Goal: Task Accomplishment & Management: Manage account settings

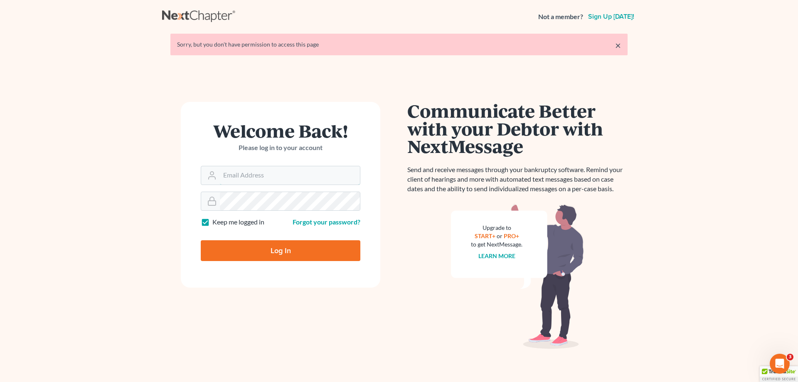
type input "[PERSON_NAME][EMAIL_ADDRESS][DOMAIN_NAME]"
click at [276, 253] on input "Log In" at bounding box center [281, 250] width 160 height 21
type input "Thinking..."
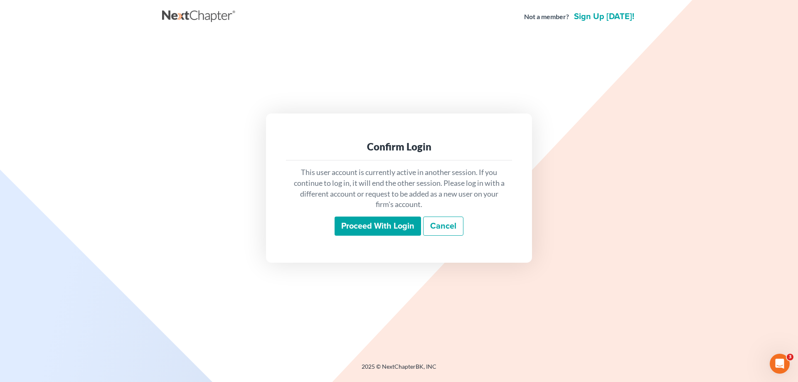
click at [359, 220] on input "Proceed with login" at bounding box center [378, 226] width 86 height 19
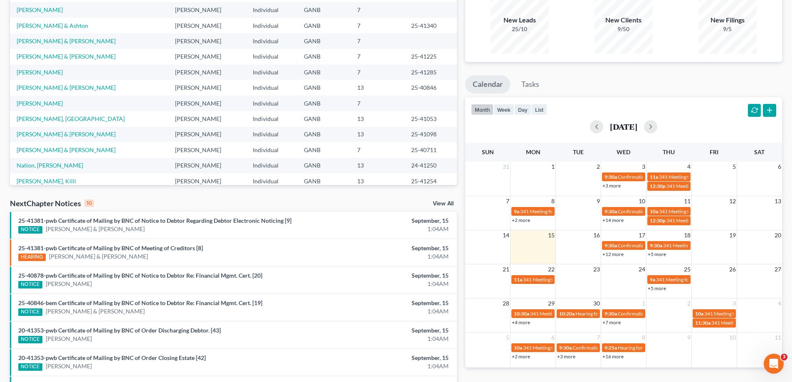
scroll to position [208, 0]
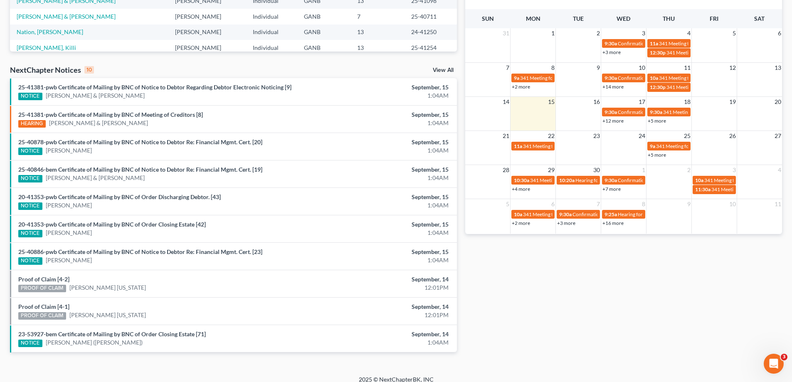
click at [443, 67] on link "View All" at bounding box center [443, 70] width 21 height 6
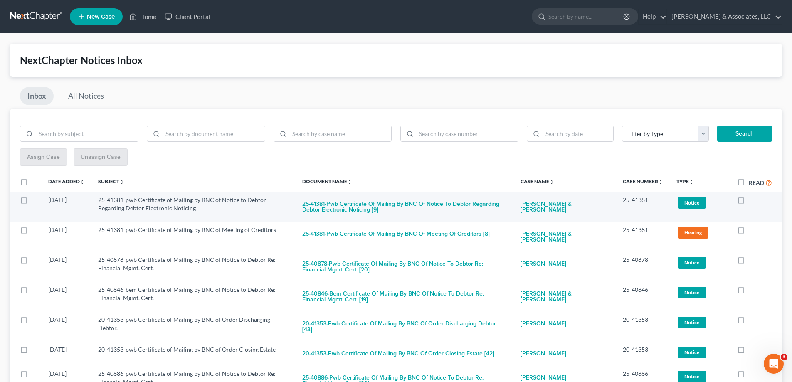
click at [749, 202] on label at bounding box center [749, 202] width 0 height 0
click at [752, 200] on input "checkbox" at bounding box center [754, 198] width 5 height 5
checkbox input "true"
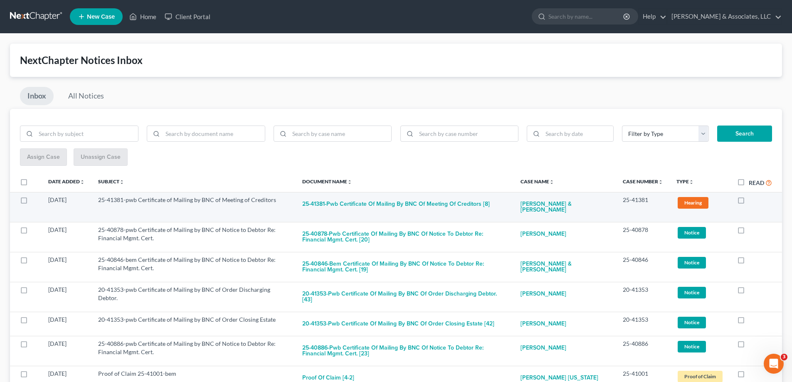
click at [749, 202] on label at bounding box center [749, 202] width 0 height 0
click at [752, 197] on input "checkbox" at bounding box center [754, 198] width 5 height 5
checkbox input "true"
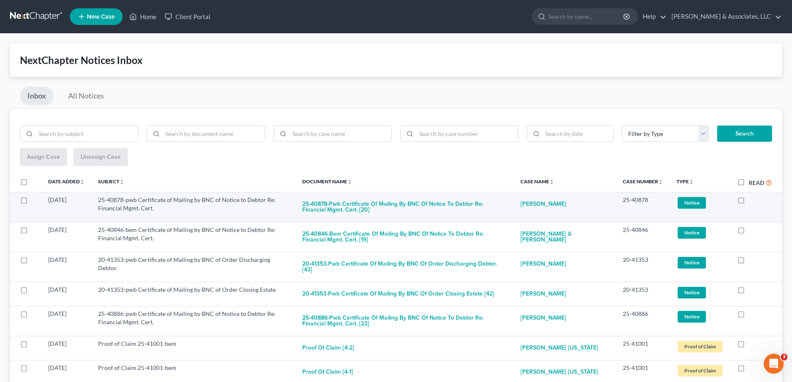
click at [749, 202] on label at bounding box center [749, 202] width 0 height 0
click at [752, 200] on input "checkbox" at bounding box center [754, 198] width 5 height 5
checkbox input "true"
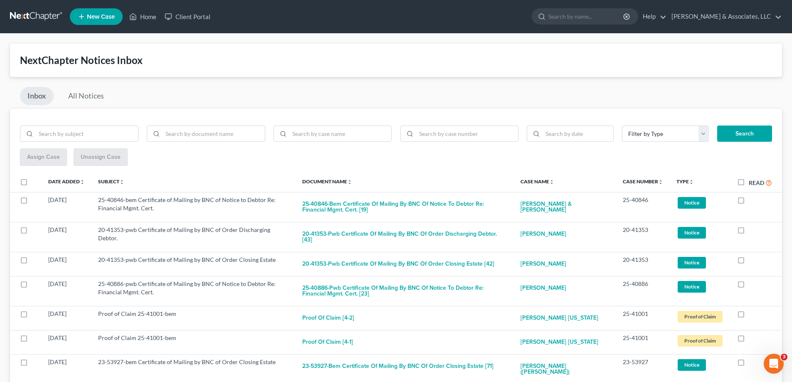
click at [749, 202] on label at bounding box center [749, 202] width 0 height 0
click at [752, 200] on input "checkbox" at bounding box center [754, 198] width 5 height 5
checkbox input "true"
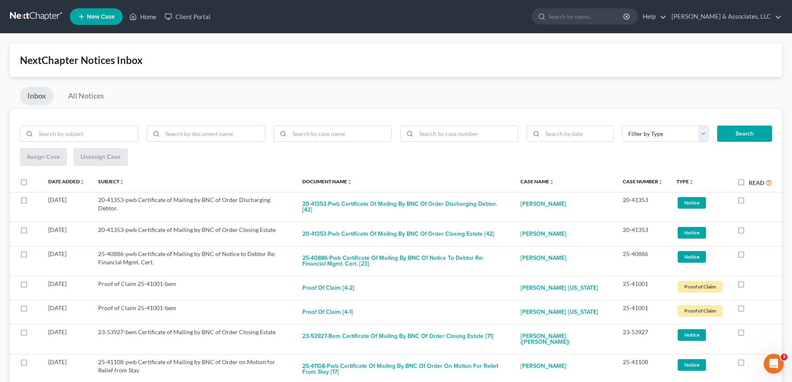
click at [749, 202] on label at bounding box center [749, 202] width 0 height 0
click at [752, 200] on input "checkbox" at bounding box center [754, 198] width 5 height 5
checkbox input "true"
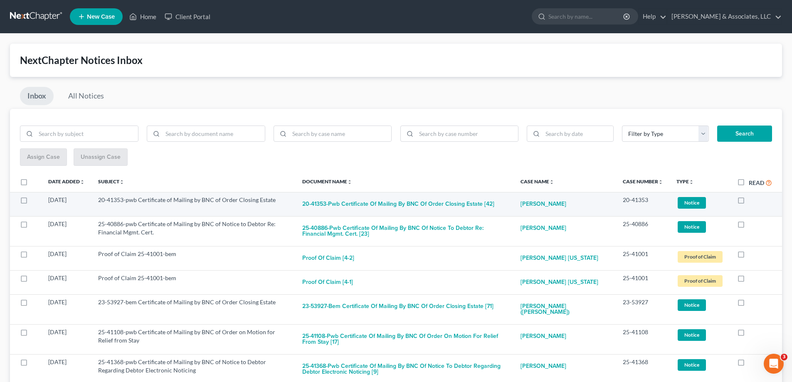
click at [749, 202] on label at bounding box center [749, 202] width 0 height 0
click at [752, 199] on input "checkbox" at bounding box center [754, 198] width 5 height 5
checkbox input "true"
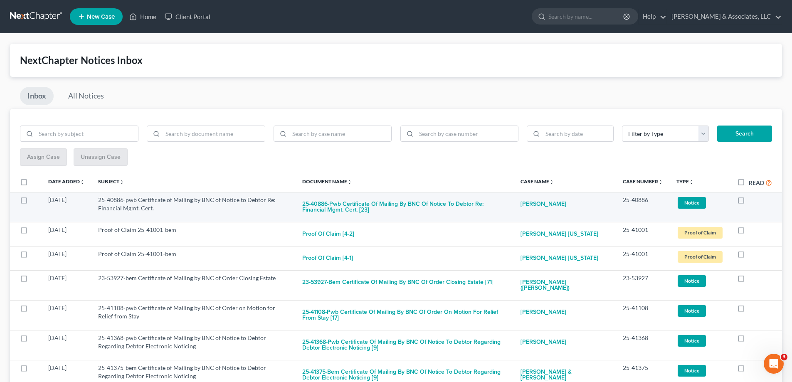
click at [749, 202] on label at bounding box center [749, 202] width 0 height 0
click at [752, 201] on input "checkbox" at bounding box center [754, 198] width 5 height 5
checkbox input "true"
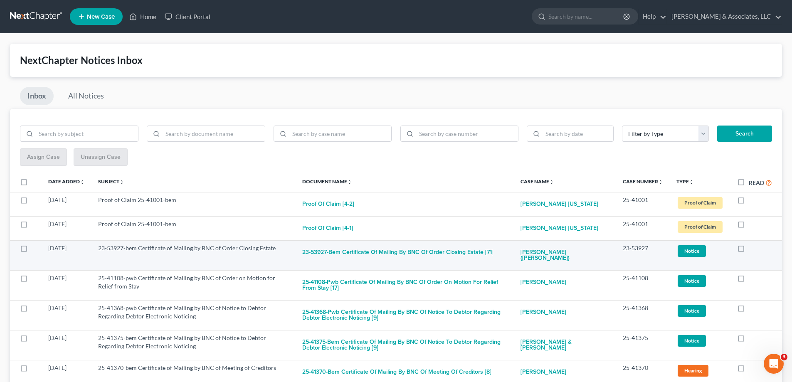
click at [749, 250] on label at bounding box center [749, 250] width 0 height 0
click at [752, 247] on input "checkbox" at bounding box center [754, 246] width 5 height 5
checkbox input "true"
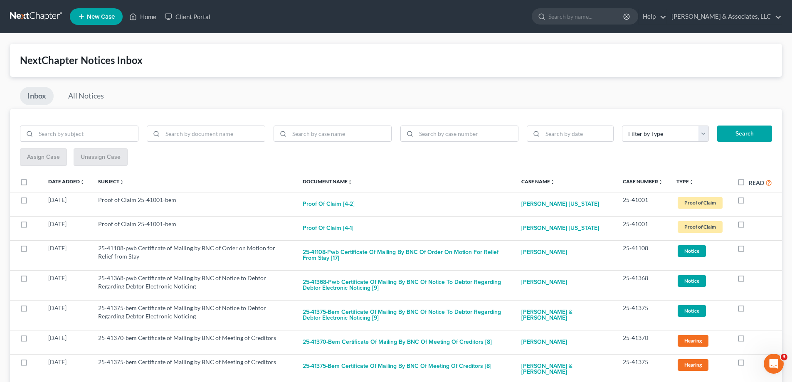
click at [749, 250] on label at bounding box center [749, 250] width 0 height 0
click at [752, 247] on input "checkbox" at bounding box center [754, 246] width 5 height 5
checkbox input "true"
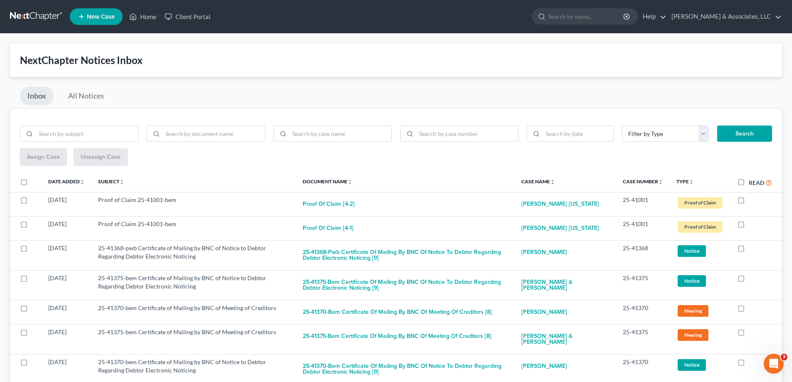
click at [749, 250] on label at bounding box center [749, 250] width 0 height 0
click at [752, 247] on input "checkbox" at bounding box center [754, 246] width 5 height 5
checkbox input "true"
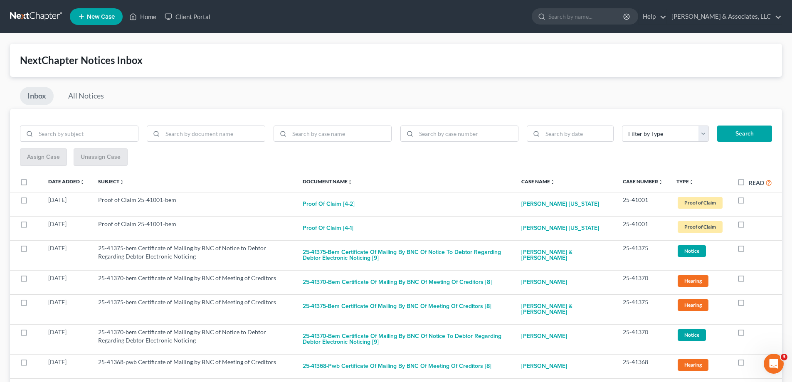
click at [749, 250] on label at bounding box center [749, 250] width 0 height 0
click at [752, 247] on input "checkbox" at bounding box center [754, 246] width 5 height 5
checkbox input "true"
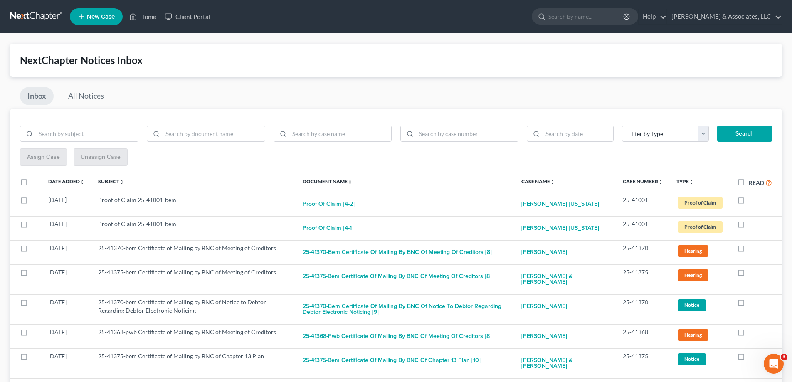
click at [749, 250] on label at bounding box center [749, 250] width 0 height 0
click at [752, 247] on input "checkbox" at bounding box center [754, 246] width 5 height 5
checkbox input "true"
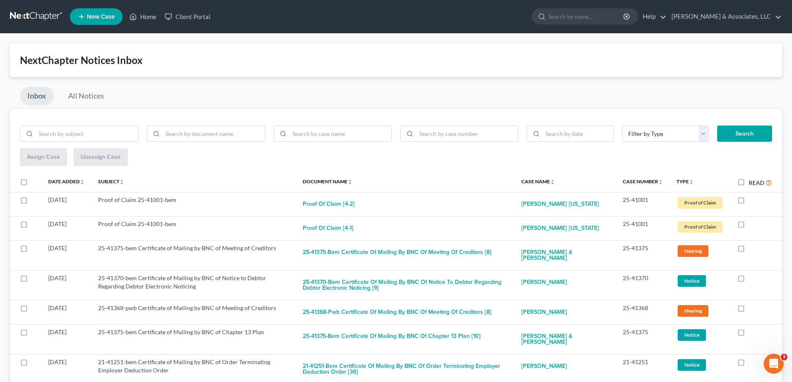
click at [749, 250] on label at bounding box center [749, 250] width 0 height 0
click at [752, 247] on input "checkbox" at bounding box center [754, 246] width 5 height 5
checkbox input "true"
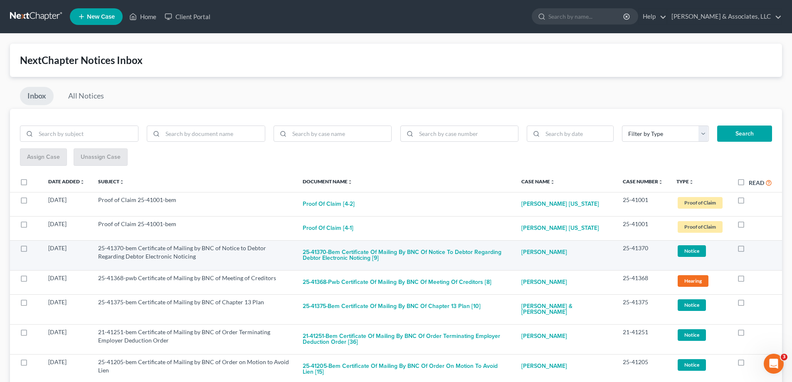
click at [749, 250] on label at bounding box center [749, 250] width 0 height 0
click at [752, 247] on input "checkbox" at bounding box center [754, 246] width 5 height 5
checkbox input "true"
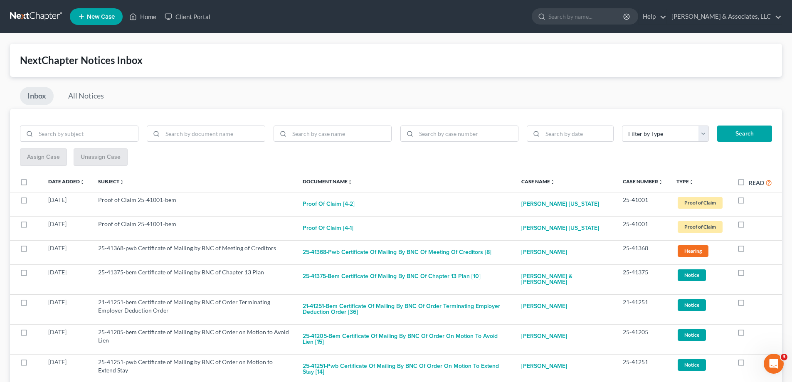
click at [749, 250] on label at bounding box center [749, 250] width 0 height 0
click at [752, 247] on input "checkbox" at bounding box center [754, 246] width 5 height 5
checkbox input "true"
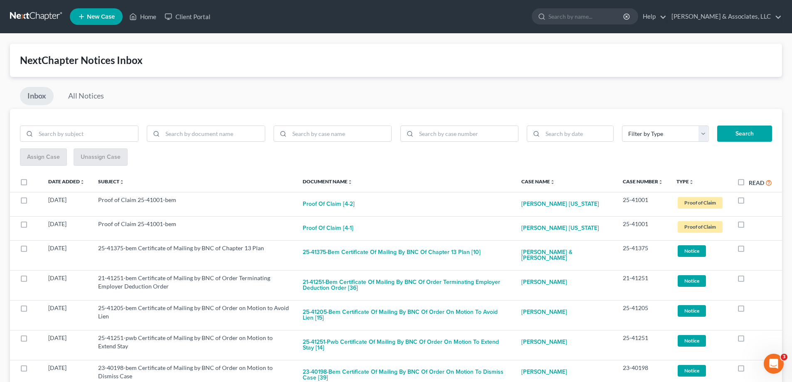
click at [749, 250] on label at bounding box center [749, 250] width 0 height 0
click at [752, 247] on input "checkbox" at bounding box center [754, 246] width 5 height 5
checkbox input "true"
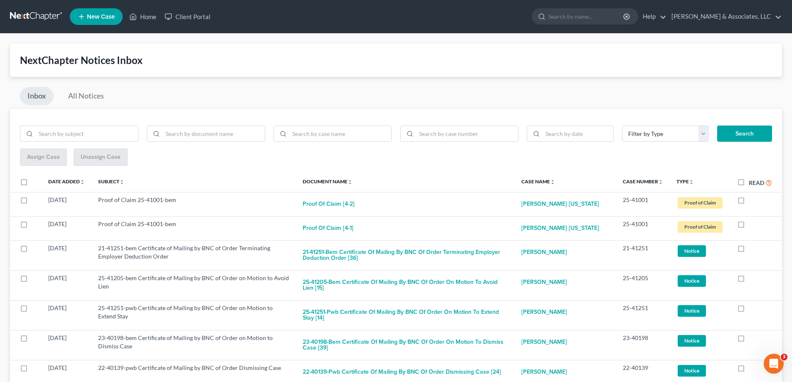
click at [749, 250] on label at bounding box center [749, 250] width 0 height 0
click at [752, 247] on input "checkbox" at bounding box center [754, 246] width 5 height 5
checkbox input "true"
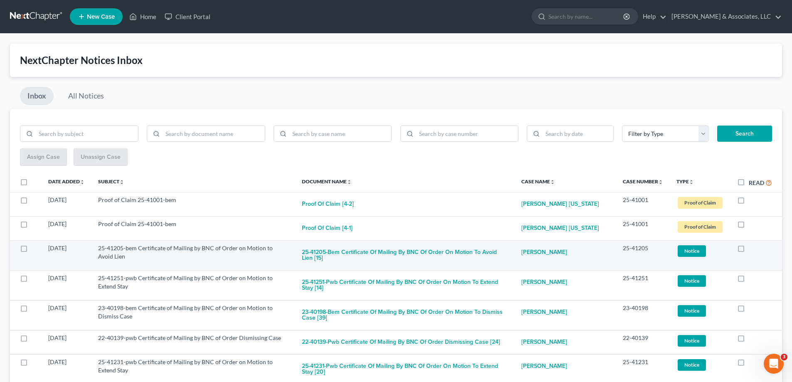
click at [749, 250] on label at bounding box center [749, 250] width 0 height 0
click at [752, 246] on input "checkbox" at bounding box center [754, 246] width 5 height 5
checkbox input "true"
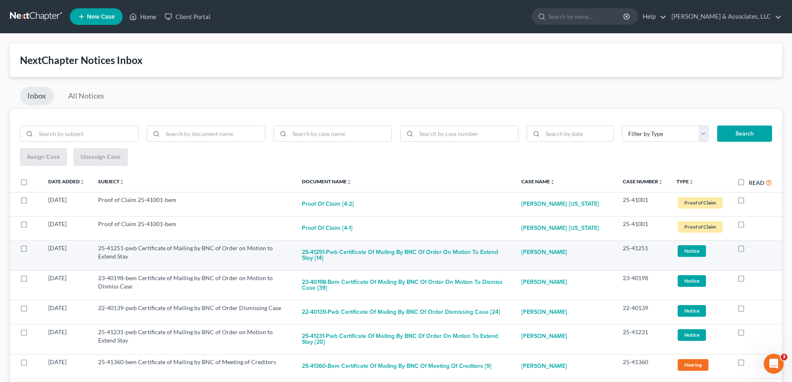
click at [749, 250] on label at bounding box center [749, 250] width 0 height 0
click at [752, 249] on input "checkbox" at bounding box center [754, 246] width 5 height 5
checkbox input "true"
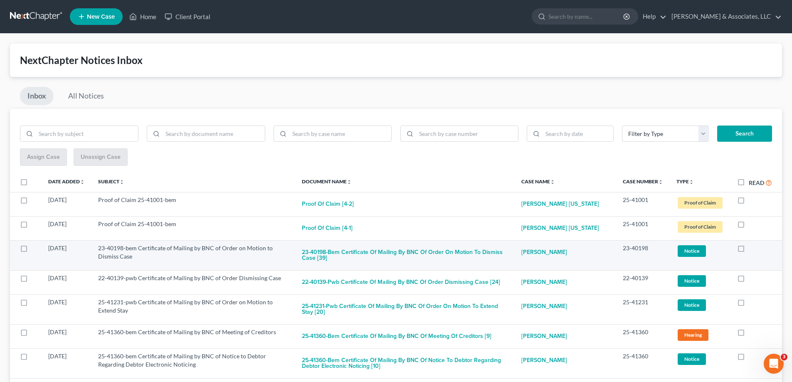
click at [749, 250] on label at bounding box center [749, 250] width 0 height 0
click at [752, 248] on input "checkbox" at bounding box center [754, 246] width 5 height 5
checkbox input "true"
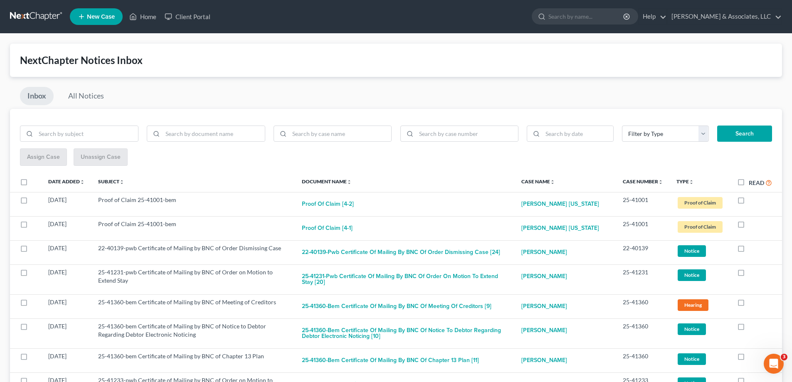
click at [749, 250] on label at bounding box center [749, 250] width 0 height 0
click at [752, 248] on input "checkbox" at bounding box center [754, 246] width 5 height 5
checkbox input "true"
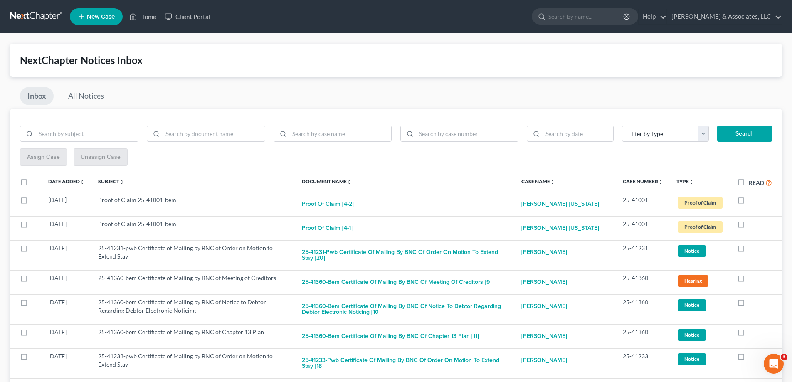
click at [749, 250] on label at bounding box center [749, 250] width 0 height 0
click at [752, 248] on input "checkbox" at bounding box center [754, 246] width 5 height 5
checkbox input "true"
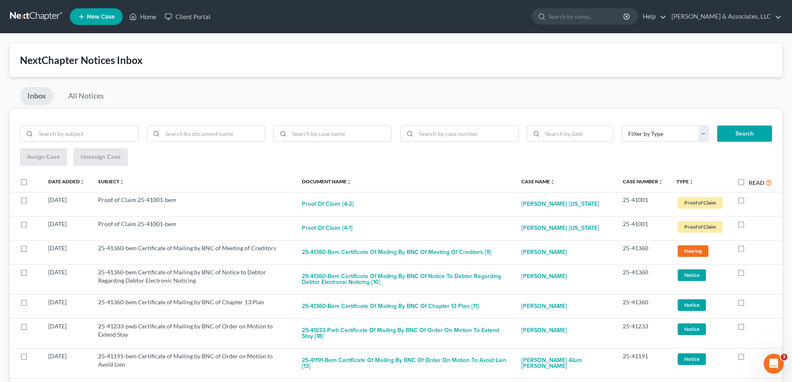
click at [749, 250] on label at bounding box center [749, 250] width 0 height 0
click at [752, 248] on input "checkbox" at bounding box center [754, 246] width 5 height 5
checkbox input "true"
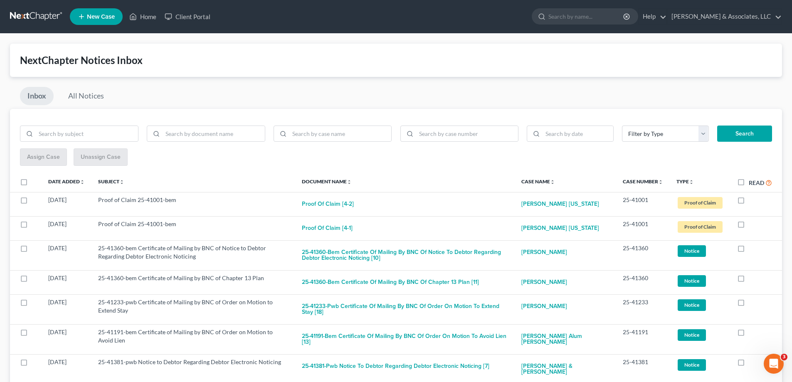
click at [749, 250] on label at bounding box center [749, 250] width 0 height 0
click at [752, 248] on input "checkbox" at bounding box center [754, 246] width 5 height 5
checkbox input "true"
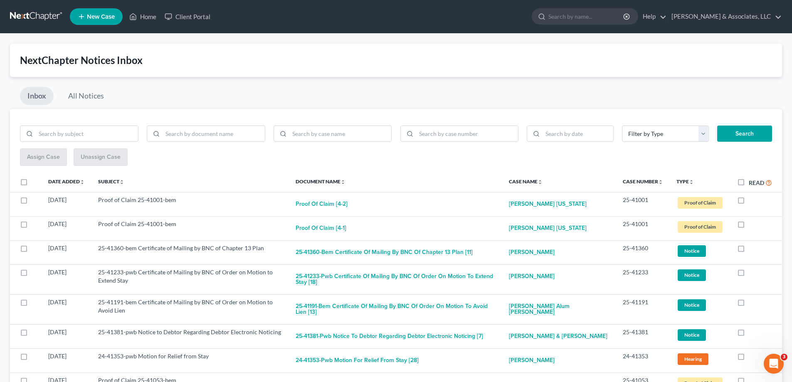
click at [749, 250] on label at bounding box center [749, 250] width 0 height 0
click at [752, 248] on input "checkbox" at bounding box center [754, 246] width 5 height 5
checkbox input "true"
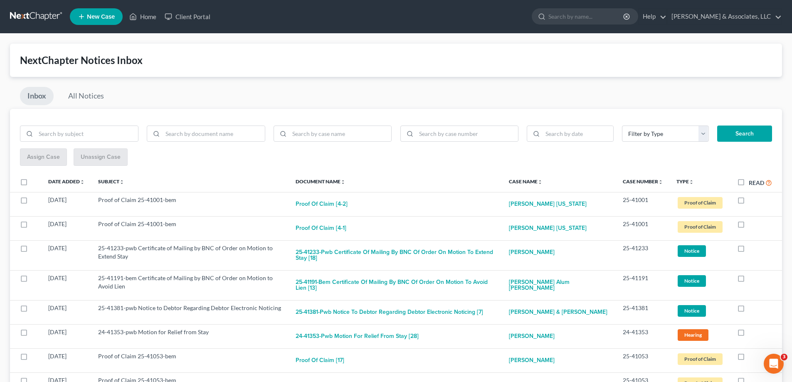
click at [749, 250] on label at bounding box center [749, 250] width 0 height 0
click at [752, 248] on input "checkbox" at bounding box center [754, 246] width 5 height 5
checkbox input "true"
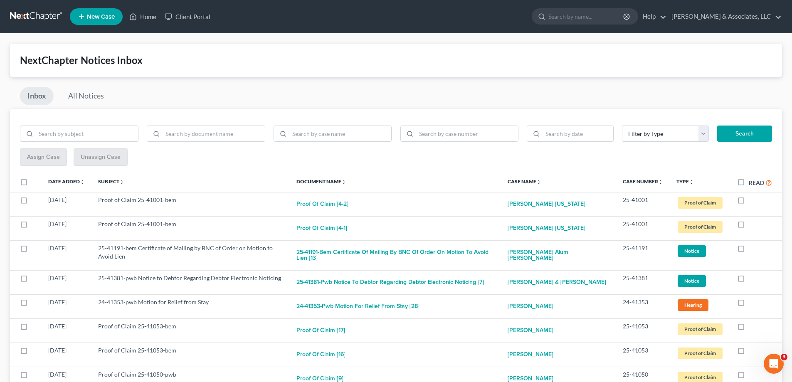
click at [749, 250] on label at bounding box center [749, 250] width 0 height 0
click at [752, 248] on input "checkbox" at bounding box center [754, 246] width 5 height 5
checkbox input "true"
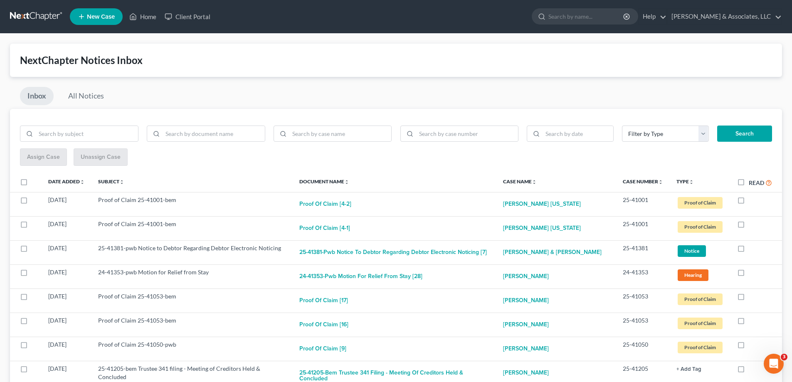
click at [749, 250] on label at bounding box center [749, 250] width 0 height 0
click at [752, 248] on input "checkbox" at bounding box center [754, 246] width 5 height 5
checkbox input "true"
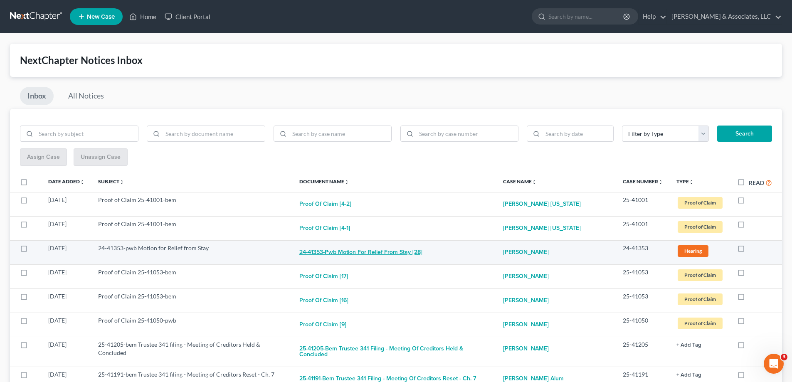
click at [400, 252] on button "24-41353-pwb Motion for Relief from Stay [28]" at bounding box center [360, 252] width 123 height 17
checkbox input "true"
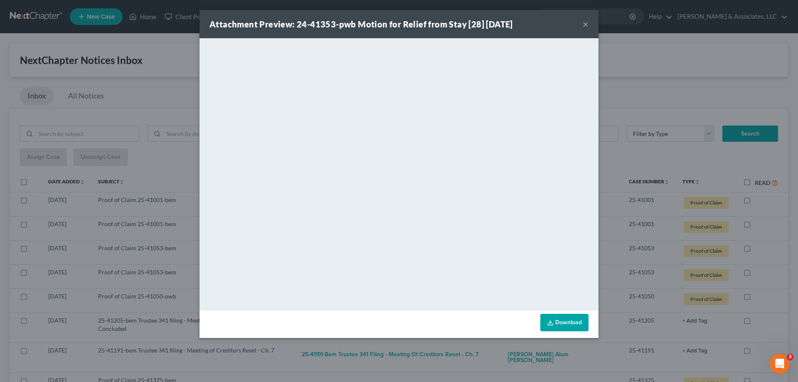
click at [584, 26] on button "×" at bounding box center [586, 24] width 6 height 10
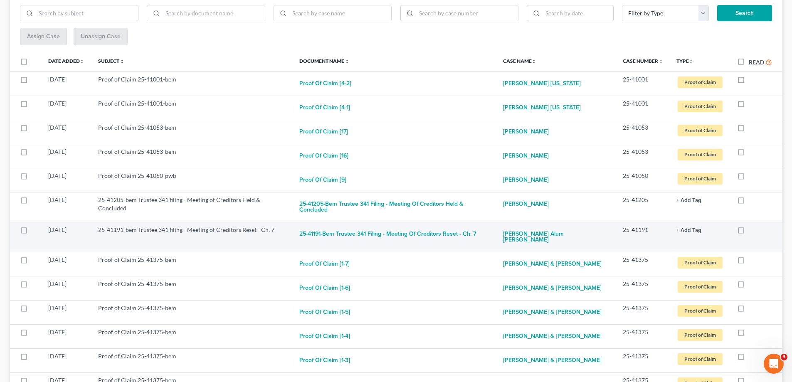
scroll to position [125, 0]
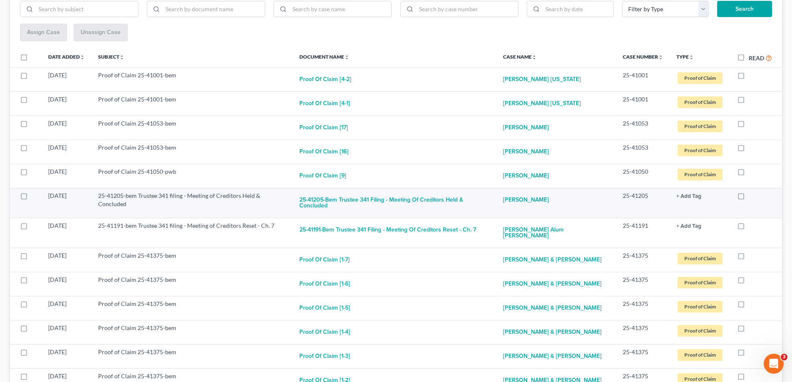
click at [749, 198] on label at bounding box center [749, 198] width 0 height 0
click at [752, 195] on input "checkbox" at bounding box center [754, 194] width 5 height 5
checkbox input "true"
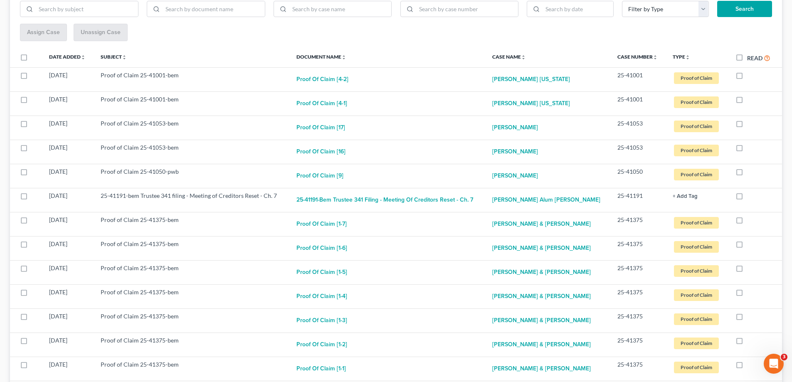
click at [747, 198] on label at bounding box center [747, 198] width 0 height 0
click at [750, 195] on input "checkbox" at bounding box center [752, 194] width 5 height 5
checkbox input "true"
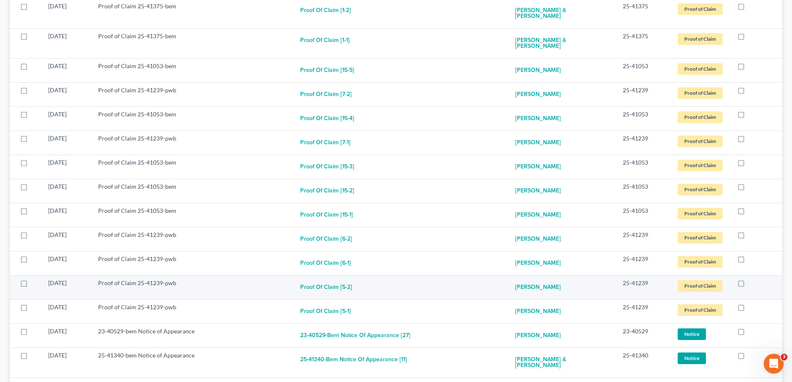
scroll to position [548, 0]
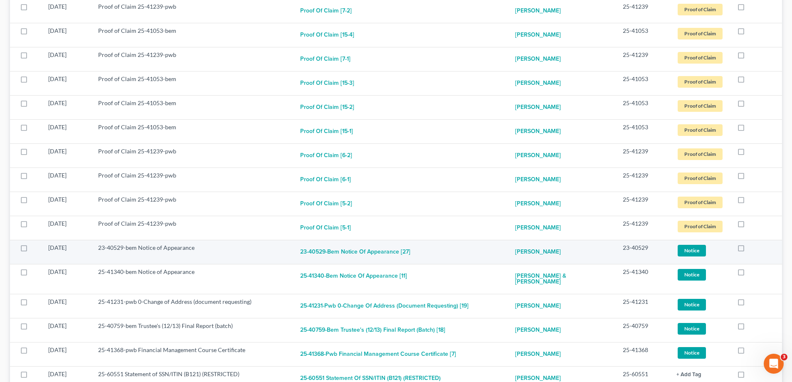
click at [749, 250] on label at bounding box center [749, 250] width 0 height 0
click at [752, 244] on input "checkbox" at bounding box center [754, 246] width 5 height 5
checkbox input "true"
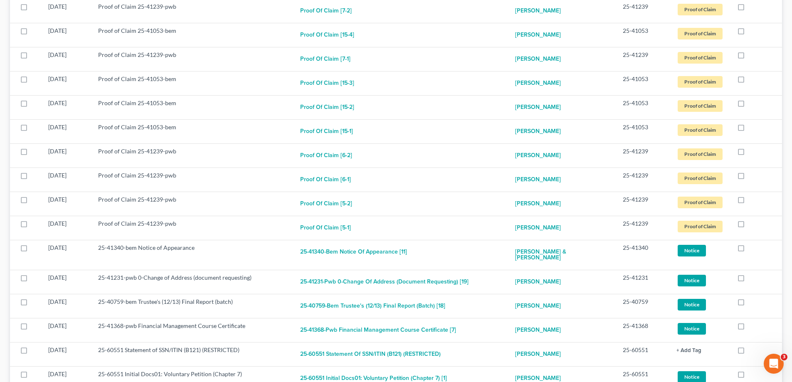
click at [749, 250] on label at bounding box center [749, 250] width 0 height 0
click at [752, 244] on input "checkbox" at bounding box center [754, 246] width 5 height 5
checkbox input "true"
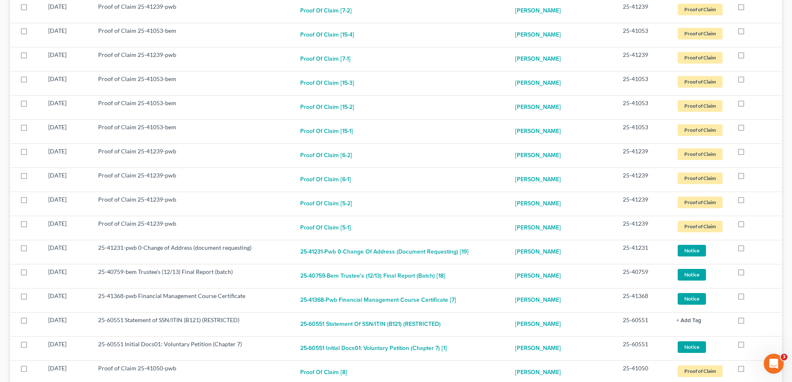
click at [749, 250] on label at bounding box center [749, 250] width 0 height 0
click at [752, 244] on input "checkbox" at bounding box center [754, 246] width 5 height 5
checkbox input "true"
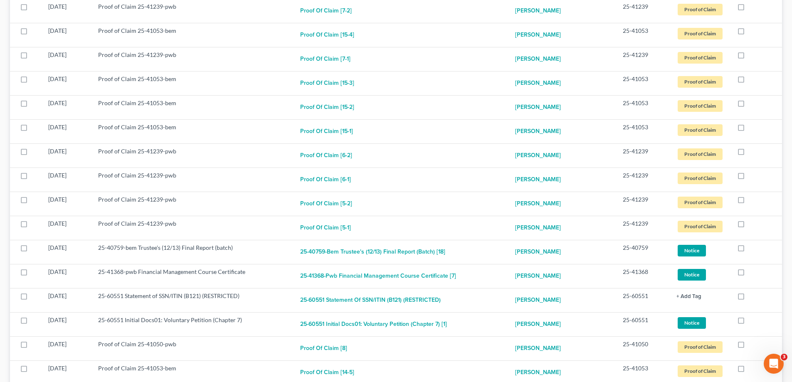
click at [749, 250] on label at bounding box center [749, 250] width 0 height 0
click at [752, 244] on input "checkbox" at bounding box center [754, 246] width 5 height 5
checkbox input "true"
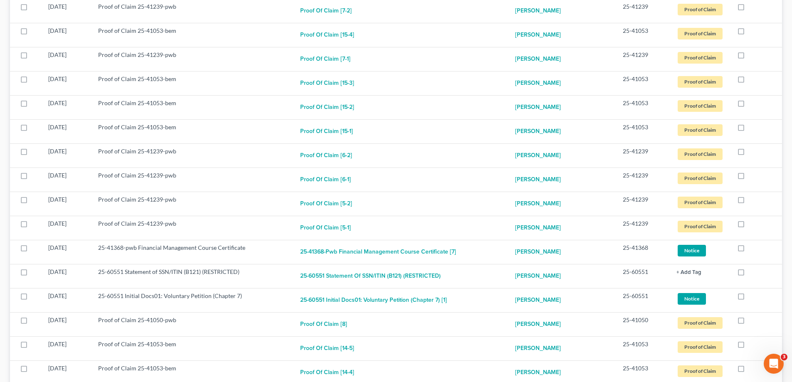
click at [749, 250] on label at bounding box center [749, 250] width 0 height 0
click at [752, 244] on input "checkbox" at bounding box center [754, 246] width 5 height 5
checkbox input "true"
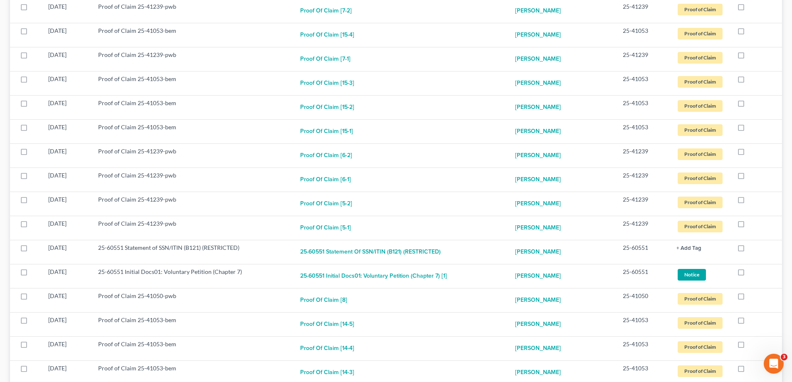
click at [749, 250] on label at bounding box center [749, 250] width 0 height 0
click at [752, 244] on input "checkbox" at bounding box center [754, 246] width 5 height 5
checkbox input "true"
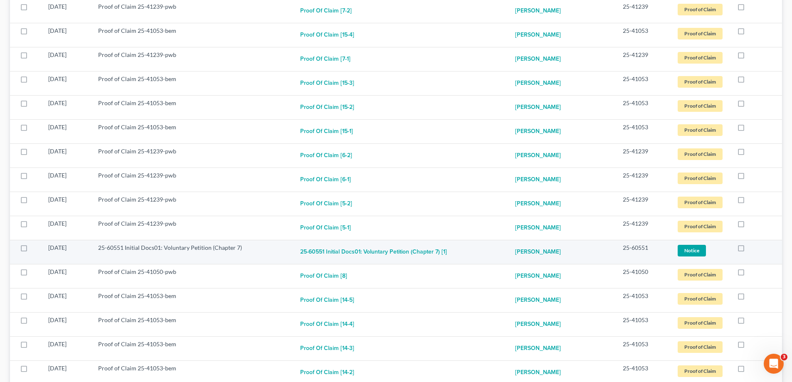
click at [749, 250] on label at bounding box center [749, 250] width 0 height 0
click at [752, 244] on input "checkbox" at bounding box center [754, 246] width 5 height 5
checkbox input "true"
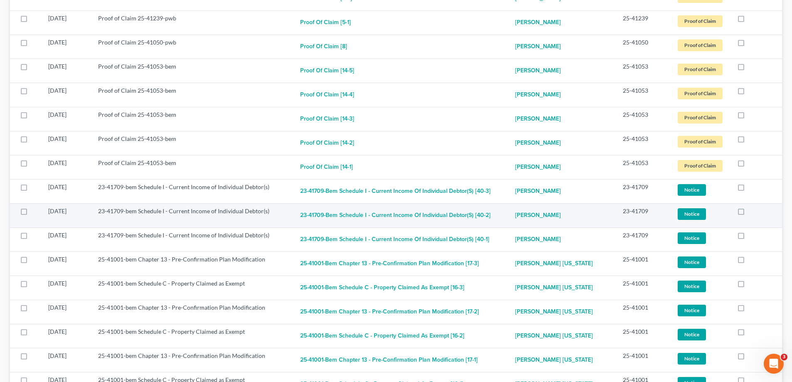
scroll to position [755, 0]
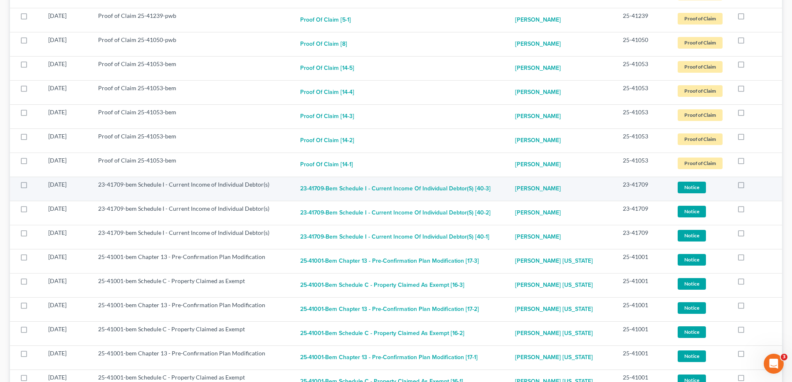
click at [749, 187] on label at bounding box center [749, 187] width 0 height 0
click at [752, 180] on input "checkbox" at bounding box center [754, 182] width 5 height 5
checkbox input "true"
click at [749, 187] on label at bounding box center [749, 187] width 0 height 0
click at [752, 180] on input "checkbox" at bounding box center [754, 182] width 5 height 5
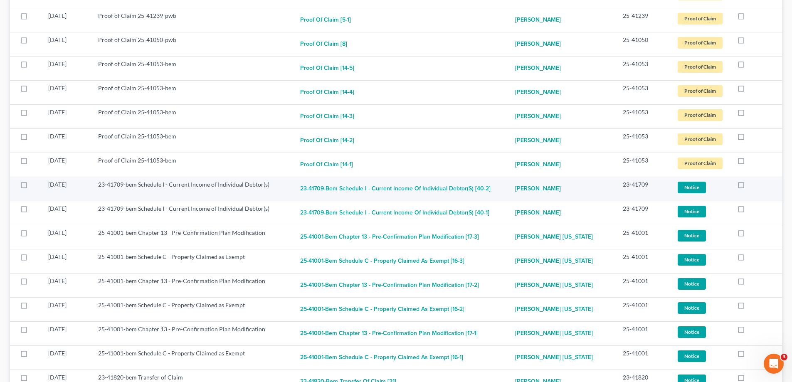
checkbox input "true"
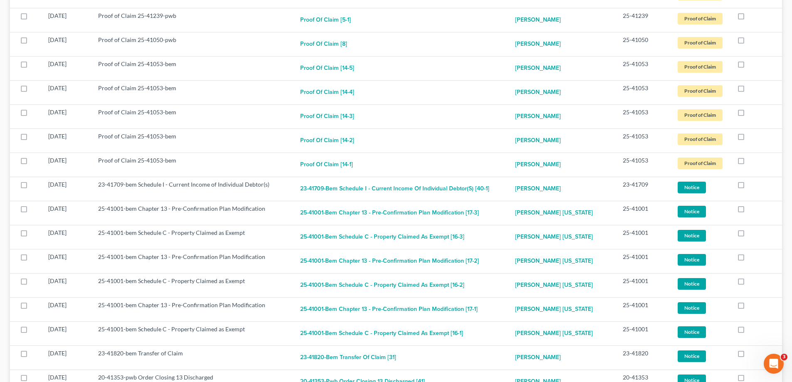
click at [749, 187] on label at bounding box center [749, 187] width 0 height 0
click at [752, 180] on input "checkbox" at bounding box center [754, 182] width 5 height 5
checkbox input "true"
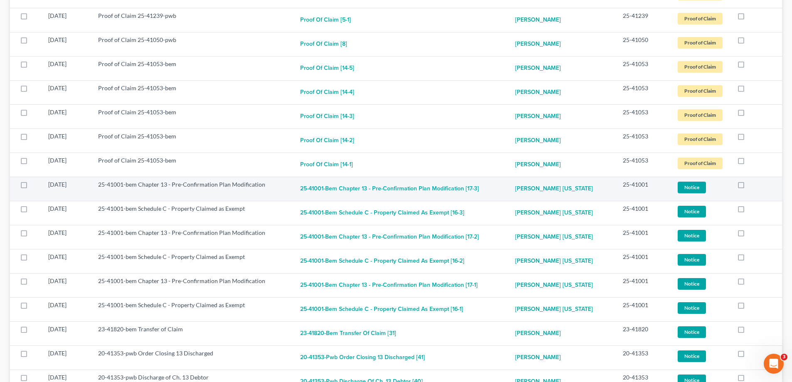
click at [749, 187] on label at bounding box center [749, 187] width 0 height 0
click at [752, 180] on input "checkbox" at bounding box center [754, 182] width 5 height 5
checkbox input "true"
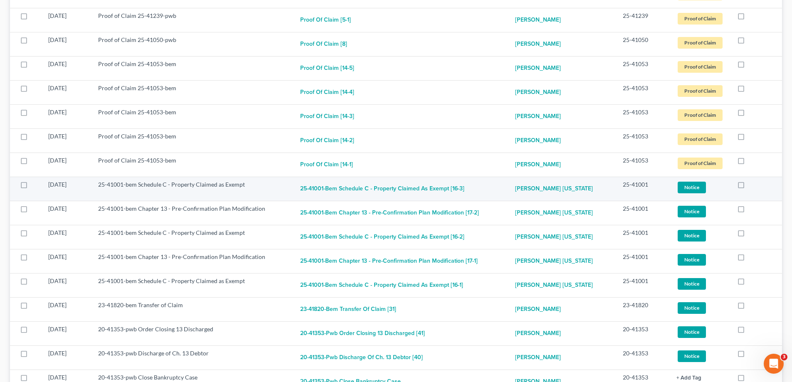
click at [749, 187] on label at bounding box center [749, 187] width 0 height 0
click at [752, 180] on input "checkbox" at bounding box center [754, 182] width 5 height 5
checkbox input "true"
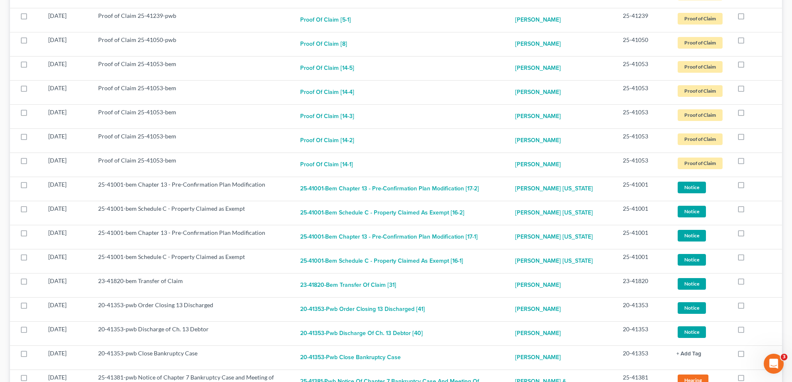
click at [749, 187] on label at bounding box center [749, 187] width 0 height 0
click at [752, 180] on input "checkbox" at bounding box center [754, 182] width 5 height 5
checkbox input "true"
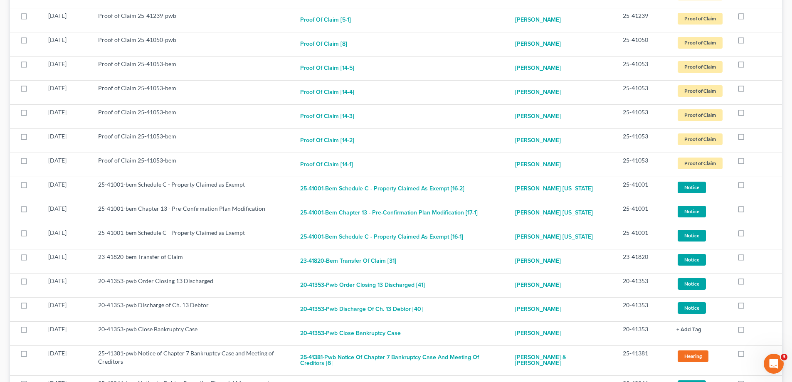
click at [749, 187] on label at bounding box center [749, 187] width 0 height 0
click at [752, 180] on input "checkbox" at bounding box center [754, 182] width 5 height 5
checkbox input "true"
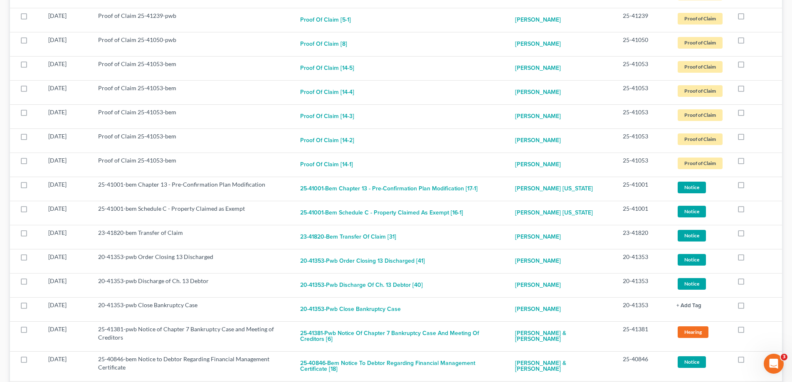
click at [749, 187] on label at bounding box center [749, 187] width 0 height 0
click at [752, 180] on input "checkbox" at bounding box center [754, 182] width 5 height 5
checkbox input "true"
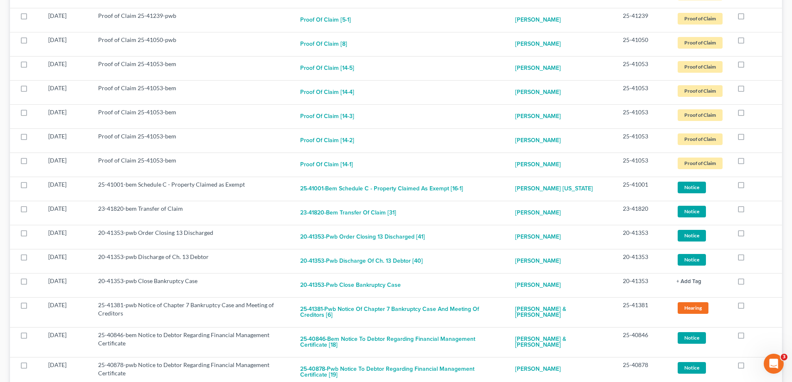
click at [749, 187] on label at bounding box center [749, 187] width 0 height 0
click at [752, 180] on input "checkbox" at bounding box center [754, 182] width 5 height 5
checkbox input "true"
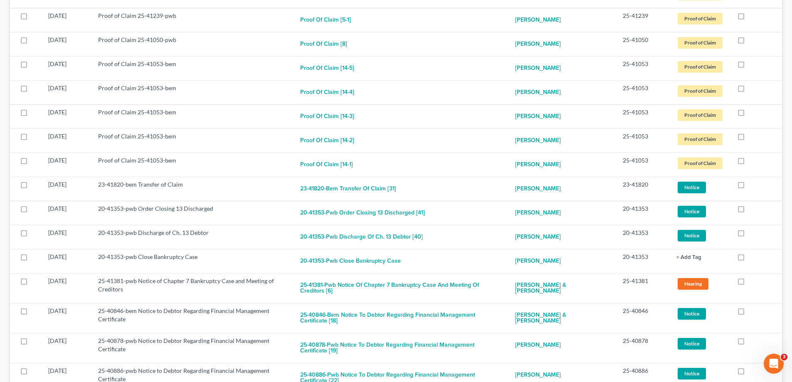
click at [749, 187] on label at bounding box center [749, 187] width 0 height 0
click at [752, 180] on input "checkbox" at bounding box center [754, 182] width 5 height 5
checkbox input "true"
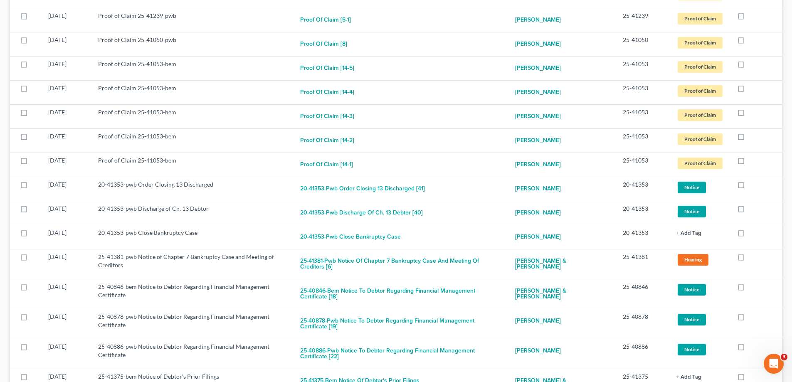
click at [749, 187] on label at bounding box center [749, 187] width 0 height 0
click at [752, 180] on input "checkbox" at bounding box center [754, 182] width 5 height 5
checkbox input "true"
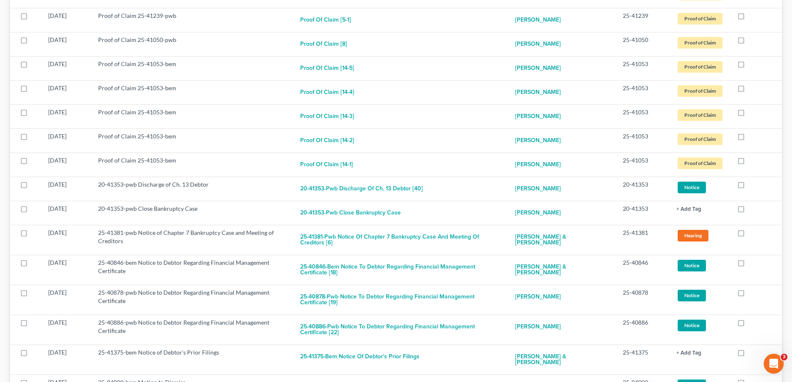
click at [749, 187] on label at bounding box center [749, 187] width 0 height 0
click at [752, 180] on input "checkbox" at bounding box center [754, 182] width 5 height 5
checkbox input "true"
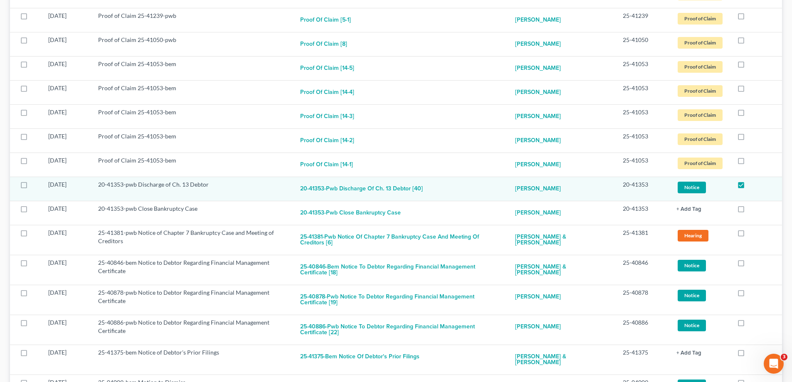
scroll to position [743, 0]
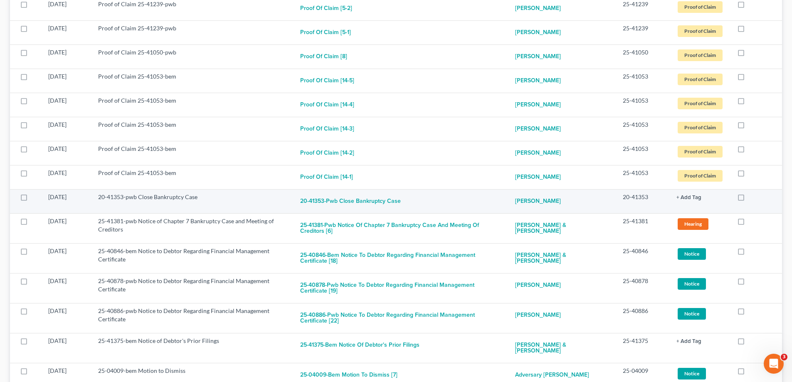
click at [749, 199] on label at bounding box center [749, 199] width 0 height 0
click at [752, 193] on input "checkbox" at bounding box center [754, 195] width 5 height 5
checkbox input "true"
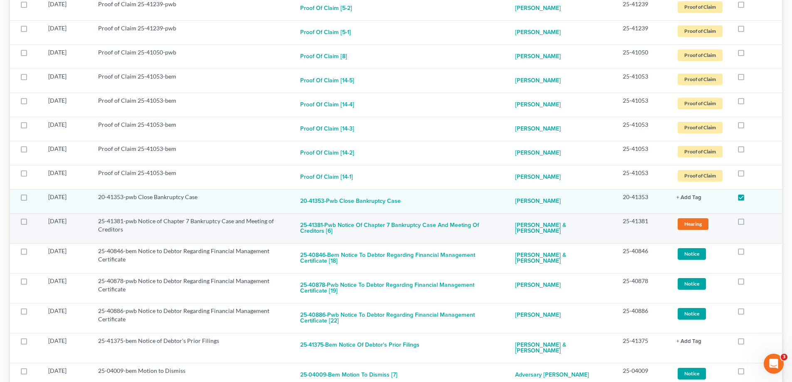
scroll to position [719, 0]
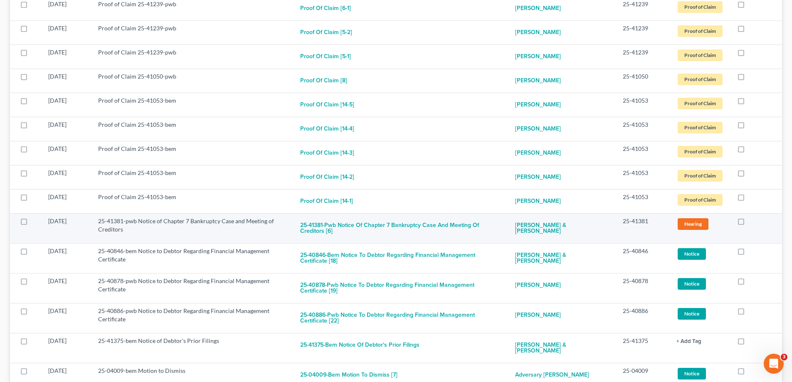
click at [749, 223] on label at bounding box center [749, 223] width 0 height 0
click at [752, 217] on input "checkbox" at bounding box center [754, 219] width 5 height 5
checkbox input "true"
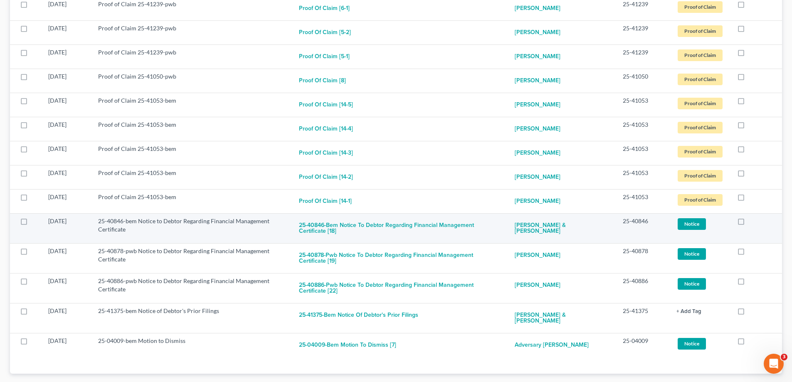
scroll to position [735, 0]
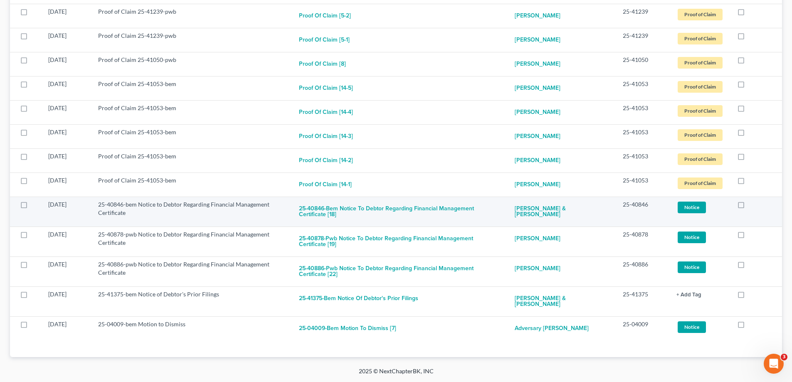
click at [749, 207] on label at bounding box center [749, 207] width 0 height 0
click at [752, 203] on input "checkbox" at bounding box center [754, 202] width 5 height 5
checkbox input "true"
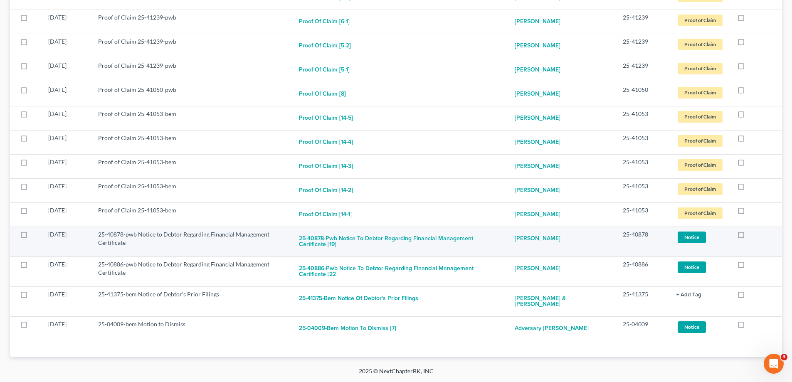
scroll to position [706, 0]
click at [749, 237] on label at bounding box center [749, 237] width 0 height 0
click at [752, 234] on input "checkbox" at bounding box center [754, 232] width 5 height 5
checkbox input "true"
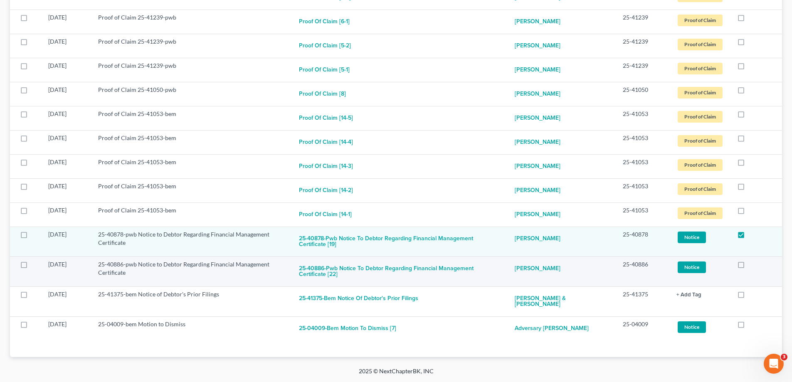
scroll to position [676, 0]
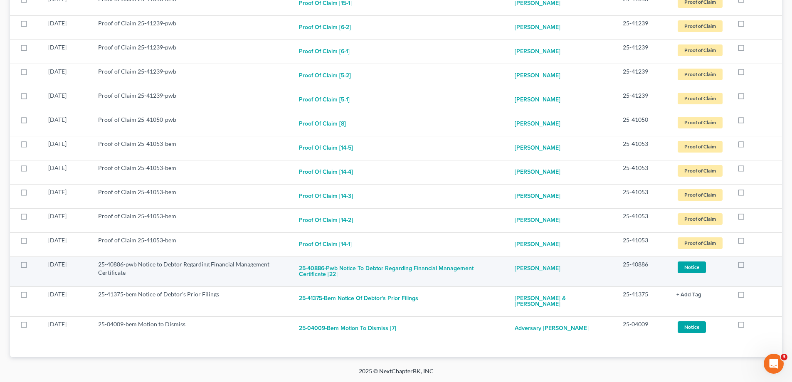
click at [749, 266] on label at bounding box center [749, 266] width 0 height 0
click at [752, 265] on input "checkbox" at bounding box center [754, 262] width 5 height 5
checkbox input "true"
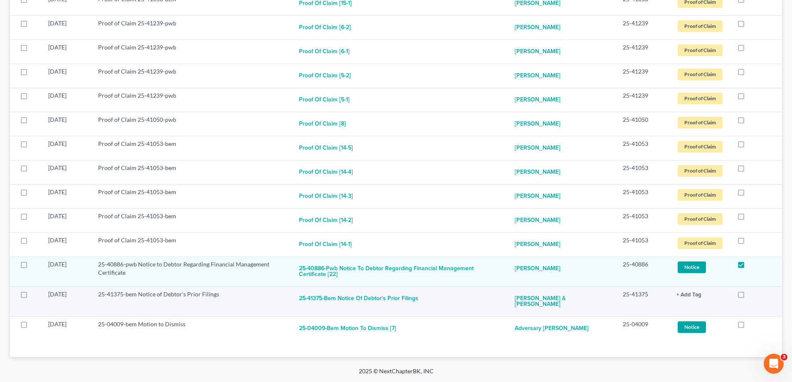
scroll to position [599, 0]
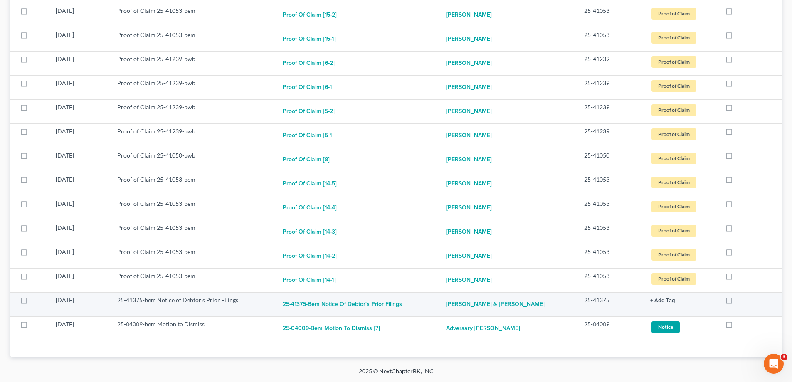
drag, startPoint x: 724, startPoint y: 299, endPoint x: 728, endPoint y: 310, distance: 11.4
click at [737, 302] on label at bounding box center [737, 302] width 0 height 0
click at [740, 299] on input "checkbox" at bounding box center [742, 298] width 5 height 5
checkbox input "true"
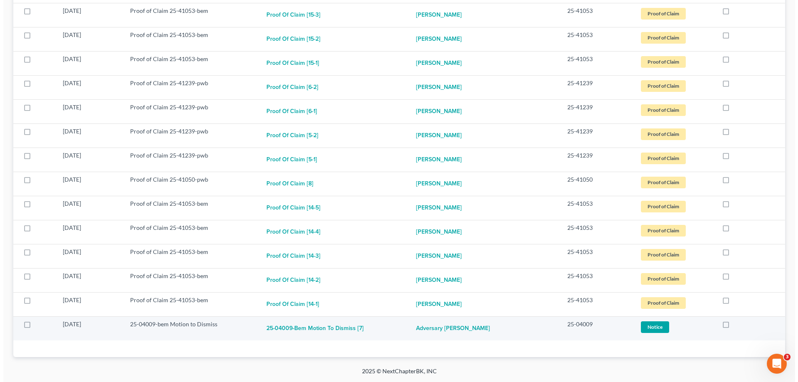
scroll to position [575, 0]
click at [325, 326] on button "25-04009-bem Motion to Dismiss [7]" at bounding box center [311, 328] width 97 height 17
checkbox input "true"
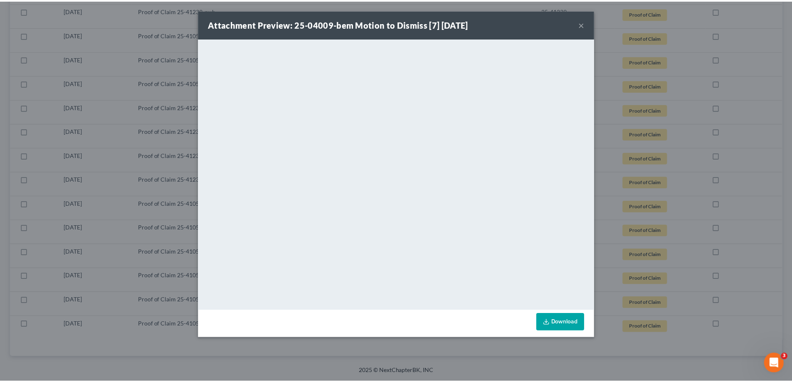
scroll to position [551, 0]
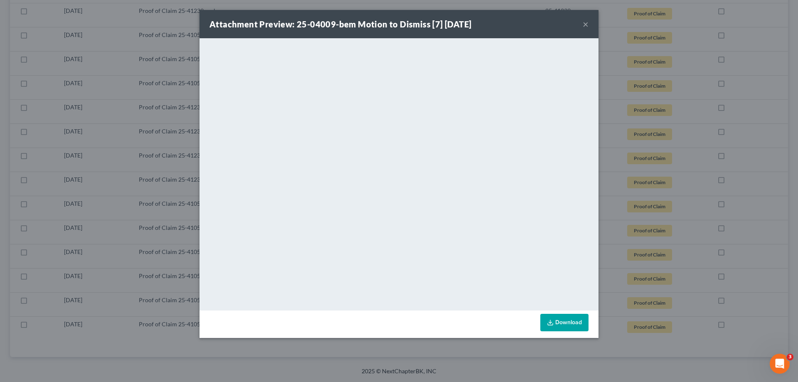
click at [585, 24] on button "×" at bounding box center [586, 24] width 6 height 10
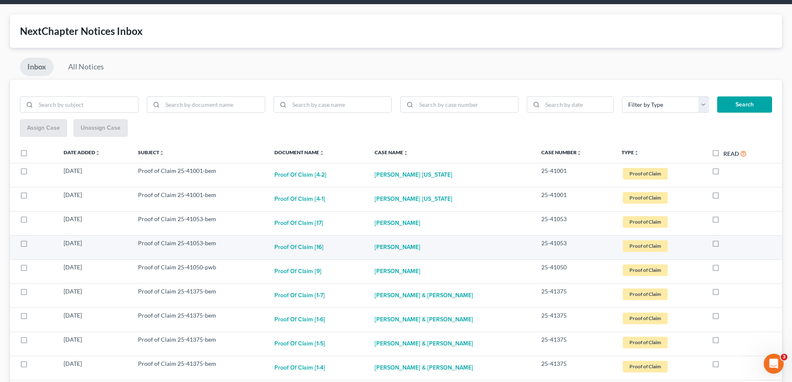
scroll to position [83, 0]
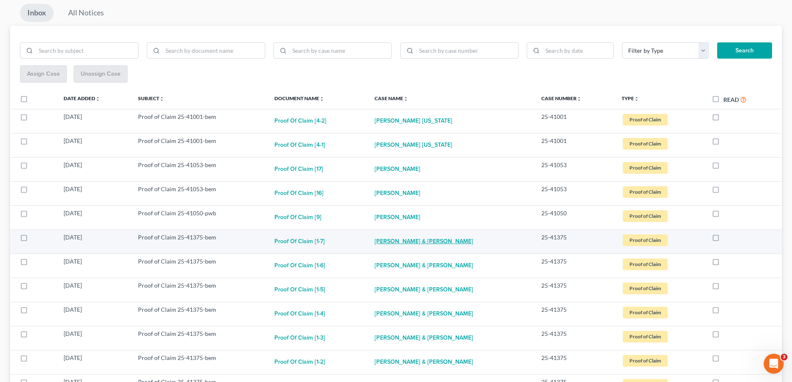
click at [428, 240] on link "[PERSON_NAME] & [PERSON_NAME]" at bounding box center [424, 241] width 99 height 17
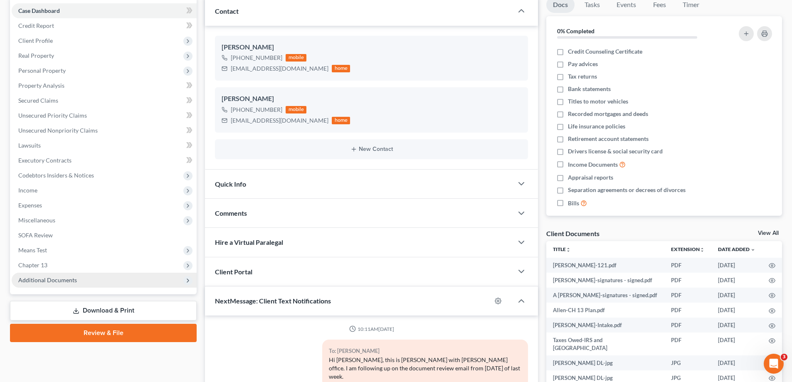
scroll to position [15, 0]
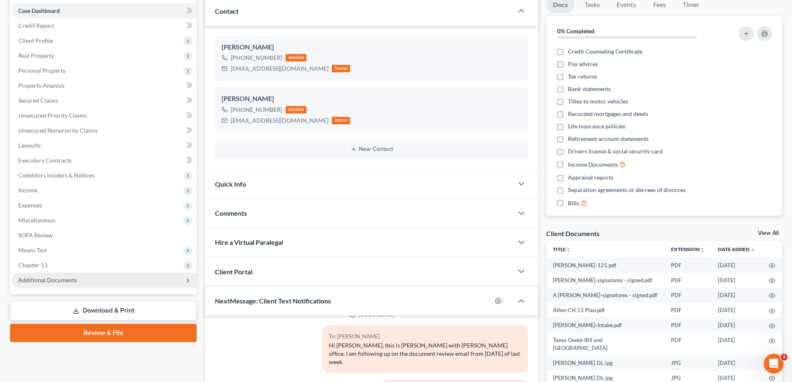
drag, startPoint x: 39, startPoint y: 277, endPoint x: 39, endPoint y: 285, distance: 7.9
click at [39, 279] on span "Additional Documents" at bounding box center [47, 279] width 59 height 7
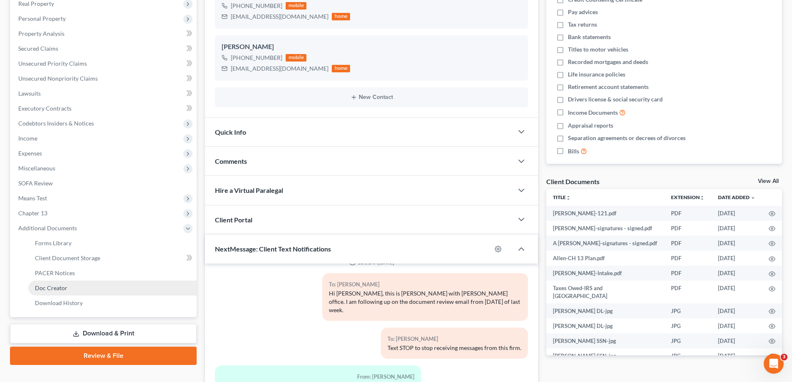
scroll to position [166, 0]
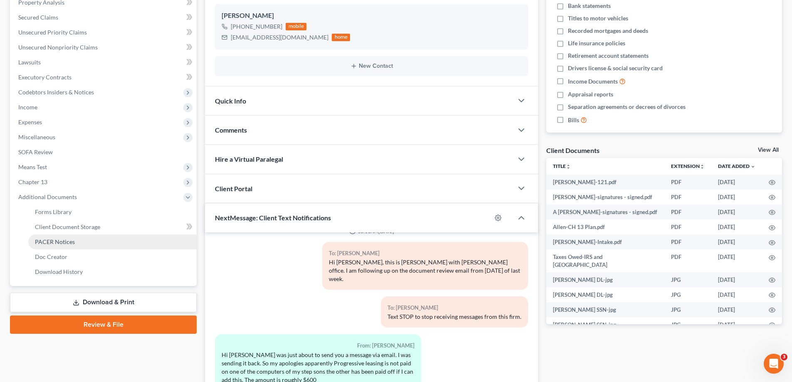
click at [58, 243] on span "PACER Notices" at bounding box center [55, 241] width 40 height 7
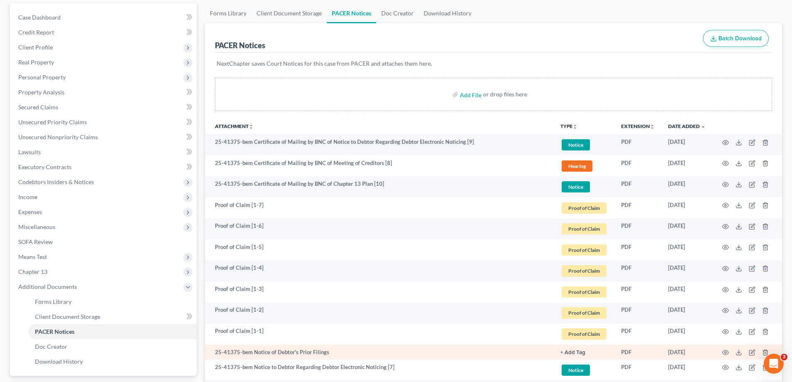
scroll to position [135, 0]
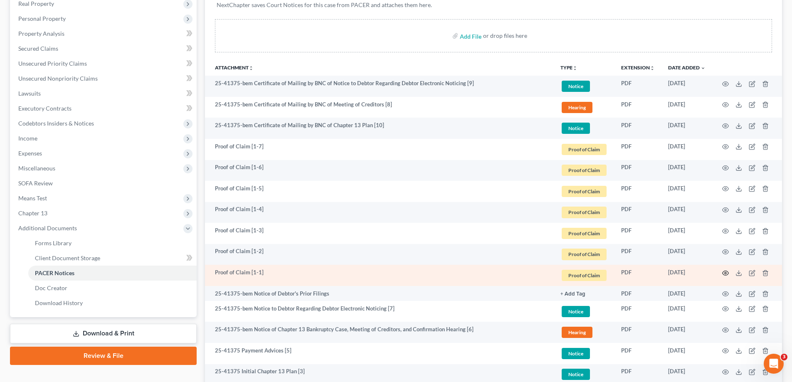
click at [725, 271] on icon "button" at bounding box center [725, 273] width 7 height 7
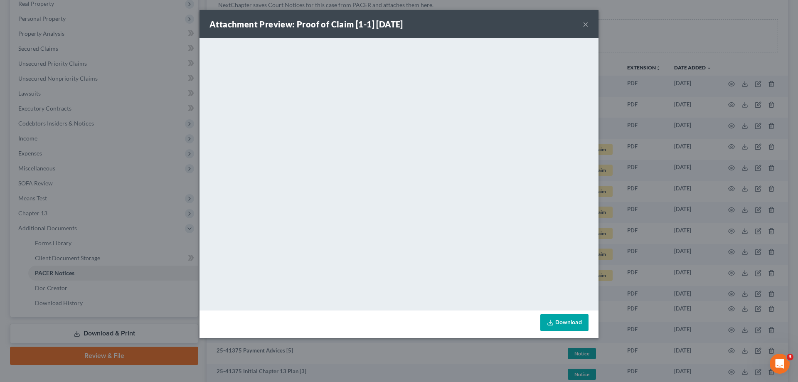
click at [587, 24] on button "×" at bounding box center [586, 24] width 6 height 10
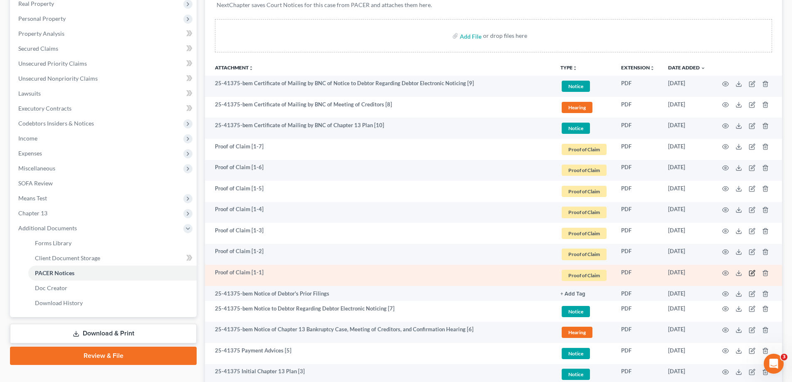
click at [751, 273] on icon "button" at bounding box center [753, 272] width 4 height 4
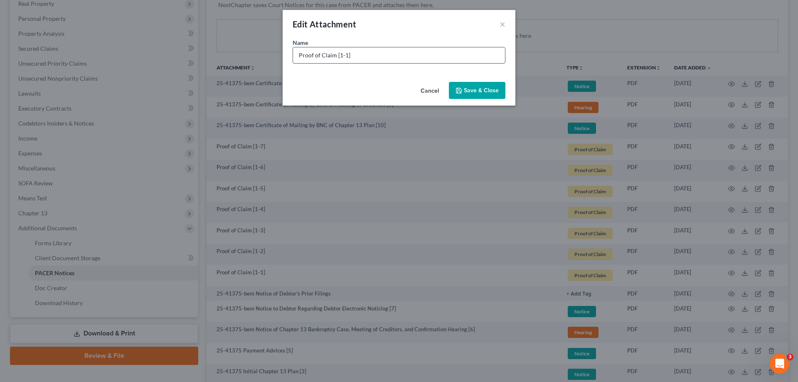
click at [367, 53] on input "Proof of Claim [1-1]" at bounding box center [399, 55] width 212 height 16
type input "Proof of Claim [1-1] US Dept HUD"
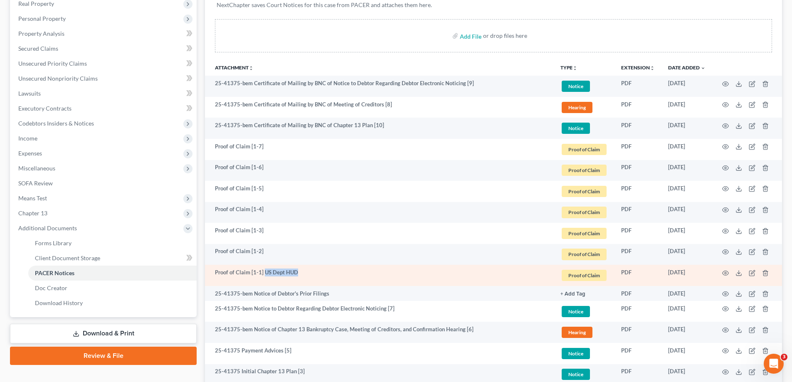
drag, startPoint x: 264, startPoint y: 270, endPoint x: 298, endPoint y: 270, distance: 33.7
click at [298, 270] on td "Proof of Claim [1-1] US Dept HUD" at bounding box center [379, 275] width 349 height 21
copy td "US Dept HUD"
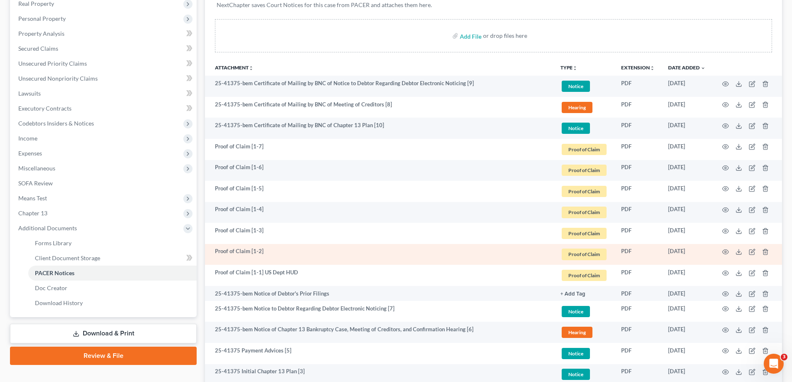
drag, startPoint x: 291, startPoint y: 251, endPoint x: 299, endPoint y: 250, distance: 7.9
click at [291, 250] on td "Proof of Claim [1-2]" at bounding box center [379, 254] width 349 height 21
click at [750, 252] on icon "button" at bounding box center [752, 252] width 7 height 7
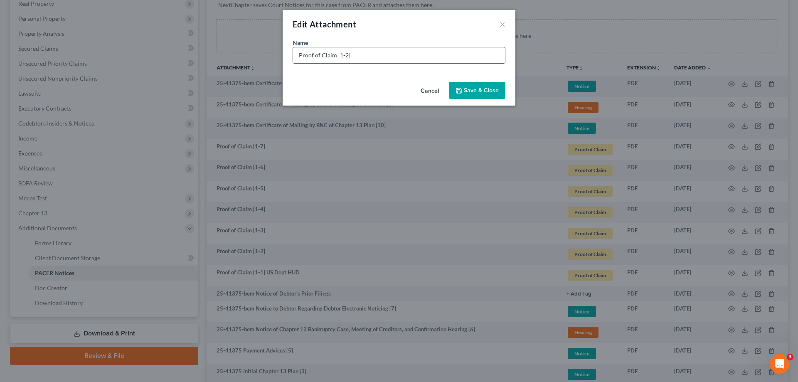
click at [353, 55] on input "Proof of Claim [1-2]" at bounding box center [399, 55] width 212 height 16
paste input "US Dept HUD"
type input "Proof of Claim [1-2] US Dept HUD"
click at [479, 89] on span "Save & Close" at bounding box center [481, 90] width 35 height 7
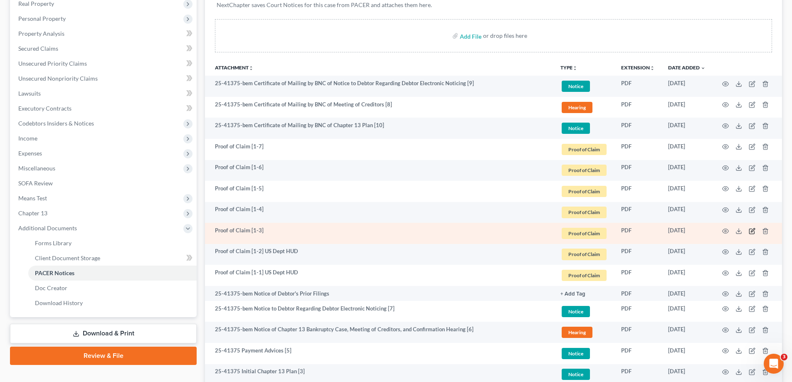
click at [751, 230] on icon "button" at bounding box center [752, 231] width 7 height 7
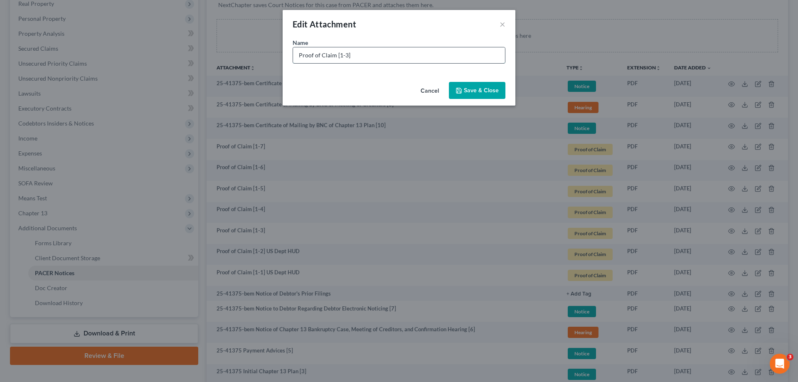
click at [387, 54] on input "Proof of Claim [1-3]" at bounding box center [399, 55] width 212 height 16
paste input "US Dept HUD"
type input "Proof of Claim [1-3] US Dept HUD"
click at [493, 88] on span "Save & Close" at bounding box center [481, 90] width 35 height 7
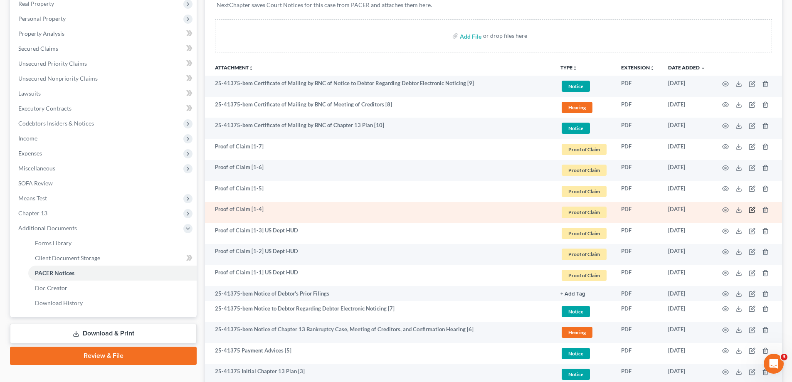
click at [750, 209] on icon "button" at bounding box center [752, 210] width 7 height 7
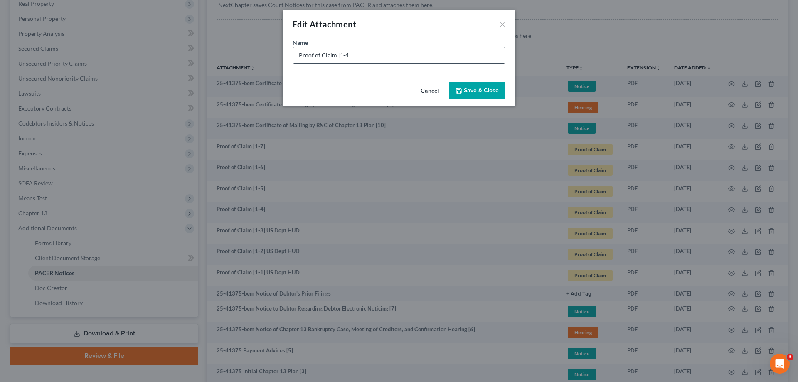
click at [368, 53] on input "Proof of Claim [1-4]" at bounding box center [399, 55] width 212 height 16
paste input "US Dept HUD"
type input "Proof of Claim [1-4] US Dept HUD"
click at [468, 87] on span "Save & Close" at bounding box center [481, 90] width 35 height 7
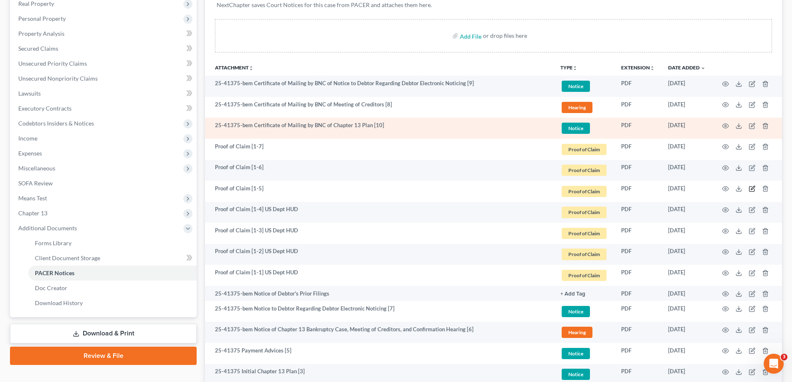
drag, startPoint x: 750, startPoint y: 188, endPoint x: 533, endPoint y: 124, distance: 226.7
click at [746, 186] on td at bounding box center [747, 191] width 70 height 21
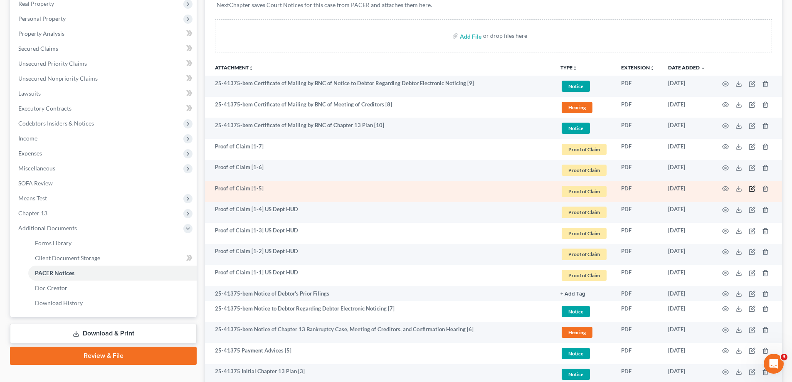
click at [751, 188] on icon "button" at bounding box center [752, 188] width 7 height 7
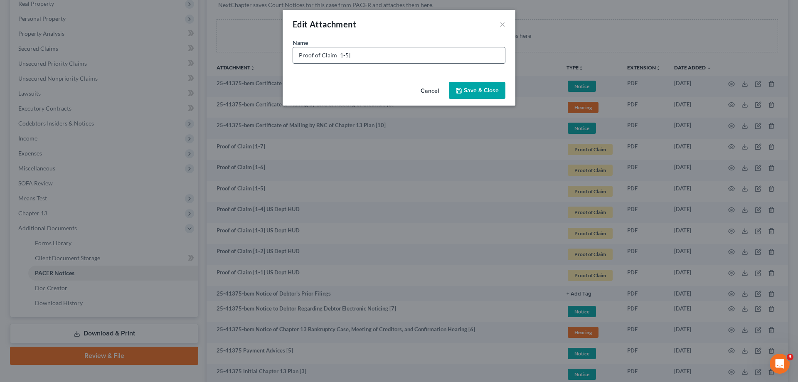
drag, startPoint x: 353, startPoint y: 48, endPoint x: 356, endPoint y: 55, distance: 7.6
click at [353, 51] on input "Proof of Claim [1-5]" at bounding box center [399, 55] width 212 height 16
paste input "US Dept HUD"
type input "Proof of Claim [1-5] US Dept HUD"
click at [472, 86] on button "Save & Close" at bounding box center [477, 90] width 57 height 17
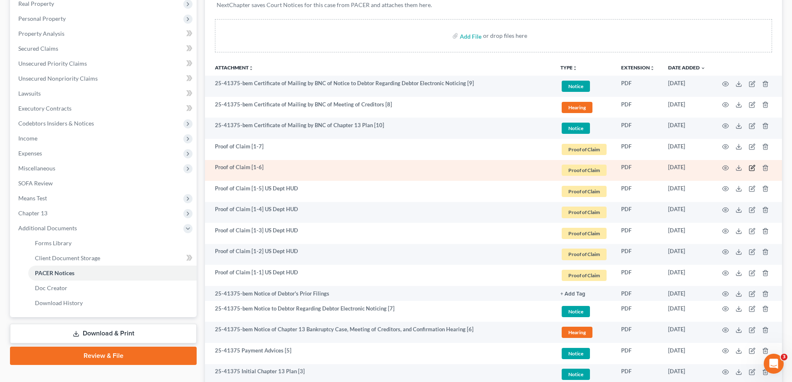
click at [752, 166] on icon "button" at bounding box center [752, 168] width 7 height 7
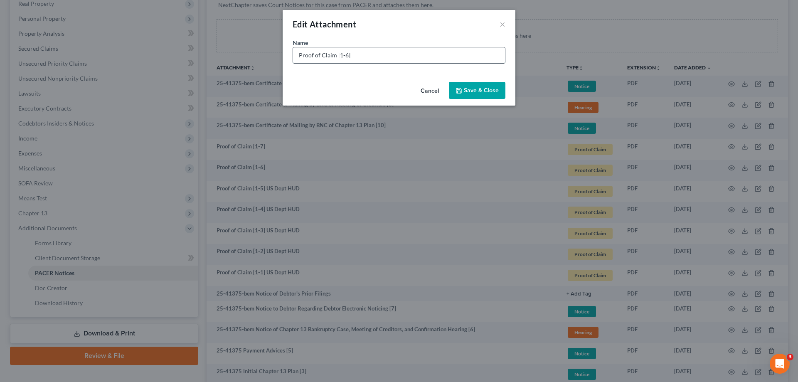
click at [403, 54] on input "Proof of Claim [1-6]" at bounding box center [399, 55] width 212 height 16
paste input "US Dept HUD"
type input "Proof of Claim [1-6] US Dept HUD"
click at [488, 93] on span "Save & Close" at bounding box center [481, 90] width 35 height 7
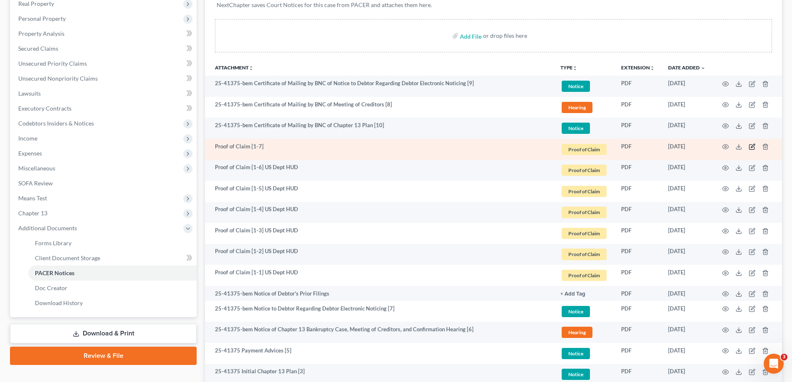
click at [752, 146] on icon "button" at bounding box center [752, 146] width 7 height 7
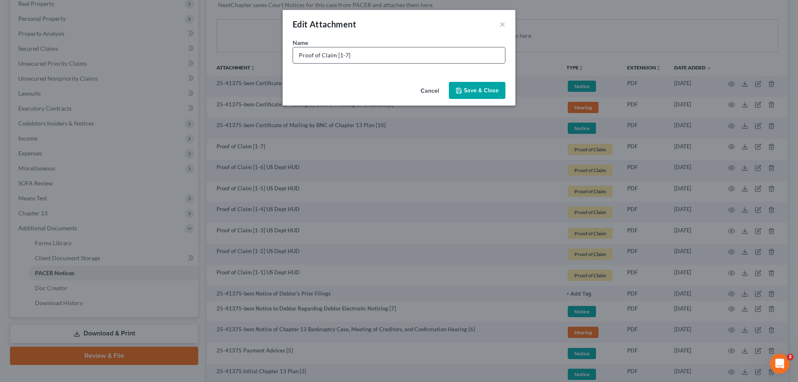
click at [392, 54] on input "Proof of Claim [1-7]" at bounding box center [399, 55] width 212 height 16
paste input "US Dept HUD"
type input "Proof of Claim [1-7] US Dept HUD"
click at [480, 84] on button "Save & Close" at bounding box center [477, 90] width 57 height 17
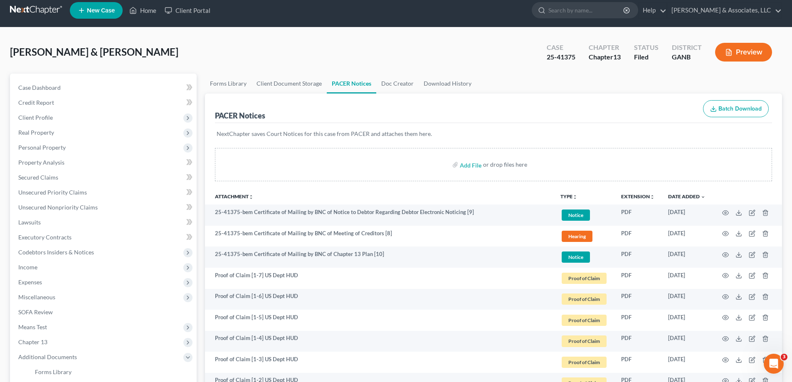
scroll to position [0, 0]
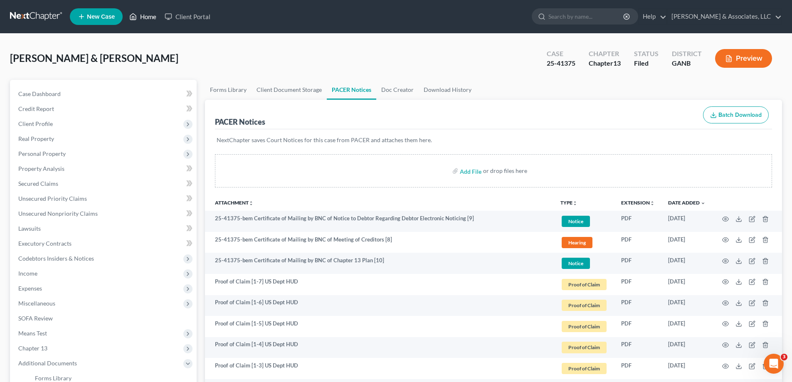
click at [146, 17] on link "Home" at bounding box center [142, 16] width 35 height 15
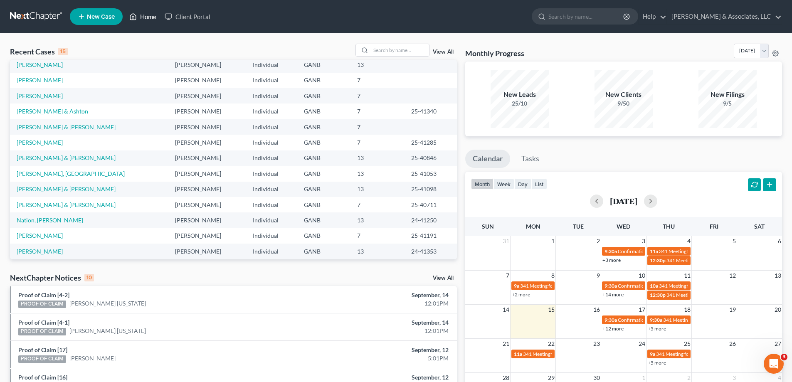
scroll to position [57, 0]
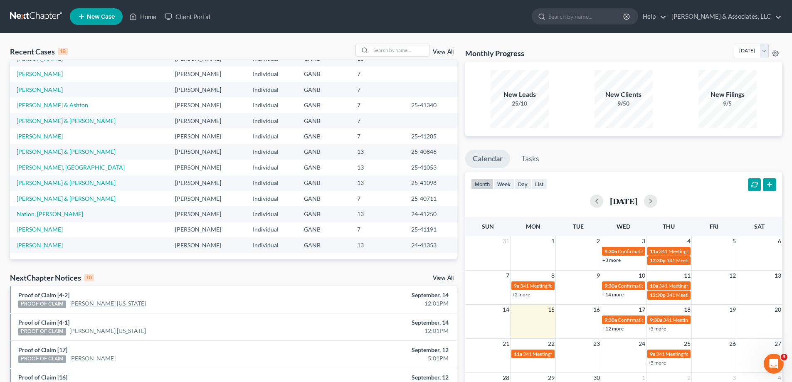
click at [101, 301] on link "[PERSON_NAME] [US_STATE]" at bounding box center [107, 303] width 76 height 8
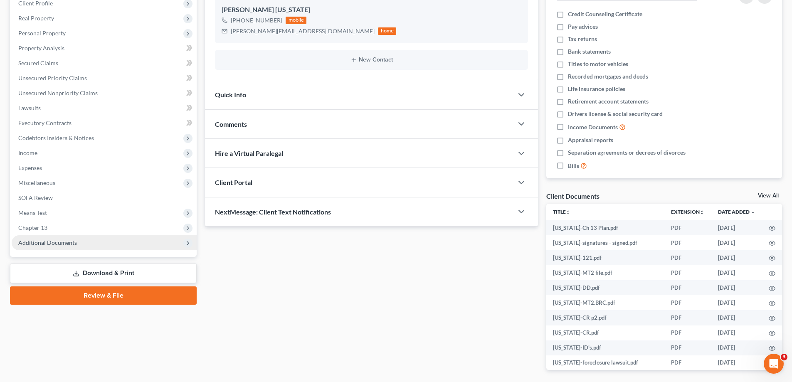
scroll to position [125, 0]
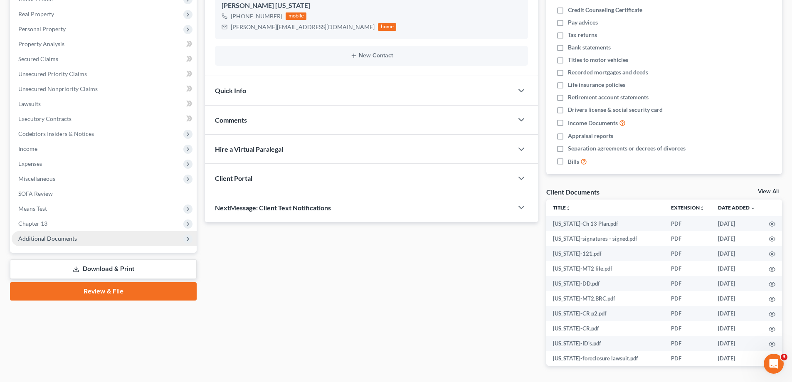
click at [62, 241] on span "Additional Documents" at bounding box center [47, 238] width 59 height 7
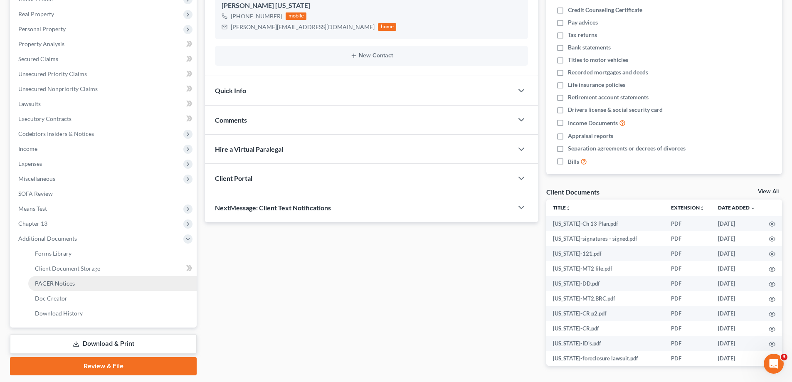
click at [53, 281] on span "PACER Notices" at bounding box center [55, 283] width 40 height 7
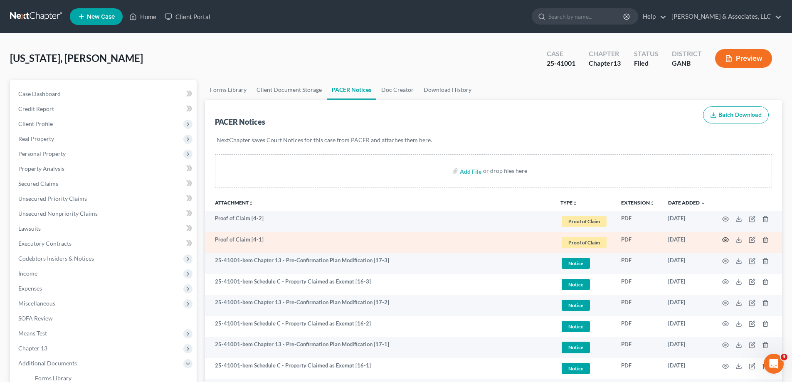
click at [725, 239] on circle "button" at bounding box center [726, 240] width 2 height 2
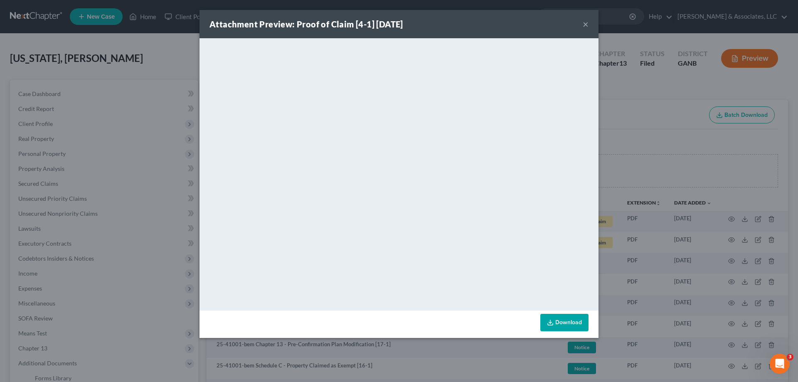
click at [583, 23] on button "×" at bounding box center [586, 24] width 6 height 10
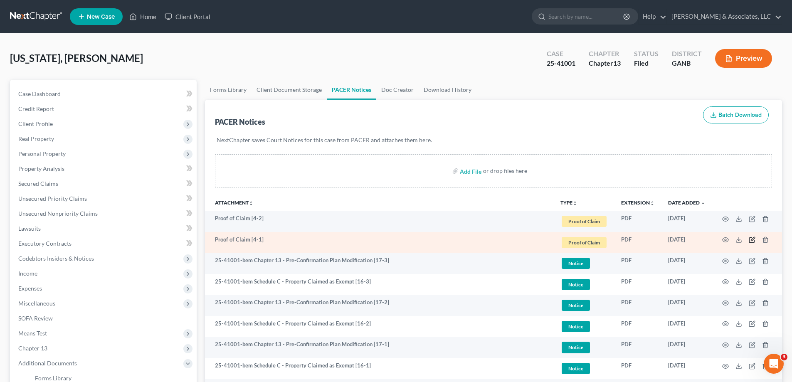
click at [754, 240] on icon "button" at bounding box center [751, 240] width 5 height 5
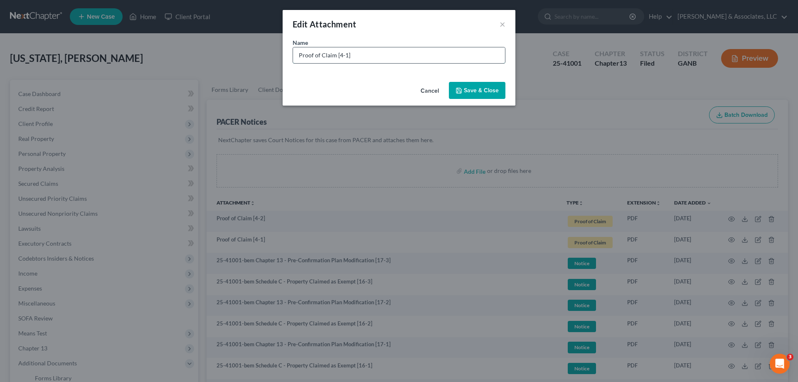
click at [386, 55] on input "Proof of Claim [4-1]" at bounding box center [399, 55] width 212 height 16
type input "Proof of Claim [4-1] Rocket Loans"
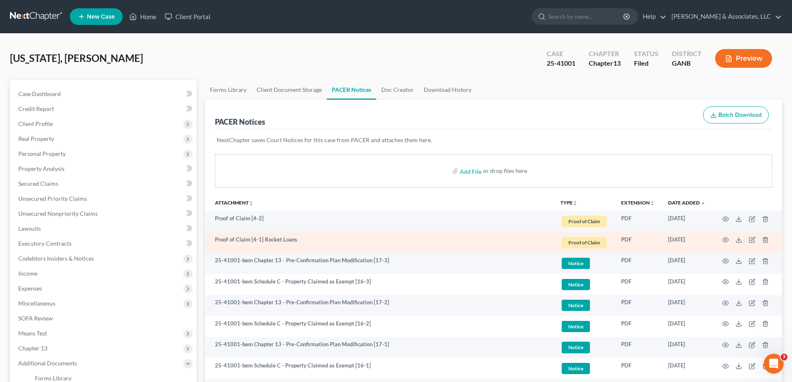
drag, startPoint x: 271, startPoint y: 240, endPoint x: 265, endPoint y: 240, distance: 5.8
click at [269, 241] on td "Proof of Claim [4-1] Rocket Loans" at bounding box center [379, 242] width 349 height 21
drag, startPoint x: 264, startPoint y: 240, endPoint x: 308, endPoint y: 237, distance: 43.3
click at [308, 237] on td "Proof of Claim [4-1] Rocket Loans" at bounding box center [379, 242] width 349 height 21
copy td "Rocket Loans"
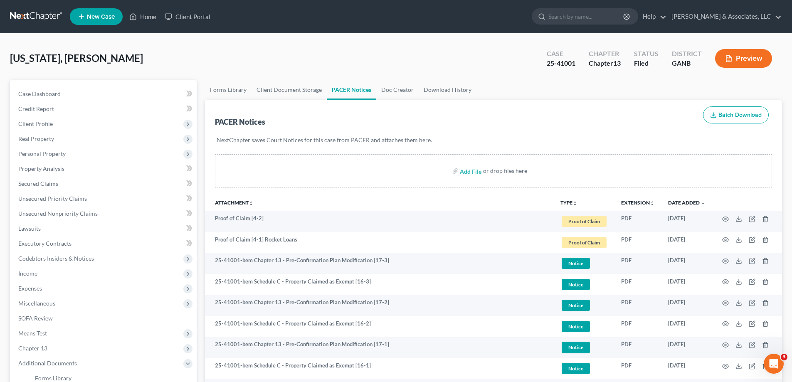
drag, startPoint x: 302, startPoint y: 213, endPoint x: 523, endPoint y: 195, distance: 221.1
click at [304, 213] on td "Proof of Claim [4-2]" at bounding box center [379, 221] width 349 height 21
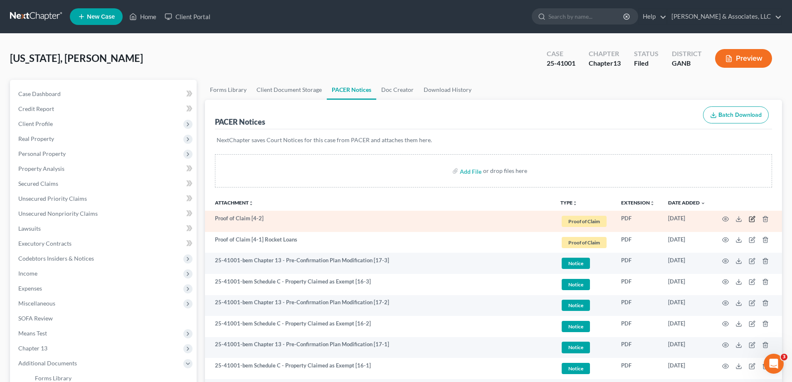
click at [750, 219] on icon "button" at bounding box center [752, 219] width 7 height 7
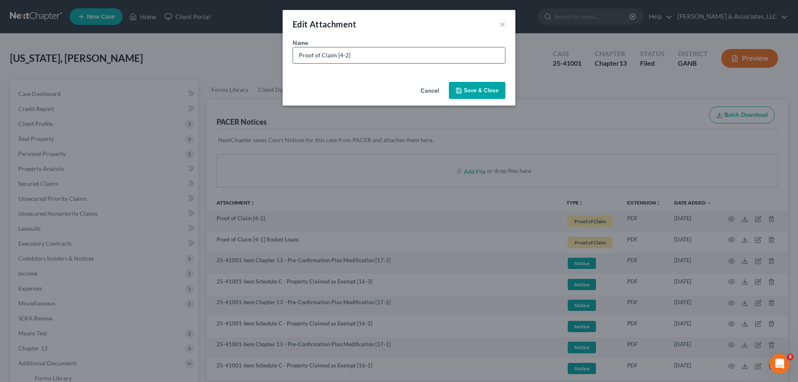
click at [367, 54] on input "Proof of Claim [4-2]" at bounding box center [399, 55] width 212 height 16
paste input "Rocket Loans"
type input "Proof of Claim [4-2] Rocket Loans"
click at [477, 86] on button "Save & Close" at bounding box center [477, 90] width 57 height 17
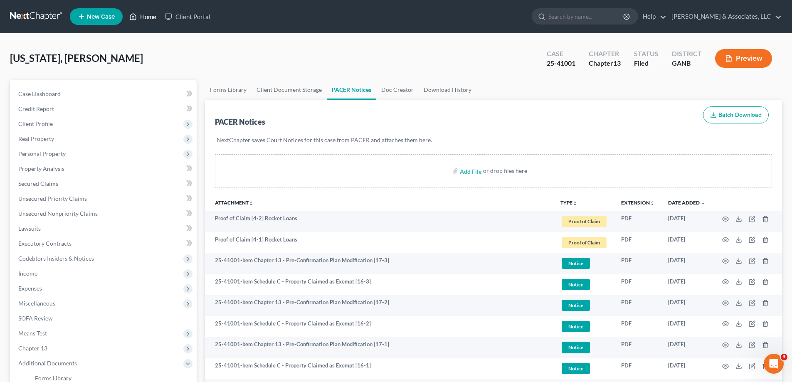
click at [146, 15] on link "Home" at bounding box center [142, 16] width 35 height 15
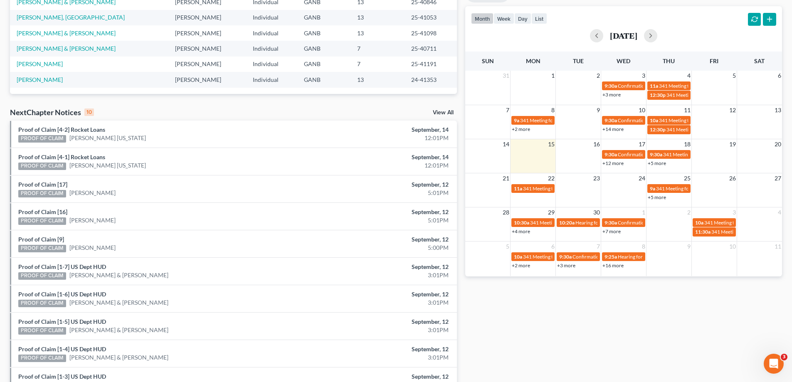
scroll to position [166, 0]
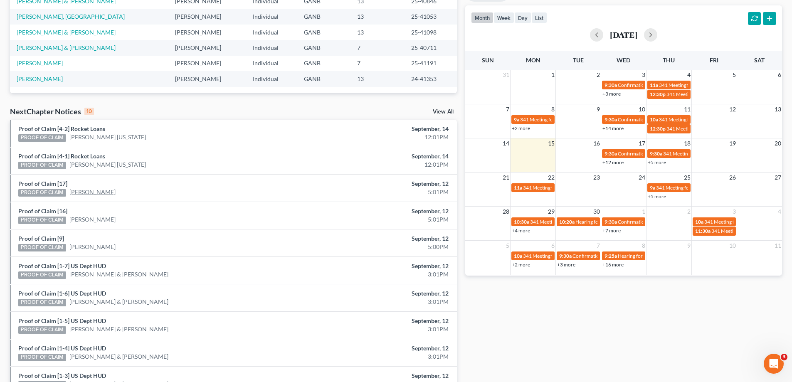
click at [96, 194] on link "[PERSON_NAME]" at bounding box center [92, 192] width 46 height 8
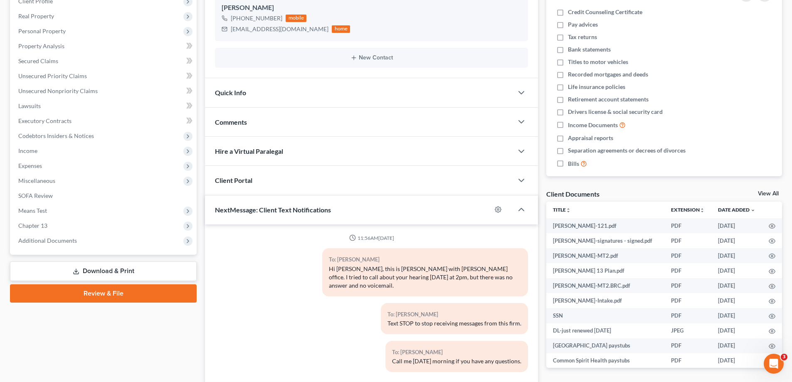
scroll to position [125, 0]
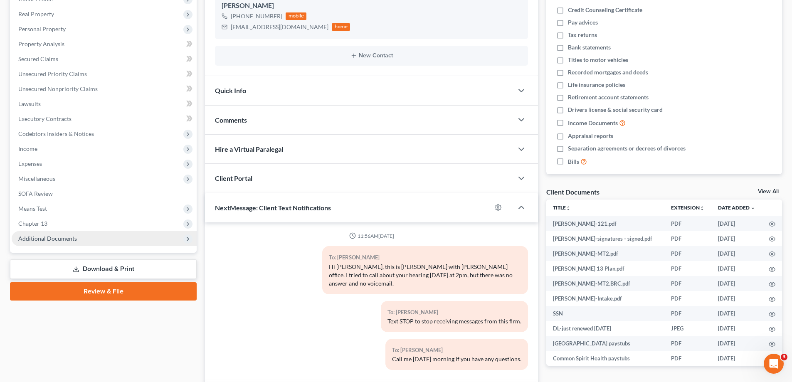
click at [47, 238] on span "Additional Documents" at bounding box center [47, 238] width 59 height 7
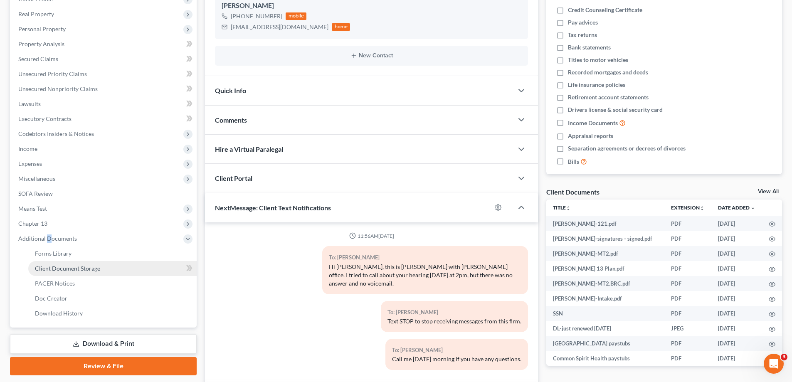
click at [60, 274] on link "Client Document Storage" at bounding box center [112, 268] width 168 height 15
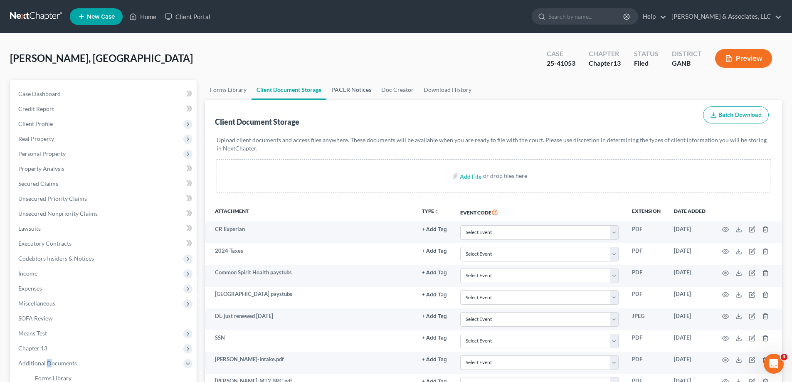
click at [365, 87] on link "PACER Notices" at bounding box center [351, 90] width 50 height 20
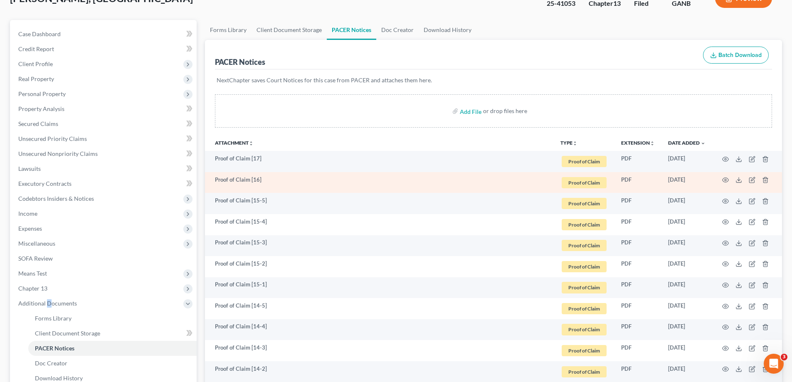
scroll to position [125, 0]
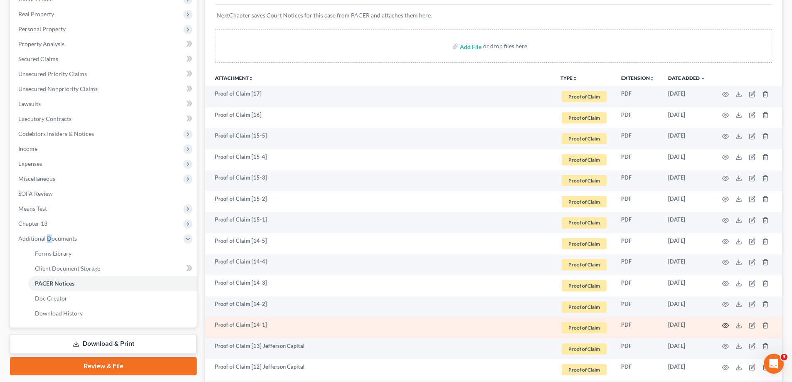
click at [726, 327] on icon "button" at bounding box center [725, 325] width 7 height 7
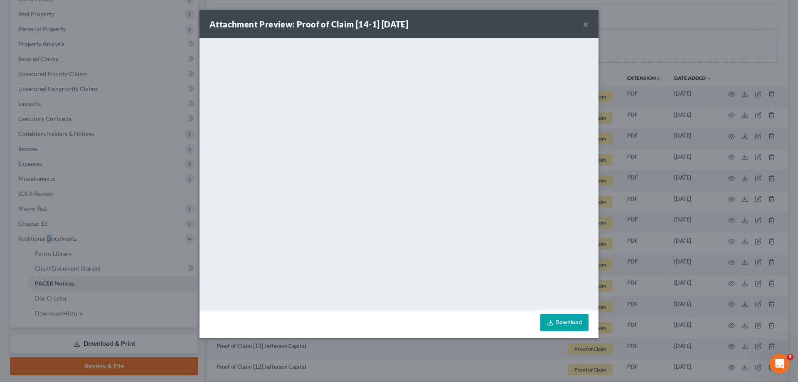
drag, startPoint x: 586, startPoint y: 24, endPoint x: 594, endPoint y: 39, distance: 16.9
click at [586, 24] on button "×" at bounding box center [586, 24] width 6 height 10
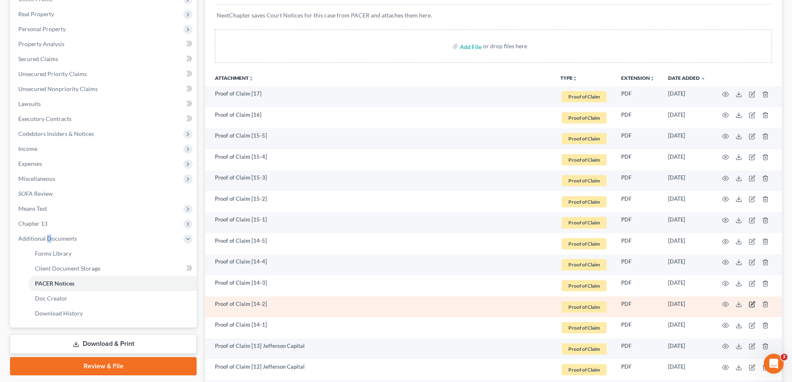
click at [752, 303] on icon "button" at bounding box center [753, 303] width 4 height 4
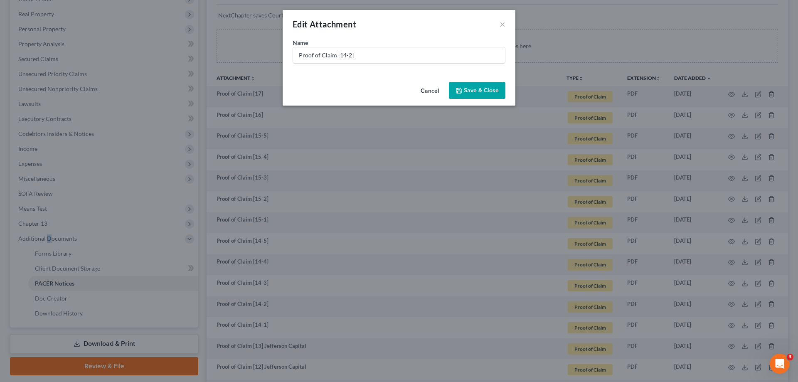
drag, startPoint x: 427, startPoint y: 90, endPoint x: 426, endPoint y: 139, distance: 48.7
click at [427, 91] on button "Cancel" at bounding box center [430, 91] width 32 height 17
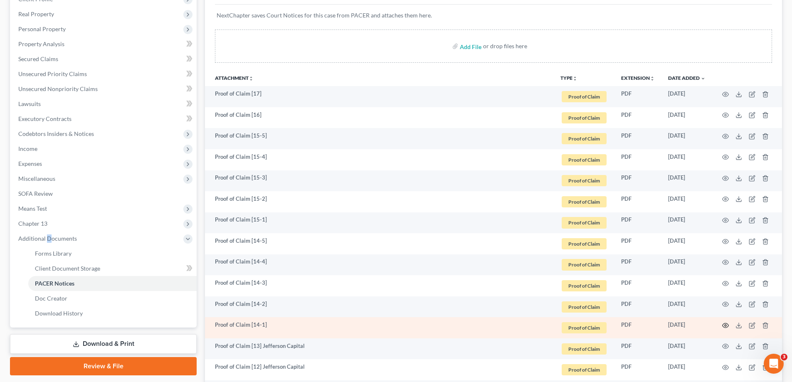
click at [726, 325] on circle "button" at bounding box center [726, 326] width 2 height 2
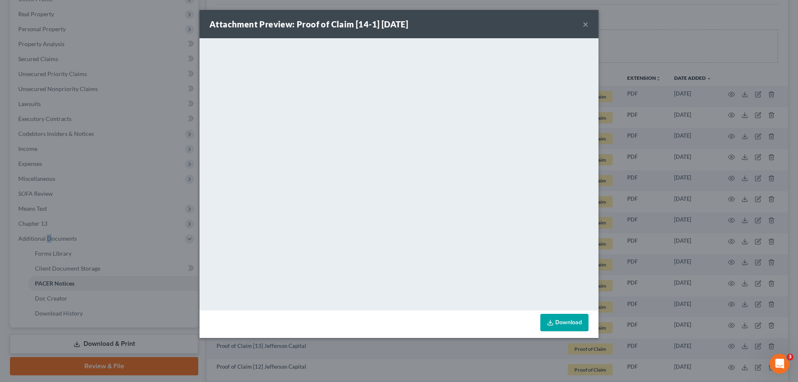
click at [586, 22] on button "×" at bounding box center [586, 24] width 6 height 10
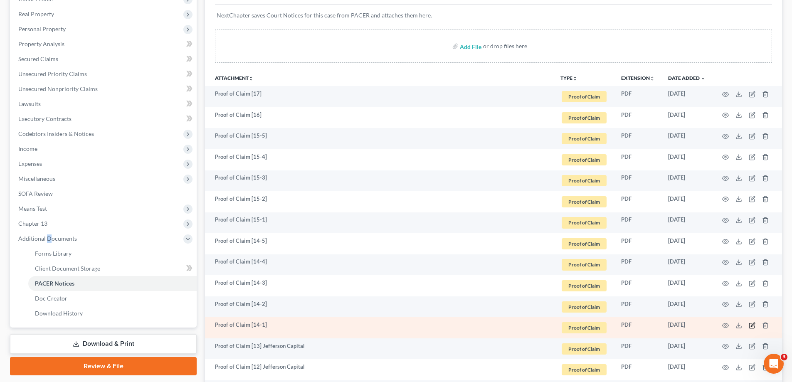
click at [749, 322] on icon "button" at bounding box center [752, 325] width 7 height 7
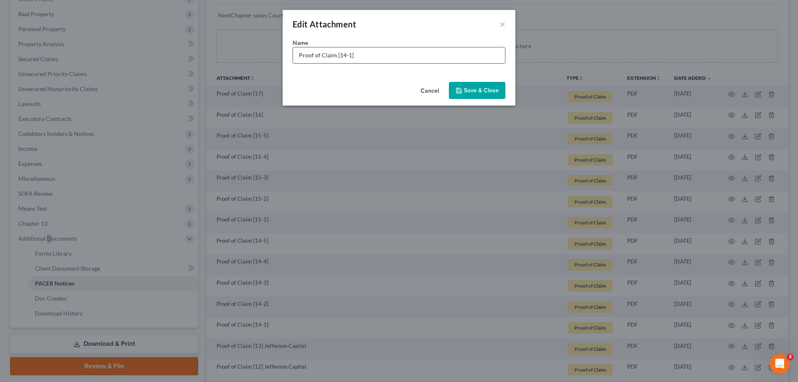
click at [393, 55] on input "Proof of Claim [14-1]" at bounding box center [399, 55] width 212 height 16
type input "Proof of Claim [14-1] Portfolio Recovery"
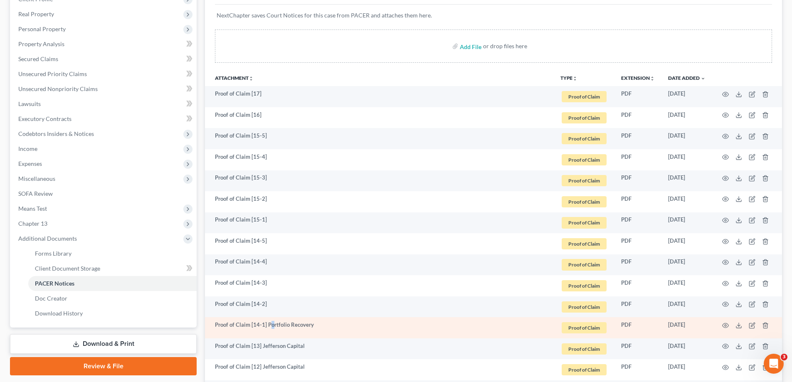
click at [271, 325] on td "Proof of Claim [14-1] Portfolio Recovery" at bounding box center [379, 327] width 349 height 21
drag, startPoint x: 268, startPoint y: 327, endPoint x: 319, endPoint y: 327, distance: 51.6
click at [319, 327] on td "Proof of Claim [14-1] Portfolio Recovery" at bounding box center [379, 327] width 349 height 21
copy td "Portfolio Recovery"
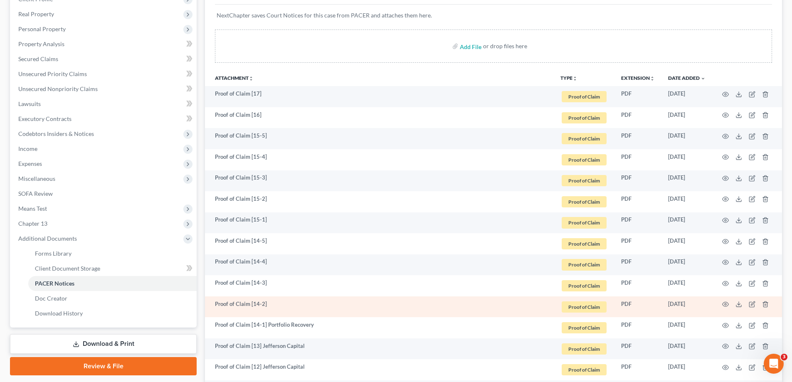
click at [285, 302] on td "Proof of Claim [14-2]" at bounding box center [379, 306] width 349 height 21
click at [749, 302] on icon "button" at bounding box center [751, 304] width 5 height 5
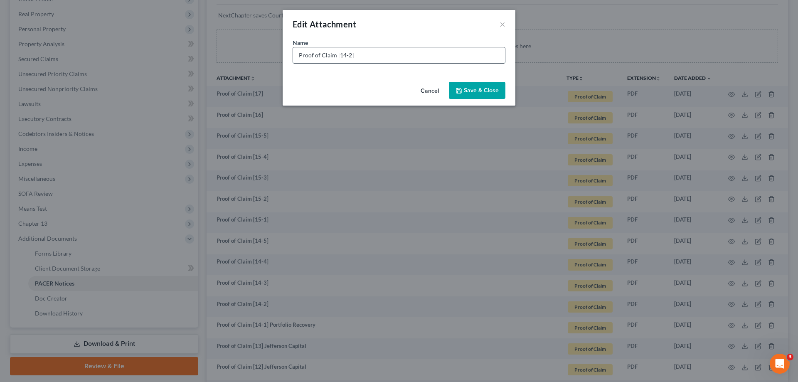
click at [356, 55] on input "Proof of Claim [14-2]" at bounding box center [399, 55] width 212 height 16
paste input "Portfolio Recovery"
type input "Proof of Claim [14-2] Portfolio Recovery"
drag, startPoint x: 508, startPoint y: 91, endPoint x: 499, endPoint y: 91, distance: 8.7
click at [507, 91] on div "Cancel Save & Close" at bounding box center [399, 92] width 233 height 27
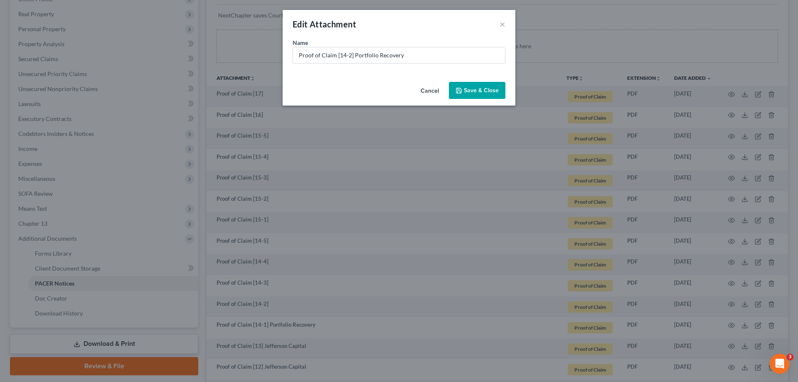
click at [497, 91] on span "Save & Close" at bounding box center [481, 90] width 35 height 7
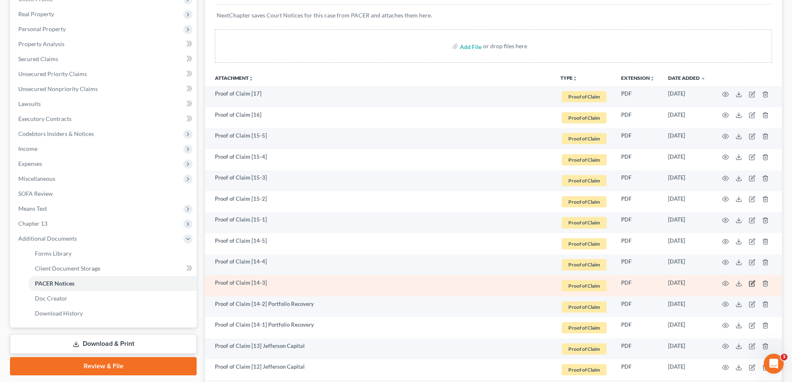
click at [749, 282] on icon "button" at bounding box center [752, 283] width 7 height 7
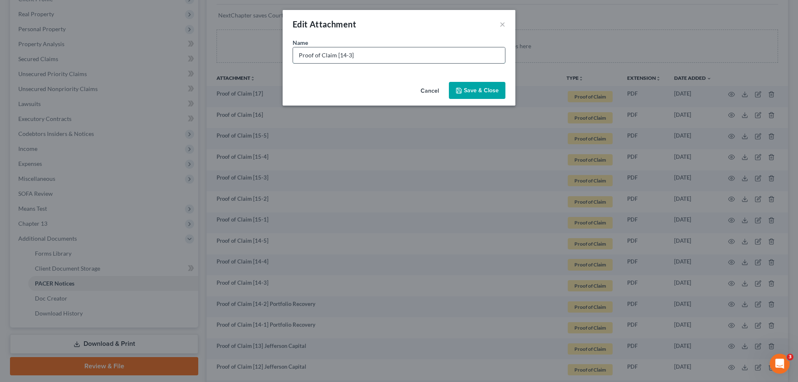
click at [380, 56] on input "Proof of Claim [14-3]" at bounding box center [399, 55] width 212 height 16
paste input "Portfolio Recovery"
type input "Proof of Claim [14-3] Portfolio Recovery"
click at [473, 90] on span "Save & Close" at bounding box center [481, 90] width 35 height 7
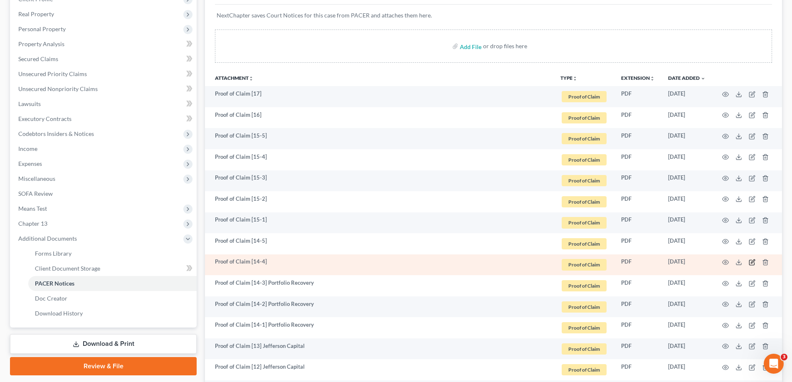
click at [749, 261] on icon "button" at bounding box center [751, 262] width 5 height 5
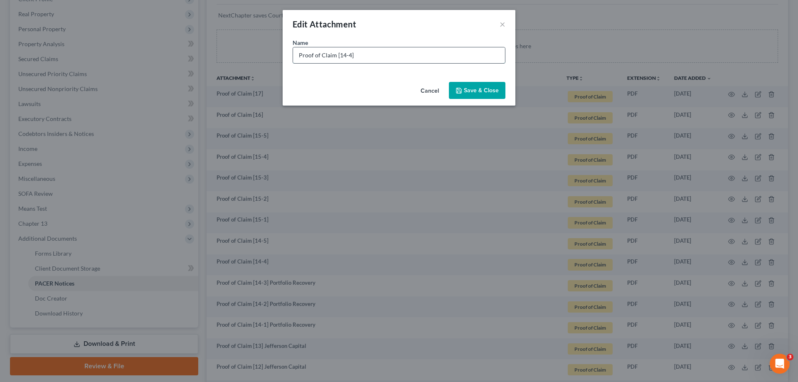
click at [390, 52] on input "Proof of Claim [14-4]" at bounding box center [399, 55] width 212 height 16
paste input "Portfolio Recovery"
type input "Proof of Claim [14-4] Portfolio Recovery"
click at [473, 87] on span "Save & Close" at bounding box center [481, 90] width 35 height 7
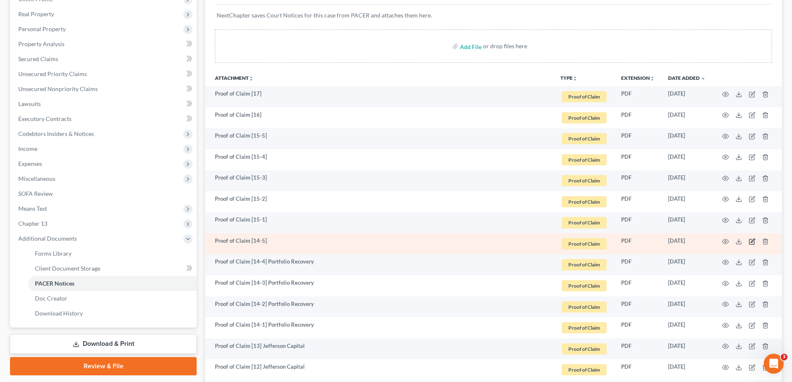
click at [752, 240] on icon "button" at bounding box center [753, 241] width 4 height 4
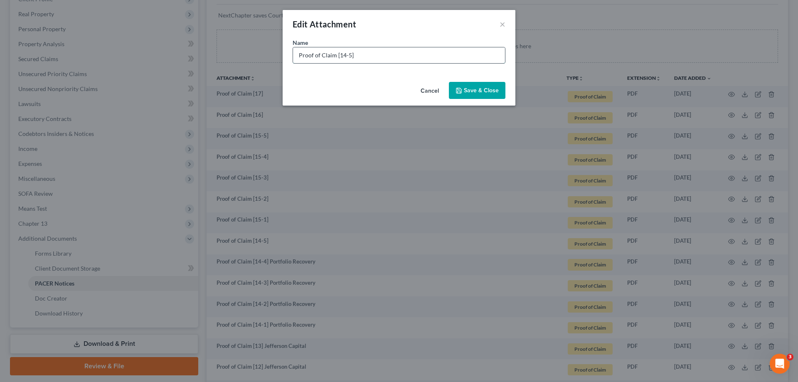
click at [367, 55] on input "Proof of Claim [14-5]" at bounding box center [399, 55] width 212 height 16
paste input "Portfolio Recovery"
type input "Proof of Claim [14-5] Portfolio Recovery"
click at [496, 91] on span "Save & Close" at bounding box center [481, 90] width 35 height 7
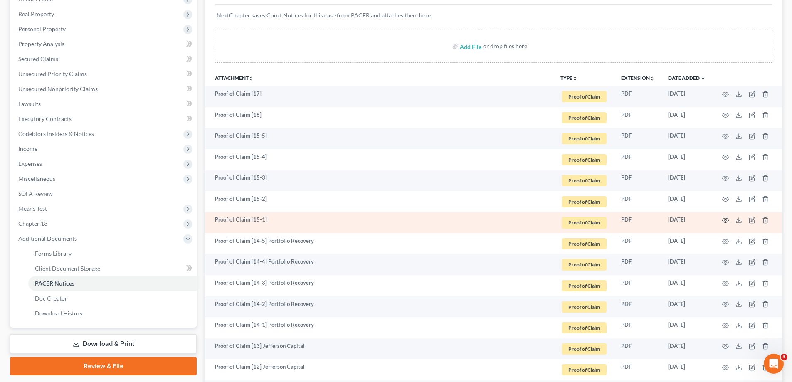
click at [727, 218] on icon "button" at bounding box center [725, 220] width 7 height 7
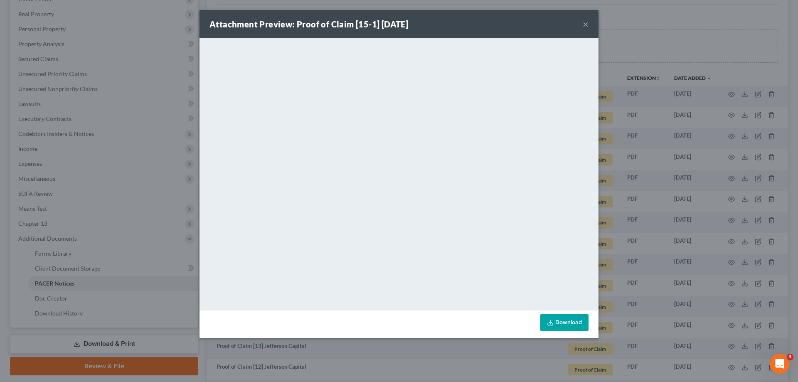
click at [587, 24] on button "×" at bounding box center [586, 24] width 6 height 10
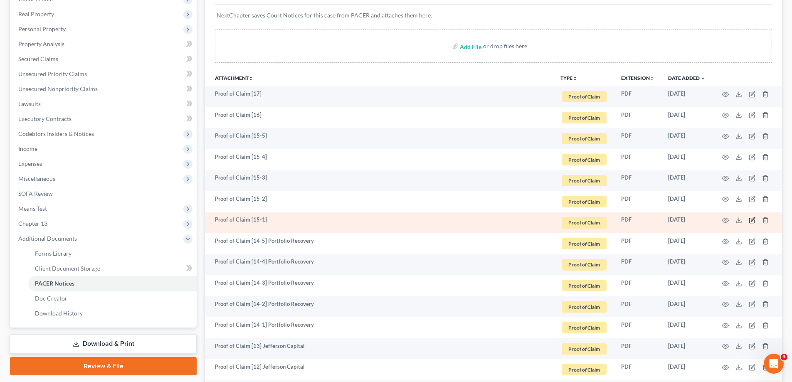
click at [750, 219] on icon "button" at bounding box center [752, 220] width 7 height 7
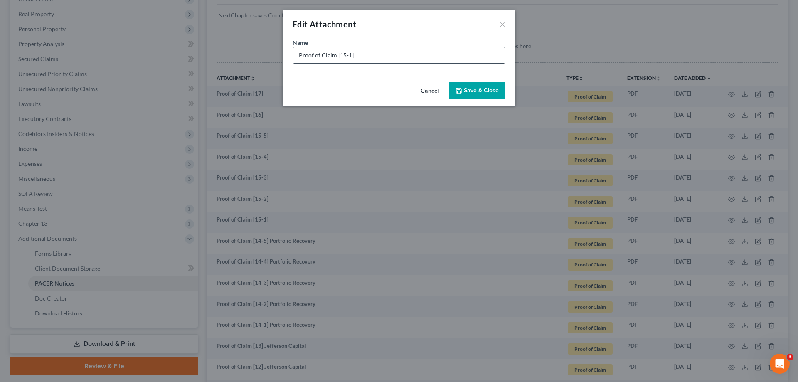
click at [370, 50] on input "Proof of Claim [15-1]" at bounding box center [399, 55] width 212 height 16
paste input "Portfolio Recovery"
type input "Proof of Claim [15-1] Portfolio Recovery"
click at [487, 91] on span "Save & Close" at bounding box center [481, 90] width 35 height 7
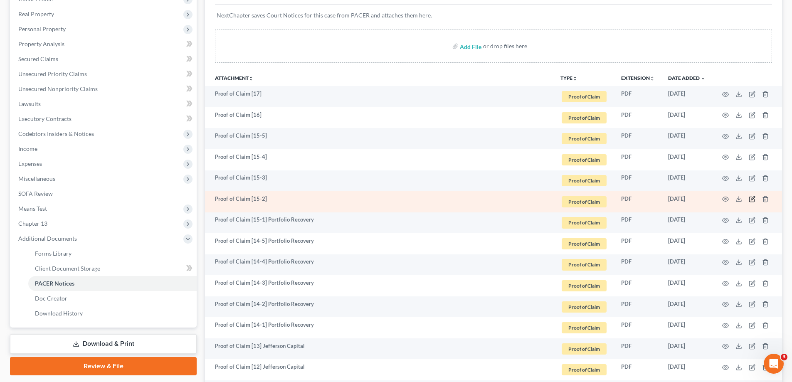
click at [751, 199] on icon "button" at bounding box center [752, 199] width 7 height 7
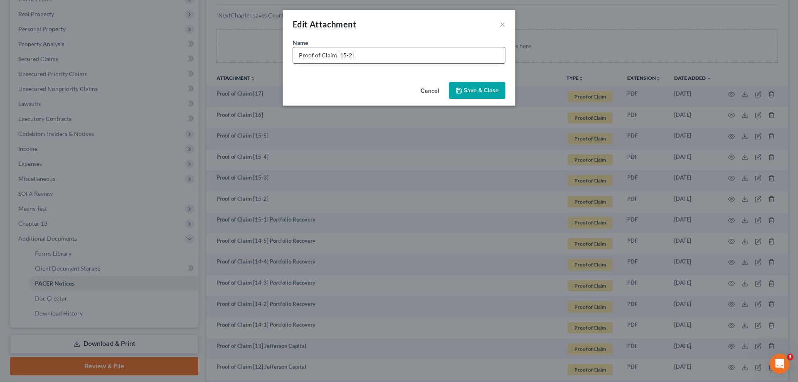
click at [374, 52] on input "Proof of Claim [15-2]" at bounding box center [399, 55] width 212 height 16
paste input "Portfolio Recovery"
type input "Proof of Claim [15-2] Portfolio Recovery"
click at [485, 87] on span "Save & Close" at bounding box center [481, 90] width 35 height 7
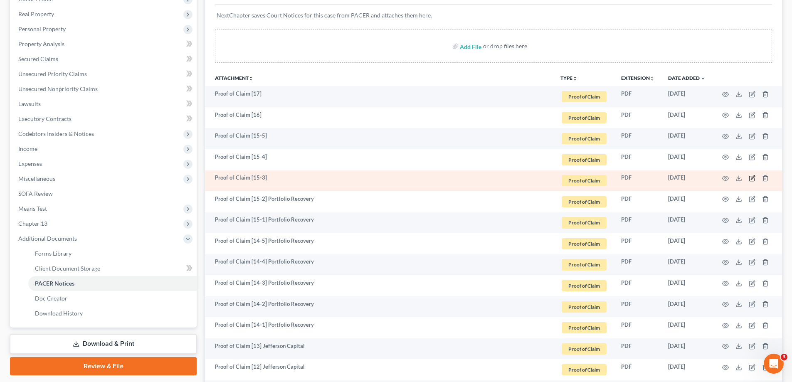
click at [750, 177] on icon "button" at bounding box center [752, 178] width 7 height 7
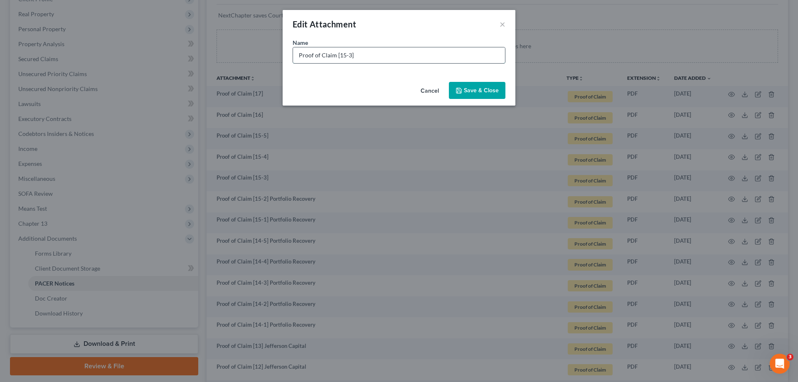
click at [402, 59] on input "Proof of Claim [15-3]" at bounding box center [399, 55] width 212 height 16
paste input "Portfolio Recovery"
type input "Proof of Claim [15-3] Portfolio Recovery"
click at [492, 91] on span "Save & Close" at bounding box center [481, 90] width 35 height 7
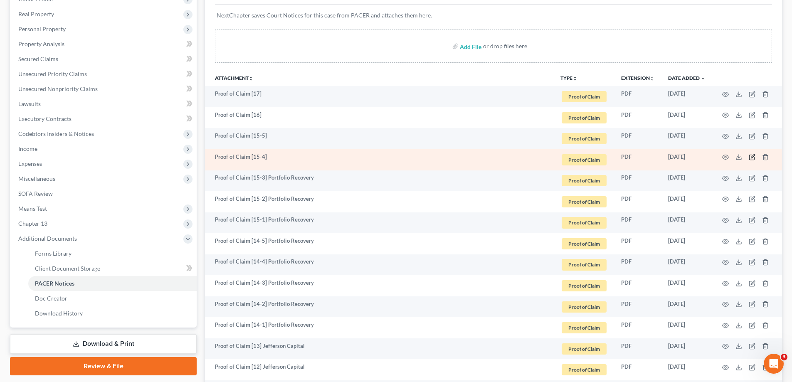
click at [755, 157] on icon "button" at bounding box center [752, 157] width 7 height 7
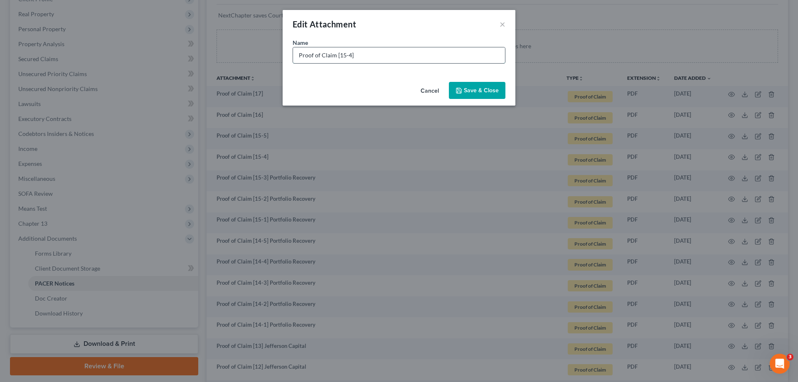
click at [409, 59] on input "Proof of Claim [15-4]" at bounding box center [399, 55] width 212 height 16
paste input "Portfolio Recovery"
type input "Proof of Claim [15-4] Portfolio Recovery"
click at [477, 90] on span "Save & Close" at bounding box center [481, 90] width 35 height 7
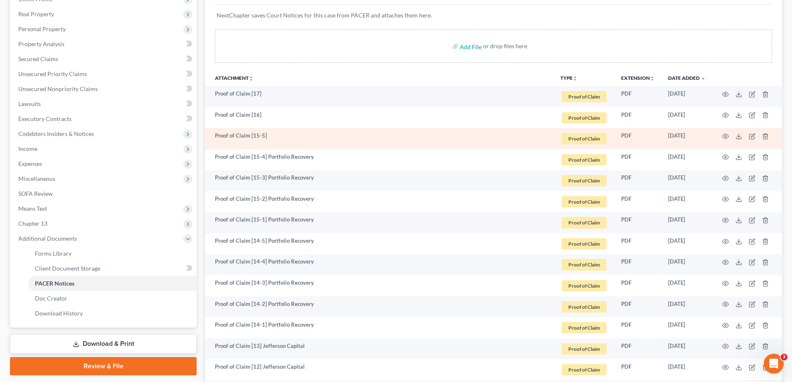
click at [748, 134] on td at bounding box center [747, 138] width 70 height 21
click at [752, 134] on icon "button" at bounding box center [752, 136] width 7 height 7
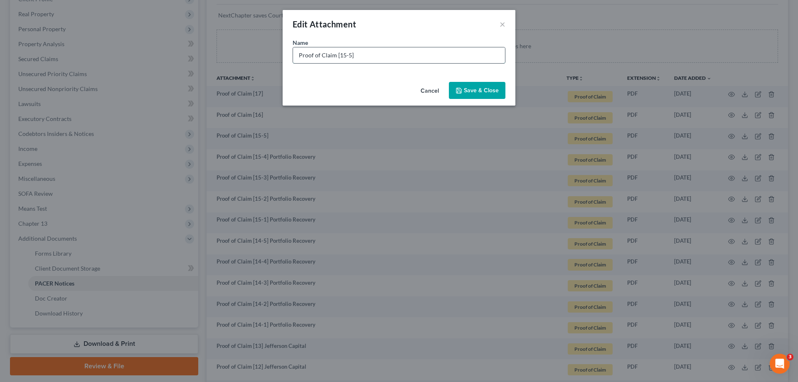
click at [400, 59] on input "Proof of Claim [15-5]" at bounding box center [399, 55] width 212 height 16
paste input "Portfolio Recovery"
type input "Proof of Claim [15-5] Portfolio Recovery"
click at [476, 90] on span "Save & Close" at bounding box center [481, 90] width 35 height 7
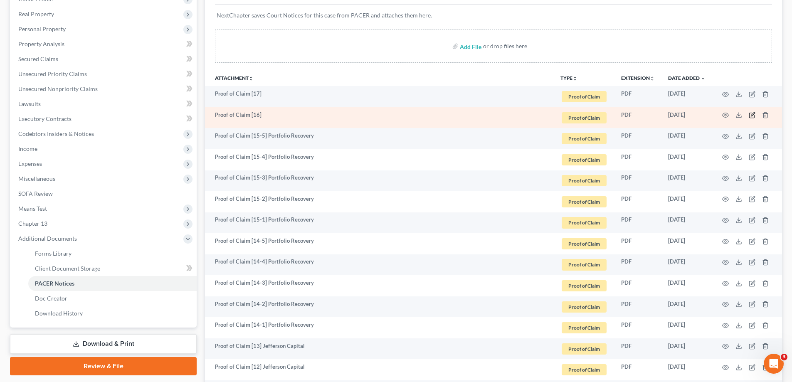
click at [753, 115] on icon "button" at bounding box center [752, 115] width 7 height 7
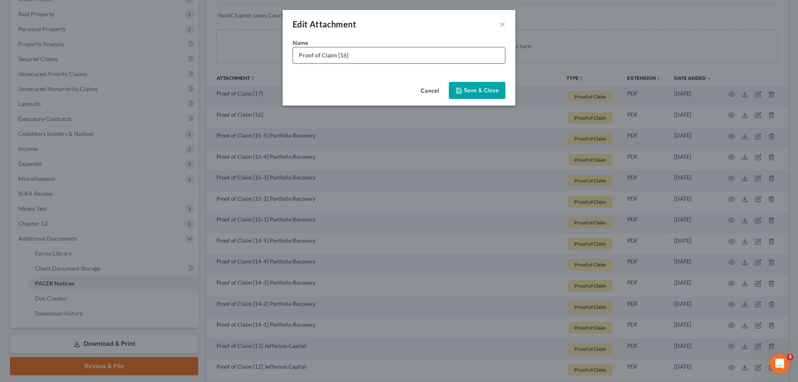
click at [378, 54] on input "Proof of Claim [16]" at bounding box center [399, 55] width 212 height 16
paste input "Portfolio Recovery"
type input "Proof of Claim [16] Portfolio Recovery"
click at [469, 89] on span "Save & Close" at bounding box center [481, 90] width 35 height 7
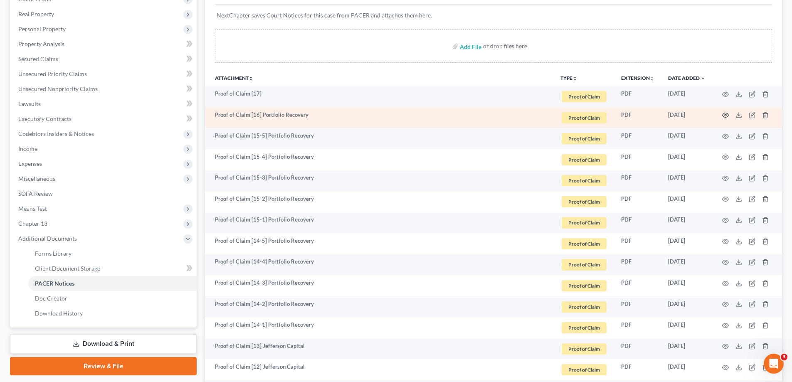
click at [724, 113] on icon "button" at bounding box center [726, 115] width 6 height 5
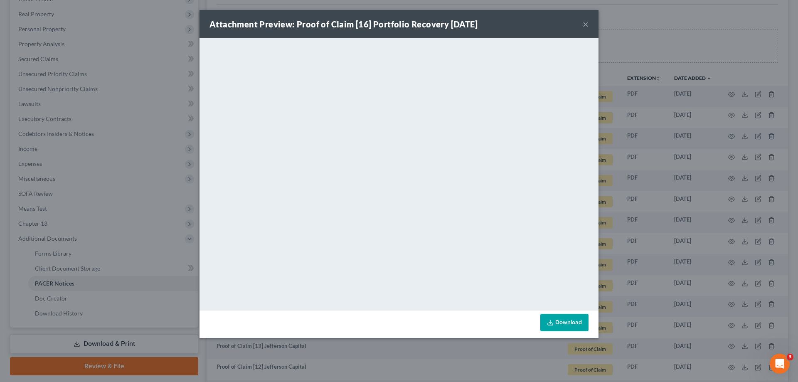
drag, startPoint x: 586, startPoint y: 21, endPoint x: 623, endPoint y: 44, distance: 42.9
click at [586, 23] on button "×" at bounding box center [586, 24] width 6 height 10
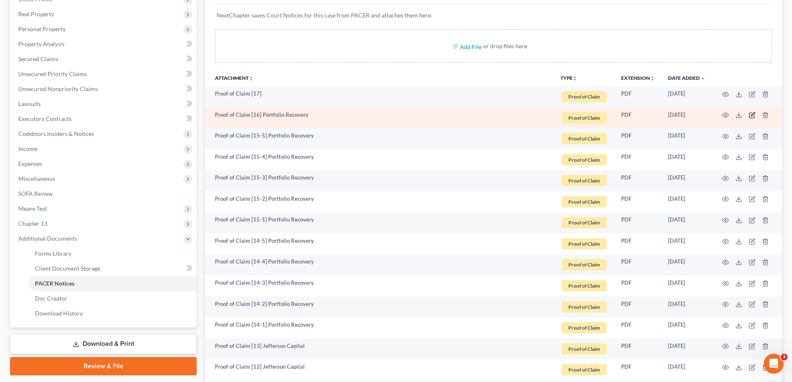
click at [752, 115] on icon "button" at bounding box center [752, 115] width 7 height 7
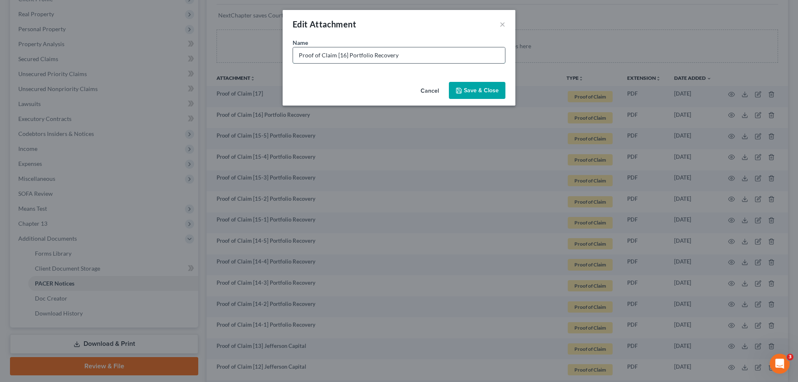
drag, startPoint x: 423, startPoint y: 52, endPoint x: 347, endPoint y: 53, distance: 75.7
click at [347, 53] on input "Proof of Claim [16] Portfolio Recovery" at bounding box center [399, 55] width 212 height 16
type input "Proof of Claim [16] Citibank"
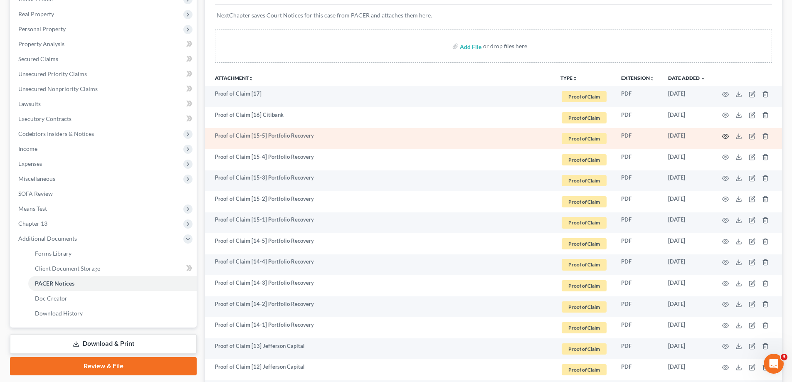
click at [724, 135] on icon "button" at bounding box center [725, 136] width 7 height 7
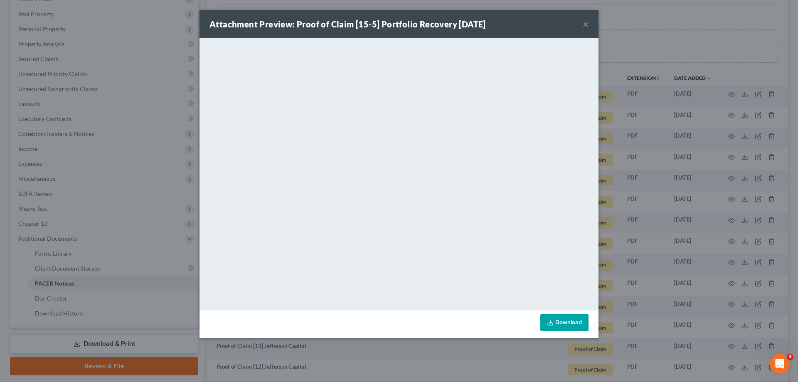
click at [585, 22] on button "×" at bounding box center [586, 24] width 6 height 10
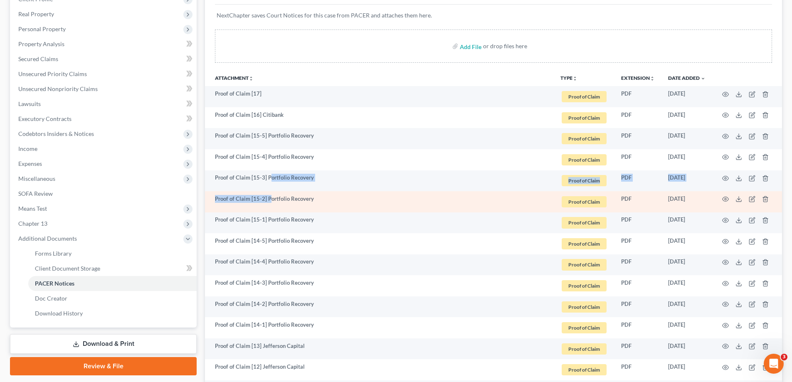
drag, startPoint x: 270, startPoint y: 196, endPoint x: 269, endPoint y: 207, distance: 10.8
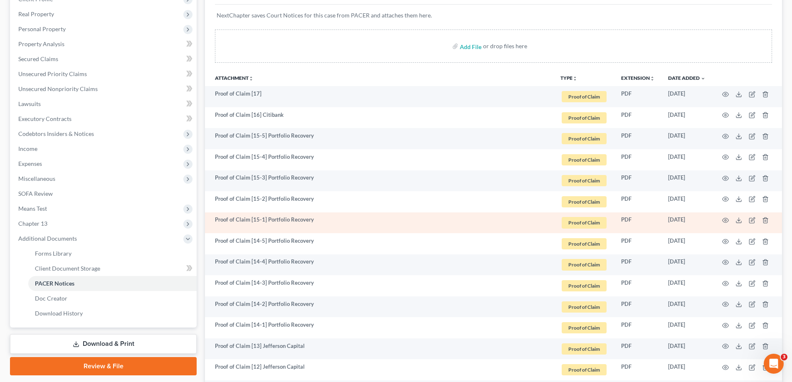
click at [269, 225] on td "Proof of Claim [15-1] Portfolio Recovery" at bounding box center [379, 222] width 349 height 21
click at [727, 221] on icon "button" at bounding box center [725, 220] width 7 height 7
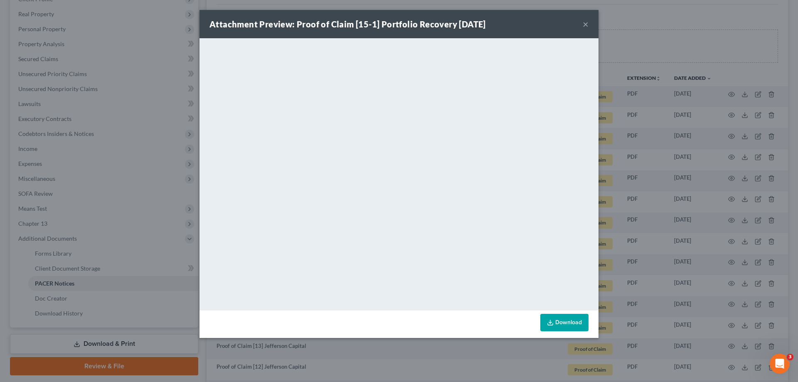
click at [585, 21] on button "×" at bounding box center [586, 24] width 6 height 10
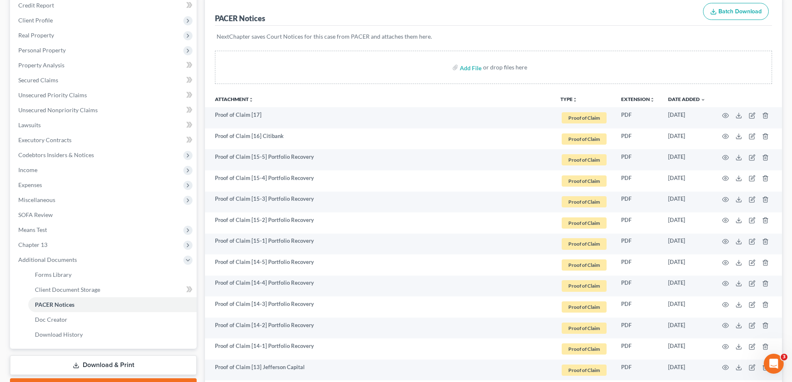
scroll to position [0, 0]
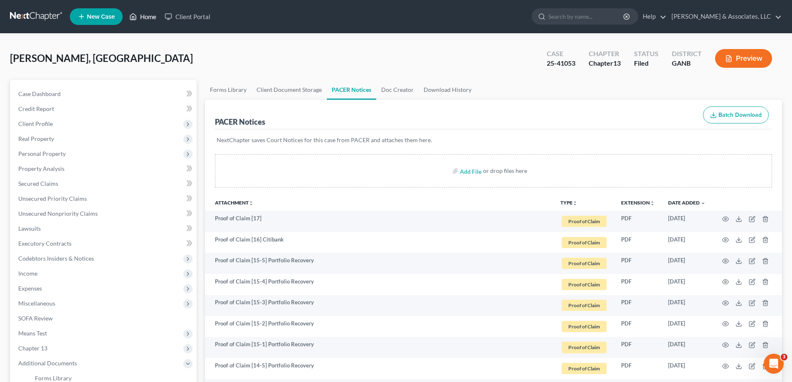
click at [151, 17] on link "Home" at bounding box center [142, 16] width 35 height 15
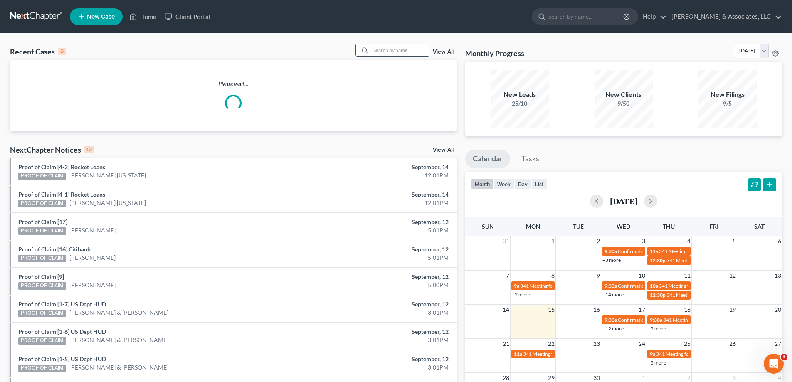
click at [380, 47] on input "search" at bounding box center [400, 50] width 58 height 12
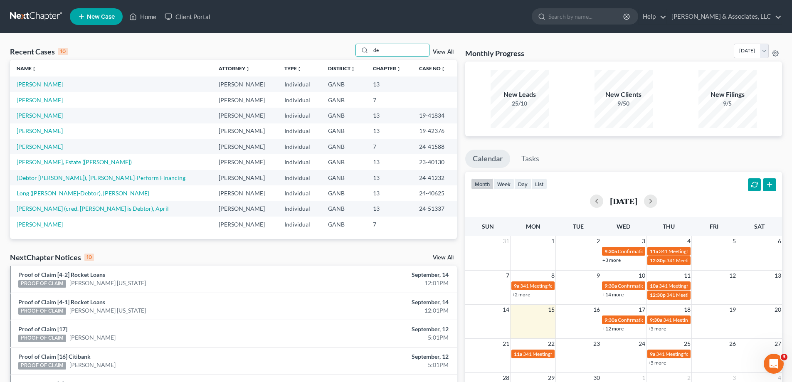
type input "d"
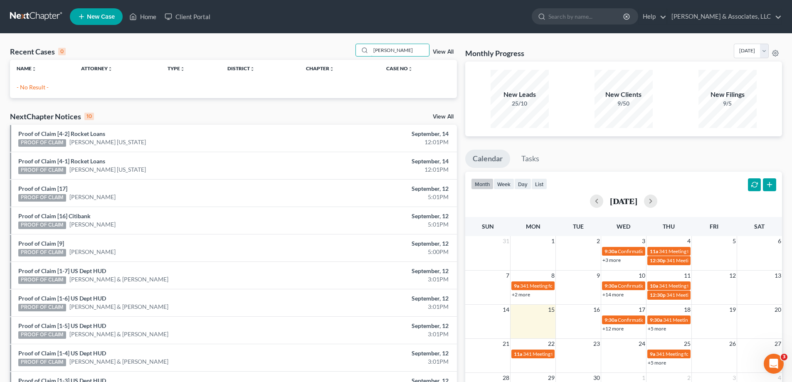
type input "brenda"
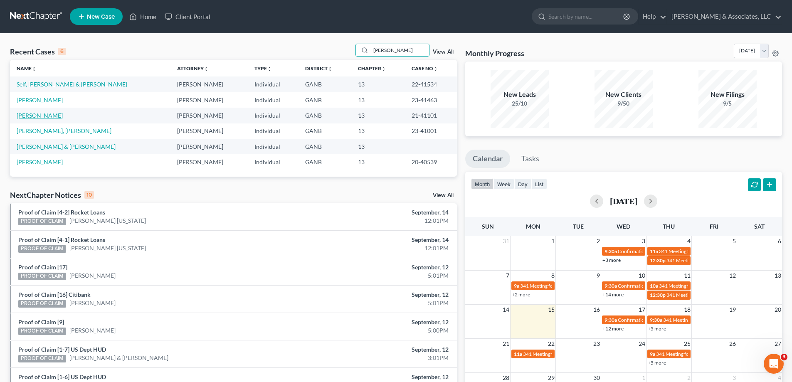
click at [33, 116] on link "Lowe, Brenda" at bounding box center [40, 115] width 46 height 7
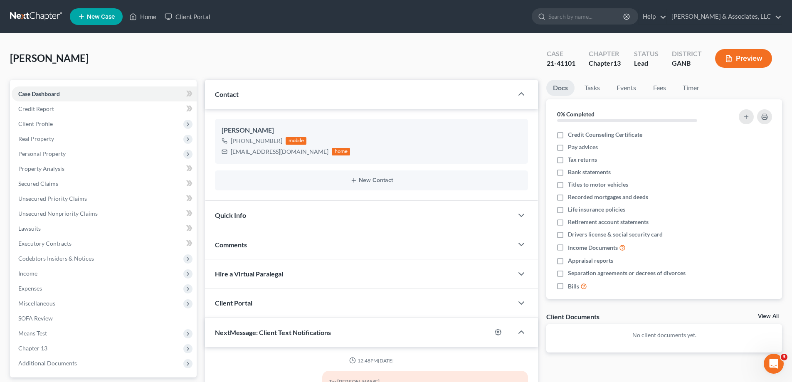
click at [260, 248] on div "Comments" at bounding box center [359, 244] width 308 height 29
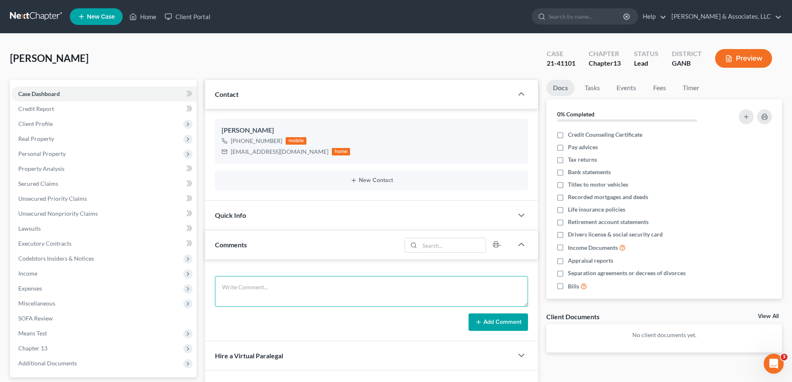
click at [237, 287] on textarea at bounding box center [371, 291] width 313 height 31
click at [299, 285] on textarea "She called case is overpaid by 31.33...no more payments required." at bounding box center [371, 291] width 313 height 31
drag, startPoint x: 434, startPoint y: 284, endPoint x: 472, endPoint y: 297, distance: 40.1
click at [434, 284] on textarea "She called case is overpaid by $31.33...no more payments required." at bounding box center [371, 291] width 313 height 31
type textarea "She called case is overpaid by $31.33...no more payments required."
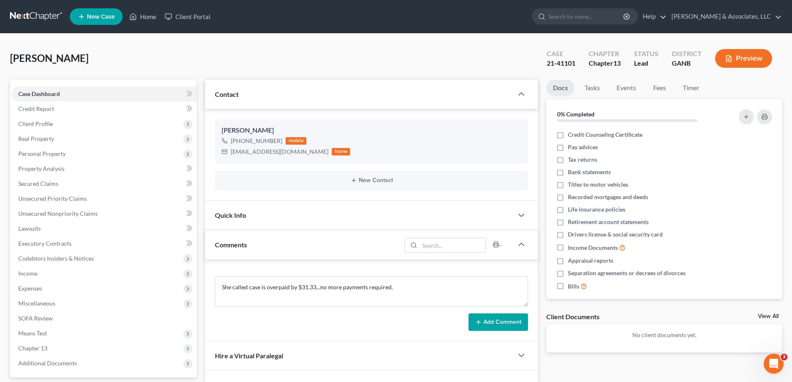
click at [518, 319] on button "Add Comment" at bounding box center [498, 321] width 59 height 17
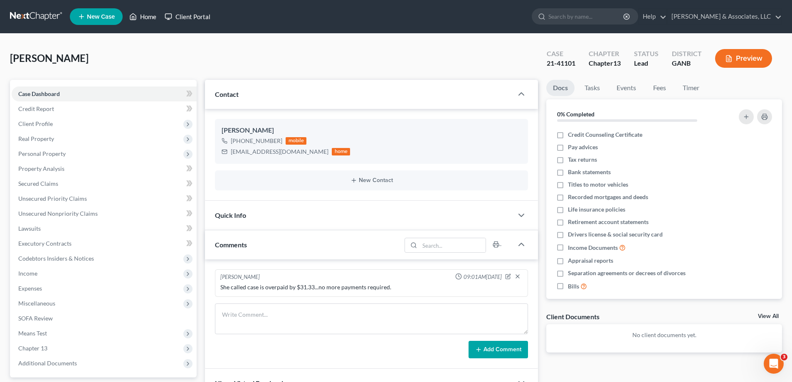
click at [158, 15] on link "Home" at bounding box center [142, 16] width 35 height 15
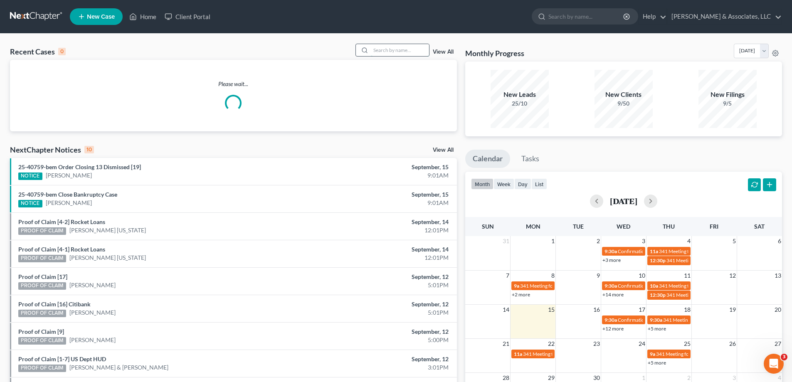
click at [389, 54] on input "search" at bounding box center [400, 50] width 58 height 12
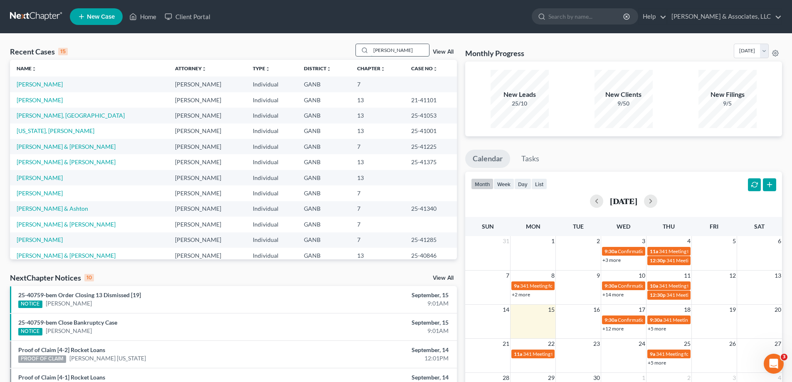
type input "fleenor"
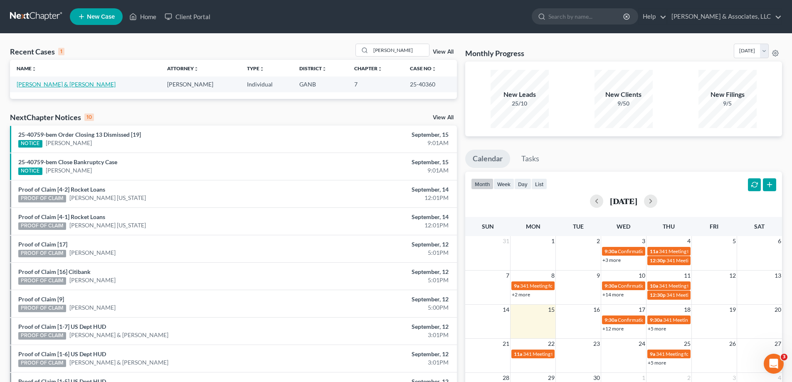
click at [53, 86] on link "[PERSON_NAME] & [PERSON_NAME]" at bounding box center [66, 84] width 99 height 7
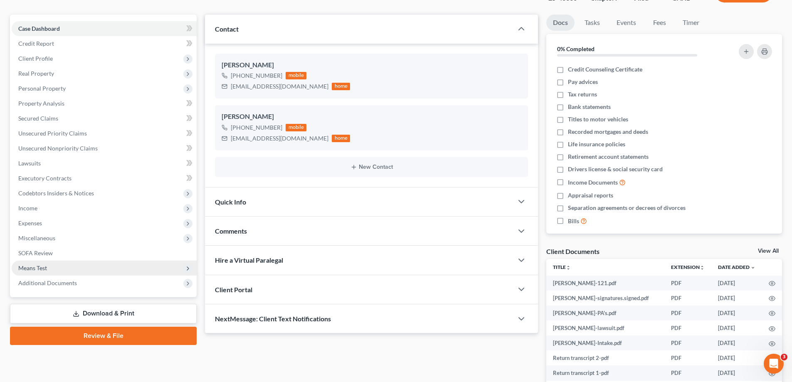
scroll to position [83, 0]
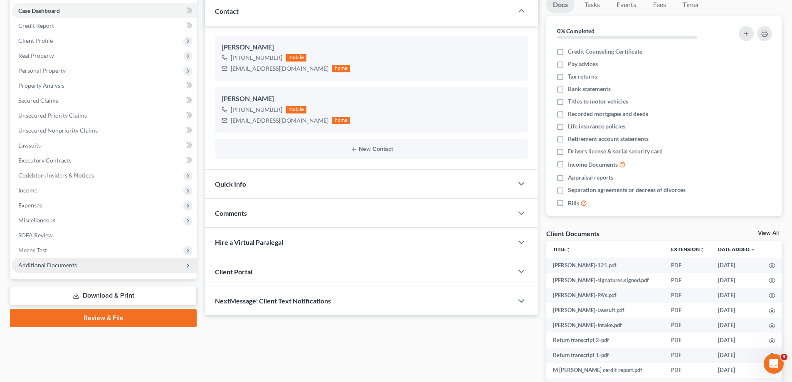
click at [47, 267] on span "Additional Documents" at bounding box center [47, 264] width 59 height 7
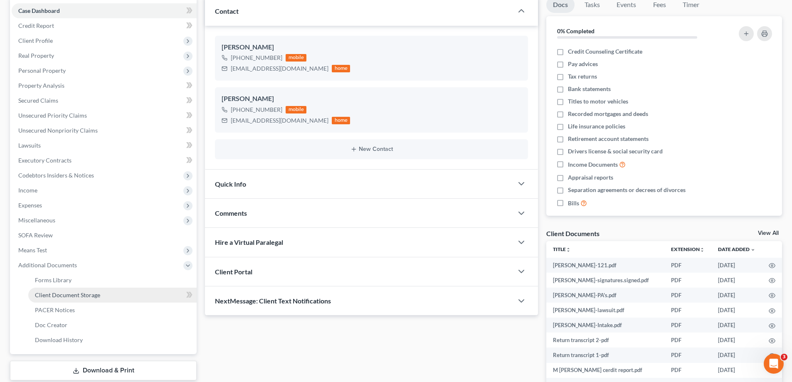
click at [46, 297] on span "Client Document Storage" at bounding box center [67, 294] width 65 height 7
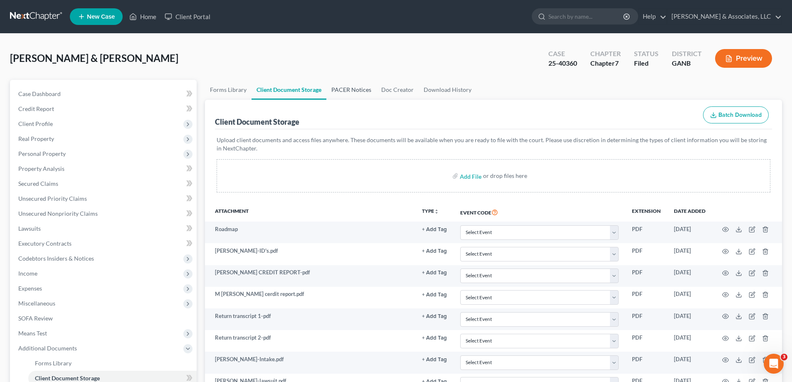
click at [361, 88] on link "PACER Notices" at bounding box center [351, 90] width 50 height 20
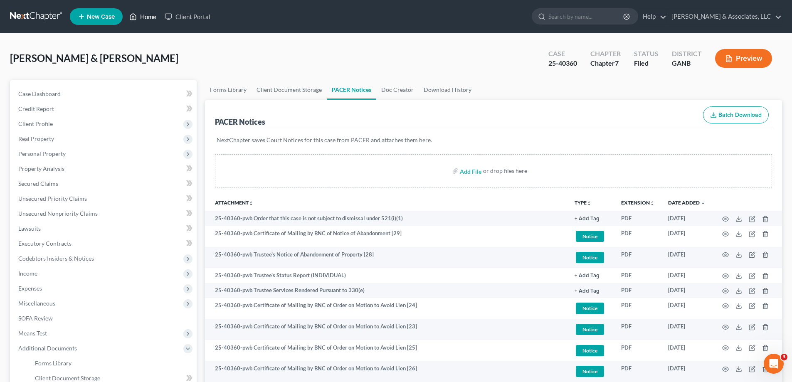
click at [147, 15] on link "Home" at bounding box center [142, 16] width 35 height 15
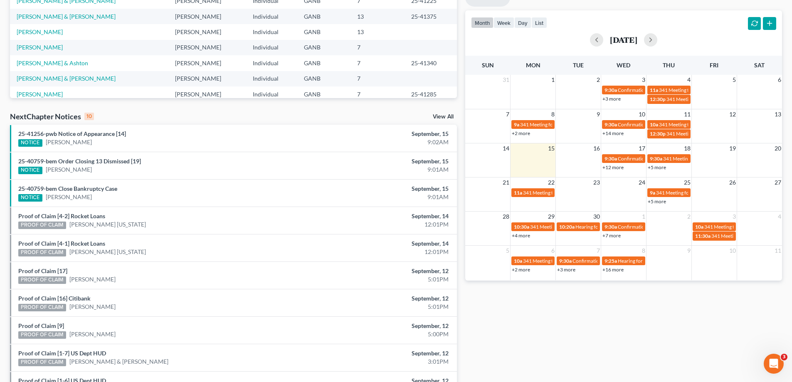
scroll to position [208, 0]
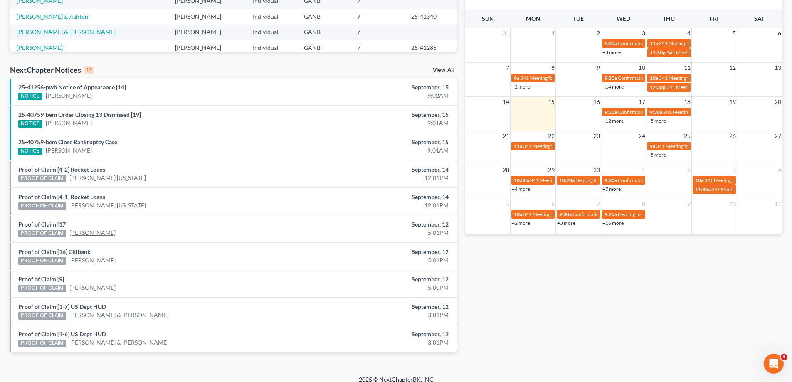
click at [87, 233] on link "[PERSON_NAME]" at bounding box center [92, 233] width 46 height 8
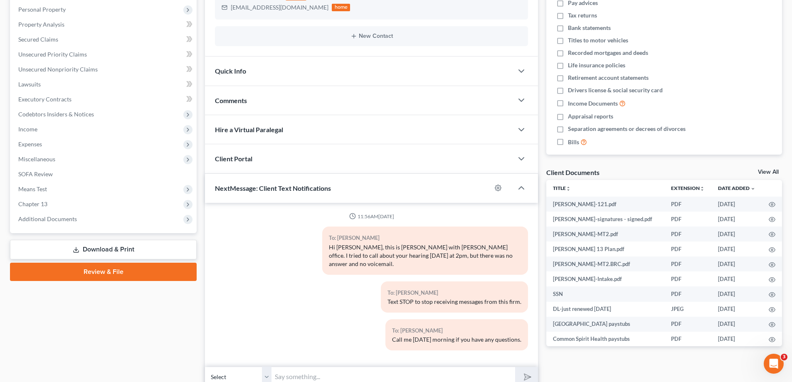
scroll to position [153, 0]
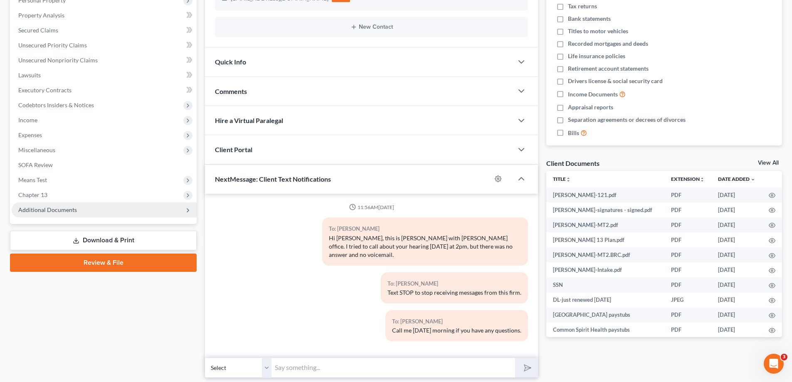
drag, startPoint x: 65, startPoint y: 207, endPoint x: 79, endPoint y: 212, distance: 14.5
click at [65, 207] on span "Additional Documents" at bounding box center [47, 209] width 59 height 7
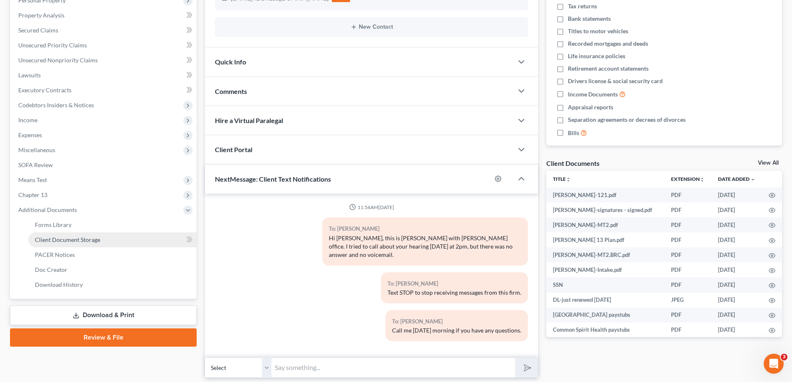
click at [73, 242] on span "Client Document Storage" at bounding box center [67, 239] width 65 height 7
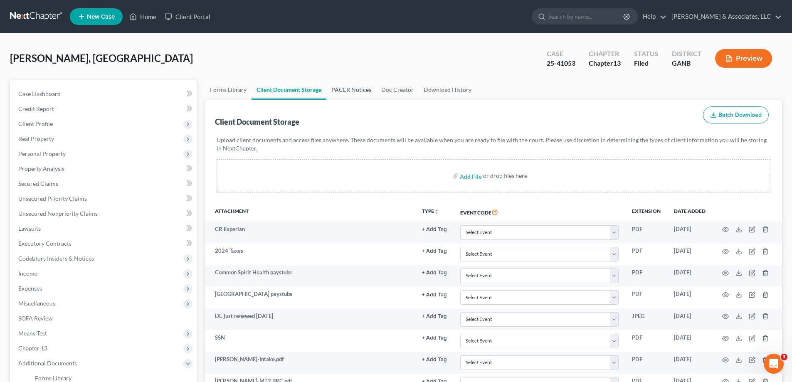
click at [353, 88] on link "PACER Notices" at bounding box center [351, 90] width 50 height 20
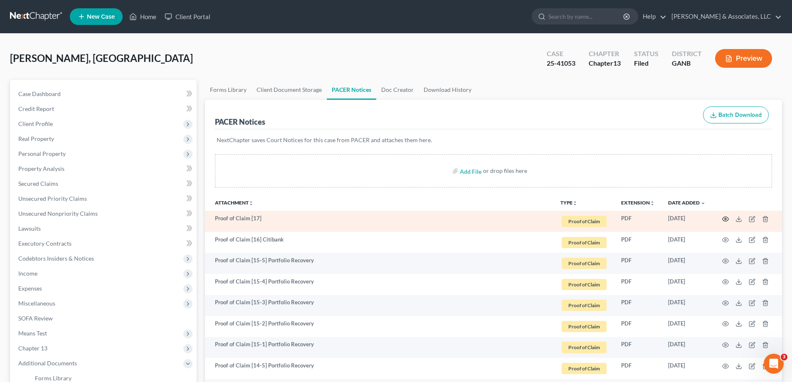
click at [727, 220] on icon "button" at bounding box center [725, 219] width 7 height 7
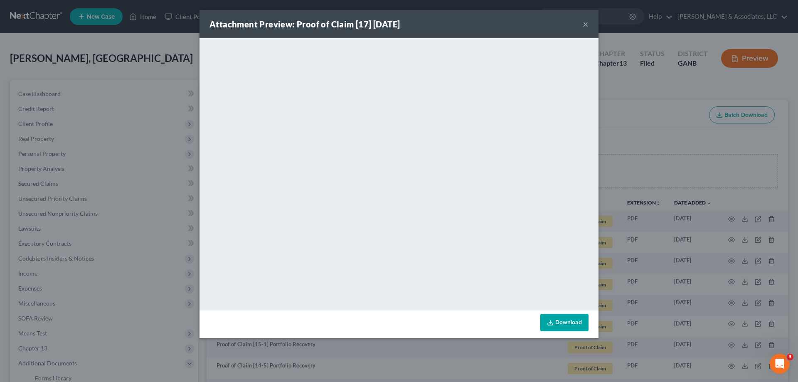
click at [585, 22] on button "×" at bounding box center [586, 24] width 6 height 10
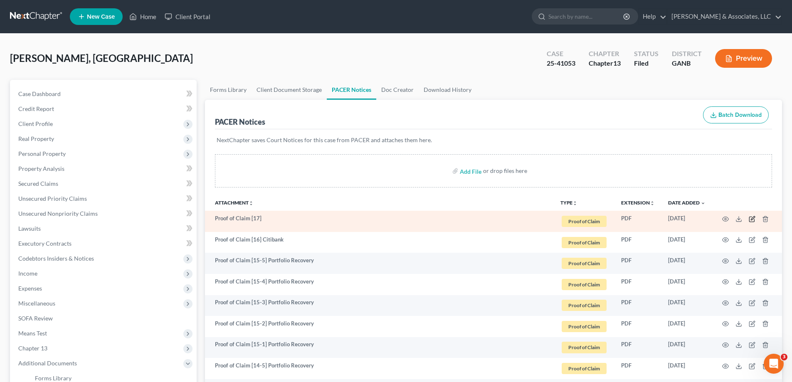
click at [749, 216] on icon "button" at bounding box center [752, 219] width 7 height 7
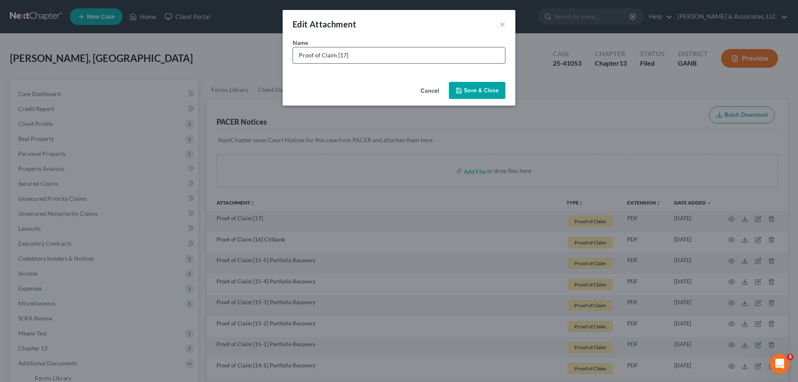
click at [388, 59] on input "Proof of Claim [17]" at bounding box center [399, 55] width 212 height 16
type input "Proof of Claim [17] Citibank. NA"
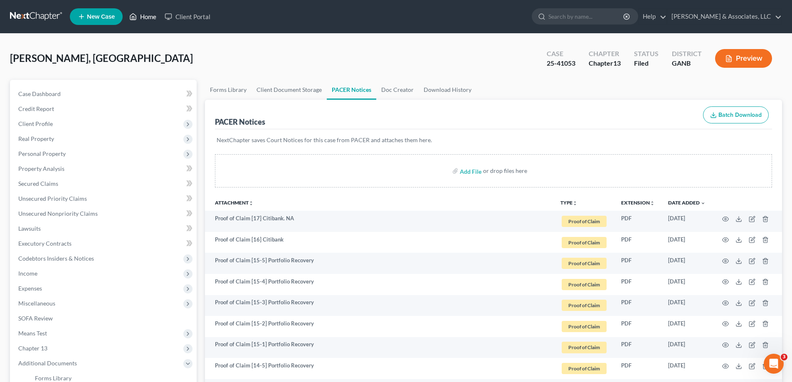
click at [148, 15] on link "Home" at bounding box center [142, 16] width 35 height 15
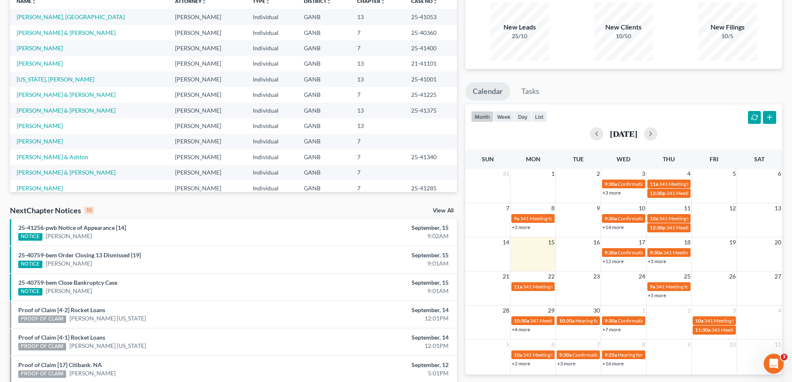
scroll to position [216, 0]
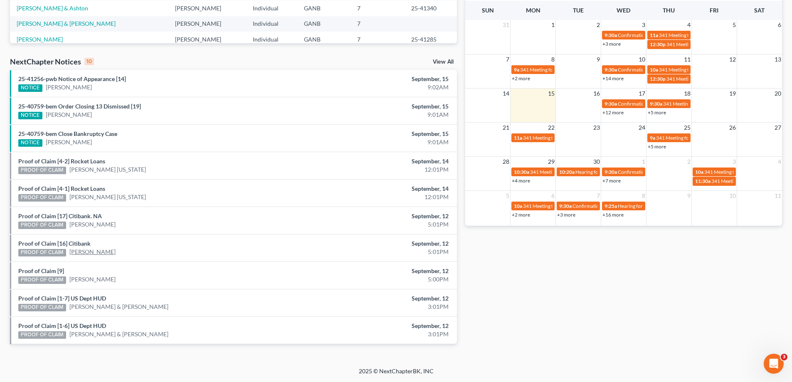
click at [75, 251] on link "[PERSON_NAME]" at bounding box center [92, 252] width 46 height 8
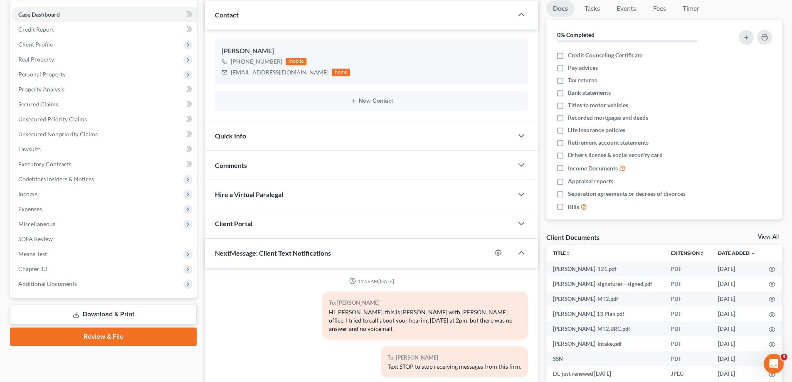
scroll to position [125, 0]
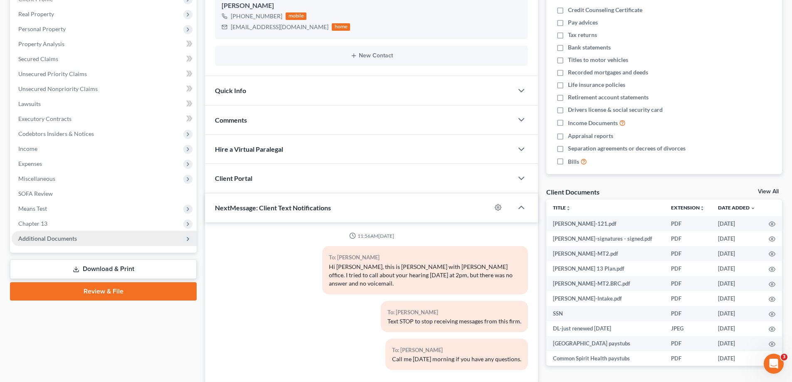
click at [75, 239] on span "Additional Documents" at bounding box center [104, 238] width 185 height 15
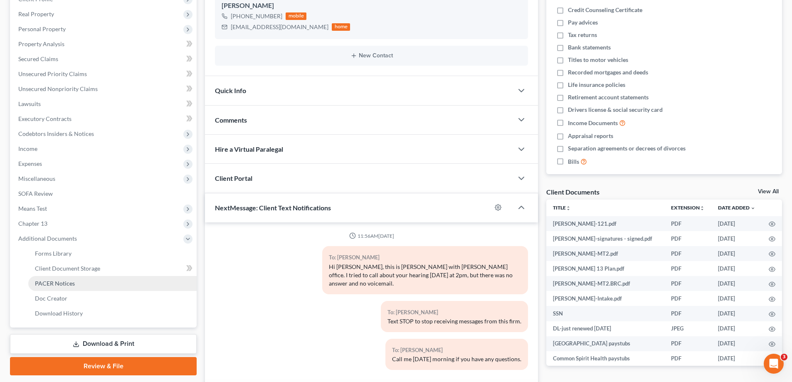
click at [62, 277] on link "PACER Notices" at bounding box center [112, 283] width 168 height 15
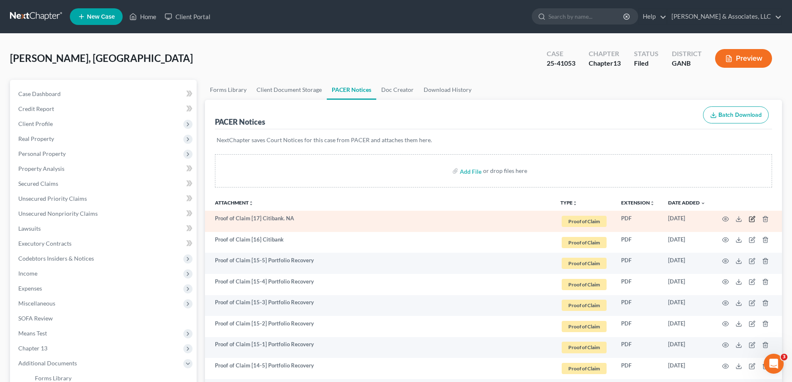
click at [750, 218] on icon "button" at bounding box center [752, 219] width 7 height 7
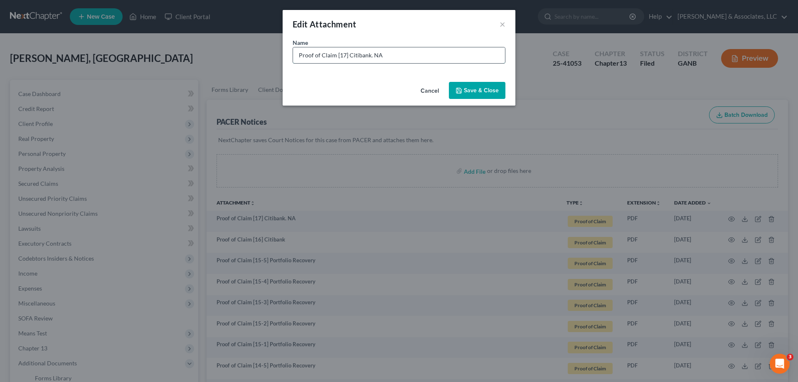
click at [417, 56] on input "Proof of Claim [17] Citibank. NA" at bounding box center [399, 55] width 212 height 16
type input "Proof of Claim [17] Citibank"
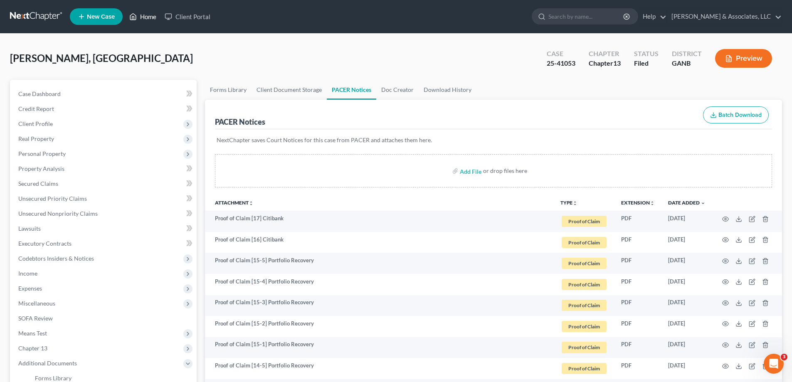
click at [148, 17] on link "Home" at bounding box center [142, 16] width 35 height 15
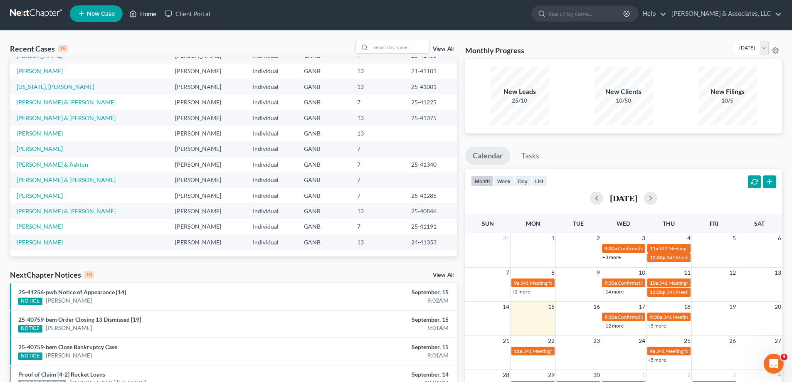
scroll to position [208, 0]
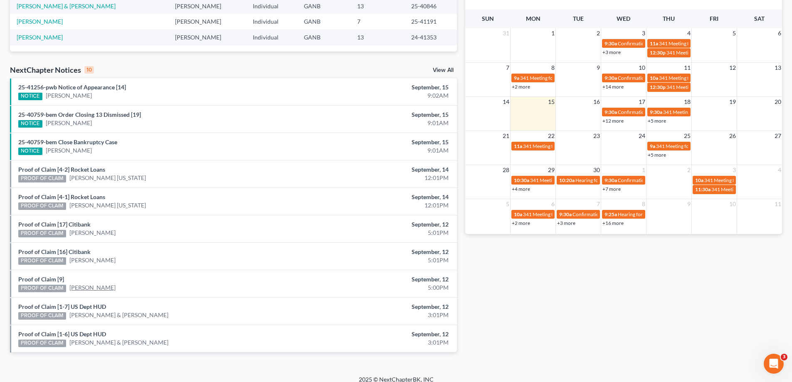
click at [84, 289] on link "[PERSON_NAME]" at bounding box center [92, 288] width 46 height 8
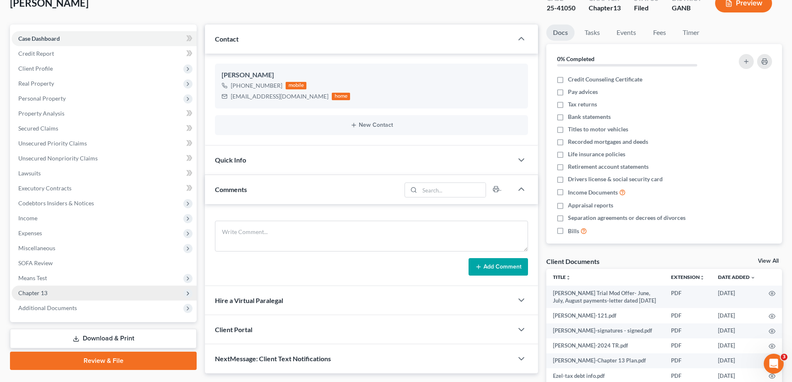
scroll to position [125, 0]
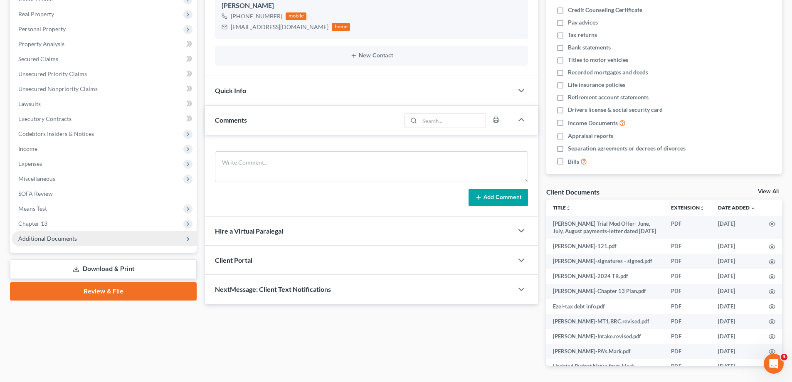
click at [44, 238] on span "Additional Documents" at bounding box center [47, 238] width 59 height 7
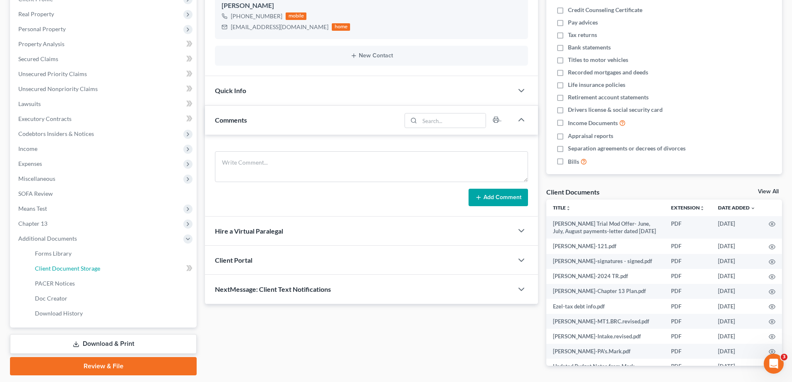
drag, startPoint x: 51, startPoint y: 270, endPoint x: 297, endPoint y: 225, distance: 250.2
click at [51, 269] on span "Client Document Storage" at bounding box center [67, 268] width 65 height 7
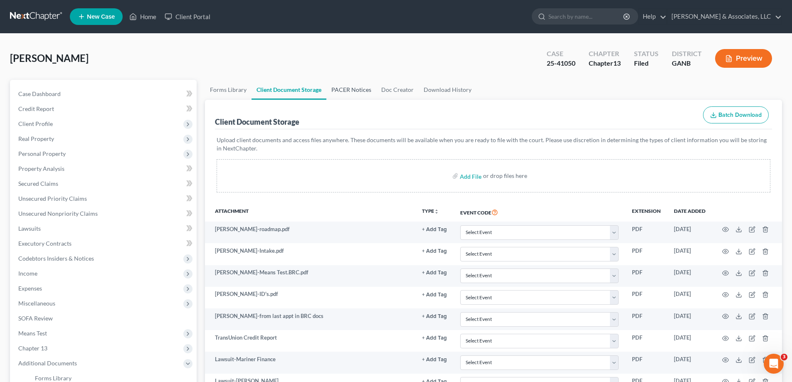
click at [342, 88] on link "PACER Notices" at bounding box center [351, 90] width 50 height 20
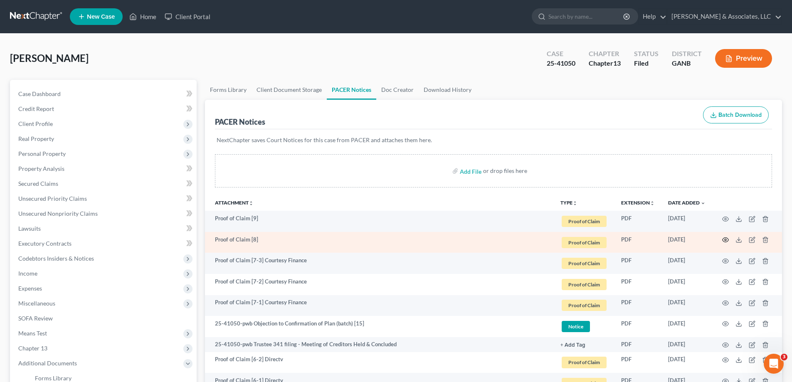
click at [726, 240] on circle "button" at bounding box center [726, 240] width 2 height 2
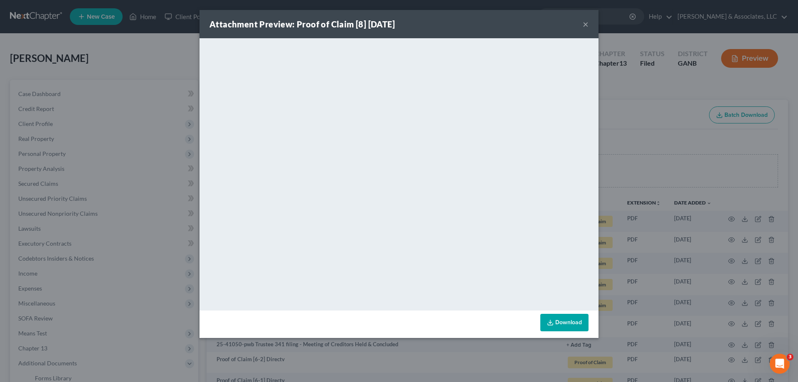
click at [586, 25] on button "×" at bounding box center [586, 24] width 6 height 10
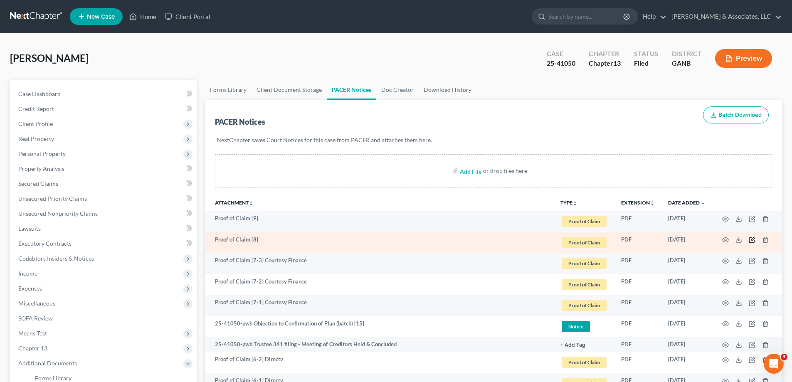
click at [750, 240] on icon "button" at bounding box center [752, 240] width 7 height 7
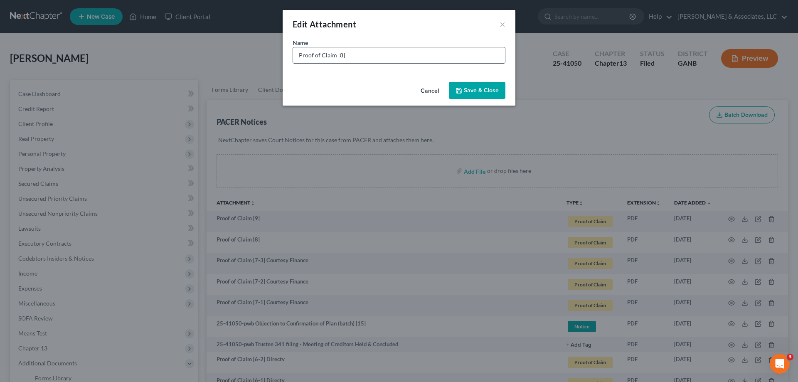
click at [381, 57] on input "Proof of Claim [8]" at bounding box center [399, 55] width 212 height 16
type input "Proof of Claim [8] Heights Finance"
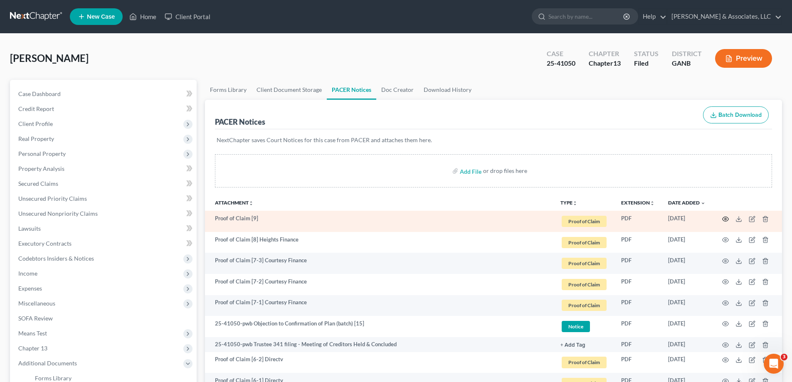
click at [725, 220] on icon "button" at bounding box center [725, 219] width 7 height 7
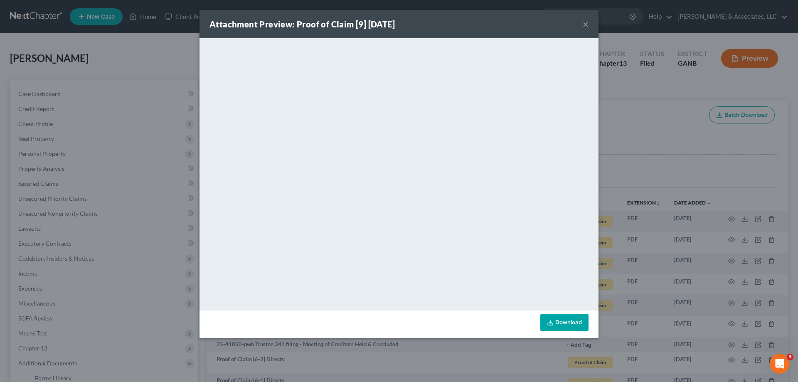
click at [583, 22] on button "×" at bounding box center [586, 24] width 6 height 10
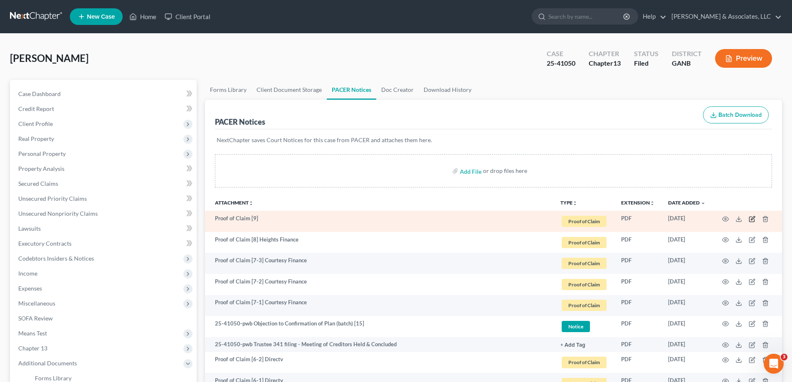
click at [750, 218] on icon "button" at bounding box center [752, 219] width 7 height 7
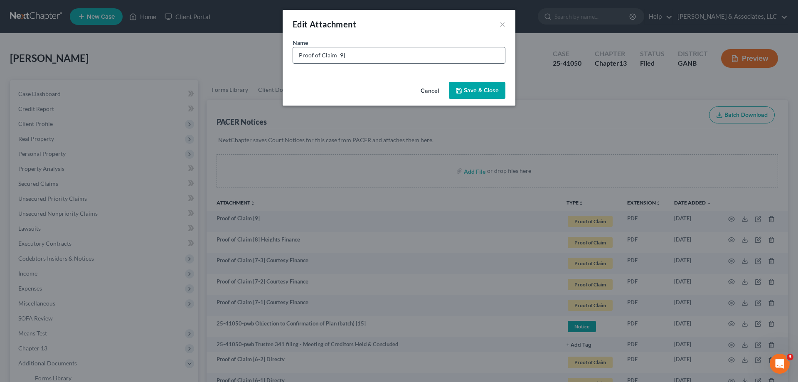
click at [395, 55] on input "Proof of Claim [9]" at bounding box center [399, 55] width 212 height 16
type input "Proof of Claim [9] Midland Credit"
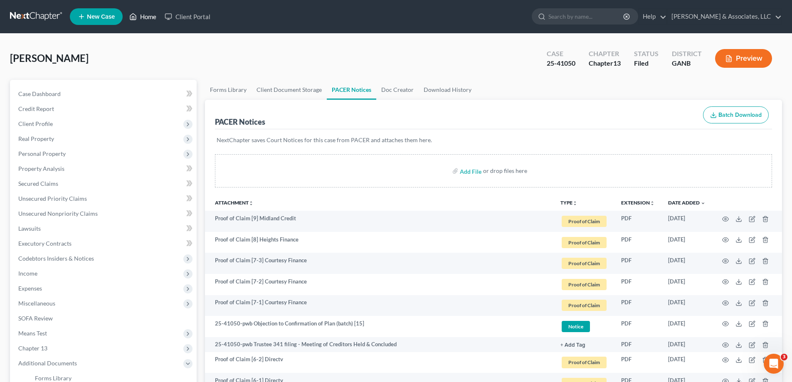
click at [151, 19] on link "Home" at bounding box center [142, 16] width 35 height 15
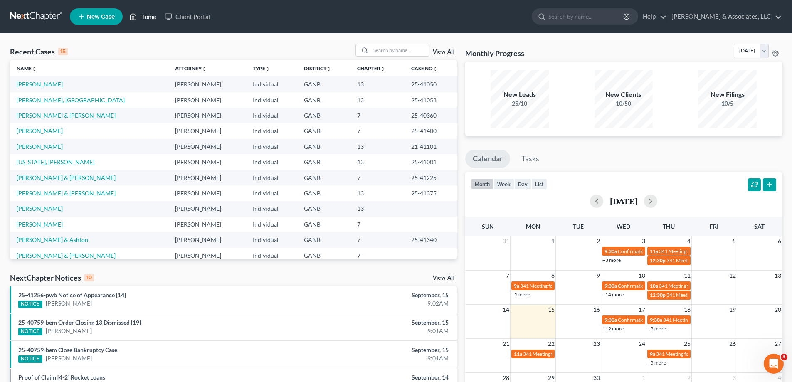
click at [146, 16] on link "Home" at bounding box center [142, 16] width 35 height 15
click at [407, 52] on input "search" at bounding box center [400, 50] width 58 height 12
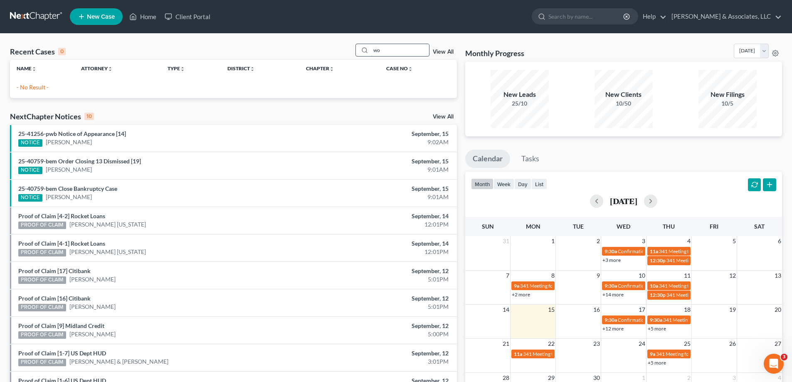
type input "w"
type input "[PERSON_NAME]"
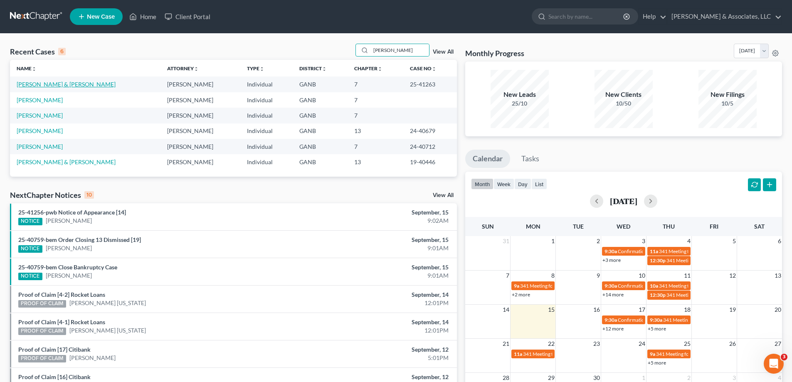
click at [33, 86] on link "[PERSON_NAME] & [PERSON_NAME]" at bounding box center [66, 84] width 99 height 7
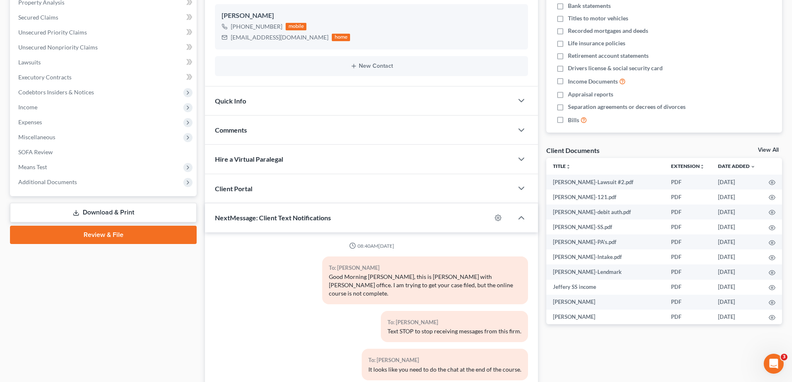
scroll to position [28, 0]
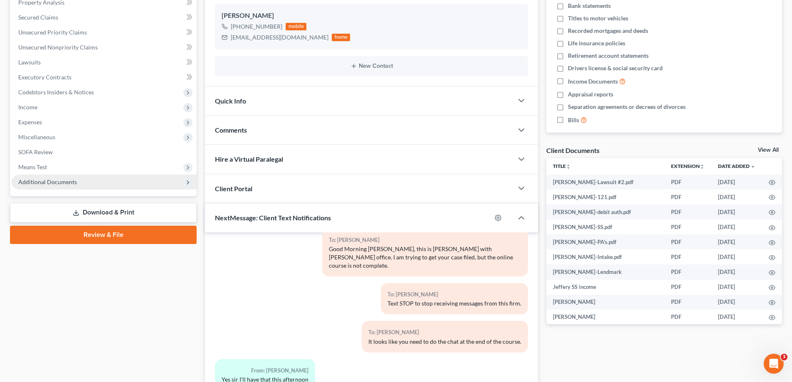
drag, startPoint x: 54, startPoint y: 183, endPoint x: 69, endPoint y: 182, distance: 15.4
click at [54, 183] on span "Additional Documents" at bounding box center [47, 181] width 59 height 7
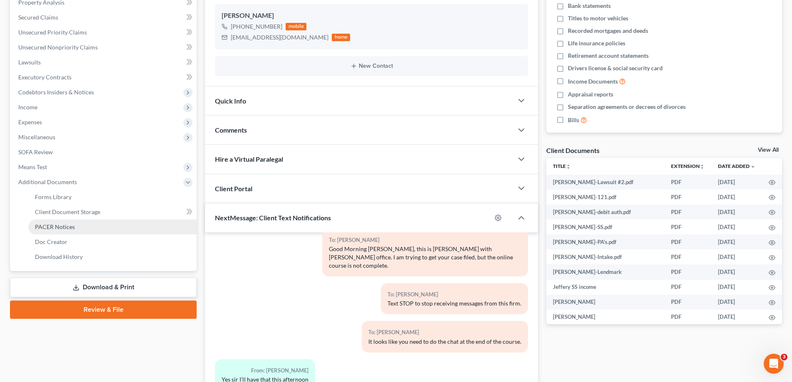
click at [62, 228] on span "PACER Notices" at bounding box center [55, 226] width 40 height 7
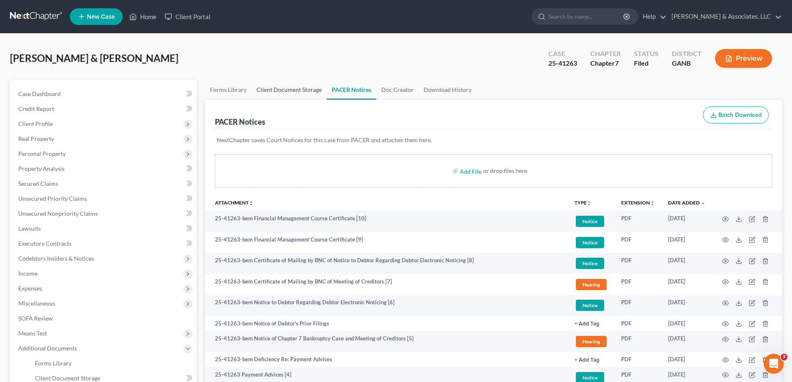
click at [290, 92] on link "Client Document Storage" at bounding box center [289, 90] width 75 height 20
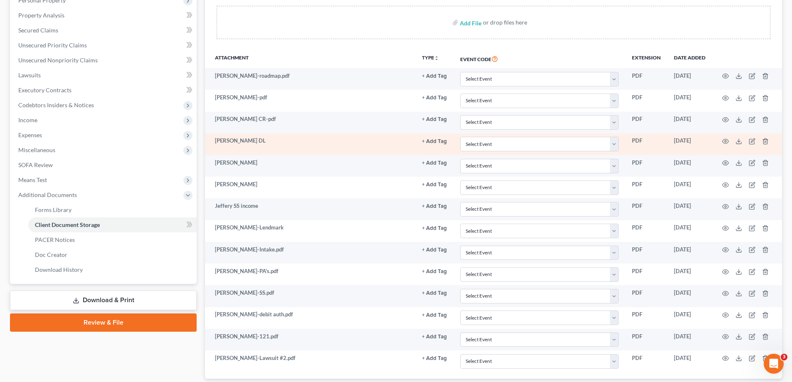
scroll to position [208, 0]
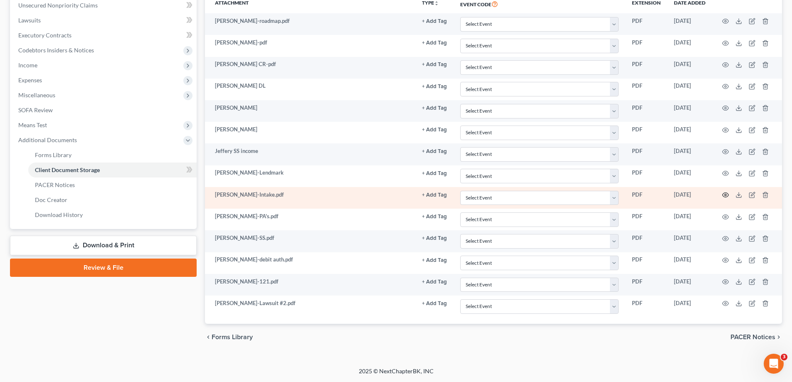
click at [726, 195] on circle "button" at bounding box center [726, 195] width 2 height 2
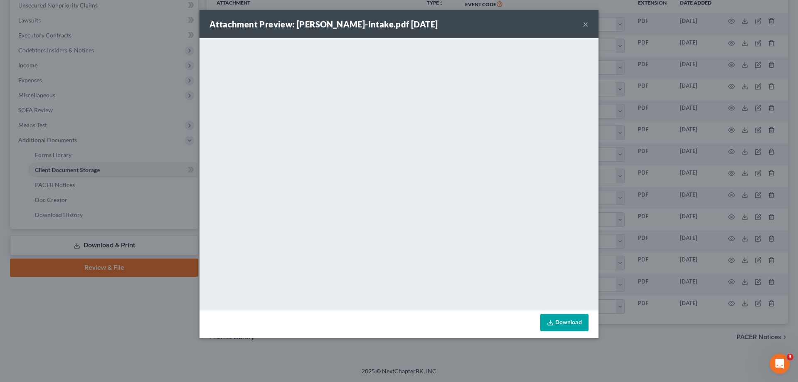
click at [582, 25] on div "Attachment Preview: [PERSON_NAME]-Intake.pdf [DATE] ×" at bounding box center [399, 24] width 399 height 28
click at [585, 23] on button "×" at bounding box center [586, 24] width 6 height 10
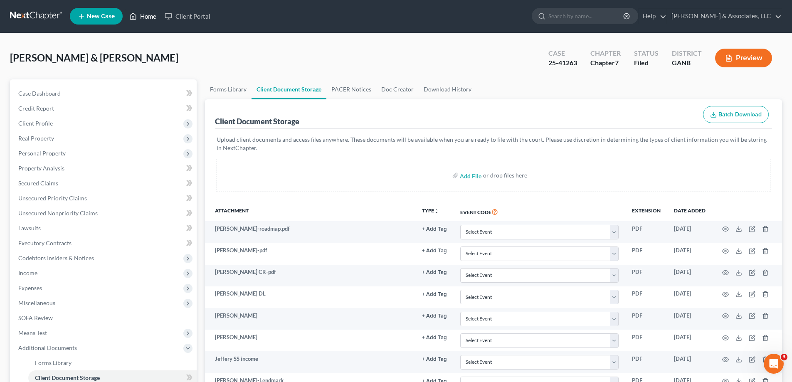
scroll to position [0, 0]
drag, startPoint x: 152, startPoint y: 18, endPoint x: 173, endPoint y: 20, distance: 20.9
click at [152, 18] on link "Home" at bounding box center [142, 16] width 35 height 15
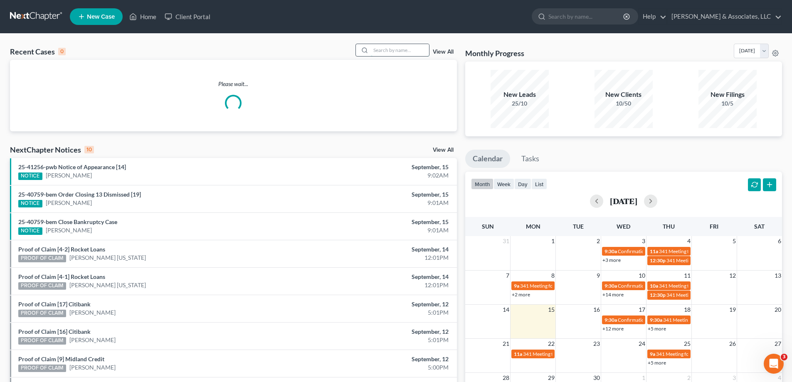
click at [383, 52] on input "search" at bounding box center [400, 50] width 58 height 12
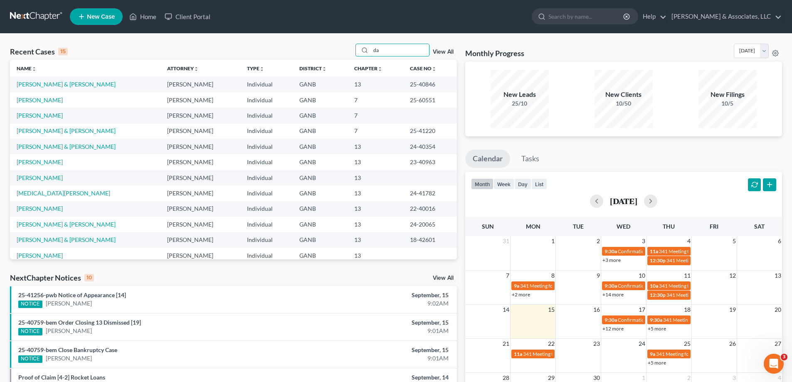
type input "d"
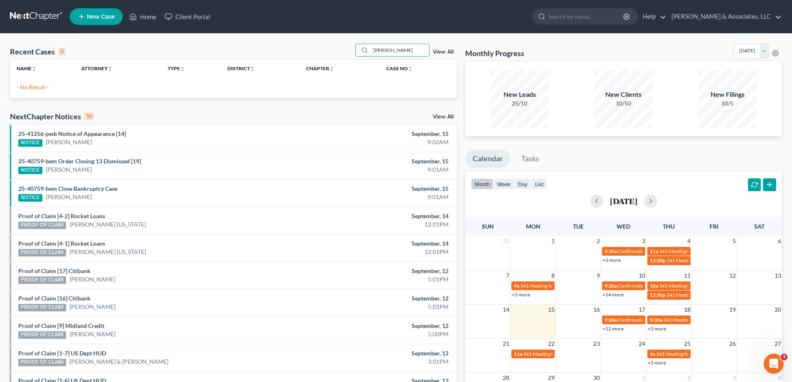
type input "richardson"
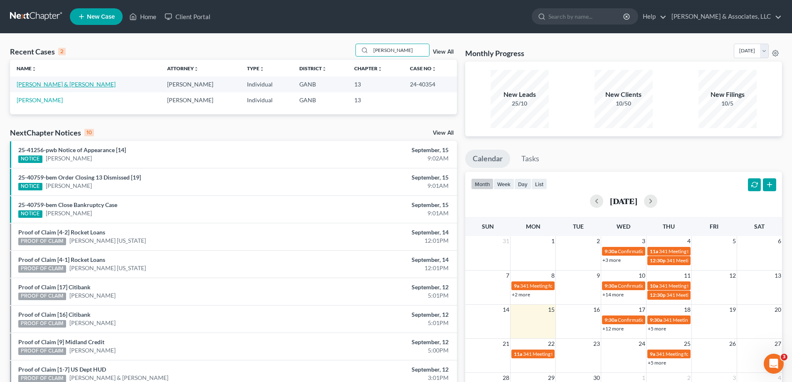
click at [72, 85] on link "[PERSON_NAME] & [PERSON_NAME]" at bounding box center [66, 84] width 99 height 7
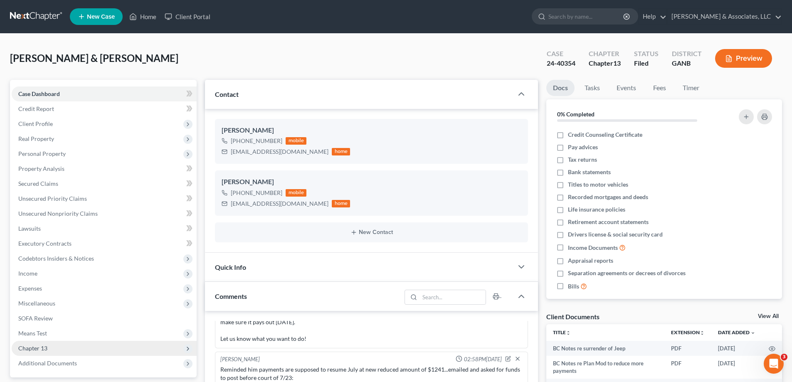
scroll to position [166, 0]
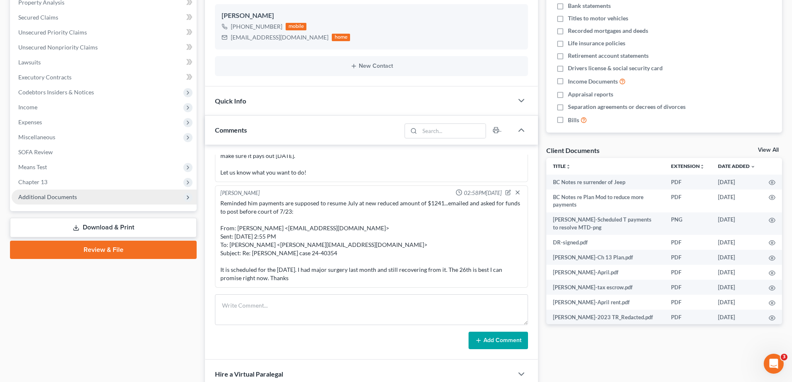
click at [42, 194] on span "Additional Documents" at bounding box center [47, 196] width 59 height 7
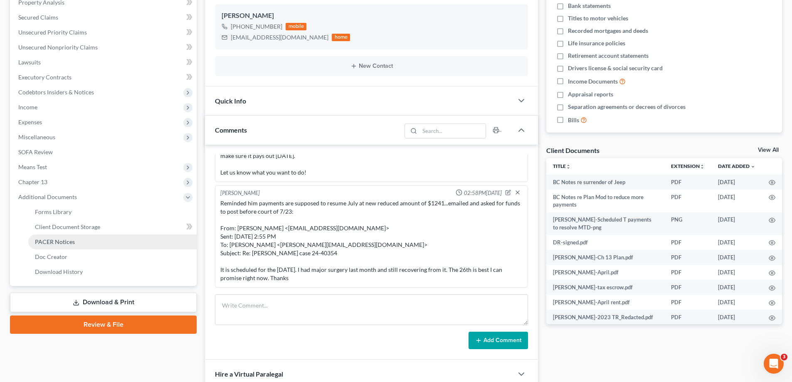
click at [66, 239] on span "PACER Notices" at bounding box center [55, 241] width 40 height 7
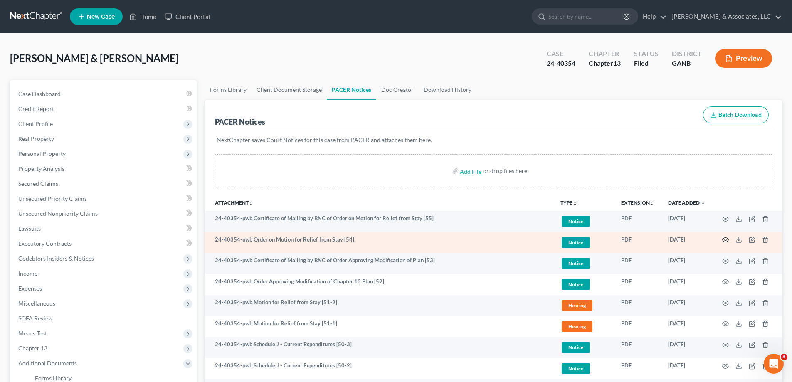
click at [726, 239] on circle "button" at bounding box center [726, 240] width 2 height 2
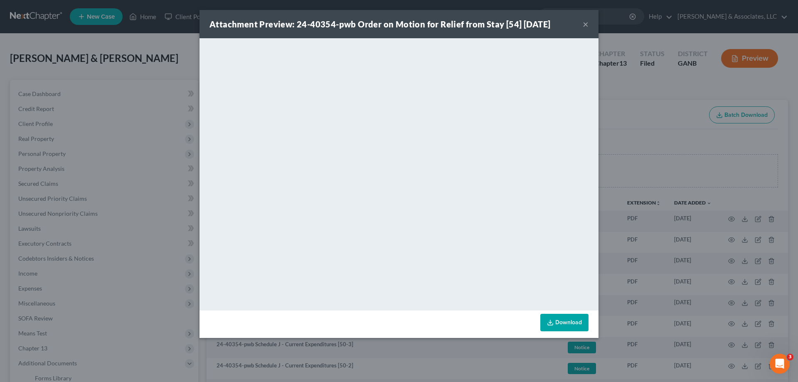
drag, startPoint x: 585, startPoint y: 23, endPoint x: 780, endPoint y: 23, distance: 194.6
click at [586, 23] on button "×" at bounding box center [586, 24] width 6 height 10
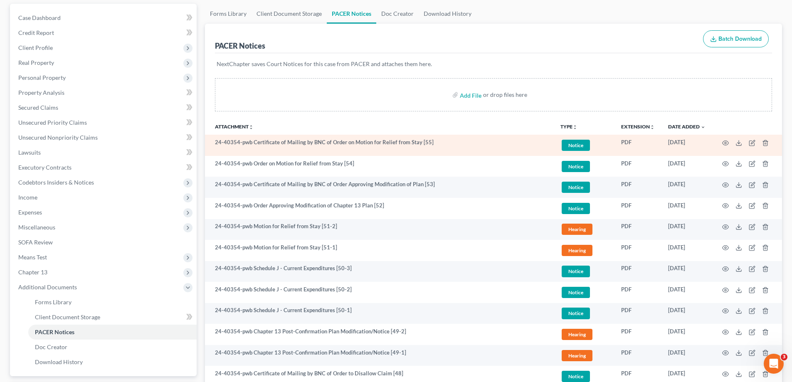
scroll to position [125, 0]
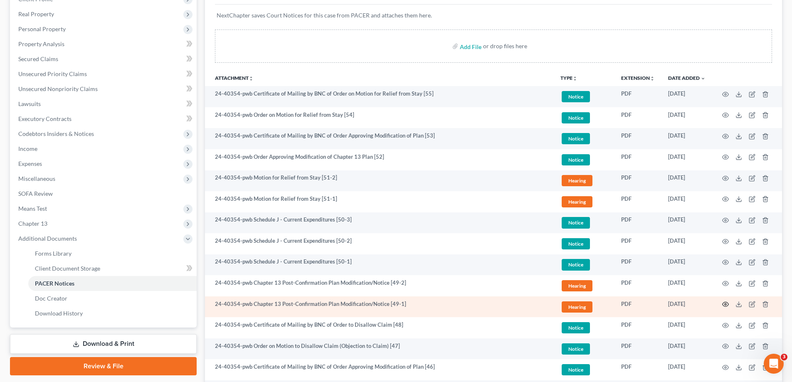
click at [726, 303] on circle "button" at bounding box center [726, 304] width 2 height 2
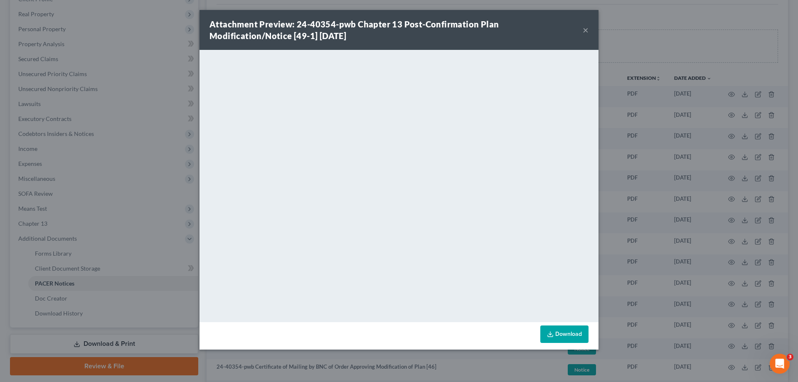
click at [585, 28] on button "×" at bounding box center [586, 30] width 6 height 10
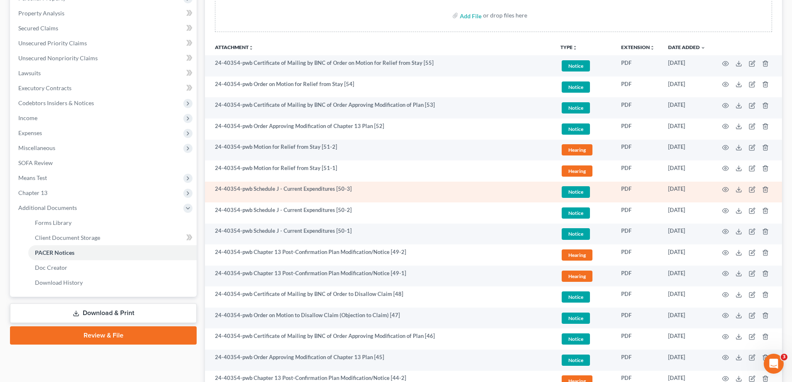
scroll to position [208, 0]
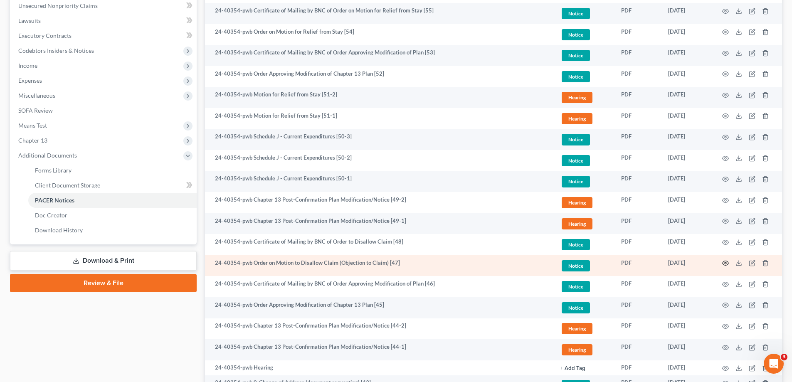
click at [725, 261] on icon "button" at bounding box center [725, 263] width 7 height 7
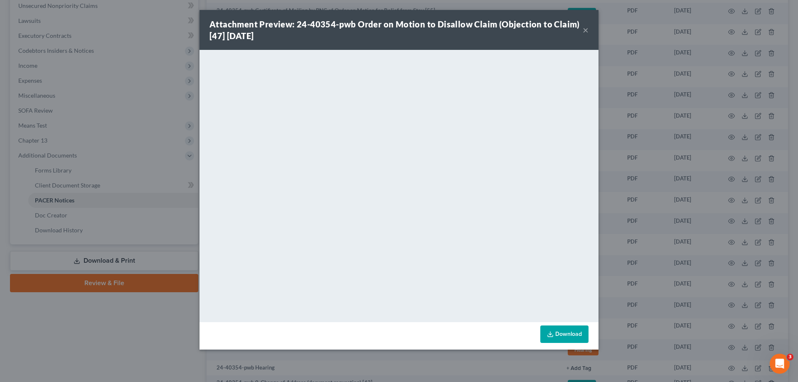
click at [585, 31] on button "×" at bounding box center [586, 30] width 6 height 10
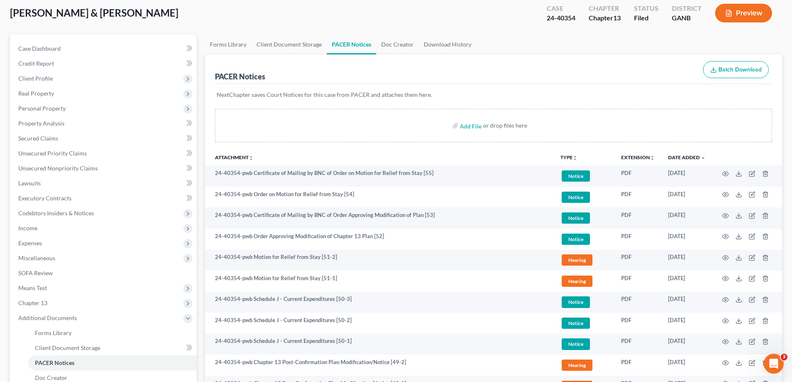
scroll to position [0, 0]
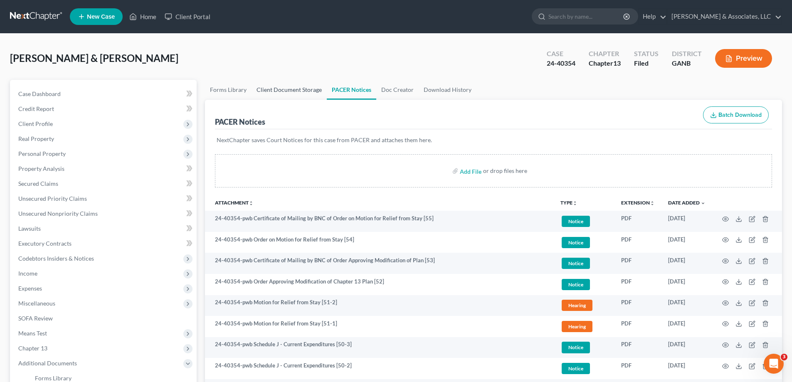
click at [284, 84] on link "Client Document Storage" at bounding box center [289, 90] width 75 height 20
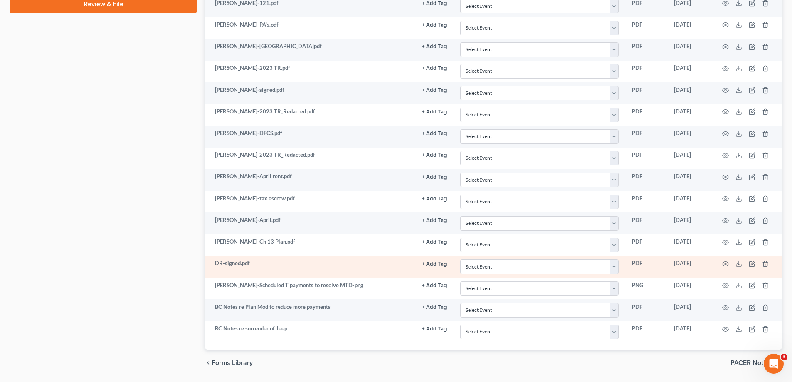
scroll to position [513, 0]
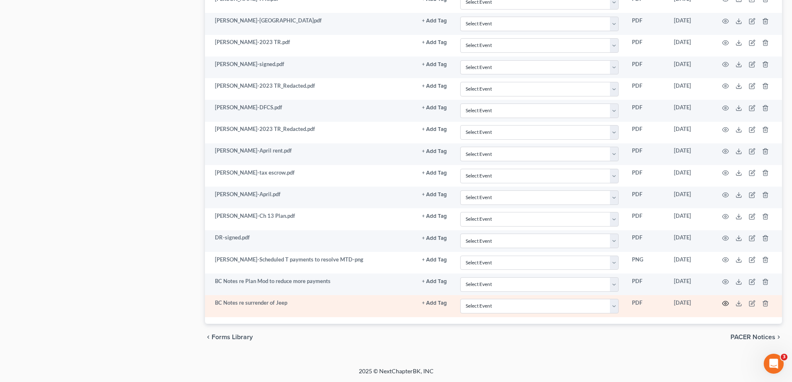
click at [724, 302] on icon "button" at bounding box center [725, 303] width 7 height 7
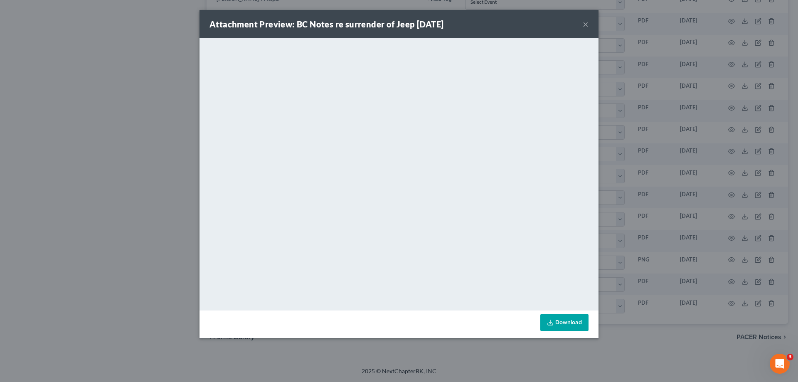
click at [584, 23] on button "×" at bounding box center [586, 24] width 6 height 10
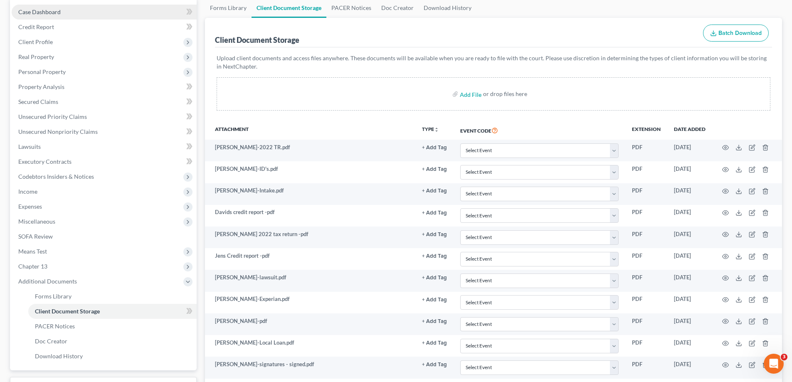
scroll to position [0, 0]
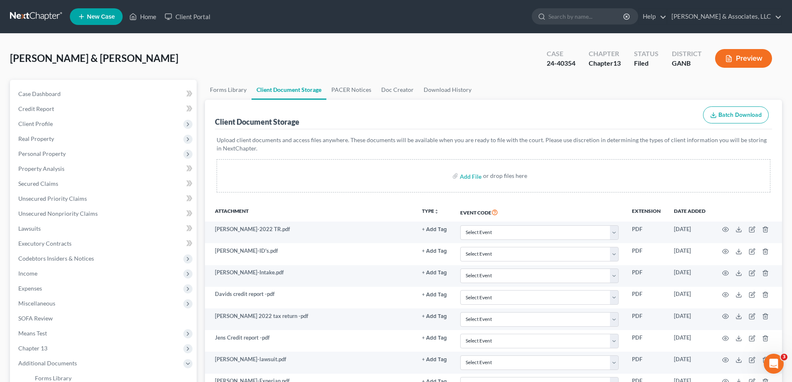
click at [353, 91] on link "PACER Notices" at bounding box center [351, 90] width 50 height 20
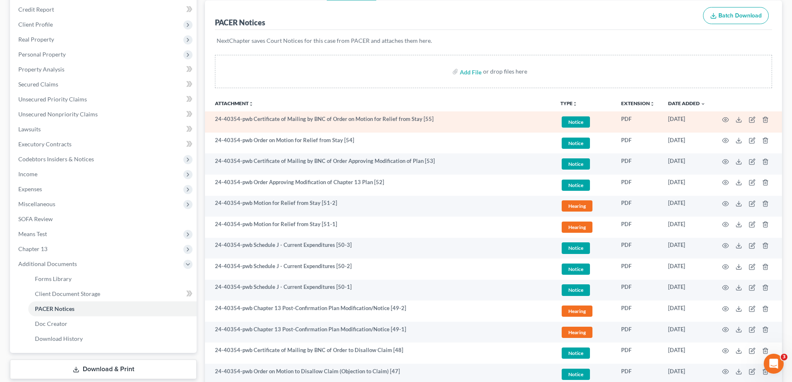
scroll to position [125, 0]
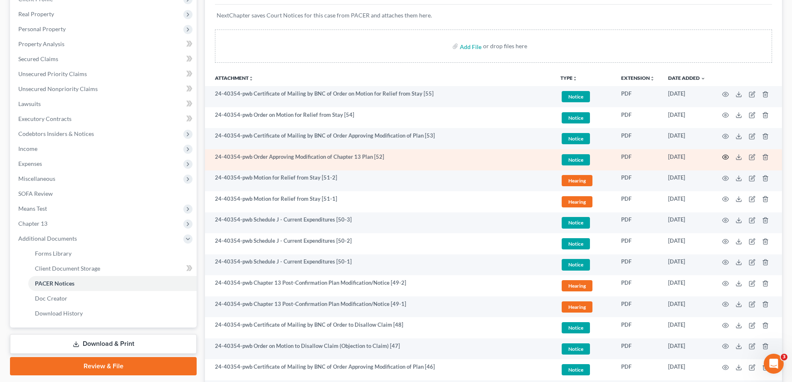
click at [725, 157] on icon "button" at bounding box center [725, 157] width 7 height 7
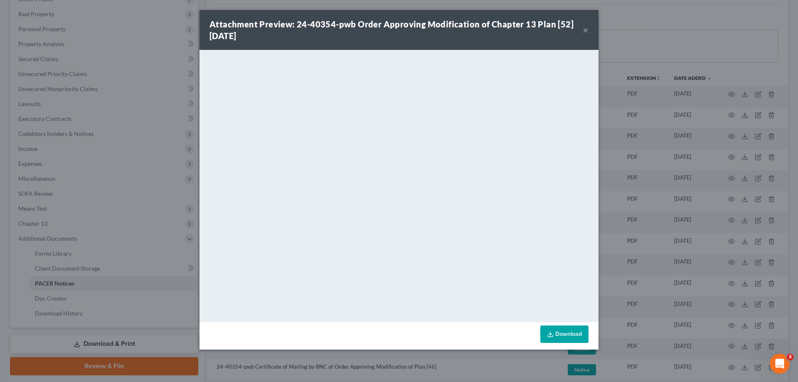
click at [586, 30] on button "×" at bounding box center [586, 30] width 6 height 10
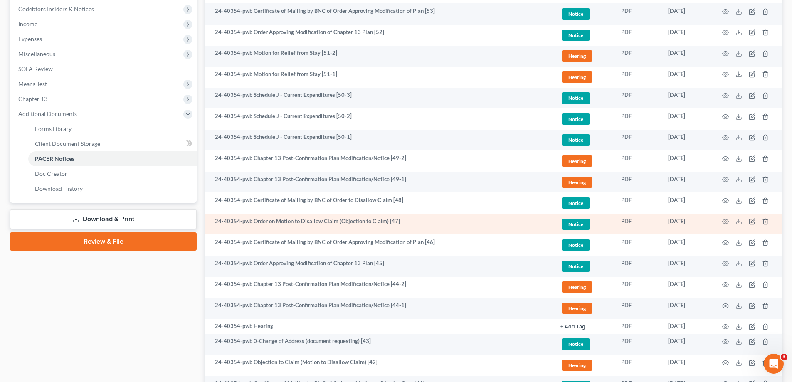
scroll to position [291, 0]
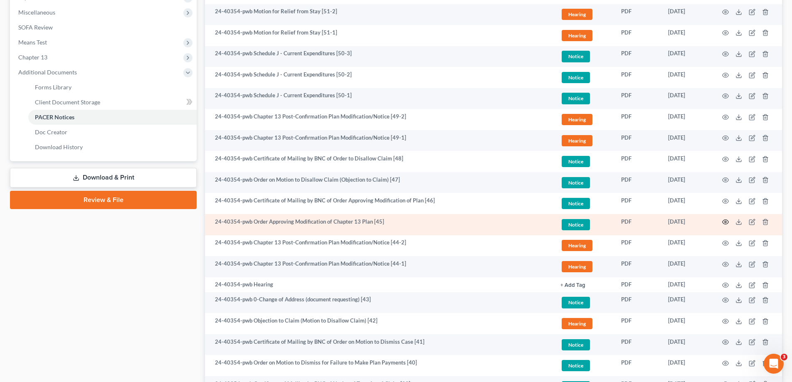
click at [728, 221] on icon "button" at bounding box center [725, 222] width 7 height 7
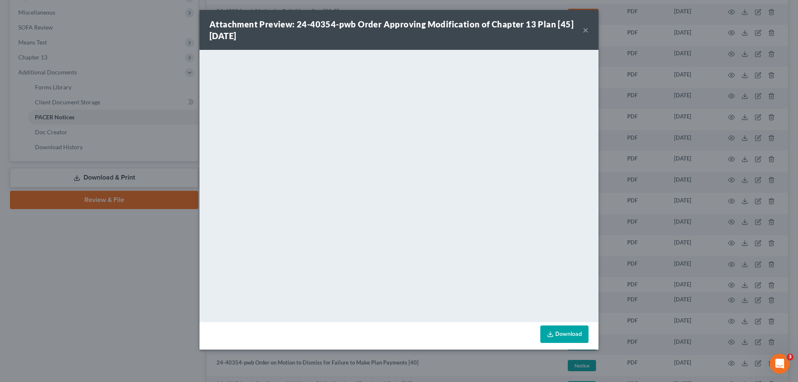
click at [586, 29] on button "×" at bounding box center [586, 30] width 6 height 10
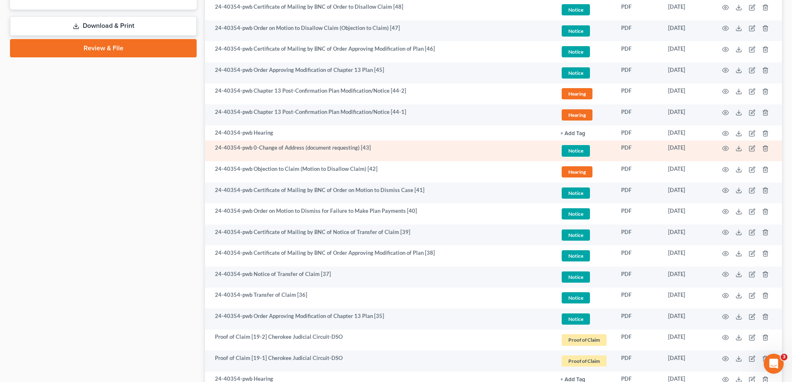
scroll to position [457, 0]
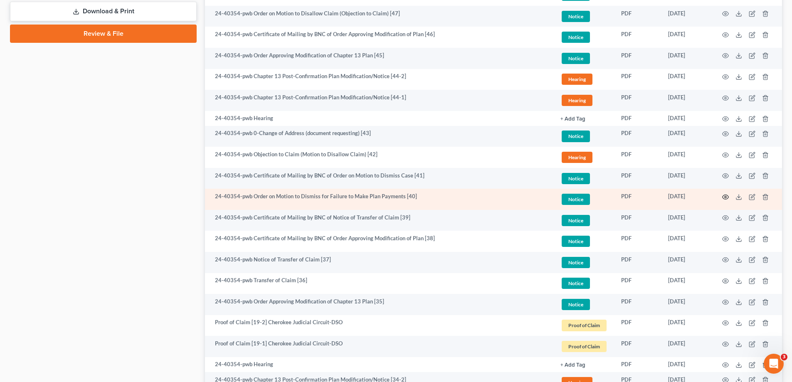
click at [726, 196] on icon "button" at bounding box center [725, 197] width 7 height 7
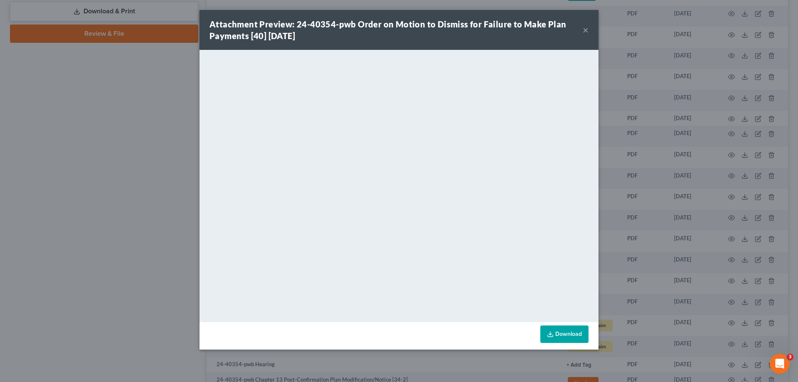
drag, startPoint x: 586, startPoint y: 29, endPoint x: 555, endPoint y: 52, distance: 38.0
click at [586, 31] on button "×" at bounding box center [586, 30] width 6 height 10
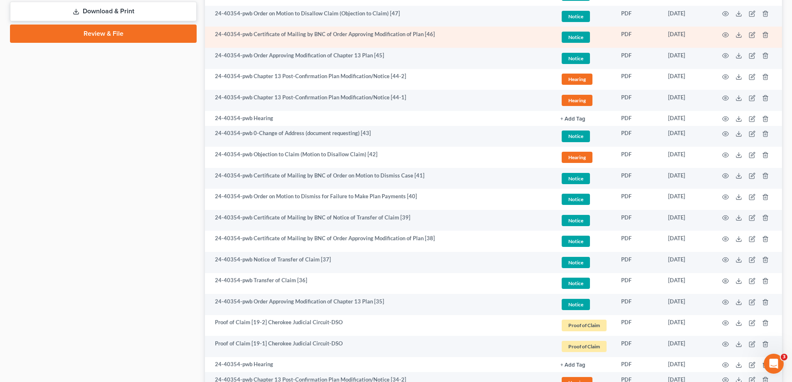
drag, startPoint x: 177, startPoint y: 53, endPoint x: 219, endPoint y: 45, distance: 43.1
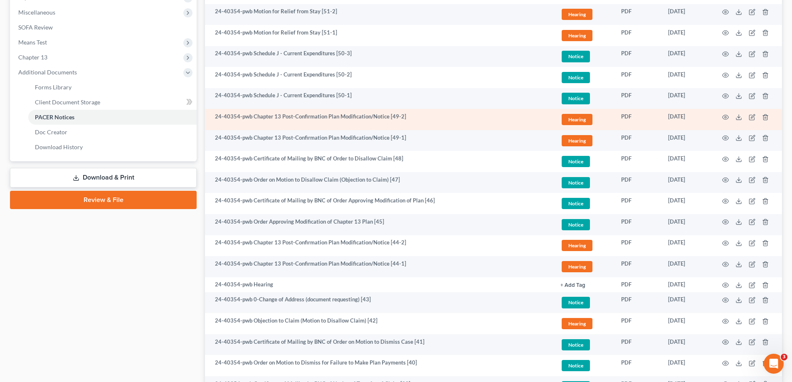
scroll to position [83, 0]
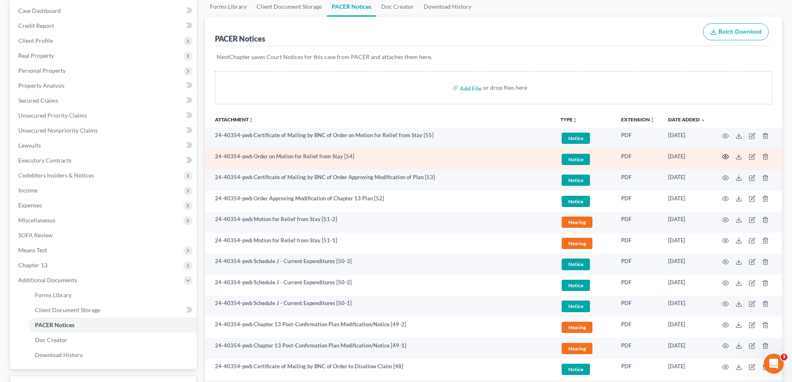
click at [726, 156] on icon "button" at bounding box center [725, 156] width 7 height 7
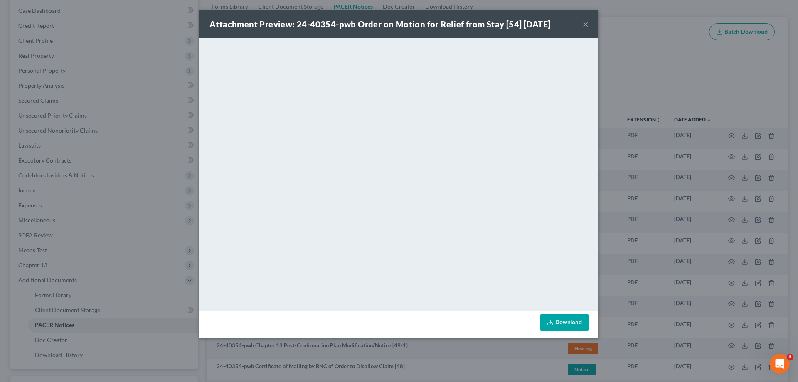
click at [585, 24] on button "×" at bounding box center [586, 24] width 6 height 10
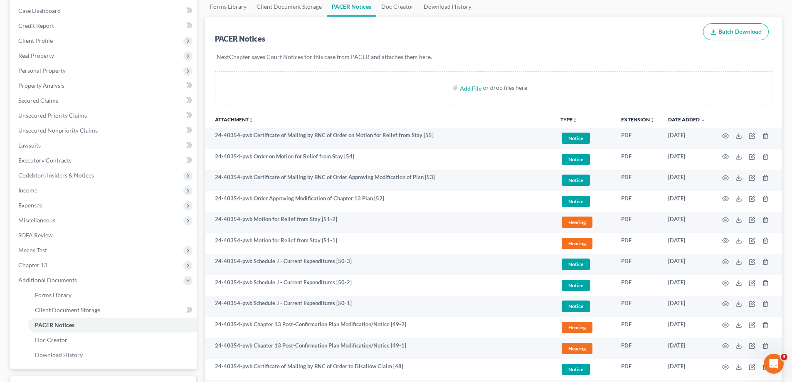
drag, startPoint x: 768, startPoint y: 8, endPoint x: 272, endPoint y: 85, distance: 501.5
click at [768, 8] on ul "Forms Library Client Document Storage PACER Notices Doc Creator Download History" at bounding box center [493, 7] width 577 height 20
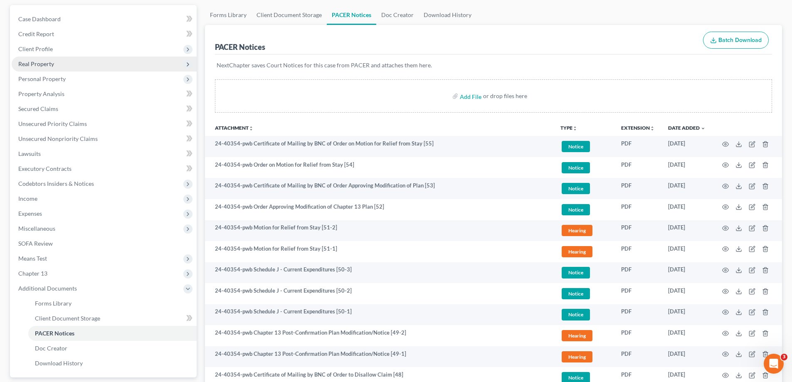
scroll to position [0, 0]
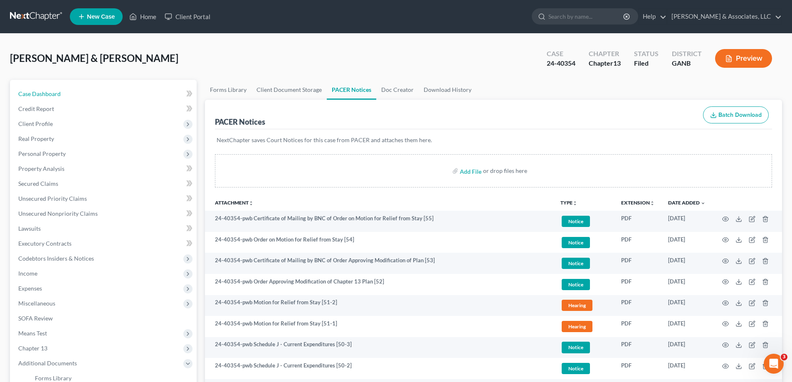
drag, startPoint x: 51, startPoint y: 94, endPoint x: 787, endPoint y: 119, distance: 736.3
click at [51, 94] on span "Case Dashboard" at bounding box center [39, 93] width 42 height 7
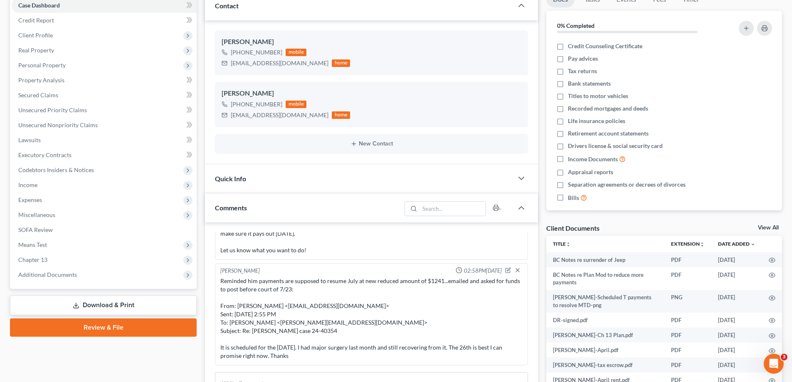
scroll to position [208, 0]
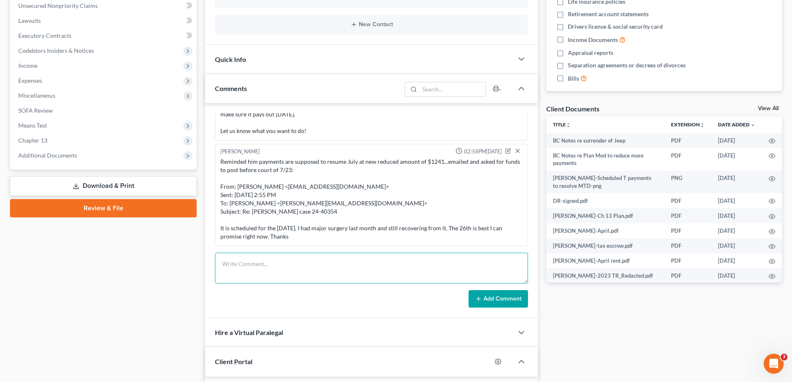
click at [235, 263] on textarea at bounding box center [371, 268] width 313 height 31
paste textarea "From: Amy Adams Sent: Monday, September 15, 2025 10:14 AM To: David Richardson …"
type textarea "From: Amy Adams Sent: Monday, September 15, 2025 10:14 AM To: David Richardson …"
click at [488, 301] on button "Add Comment" at bounding box center [498, 298] width 59 height 17
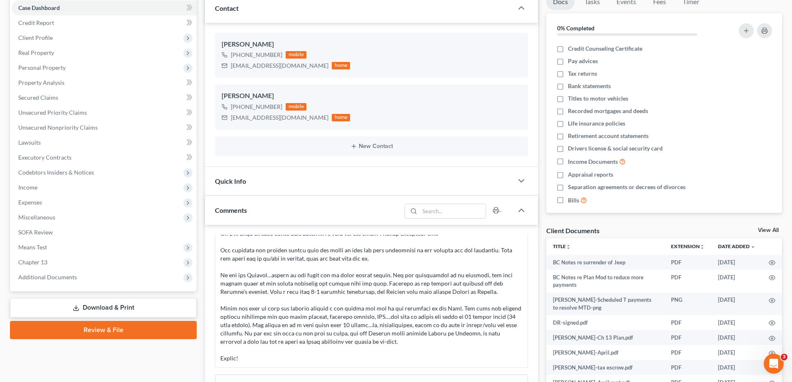
scroll to position [0, 0]
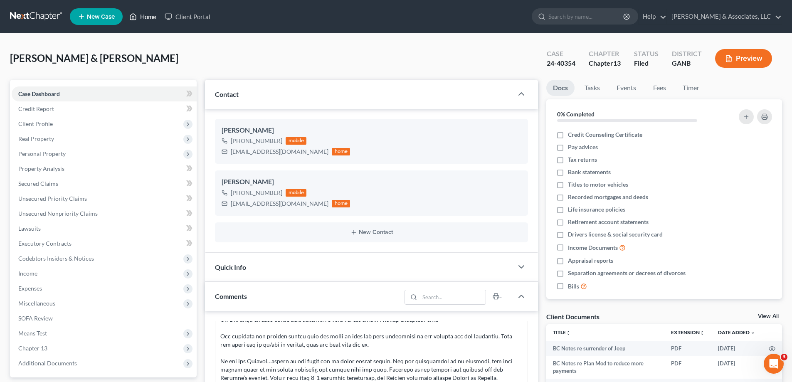
drag, startPoint x: 149, startPoint y: 15, endPoint x: 374, endPoint y: 53, distance: 228.1
click at [149, 15] on link "Home" at bounding box center [142, 16] width 35 height 15
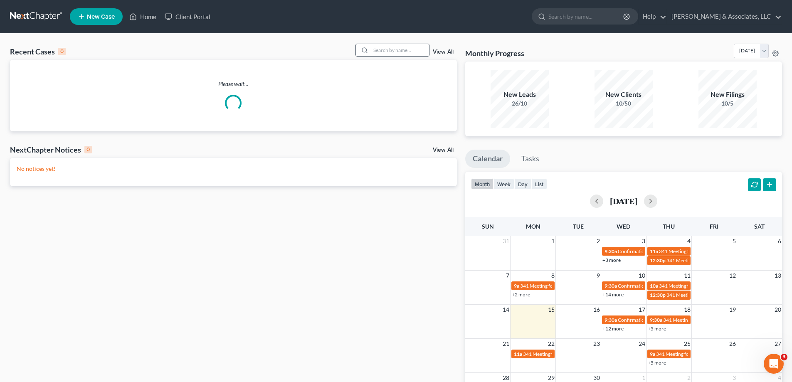
click at [371, 52] on div at bounding box center [363, 50] width 15 height 12
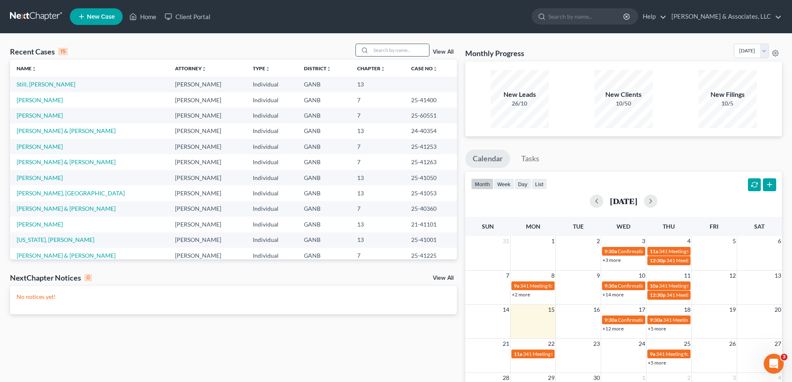
click at [387, 52] on input "search" at bounding box center [400, 50] width 58 height 12
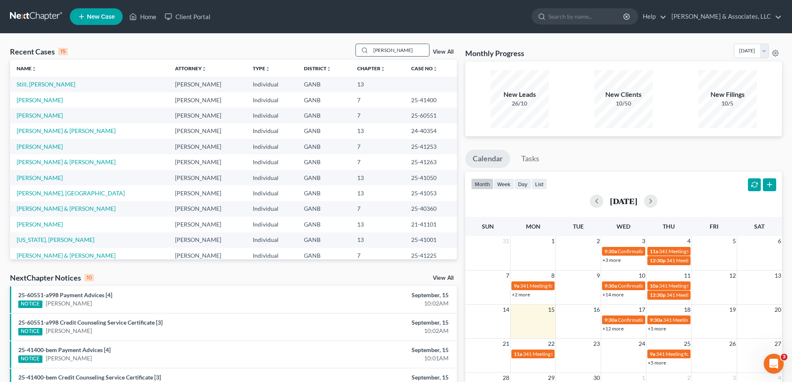
type input "shelley"
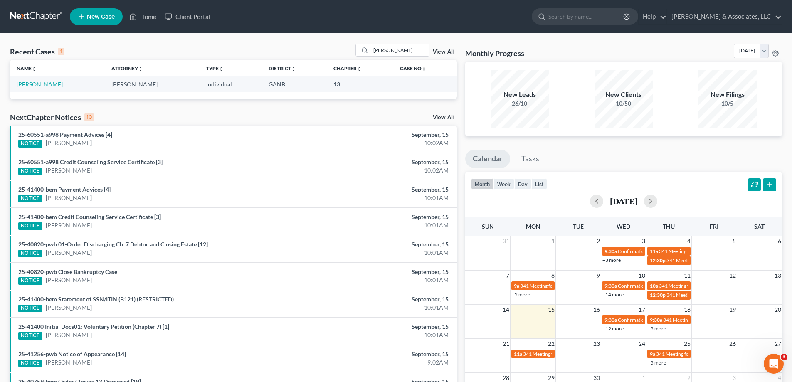
click at [32, 84] on link "[PERSON_NAME]" at bounding box center [40, 84] width 46 height 7
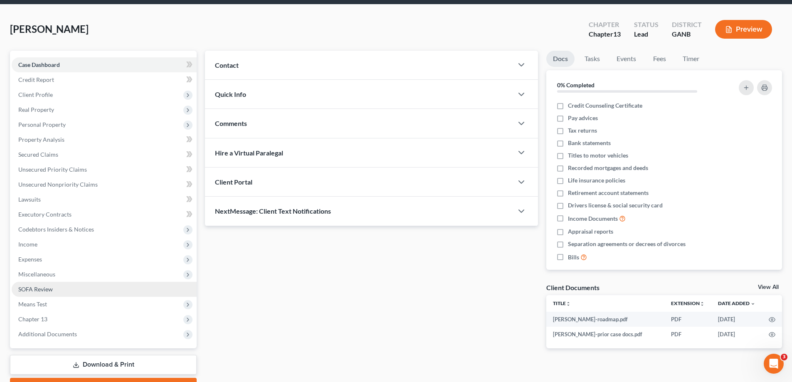
scroll to position [75, 0]
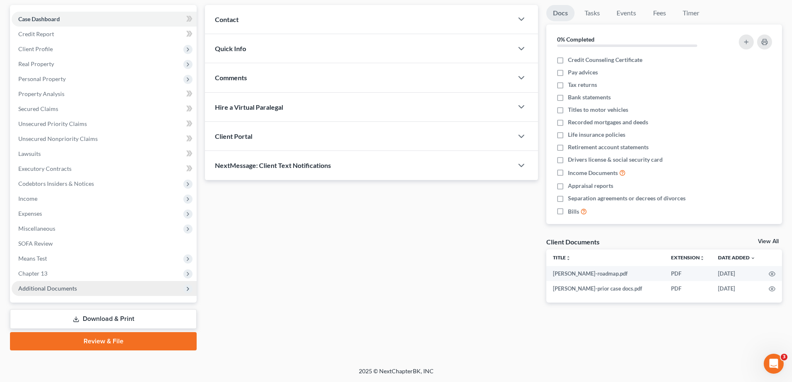
click at [56, 289] on span "Additional Documents" at bounding box center [47, 288] width 59 height 7
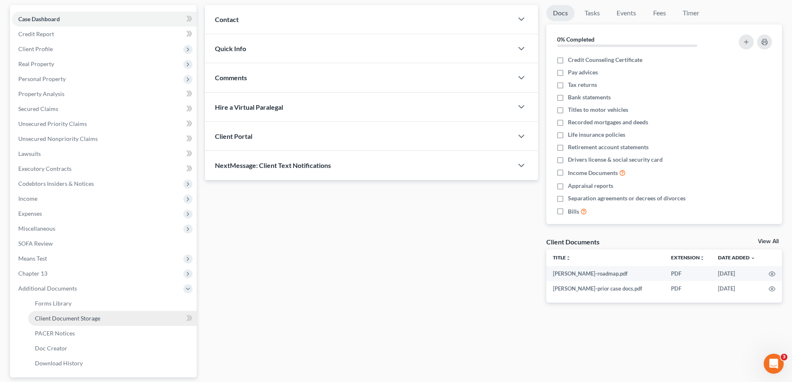
click at [52, 321] on span "Client Document Storage" at bounding box center [67, 318] width 65 height 7
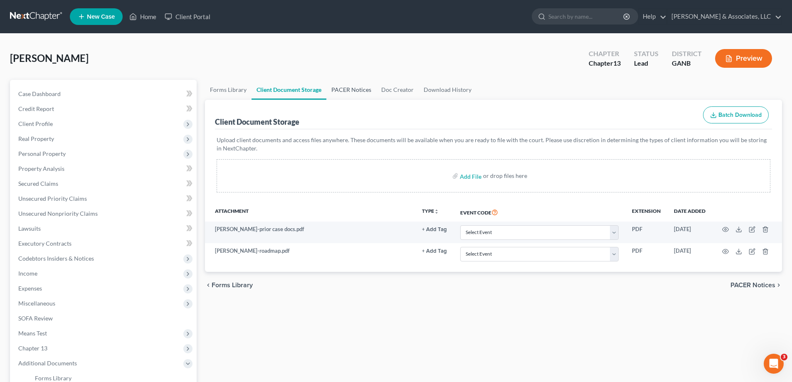
click at [360, 89] on link "PACER Notices" at bounding box center [351, 90] width 50 height 20
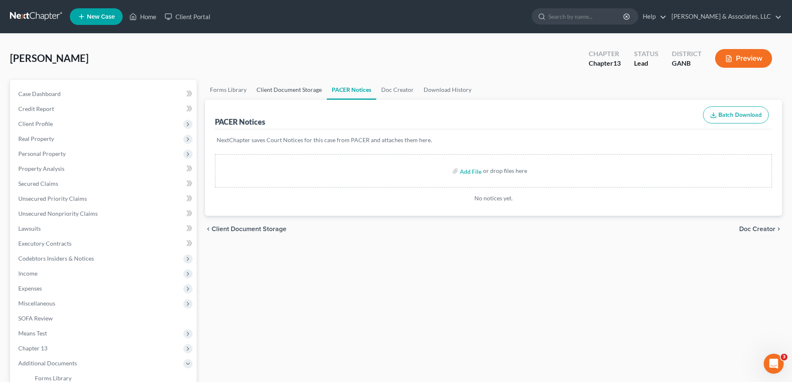
click at [282, 90] on link "Client Document Storage" at bounding box center [289, 90] width 75 height 20
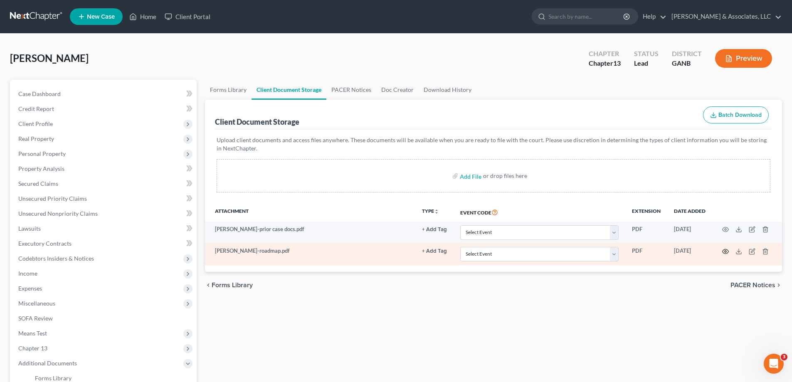
click at [723, 251] on icon "button" at bounding box center [725, 251] width 7 height 7
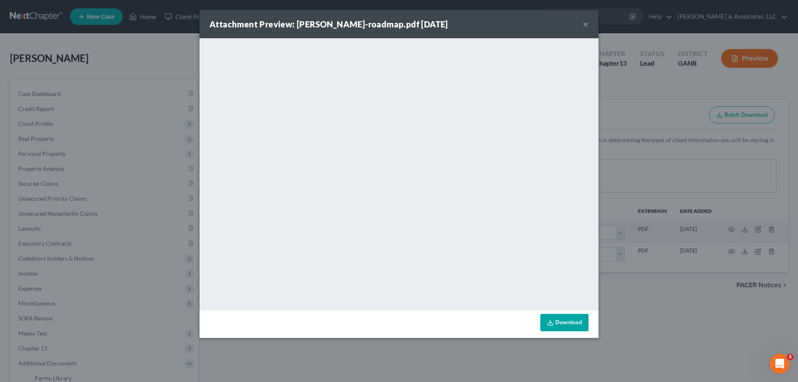
drag, startPoint x: 584, startPoint y: 24, endPoint x: 610, endPoint y: 37, distance: 29.2
click at [584, 24] on button "×" at bounding box center [586, 24] width 6 height 10
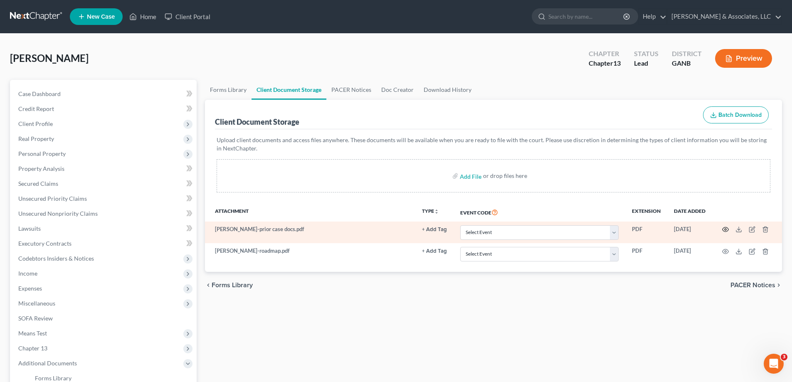
click at [726, 230] on circle "button" at bounding box center [726, 230] width 2 height 2
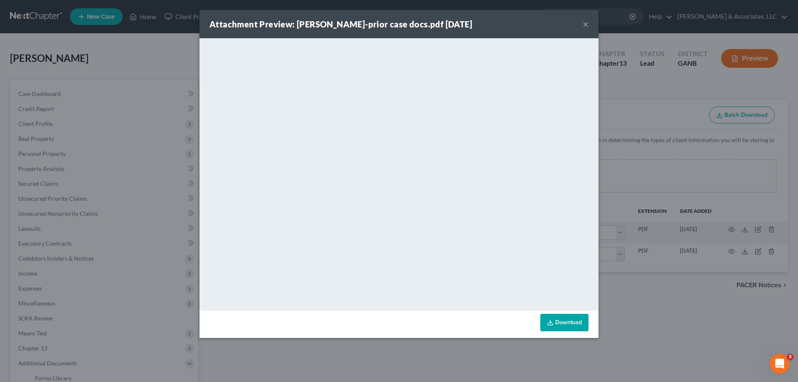
click at [586, 23] on button "×" at bounding box center [586, 24] width 6 height 10
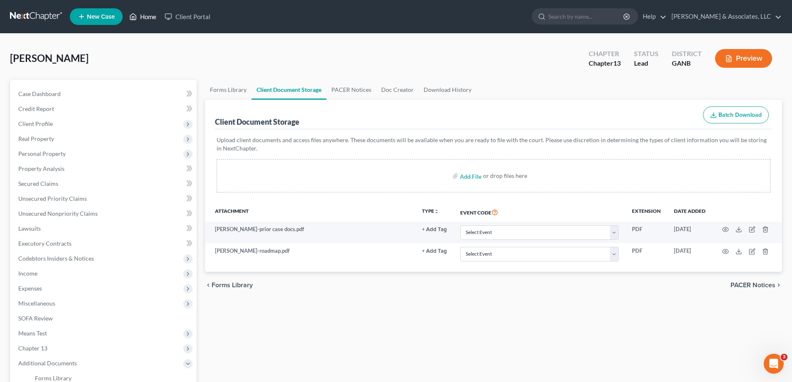
click at [151, 16] on link "Home" at bounding box center [142, 16] width 35 height 15
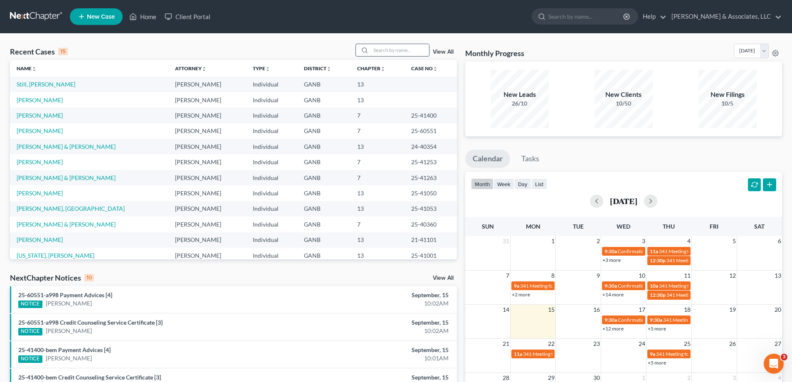
click at [389, 50] on input "search" at bounding box center [400, 50] width 58 height 12
type input "hood"
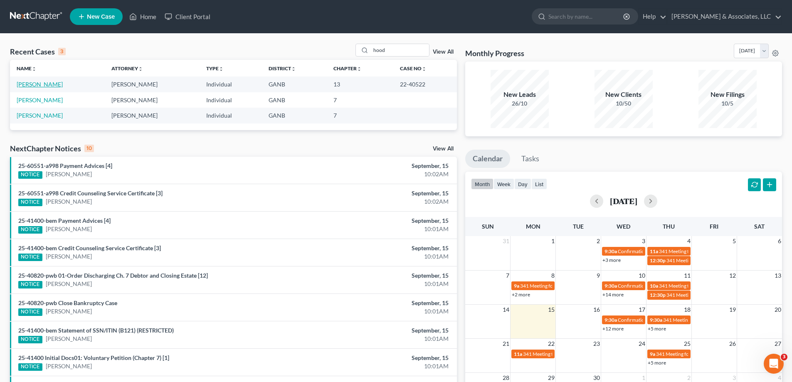
click at [24, 83] on link "[PERSON_NAME]" at bounding box center [40, 84] width 46 height 7
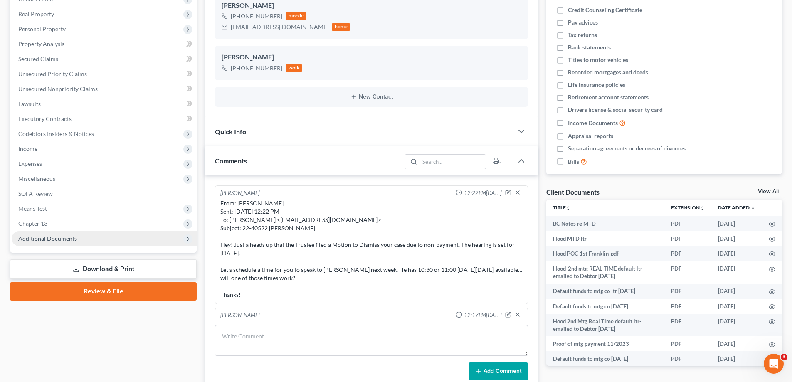
scroll to position [328, 0]
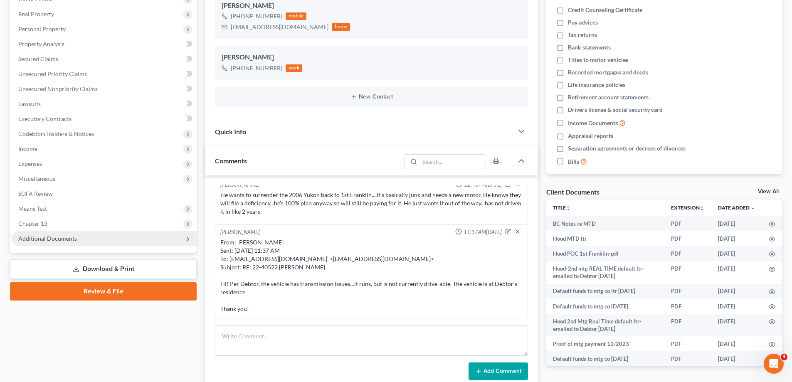
click at [54, 238] on span "Additional Documents" at bounding box center [47, 238] width 59 height 7
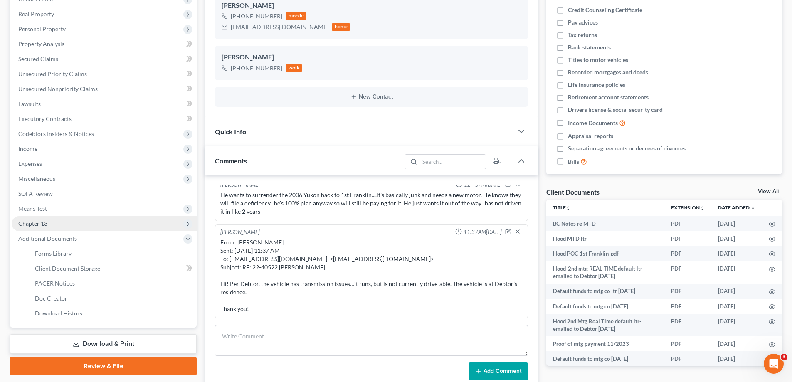
scroll to position [554, 0]
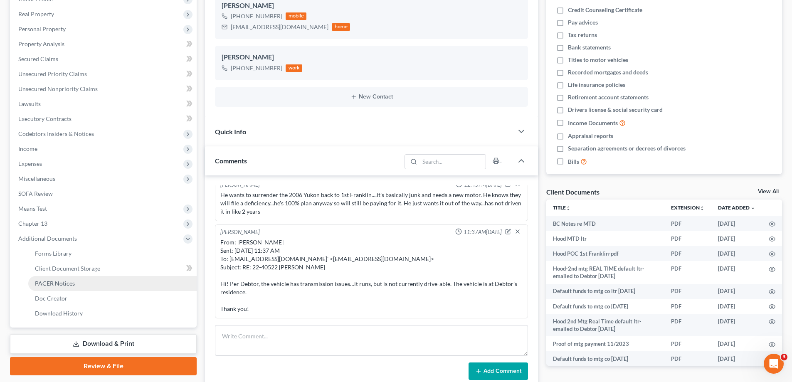
click at [52, 281] on span "PACER Notices" at bounding box center [55, 283] width 40 height 7
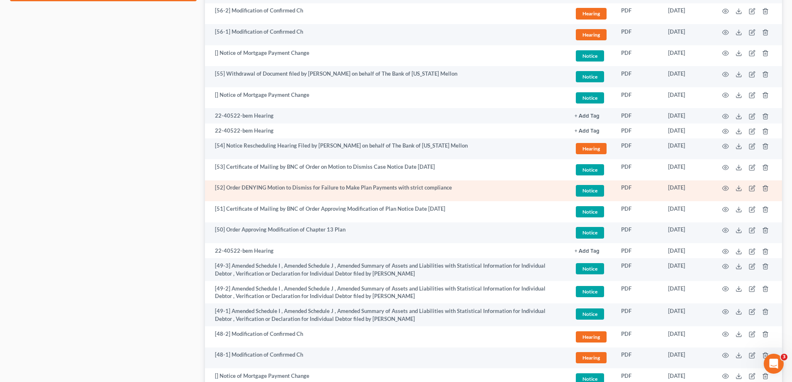
scroll to position [540, 0]
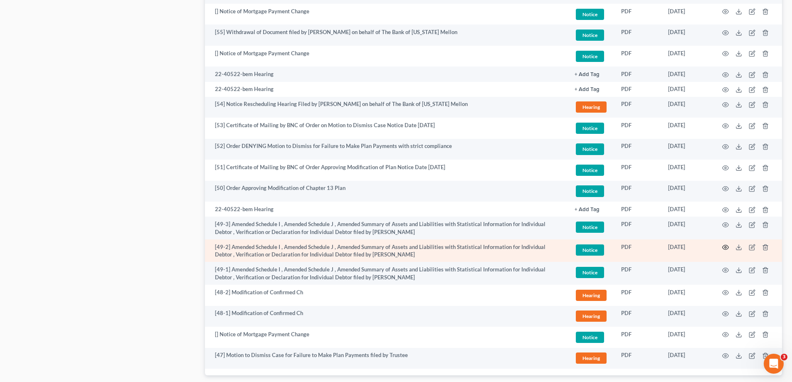
click at [723, 248] on icon "button" at bounding box center [725, 247] width 7 height 7
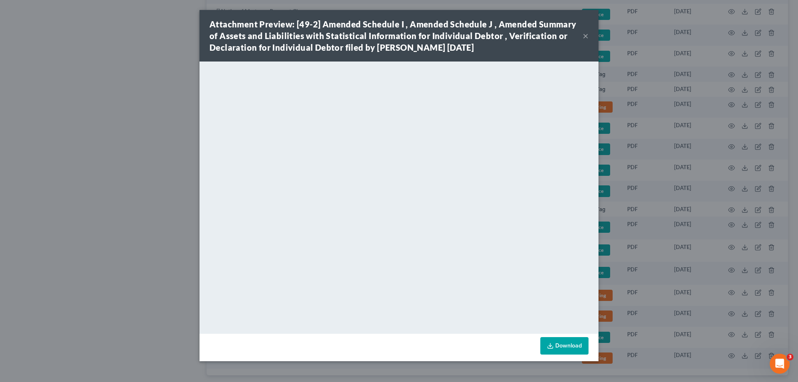
click at [585, 37] on button "×" at bounding box center [586, 36] width 6 height 10
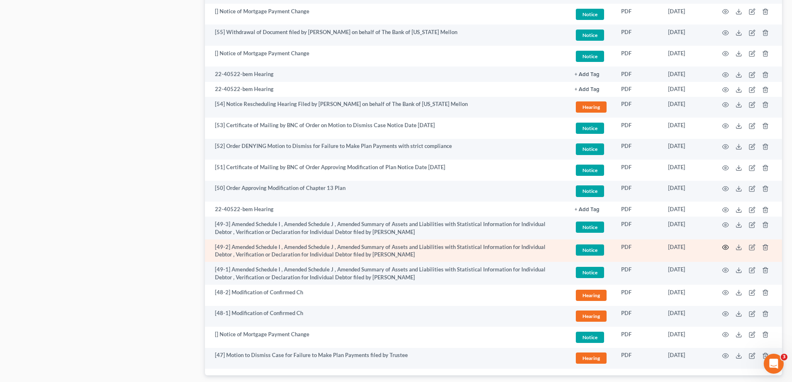
click at [725, 246] on icon "button" at bounding box center [725, 247] width 7 height 7
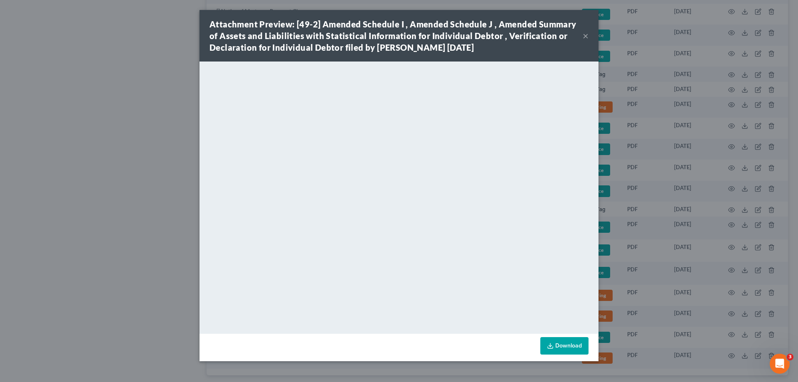
click at [586, 35] on button "×" at bounding box center [586, 36] width 6 height 10
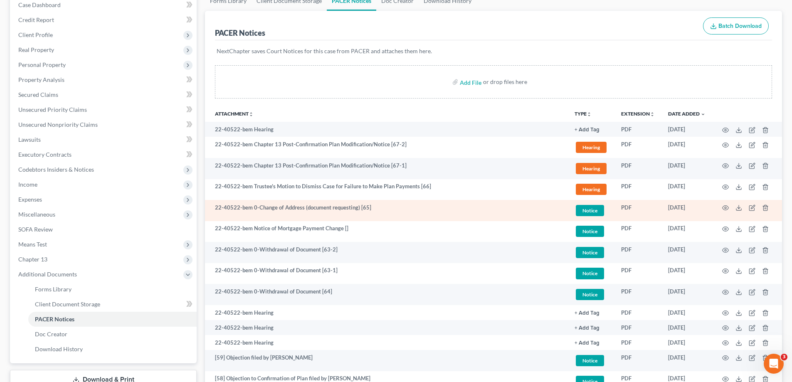
scroll to position [125, 0]
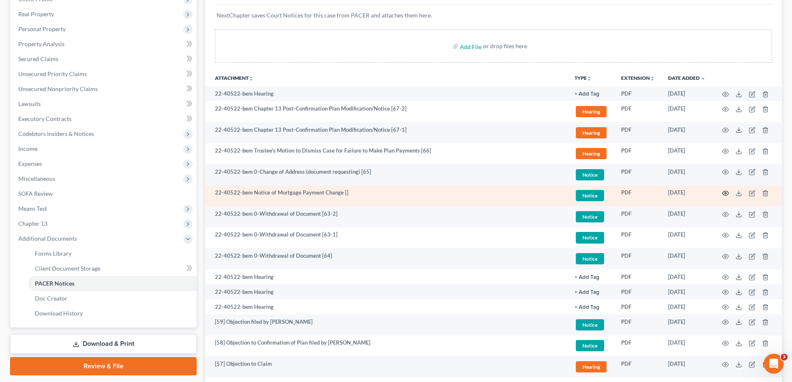
click at [725, 194] on icon "button" at bounding box center [725, 193] width 7 height 7
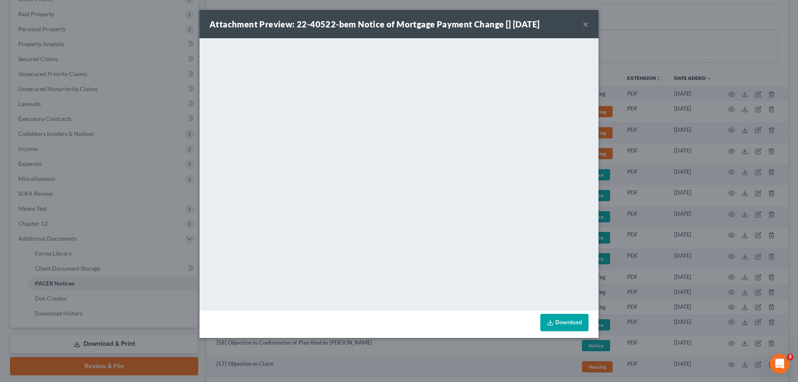
click at [585, 24] on button "×" at bounding box center [586, 24] width 6 height 10
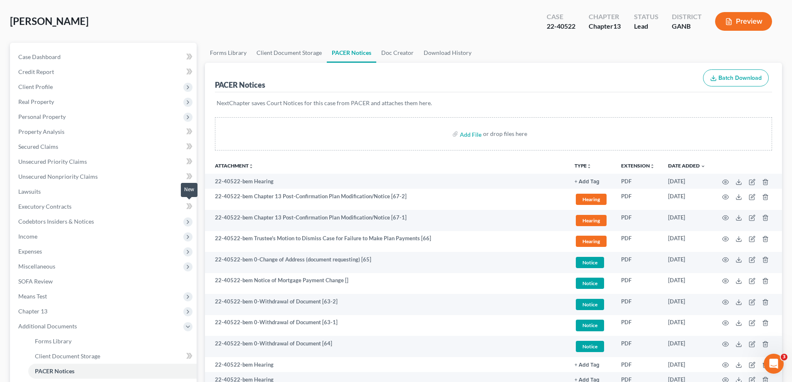
scroll to position [0, 0]
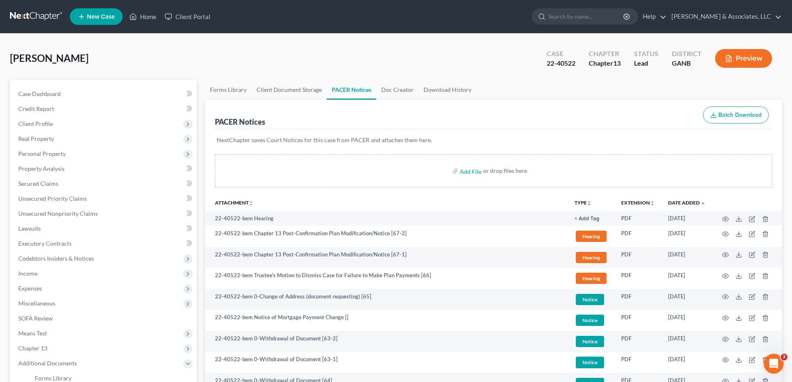
click at [108, 15] on span "New Case" at bounding box center [101, 17] width 28 height 6
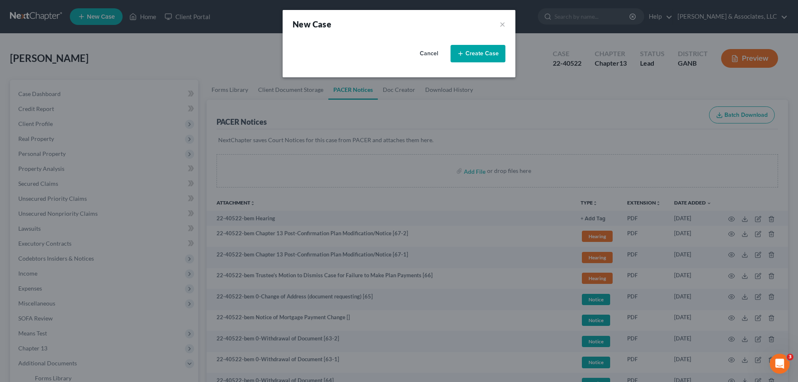
select select "19"
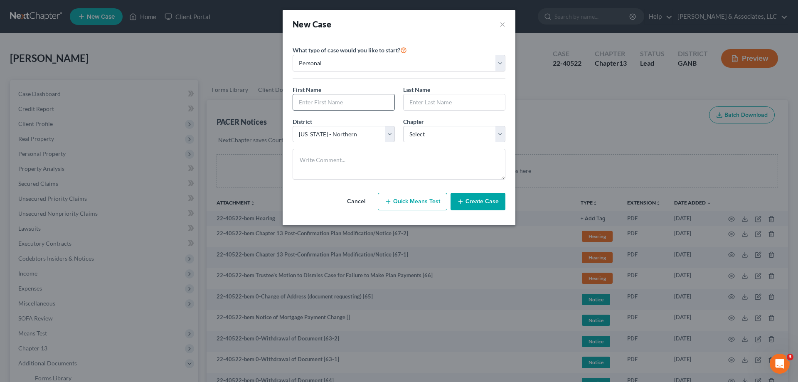
click at [343, 108] on input "text" at bounding box center [343, 102] width 101 height 16
type input "Erica"
type input "Saber"
drag, startPoint x: 410, startPoint y: 136, endPoint x: 412, endPoint y: 141, distance: 6.0
click at [410, 136] on select "Select 7 11 12 13" at bounding box center [454, 134] width 102 height 17
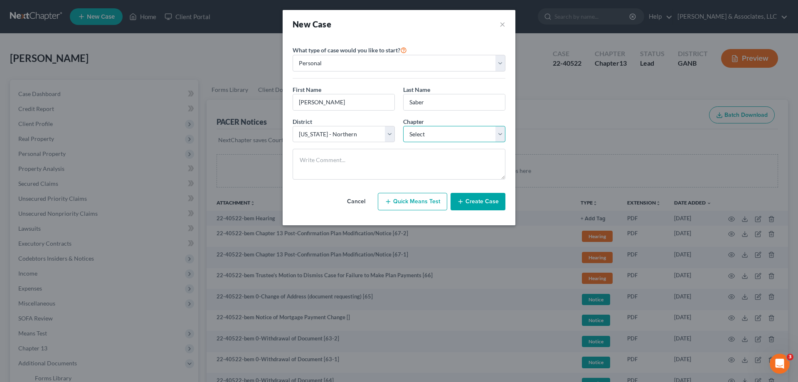
select select "0"
click at [403, 126] on select "Select 7 11 12 13" at bounding box center [454, 134] width 102 height 17
click at [474, 198] on button "Create Case" at bounding box center [478, 201] width 55 height 17
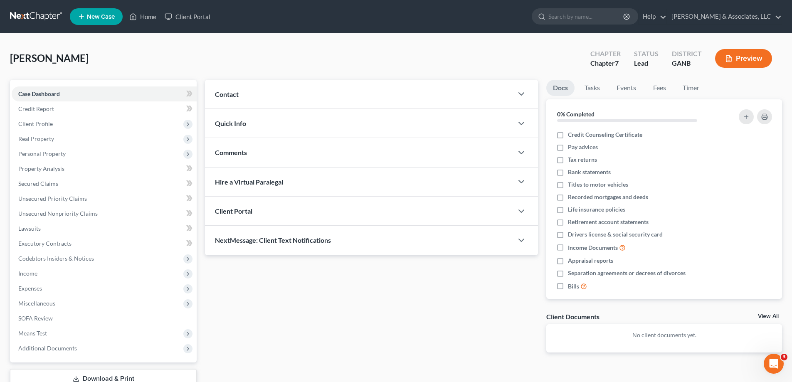
click at [225, 91] on span "Contact" at bounding box center [227, 94] width 24 height 8
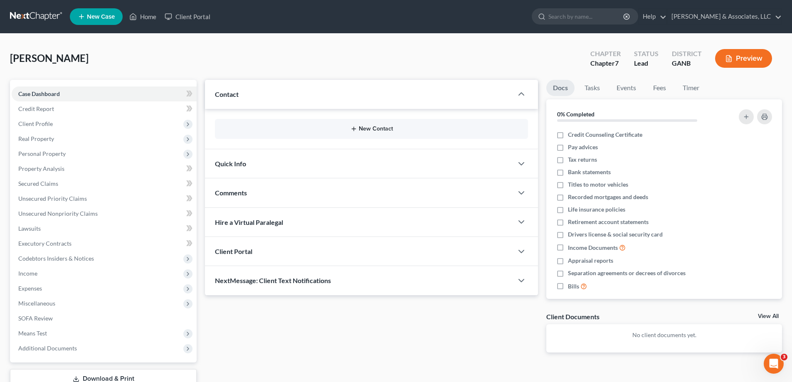
click at [368, 128] on button "New Contact" at bounding box center [372, 129] width 300 height 7
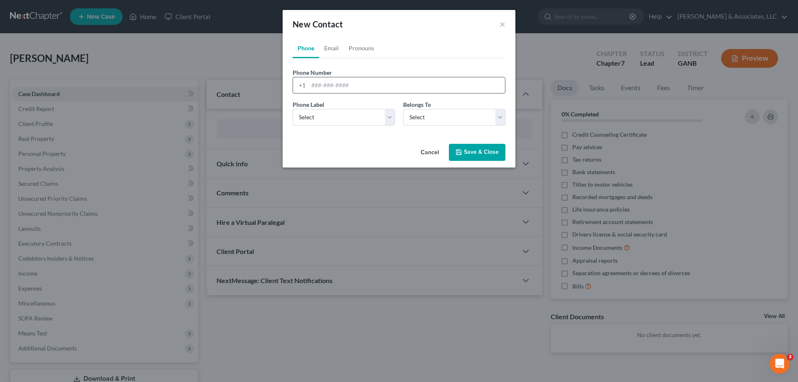
click at [350, 81] on input "tel" at bounding box center [406, 85] width 197 height 16
type input "470-774-9030"
drag, startPoint x: 319, startPoint y: 114, endPoint x: 315, endPoint y: 125, distance: 11.6
click at [319, 114] on select "Select Mobile Home Work Other" at bounding box center [344, 117] width 102 height 17
select select "0"
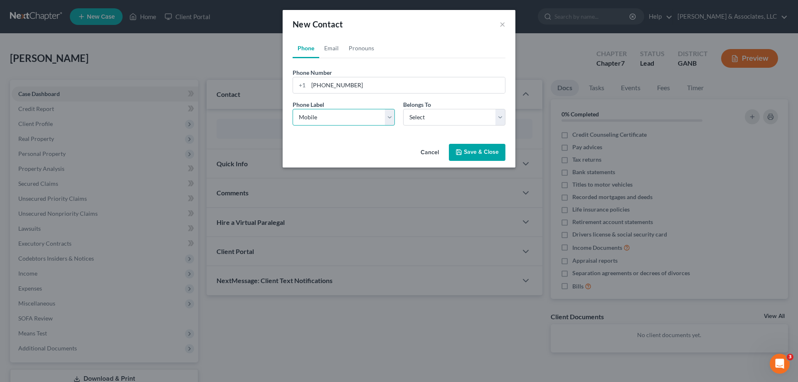
click at [293, 109] on select "Select Mobile Home Work Other" at bounding box center [344, 117] width 102 height 17
click at [417, 115] on select "Select Client Other" at bounding box center [454, 117] width 102 height 17
select select "0"
click at [403, 109] on select "Select Client Other" at bounding box center [454, 117] width 102 height 17
click at [486, 150] on button "Save & Close" at bounding box center [477, 152] width 57 height 17
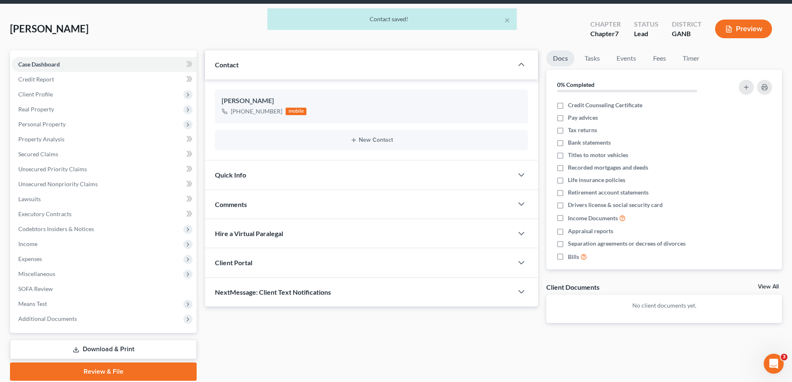
scroll to position [60, 0]
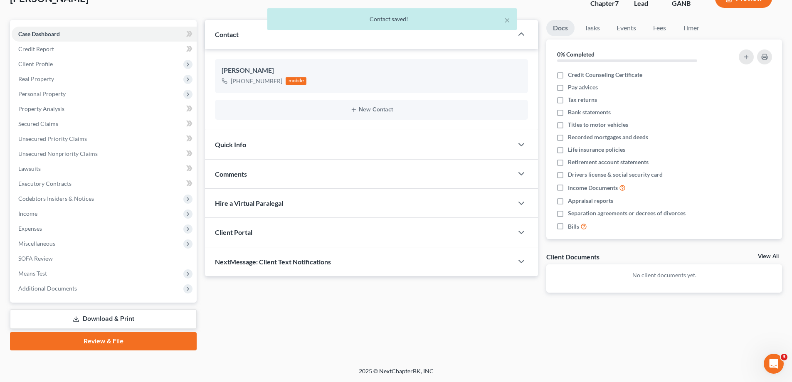
click at [276, 262] on span "NextMessage: Client Text Notifications" at bounding box center [273, 262] width 116 height 8
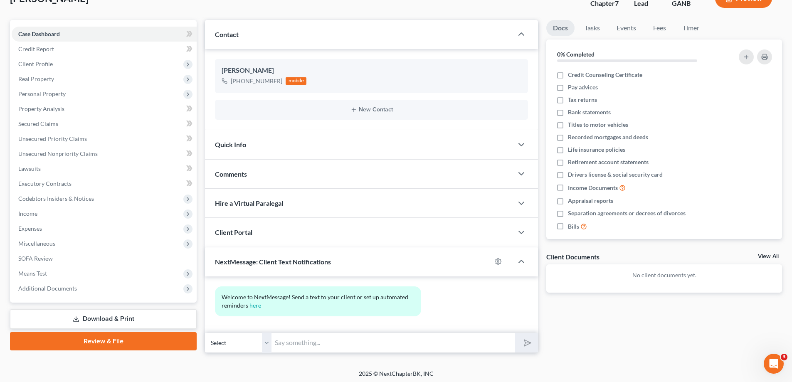
click at [303, 344] on input "text" at bounding box center [393, 343] width 244 height 20
click at [515, 333] on button "submit" at bounding box center [526, 343] width 23 height 20
type input "Hi Erica! This is Amy at Attorney Brian Cahns."
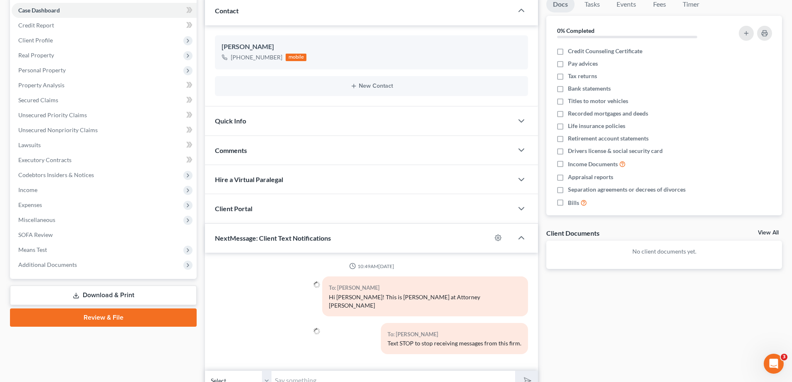
scroll to position [116, 0]
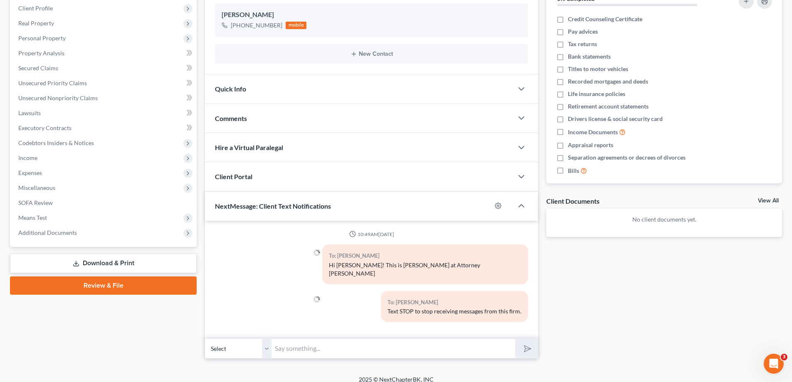
click at [338, 344] on input "text" at bounding box center [393, 348] width 244 height 20
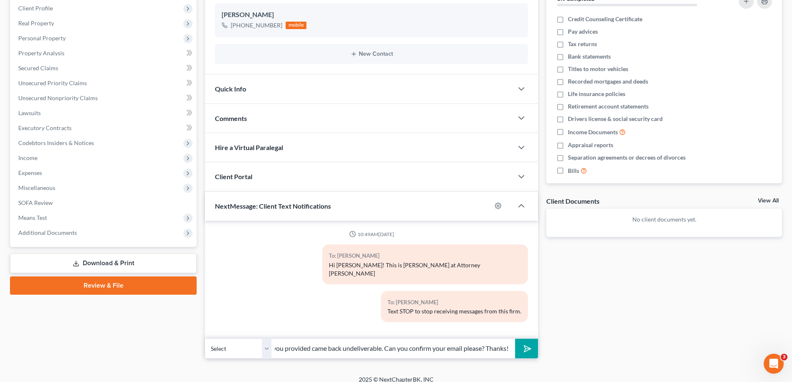
scroll to position [0, 62]
type input "The email address you provided came back undeliverable. Can you confirm your em…"
click at [523, 343] on icon "submit" at bounding box center [526, 349] width 12 height 12
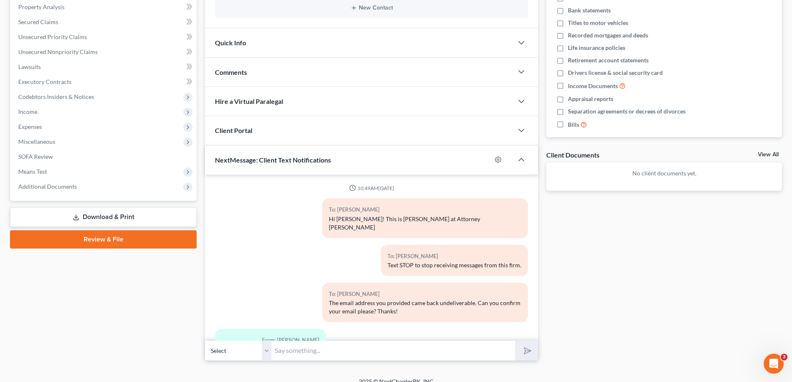
scroll to position [28, 0]
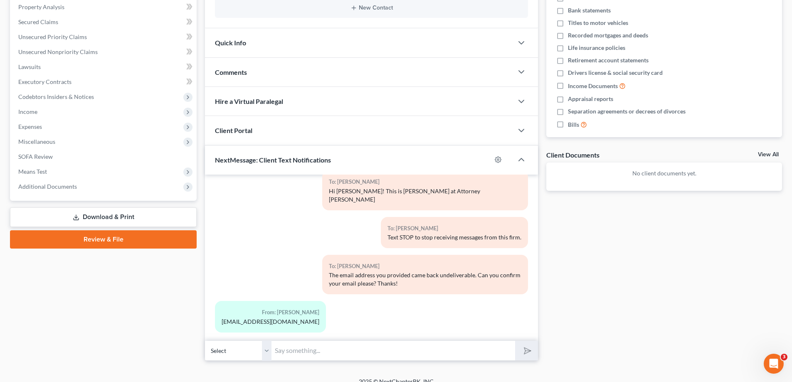
click at [313, 349] on input "text" at bounding box center [393, 350] width 244 height 20
type input "Great...thank you! I'll resend shortly."
click at [537, 351] on button "submit" at bounding box center [526, 351] width 23 height 20
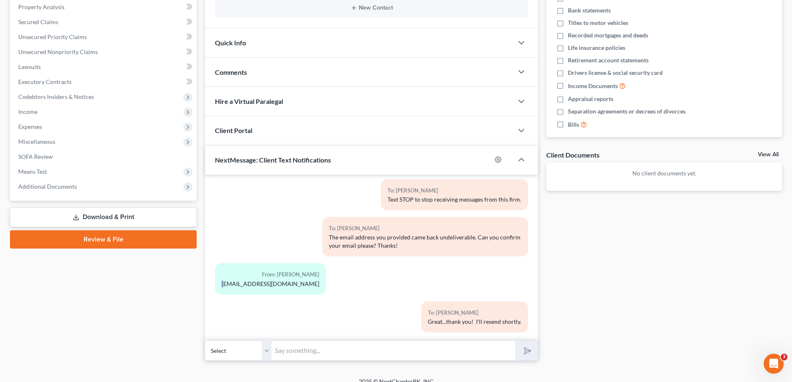
click at [223, 280] on div "Gracefaber06@icloud.com" at bounding box center [271, 284] width 98 height 8
click at [220, 274] on div "From: Erica Saber Gracefaber06@icloud.com" at bounding box center [270, 278] width 111 height 31
click at [230, 248] on div "To: Erica Saber The email address you provided came back undeliverable. Can you…" at bounding box center [371, 240] width 321 height 46
drag, startPoint x: 221, startPoint y: 275, endPoint x: 291, endPoint y: 276, distance: 69.4
click at [291, 276] on div "From: Erica Saber Gracefaber06@icloud.com" at bounding box center [270, 278] width 111 height 31
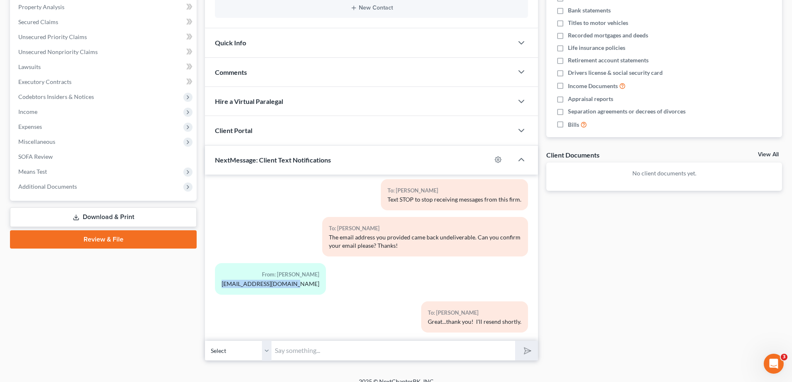
copy div "Gracefaber06@icloud.com"
click at [240, 301] on div "To: Erica Saber Great...thank you! I'll resend shortly." at bounding box center [371, 320] width 321 height 38
click at [250, 301] on div "To: Erica Saber Great...thank you! I'll resend shortly." at bounding box center [371, 320] width 321 height 38
drag, startPoint x: 222, startPoint y: 277, endPoint x: 289, endPoint y: 276, distance: 67.8
click at [292, 276] on div "From: Erica Saber Gracefaber06@icloud.com" at bounding box center [270, 278] width 111 height 31
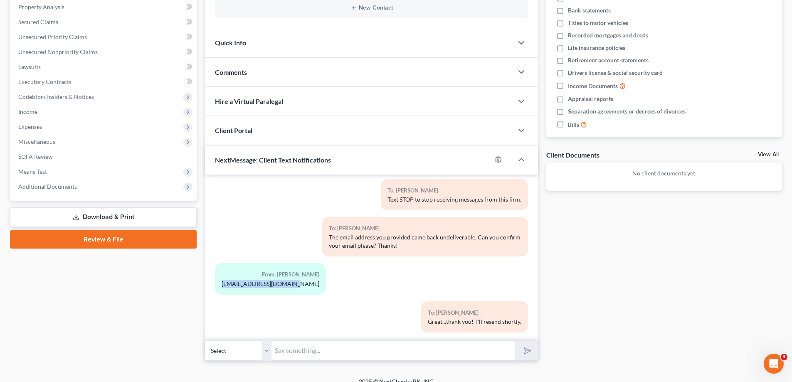
copy div "Gracefaber06@icloud.com"
click at [296, 307] on div "To: Erica Saber Great...thank you! I'll resend shortly." at bounding box center [371, 320] width 321 height 38
click at [238, 281] on div "From: Erica Saber Gracefaber06@icloud.com" at bounding box center [270, 278] width 111 height 31
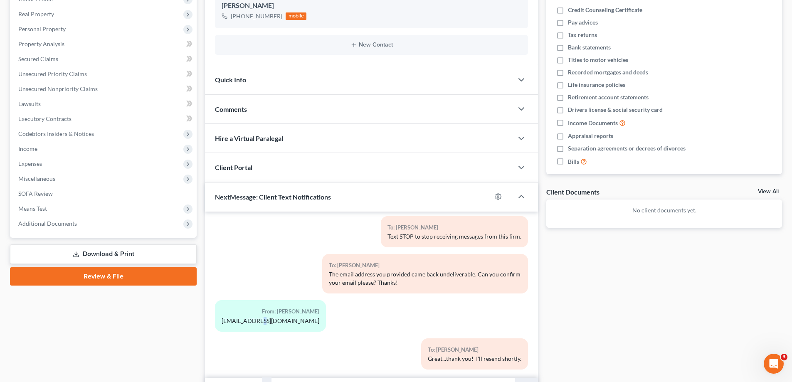
click at [262, 326] on div "From: Erica Saber Gracefaber06@icloud.com" at bounding box center [318, 319] width 214 height 38
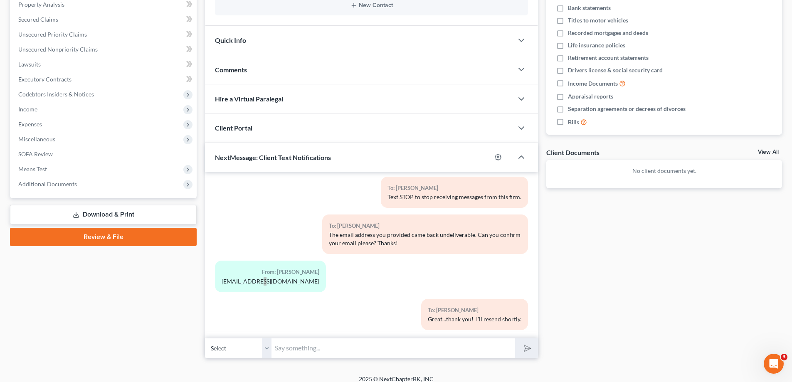
scroll to position [172, 0]
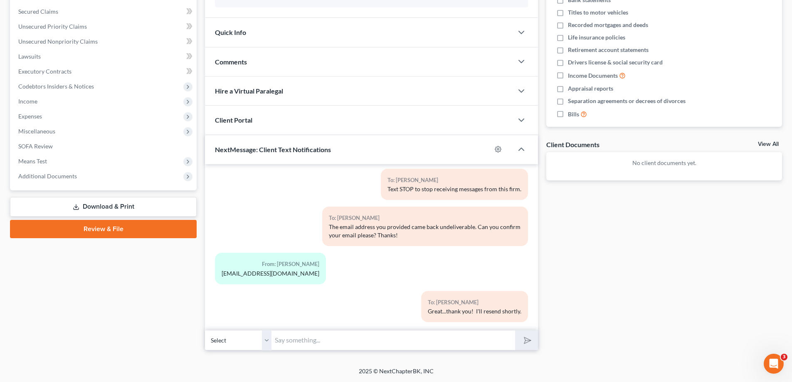
click at [328, 344] on input "text" at bounding box center [393, 340] width 244 height 20
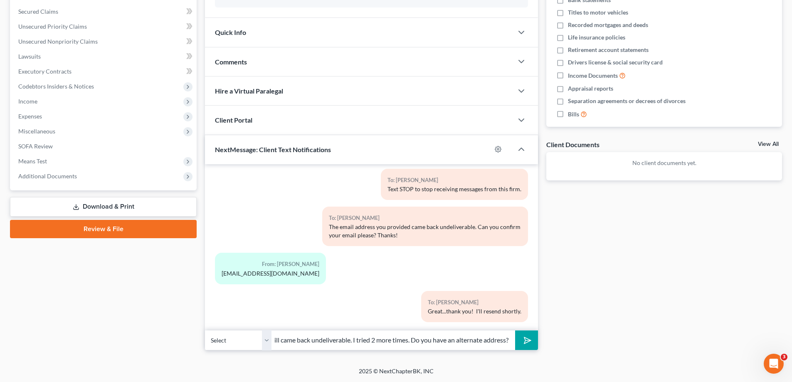
scroll to position [0, 37]
type input "Sorry...it still came back undeliverable. I tried 2 more times. Do you have an …"
click at [530, 339] on icon "submit" at bounding box center [526, 340] width 12 height 12
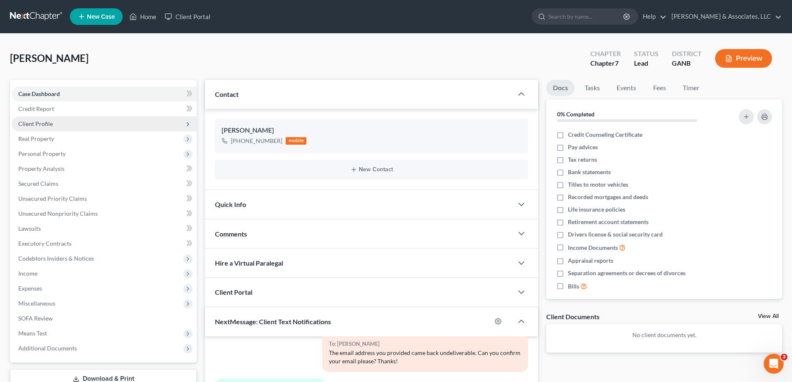
click at [34, 123] on span "Client Profile" at bounding box center [35, 123] width 35 height 7
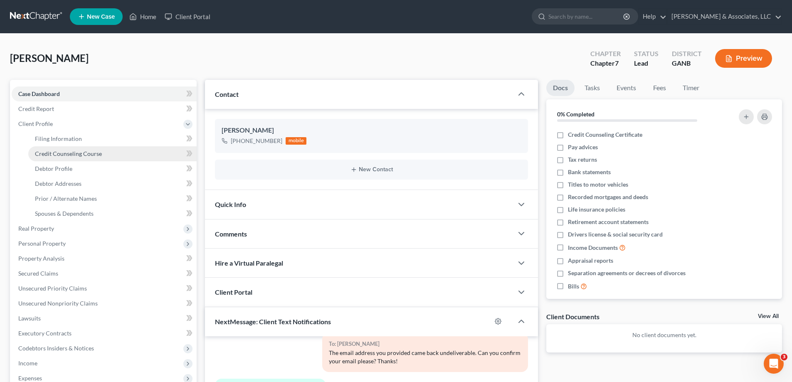
click at [63, 156] on span "Credit Counseling Course" at bounding box center [68, 153] width 67 height 7
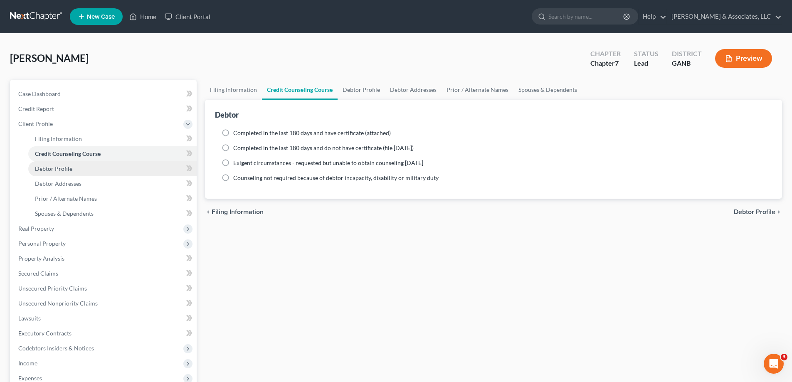
click at [62, 168] on span "Debtor Profile" at bounding box center [53, 168] width 37 height 7
select select "0"
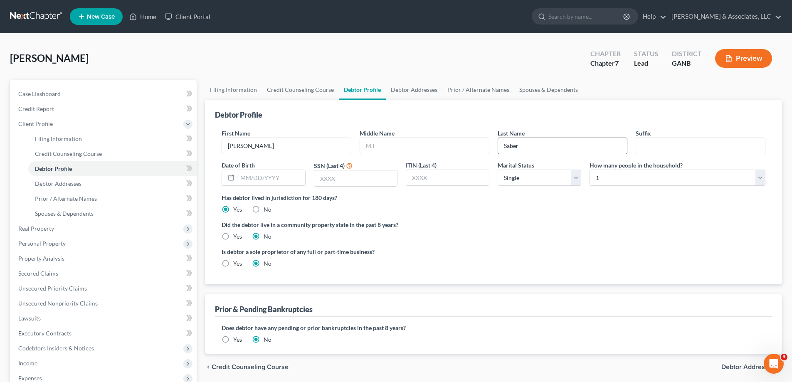
click at [565, 150] on input "Saber" at bounding box center [562, 146] width 129 height 16
type input "Faber"
click at [70, 98] on link "Case Dashboard" at bounding box center [104, 93] width 185 height 15
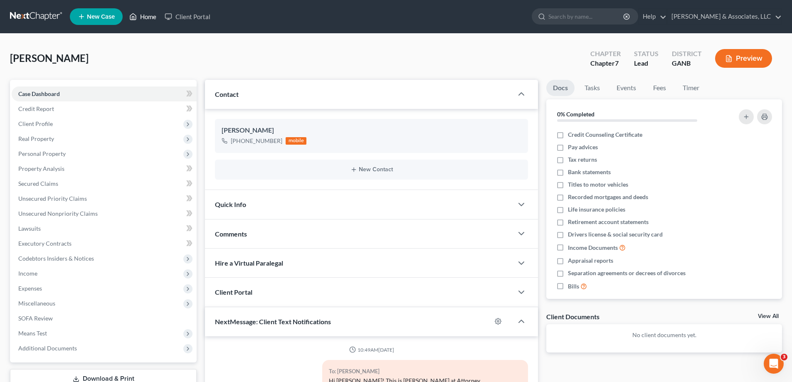
scroll to position [112, 0]
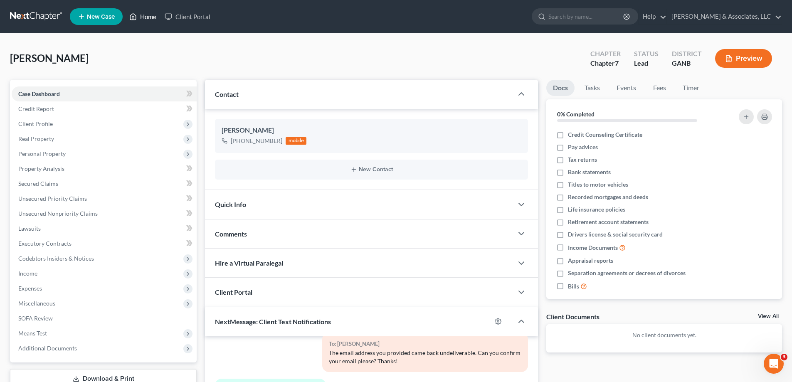
click at [153, 15] on link "Home" at bounding box center [142, 16] width 35 height 15
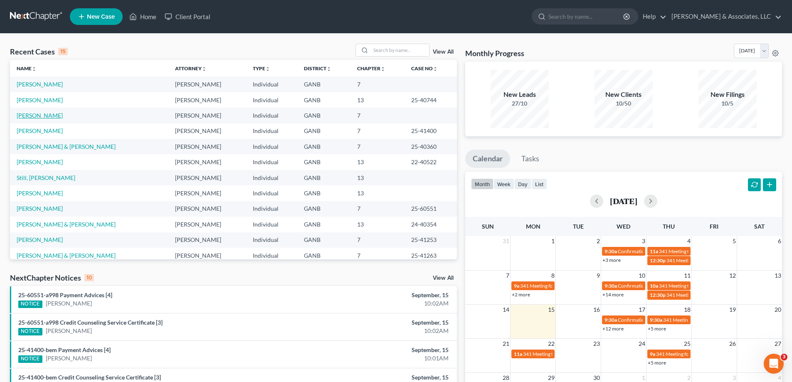
click at [31, 113] on link "[PERSON_NAME]" at bounding box center [40, 115] width 46 height 7
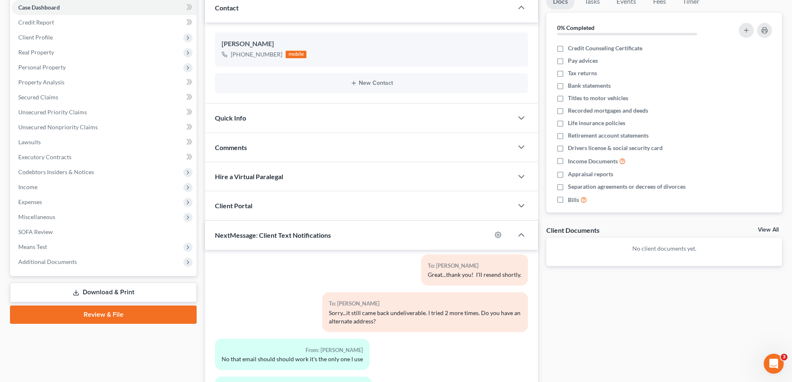
scroll to position [172, 0]
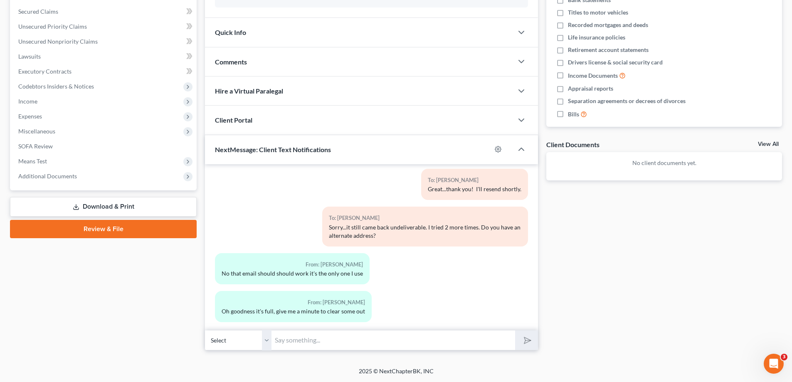
drag, startPoint x: 301, startPoint y: 344, endPoint x: 360, endPoint y: 335, distance: 58.9
click at [301, 344] on input "text" at bounding box center [393, 340] width 244 height 20
drag, startPoint x: 620, startPoint y: 264, endPoint x: 247, endPoint y: 328, distance: 377.9
click at [620, 266] on div "Docs Tasks Events Fees Timer 0% Completed Nothing here yet! Credit Counseling C…" at bounding box center [664, 129] width 244 height 443
click at [296, 337] on input "text" at bounding box center [393, 340] width 244 height 20
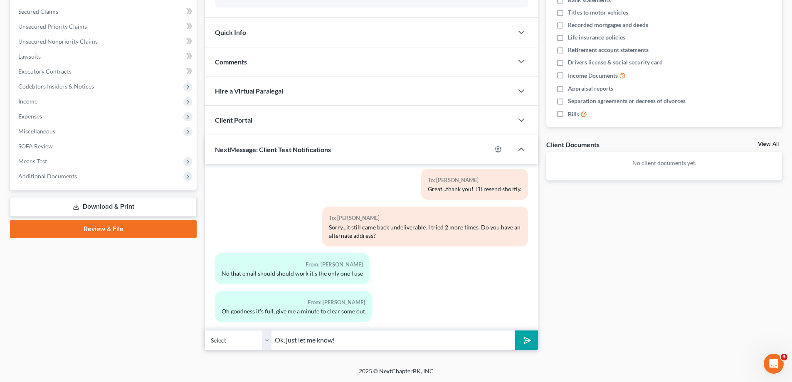
type input "Ok, just let me know!"
click at [515, 331] on button "submit" at bounding box center [526, 341] width 23 height 20
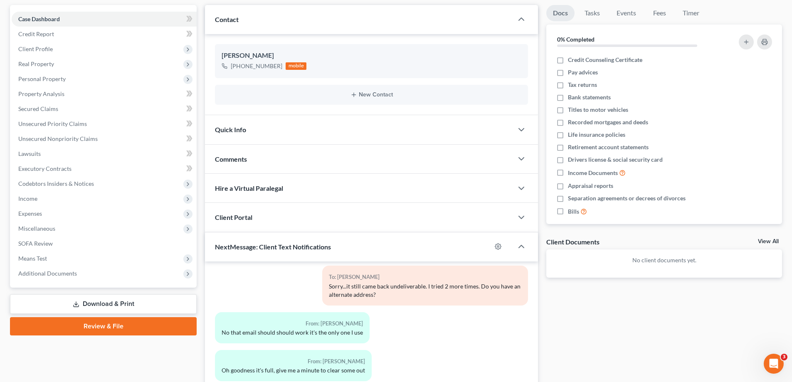
scroll to position [0, 0]
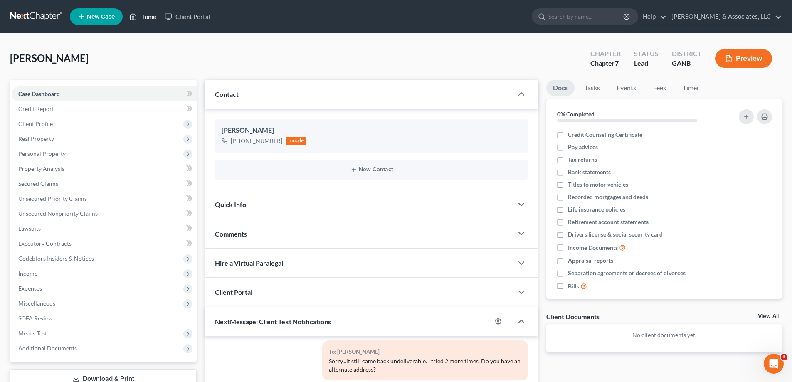
click at [150, 15] on link "Home" at bounding box center [142, 16] width 35 height 15
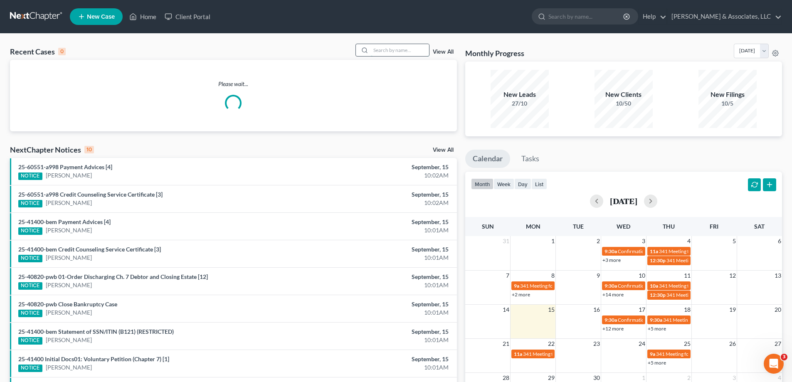
click at [396, 52] on input "search" at bounding box center [400, 50] width 58 height 12
type input "west"
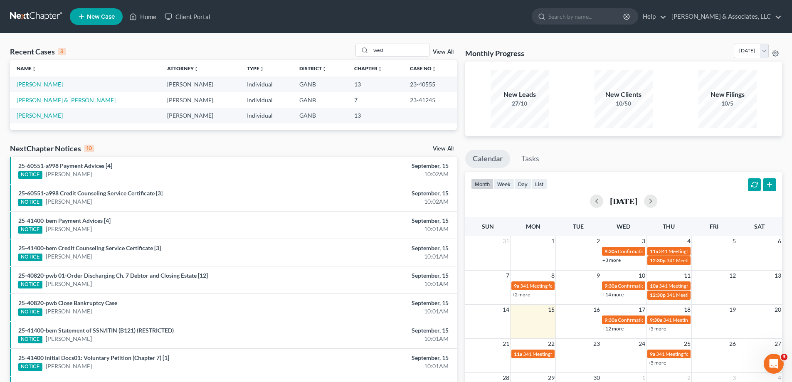
click at [42, 85] on link "[PERSON_NAME]" at bounding box center [40, 84] width 46 height 7
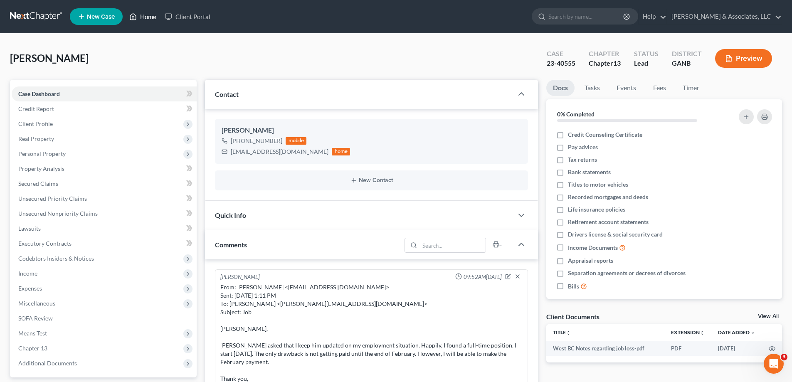
click at [147, 15] on link "Home" at bounding box center [142, 16] width 35 height 15
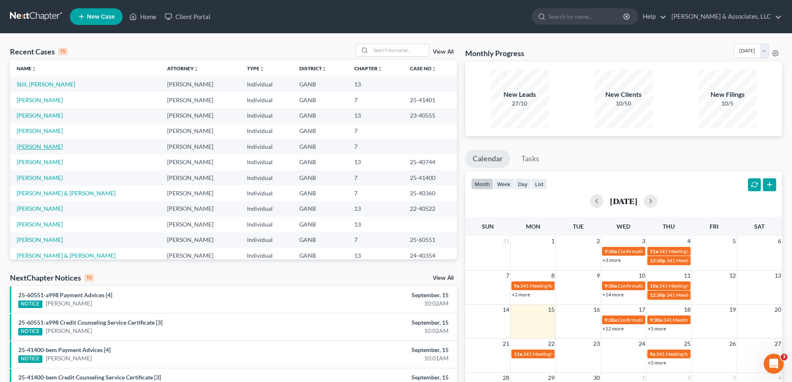
click at [27, 148] on link "[PERSON_NAME]" at bounding box center [40, 146] width 46 height 7
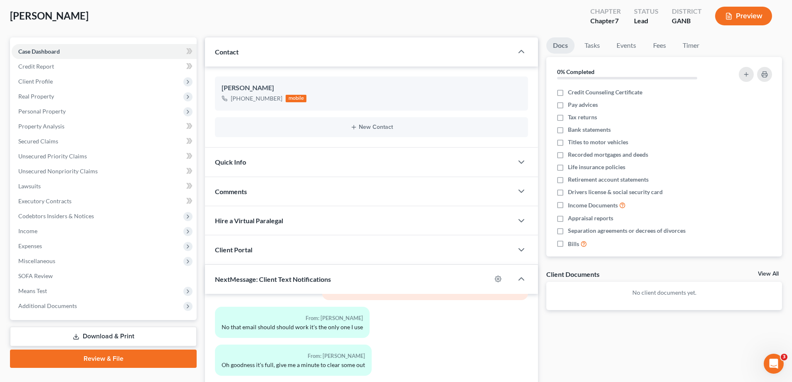
scroll to position [172, 0]
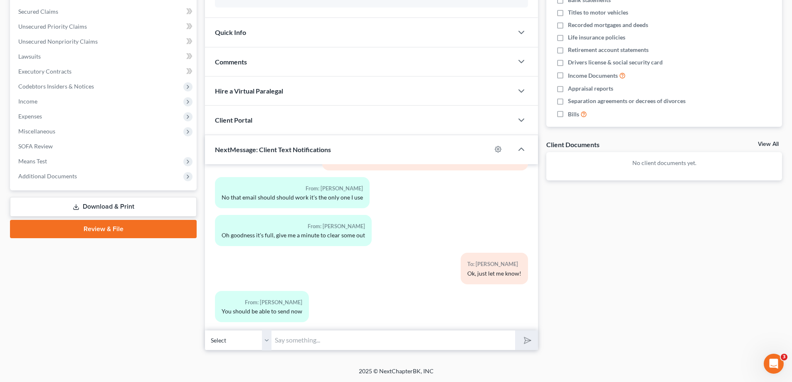
click at [302, 338] on input "text" at bounding box center [393, 340] width 244 height 20
type input "I"
click at [425, 340] on input "Yes, appears to have gone through that time!" at bounding box center [393, 340] width 244 height 20
drag, startPoint x: 448, startPoint y: 336, endPoint x: 527, endPoint y: 342, distance: 79.2
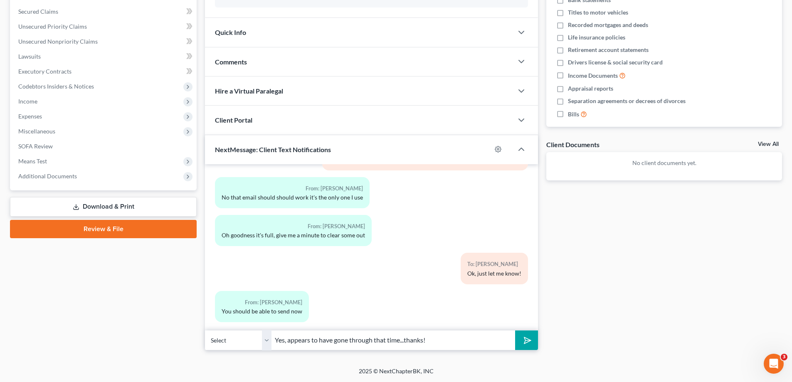
click at [449, 336] on input "Yes, appears to have gone through that time...thanks!" at bounding box center [393, 340] width 244 height 20
type input "Yes, appears to have gone through that time...thanks!"
click at [523, 340] on icon "submit" at bounding box center [526, 340] width 12 height 12
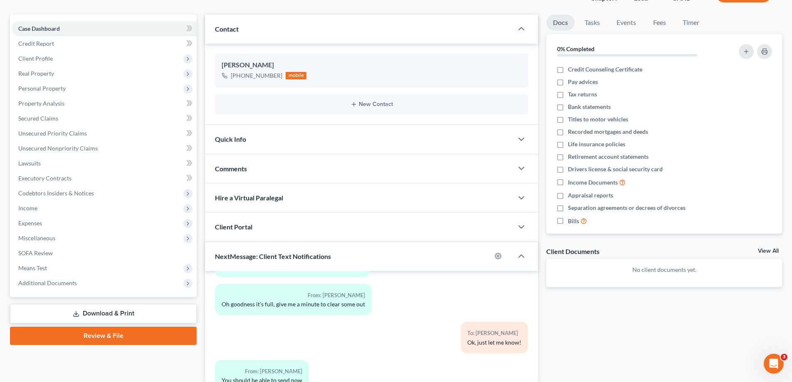
scroll to position [0, 0]
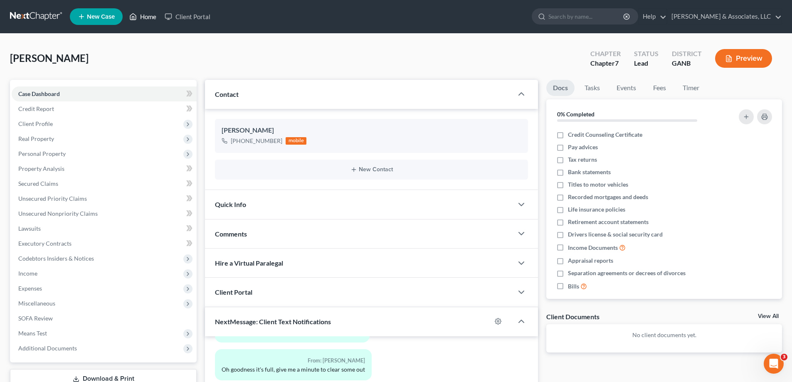
click at [145, 15] on link "Home" at bounding box center [142, 16] width 35 height 15
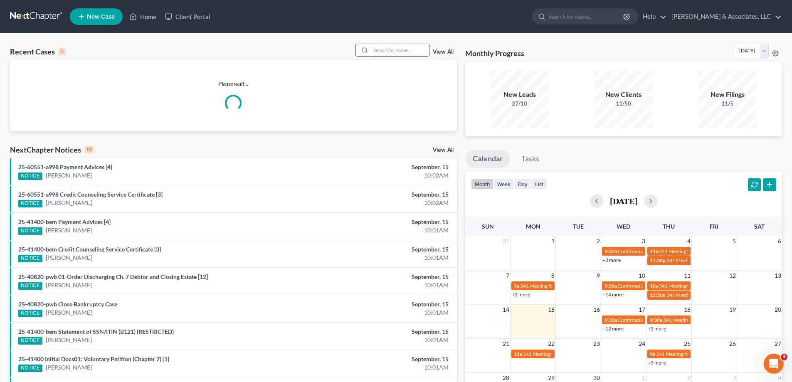
click at [410, 49] on input "search" at bounding box center [400, 50] width 58 height 12
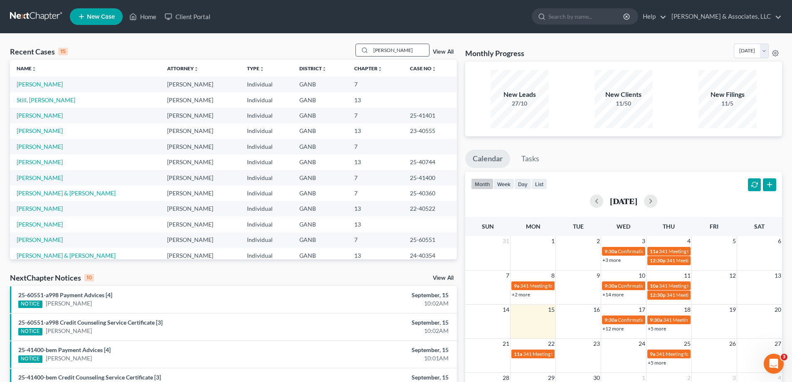
type input "horner"
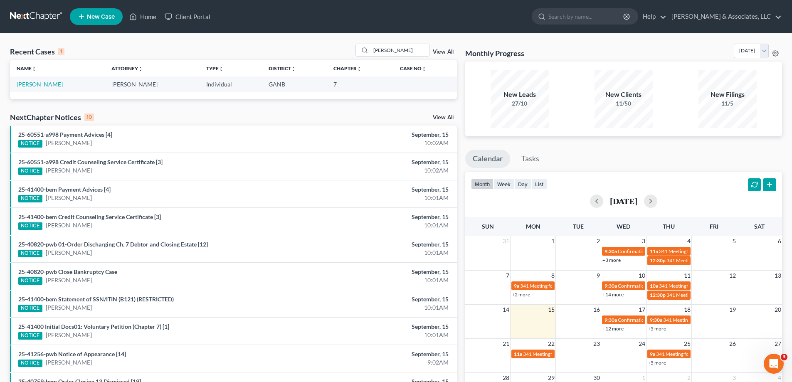
click at [37, 86] on link "[PERSON_NAME]" at bounding box center [40, 84] width 46 height 7
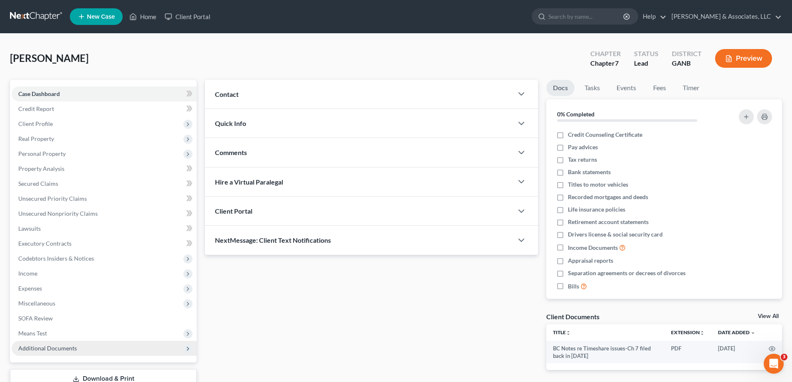
scroll to position [60, 0]
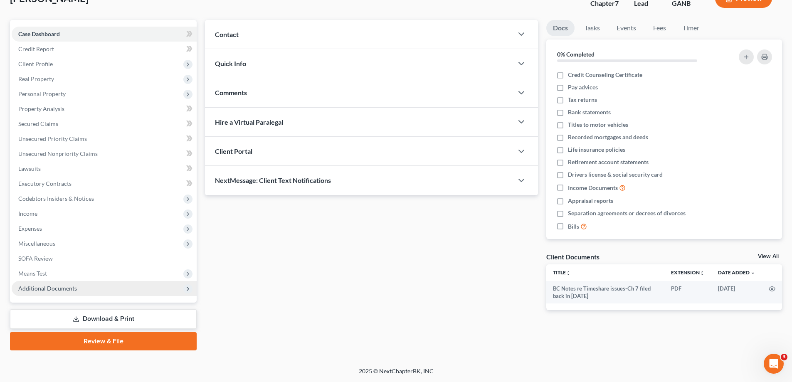
click at [57, 290] on span "Additional Documents" at bounding box center [47, 288] width 59 height 7
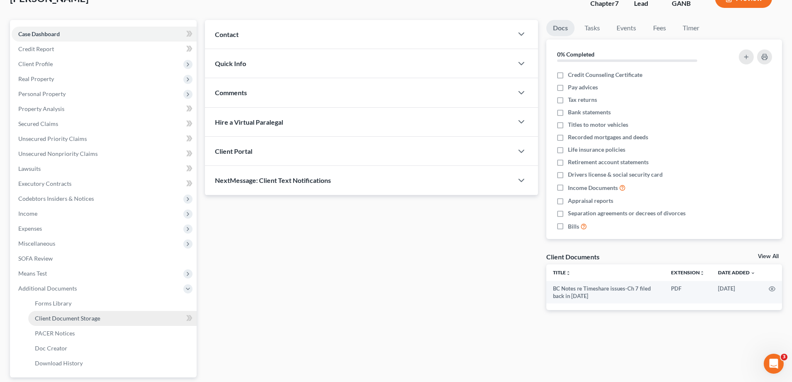
click at [62, 320] on span "Client Document Storage" at bounding box center [67, 318] width 65 height 7
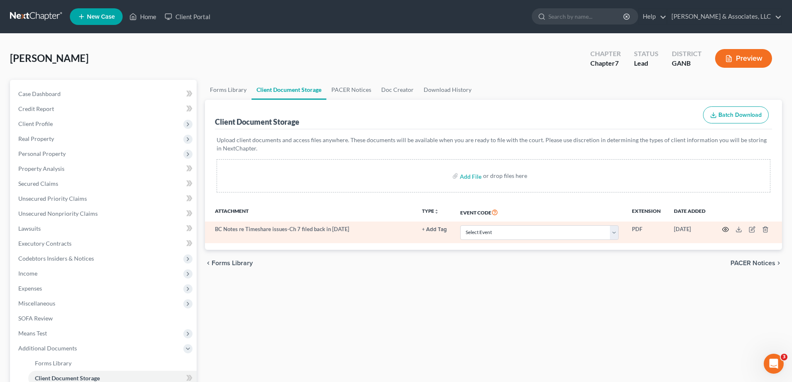
click at [726, 229] on icon "button" at bounding box center [725, 229] width 7 height 7
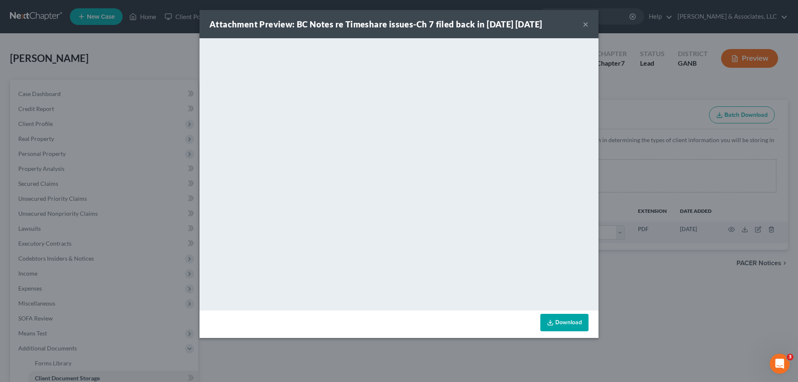
click at [586, 24] on button "×" at bounding box center [586, 24] width 6 height 10
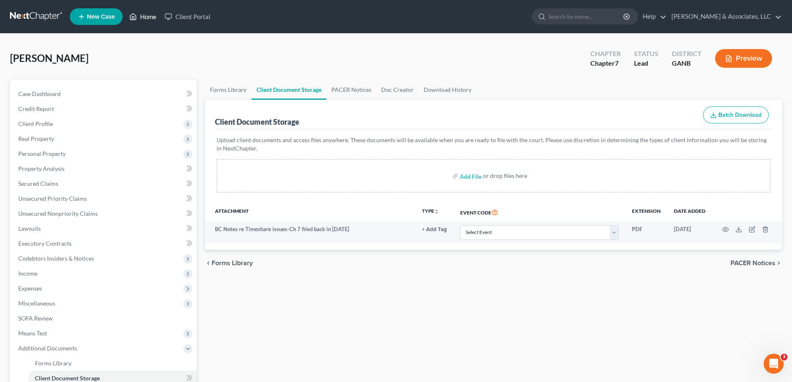
click at [147, 19] on link "Home" at bounding box center [142, 16] width 35 height 15
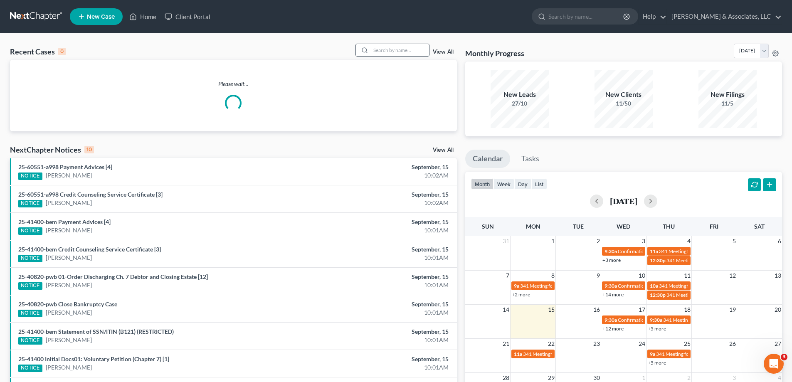
click at [398, 51] on input "search" at bounding box center [400, 50] width 58 height 12
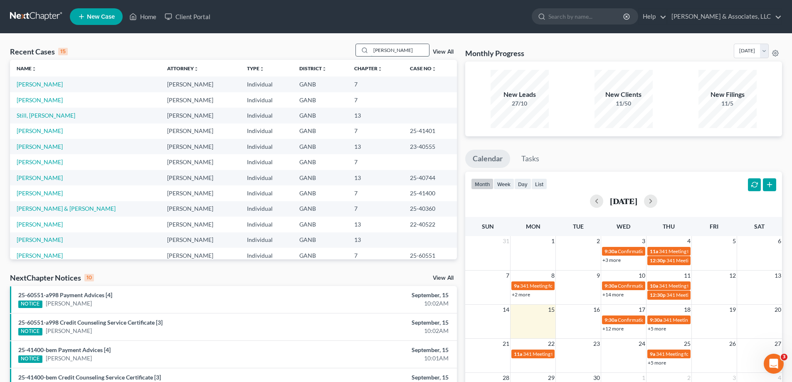
type input "ferguson"
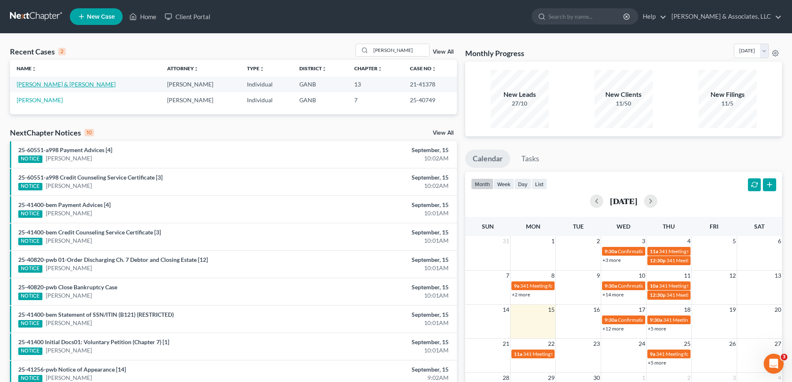
click at [41, 84] on link "[PERSON_NAME] & [PERSON_NAME]" at bounding box center [66, 84] width 99 height 7
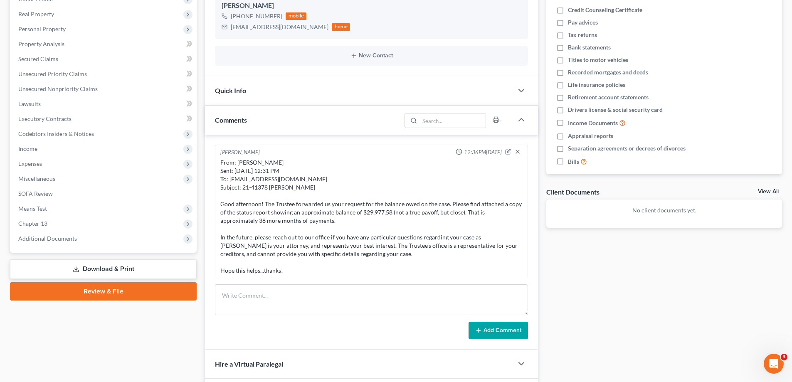
scroll to position [103, 0]
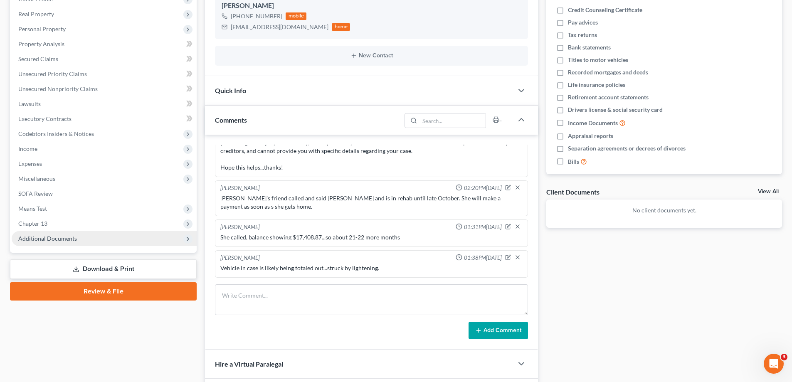
click at [60, 238] on span "Additional Documents" at bounding box center [47, 238] width 59 height 7
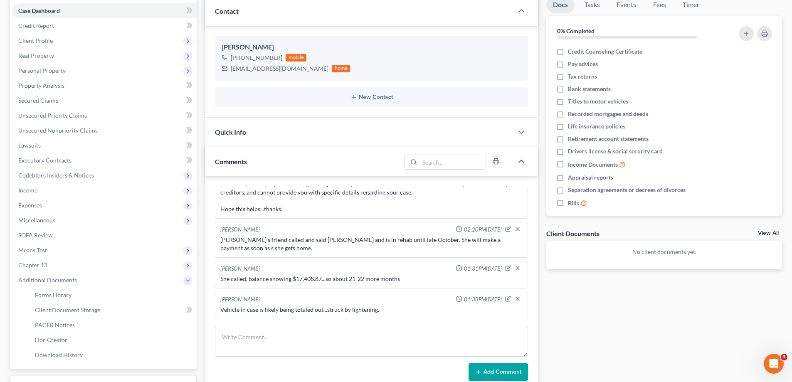
scroll to position [125, 0]
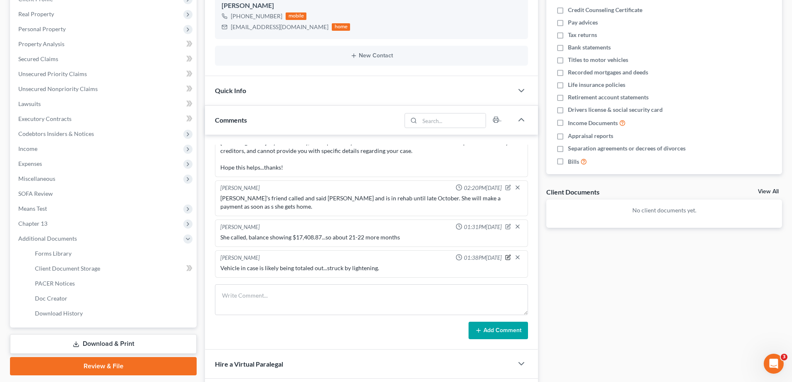
click at [505, 257] on icon "button" at bounding box center [508, 257] width 6 height 6
drag, startPoint x: 426, startPoint y: 269, endPoint x: 416, endPoint y: 274, distance: 11.0
click at [424, 270] on textarea "Vehicle in case is likely being totaled out...struck by lightening." at bounding box center [371, 279] width 302 height 31
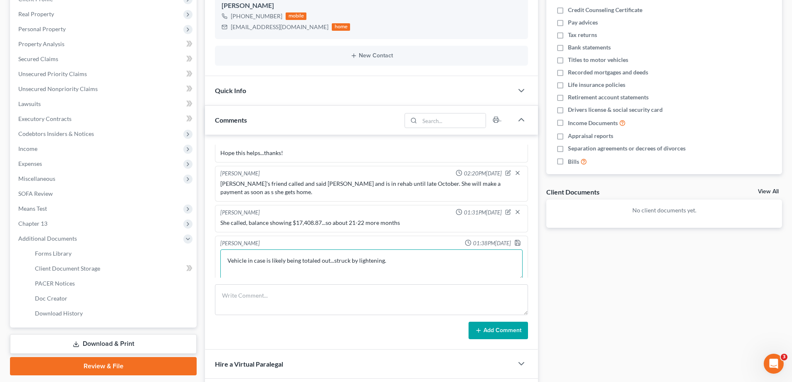
scroll to position [126, 0]
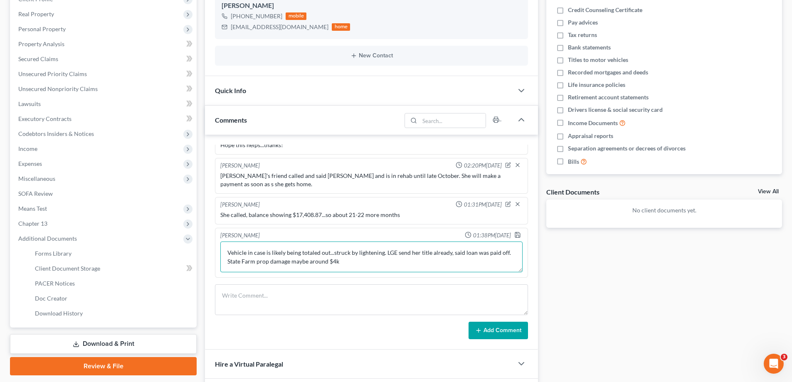
drag, startPoint x: 400, startPoint y: 257, endPoint x: 429, endPoint y: 244, distance: 32.5
click at [400, 257] on textarea "Vehicle in case is likely being totaled out...struck by lightening. LGE send he…" at bounding box center [371, 257] width 302 height 31
type textarea "Vehicle in case is likely being totaled out...struck by lightening. LGE sent he…"
click at [514, 237] on icon "button" at bounding box center [517, 235] width 7 height 7
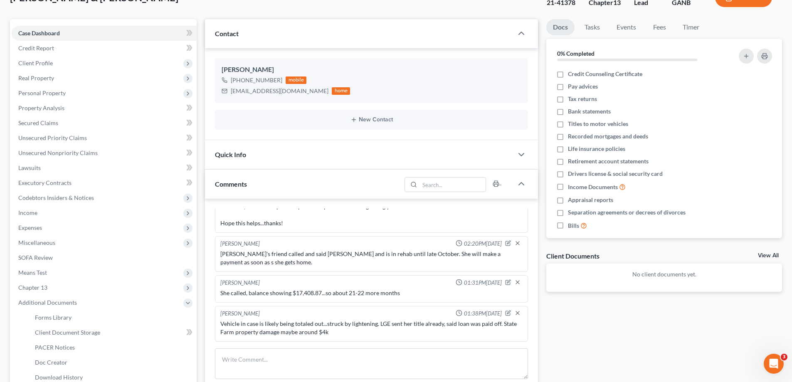
scroll to position [0, 0]
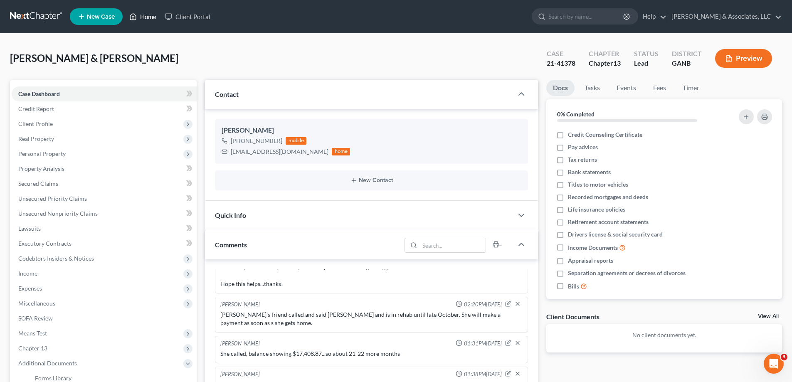
drag, startPoint x: 146, startPoint y: 15, endPoint x: 771, endPoint y: 81, distance: 628.3
click at [146, 15] on link "Home" at bounding box center [142, 16] width 35 height 15
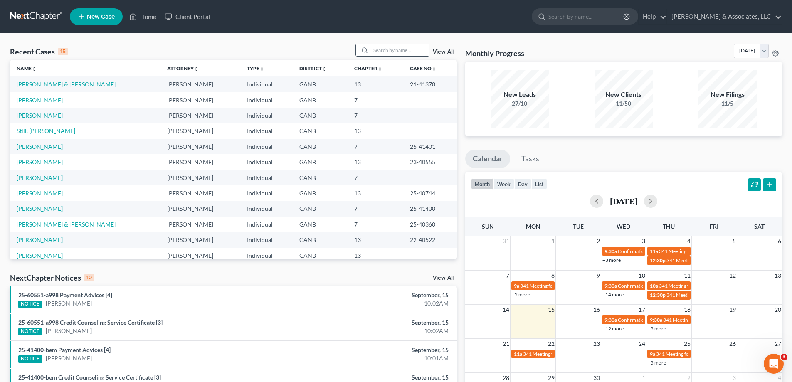
click at [372, 52] on input "search" at bounding box center [400, 50] width 58 height 12
type input "trav"
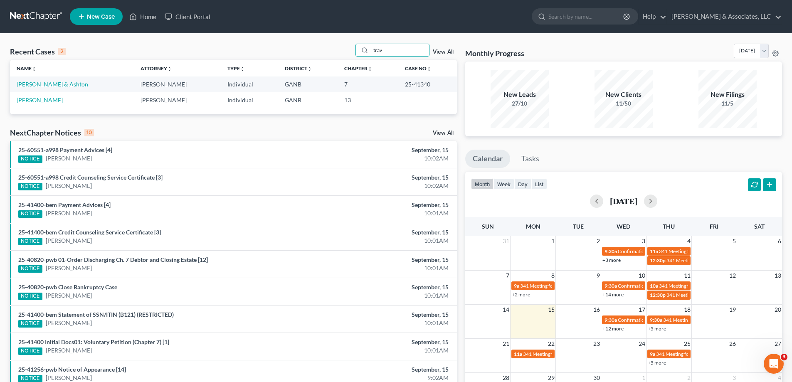
click at [51, 84] on link "[PERSON_NAME] & Ashton" at bounding box center [53, 84] width 72 height 7
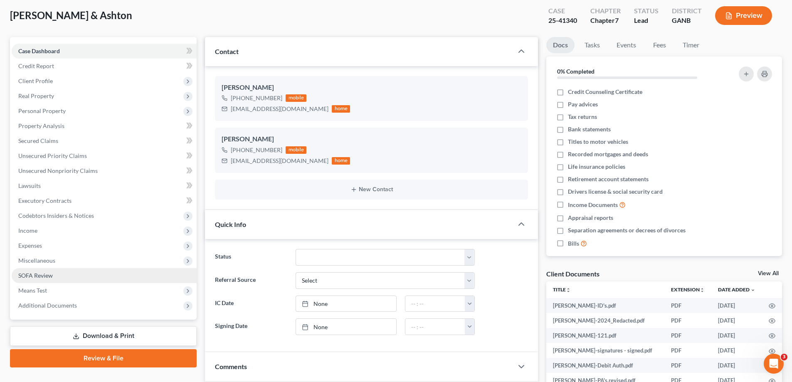
scroll to position [125, 0]
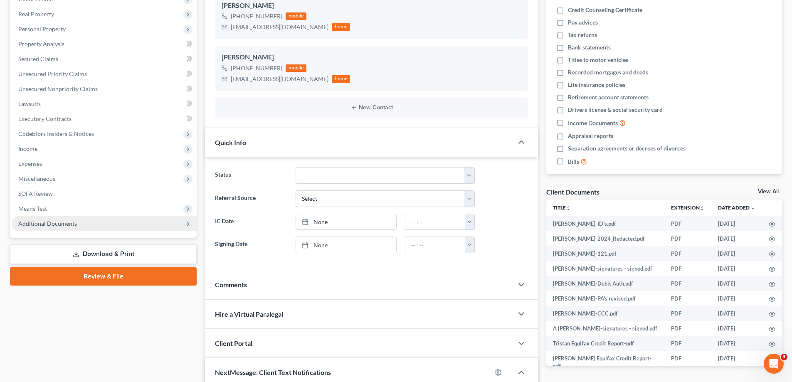
click at [52, 226] on span "Additional Documents" at bounding box center [47, 223] width 59 height 7
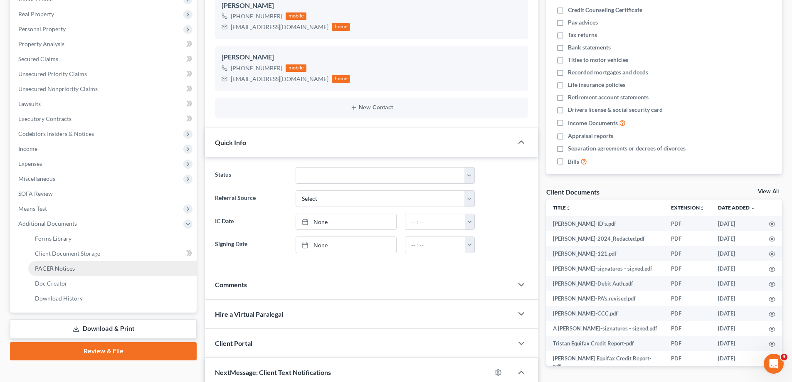
click at [67, 268] on span "PACER Notices" at bounding box center [55, 268] width 40 height 7
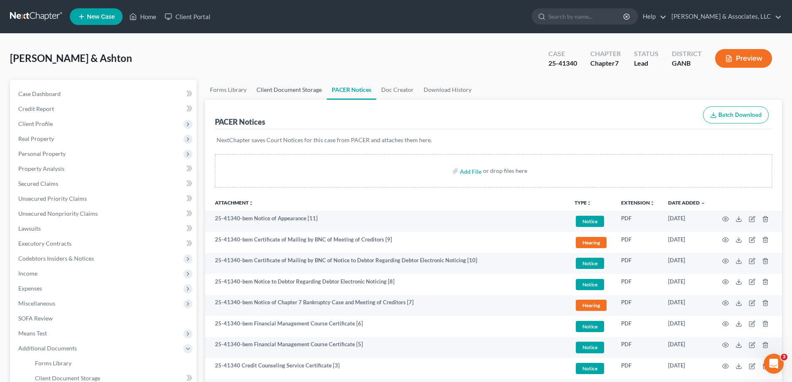
click at [269, 91] on link "Client Document Storage" at bounding box center [289, 90] width 75 height 20
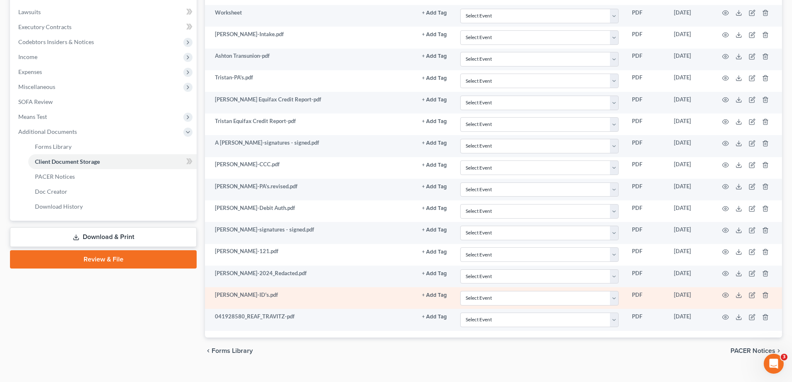
scroll to position [230, 0]
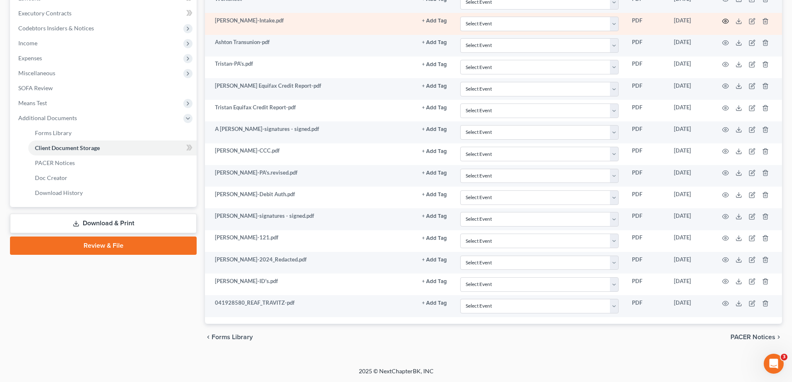
click at [725, 22] on icon "button" at bounding box center [725, 21] width 7 height 7
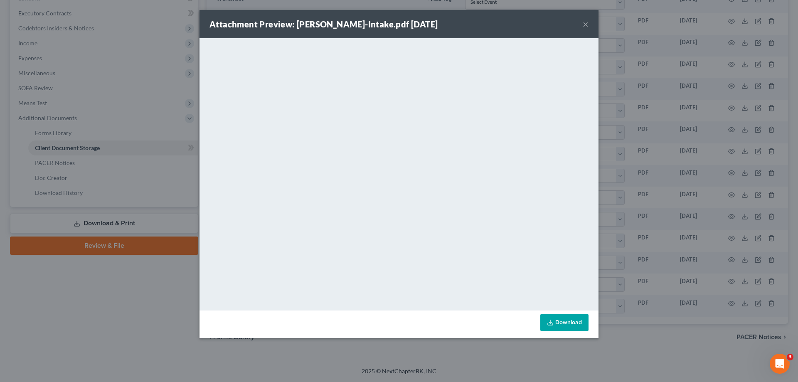
drag, startPoint x: 585, startPoint y: 24, endPoint x: 575, endPoint y: 39, distance: 18.1
click at [585, 24] on button "×" at bounding box center [586, 24] width 6 height 10
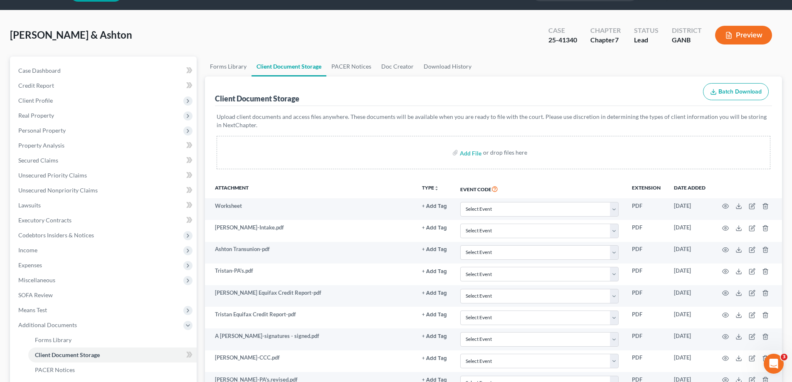
scroll to position [22, 0]
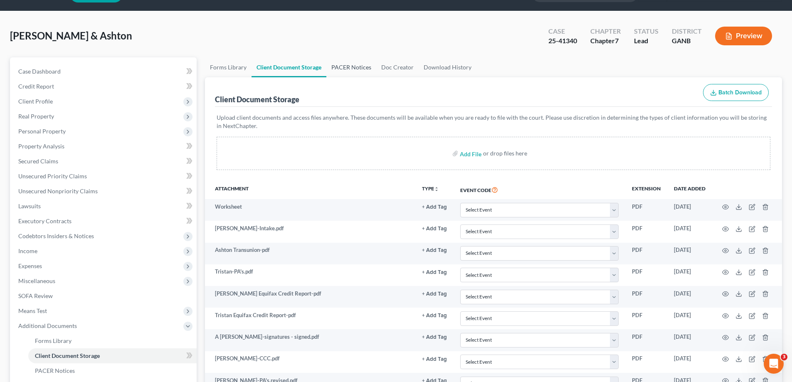
click at [345, 66] on link "PACER Notices" at bounding box center [351, 67] width 50 height 20
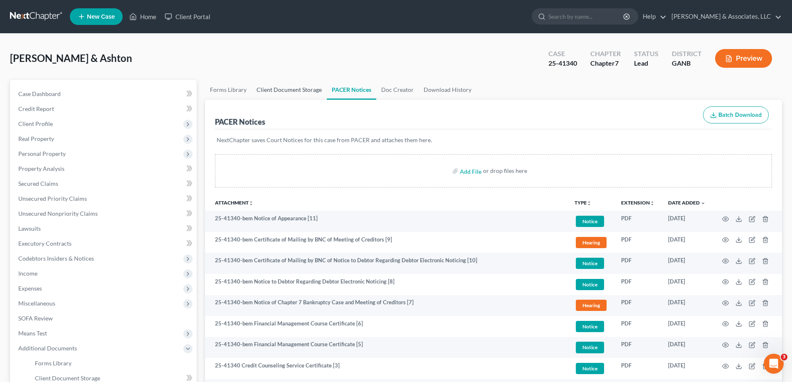
click at [296, 89] on link "Client Document Storage" at bounding box center [289, 90] width 75 height 20
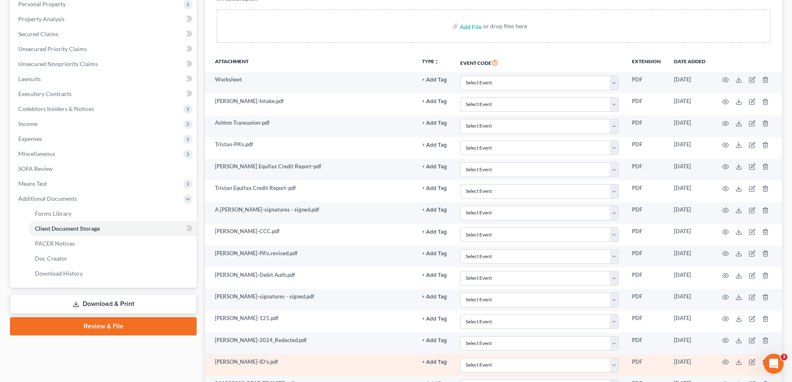
scroll to position [230, 0]
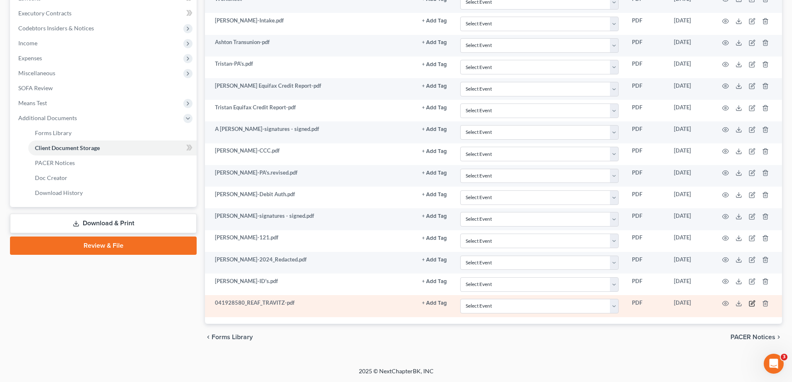
click at [751, 303] on icon "button" at bounding box center [753, 303] width 4 height 4
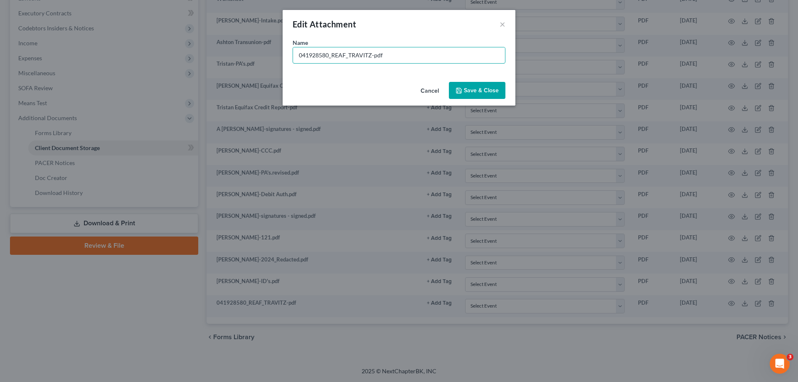
drag, startPoint x: 354, startPoint y: 54, endPoint x: 281, endPoint y: 54, distance: 72.8
click at [281, 54] on div "Edit Attachment × Name * 041928580_REAF_TRAVITZ-pdf Cancel Save & Close" at bounding box center [399, 191] width 798 height 382
type input "Reaff-Navy Fed CU-2021 Toyota Rav 4"
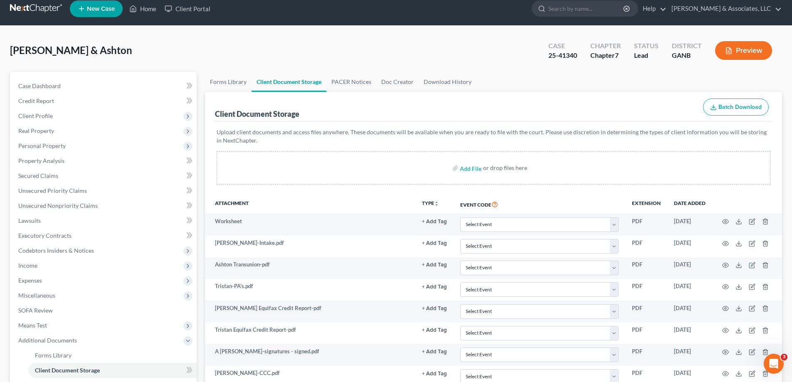
scroll to position [0, 0]
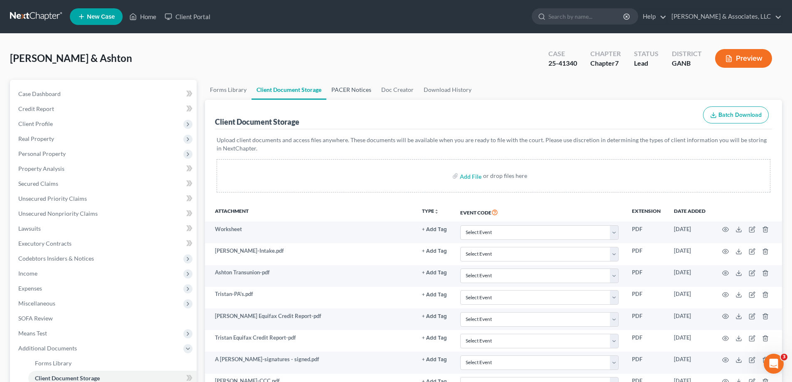
click at [349, 86] on link "PACER Notices" at bounding box center [351, 90] width 50 height 20
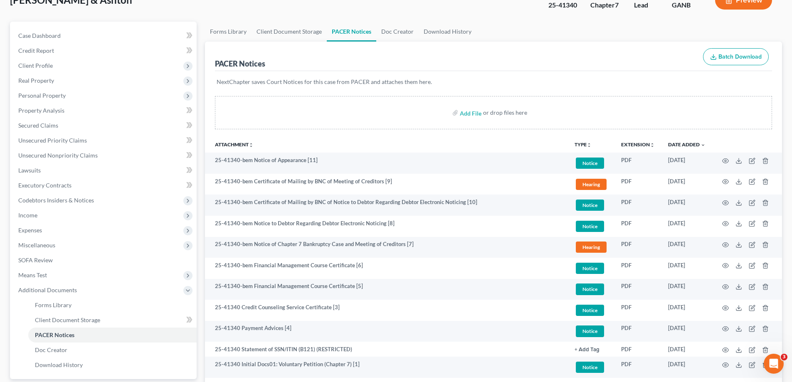
scroll to position [52, 0]
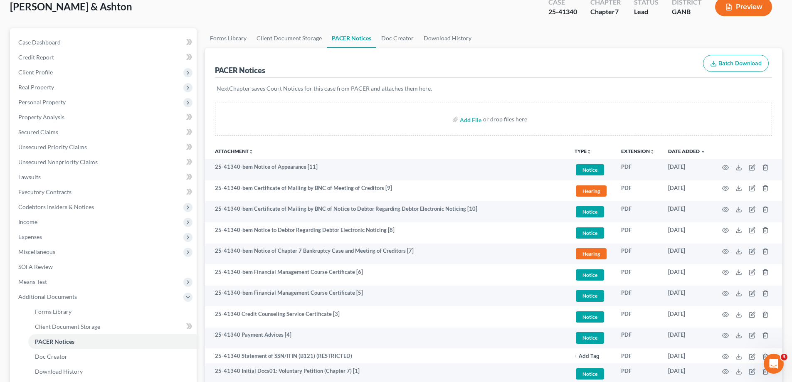
drag, startPoint x: 775, startPoint y: 20, endPoint x: 342, endPoint y: 34, distance: 433.4
click at [775, 21] on div "Case 25-41340 Chapter Chapter 7 Status Lead District GANB Preview" at bounding box center [660, 7] width 244 height 30
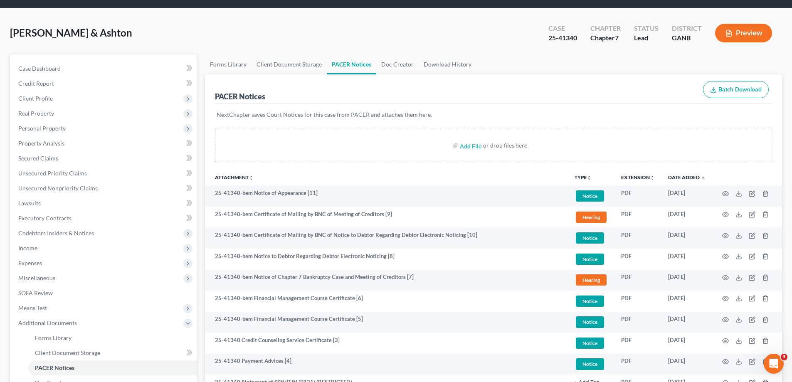
scroll to position [0, 0]
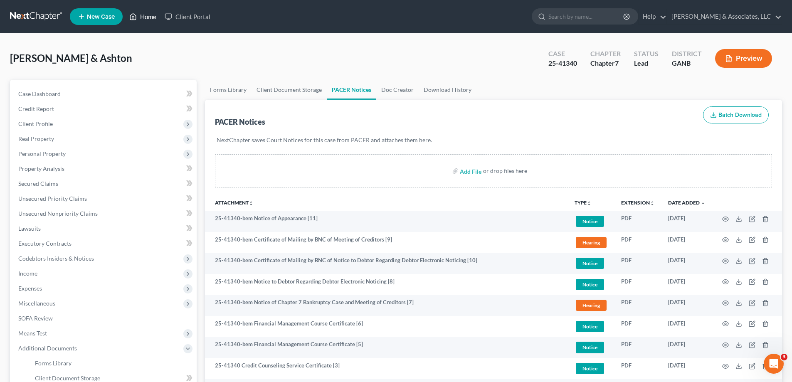
click at [149, 15] on link "Home" at bounding box center [142, 16] width 35 height 15
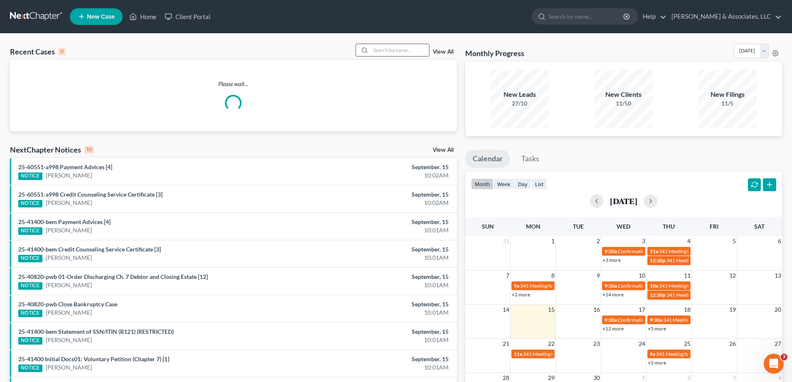
click at [389, 49] on input "search" at bounding box center [400, 50] width 58 height 12
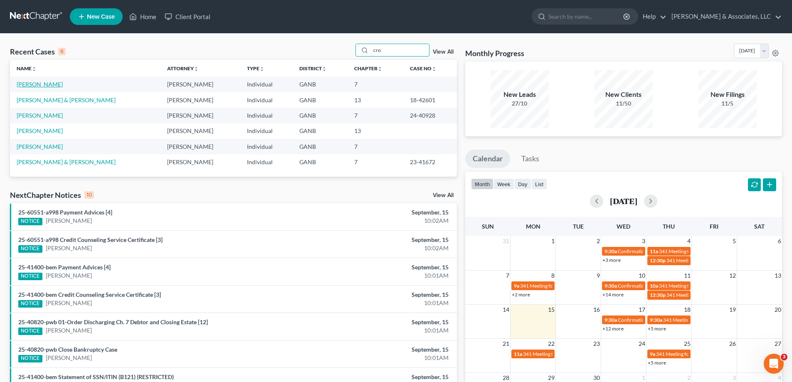
type input "cro"
click at [31, 83] on link "[PERSON_NAME]" at bounding box center [40, 84] width 46 height 7
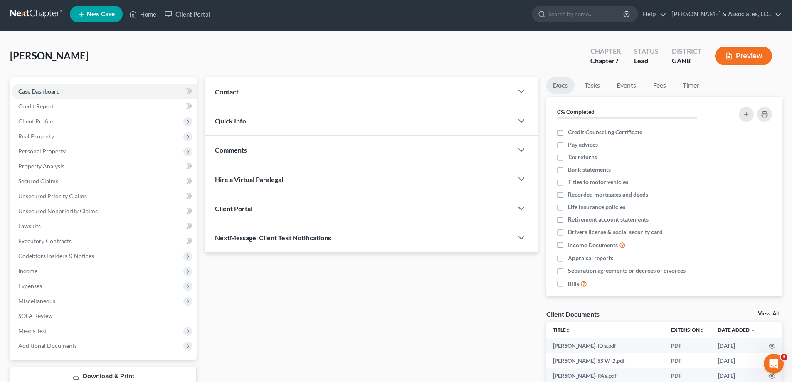
scroll to position [125, 0]
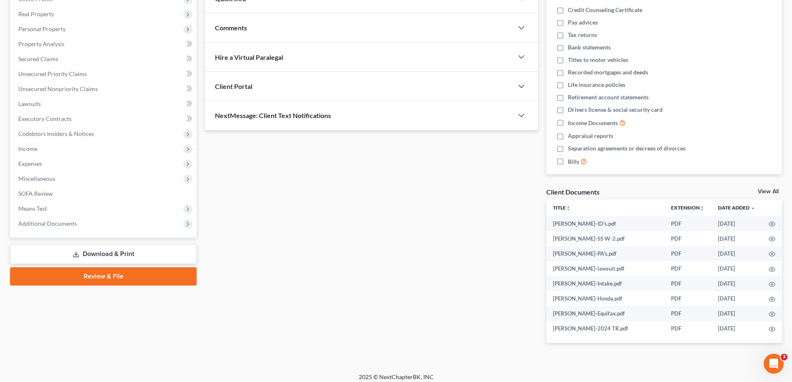
drag, startPoint x: 21, startPoint y: 225, endPoint x: 49, endPoint y: 244, distance: 33.9
click at [21, 224] on span "Additional Documents" at bounding box center [47, 223] width 59 height 7
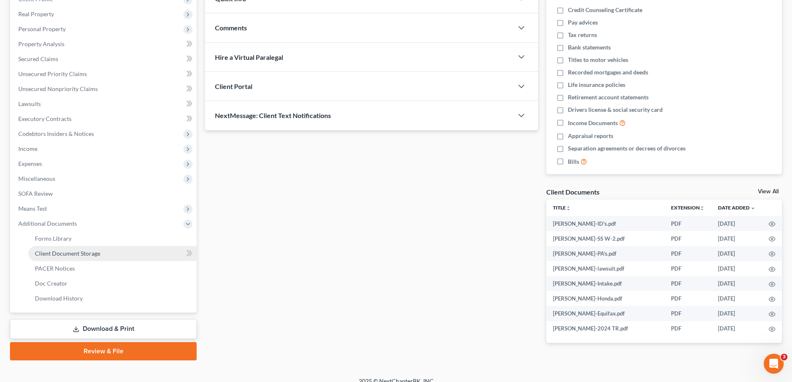
click at [54, 253] on span "Client Document Storage" at bounding box center [67, 253] width 65 height 7
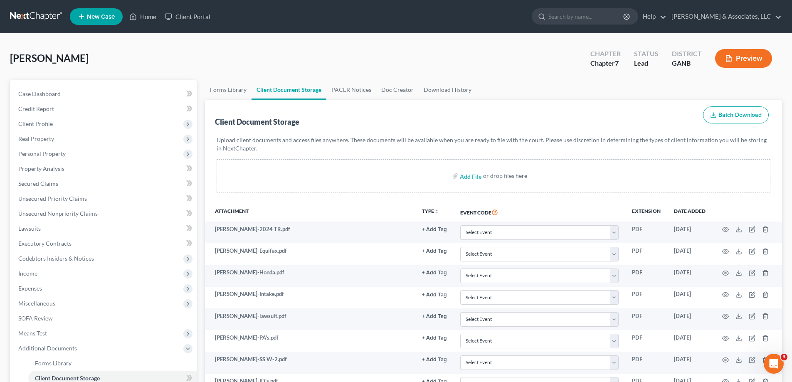
scroll to position [125, 0]
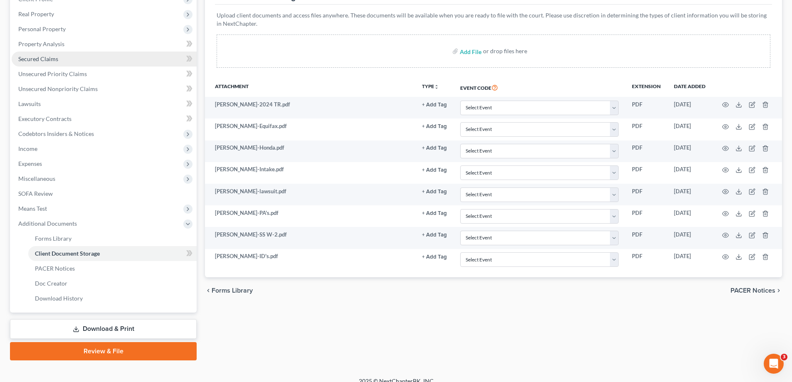
click at [51, 59] on span "Secured Claims" at bounding box center [38, 58] width 40 height 7
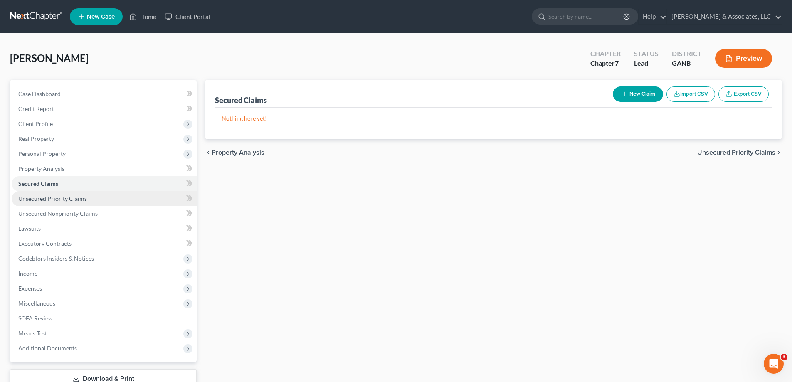
click at [57, 196] on span "Unsecured Priority Claims" at bounding box center [52, 198] width 69 height 7
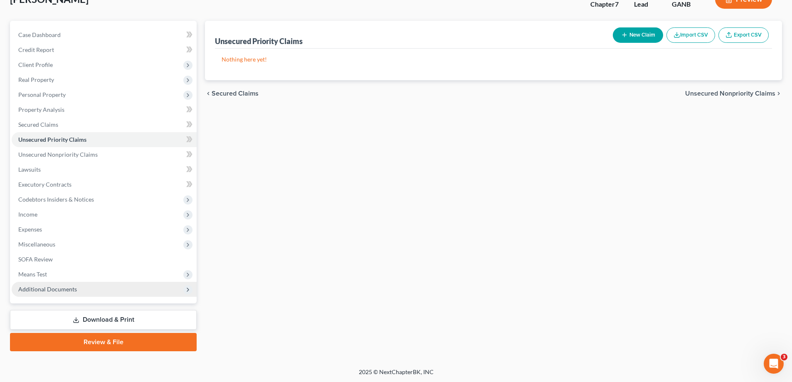
scroll to position [60, 0]
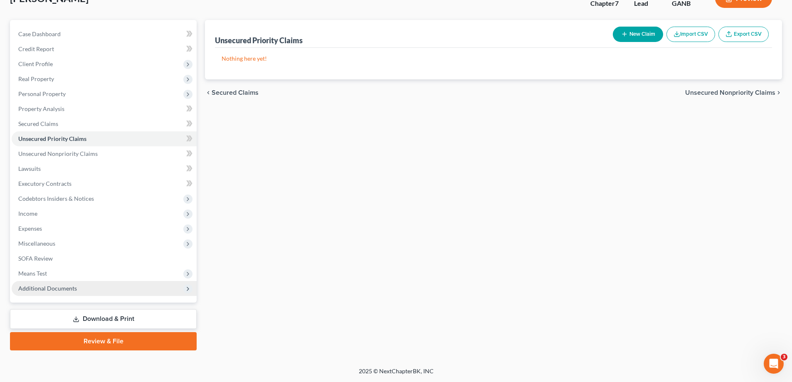
click at [49, 288] on span "Additional Documents" at bounding box center [47, 288] width 59 height 7
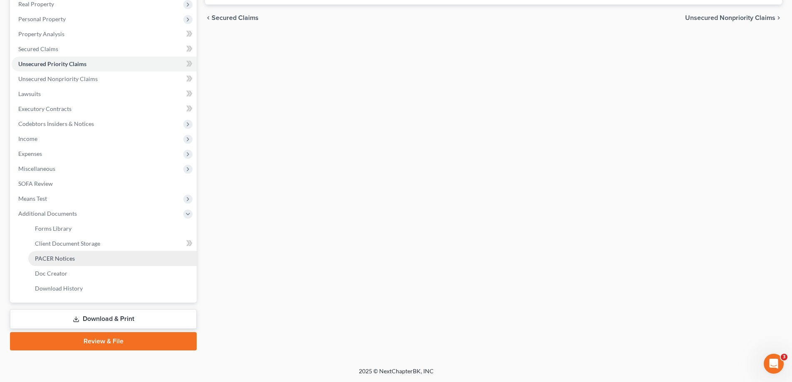
click at [81, 259] on link "PACER Notices" at bounding box center [112, 258] width 168 height 15
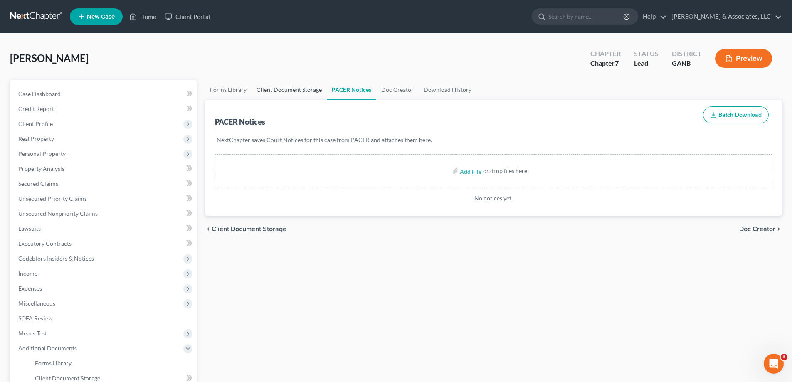
click at [298, 90] on link "Client Document Storage" at bounding box center [289, 90] width 75 height 20
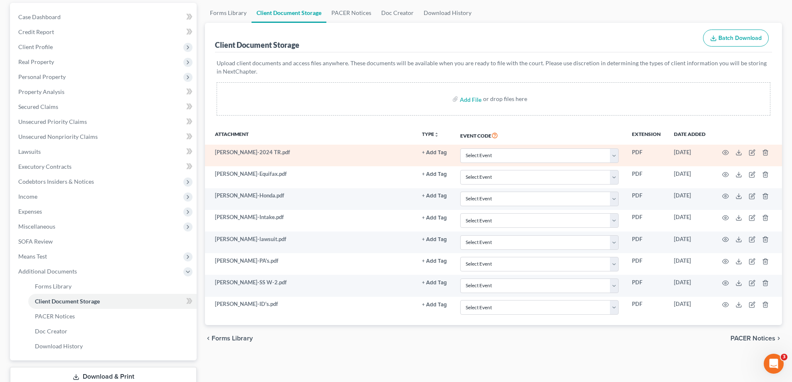
scroll to position [135, 0]
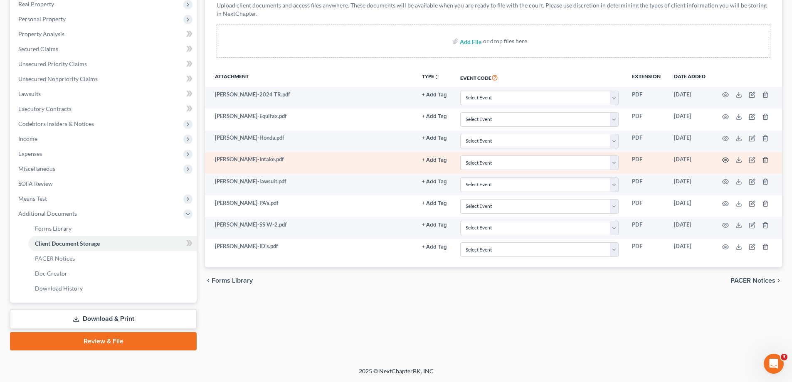
click at [725, 159] on circle "button" at bounding box center [726, 160] width 2 height 2
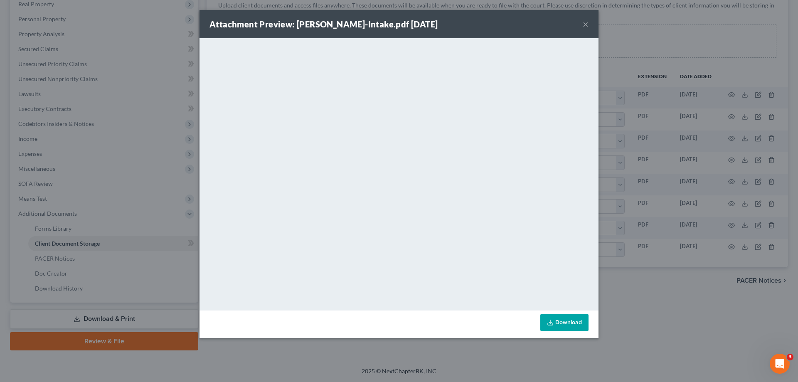
click at [585, 22] on button "×" at bounding box center [586, 24] width 6 height 10
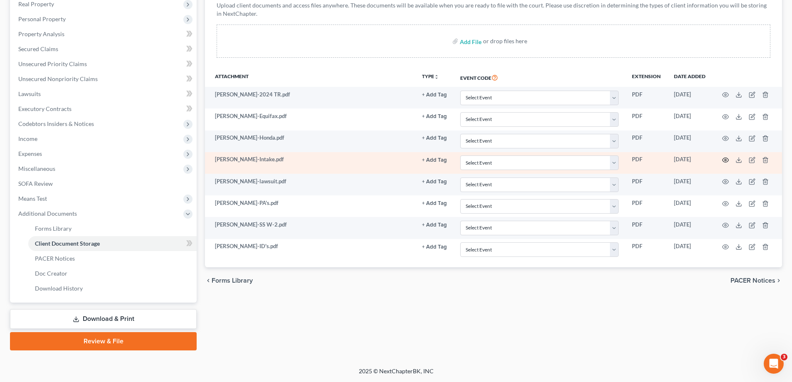
click at [725, 159] on icon "button" at bounding box center [725, 160] width 7 height 7
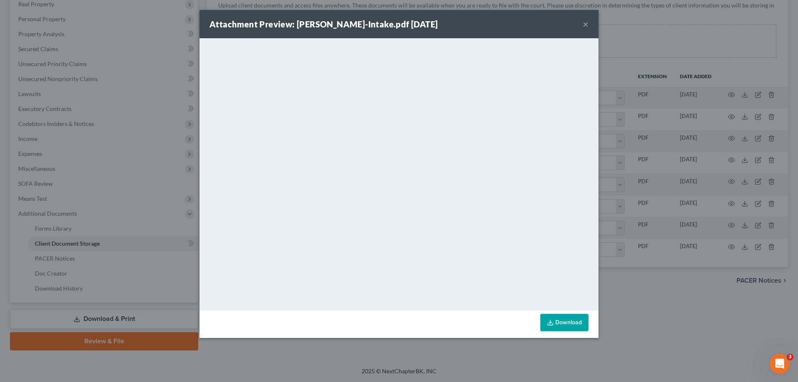
click at [585, 24] on button "×" at bounding box center [586, 24] width 6 height 10
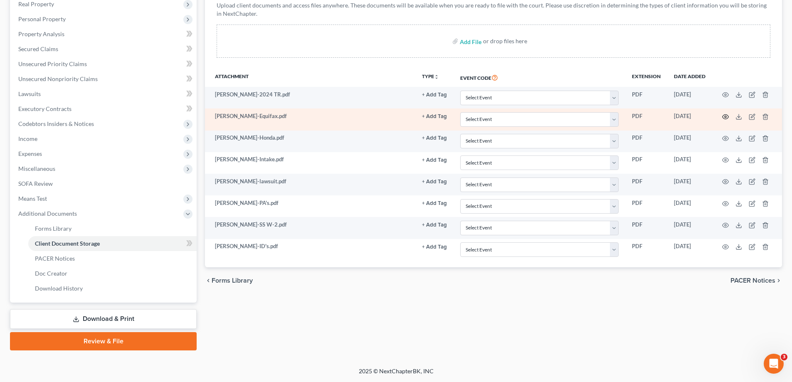
click at [726, 117] on circle "button" at bounding box center [726, 117] width 2 height 2
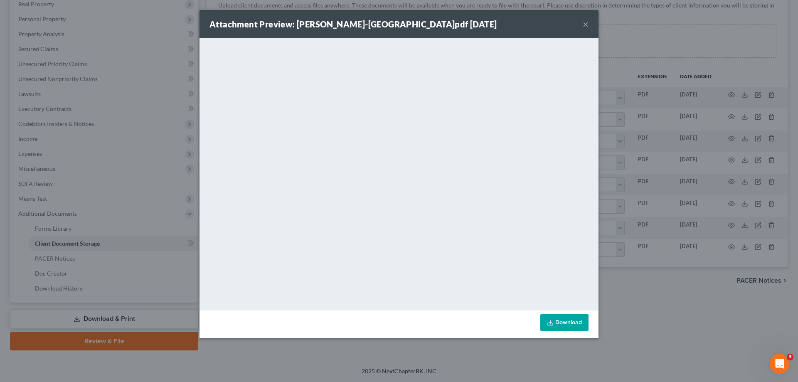
click at [585, 23] on button "×" at bounding box center [586, 24] width 6 height 10
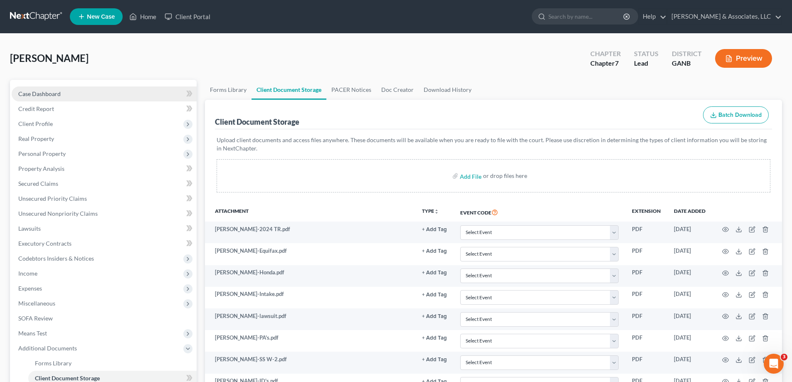
click at [25, 96] on span "Case Dashboard" at bounding box center [39, 93] width 42 height 7
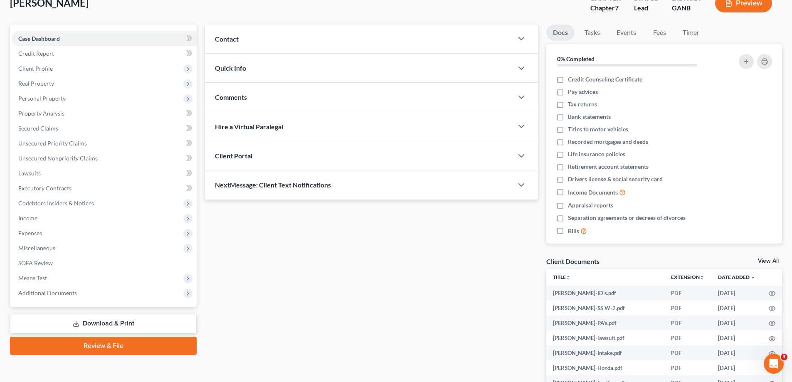
scroll to position [131, 0]
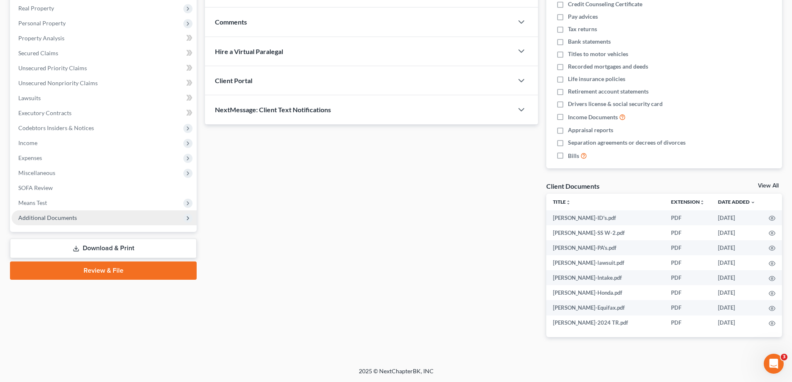
click at [37, 218] on span "Additional Documents" at bounding box center [47, 217] width 59 height 7
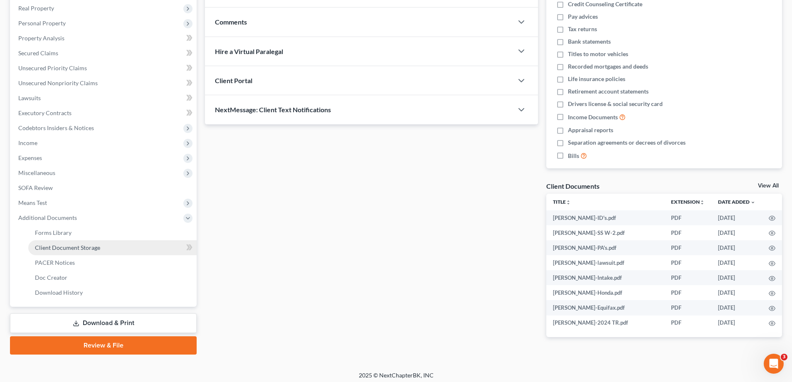
click at [53, 247] on span "Client Document Storage" at bounding box center [67, 247] width 65 height 7
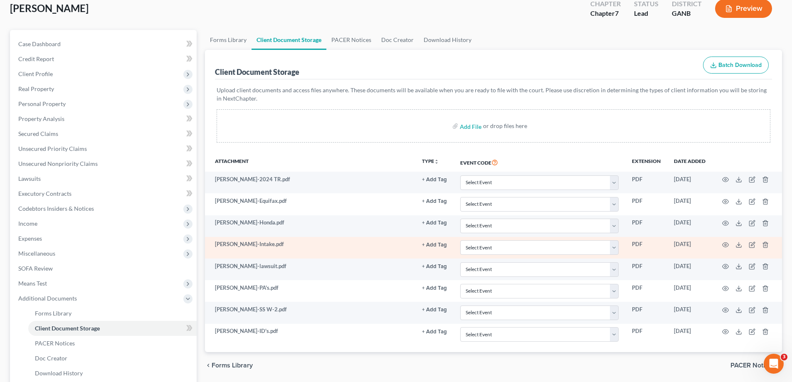
scroll to position [125, 0]
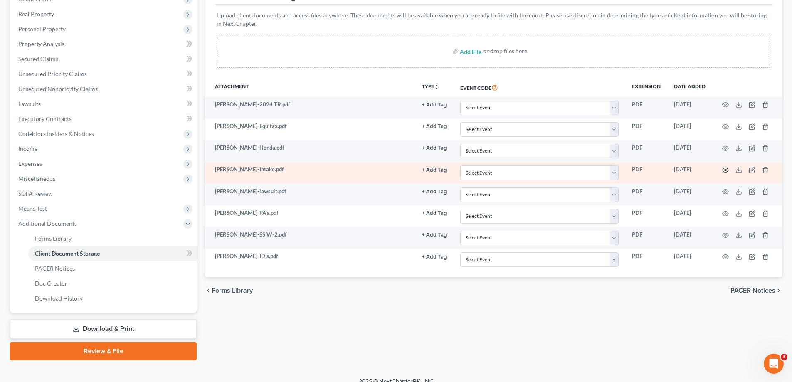
click at [725, 171] on icon "button" at bounding box center [725, 170] width 7 height 7
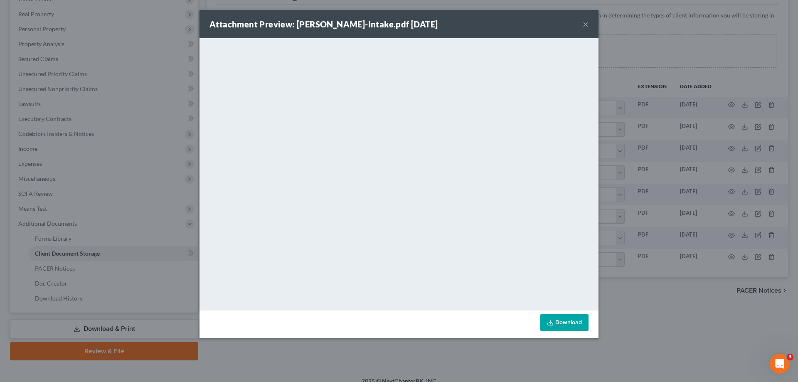
click at [584, 22] on button "×" at bounding box center [586, 24] width 6 height 10
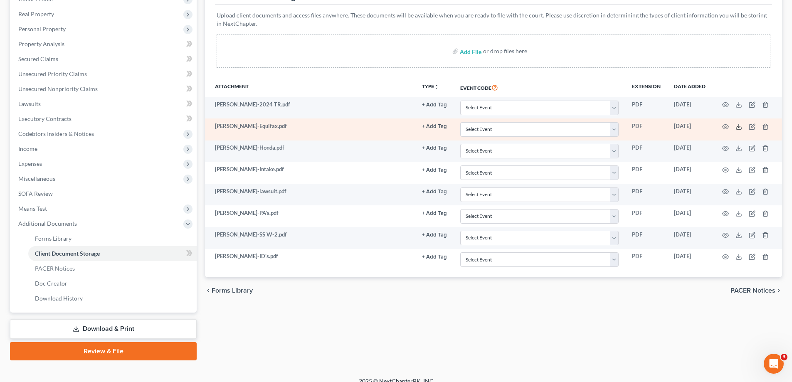
click at [738, 128] on icon at bounding box center [738, 126] width 7 height 7
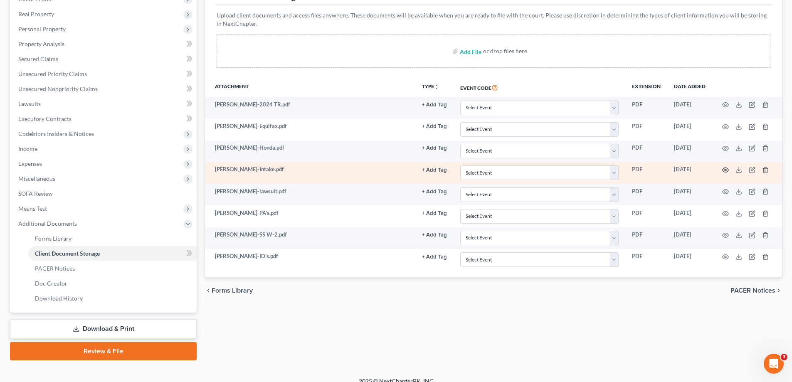
click at [725, 169] on icon "button" at bounding box center [725, 170] width 7 height 7
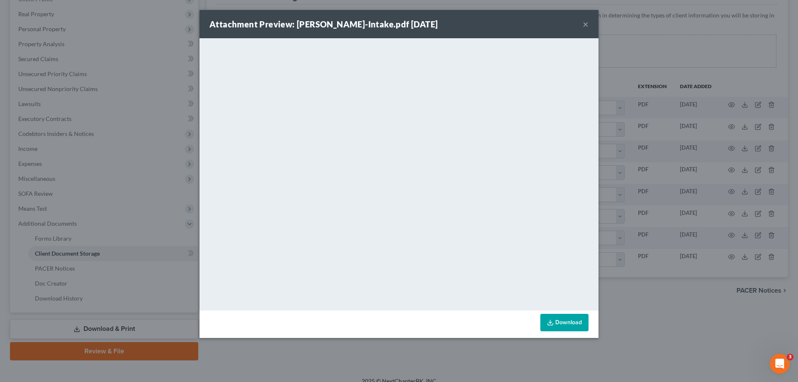
click at [584, 25] on button "×" at bounding box center [586, 24] width 6 height 10
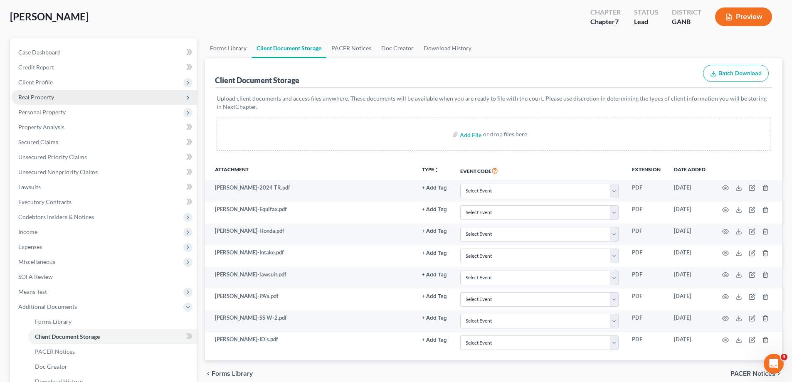
scroll to position [0, 0]
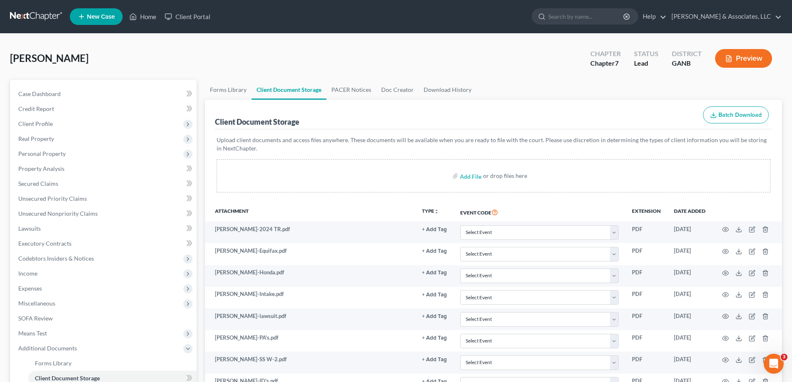
drag, startPoint x: 766, startPoint y: 149, endPoint x: 576, endPoint y: 138, distance: 190.3
click at [766, 149] on p "Upload client documents and access files anywhere. These documents will be avai…" at bounding box center [494, 144] width 554 height 17
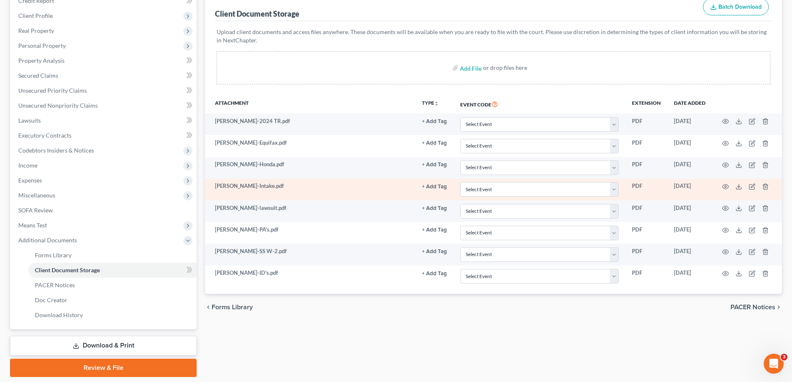
scroll to position [125, 0]
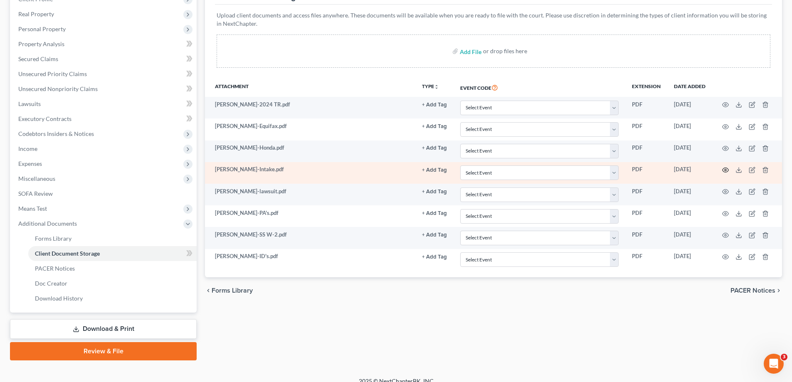
click at [725, 169] on icon "button" at bounding box center [725, 170] width 7 height 7
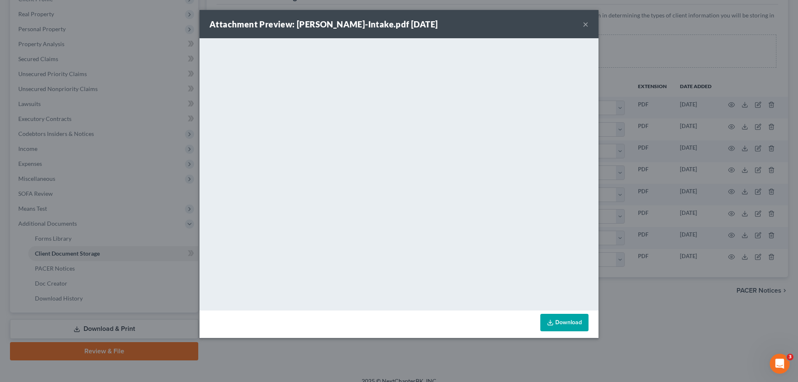
click at [586, 24] on button "×" at bounding box center [586, 24] width 6 height 10
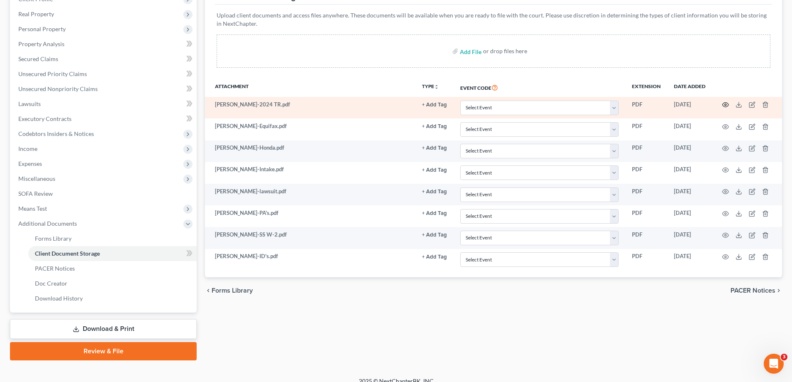
click at [725, 106] on circle "button" at bounding box center [726, 105] width 2 height 2
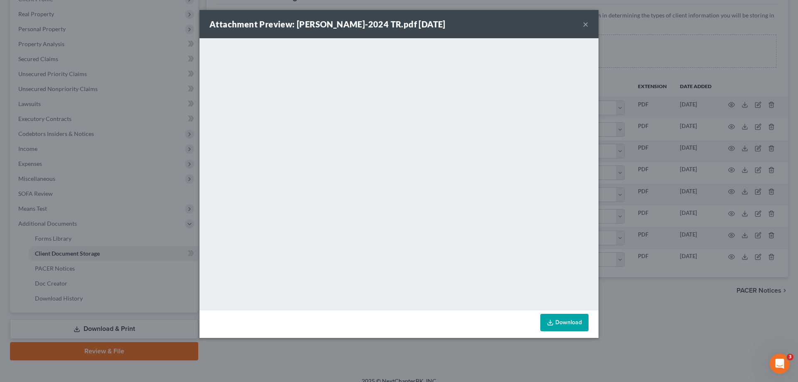
drag, startPoint x: 585, startPoint y: 23, endPoint x: 729, endPoint y: 90, distance: 158.7
click at [585, 23] on button "×" at bounding box center [586, 24] width 6 height 10
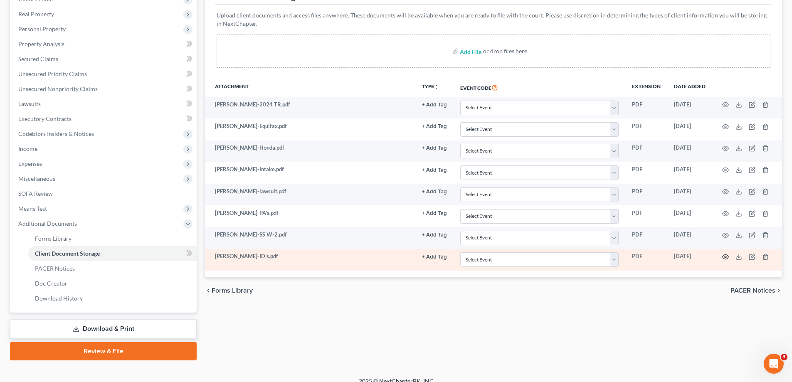
click at [726, 256] on icon "button" at bounding box center [725, 257] width 7 height 7
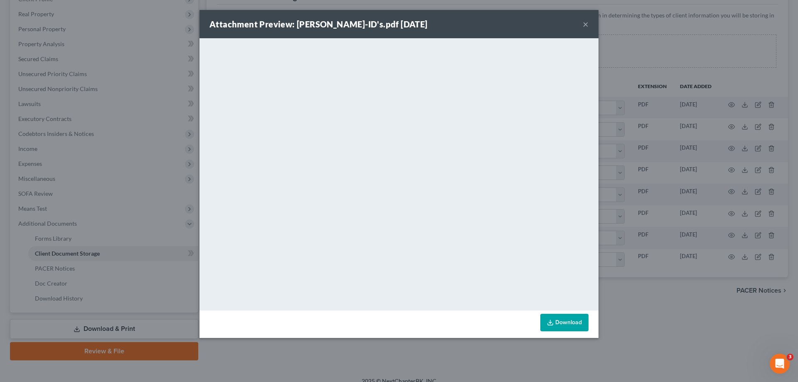
click at [585, 26] on button "×" at bounding box center [586, 24] width 6 height 10
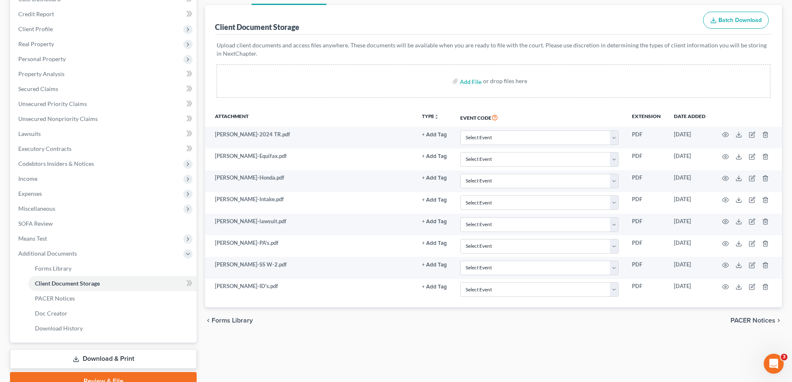
scroll to position [0, 0]
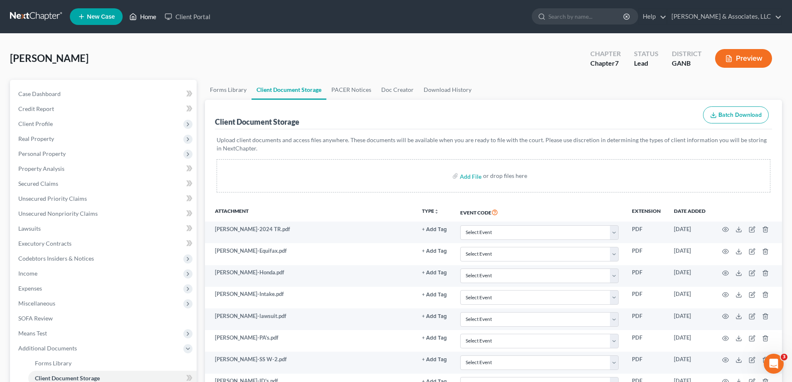
click at [144, 15] on link "Home" at bounding box center [142, 16] width 35 height 15
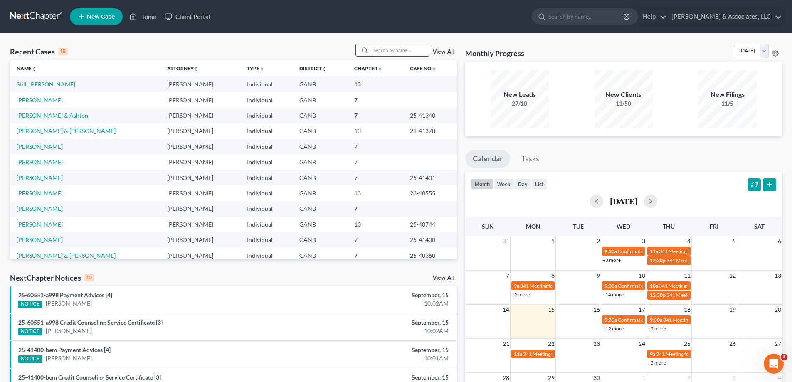
click at [375, 48] on input "search" at bounding box center [400, 50] width 58 height 12
type input "[PERSON_NAME]"
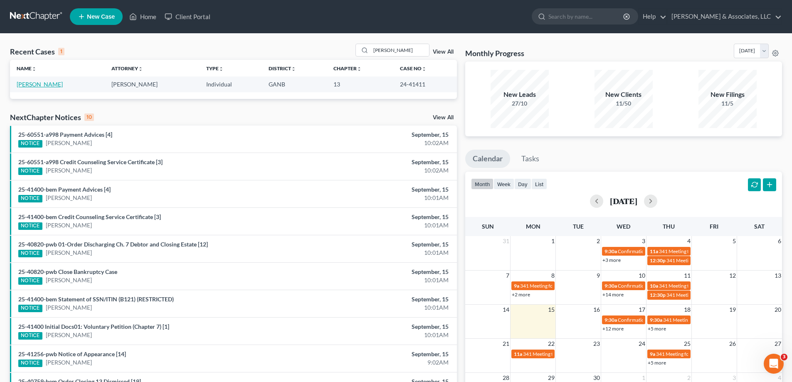
click at [26, 86] on link "[PERSON_NAME]" at bounding box center [40, 84] width 46 height 7
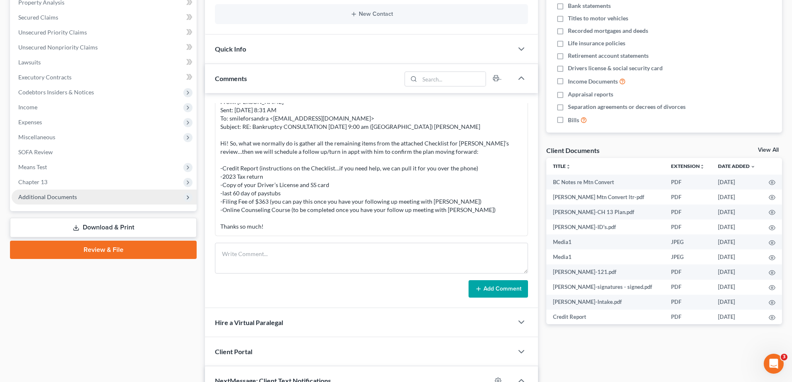
scroll to position [483, 0]
click at [54, 202] on span "Additional Documents" at bounding box center [104, 197] width 185 height 15
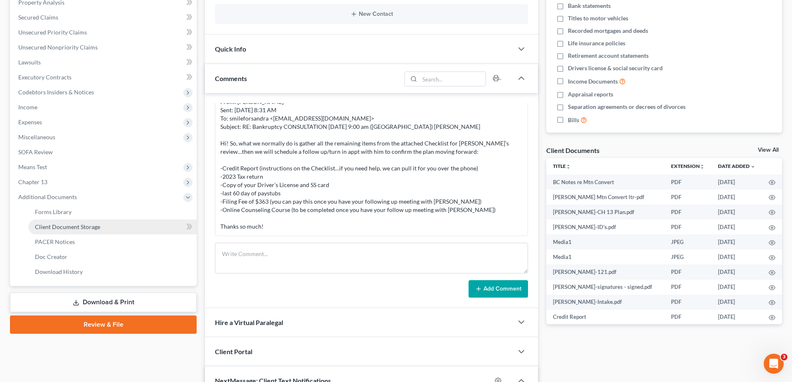
click at [55, 226] on span "Client Document Storage" at bounding box center [67, 226] width 65 height 7
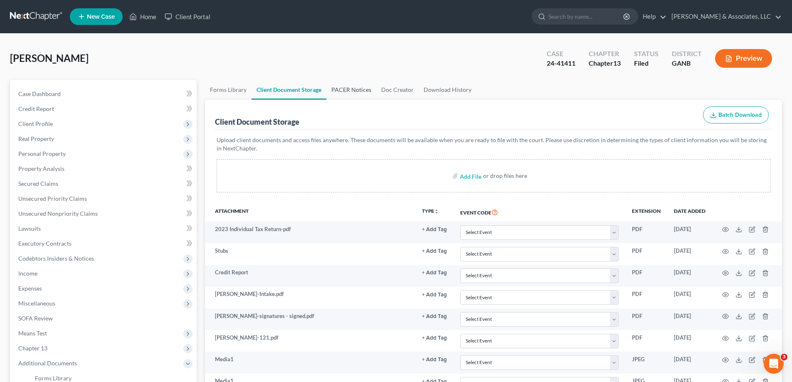
click at [348, 89] on link "PACER Notices" at bounding box center [351, 90] width 50 height 20
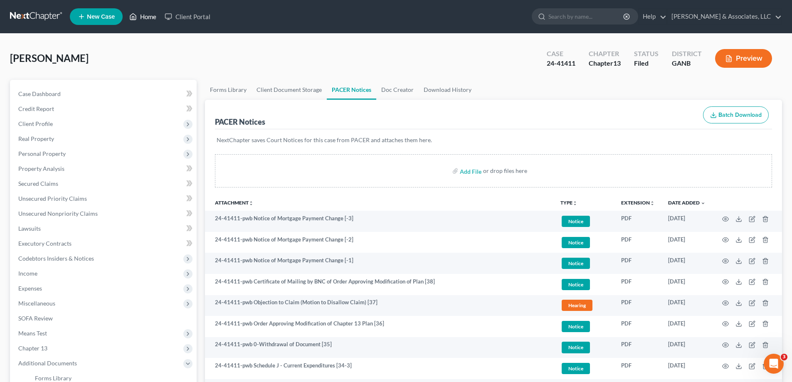
drag, startPoint x: 148, startPoint y: 15, endPoint x: 189, endPoint y: 38, distance: 47.3
click at [148, 15] on link "Home" at bounding box center [142, 16] width 35 height 15
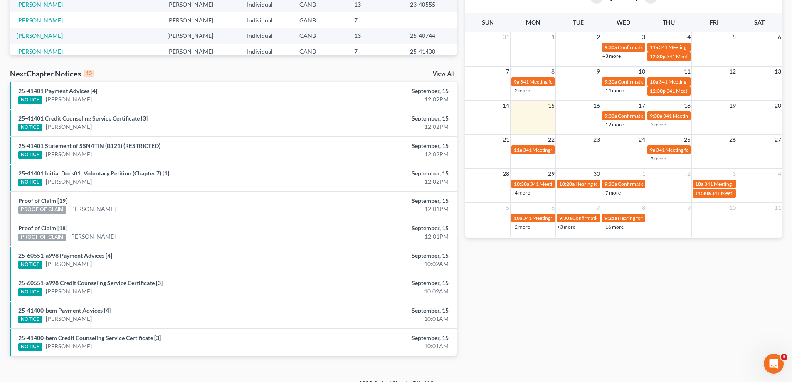
scroll to position [208, 0]
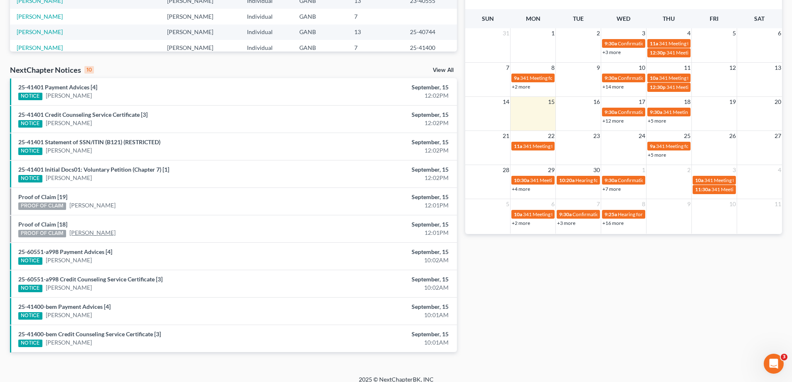
click at [86, 231] on link "[PERSON_NAME]" at bounding box center [92, 233] width 46 height 8
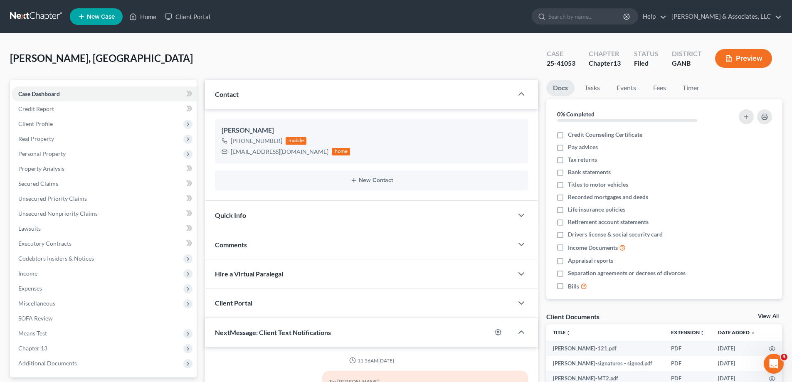
scroll to position [166, 0]
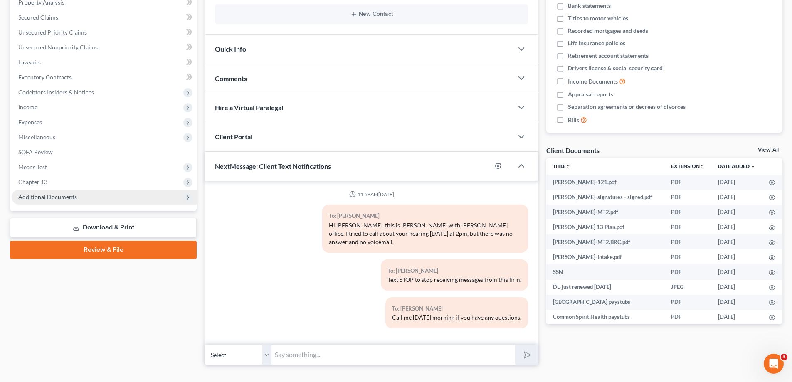
click at [51, 200] on span "Additional Documents" at bounding box center [47, 196] width 59 height 7
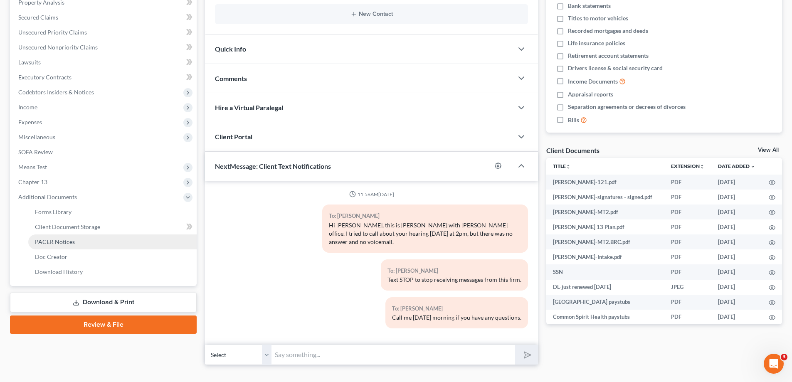
click at [57, 240] on span "PACER Notices" at bounding box center [55, 241] width 40 height 7
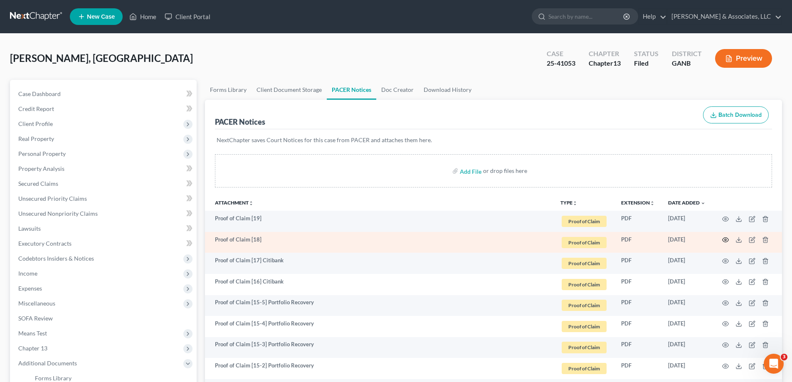
click at [725, 240] on icon "button" at bounding box center [725, 240] width 7 height 7
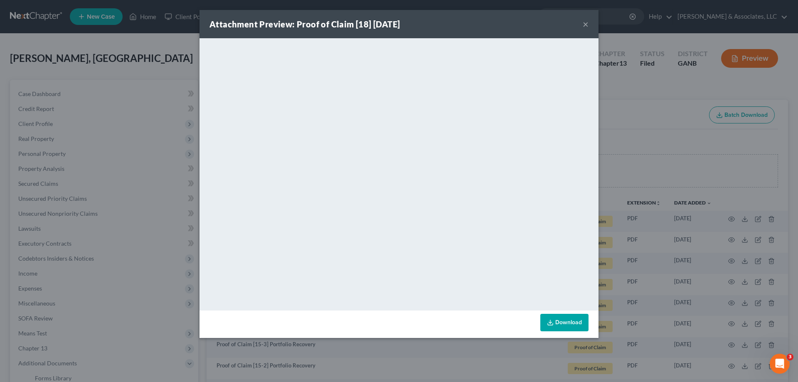
drag, startPoint x: 585, startPoint y: 23, endPoint x: 773, endPoint y: 249, distance: 294.0
click at [585, 23] on button "×" at bounding box center [586, 24] width 6 height 10
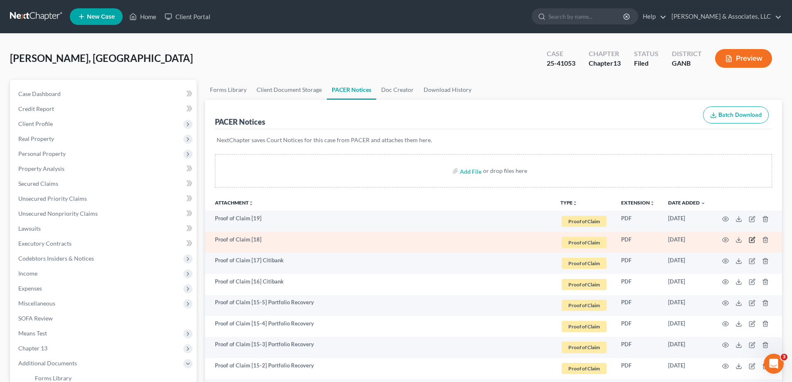
click at [751, 239] on icon "button" at bounding box center [752, 240] width 7 height 7
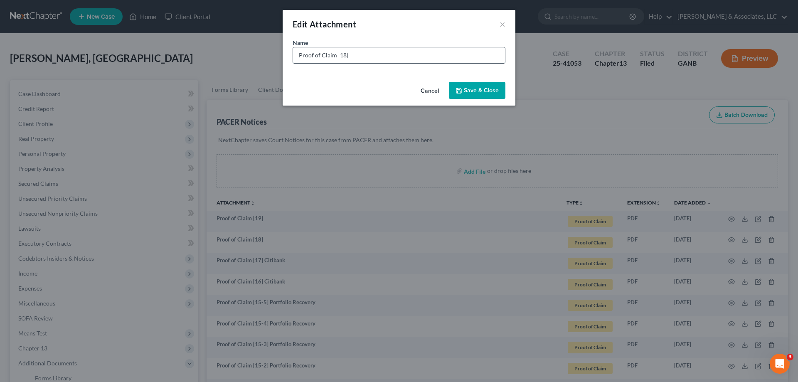
click at [379, 57] on input "Proof of Claim [18]" at bounding box center [399, 55] width 212 height 16
type input "Proof of Claim [18] LVNV"
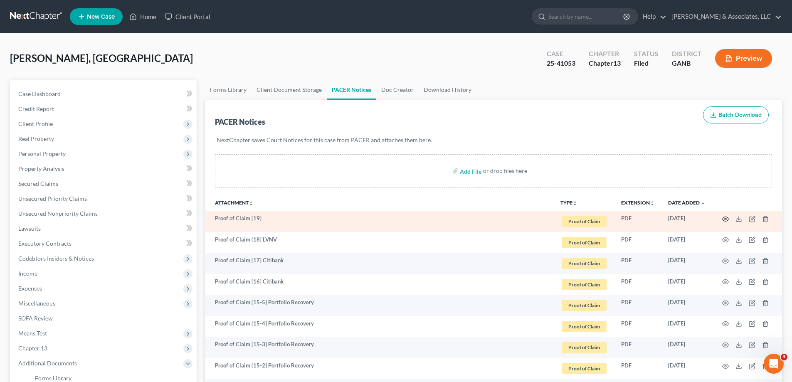
click at [724, 219] on icon "button" at bounding box center [725, 219] width 7 height 7
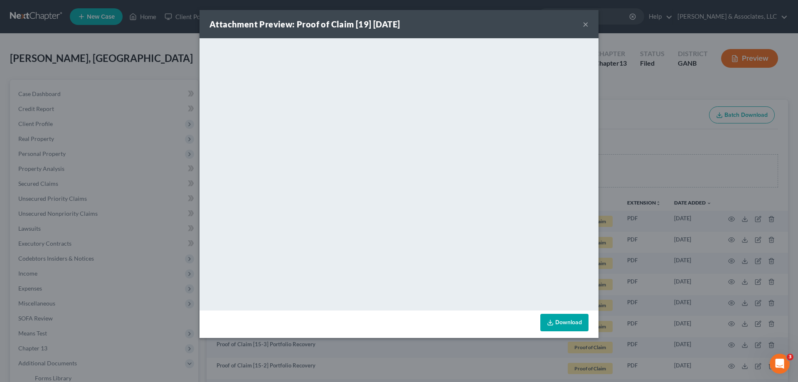
drag, startPoint x: 585, startPoint y: 25, endPoint x: 736, endPoint y: 213, distance: 241.1
click at [585, 25] on button "×" at bounding box center [586, 24] width 6 height 10
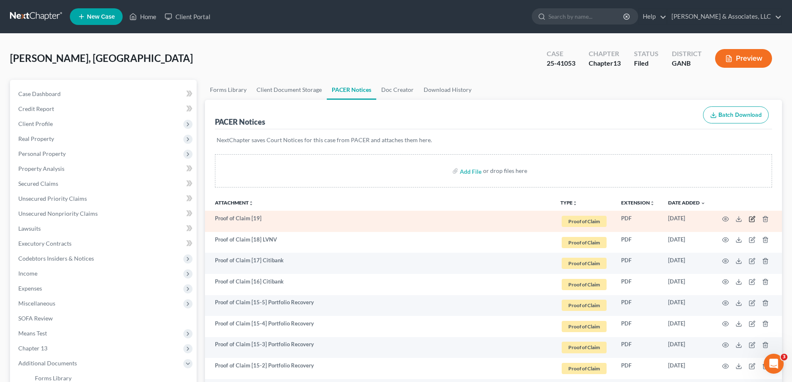
click at [752, 217] on icon "button" at bounding box center [752, 219] width 7 height 7
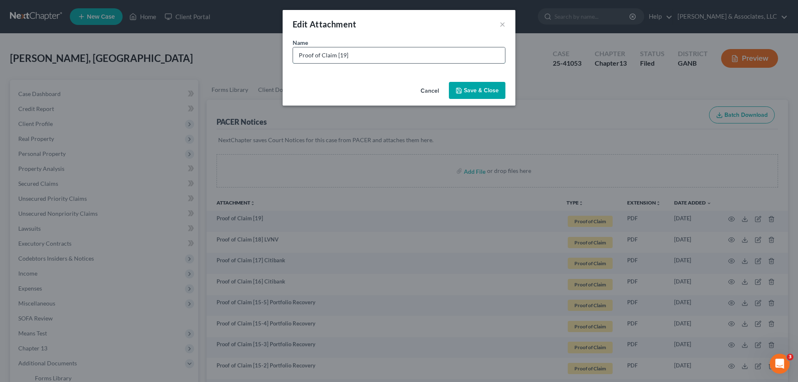
click at [372, 50] on input "Proof of Claim [19]" at bounding box center [399, 55] width 212 height 16
type input "Proof of Claim [19] LVNV"
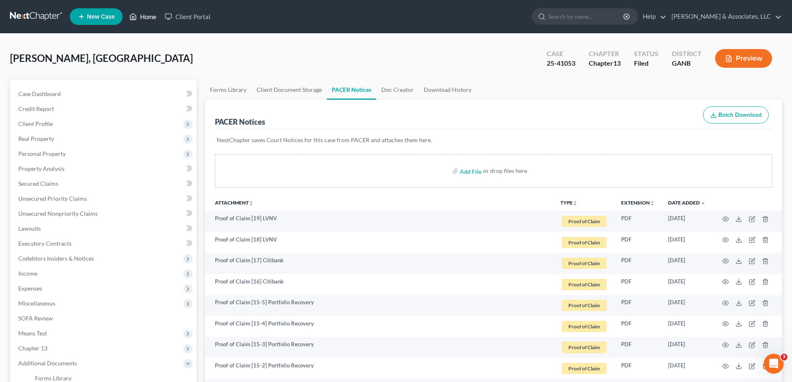
click at [147, 15] on link "Home" at bounding box center [142, 16] width 35 height 15
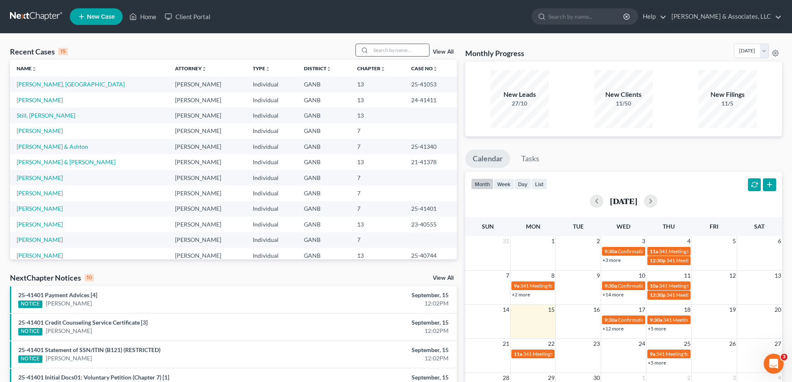
click at [417, 50] on input "search" at bounding box center [400, 50] width 58 height 12
type input "hood"
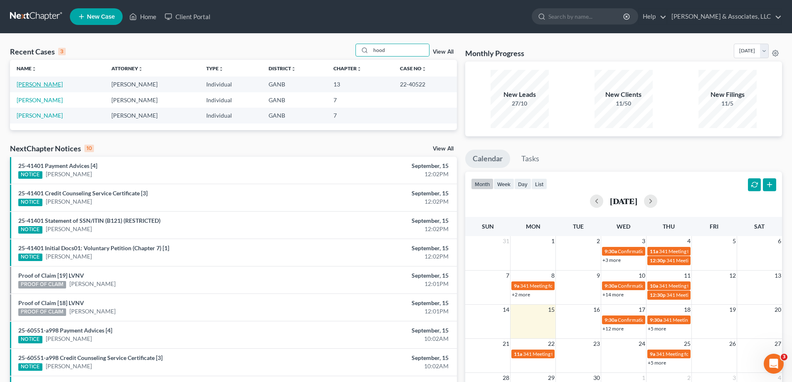
click at [26, 86] on link "[PERSON_NAME]" at bounding box center [40, 84] width 46 height 7
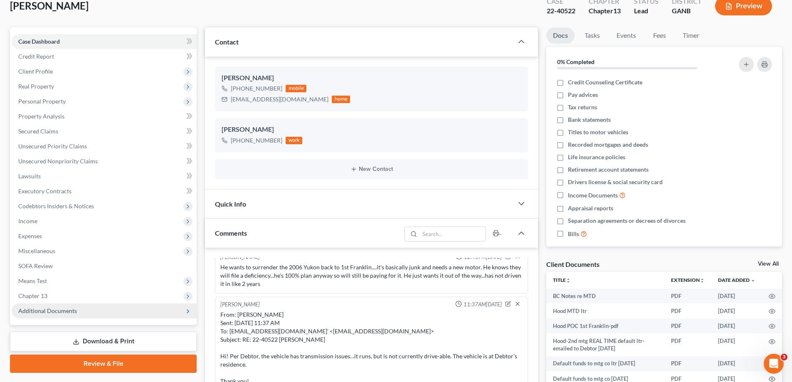
scroll to position [83, 0]
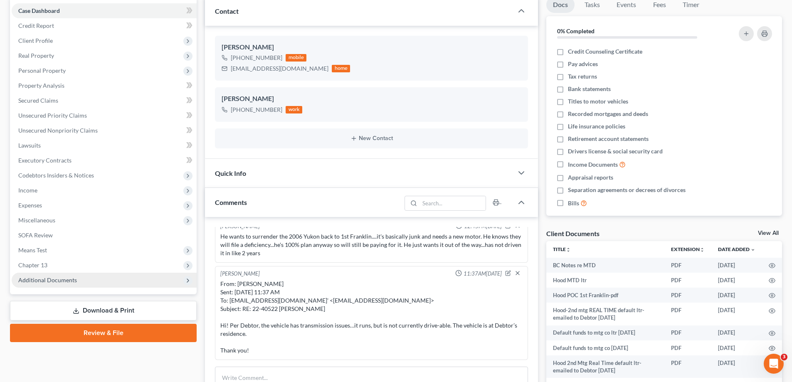
click at [57, 280] on span "Additional Documents" at bounding box center [47, 279] width 59 height 7
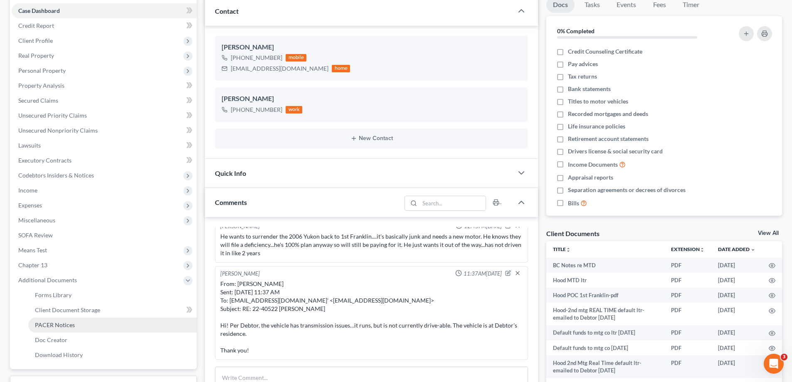
click at [55, 324] on span "PACER Notices" at bounding box center [55, 324] width 40 height 7
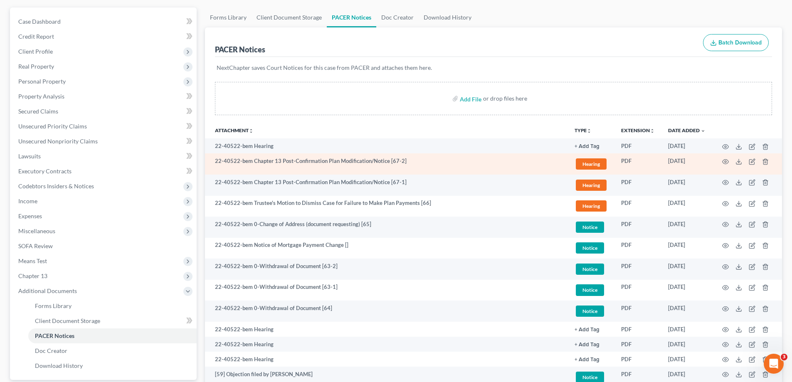
scroll to position [83, 0]
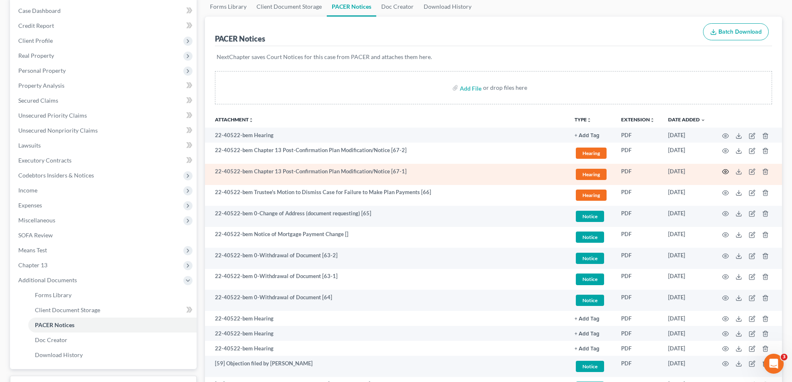
click at [725, 172] on icon "button" at bounding box center [725, 171] width 7 height 7
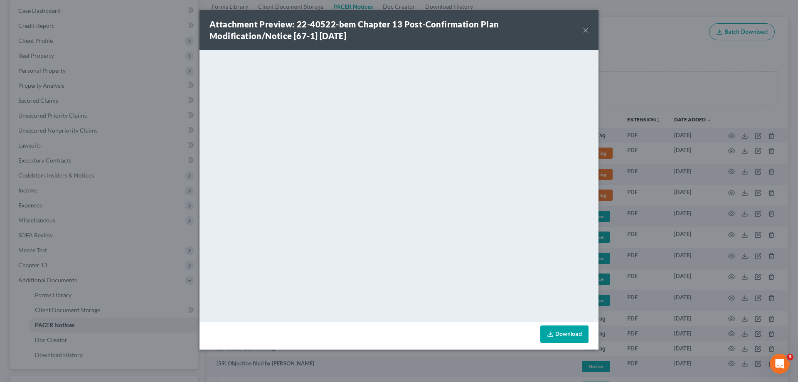
click at [585, 27] on button "×" at bounding box center [586, 30] width 6 height 10
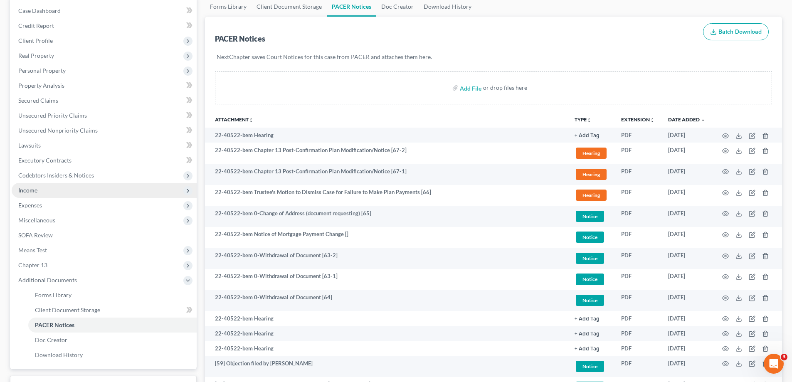
drag, startPoint x: 777, startPoint y: 54, endPoint x: 90, endPoint y: 191, distance: 700.4
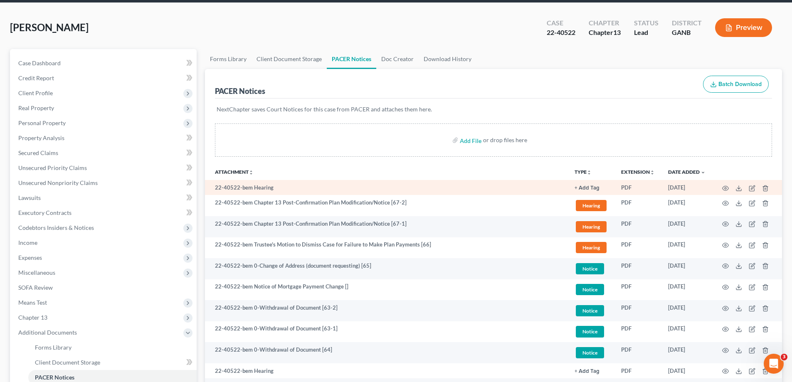
scroll to position [0, 0]
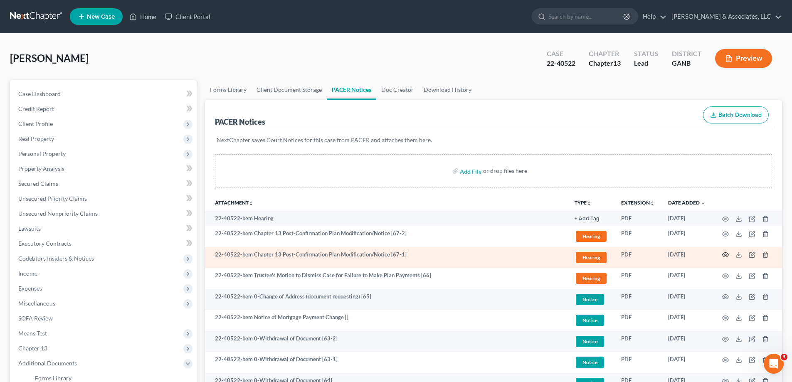
click at [725, 254] on circle "button" at bounding box center [726, 255] width 2 height 2
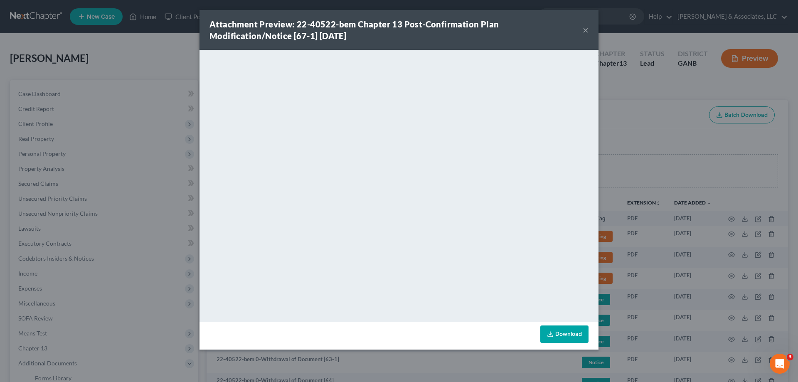
click at [586, 28] on button "×" at bounding box center [586, 30] width 6 height 10
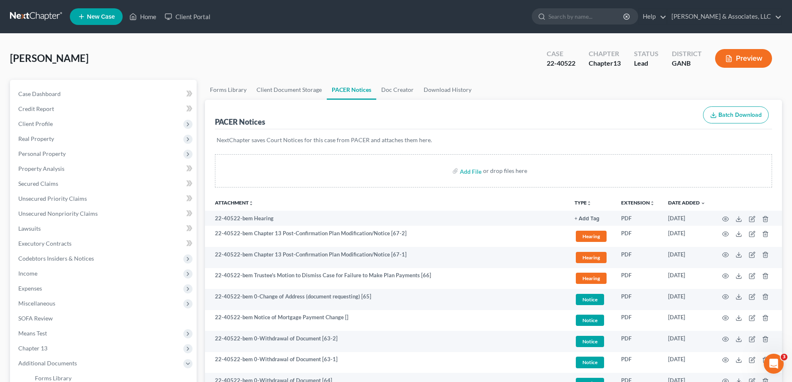
drag, startPoint x: 772, startPoint y: 78, endPoint x: 304, endPoint y: 170, distance: 477.2
click at [768, 79] on div "[PERSON_NAME] Upgraded Case 22-40522 Chapter Chapter 13 Status Lead District GA…" at bounding box center [396, 62] width 772 height 36
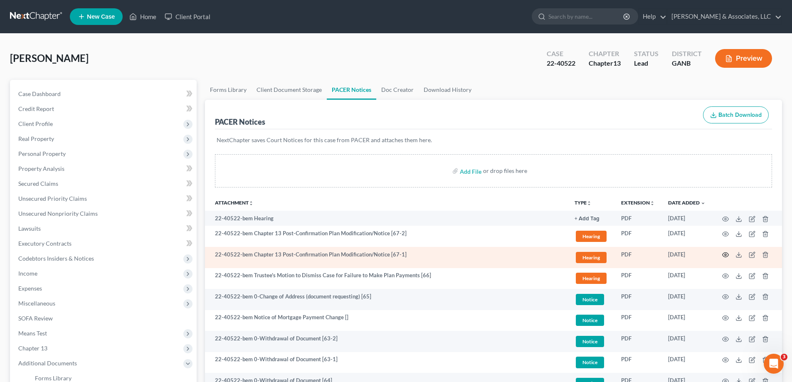
click at [725, 254] on icon "button" at bounding box center [725, 255] width 7 height 7
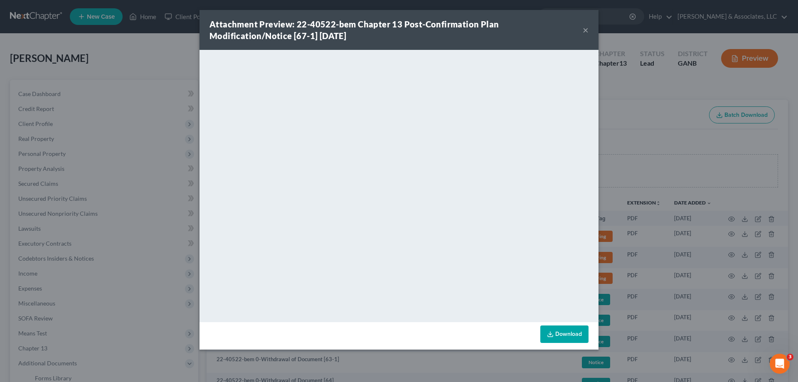
click at [585, 30] on button "×" at bounding box center [586, 30] width 6 height 10
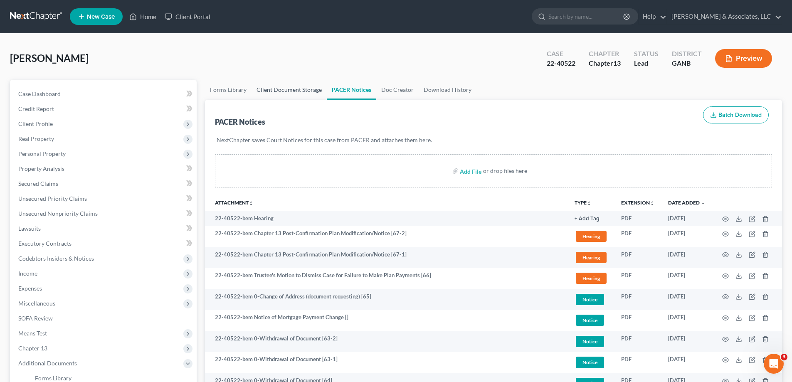
click at [312, 90] on link "Client Document Storage" at bounding box center [289, 90] width 75 height 20
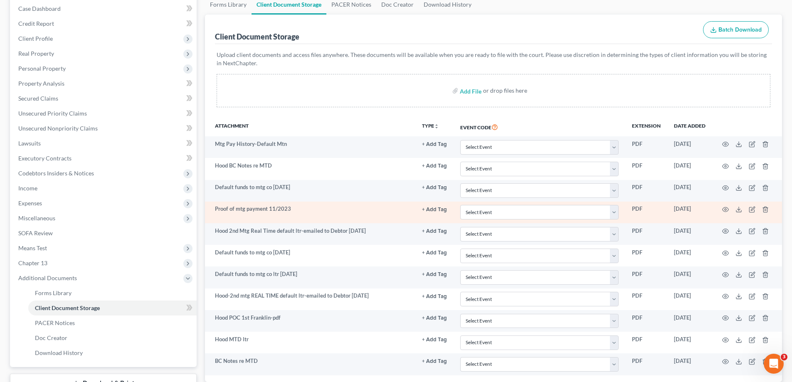
scroll to position [150, 0]
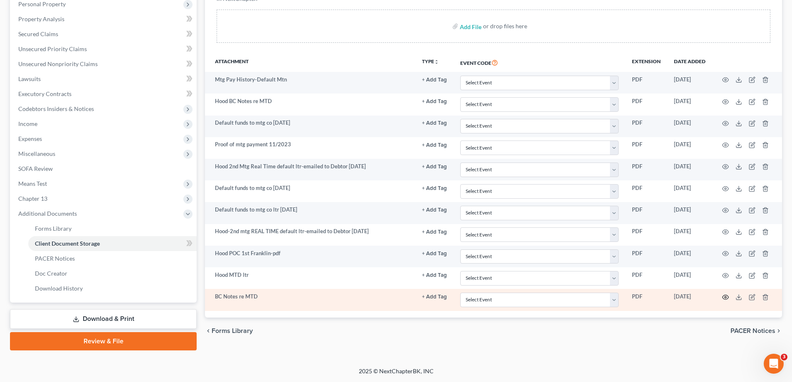
click at [724, 296] on icon "button" at bounding box center [725, 297] width 7 height 7
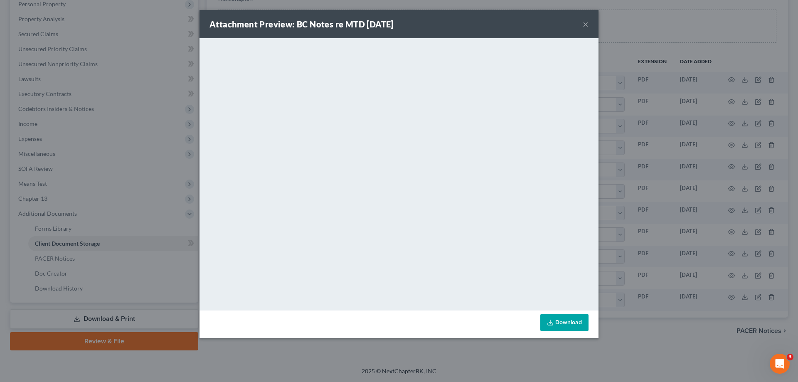
click at [586, 24] on button "×" at bounding box center [586, 24] width 6 height 10
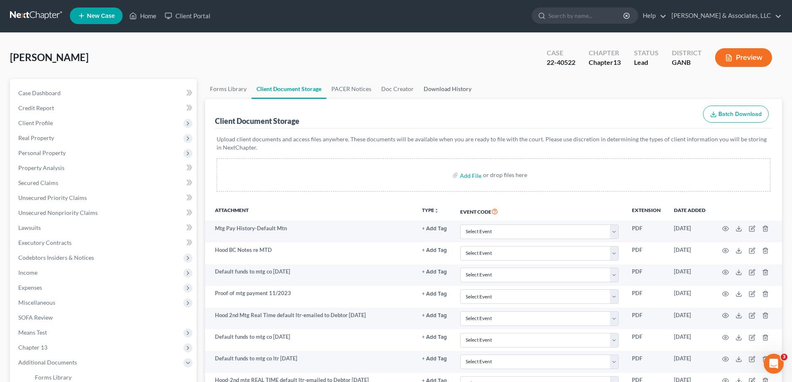
scroll to position [0, 0]
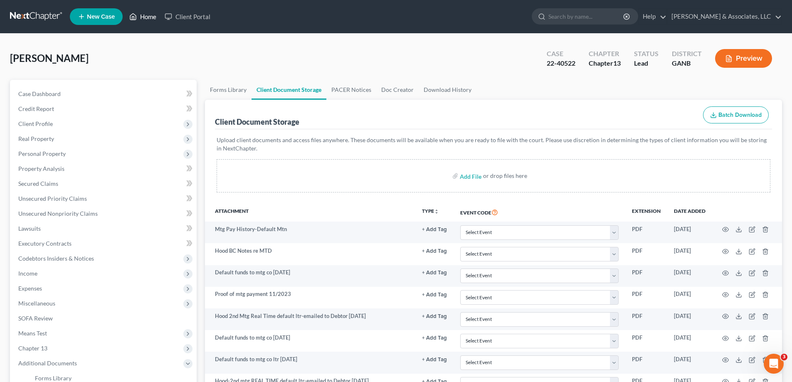
drag, startPoint x: 144, startPoint y: 15, endPoint x: 402, endPoint y: 16, distance: 257.8
click at [143, 15] on link "Home" at bounding box center [142, 16] width 35 height 15
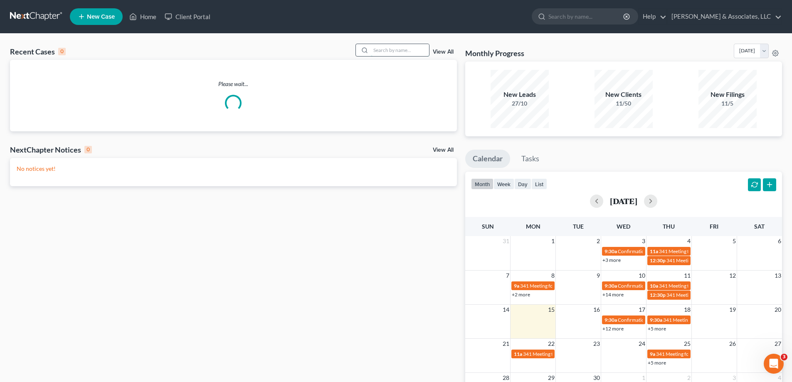
click at [375, 54] on input "search" at bounding box center [400, 50] width 58 height 12
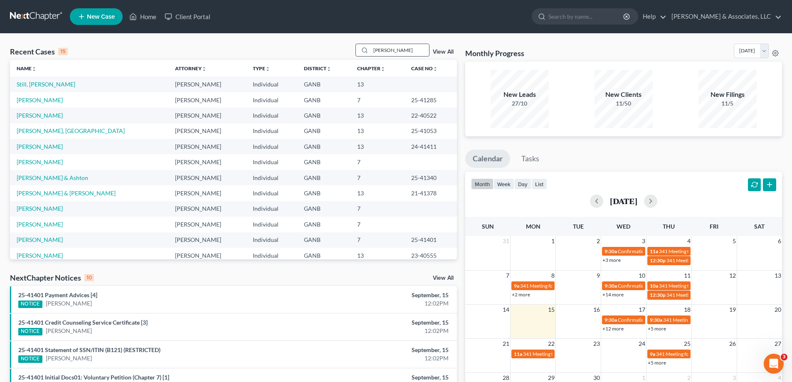
type input "[PERSON_NAME]"
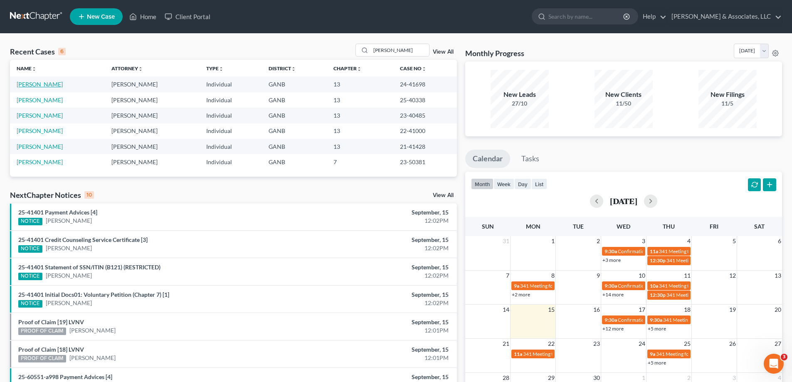
click at [35, 84] on link "[PERSON_NAME]" at bounding box center [40, 84] width 46 height 7
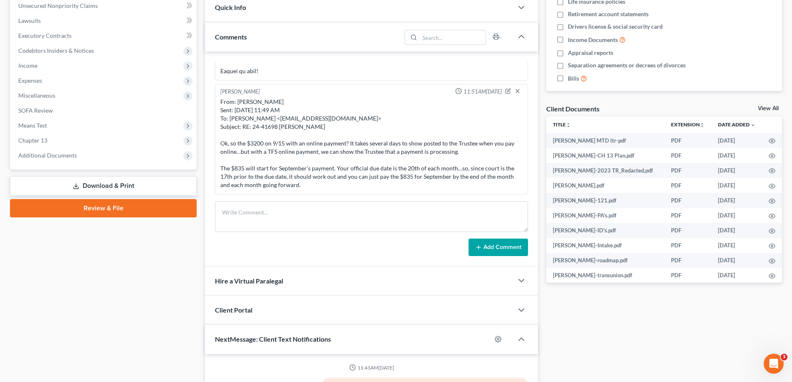
scroll to position [6, 0]
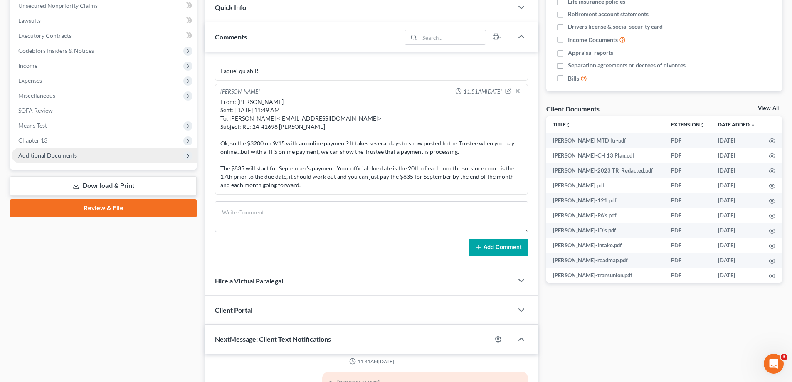
click at [56, 158] on span "Additional Documents" at bounding box center [47, 155] width 59 height 7
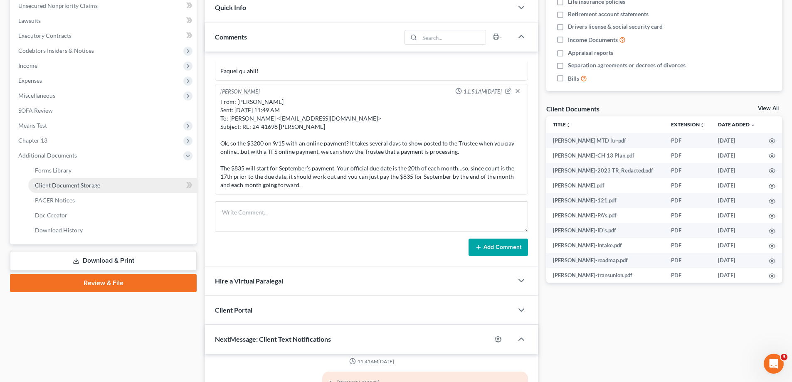
click at [47, 187] on span "Client Document Storage" at bounding box center [67, 185] width 65 height 7
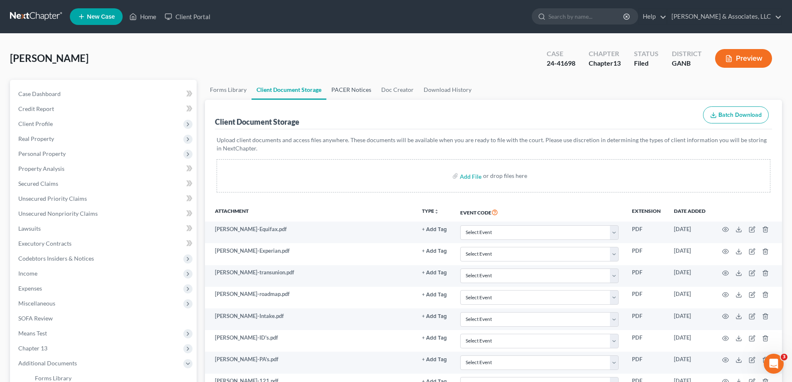
click at [350, 89] on link "PACER Notices" at bounding box center [351, 90] width 50 height 20
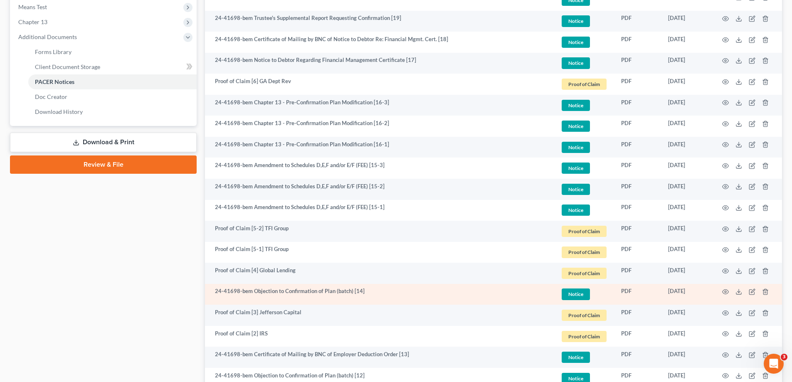
scroll to position [333, 0]
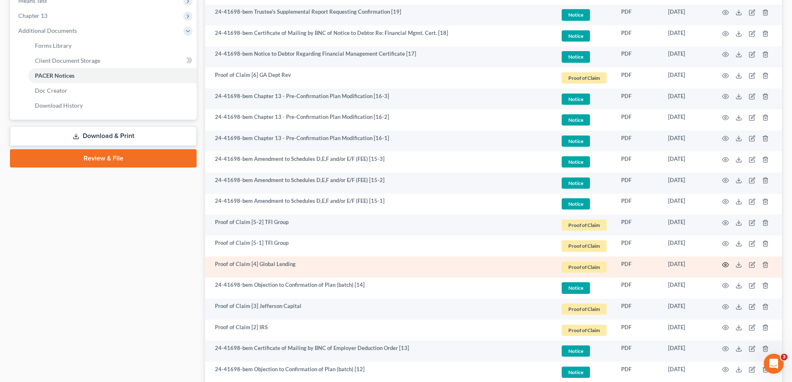
click at [726, 264] on icon "button" at bounding box center [725, 264] width 7 height 7
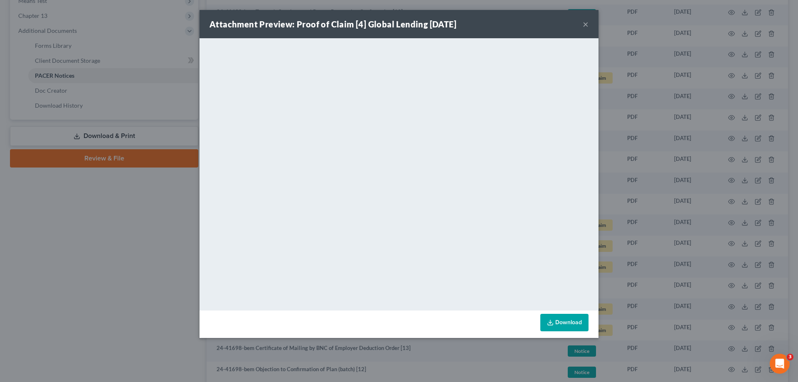
drag, startPoint x: 585, startPoint y: 22, endPoint x: 570, endPoint y: 41, distance: 23.6
click at [584, 25] on button "×" at bounding box center [586, 24] width 6 height 10
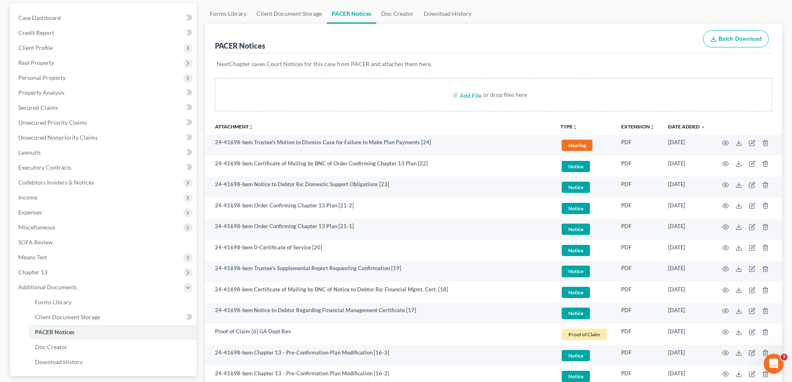
scroll to position [0, 0]
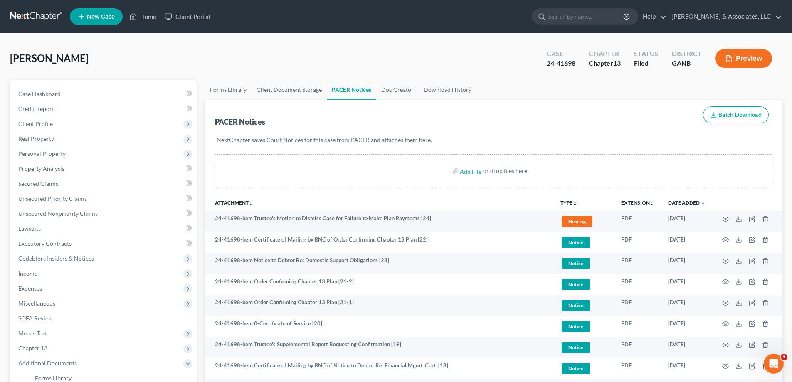
click at [775, 79] on div "[PERSON_NAME] Upgraded Case 24-41698 Chapter Chapter 13 Status Filed District G…" at bounding box center [396, 62] width 772 height 36
click at [143, 15] on link "Home" at bounding box center [142, 16] width 35 height 15
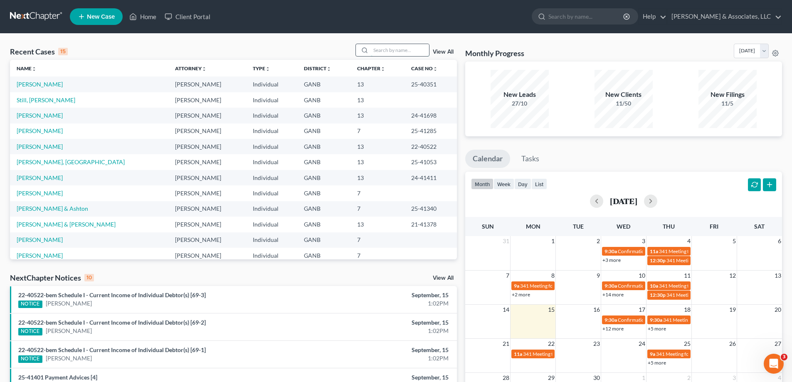
click at [397, 51] on input "search" at bounding box center [400, 50] width 58 height 12
type input "trav"
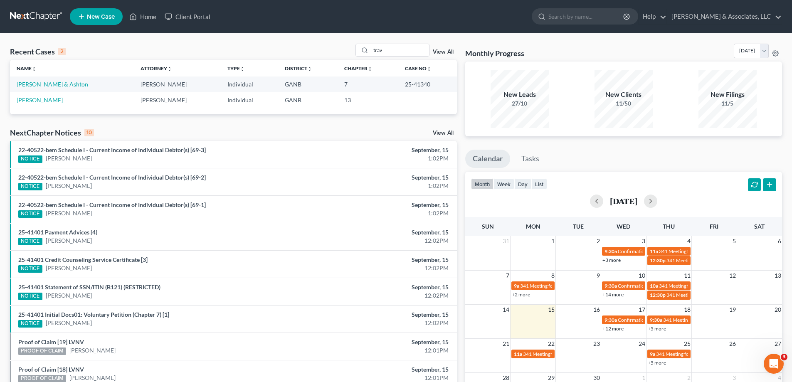
click at [46, 84] on link "[PERSON_NAME] & Ashton" at bounding box center [53, 84] width 72 height 7
select select "10"
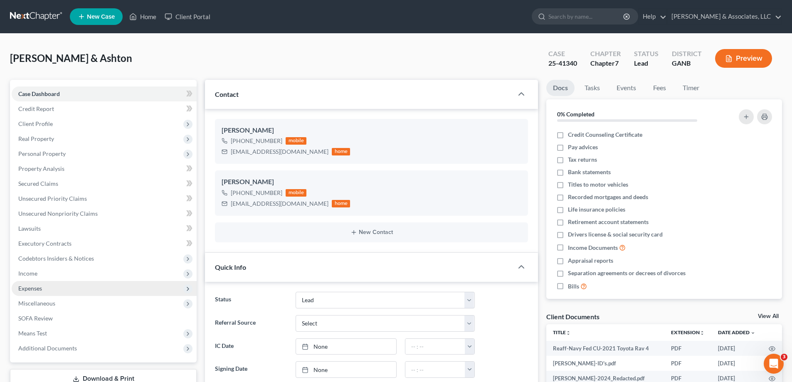
click at [39, 288] on span "Expenses" at bounding box center [30, 288] width 24 height 7
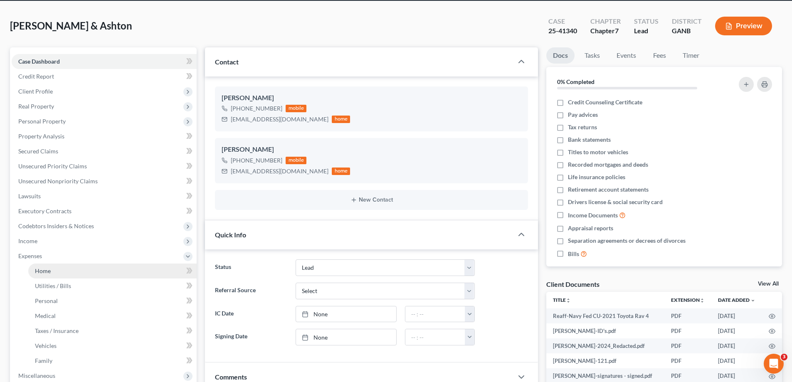
scroll to position [83, 0]
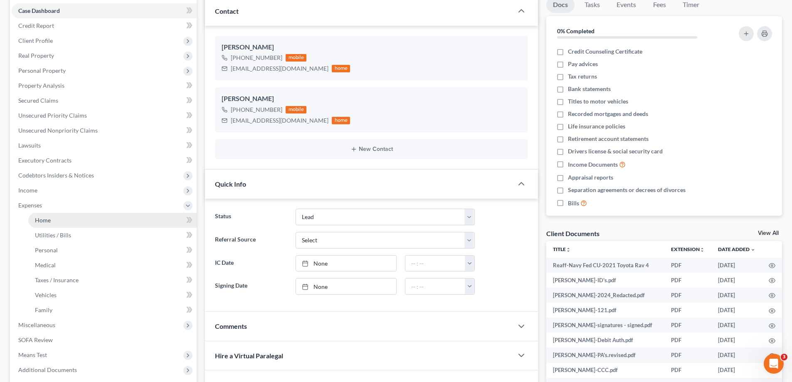
click at [52, 220] on link "Home" at bounding box center [112, 220] width 168 height 15
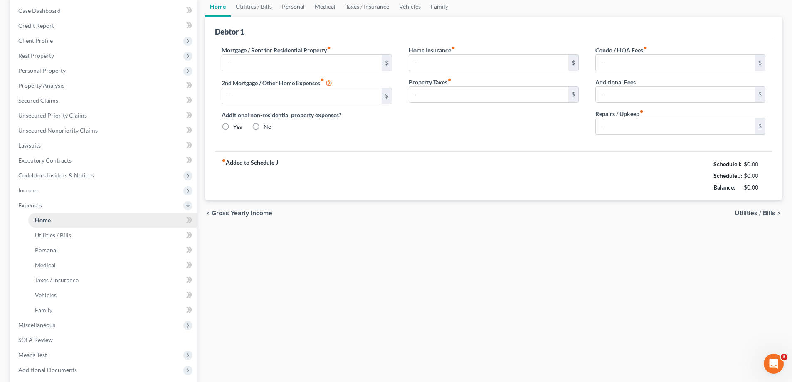
scroll to position [17, 0]
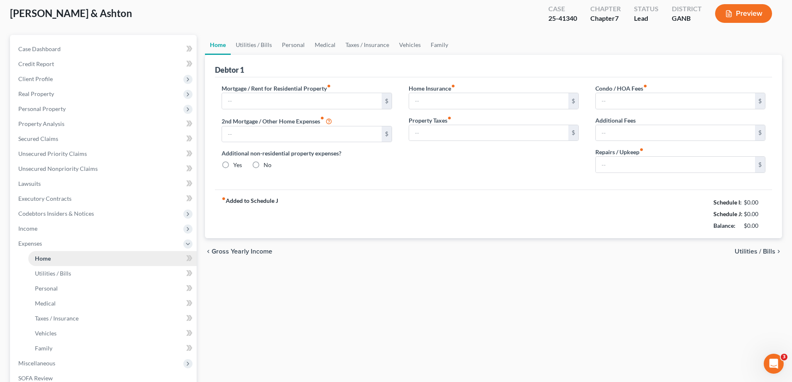
type input "2,215.00"
type input "0.00"
radio input "true"
type input "0.00"
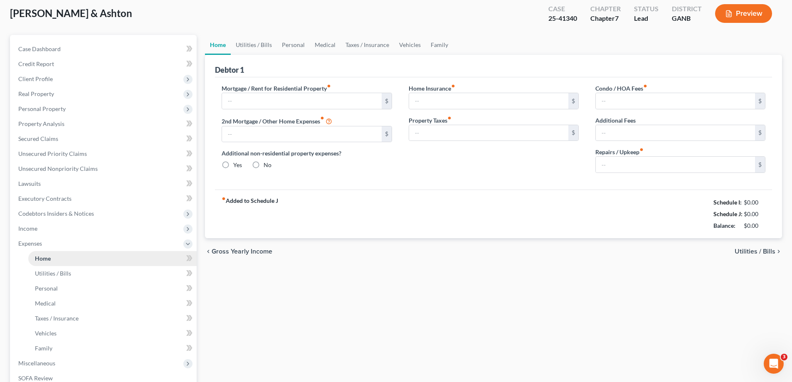
type input "10.00"
type input "0.00"
type input "50.00"
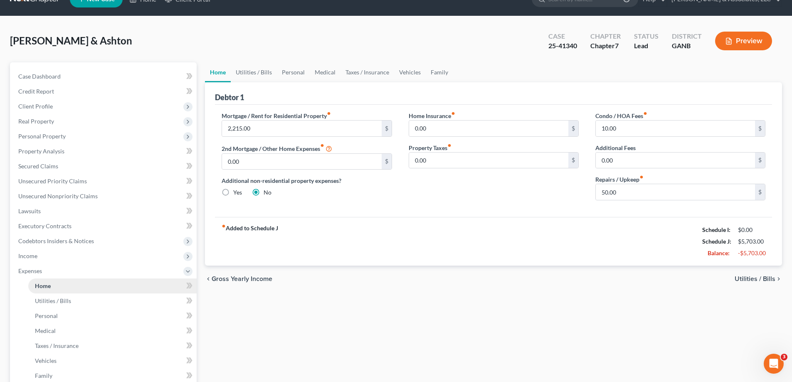
scroll to position [0, 0]
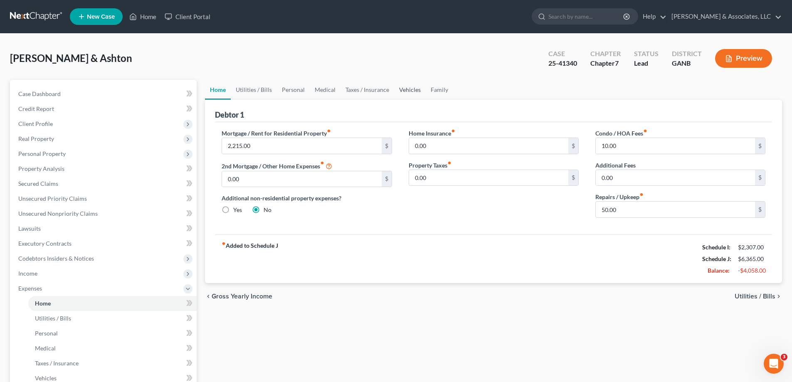
click at [405, 89] on link "Vehicles" at bounding box center [410, 90] width 32 height 20
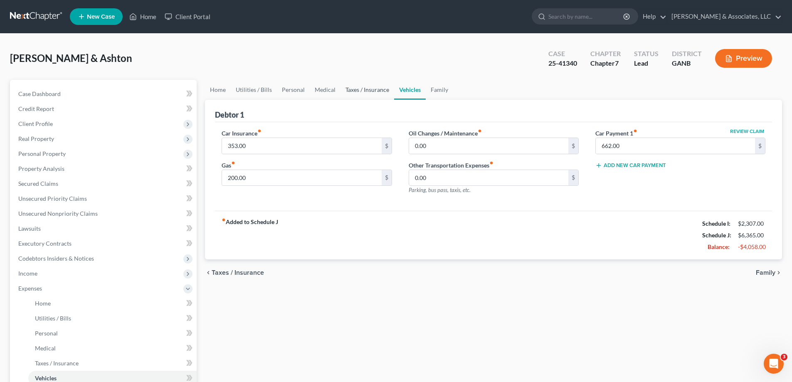
click at [365, 87] on link "Taxes / Insurance" at bounding box center [367, 90] width 54 height 20
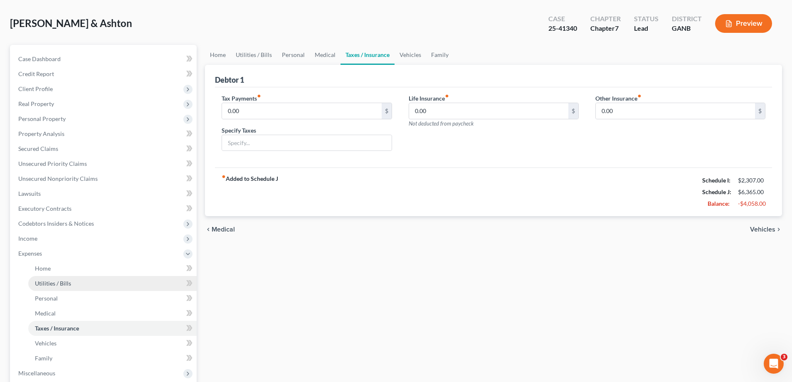
scroll to position [83, 0]
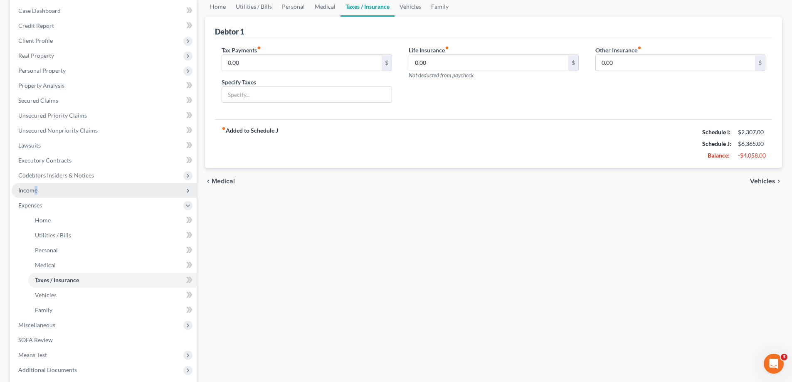
click at [35, 191] on span "Income" at bounding box center [27, 190] width 19 height 7
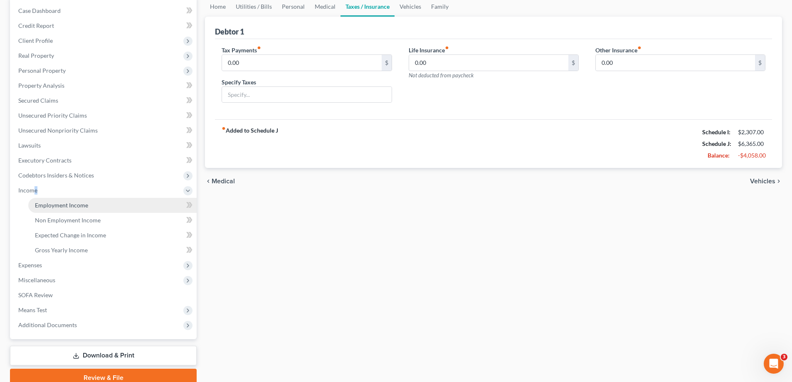
click at [67, 207] on span "Employment Income" at bounding box center [61, 205] width 53 height 7
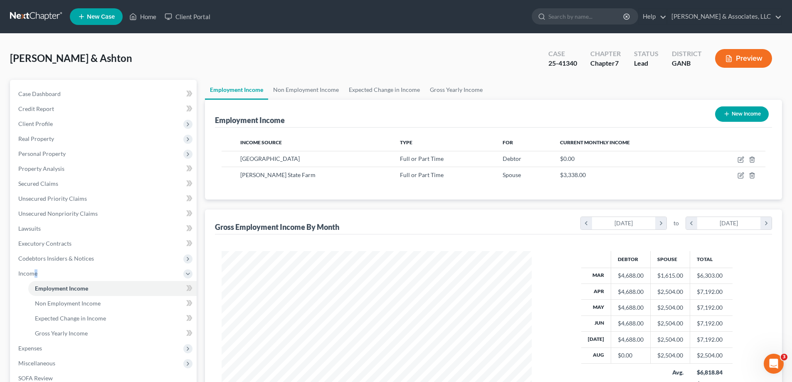
scroll to position [155, 327]
click at [306, 89] on link "Non Employment Income" at bounding box center [306, 90] width 76 height 20
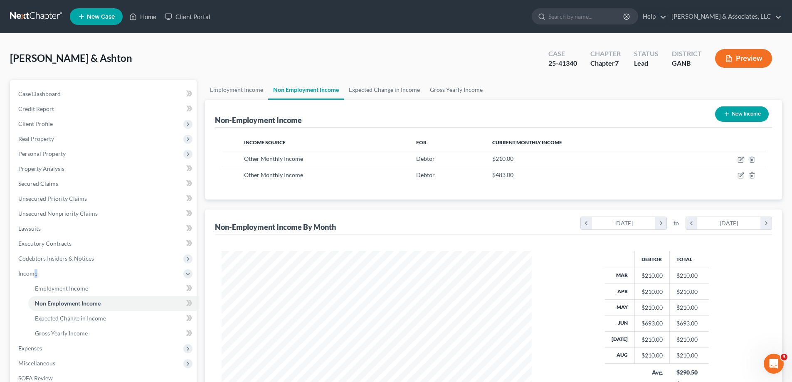
scroll to position [155, 327]
click at [390, 91] on link "Expected Change in Income" at bounding box center [384, 90] width 81 height 20
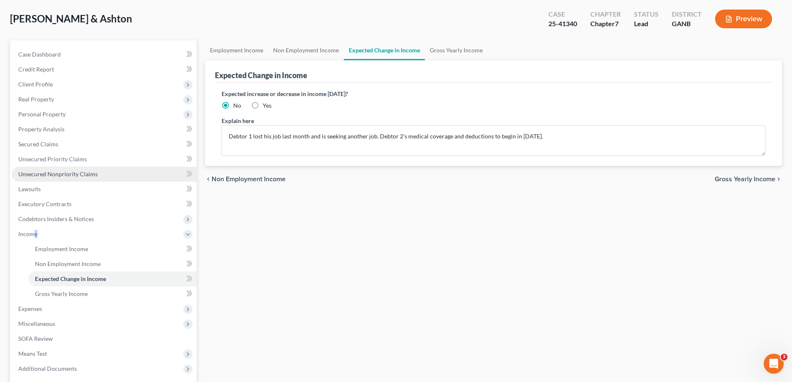
scroll to position [120, 0]
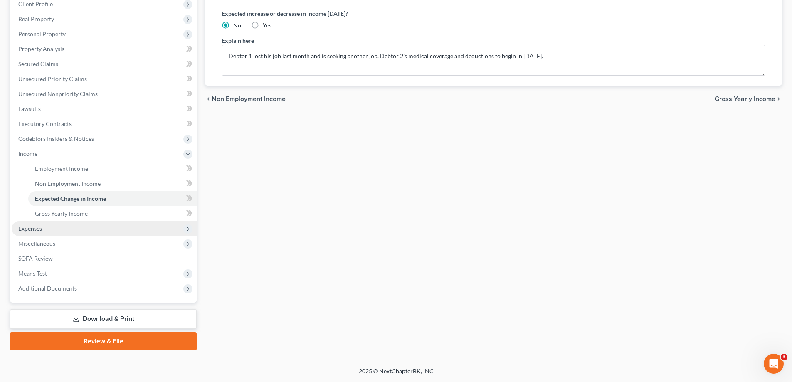
click at [40, 228] on span "Expenses" at bounding box center [30, 228] width 24 height 7
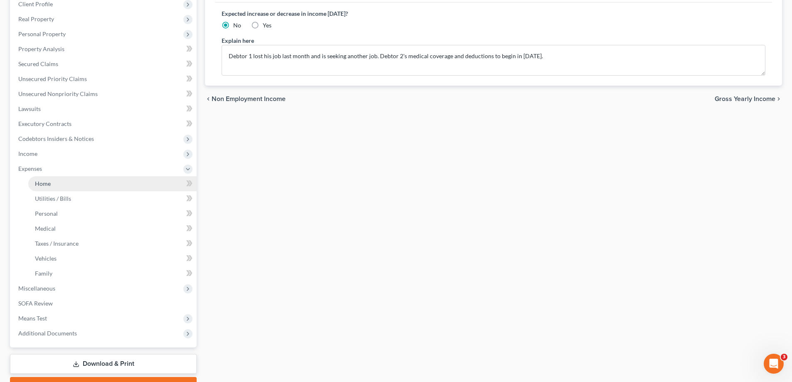
click at [69, 185] on link "Home" at bounding box center [112, 183] width 168 height 15
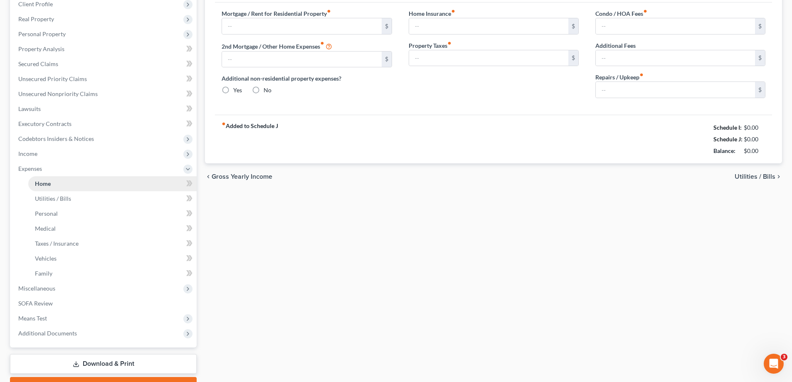
scroll to position [5, 0]
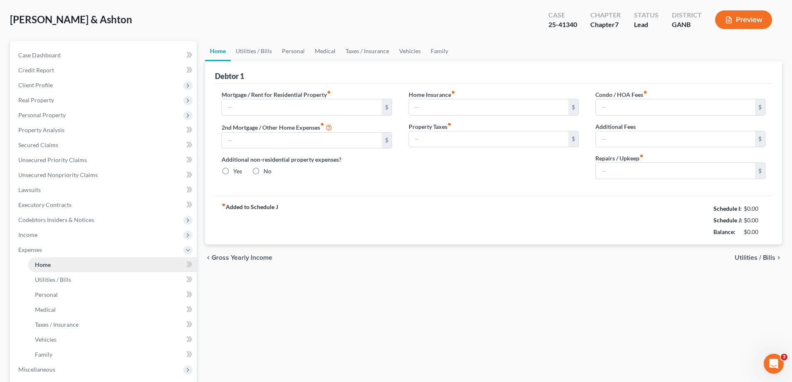
type input "2,215.00"
type input "0.00"
radio input "true"
type input "0.00"
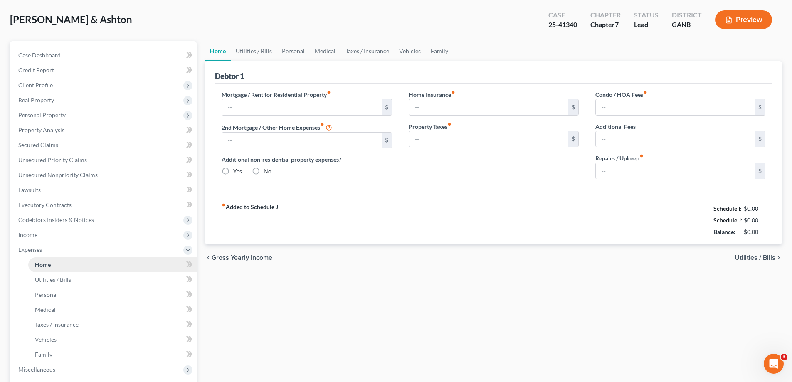
type input "10.00"
type input "0.00"
type input "50.00"
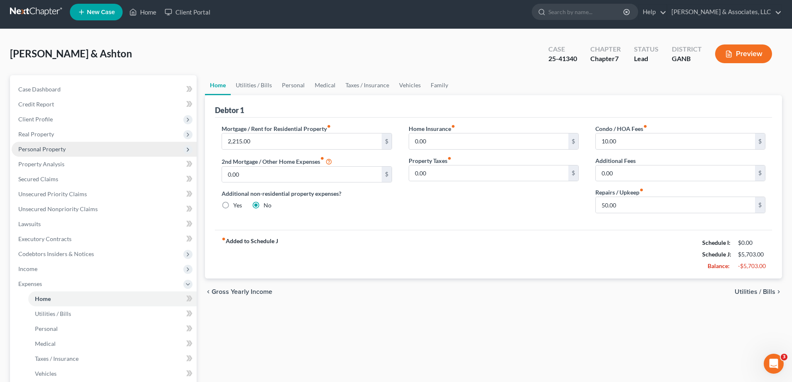
scroll to position [0, 0]
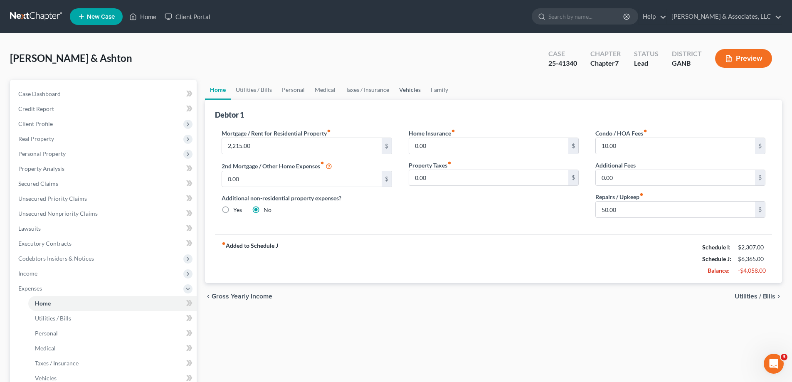
click at [405, 89] on link "Vehicles" at bounding box center [410, 90] width 32 height 20
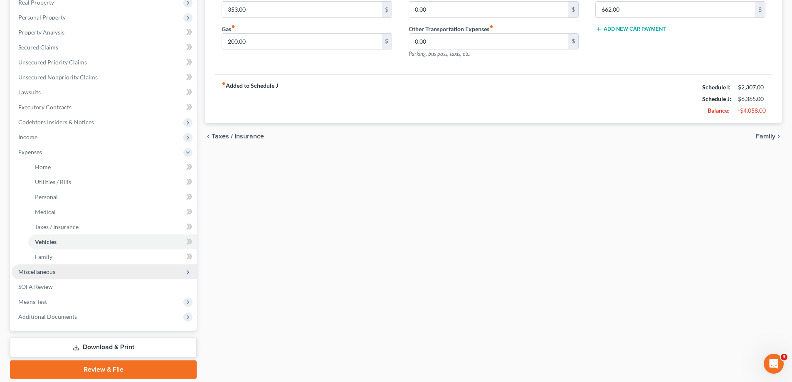
scroll to position [165, 0]
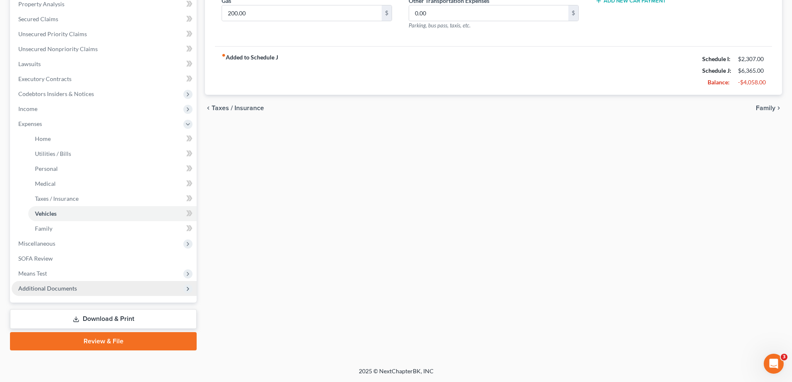
click at [49, 288] on span "Additional Documents" at bounding box center [47, 288] width 59 height 7
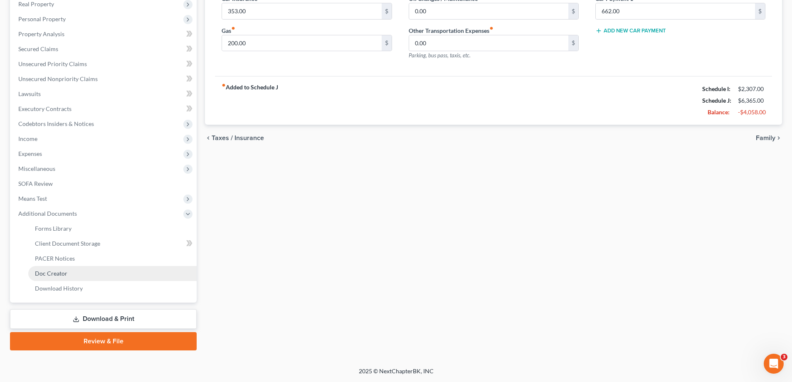
scroll to position [135, 0]
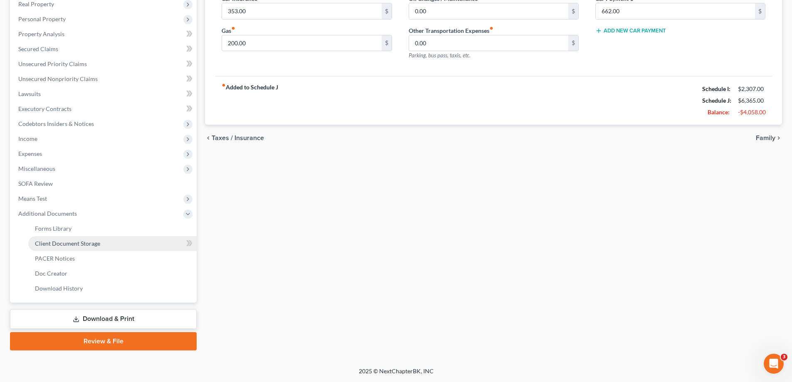
click at [72, 244] on span "Client Document Storage" at bounding box center [67, 243] width 65 height 7
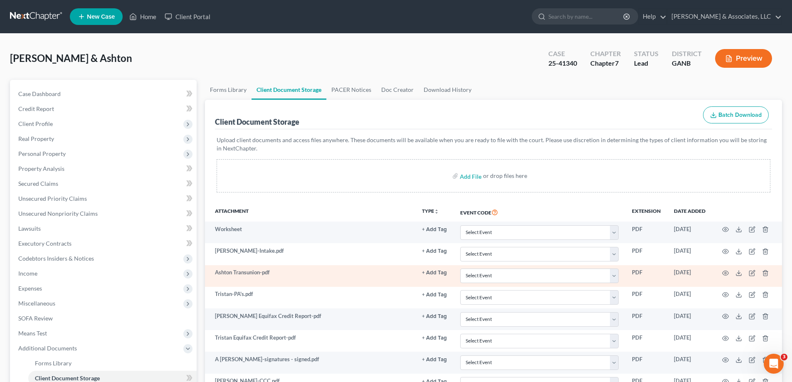
scroll to position [208, 0]
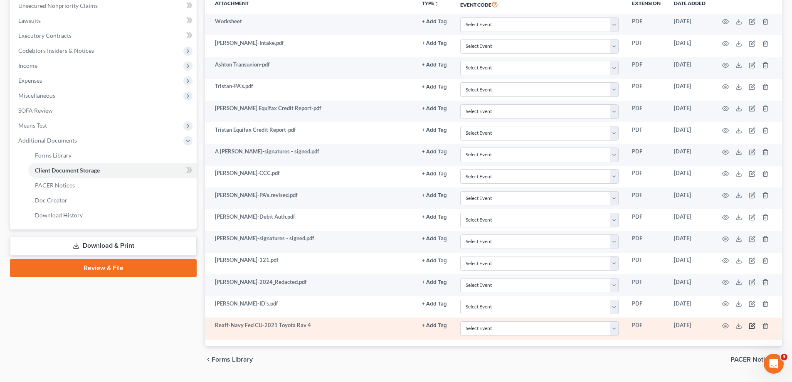
click at [754, 327] on icon "button" at bounding box center [751, 325] width 5 height 5
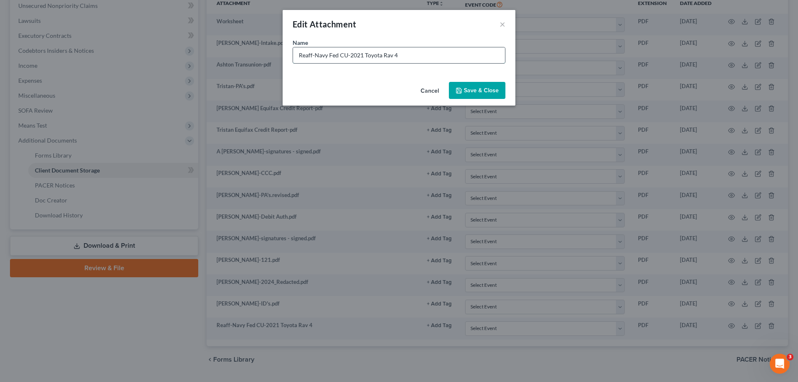
click at [437, 54] on input "Reaff-Navy Fed CU-2021 Toyota Rav 4" at bounding box center [399, 55] width 212 height 16
type input "Reaff-Navy Fed CU-2021 Toyota Rav 4-Negative Budget"
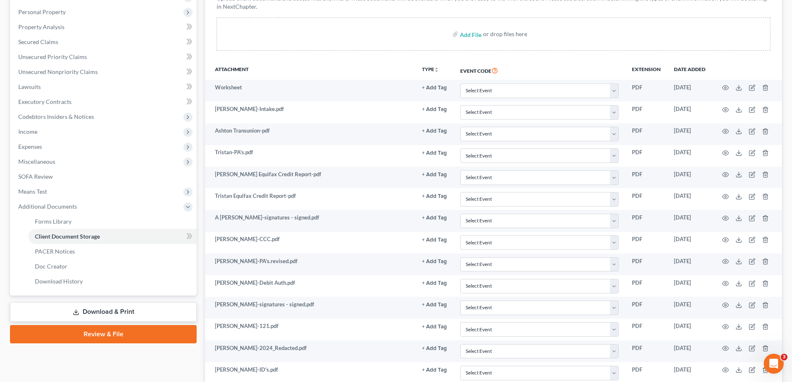
scroll to position [0, 0]
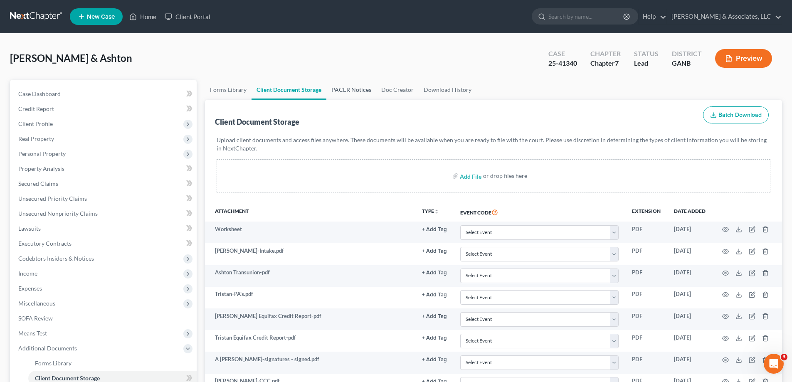
click at [349, 85] on link "PACER Notices" at bounding box center [351, 90] width 50 height 20
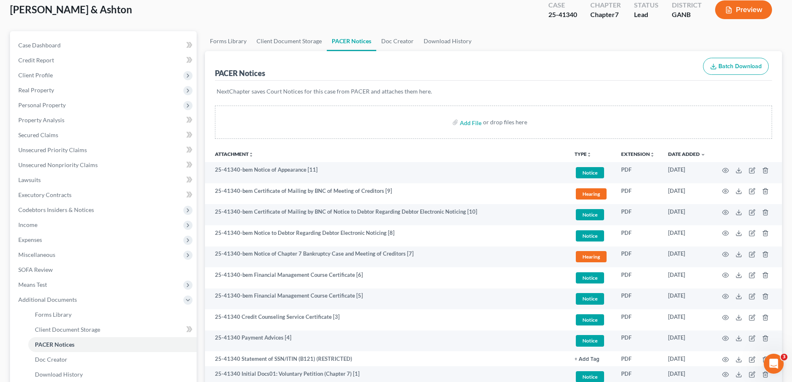
scroll to position [125, 0]
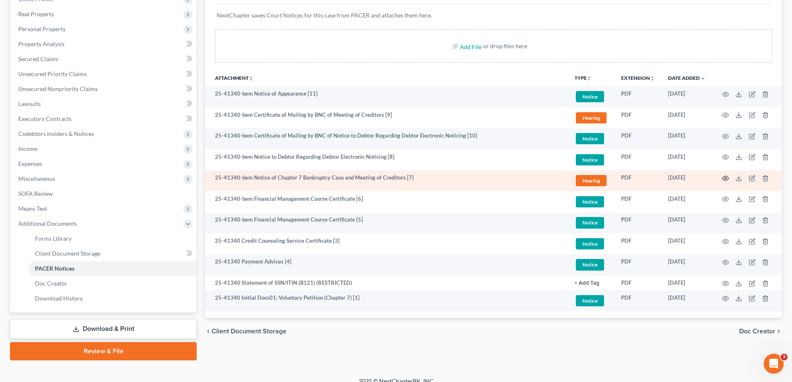
click at [725, 178] on icon "button" at bounding box center [725, 178] width 7 height 7
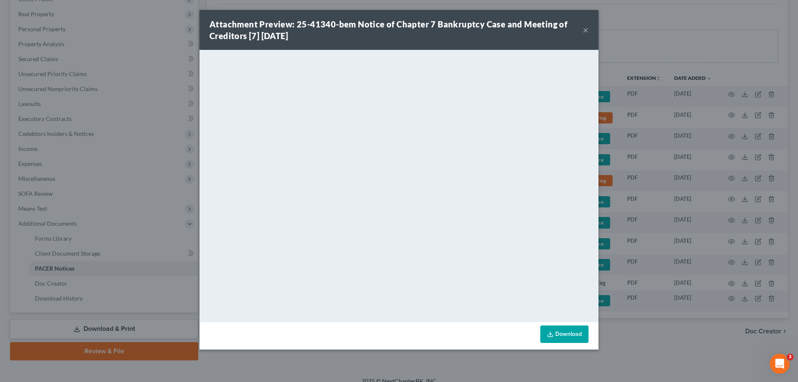
click at [585, 29] on button "×" at bounding box center [586, 30] width 6 height 10
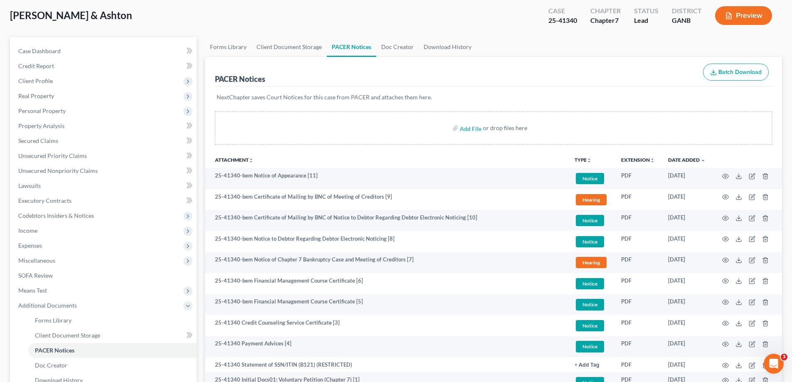
scroll to position [0, 0]
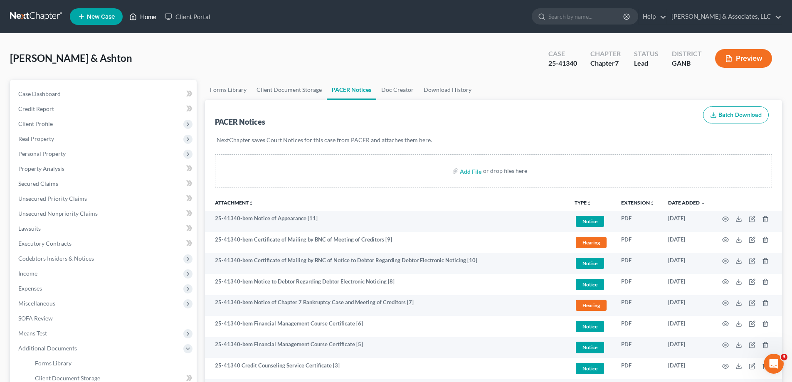
click at [149, 16] on link "Home" at bounding box center [142, 16] width 35 height 15
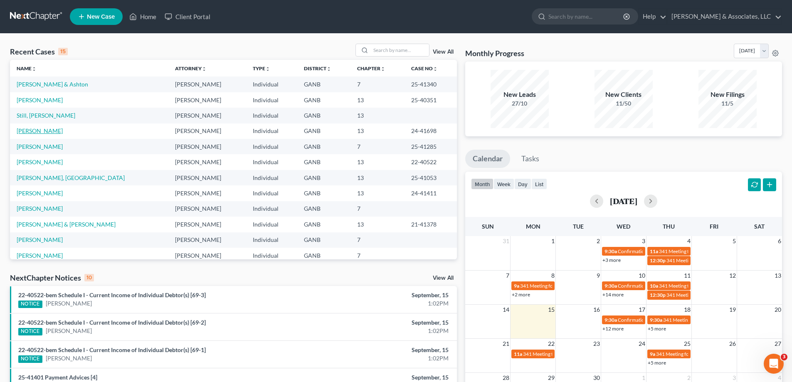
click at [44, 130] on link "[PERSON_NAME]" at bounding box center [40, 130] width 46 height 7
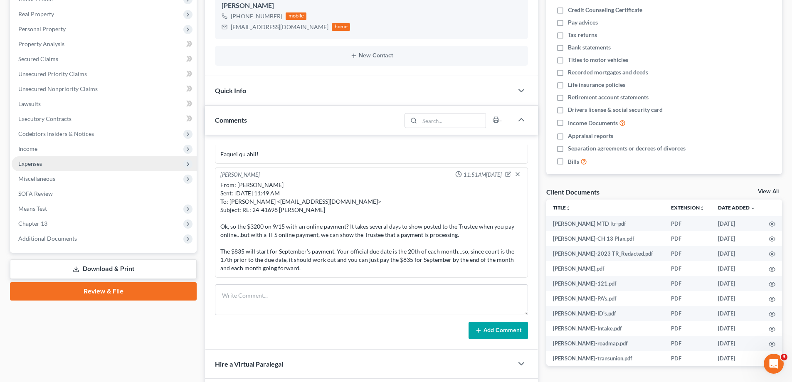
scroll to position [6, 0]
click at [22, 163] on span "Expenses" at bounding box center [30, 163] width 24 height 7
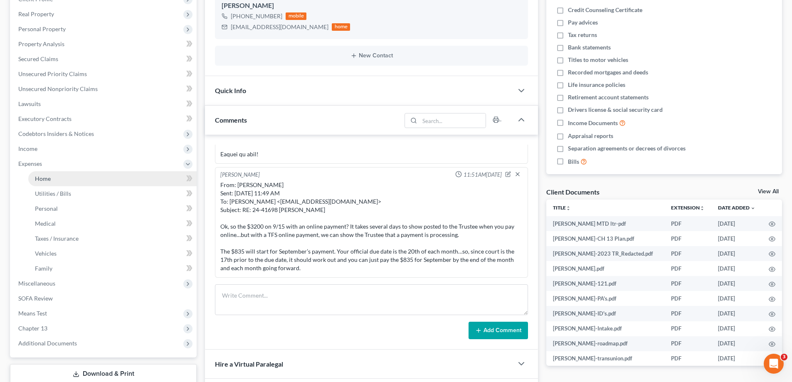
click at [44, 181] on span "Home" at bounding box center [43, 178] width 16 height 7
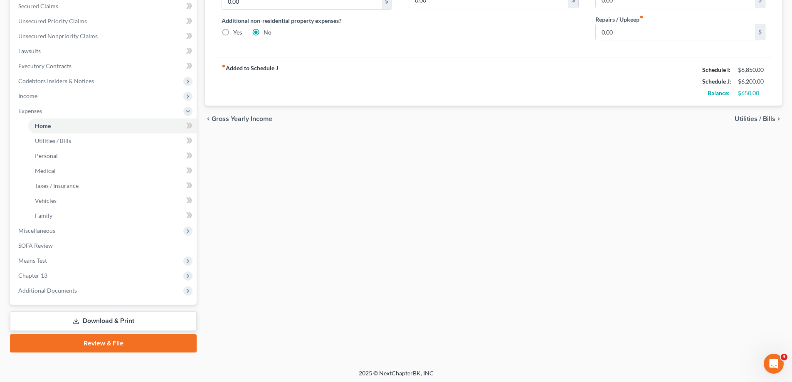
scroll to position [180, 0]
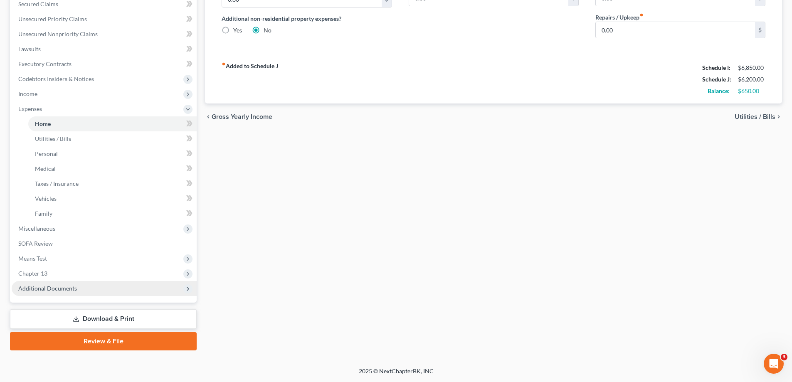
click at [47, 287] on span "Additional Documents" at bounding box center [47, 288] width 59 height 7
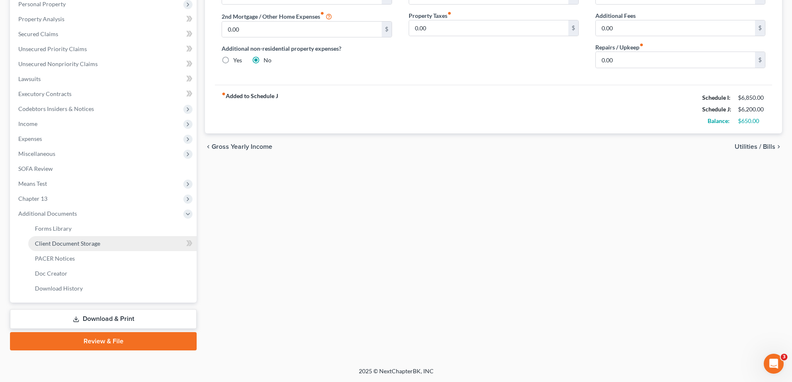
scroll to position [150, 0]
click at [72, 243] on span "Client Document Storage" at bounding box center [67, 243] width 65 height 7
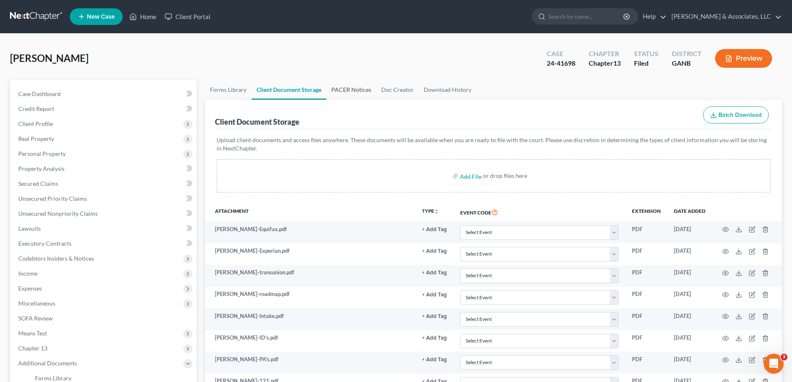
click at [346, 86] on link "PACER Notices" at bounding box center [351, 90] width 50 height 20
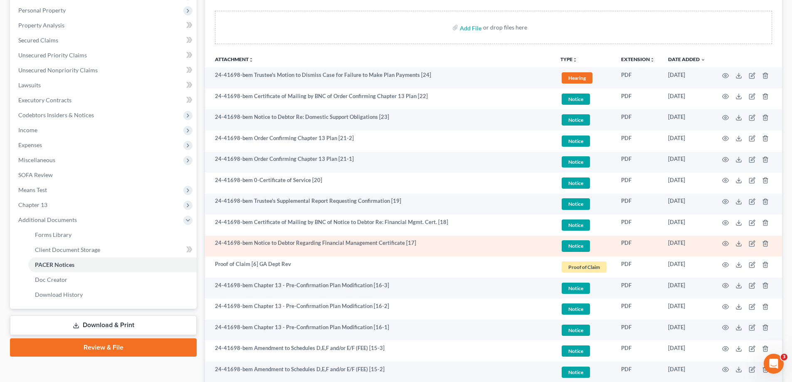
scroll to position [125, 0]
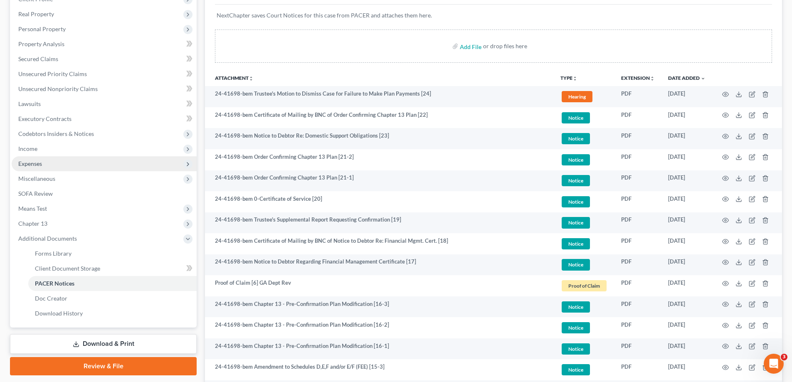
click at [40, 164] on span "Expenses" at bounding box center [30, 163] width 24 height 7
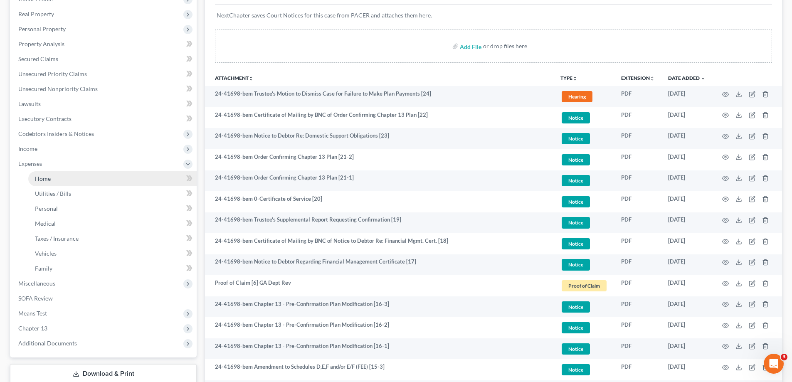
click at [52, 178] on link "Home" at bounding box center [112, 178] width 168 height 15
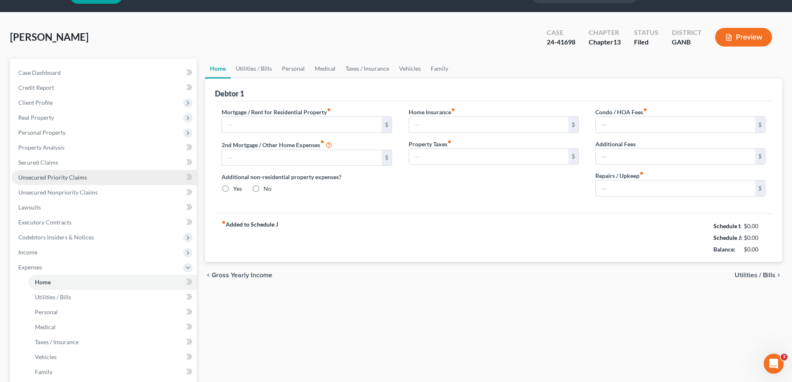
type input "2,200.00"
type input "0.00"
radio input "true"
type input "0.00"
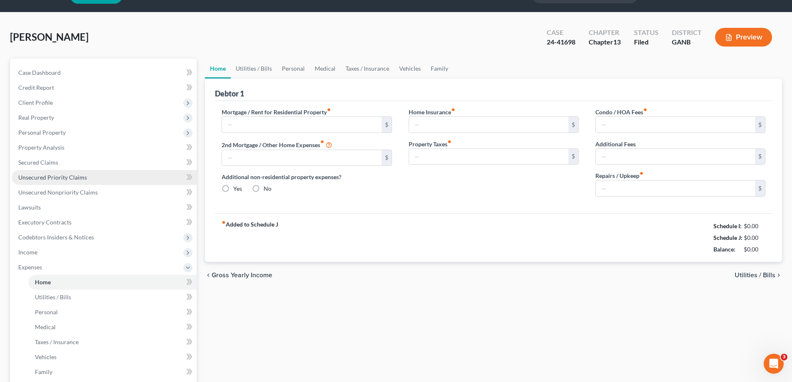
type input "0.00"
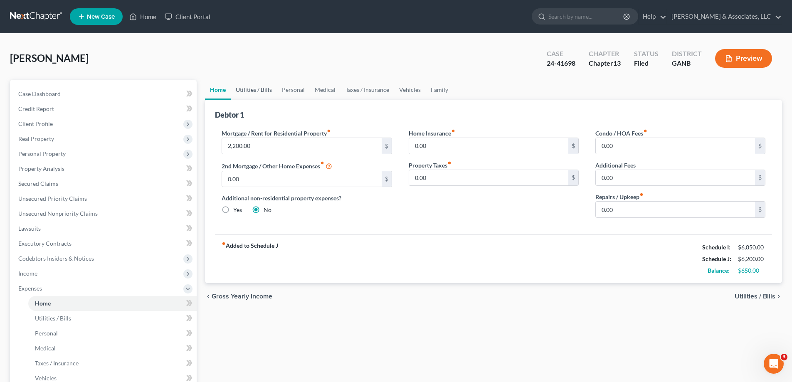
click at [260, 89] on link "Utilities / Bills" at bounding box center [254, 90] width 46 height 20
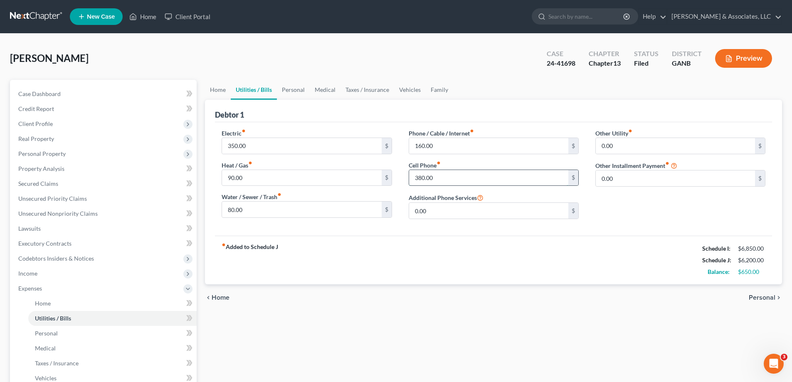
click at [446, 175] on input "380.00" at bounding box center [488, 178] width 159 height 16
click at [293, 91] on link "Personal" at bounding box center [293, 90] width 33 height 20
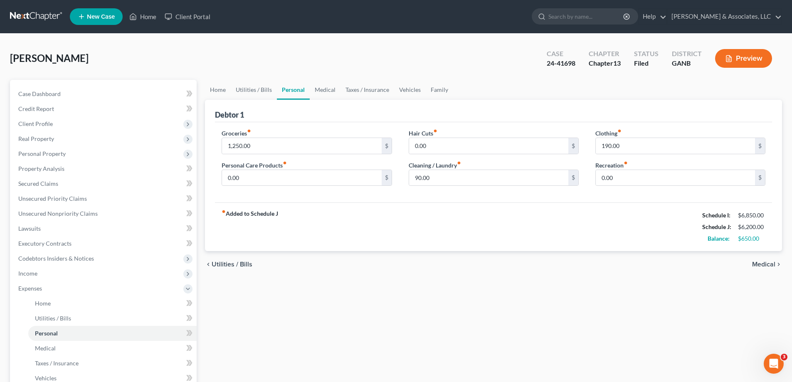
click at [293, 90] on link "Personal" at bounding box center [293, 90] width 33 height 20
click at [271, 146] on input "1,250.00" at bounding box center [301, 146] width 159 height 16
type input "1,150.00"
click at [644, 148] on input "190.00" at bounding box center [675, 146] width 159 height 16
type input "125.00"
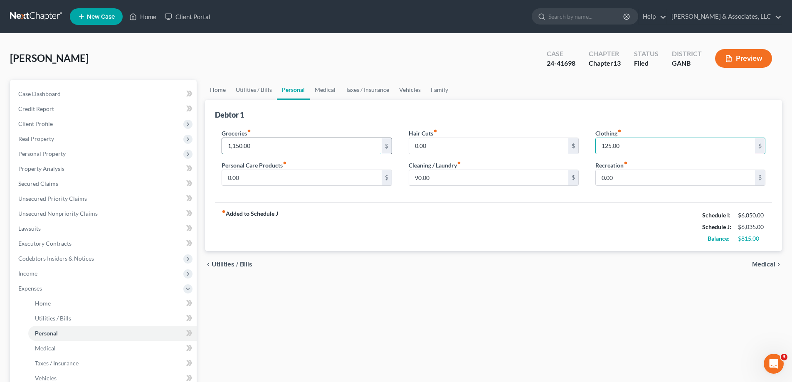
drag, startPoint x: 240, startPoint y: 146, endPoint x: 254, endPoint y: 139, distance: 15.1
click at [241, 146] on input "1,150.00" at bounding box center [301, 146] width 159 height 16
type input "1,130.00"
click at [560, 220] on div "fiber_manual_record Added to Schedule J Schedule I: $6,850.00 Schedule J: $6,01…" at bounding box center [493, 226] width 557 height 49
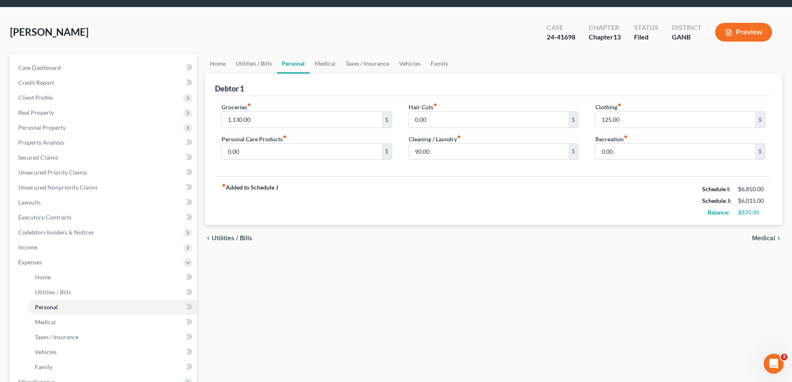
scroll to position [13, 0]
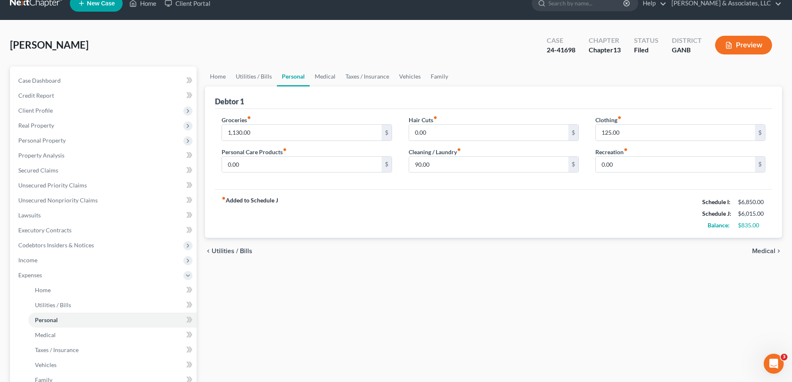
click at [749, 45] on button "Preview" at bounding box center [743, 45] width 57 height 19
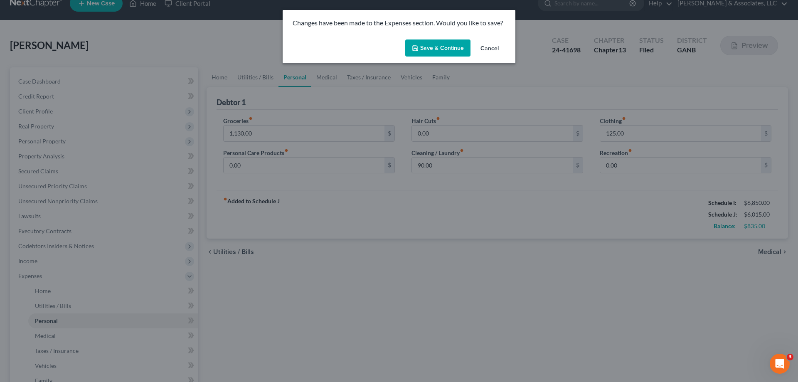
click at [445, 49] on button "Save & Continue" at bounding box center [437, 47] width 65 height 17
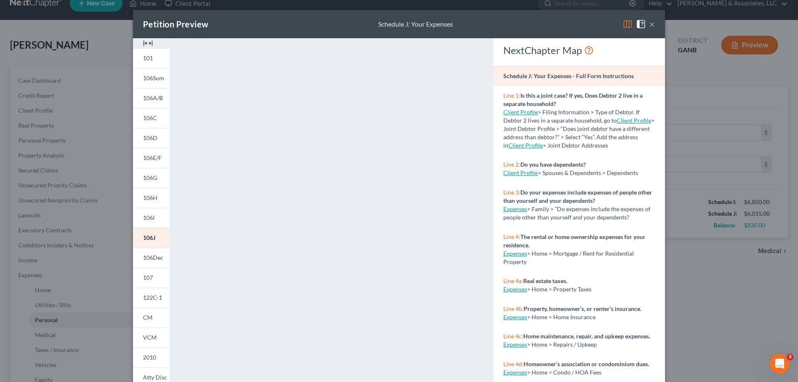
click at [649, 24] on button "×" at bounding box center [652, 24] width 6 height 10
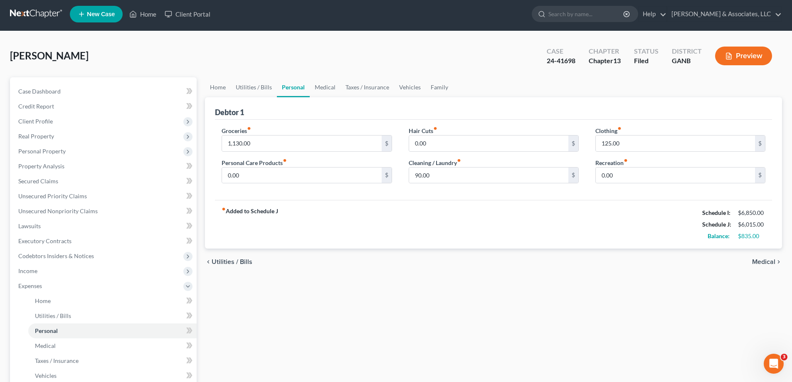
scroll to position [180, 0]
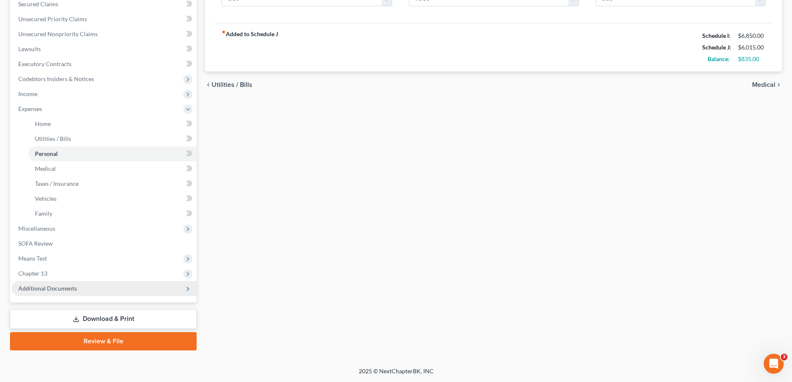
click at [35, 294] on span "Additional Documents" at bounding box center [104, 288] width 185 height 15
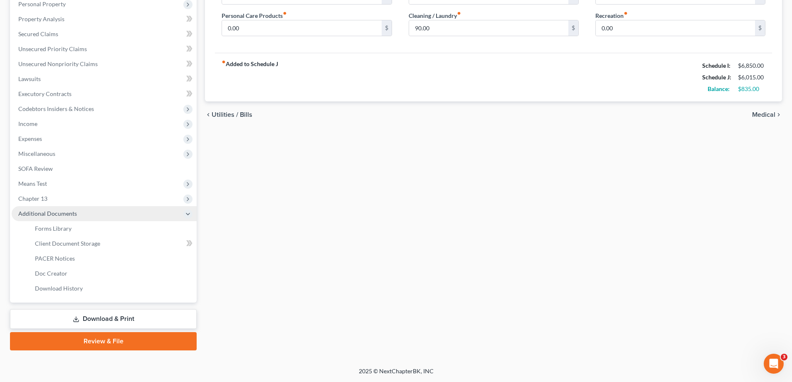
scroll to position [150, 0]
click at [79, 317] on icon at bounding box center [76, 319] width 7 height 7
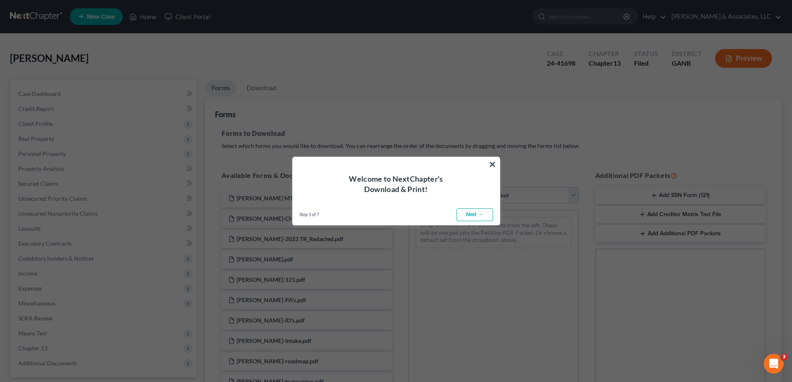
click at [469, 214] on link "Next →" at bounding box center [474, 214] width 37 height 13
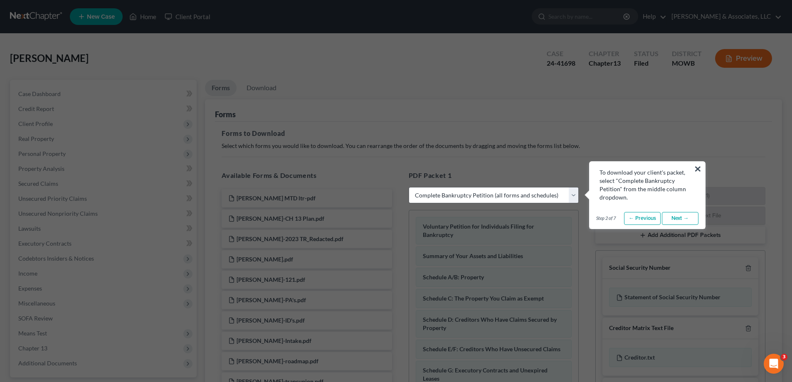
click at [686, 219] on link "Next →" at bounding box center [680, 218] width 37 height 13
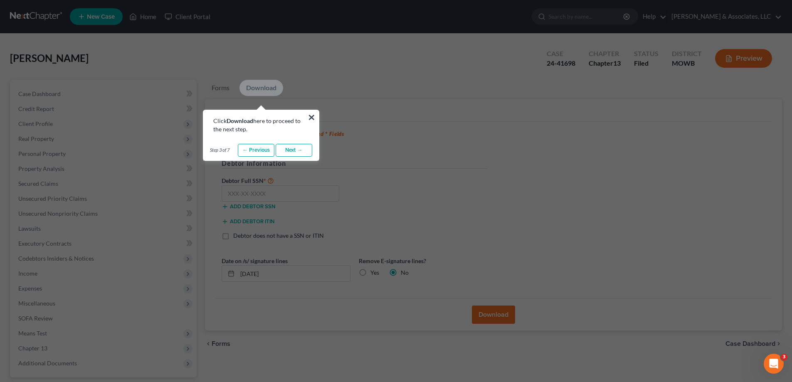
click at [294, 150] on link "Next →" at bounding box center [294, 150] width 37 height 13
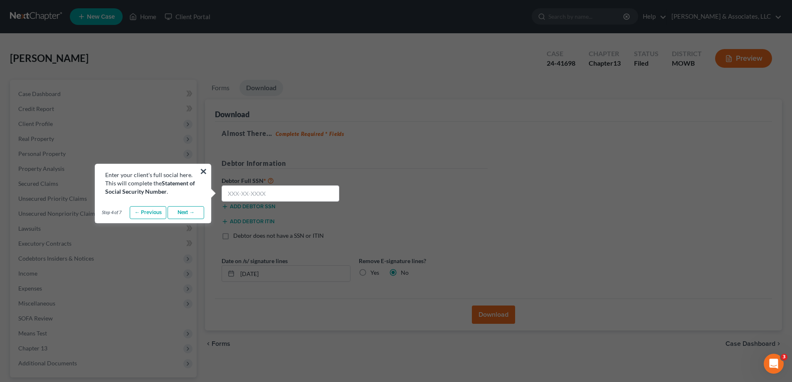
click at [183, 212] on link "Next →" at bounding box center [186, 212] width 37 height 13
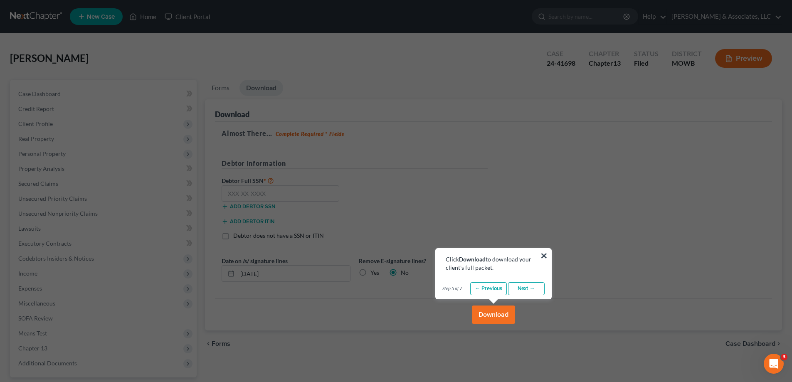
click at [535, 288] on link "Next →" at bounding box center [526, 288] width 37 height 13
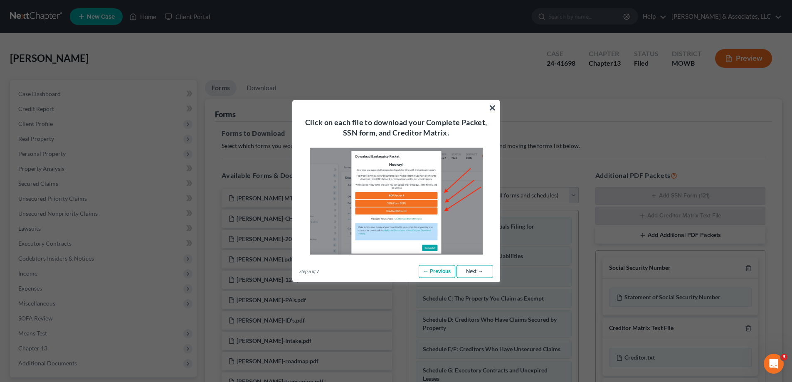
click at [464, 272] on link "Next →" at bounding box center [474, 271] width 37 height 13
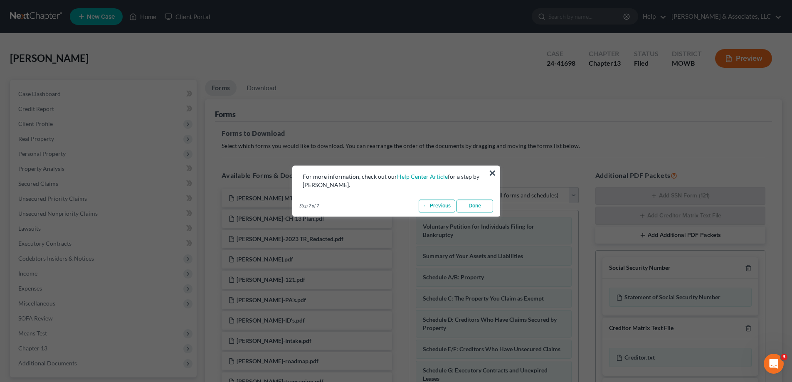
click at [481, 204] on link "Done" at bounding box center [474, 206] width 37 height 13
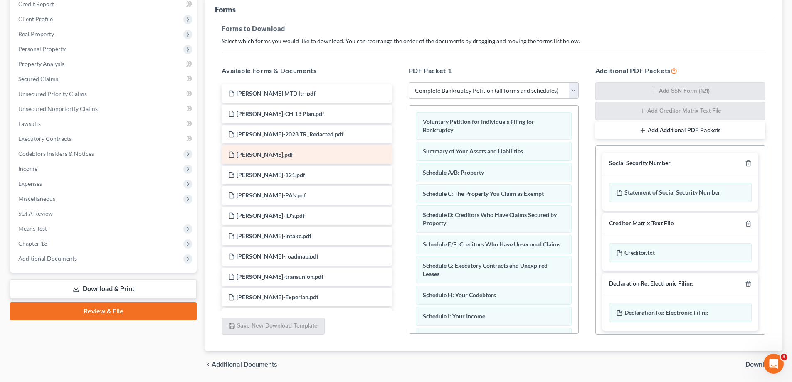
scroll to position [91, 0]
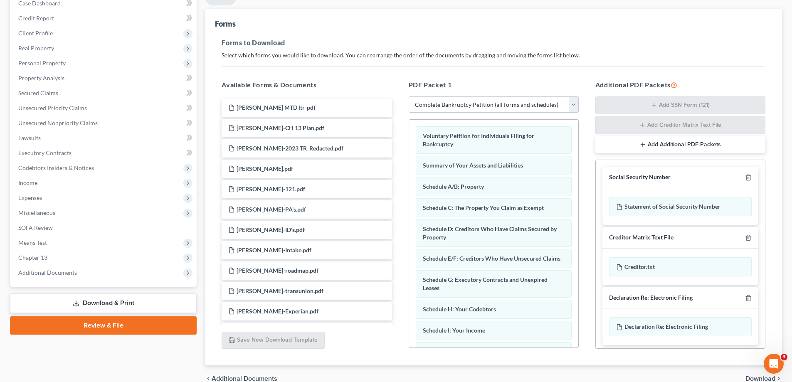
click at [491, 104] on select "Choose Default Petition PDF Packet Complete Bankruptcy Petition (all forms and …" at bounding box center [494, 104] width 170 height 17
select select "2"
click at [409, 96] on select "Choose Default Petition PDF Packet Complete Bankruptcy Petition (all forms and …" at bounding box center [494, 104] width 170 height 17
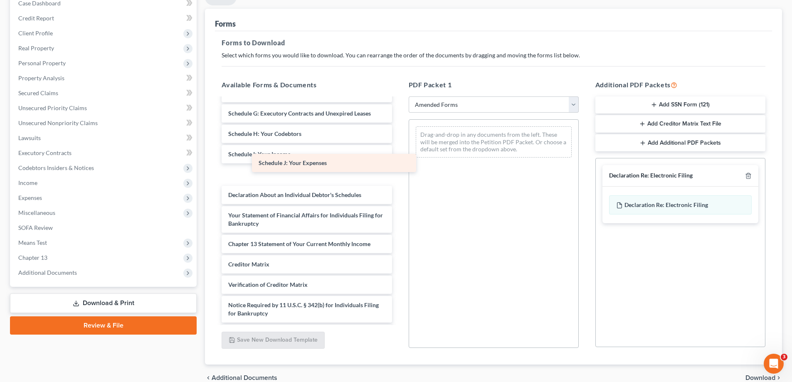
scroll to position [124, 0]
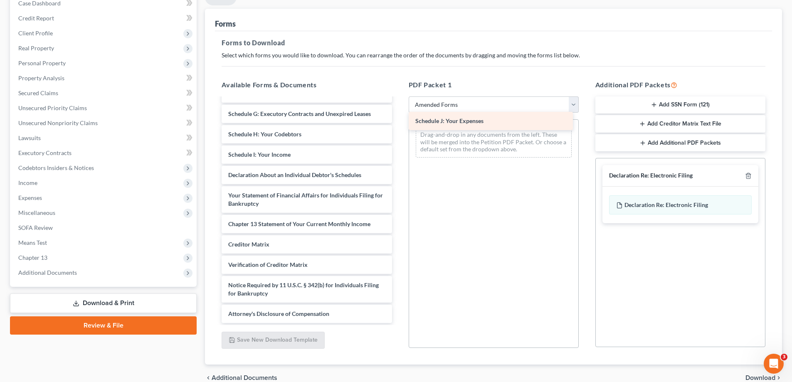
drag, startPoint x: 276, startPoint y: 174, endPoint x: 463, endPoint y: 120, distance: 194.6
click at [398, 120] on div "Schedule J: Your Expenses Voluntary Petition for Individuals Filing for Bankrup…" at bounding box center [306, 148] width 183 height 349
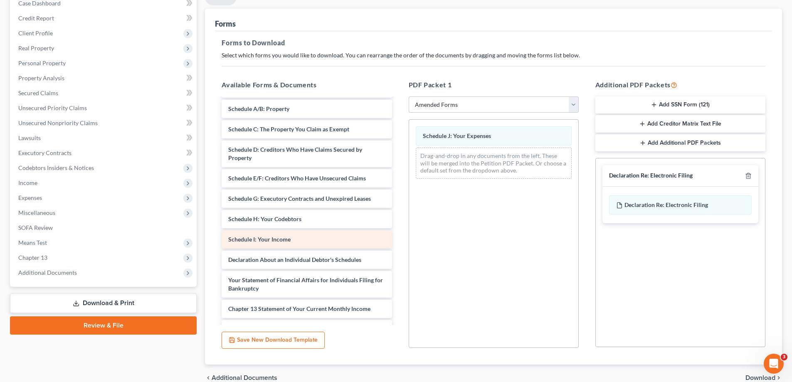
scroll to position [0, 0]
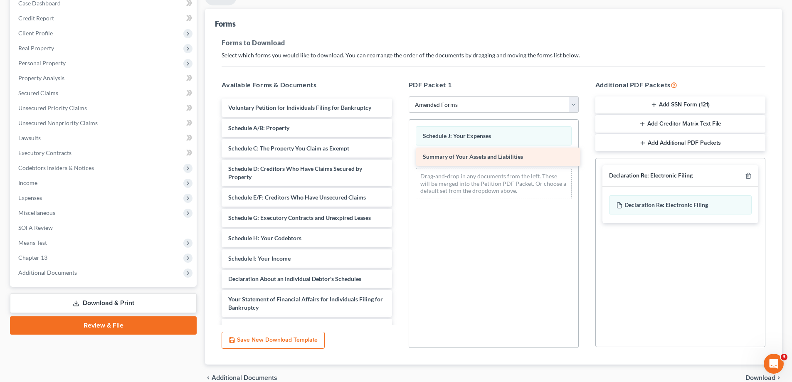
drag, startPoint x: 281, startPoint y: 126, endPoint x: 476, endPoint y: 155, distance: 196.7
click at [398, 155] on div "Summary of Your Assets and Liabilities Voluntary Petition for Individuals Filin…" at bounding box center [306, 263] width 183 height 328
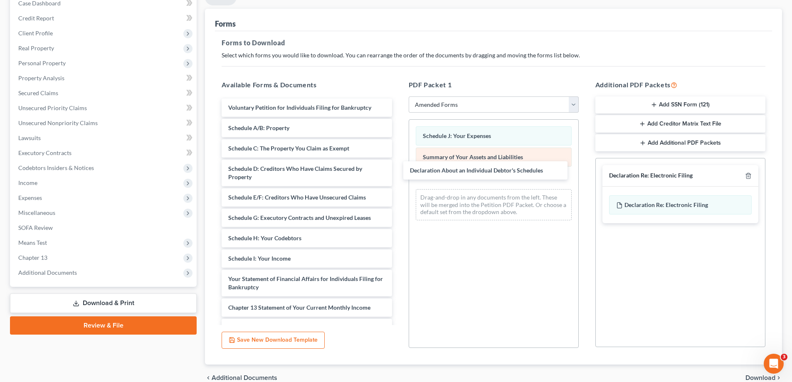
drag, startPoint x: 277, startPoint y: 279, endPoint x: 464, endPoint y: 148, distance: 228.2
click at [398, 171] on div "Declaration About an Individual Debtor's Schedules Voluntary Petition for Indiv…" at bounding box center [306, 253] width 183 height 308
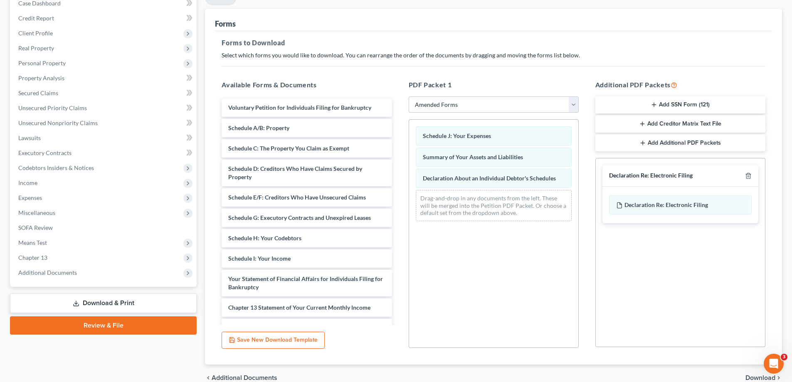
scroll to position [131, 0]
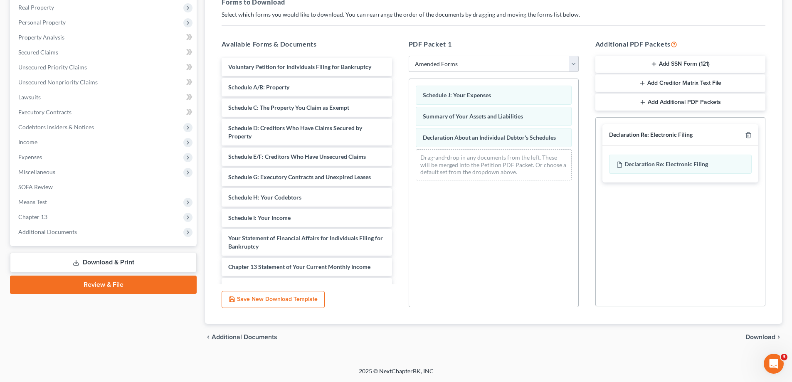
click at [755, 336] on span "Download" at bounding box center [760, 337] width 30 height 7
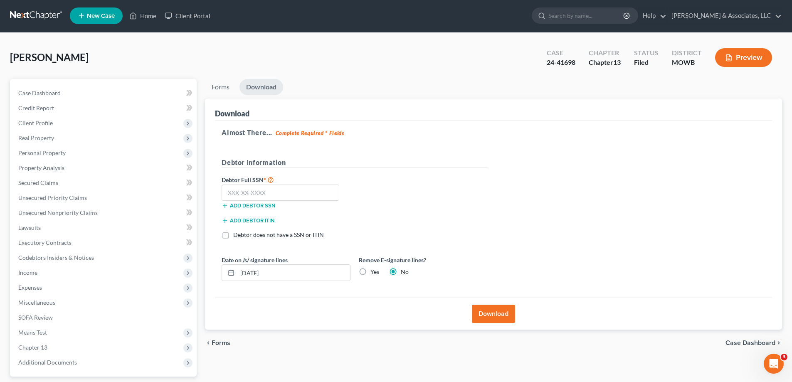
scroll to position [0, 0]
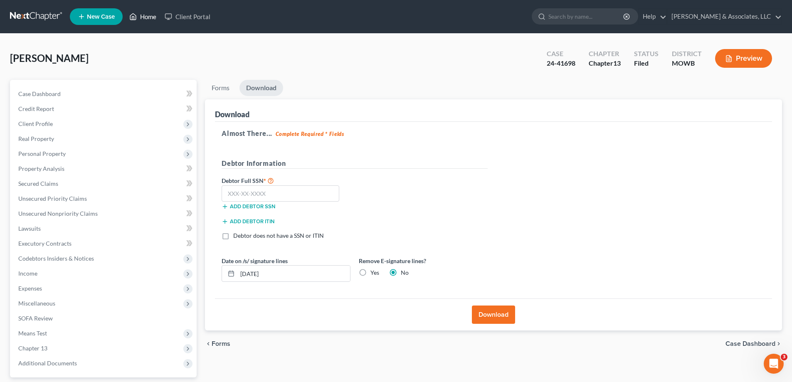
click at [153, 15] on link "Home" at bounding box center [142, 16] width 35 height 15
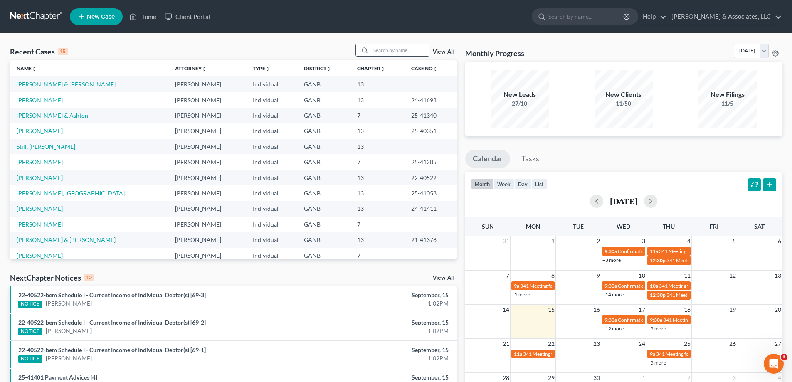
click at [389, 48] on input "search" at bounding box center [400, 50] width 58 height 12
type input "[PERSON_NAME]"
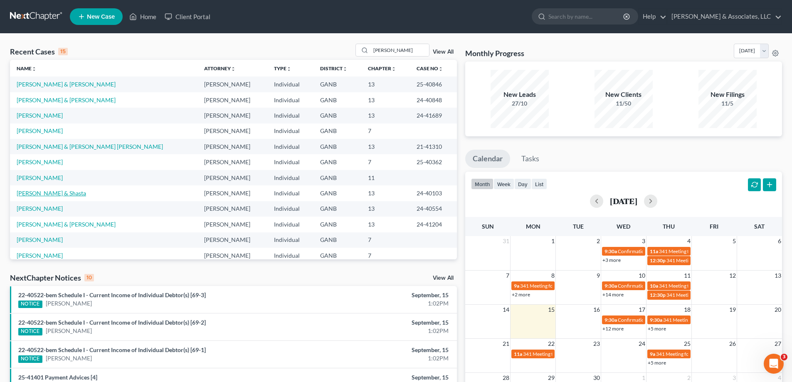
click at [52, 194] on link "[PERSON_NAME] & Shasta" at bounding box center [51, 193] width 69 height 7
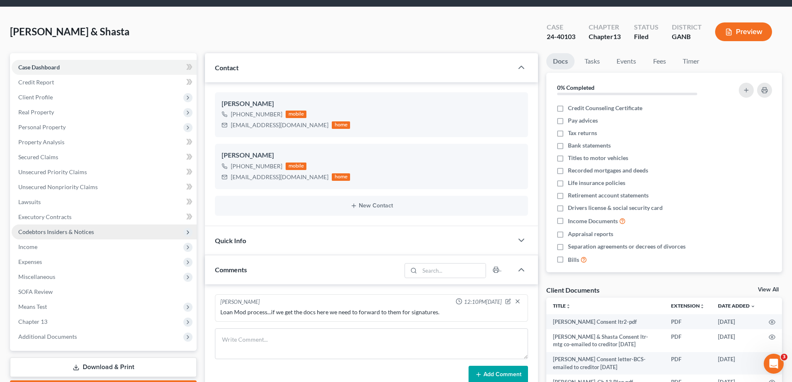
scroll to position [42, 0]
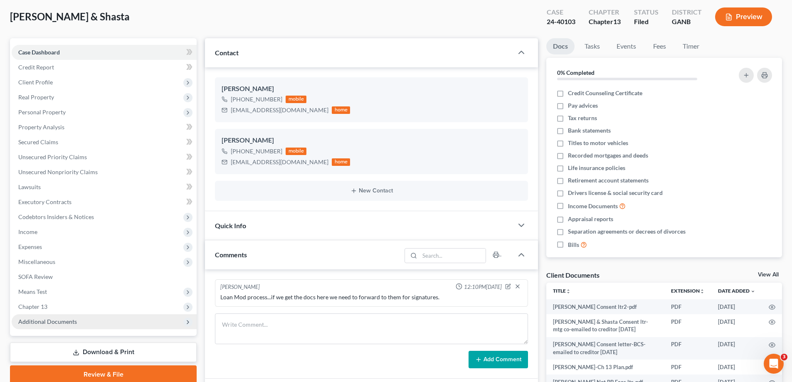
click at [37, 319] on span "Additional Documents" at bounding box center [47, 321] width 59 height 7
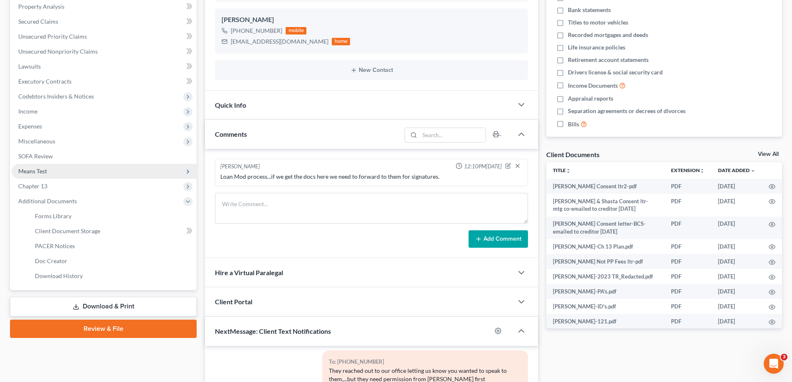
scroll to position [166, 0]
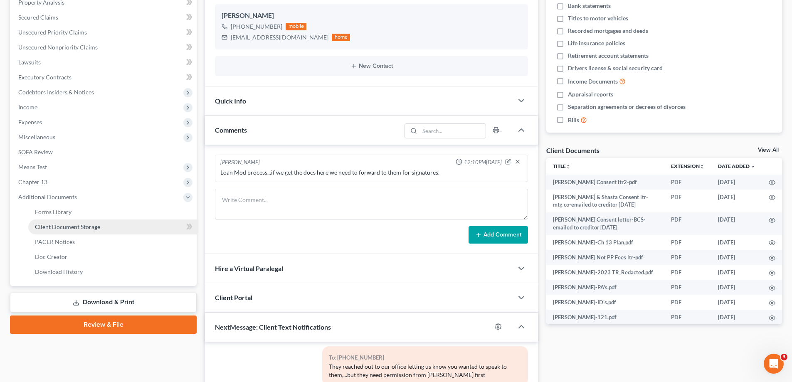
click at [73, 227] on span "Client Document Storage" at bounding box center [67, 226] width 65 height 7
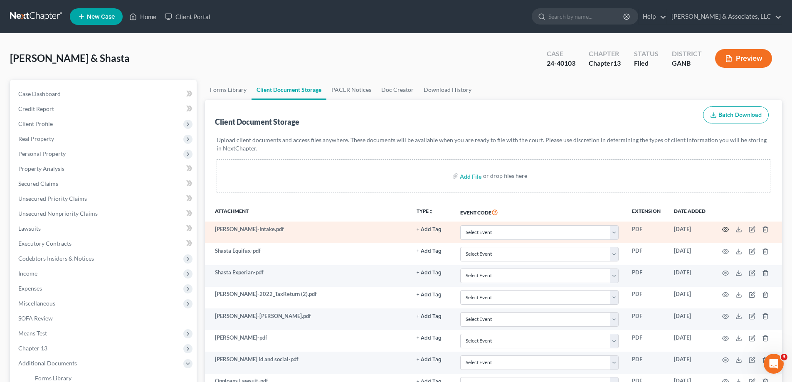
click at [725, 228] on icon "button" at bounding box center [725, 229] width 7 height 7
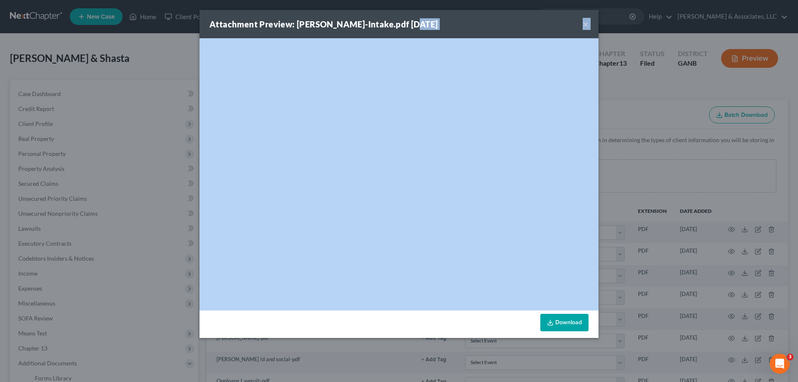
drag, startPoint x: 584, startPoint y: 25, endPoint x: 567, endPoint y: 41, distance: 23.5
click at [584, 24] on button "×" at bounding box center [586, 24] width 6 height 10
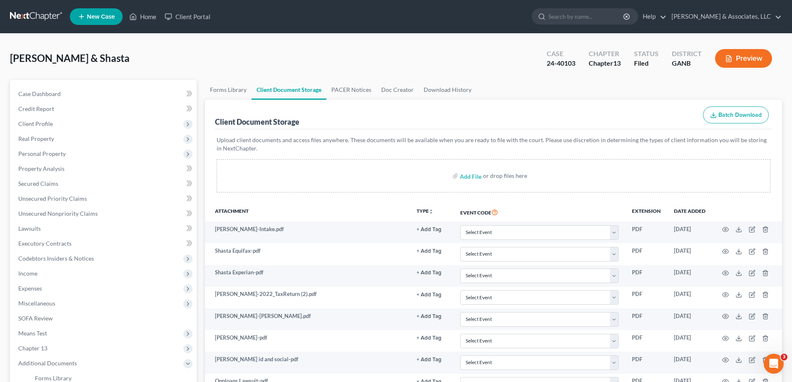
click at [595, 69] on div "Chapter Chapter 13" at bounding box center [604, 59] width 45 height 25
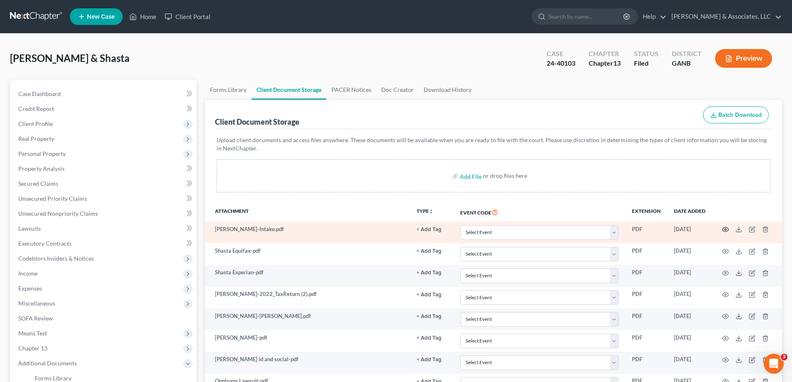
click at [725, 229] on circle "button" at bounding box center [726, 230] width 2 height 2
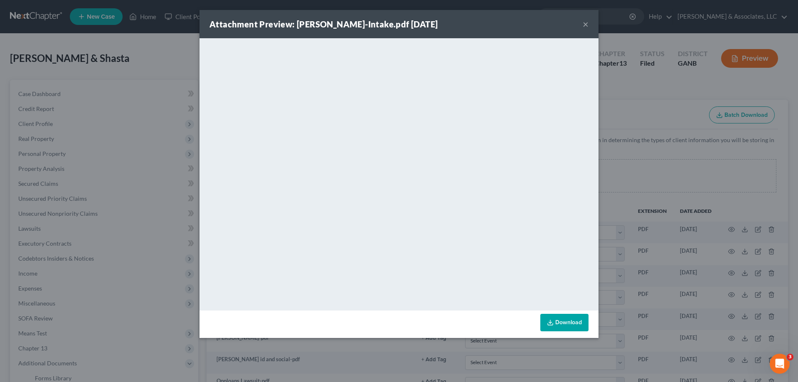
drag, startPoint x: 584, startPoint y: 24, endPoint x: 797, endPoint y: 37, distance: 212.8
click at [584, 24] on button "×" at bounding box center [586, 24] width 6 height 10
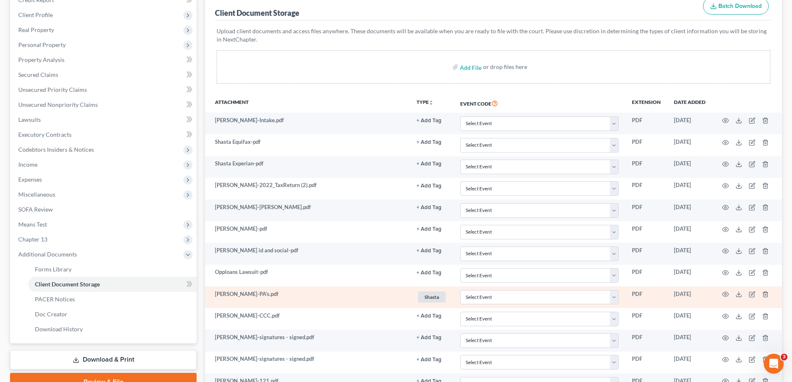
scroll to position [28, 0]
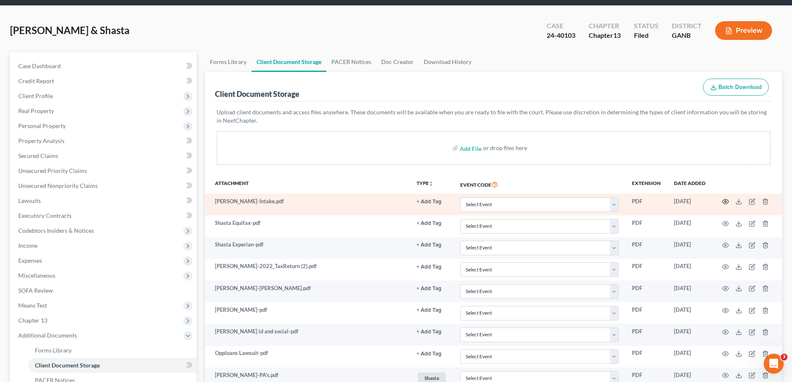
click at [726, 202] on circle "button" at bounding box center [726, 202] width 2 height 2
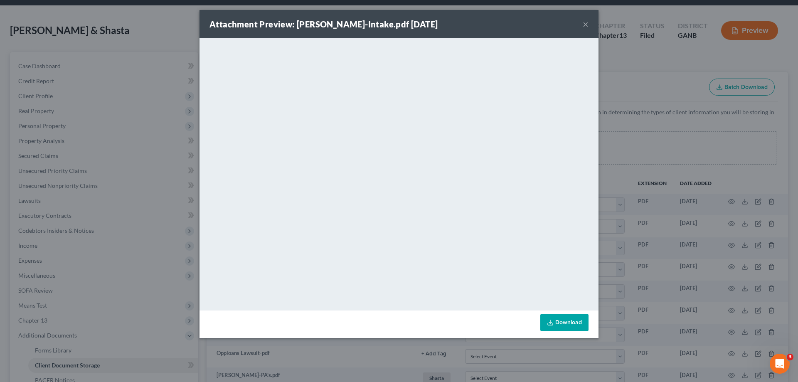
drag, startPoint x: 586, startPoint y: 22, endPoint x: 202, endPoint y: 130, distance: 398.3
click at [586, 22] on button "×" at bounding box center [586, 24] width 6 height 10
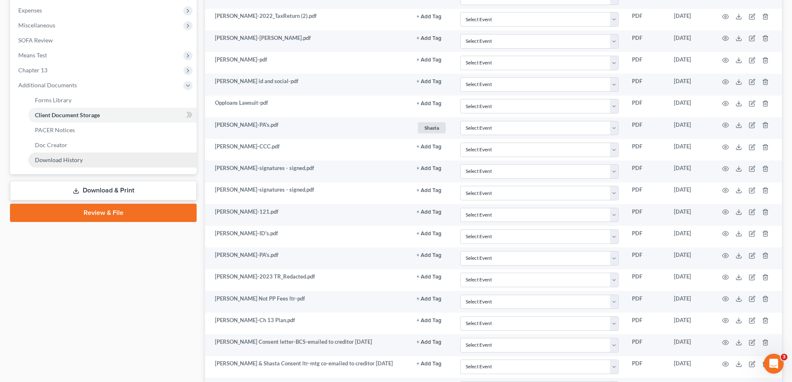
scroll to position [277, 0]
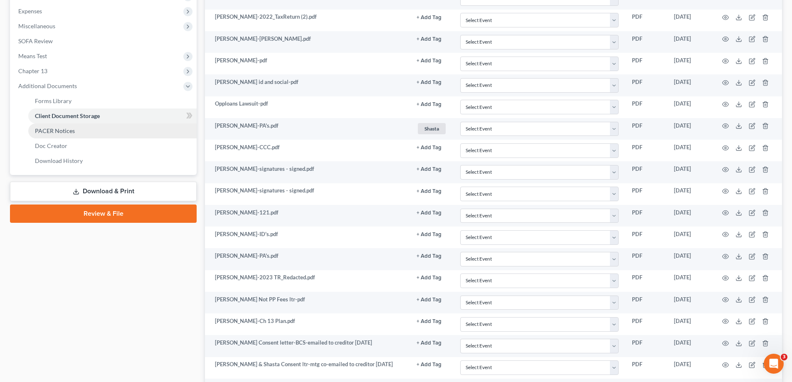
click at [48, 130] on span "PACER Notices" at bounding box center [55, 130] width 40 height 7
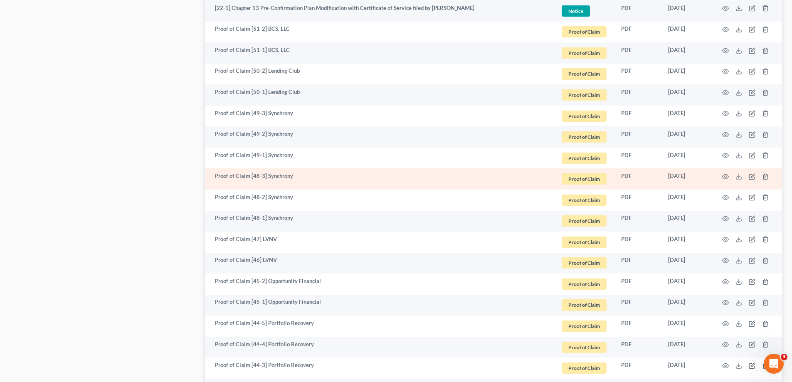
scroll to position [1486, 0]
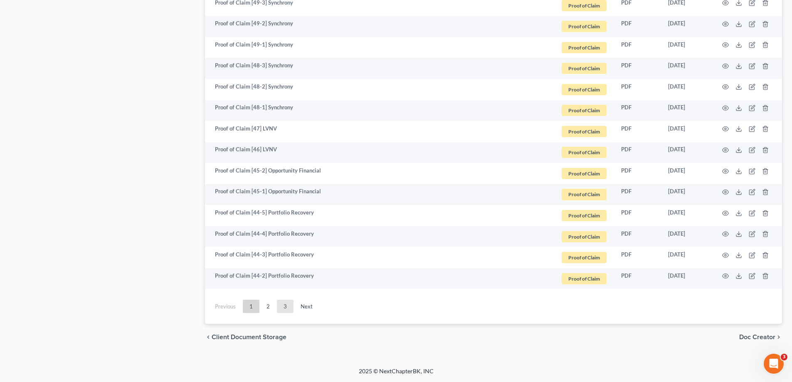
click at [286, 307] on link "3" at bounding box center [285, 306] width 17 height 13
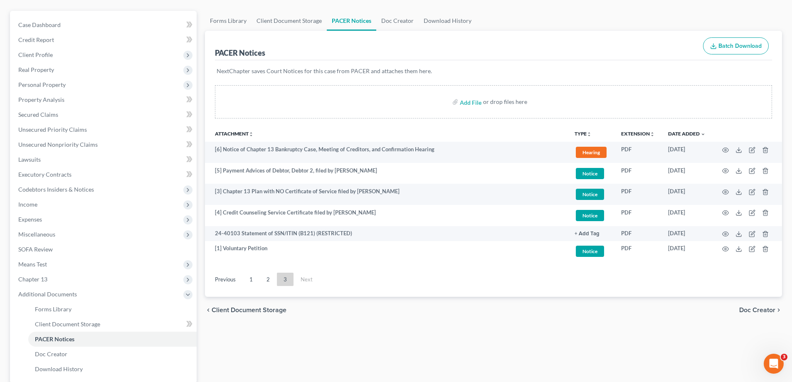
scroll to position [0, 0]
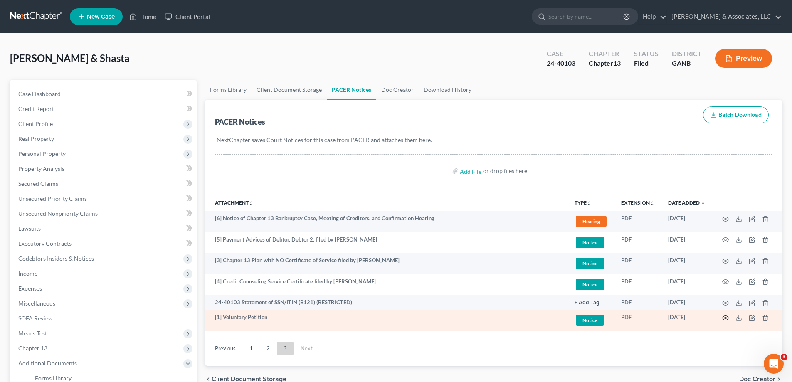
click at [724, 318] on icon "button" at bounding box center [725, 318] width 7 height 7
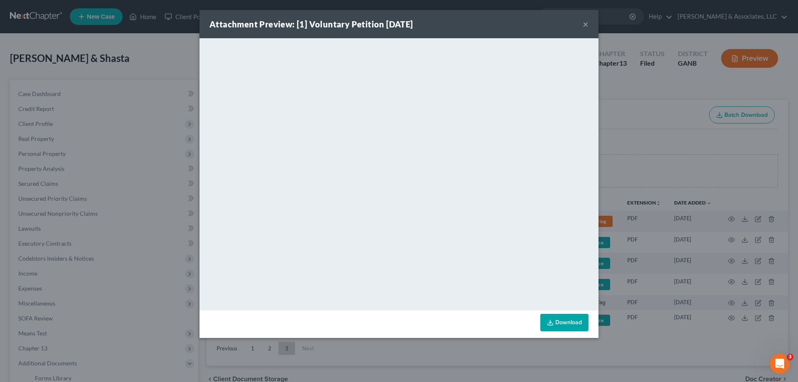
click at [586, 25] on button "×" at bounding box center [586, 24] width 6 height 10
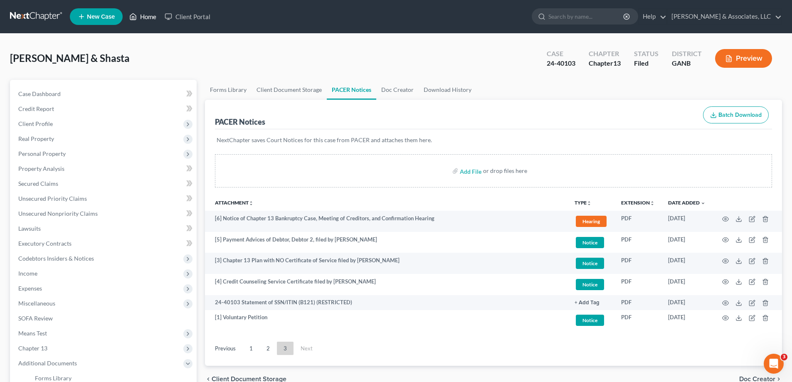
click at [150, 12] on link "Home" at bounding box center [142, 16] width 35 height 15
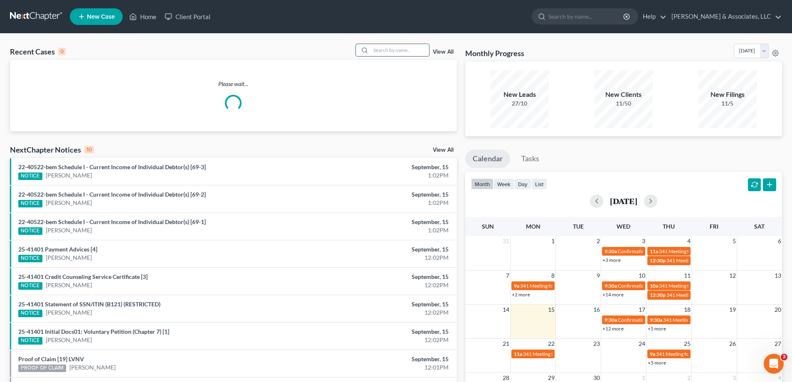
click at [403, 53] on input "search" at bounding box center [400, 50] width 58 height 12
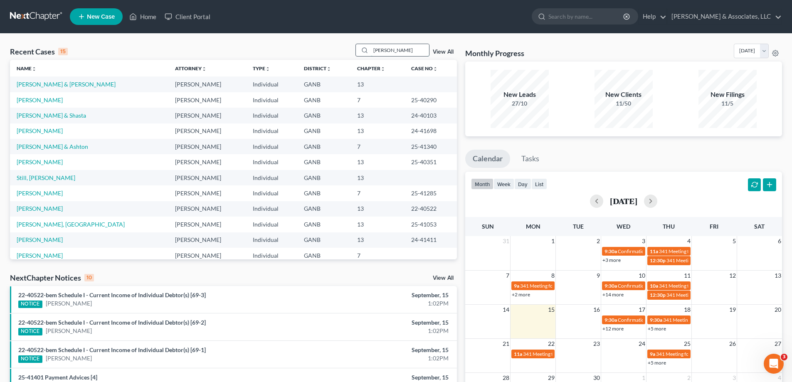
type input "[PERSON_NAME]"
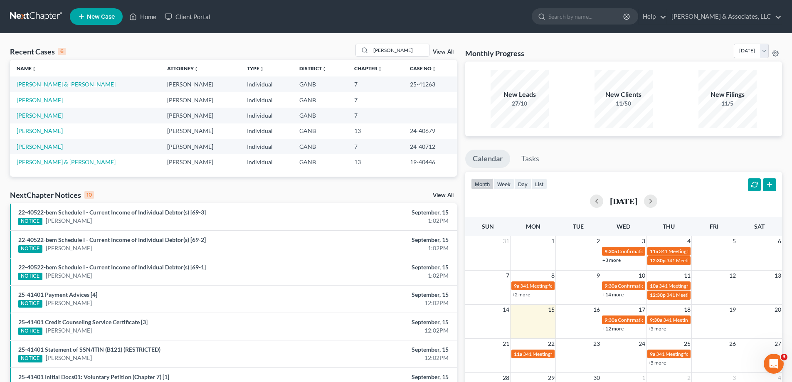
click at [42, 83] on link "[PERSON_NAME] & [PERSON_NAME]" at bounding box center [66, 84] width 99 height 7
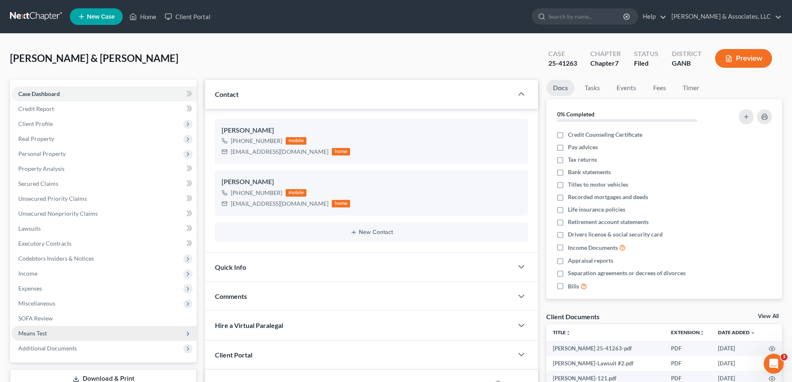
scroll to position [166, 0]
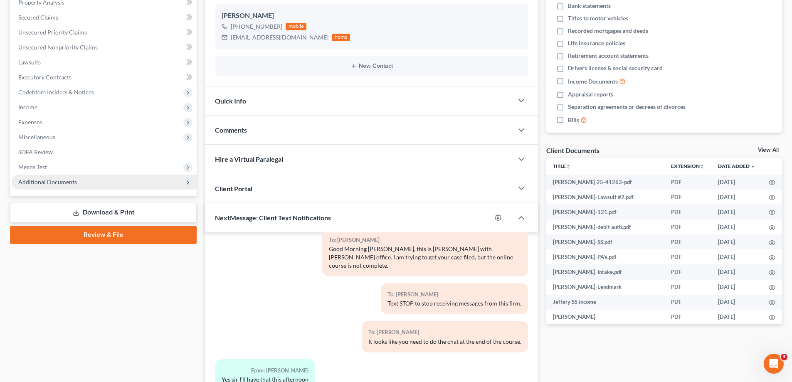
click at [47, 182] on span "Additional Documents" at bounding box center [47, 181] width 59 height 7
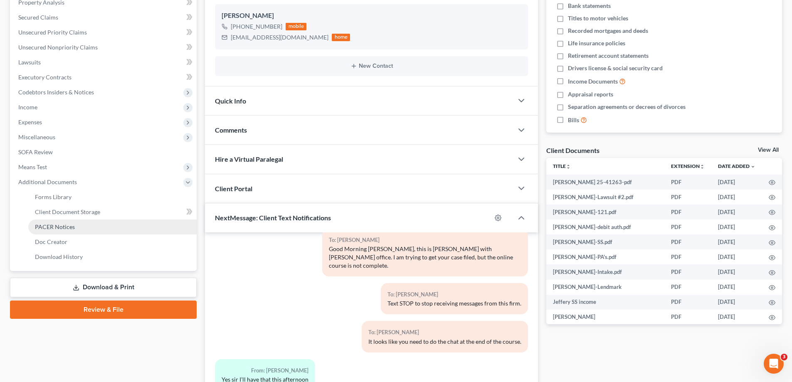
click at [57, 227] on span "PACER Notices" at bounding box center [55, 226] width 40 height 7
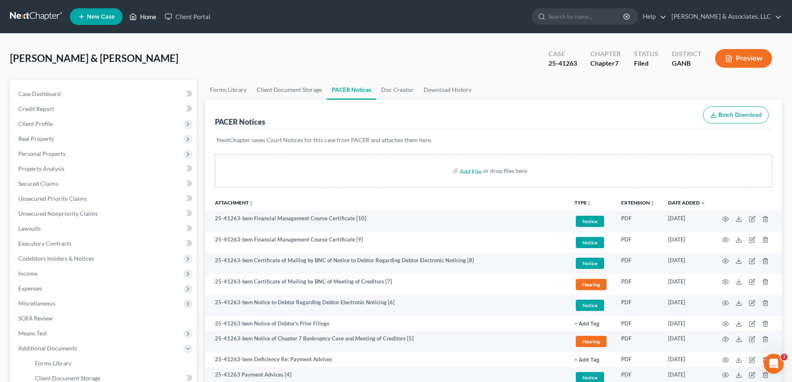
click at [146, 16] on link "Home" at bounding box center [142, 16] width 35 height 15
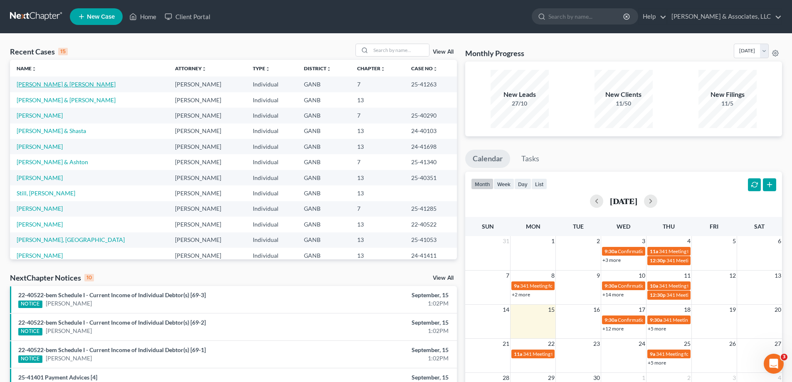
click at [63, 83] on link "[PERSON_NAME] & [PERSON_NAME]" at bounding box center [66, 84] width 99 height 7
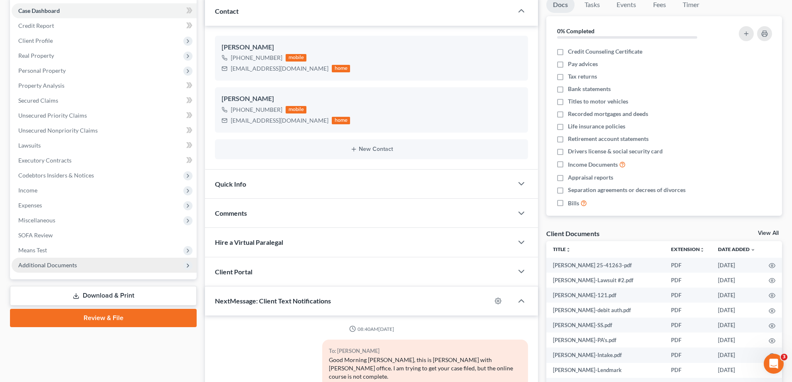
scroll to position [28, 0]
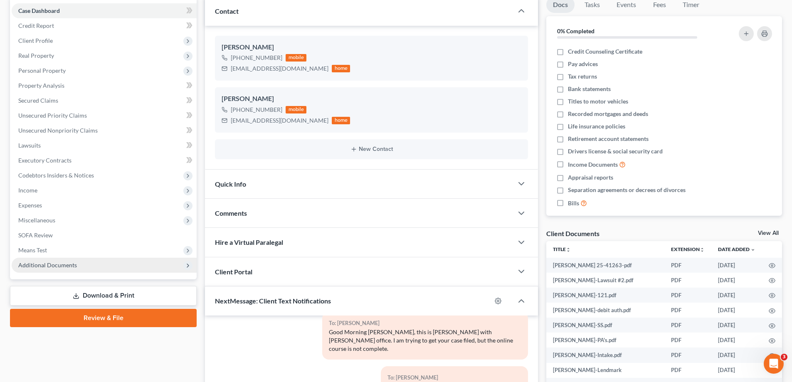
drag, startPoint x: 47, startPoint y: 265, endPoint x: 83, endPoint y: 260, distance: 36.5
click at [47, 265] on span "Additional Documents" at bounding box center [47, 264] width 59 height 7
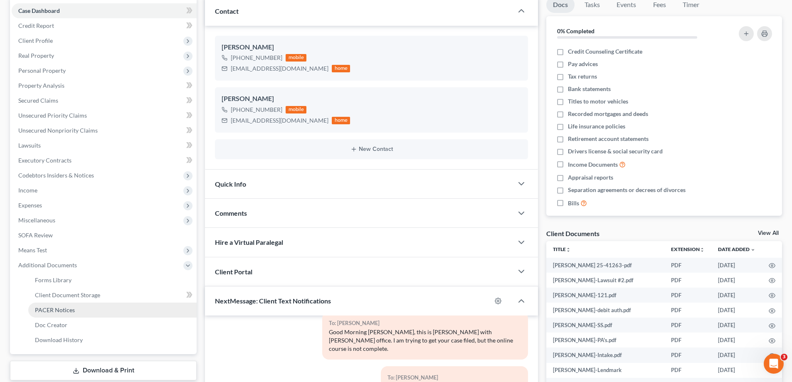
drag, startPoint x: 50, startPoint y: 308, endPoint x: 94, endPoint y: 309, distance: 44.5
click at [51, 309] on span "PACER Notices" at bounding box center [55, 309] width 40 height 7
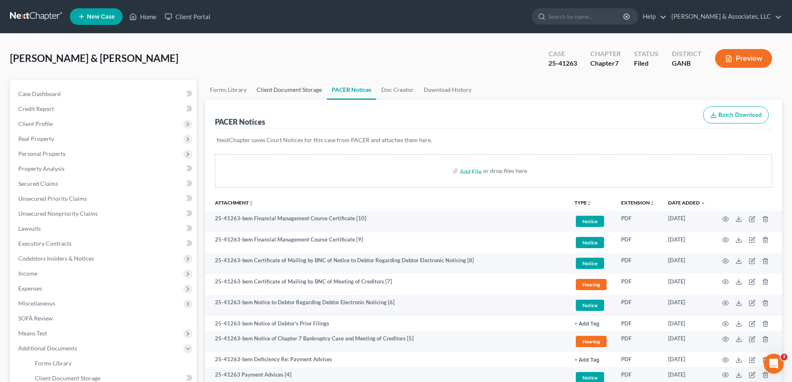
click at [295, 89] on link "Client Document Storage" at bounding box center [289, 90] width 75 height 20
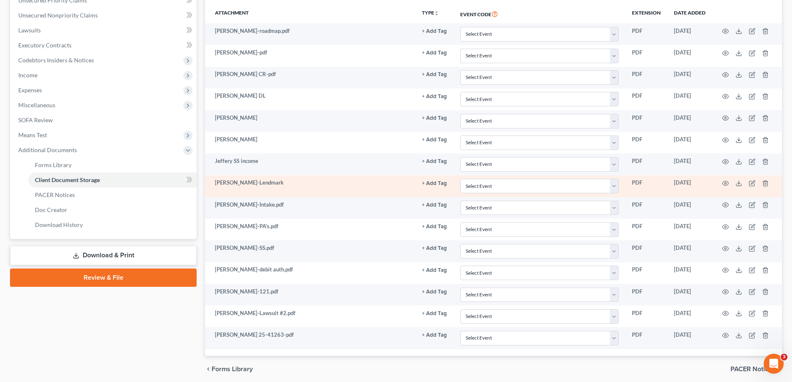
scroll to position [230, 0]
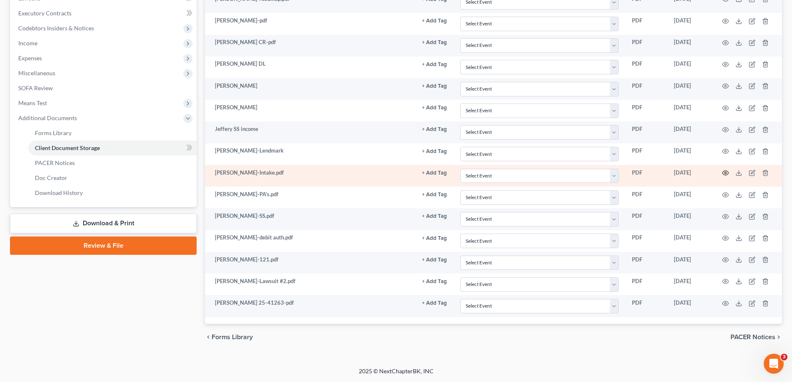
click at [727, 173] on icon "button" at bounding box center [725, 173] width 7 height 7
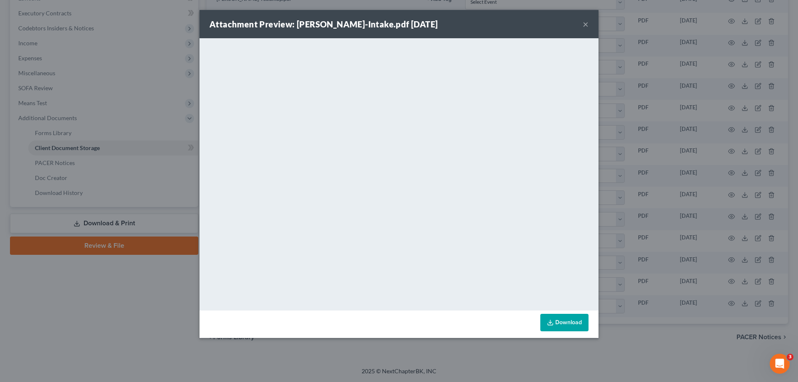
click at [582, 24] on div "Attachment Preview: [PERSON_NAME]-Intake.pdf [DATE] ×" at bounding box center [399, 24] width 399 height 28
click at [586, 23] on button "×" at bounding box center [586, 24] width 6 height 10
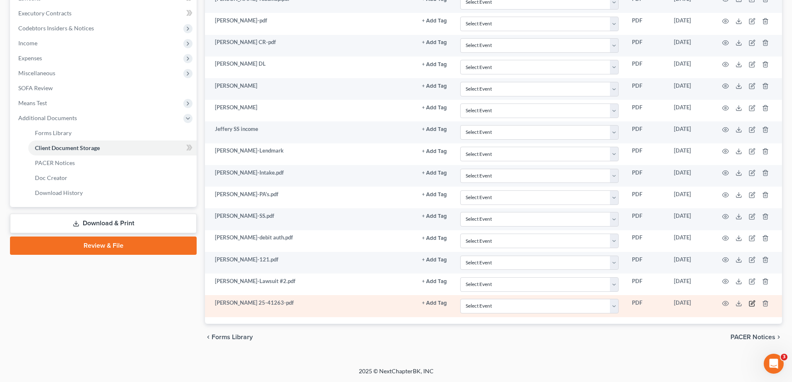
click at [752, 303] on icon "button" at bounding box center [753, 303] width 4 height 4
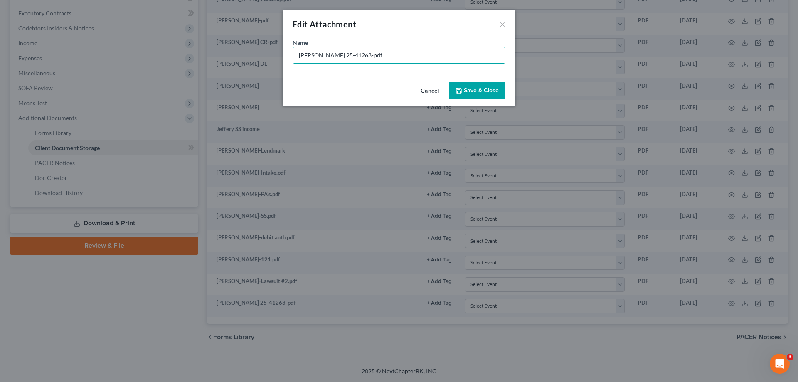
drag, startPoint x: 411, startPoint y: 57, endPoint x: 160, endPoint y: 52, distance: 251.2
click at [160, 52] on div "Edit Attachment × Name * [PERSON_NAME] 25-41263-pdf Cancel Save & Close" at bounding box center [399, 191] width 798 height 382
type input "Reaff-Mariner Finance- 2005Nissan Titan-Keep"
click at [480, 92] on span "Save & Close" at bounding box center [481, 90] width 35 height 7
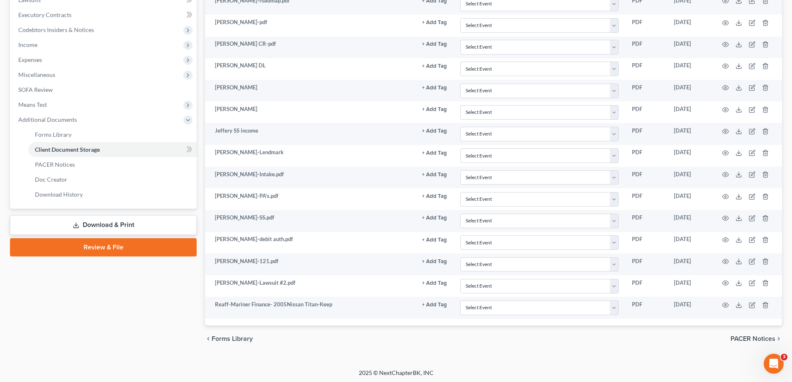
scroll to position [0, 0]
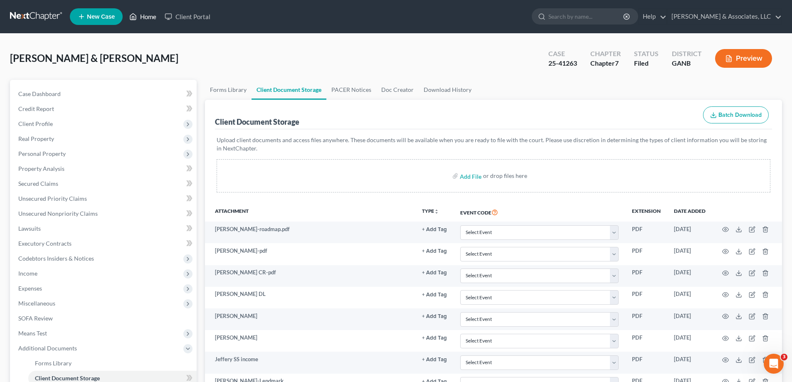
drag, startPoint x: 143, startPoint y: 15, endPoint x: 147, endPoint y: 12, distance: 4.6
click at [143, 15] on link "Home" at bounding box center [142, 16] width 35 height 15
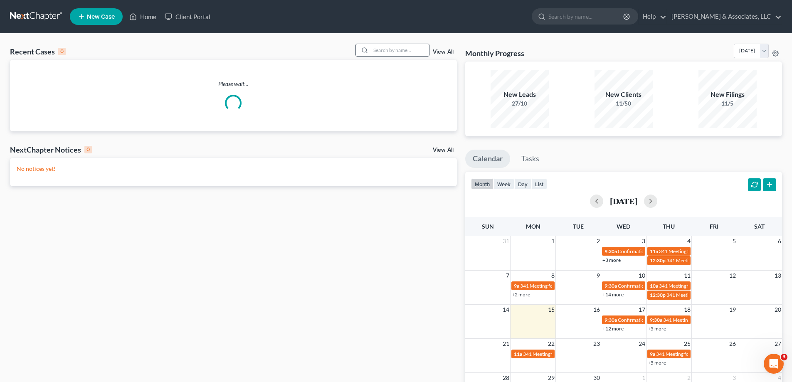
click at [399, 50] on input "search" at bounding box center [400, 50] width 58 height 12
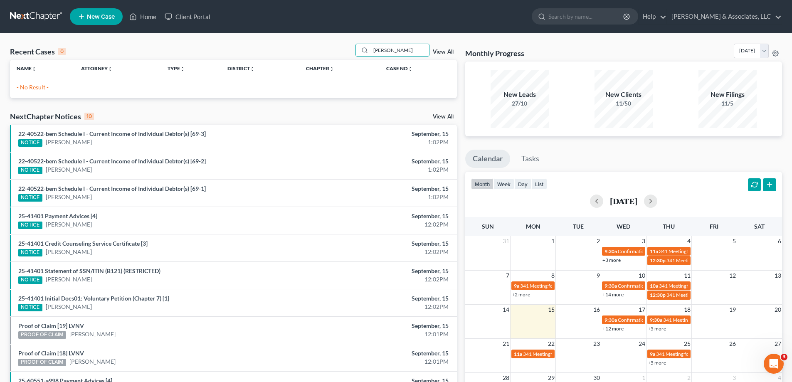
type input "[PERSON_NAME]"
click at [92, 14] on span "New Case" at bounding box center [101, 17] width 28 height 6
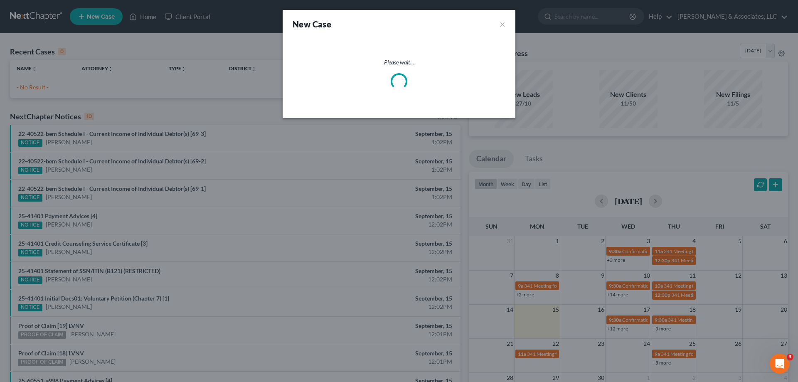
select select "19"
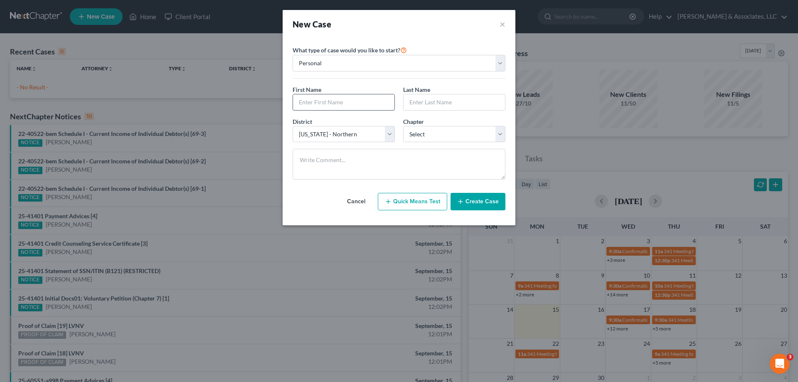
drag, startPoint x: 313, startPoint y: 113, endPoint x: 310, endPoint y: 103, distance: 10.9
click at [313, 111] on div "First Name * Last Name *" at bounding box center [399, 101] width 221 height 32
click at [310, 103] on input "text" at bounding box center [343, 102] width 101 height 16
type input "[PERSON_NAME]"
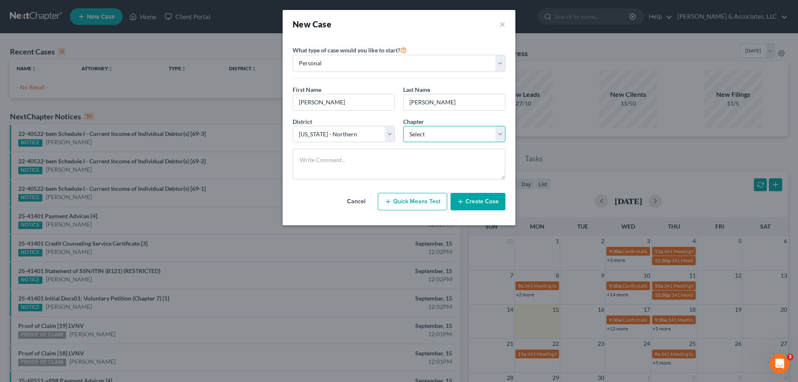
click at [448, 132] on select "Select 7 11 12 13" at bounding box center [454, 134] width 102 height 17
select select "0"
click at [403, 126] on select "Select 7 11 12 13" at bounding box center [454, 134] width 102 height 17
click at [478, 203] on button "Create Case" at bounding box center [478, 201] width 55 height 17
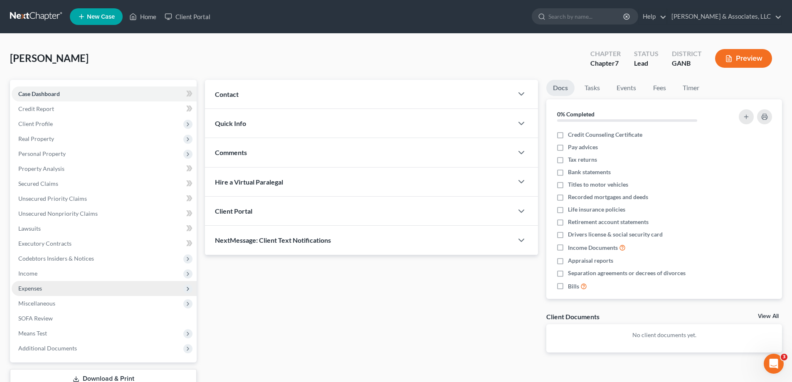
scroll to position [60, 0]
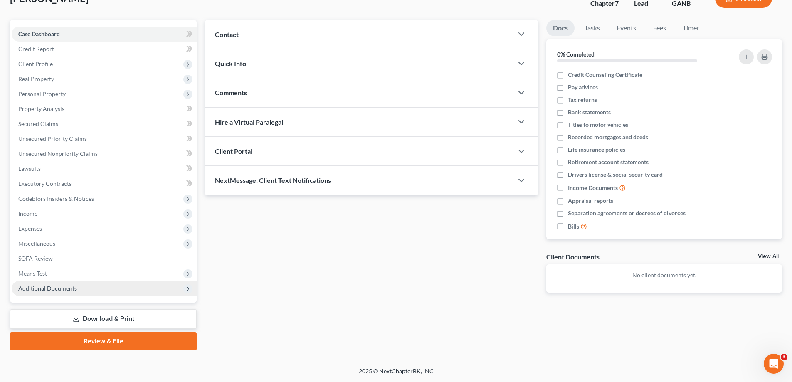
click at [39, 288] on span "Additional Documents" at bounding box center [47, 288] width 59 height 7
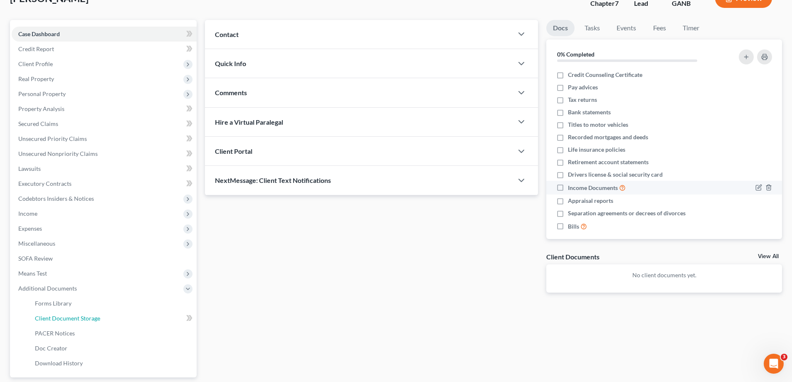
drag, startPoint x: 54, startPoint y: 318, endPoint x: 770, endPoint y: 184, distance: 728.8
click at [54, 318] on span "Client Document Storage" at bounding box center [67, 318] width 65 height 7
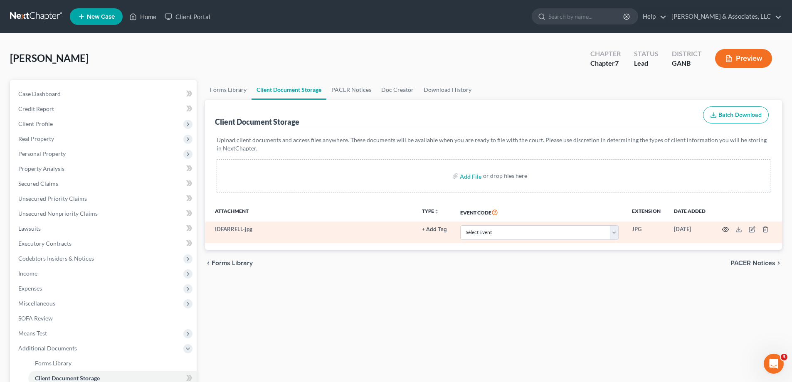
click at [726, 228] on icon "button" at bounding box center [725, 229] width 7 height 7
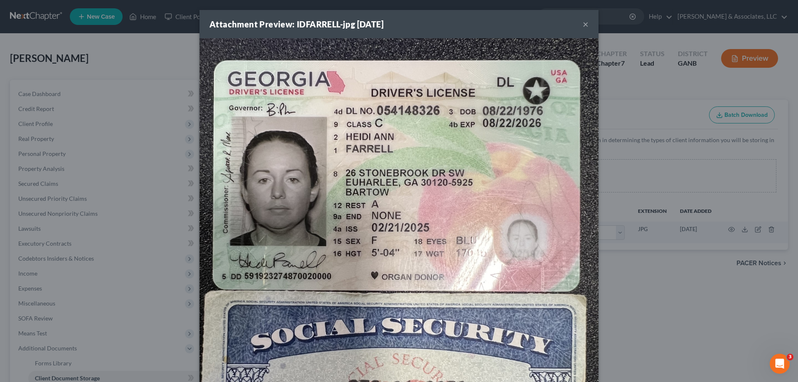
click at [583, 23] on button "×" at bounding box center [586, 24] width 6 height 10
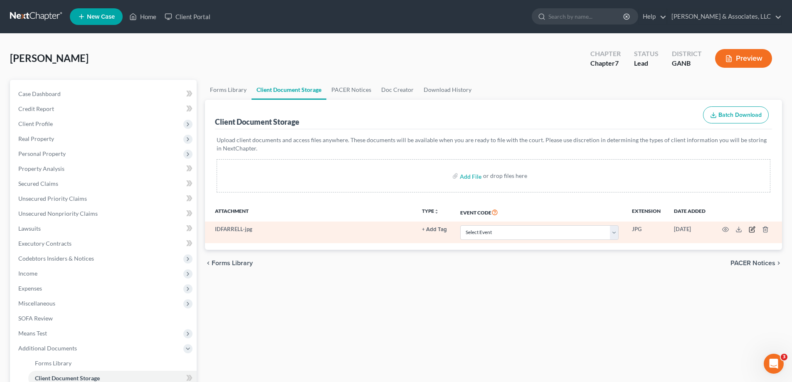
click at [752, 229] on icon "button" at bounding box center [753, 229] width 4 height 4
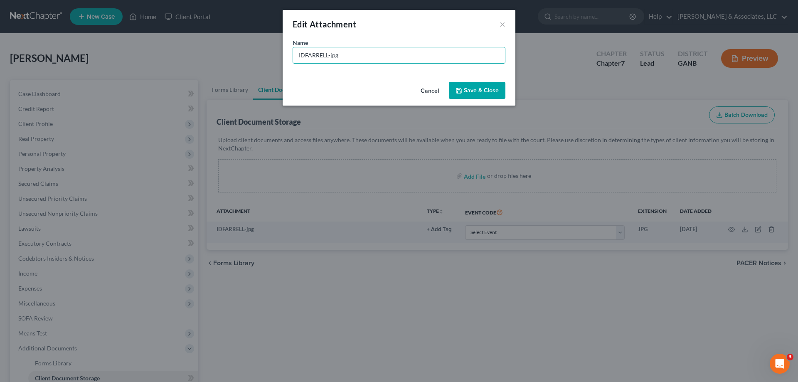
drag, startPoint x: 387, startPoint y: 59, endPoint x: 201, endPoint y: 51, distance: 186.4
click at [201, 51] on div "Edit Attachment × Name * IDFARRELL-jpg Cancel Save & Close" at bounding box center [399, 191] width 798 height 382
type input "DL & SSN"
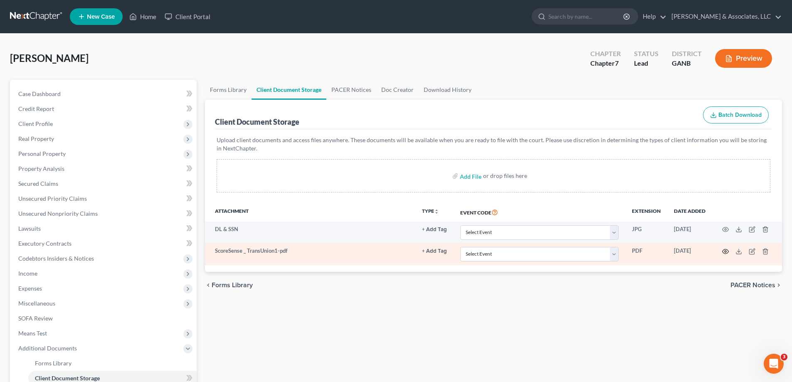
click at [725, 251] on circle "button" at bounding box center [726, 252] width 2 height 2
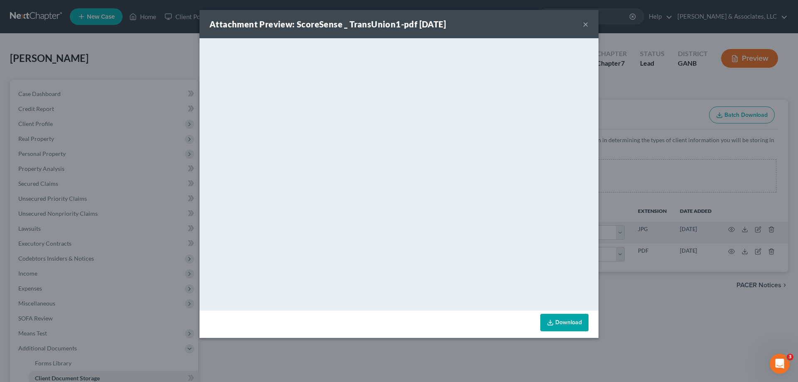
click at [584, 25] on button "×" at bounding box center [586, 24] width 6 height 10
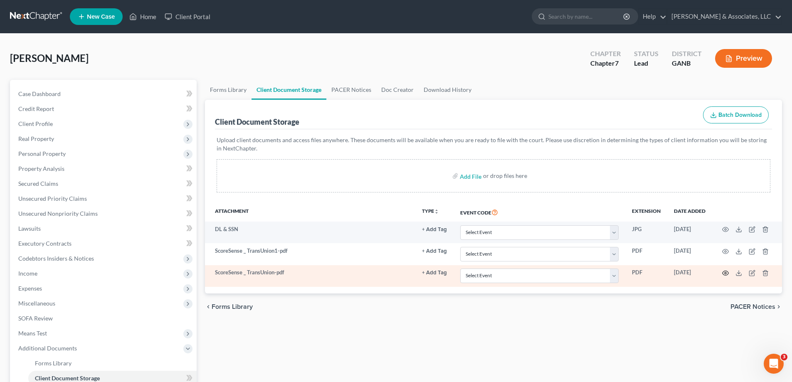
click at [724, 272] on icon "button" at bounding box center [725, 273] width 7 height 7
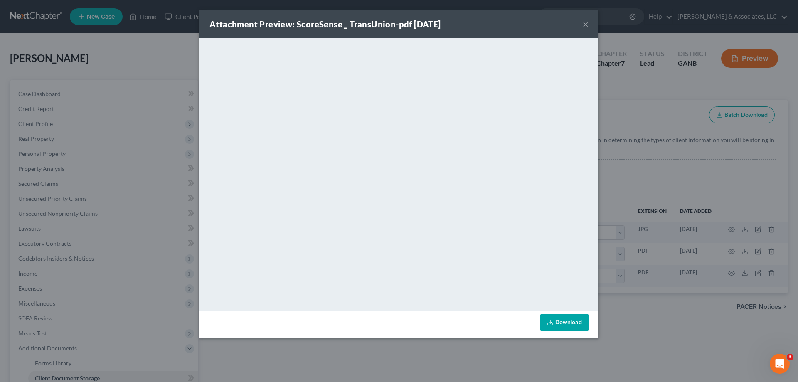
click at [583, 24] on button "×" at bounding box center [586, 24] width 6 height 10
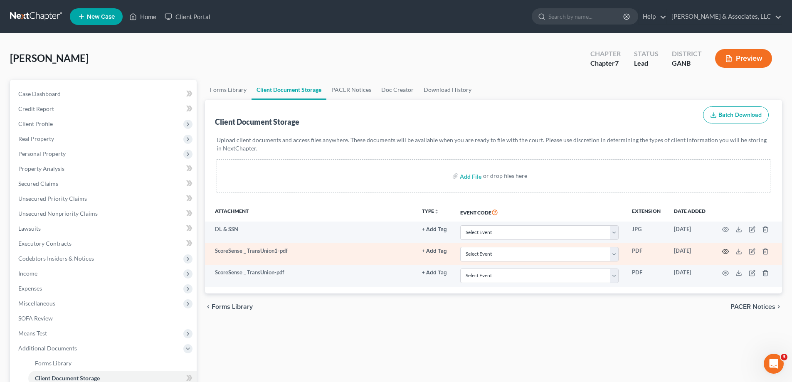
click at [725, 250] on icon "button" at bounding box center [725, 251] width 7 height 7
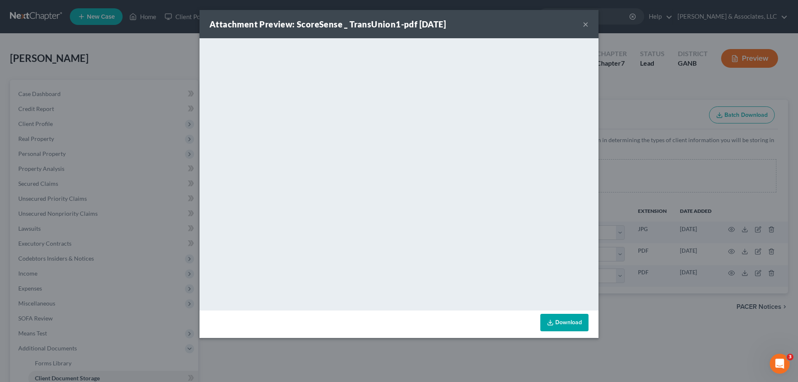
click at [584, 23] on button "×" at bounding box center [586, 24] width 6 height 10
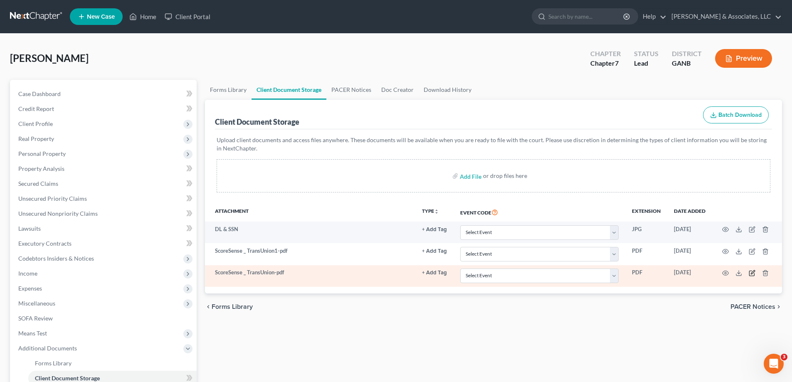
click at [751, 274] on icon "button" at bounding box center [753, 272] width 4 height 4
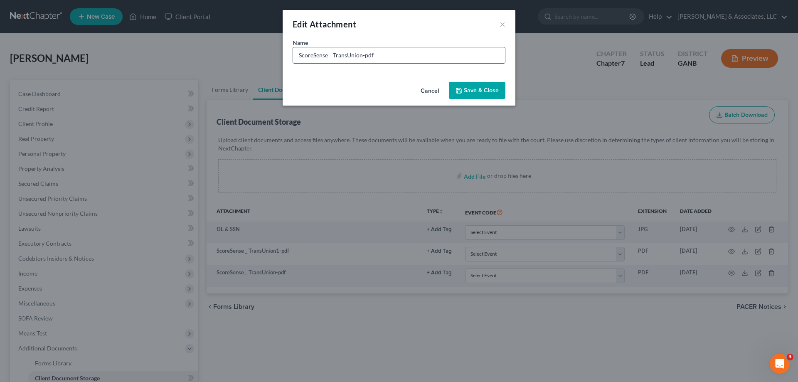
click at [391, 57] on input "ScoreSense _ TransUnion-pdf" at bounding box center [399, 55] width 212 height 16
type input "ScoreSense _ TransUnion2"
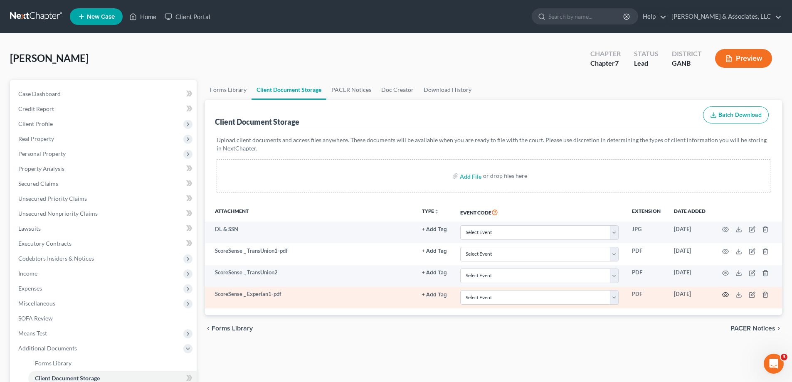
click at [725, 295] on icon "button" at bounding box center [725, 294] width 7 height 7
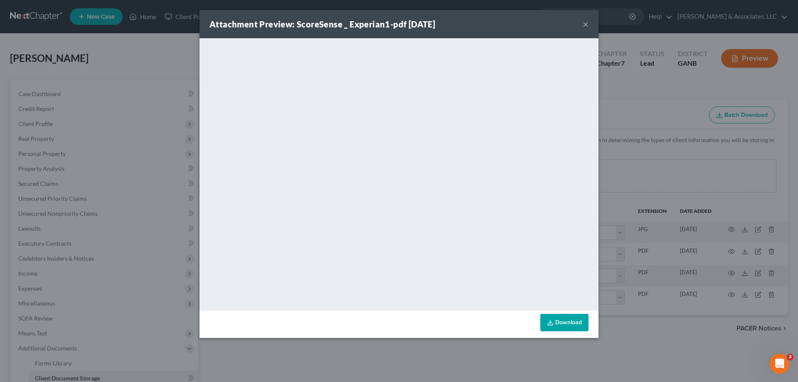
drag, startPoint x: 583, startPoint y: 24, endPoint x: 778, endPoint y: 51, distance: 196.4
click at [583, 23] on button "×" at bounding box center [586, 24] width 6 height 10
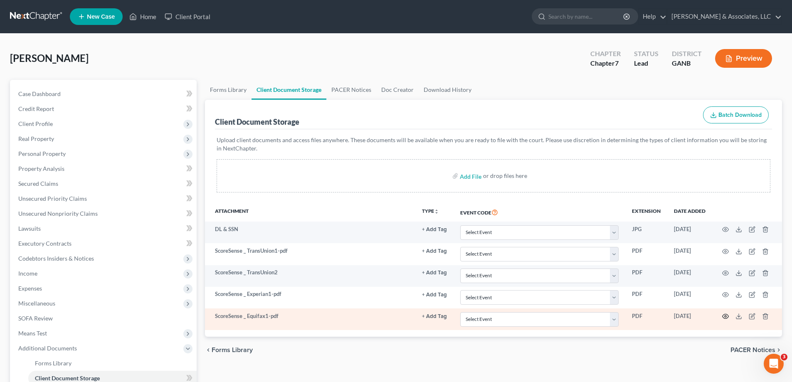
click at [725, 315] on icon "button" at bounding box center [725, 316] width 7 height 7
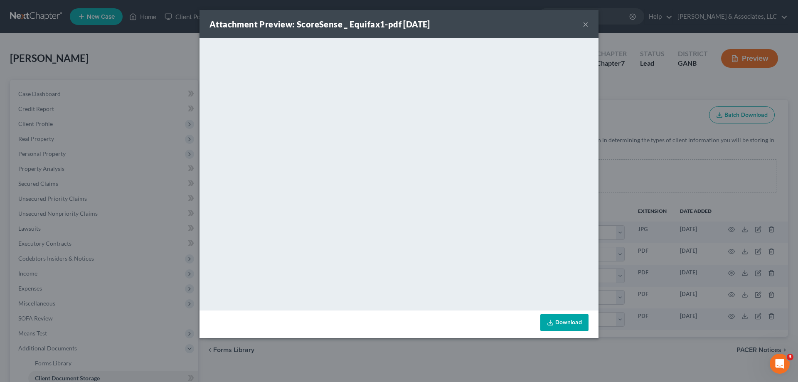
click at [587, 21] on button "×" at bounding box center [586, 24] width 6 height 10
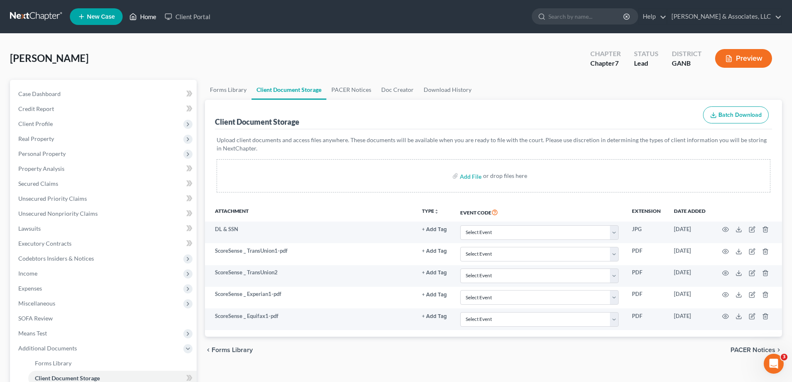
click at [148, 17] on link "Home" at bounding box center [142, 16] width 35 height 15
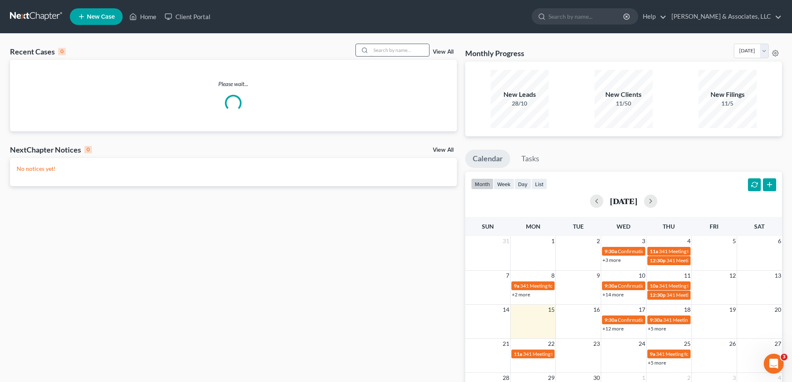
click at [395, 49] on input "search" at bounding box center [400, 50] width 58 height 12
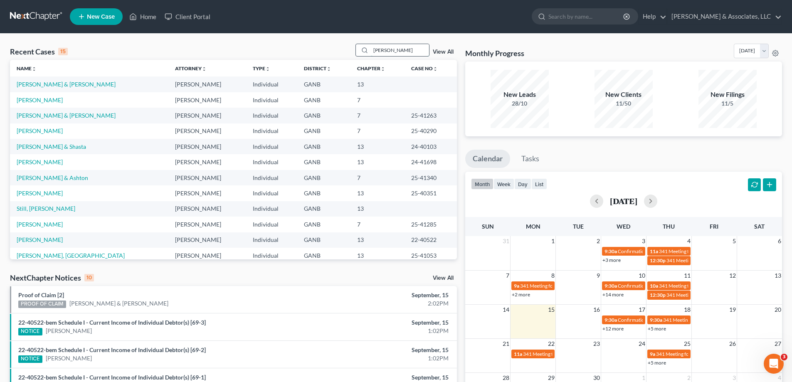
type input "[PERSON_NAME]"
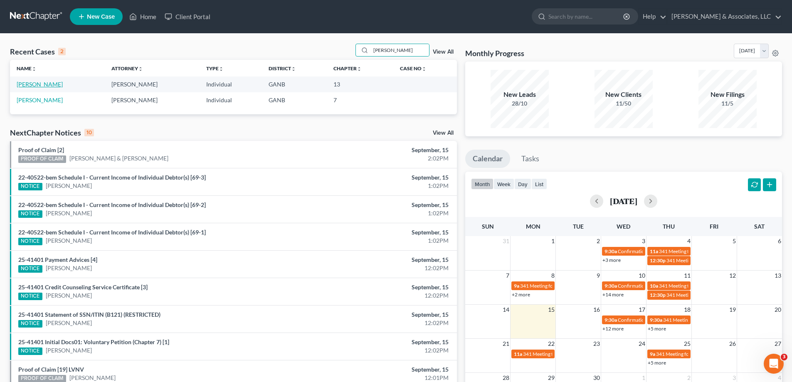
click at [38, 87] on link "[PERSON_NAME]" at bounding box center [40, 84] width 46 height 7
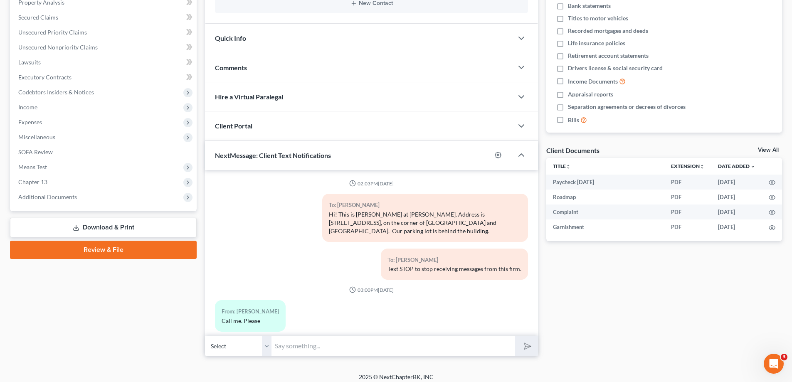
scroll to position [12, 0]
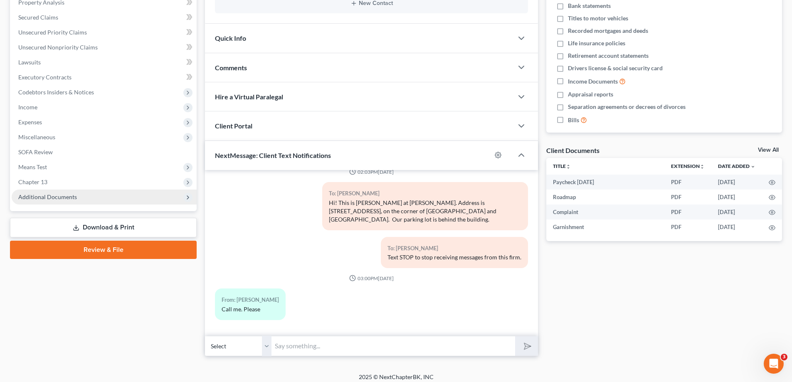
click at [39, 199] on span "Additional Documents" at bounding box center [47, 196] width 59 height 7
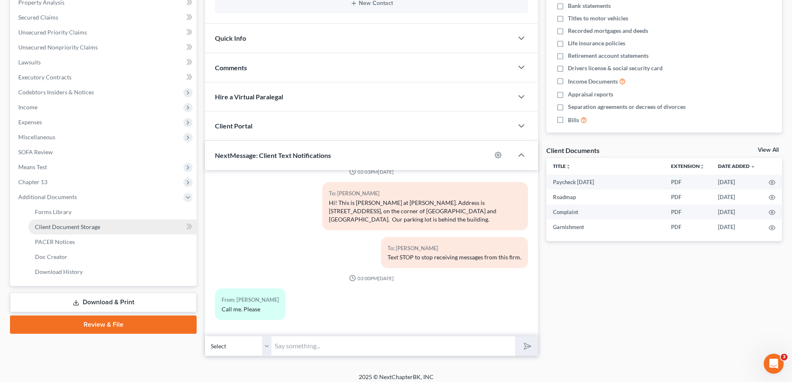
click at [52, 225] on span "Client Document Storage" at bounding box center [67, 226] width 65 height 7
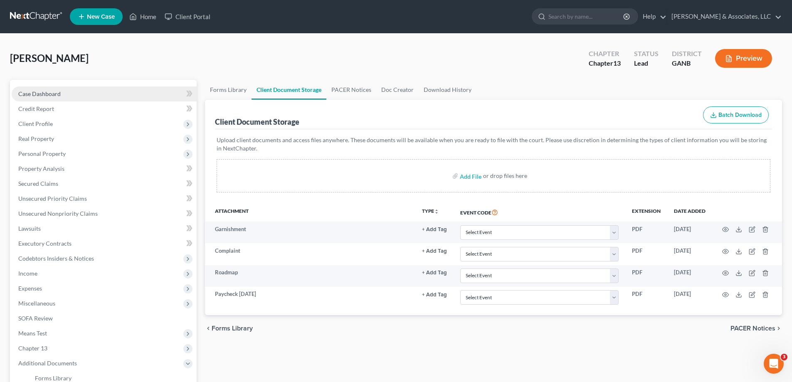
click at [44, 89] on link "Case Dashboard" at bounding box center [104, 93] width 185 height 15
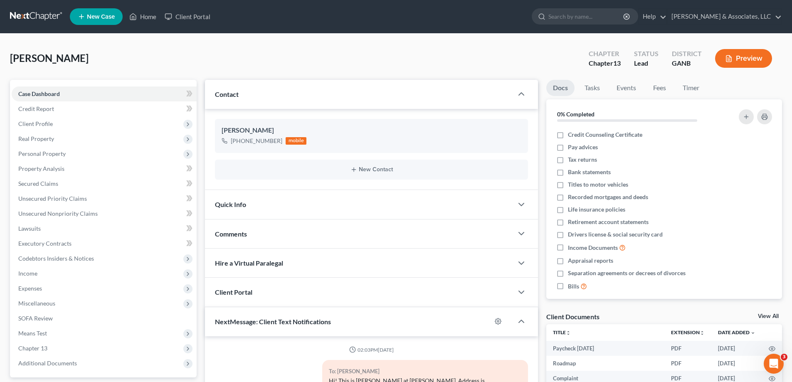
scroll to position [12, 0]
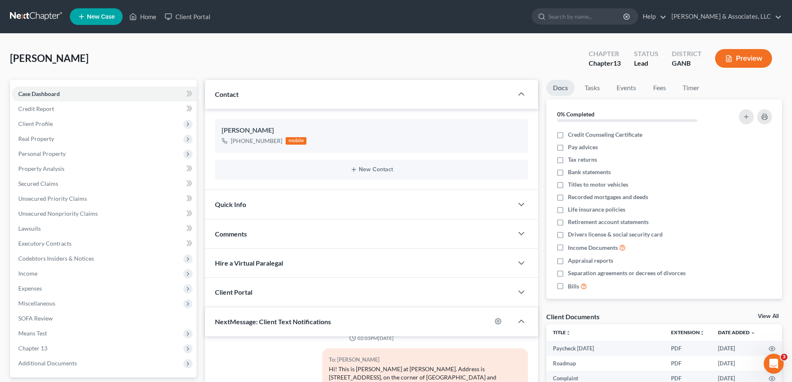
click at [234, 231] on span "Comments" at bounding box center [231, 234] width 32 height 8
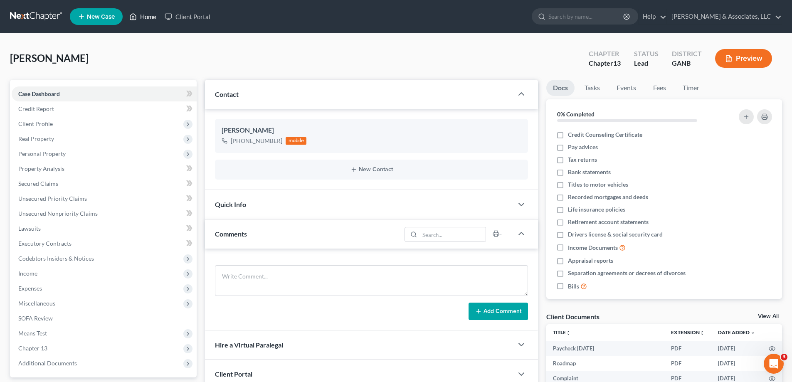
click at [148, 15] on link "Home" at bounding box center [142, 16] width 35 height 15
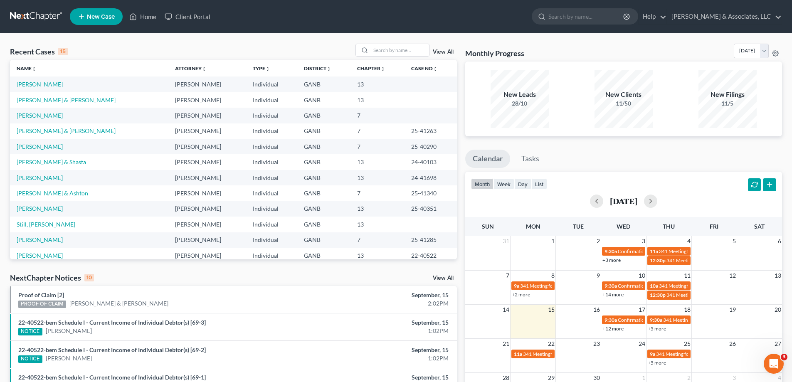
click at [22, 84] on link "[PERSON_NAME]" at bounding box center [40, 84] width 46 height 7
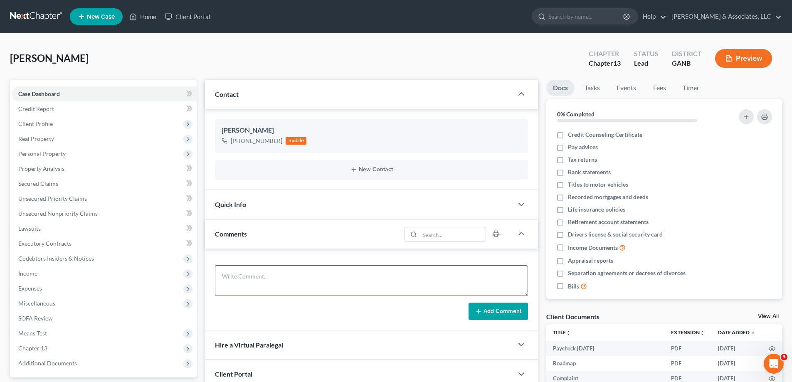
scroll to position [12, 0]
click at [237, 276] on textarea at bounding box center [371, 280] width 313 height 31
paste textarea "[EMAIL_ADDRESS][DOMAIN_NAME]"
type textarea "[EMAIL_ADDRESS][DOMAIN_NAME]"
drag, startPoint x: 305, startPoint y: 275, endPoint x: 242, endPoint y: 271, distance: 62.9
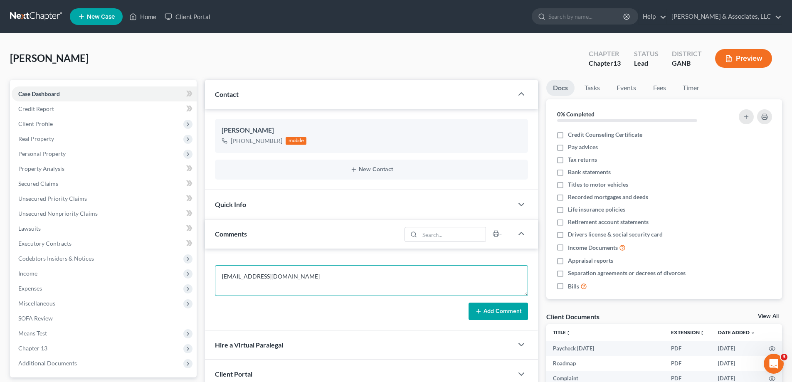
click at [207, 276] on div "[EMAIL_ADDRESS][DOMAIN_NAME] Add Comment" at bounding box center [371, 290] width 333 height 82
drag, startPoint x: 234, startPoint y: 276, endPoint x: 273, endPoint y: 274, distance: 38.3
click at [234, 276] on textarea at bounding box center [371, 280] width 313 height 31
click at [231, 273] on textarea at bounding box center [371, 280] width 313 height 31
paste textarea "Lore: ipsu36 Dolors <ametcons@adipi.eli> Sedd: Eiusmodte, Incididun 2, 3156 6:3…"
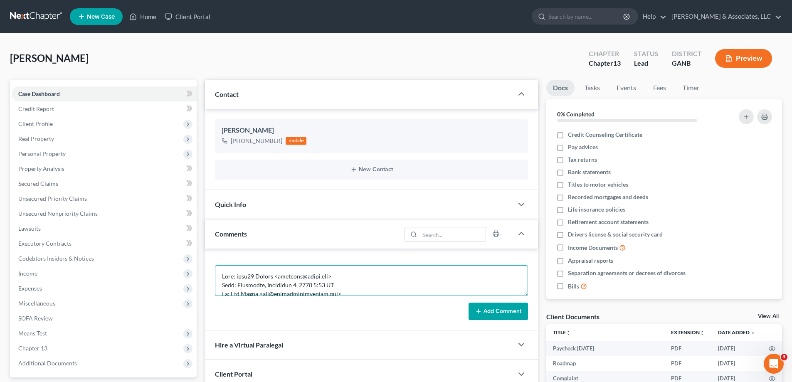
scroll to position [247, 0]
type textarea "Lore: ipsu36 Dolors <ametcons@adipi.eli> Sedd: Eiusmodte, Incididun 2, 3156 6:3…"
click at [491, 311] on button "Add Comment" at bounding box center [498, 311] width 59 height 17
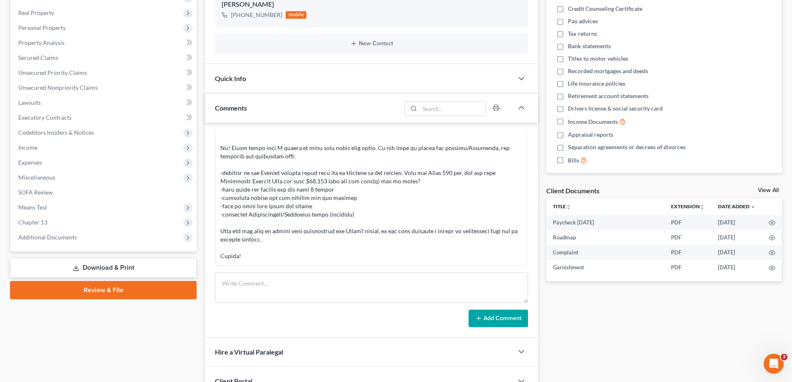
scroll to position [208, 0]
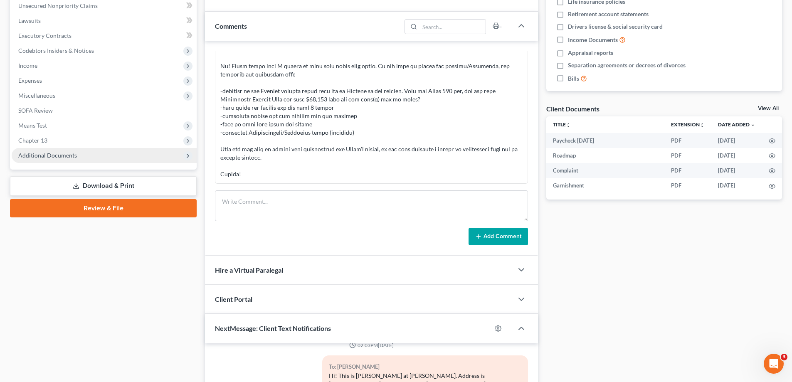
click at [69, 154] on span "Additional Documents" at bounding box center [47, 155] width 59 height 7
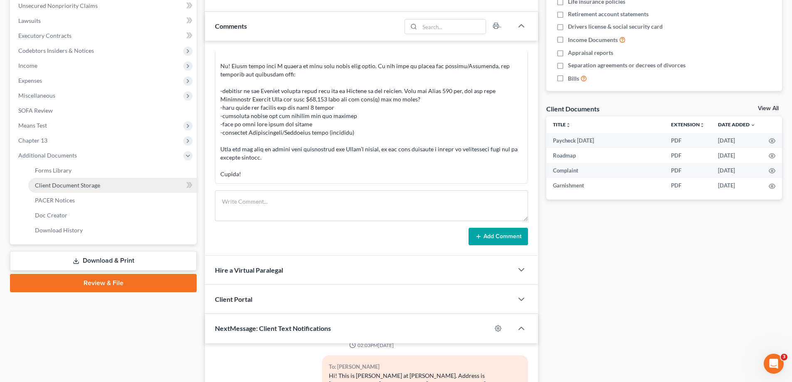
click at [47, 188] on span "Client Document Storage" at bounding box center [67, 185] width 65 height 7
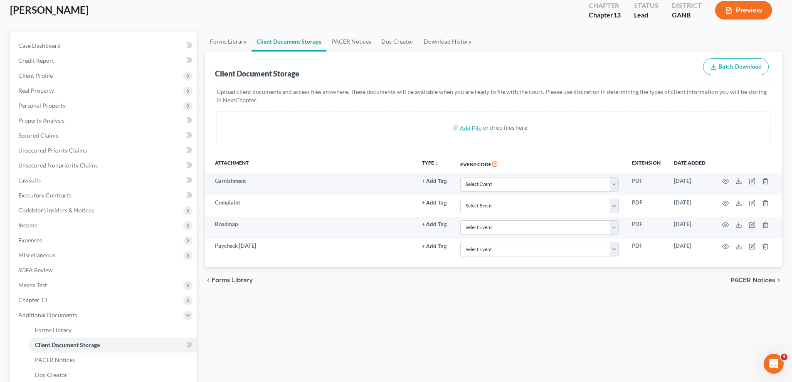
scroll to position [125, 0]
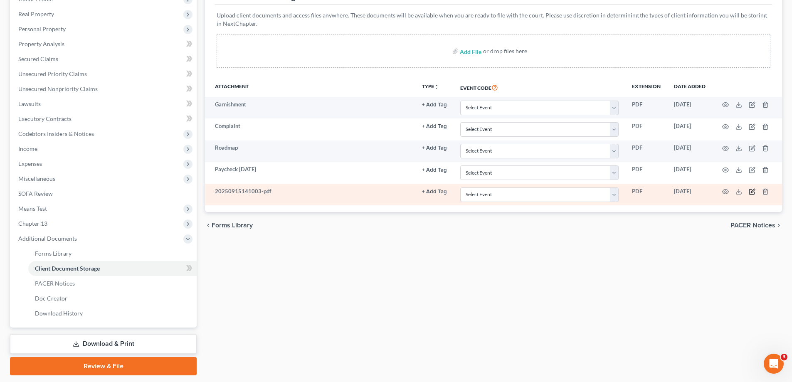
click at [753, 189] on icon "button" at bounding box center [752, 191] width 7 height 7
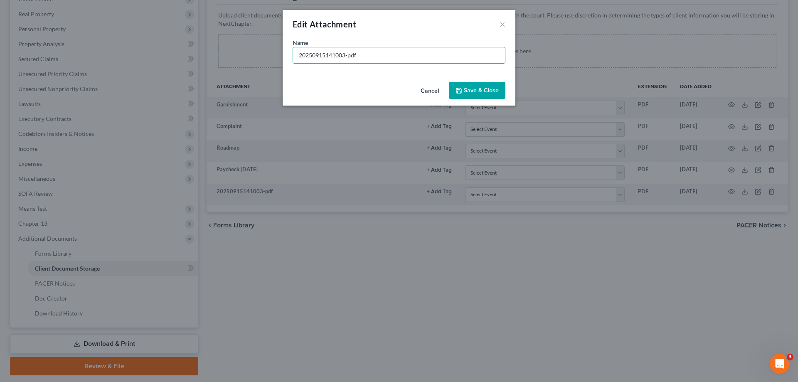
drag, startPoint x: 371, startPoint y: 59, endPoint x: 226, endPoint y: 58, distance: 145.1
click at [226, 58] on div "Edit Attachment × Name * 20250915141003-pdf Cancel Save & Close" at bounding box center [399, 191] width 798 height 382
type input "Stubs"
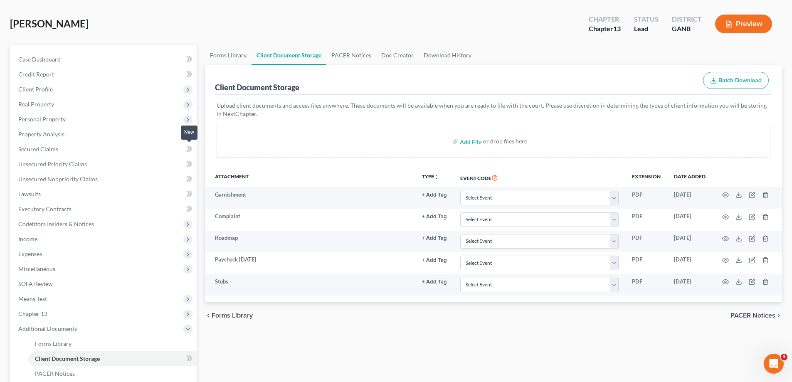
scroll to position [0, 0]
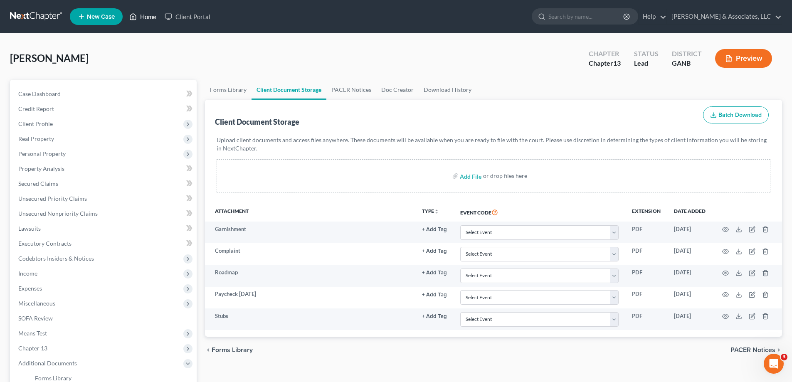
click at [150, 17] on link "Home" at bounding box center [142, 16] width 35 height 15
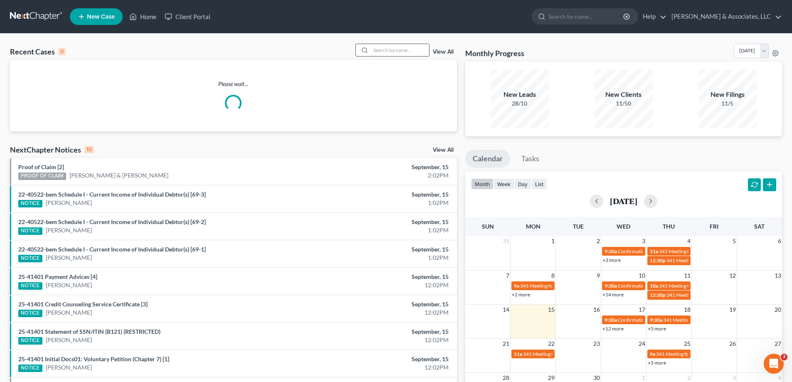
click at [398, 49] on input "search" at bounding box center [400, 50] width 58 height 12
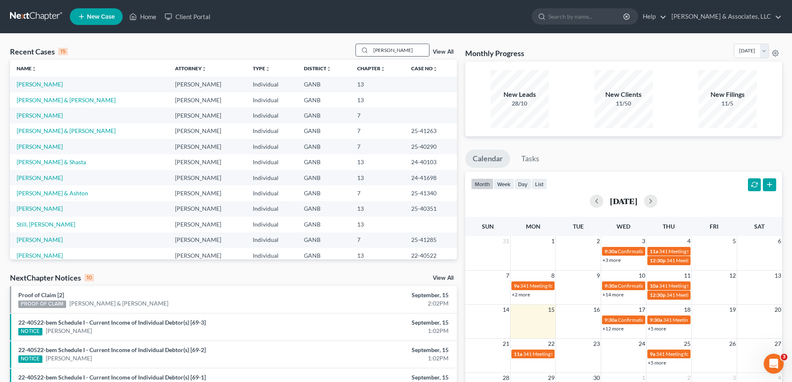
type input "[PERSON_NAME]"
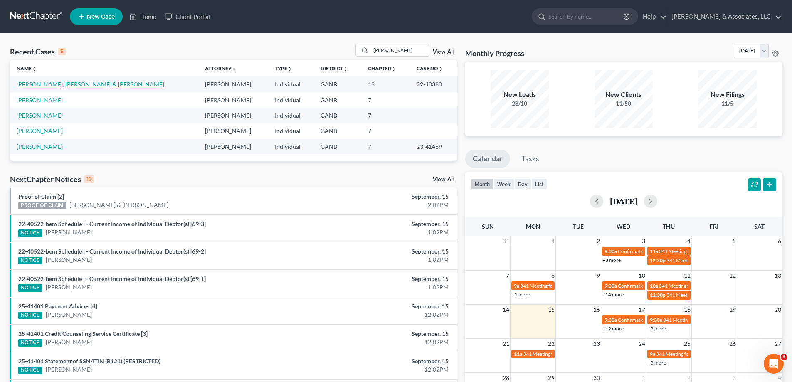
click at [46, 85] on link "[PERSON_NAME], [PERSON_NAME] & [PERSON_NAME]" at bounding box center [91, 84] width 148 height 7
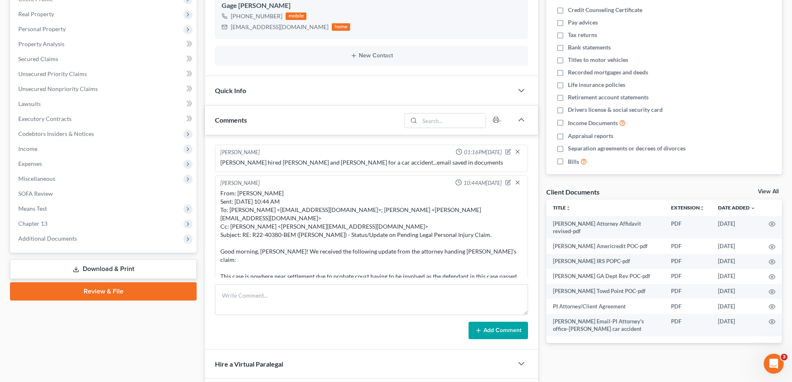
scroll to position [17, 0]
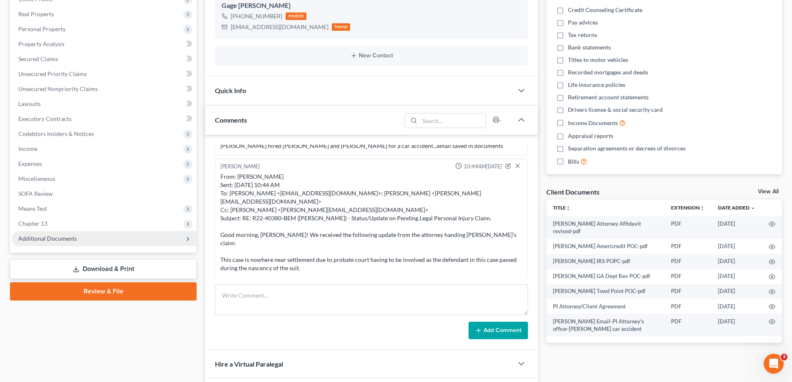
click at [43, 237] on span "Additional Documents" at bounding box center [47, 238] width 59 height 7
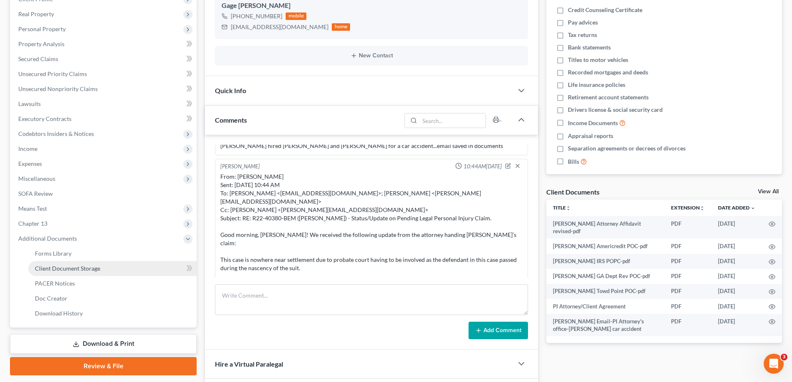
click at [71, 268] on span "Client Document Storage" at bounding box center [67, 268] width 65 height 7
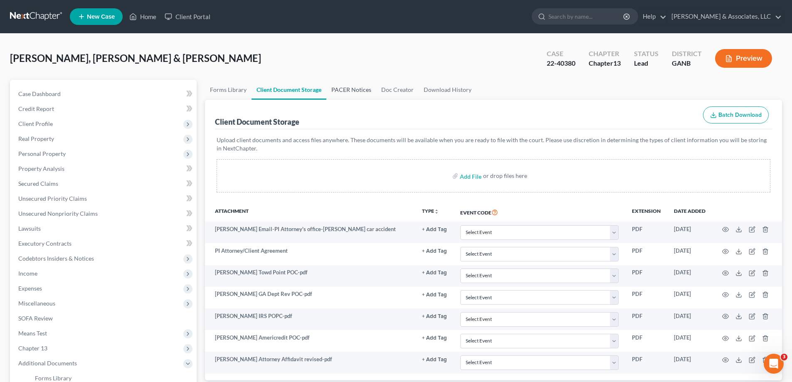
click at [355, 89] on link "PACER Notices" at bounding box center [351, 90] width 50 height 20
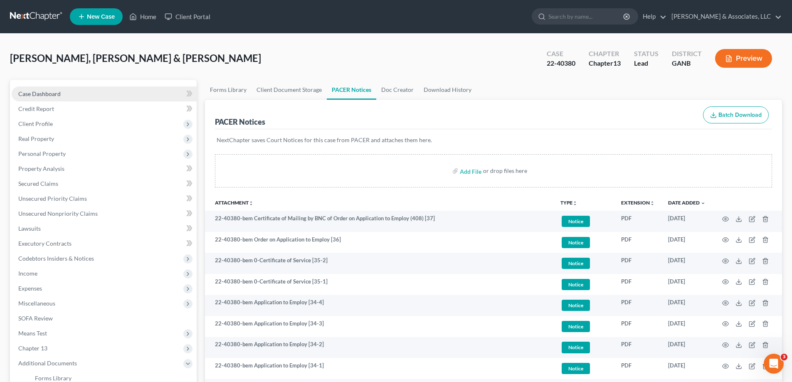
drag, startPoint x: 49, startPoint y: 93, endPoint x: 104, endPoint y: 95, distance: 54.5
click at [49, 93] on span "Case Dashboard" at bounding box center [39, 93] width 42 height 7
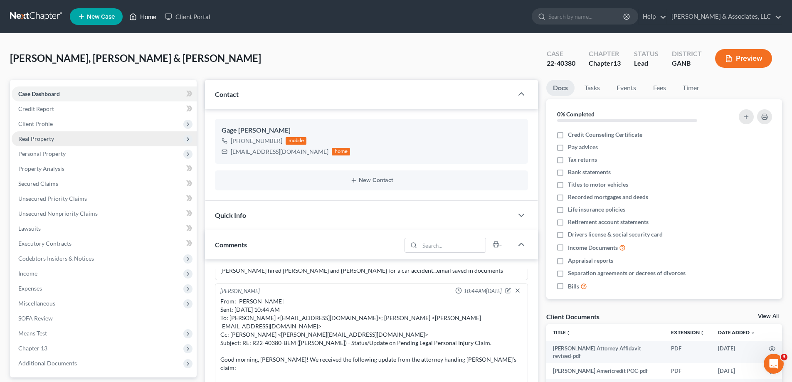
drag, startPoint x: 144, startPoint y: 16, endPoint x: 132, endPoint y: 143, distance: 128.2
click at [144, 16] on link "Home" at bounding box center [142, 16] width 35 height 15
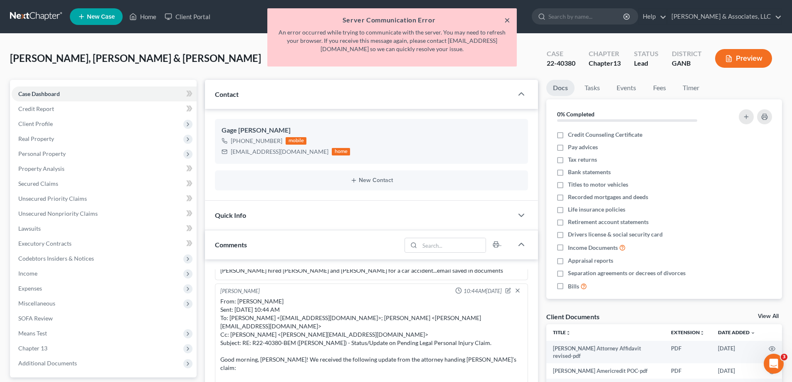
click at [510, 20] on button "×" at bounding box center [507, 20] width 6 height 10
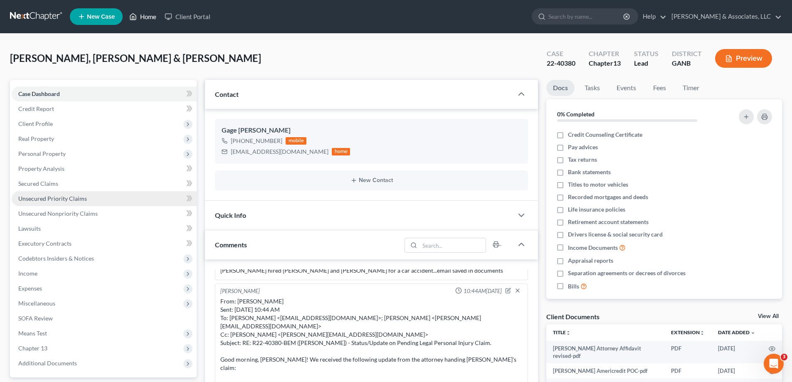
drag, startPoint x: 149, startPoint y: 18, endPoint x: 165, endPoint y: 195, distance: 177.4
click at [148, 18] on link "Home" at bounding box center [142, 16] width 35 height 15
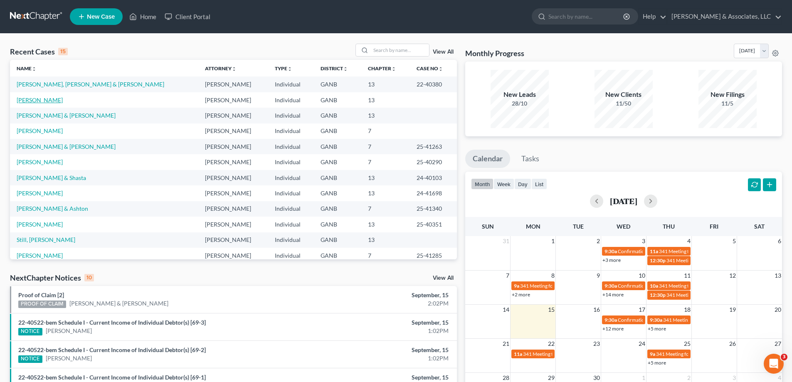
click at [30, 98] on link "[PERSON_NAME]" at bounding box center [40, 99] width 46 height 7
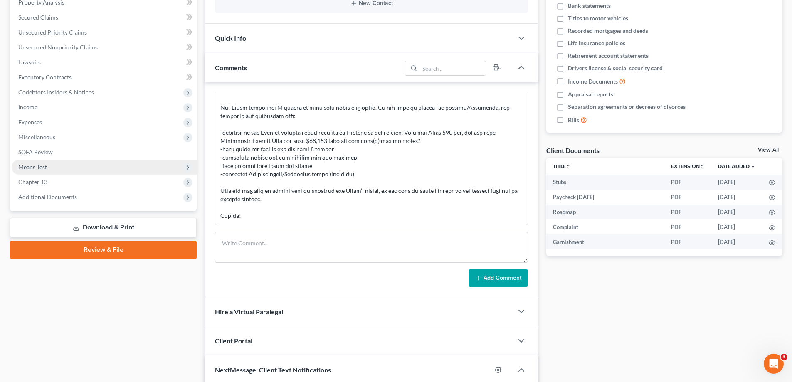
scroll to position [12, 0]
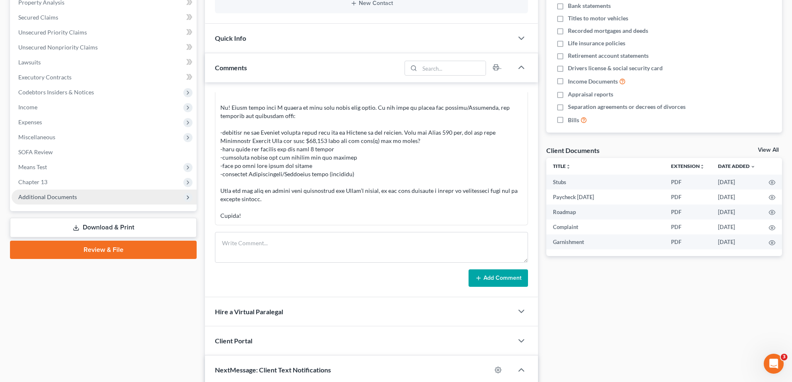
click at [40, 199] on span "Additional Documents" at bounding box center [47, 196] width 59 height 7
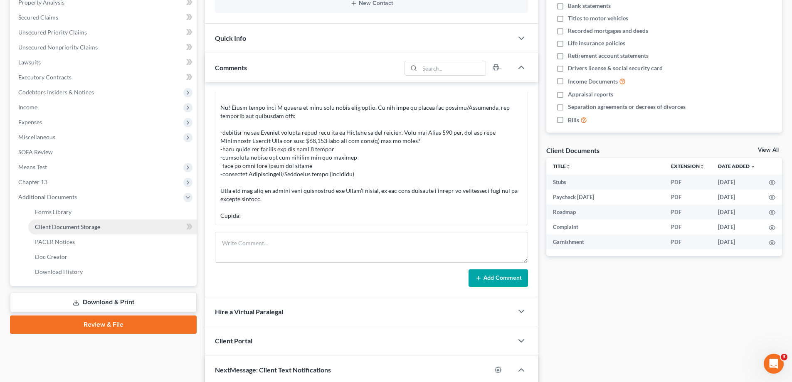
click at [49, 228] on span "Client Document Storage" at bounding box center [67, 226] width 65 height 7
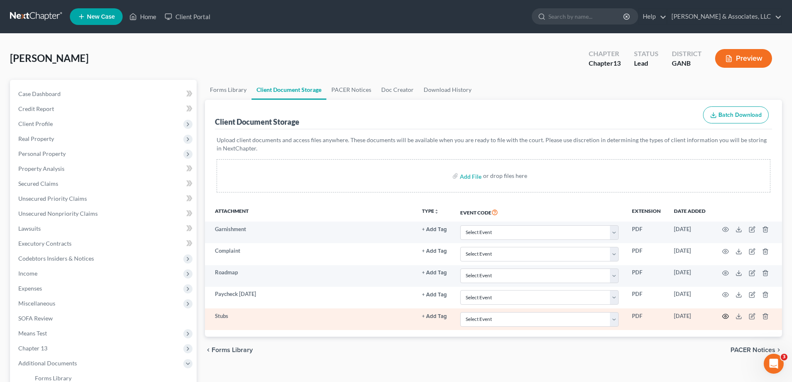
click at [725, 316] on icon "button" at bounding box center [725, 316] width 7 height 7
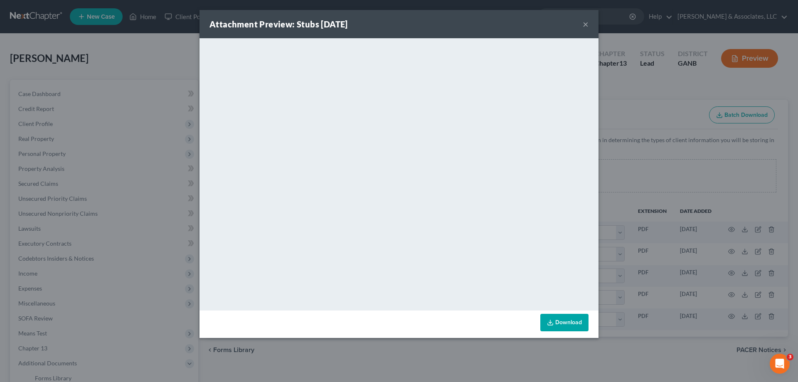
click at [585, 22] on button "×" at bounding box center [586, 24] width 6 height 10
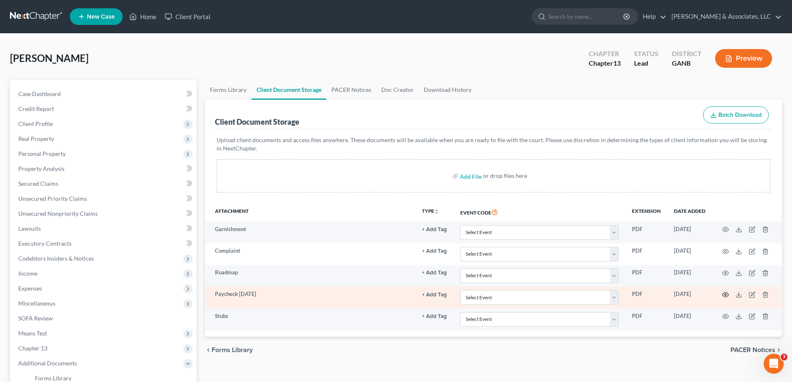
click at [725, 293] on icon "button" at bounding box center [726, 295] width 6 height 5
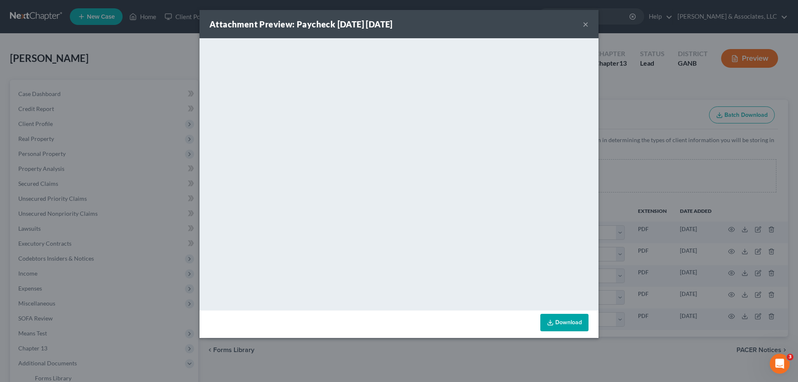
click at [585, 23] on button "×" at bounding box center [586, 24] width 6 height 10
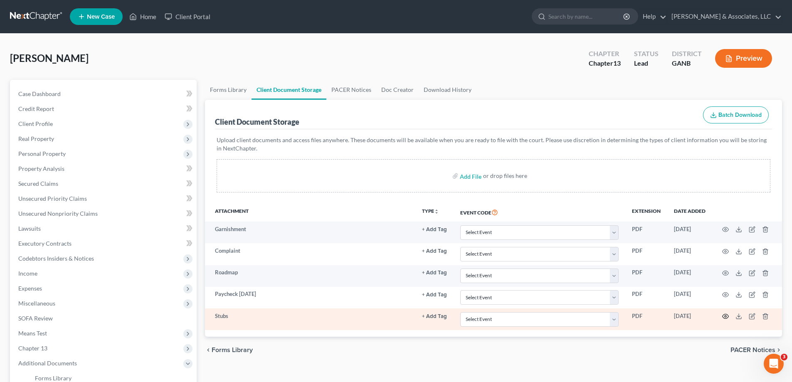
click at [723, 316] on icon "button" at bounding box center [726, 316] width 6 height 5
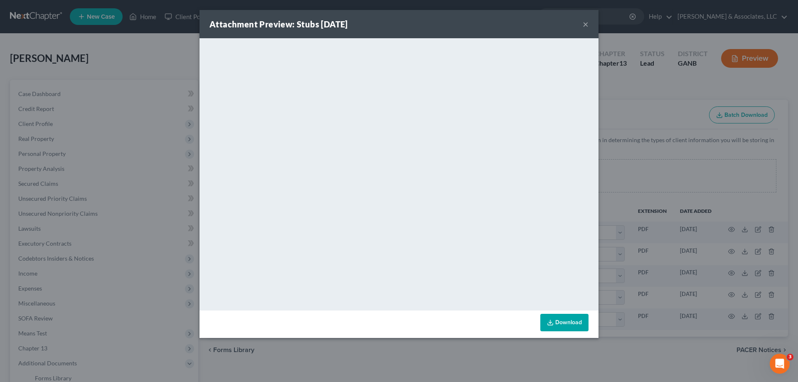
click at [587, 24] on button "×" at bounding box center [586, 24] width 6 height 10
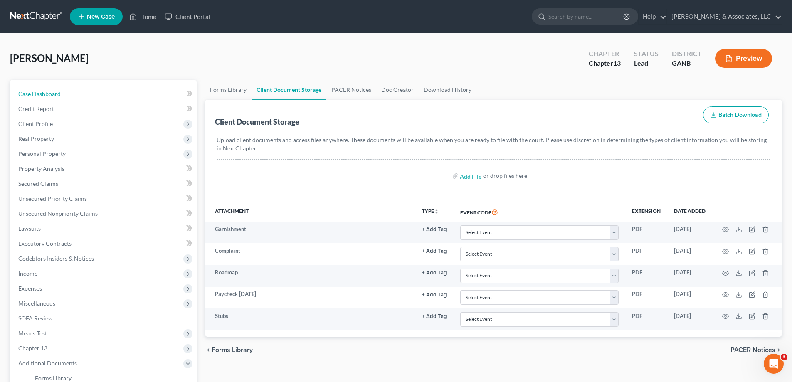
drag, startPoint x: 30, startPoint y: 93, endPoint x: 109, endPoint y: 47, distance: 91.4
click at [30, 93] on span "Case Dashboard" at bounding box center [39, 93] width 42 height 7
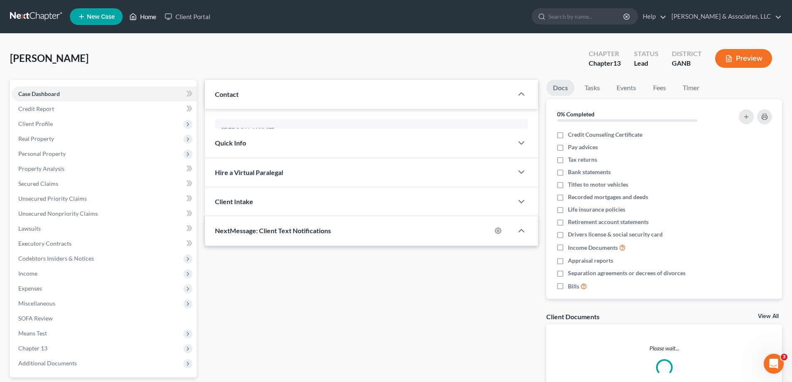
click at [149, 16] on link "Home" at bounding box center [142, 16] width 35 height 15
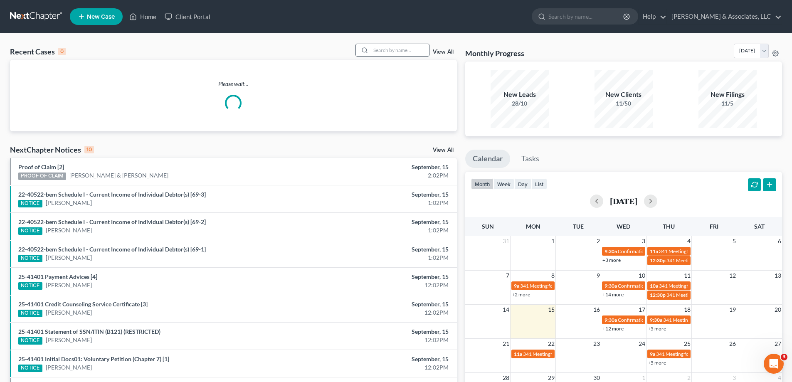
click at [394, 51] on input "search" at bounding box center [400, 50] width 58 height 12
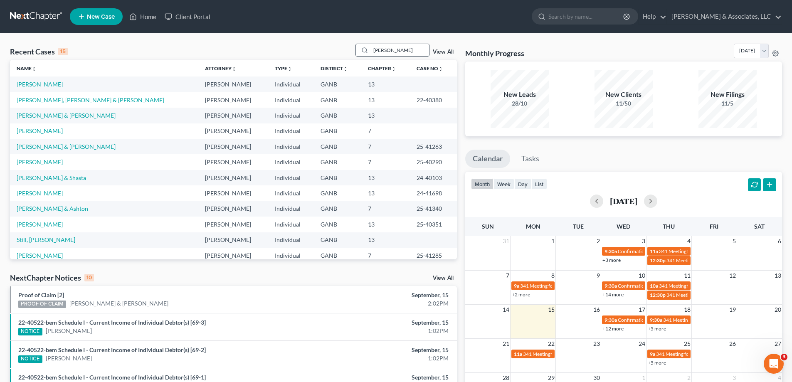
type input "[PERSON_NAME]"
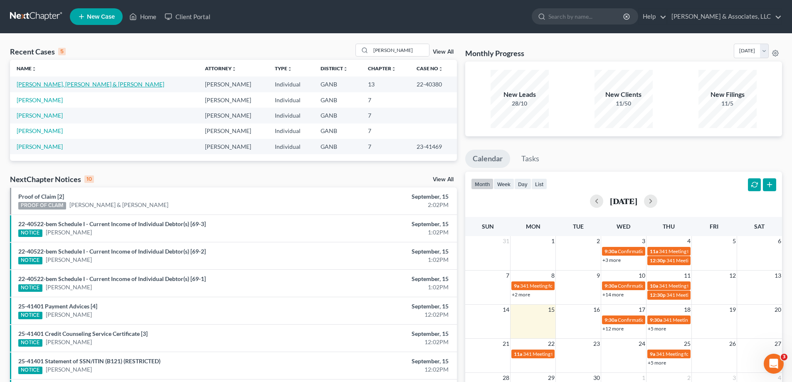
click at [66, 84] on link "[PERSON_NAME], [PERSON_NAME] & [PERSON_NAME]" at bounding box center [91, 84] width 148 height 7
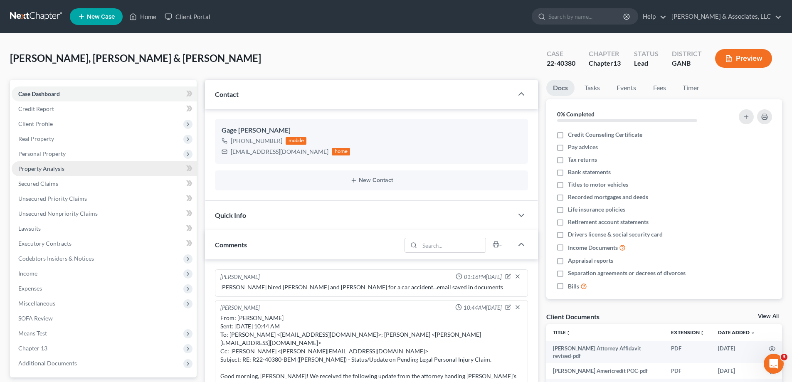
scroll to position [17, 0]
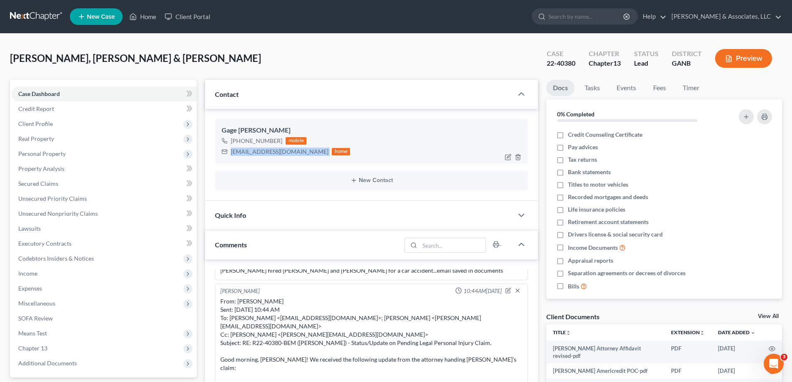
drag, startPoint x: 232, startPoint y: 152, endPoint x: 294, endPoint y: 153, distance: 62.8
click at [294, 153] on div "[EMAIL_ADDRESS][DOMAIN_NAME] home" at bounding box center [286, 151] width 128 height 11
copy div "[EMAIL_ADDRESS][DOMAIN_NAME]"
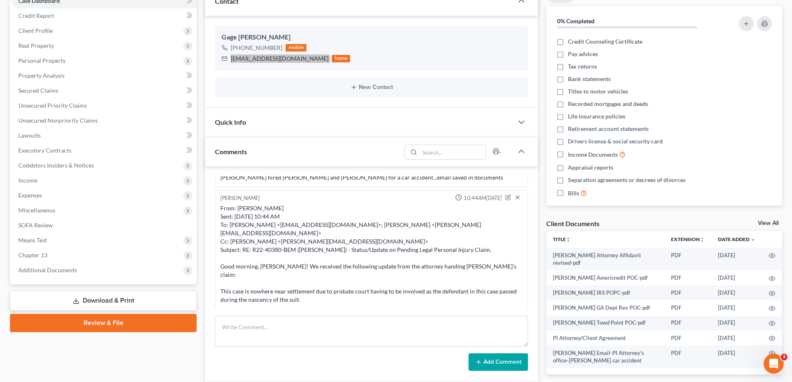
scroll to position [166, 0]
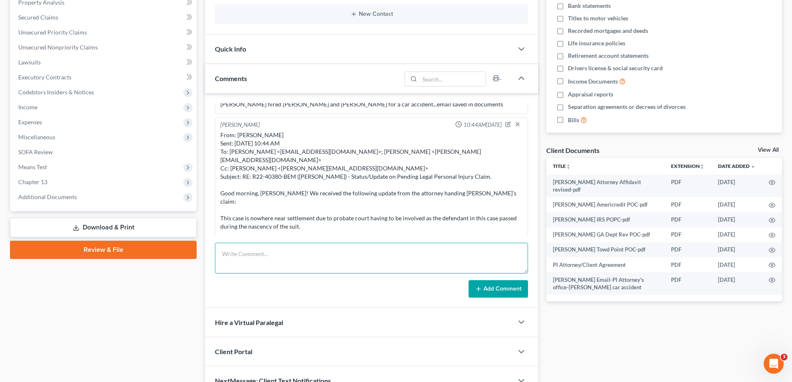
drag, startPoint x: 245, startPoint y: 254, endPoint x: 428, endPoint y: 275, distance: 184.1
click at [245, 254] on textarea at bounding box center [371, 258] width 313 height 31
click at [224, 246] on textarea at bounding box center [371, 258] width 313 height 31
paste textarea "From: [PERSON_NAME] Sent: [DATE] 2:37 PM To: [EMAIL_ADDRESS][DOMAIN_NAME] Subje…"
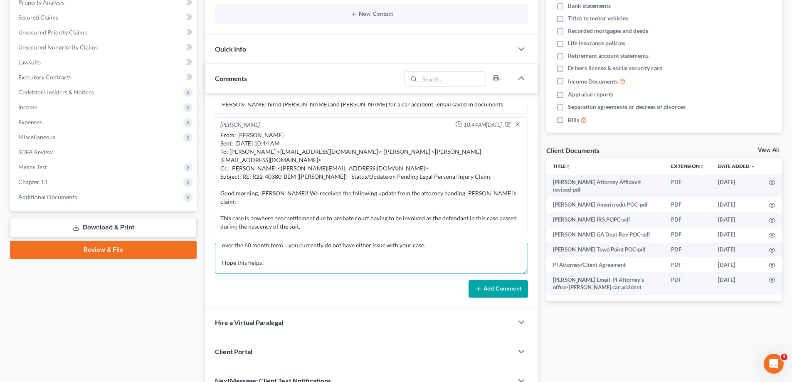
type textarea "From: [PERSON_NAME] Sent: [DATE] 2:37 PM To: [EMAIL_ADDRESS][DOMAIN_NAME] Subje…"
click at [492, 286] on button "Add Comment" at bounding box center [498, 288] width 59 height 17
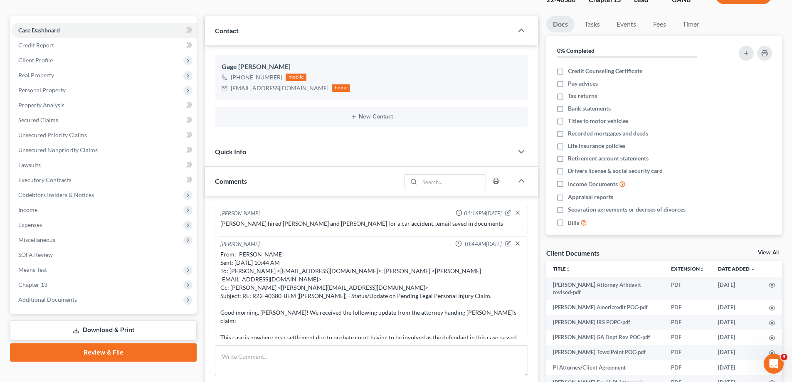
scroll to position [0, 0]
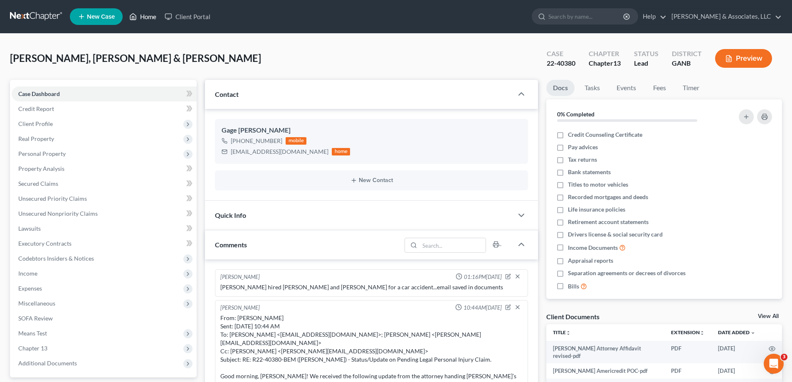
click at [148, 17] on link "Home" at bounding box center [142, 16] width 35 height 15
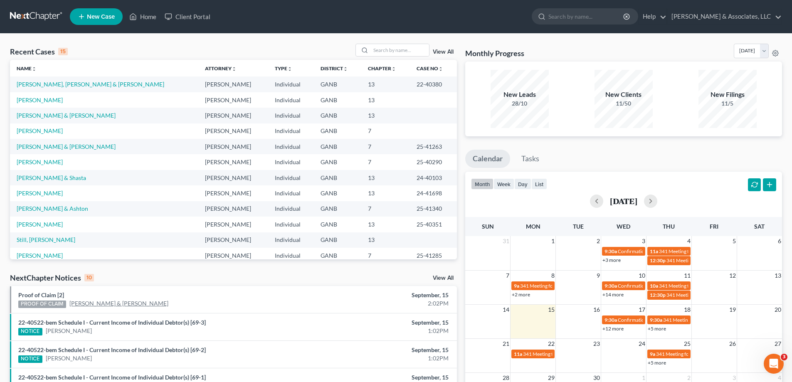
click at [113, 304] on link "[PERSON_NAME] & [PERSON_NAME]" at bounding box center [118, 303] width 99 height 8
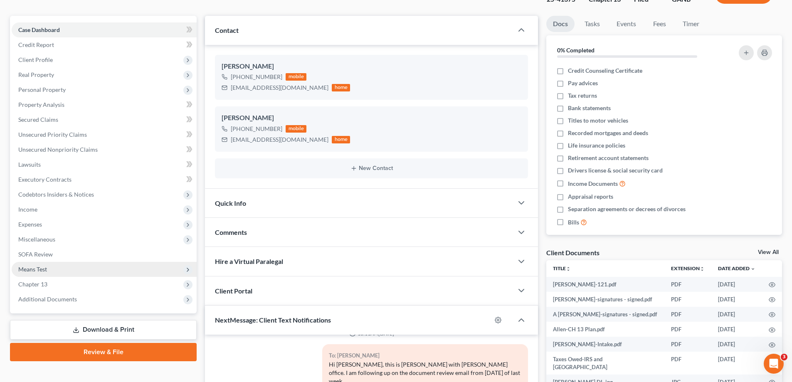
scroll to position [125, 0]
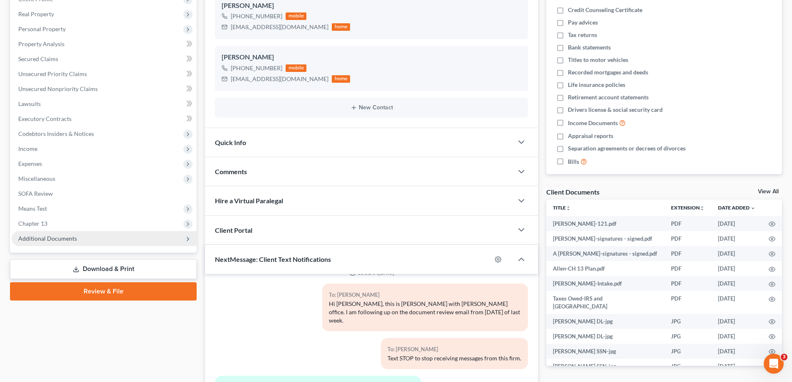
click at [62, 241] on span "Additional Documents" at bounding box center [47, 238] width 59 height 7
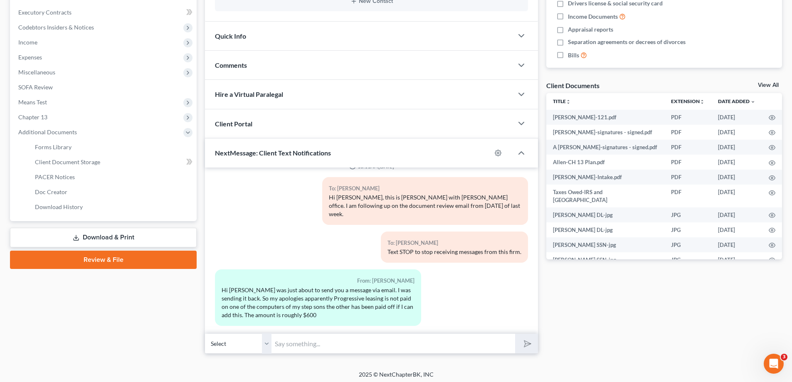
scroll to position [0, 0]
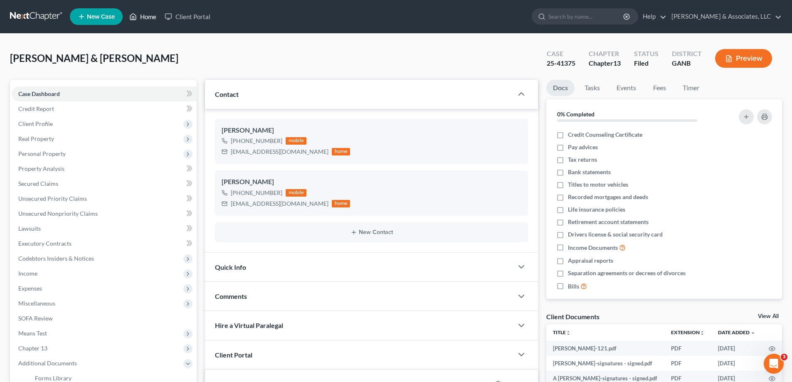
drag, startPoint x: 151, startPoint y: 15, endPoint x: 476, endPoint y: 67, distance: 329.7
click at [151, 14] on link "Home" at bounding box center [142, 16] width 35 height 15
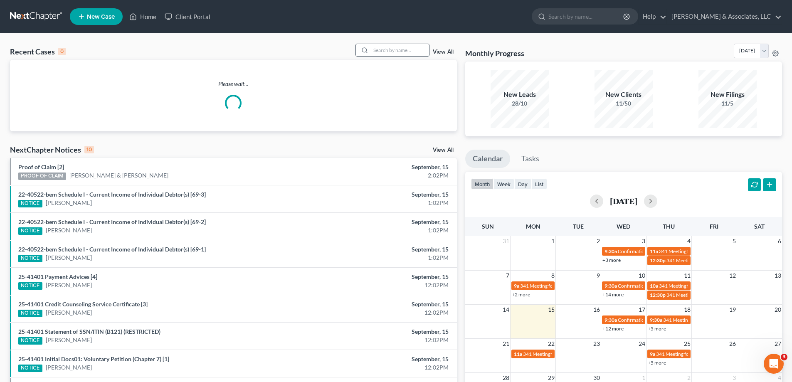
click at [395, 49] on input "search" at bounding box center [400, 50] width 58 height 12
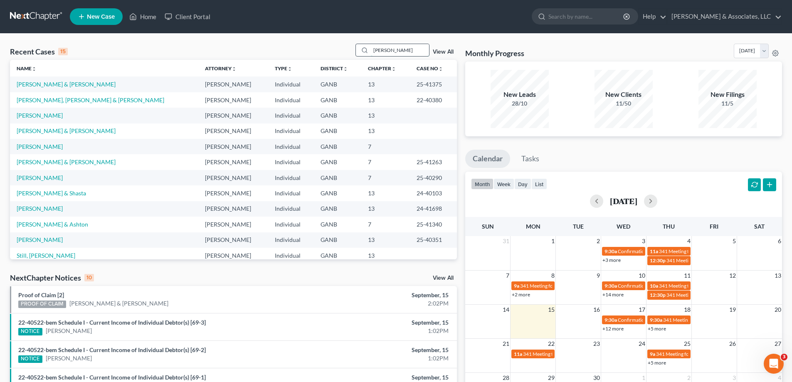
type input "[PERSON_NAME]"
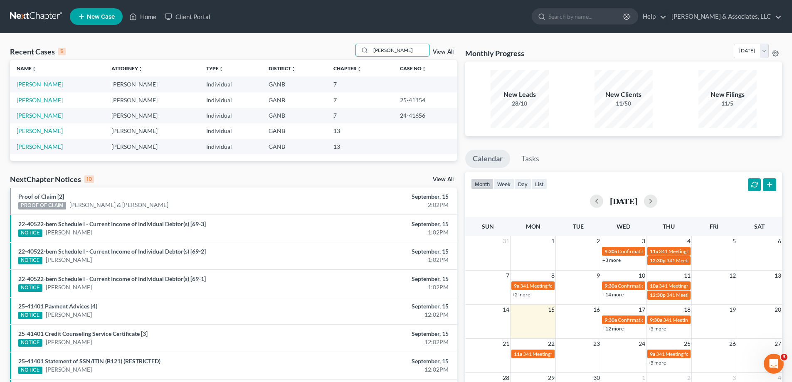
click at [25, 84] on link "[PERSON_NAME]" at bounding box center [40, 84] width 46 height 7
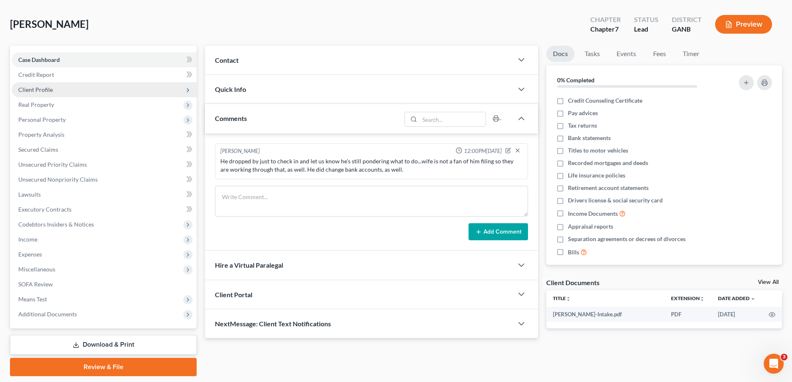
scroll to position [60, 0]
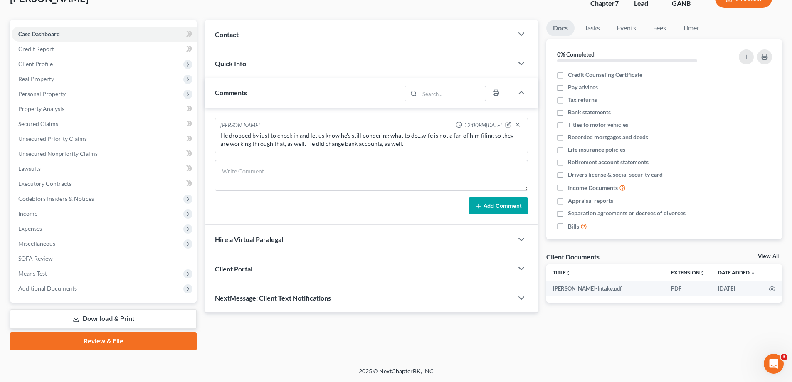
click at [45, 296] on div "Case Dashboard Payments Invoices Payments Payments Credit Report Client Profile…" at bounding box center [103, 161] width 187 height 283
click at [47, 288] on span "Additional Documents" at bounding box center [47, 288] width 59 height 7
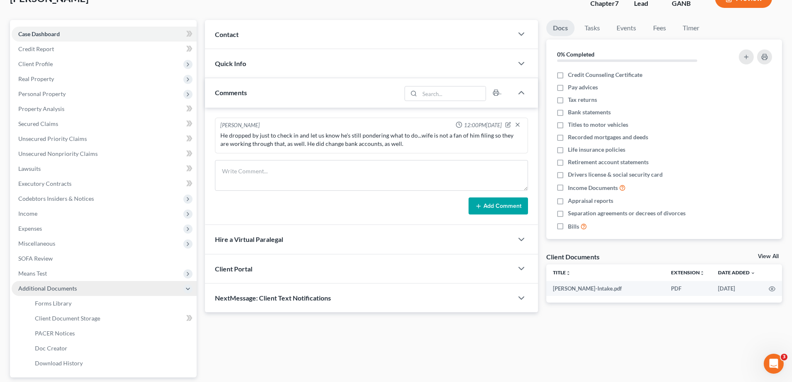
scroll to position [135, 0]
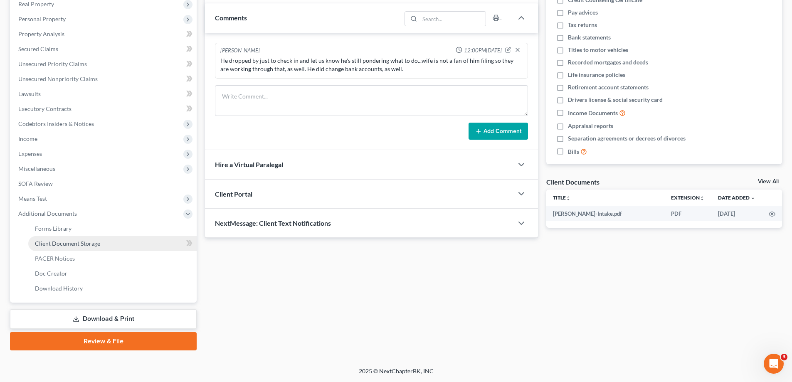
click at [53, 244] on span "Client Document Storage" at bounding box center [67, 243] width 65 height 7
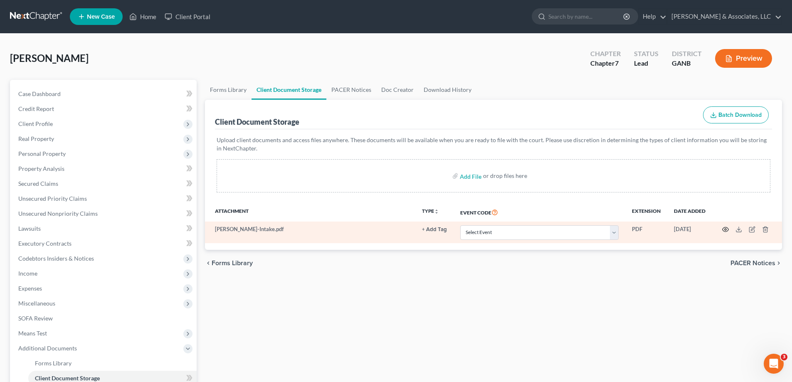
click at [724, 230] on icon "button" at bounding box center [725, 229] width 7 height 7
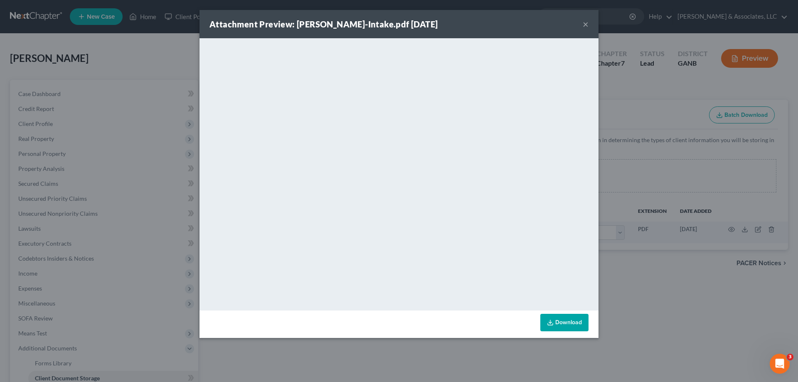
click at [585, 24] on button "×" at bounding box center [586, 24] width 6 height 10
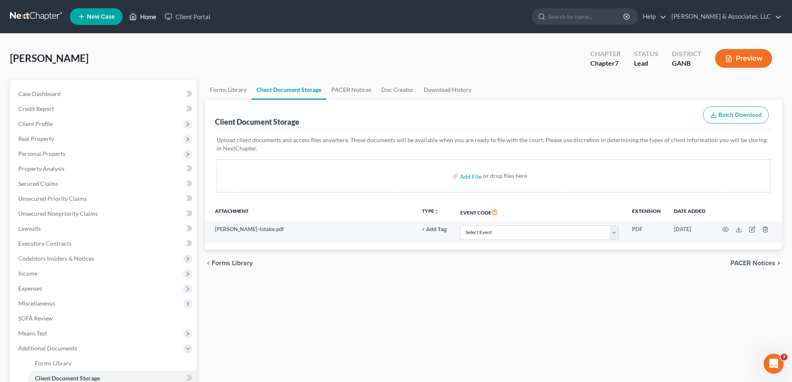
click at [151, 13] on link "Home" at bounding box center [142, 16] width 35 height 15
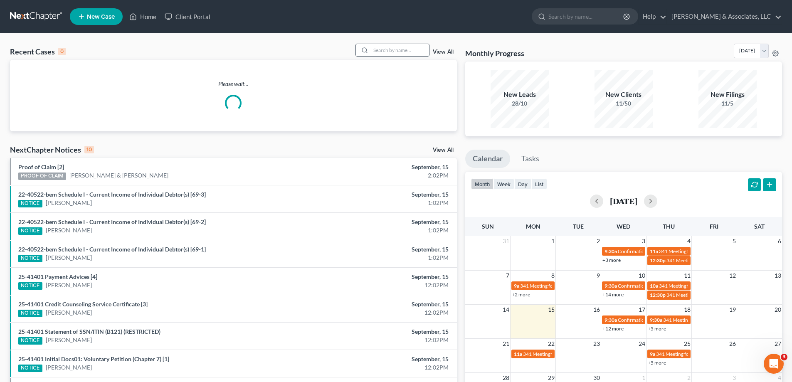
click at [404, 55] on input "search" at bounding box center [400, 50] width 58 height 12
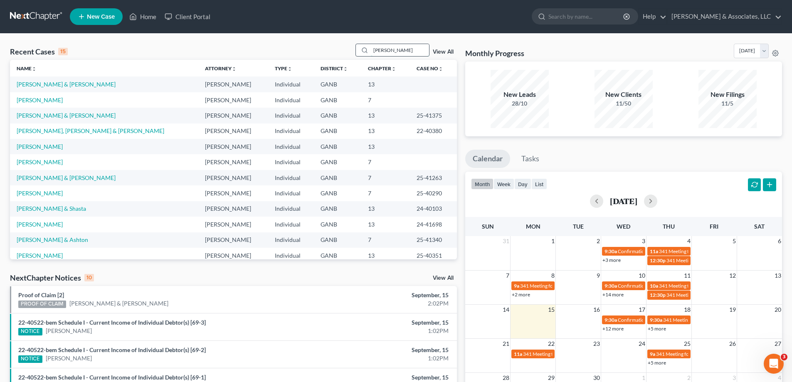
type input "[PERSON_NAME]"
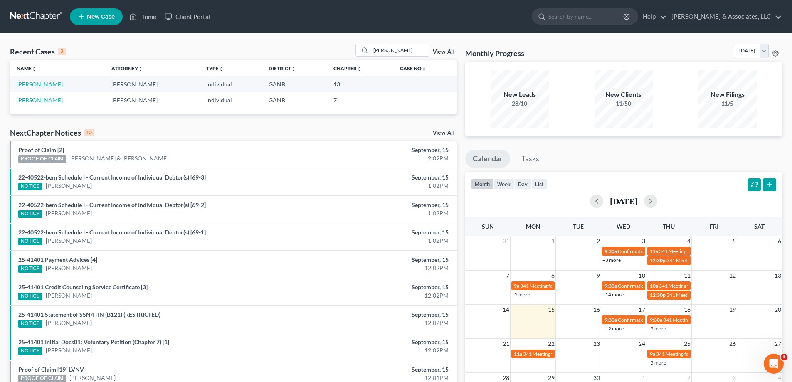
click at [91, 159] on link "[PERSON_NAME] & [PERSON_NAME]" at bounding box center [118, 158] width 99 height 8
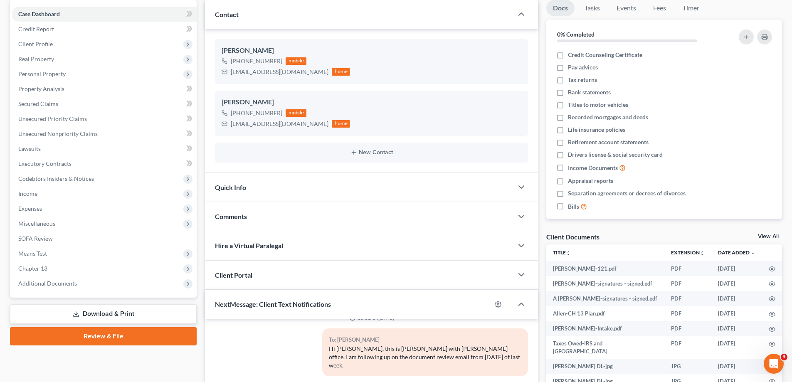
scroll to position [166, 0]
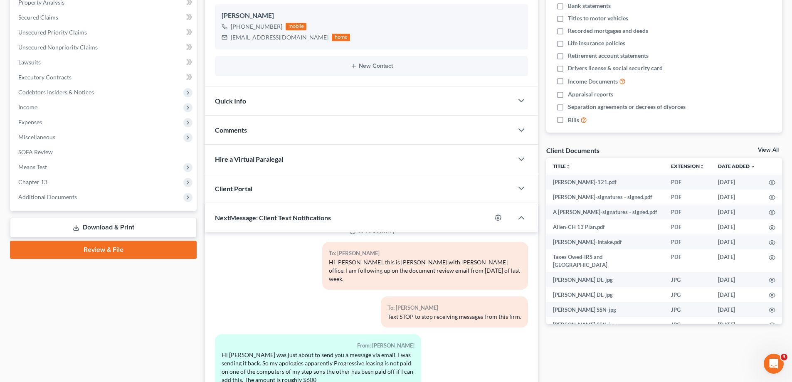
drag, startPoint x: 56, startPoint y: 195, endPoint x: 87, endPoint y: 208, distance: 33.7
click at [56, 195] on span "Additional Documents" at bounding box center [47, 196] width 59 height 7
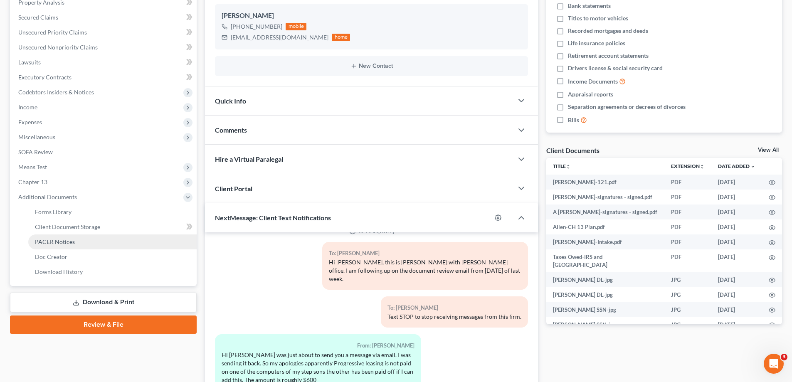
click at [48, 240] on span "PACER Notices" at bounding box center [55, 241] width 40 height 7
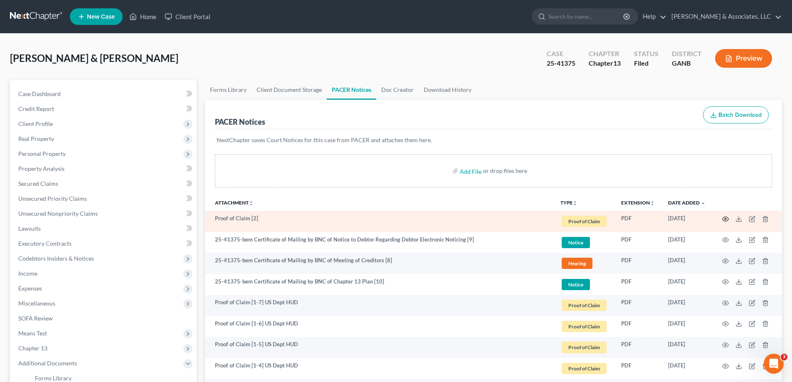
click at [725, 220] on icon "button" at bounding box center [725, 219] width 7 height 7
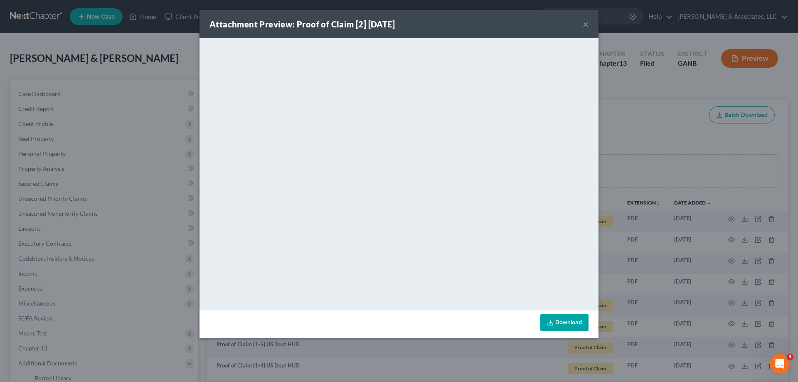
click at [586, 23] on button "×" at bounding box center [586, 24] width 6 height 10
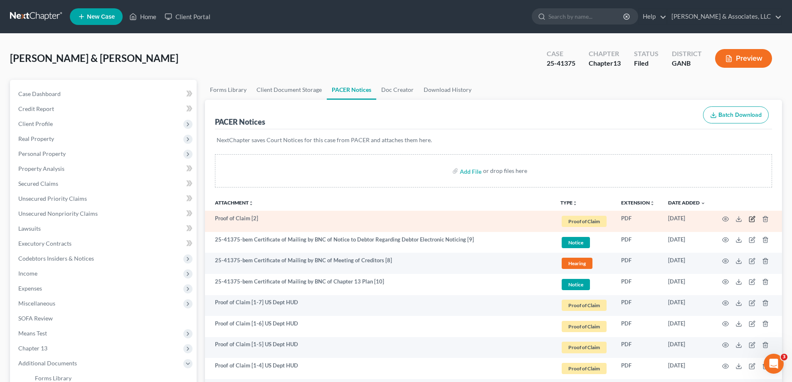
click at [751, 218] on icon "button" at bounding box center [752, 219] width 7 height 7
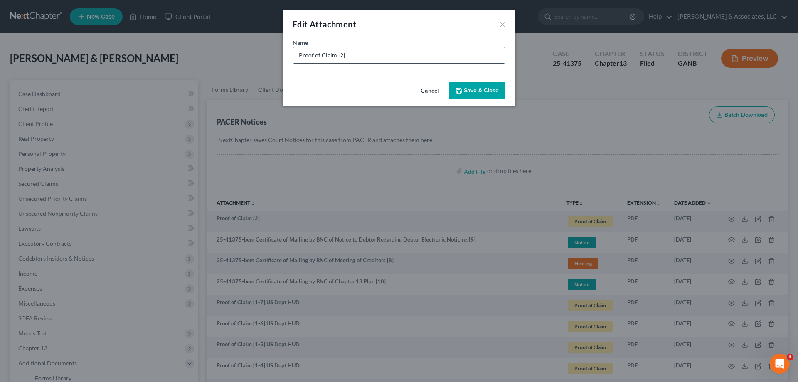
click at [351, 55] on input "Proof of Claim [2]" at bounding box center [399, 55] width 212 height 16
type input "Proof of Claim [2] GA Dept Rev"
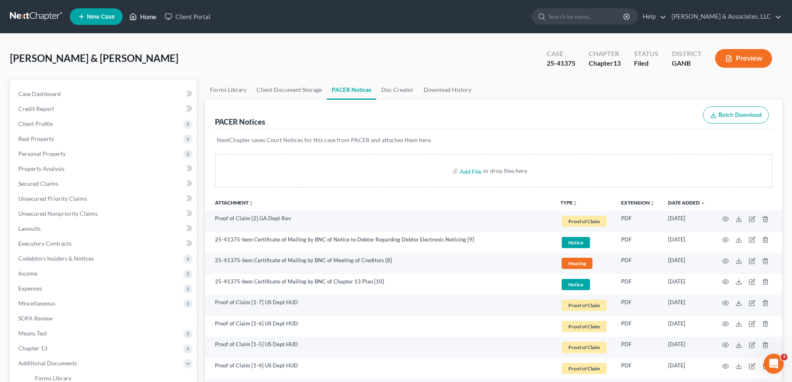
click at [141, 13] on link "Home" at bounding box center [142, 16] width 35 height 15
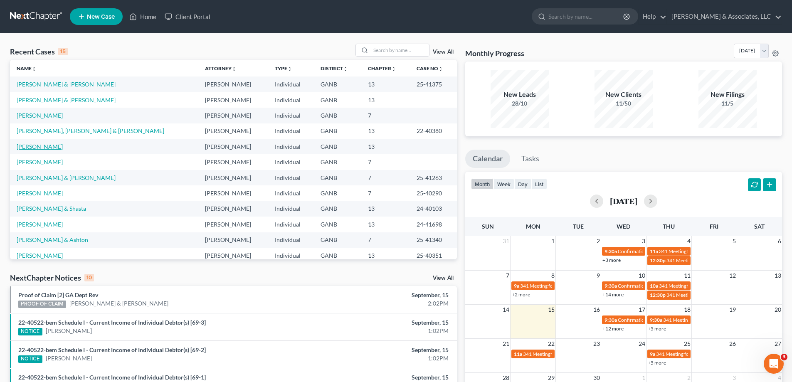
click at [34, 147] on link "[PERSON_NAME]" at bounding box center [40, 146] width 46 height 7
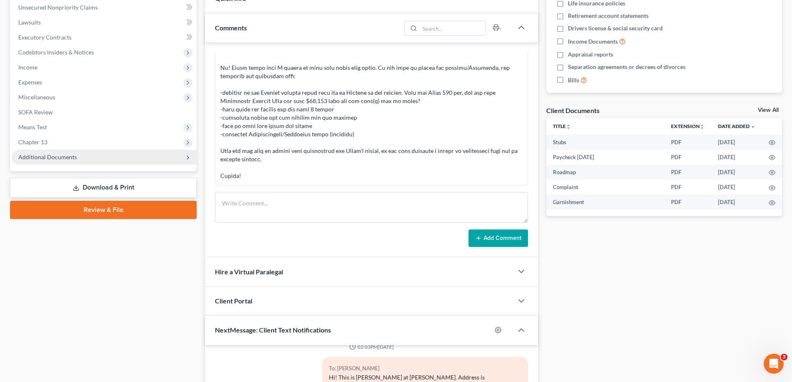
scroll to position [208, 0]
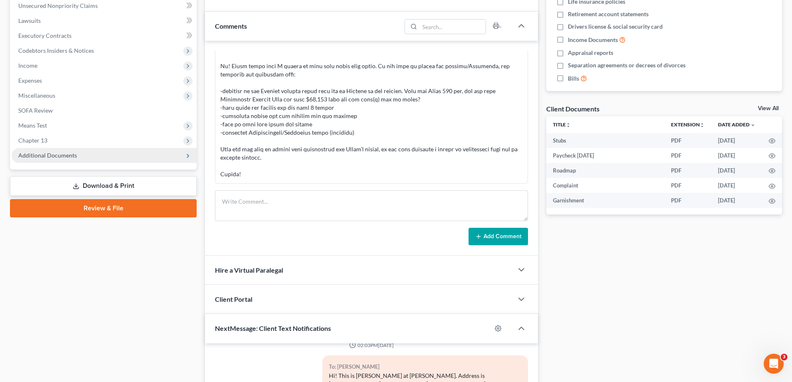
click at [39, 158] on span "Additional Documents" at bounding box center [47, 155] width 59 height 7
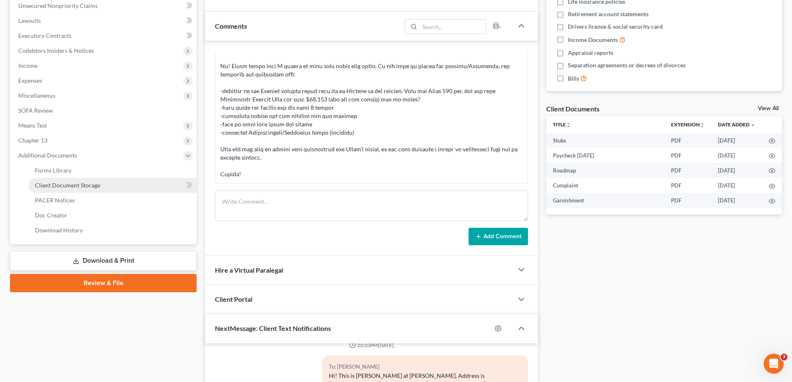
click at [69, 184] on span "Client Document Storage" at bounding box center [67, 185] width 65 height 7
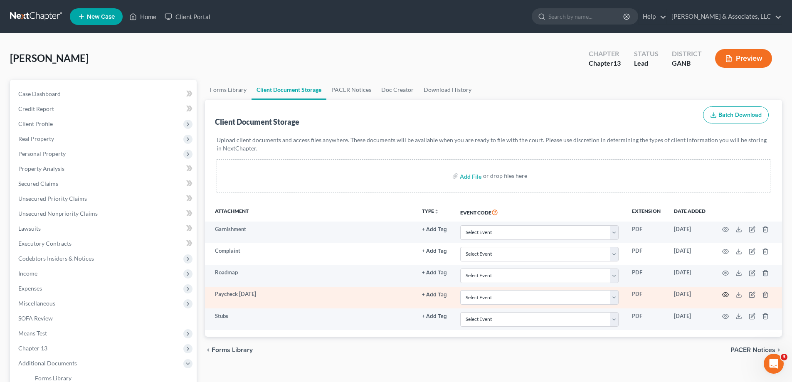
click at [724, 296] on icon "button" at bounding box center [725, 294] width 7 height 7
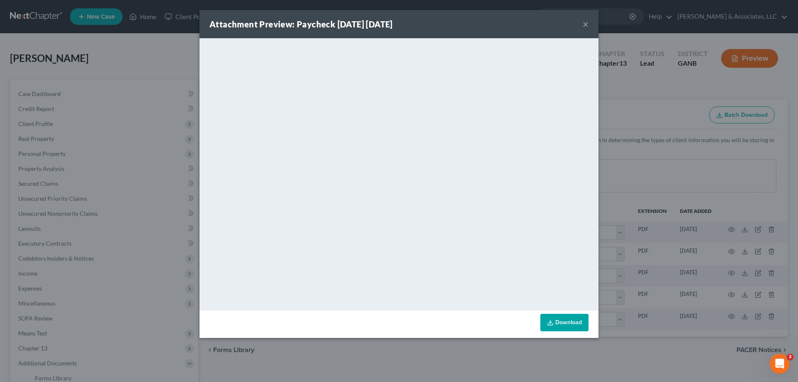
click at [586, 25] on button "×" at bounding box center [586, 24] width 6 height 10
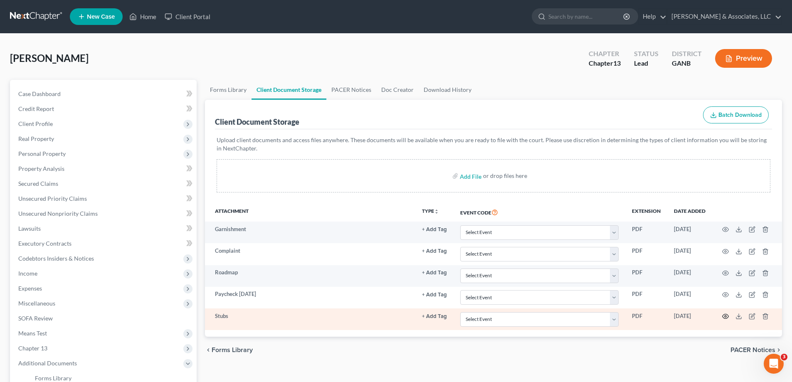
click at [726, 316] on circle "button" at bounding box center [726, 317] width 2 height 2
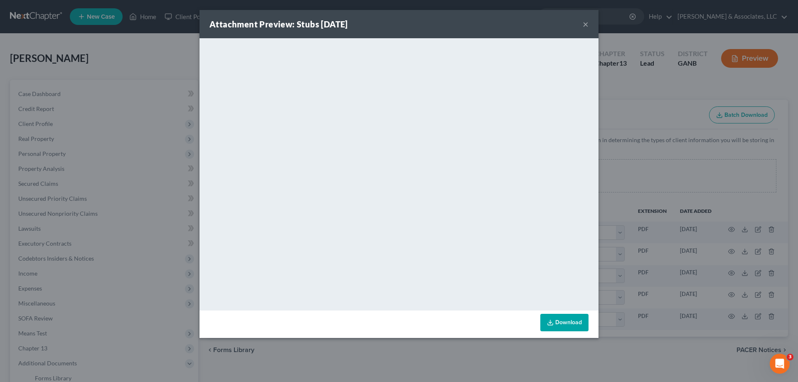
click at [590, 27] on div "Attachment Preview: Stubs [DATE] ×" at bounding box center [399, 24] width 399 height 28
click at [586, 23] on button "×" at bounding box center [586, 24] width 6 height 10
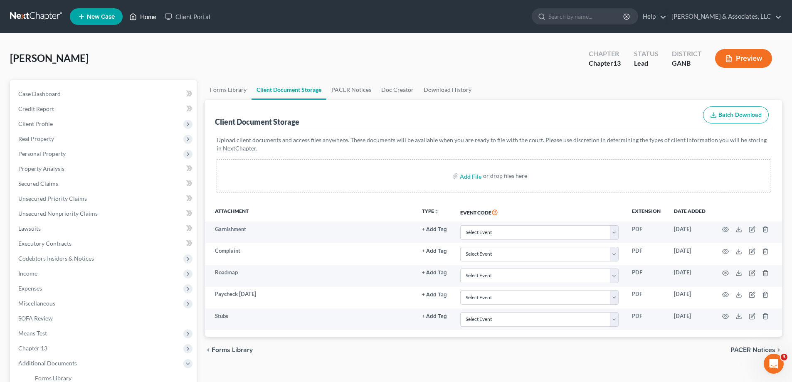
click at [152, 17] on link "Home" at bounding box center [142, 16] width 35 height 15
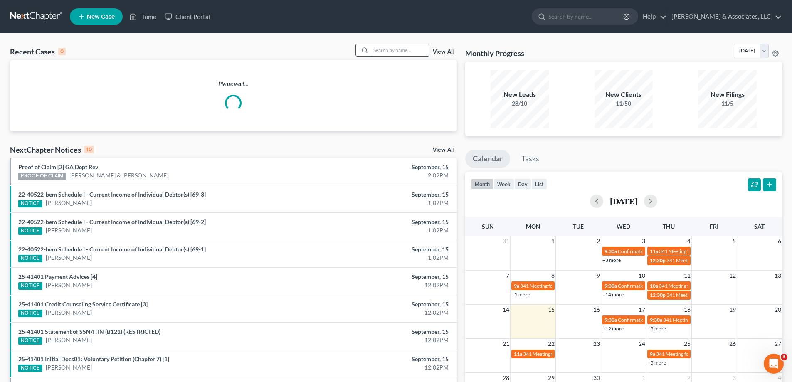
click at [420, 50] on input "search" at bounding box center [400, 50] width 58 height 12
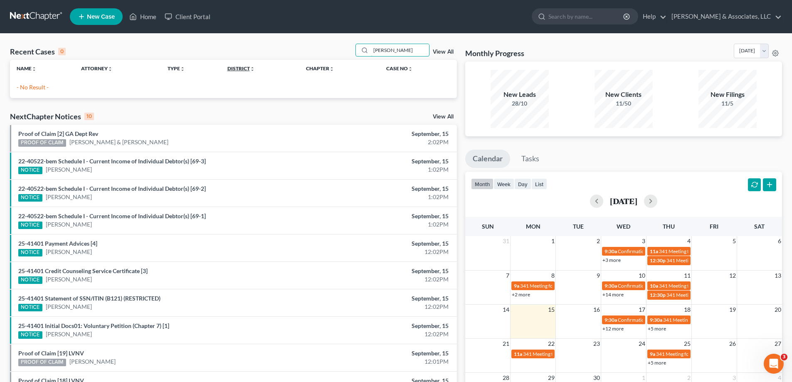
type input "[PERSON_NAME]"
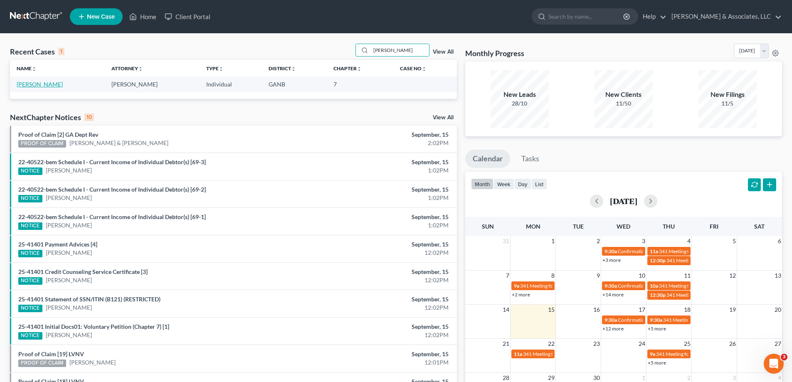
click at [23, 84] on link "[PERSON_NAME]" at bounding box center [40, 84] width 46 height 7
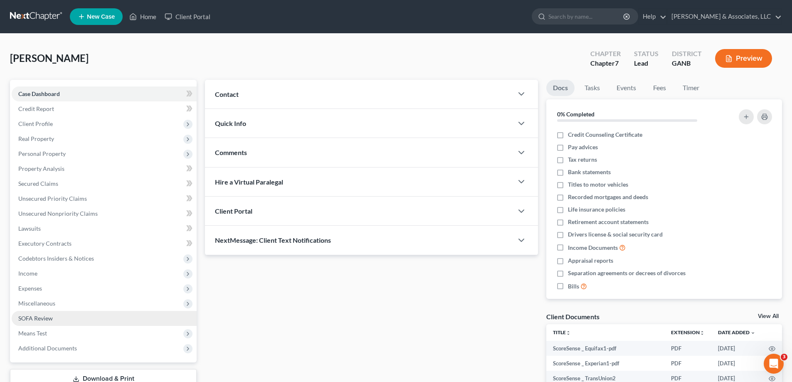
drag, startPoint x: 48, startPoint y: 345, endPoint x: 180, endPoint y: 324, distance: 133.4
click at [48, 345] on span "Additional Documents" at bounding box center [47, 348] width 59 height 7
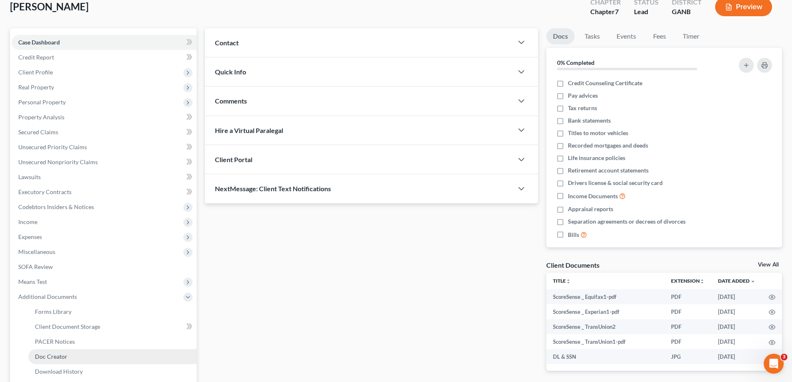
scroll to position [125, 0]
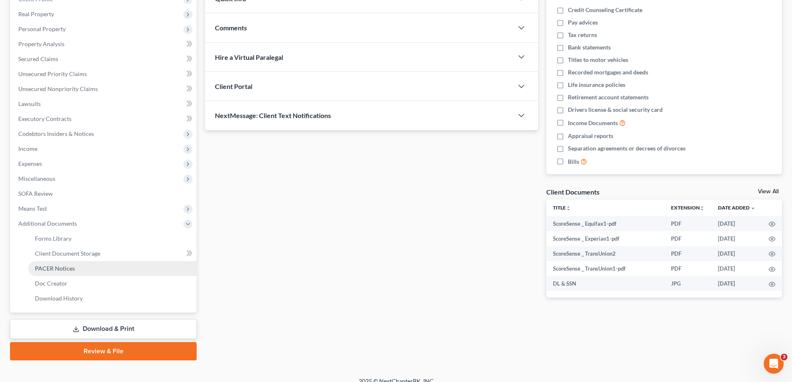
click at [59, 269] on span "PACER Notices" at bounding box center [55, 268] width 40 height 7
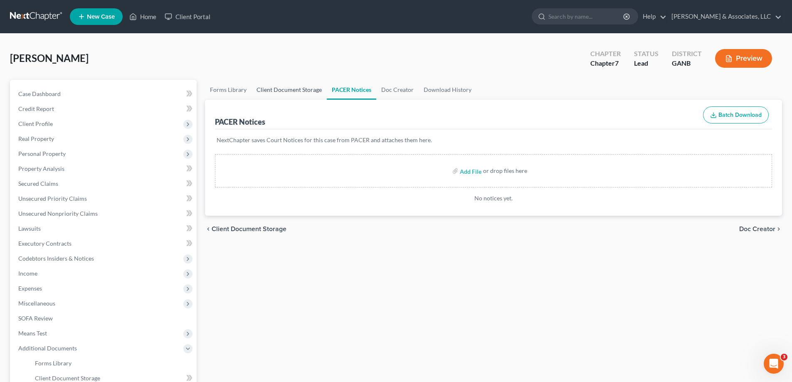
click at [286, 88] on link "Client Document Storage" at bounding box center [289, 90] width 75 height 20
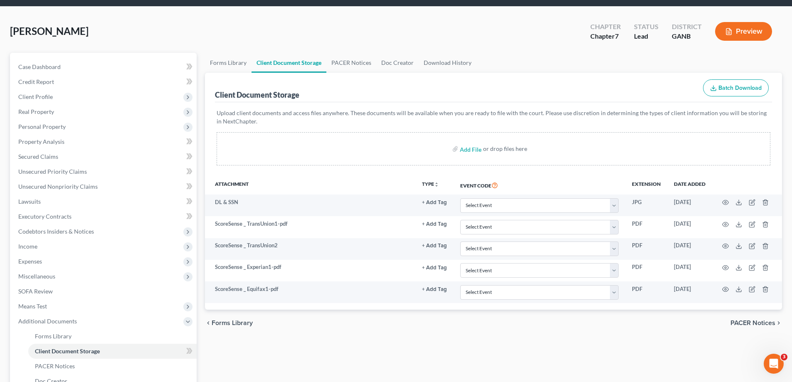
scroll to position [42, 0]
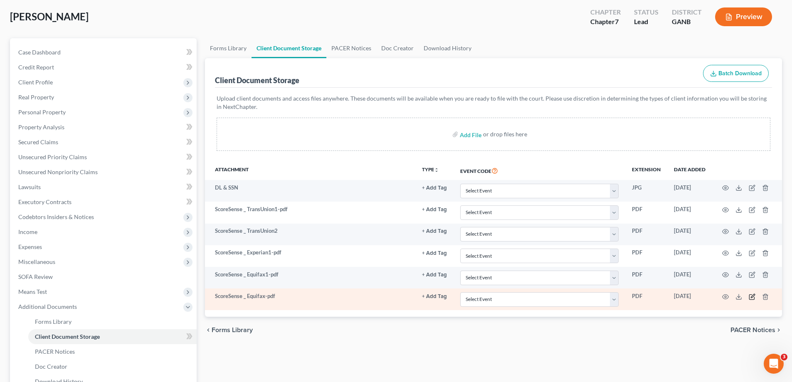
click at [752, 296] on icon "button" at bounding box center [753, 296] width 4 height 4
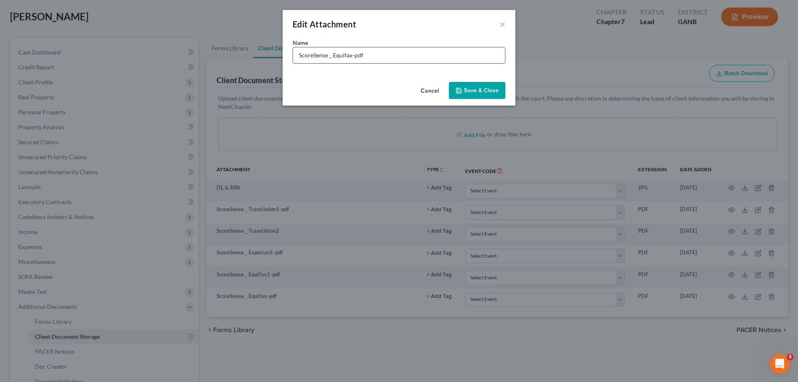
click at [368, 54] on input "ScoreSense _ Equifax-pdf" at bounding box center [399, 55] width 212 height 16
type input "ScoreSense _ Equifax2"
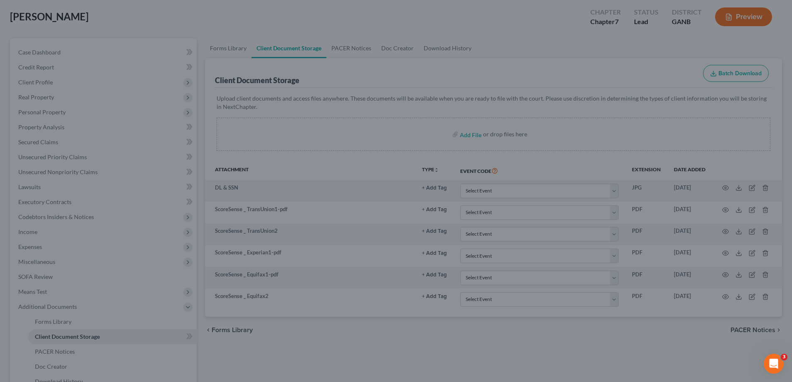
drag, startPoint x: 368, startPoint y: 54, endPoint x: 467, endPoint y: 54, distance: 98.9
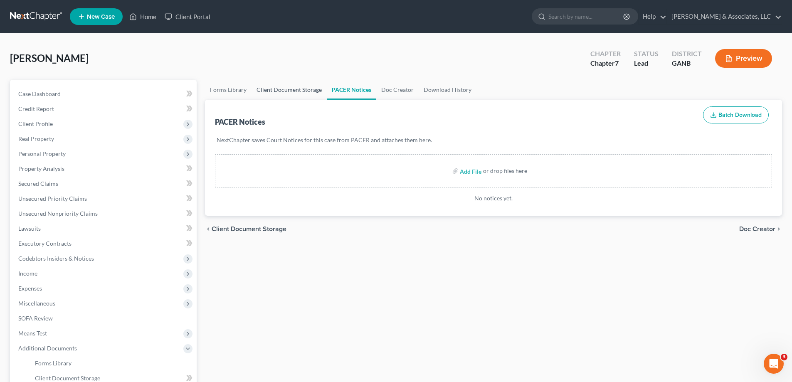
click at [276, 88] on link "Client Document Storage" at bounding box center [289, 90] width 75 height 20
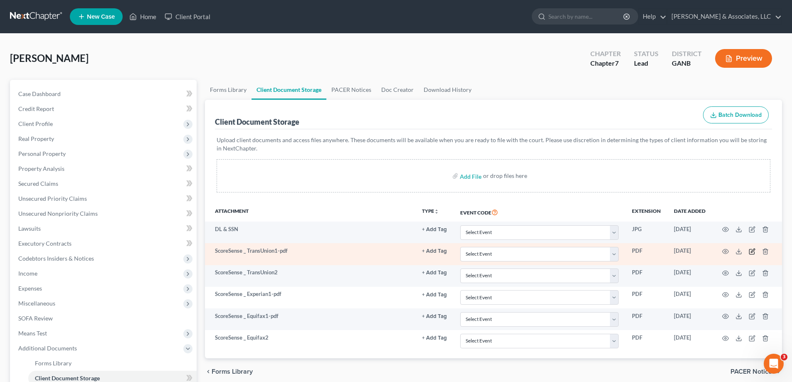
click at [751, 250] on icon "button" at bounding box center [752, 251] width 7 height 7
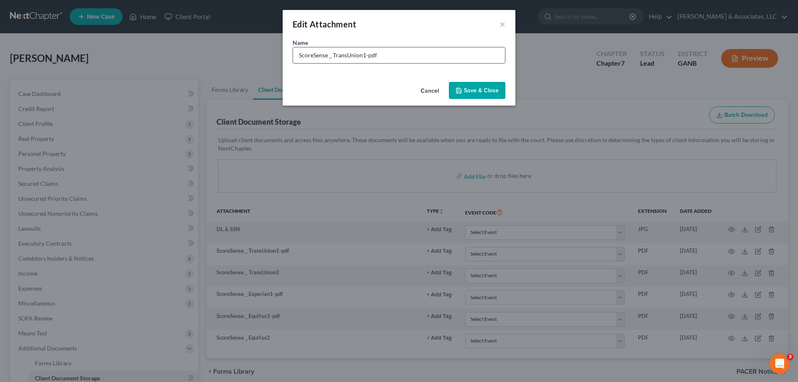
click at [391, 56] on input "ScoreSense _ TransUnion1-pdf" at bounding box center [399, 55] width 212 height 16
type input "ScoreSense _ TransUnion1"
drag, startPoint x: 460, startPoint y: 88, endPoint x: 661, endPoint y: 215, distance: 237.6
click at [461, 89] on icon "button" at bounding box center [458, 90] width 5 height 5
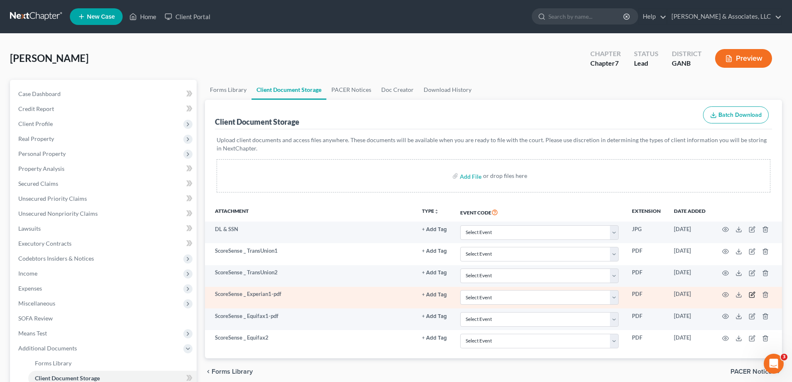
click at [752, 292] on icon "button" at bounding box center [752, 294] width 7 height 7
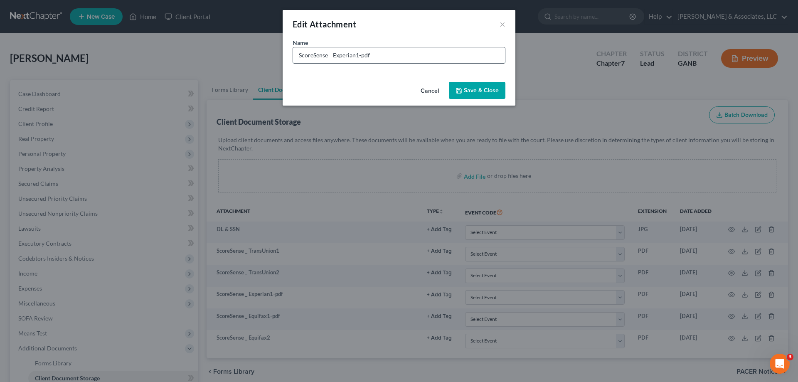
click at [381, 60] on input "ScoreSense _ Experian1-pdf" at bounding box center [399, 55] width 212 height 16
type input "ScoreSense _ Experian1"
drag, startPoint x: 485, startPoint y: 89, endPoint x: 749, endPoint y: 289, distance: 330.8
click at [485, 89] on span "Save & Close" at bounding box center [481, 90] width 35 height 7
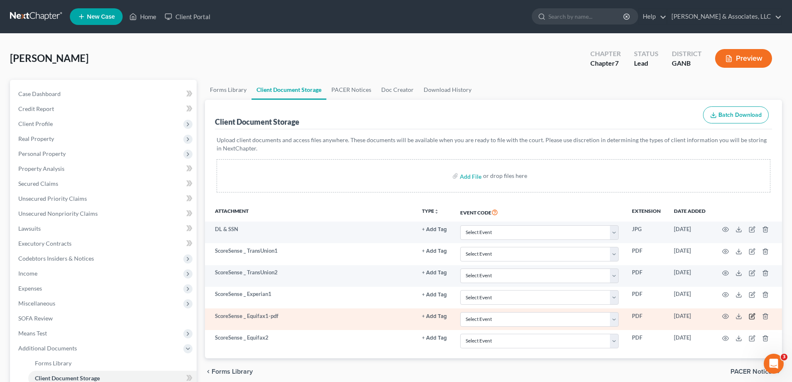
click at [752, 314] on icon "button" at bounding box center [752, 316] width 7 height 7
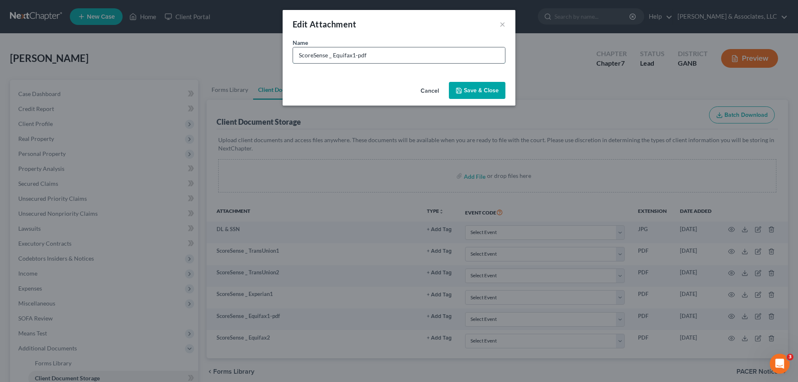
click at [388, 58] on input "ScoreSense _ Equifax1-pdf" at bounding box center [399, 55] width 212 height 16
type input "ScoreSense _ Equifax1"
click at [470, 89] on span "Save & Close" at bounding box center [481, 90] width 35 height 7
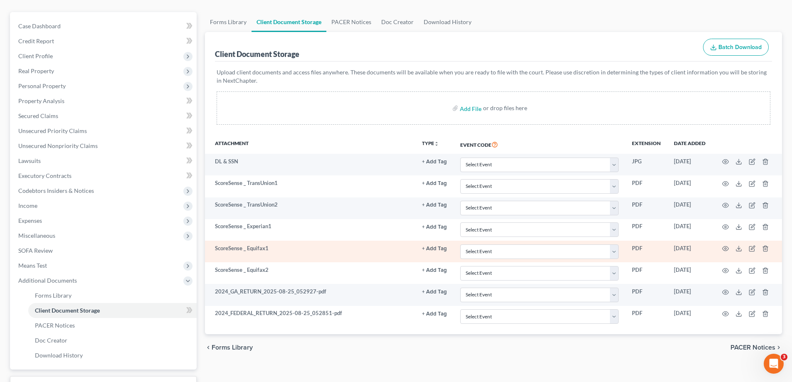
scroll to position [135, 0]
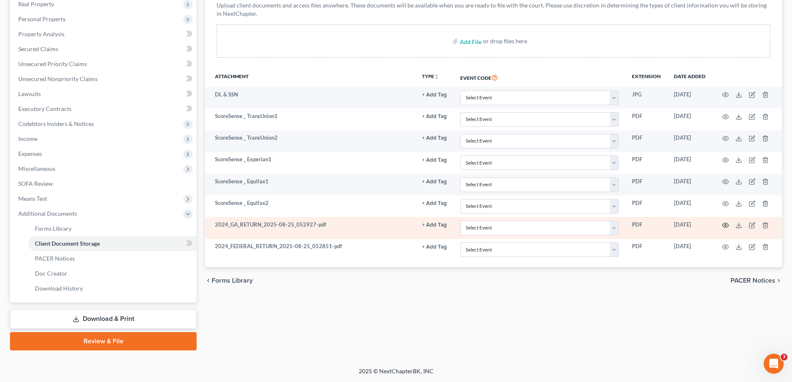
click at [726, 224] on icon "button" at bounding box center [725, 225] width 7 height 7
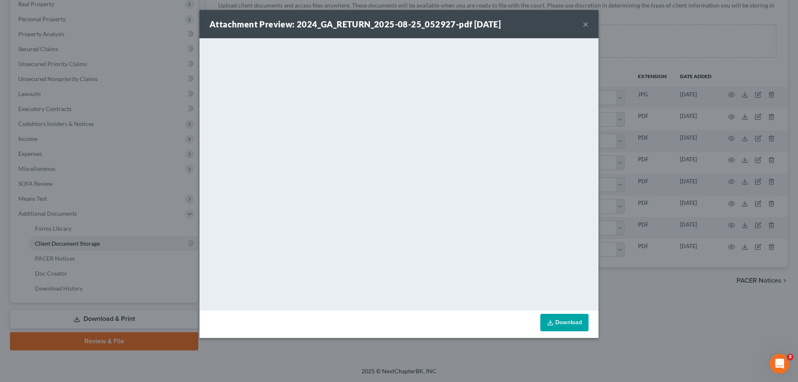
click at [587, 26] on button "×" at bounding box center [586, 24] width 6 height 10
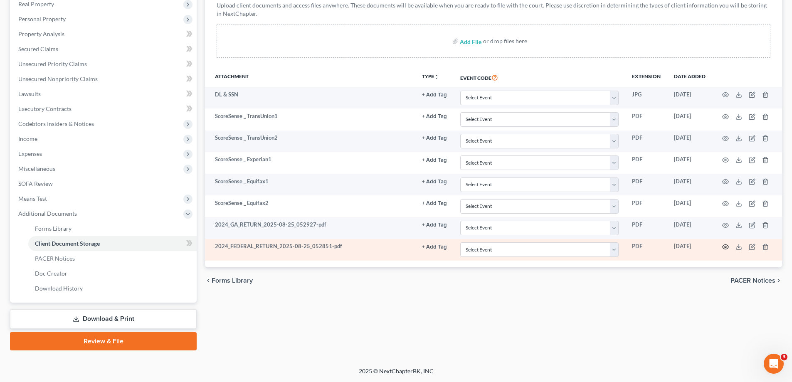
click at [725, 245] on icon "button" at bounding box center [725, 247] width 7 height 7
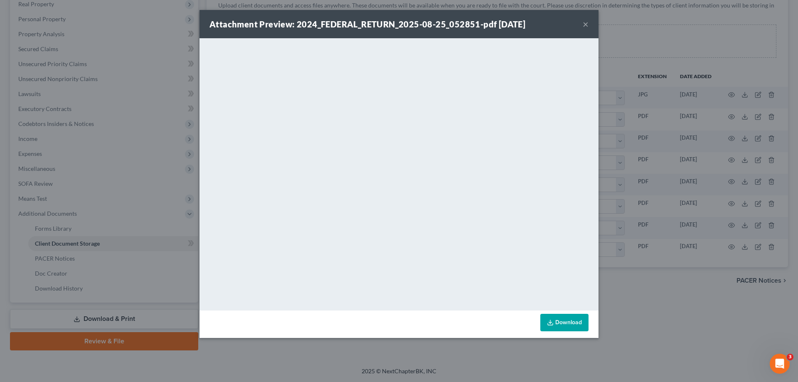
click at [585, 22] on button "×" at bounding box center [586, 24] width 6 height 10
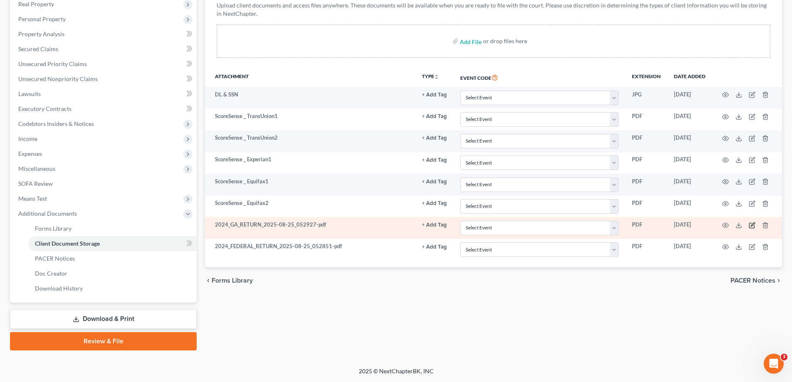
click at [752, 225] on icon "button" at bounding box center [752, 225] width 7 height 7
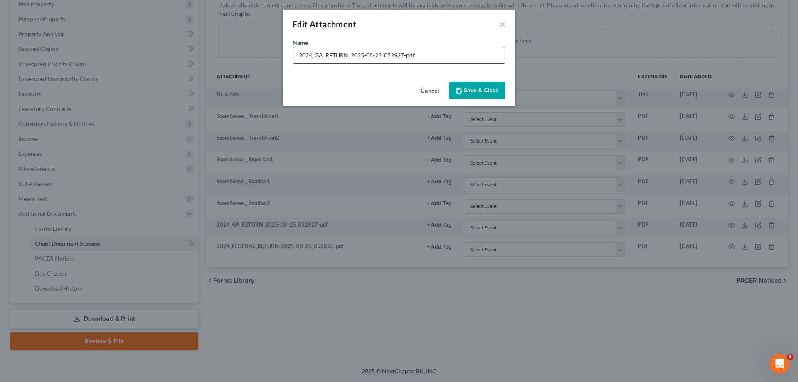
drag, startPoint x: 420, startPoint y: 53, endPoint x: 349, endPoint y: 60, distance: 71.4
click at [349, 59] on input "2024_GA_RETURN_2025-08-25_052927-pdf" at bounding box center [399, 55] width 212 height 16
type input "2024_GA_RETURN"
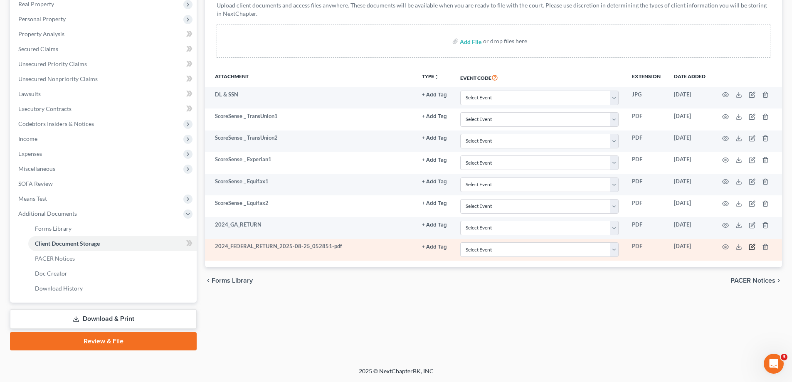
click at [752, 247] on icon "button" at bounding box center [752, 247] width 7 height 7
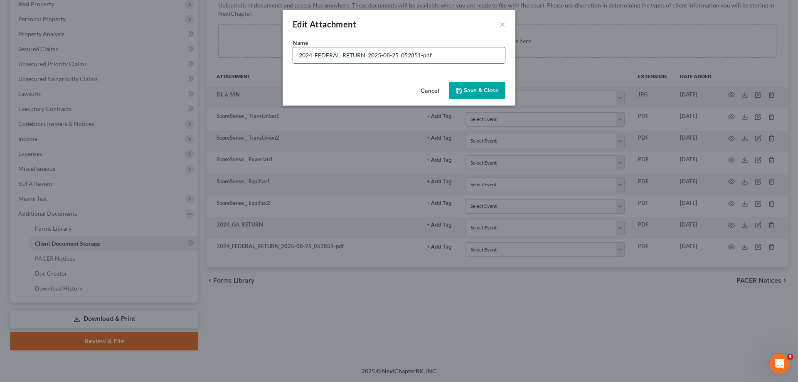
click at [452, 56] on input "2024_FEDERAL_RETURN_2025-08-25_052851-pdf" at bounding box center [399, 55] width 212 height 16
type input "2024_FEDERAL_RETURN"
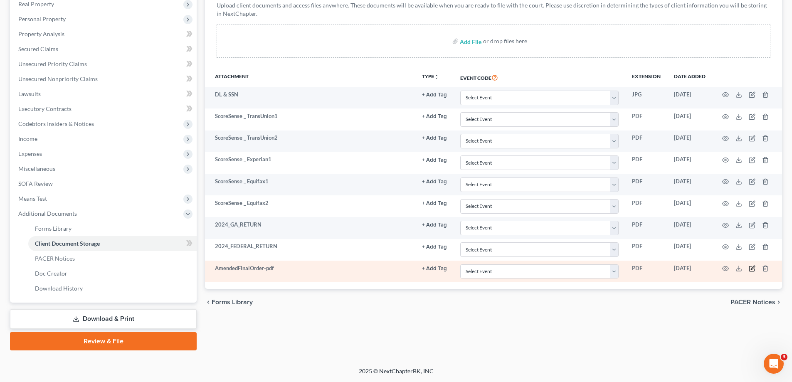
click at [753, 266] on icon "button" at bounding box center [752, 268] width 7 height 7
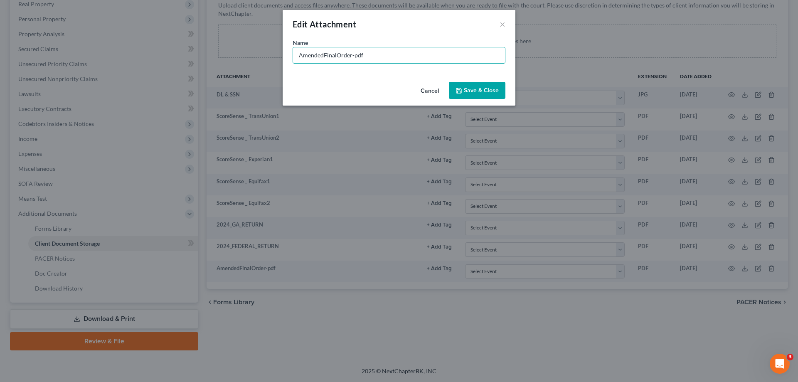
drag, startPoint x: 380, startPoint y: 55, endPoint x: 253, endPoint y: 54, distance: 126.8
click at [253, 54] on div "Edit Attachment × Name * AmendedFinalOrder-pdf Cancel Save & Close" at bounding box center [399, 191] width 798 height 382
type input "Divorce Decree"
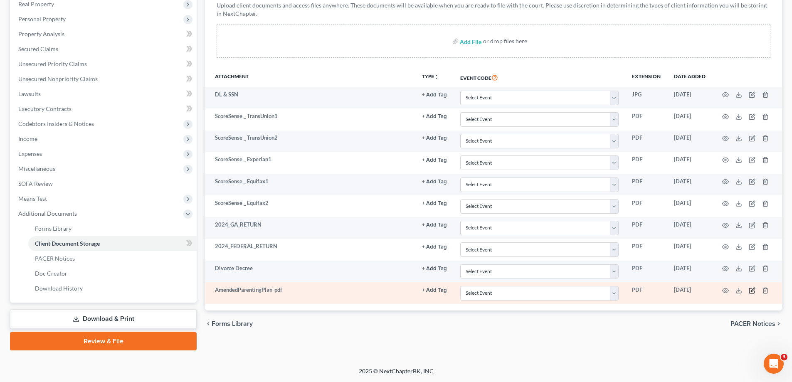
click at [752, 288] on icon "button" at bounding box center [752, 290] width 7 height 7
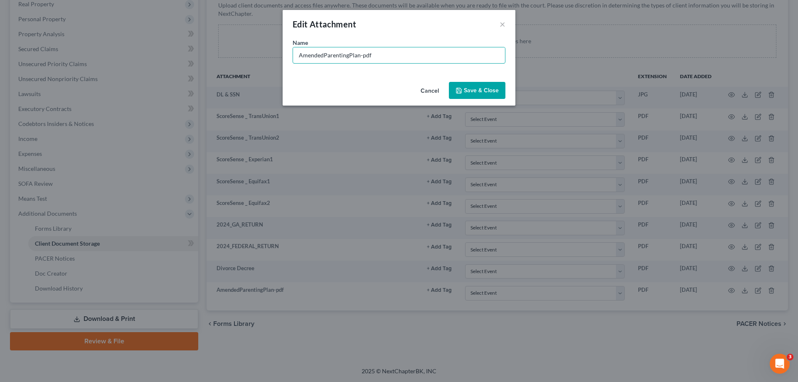
drag, startPoint x: 368, startPoint y: 54, endPoint x: 283, endPoint y: 54, distance: 84.8
click at [283, 54] on div "Name * AmendedParentingPlan-pdf" at bounding box center [399, 58] width 233 height 40
type input "P"
type input "Parenting Plan"
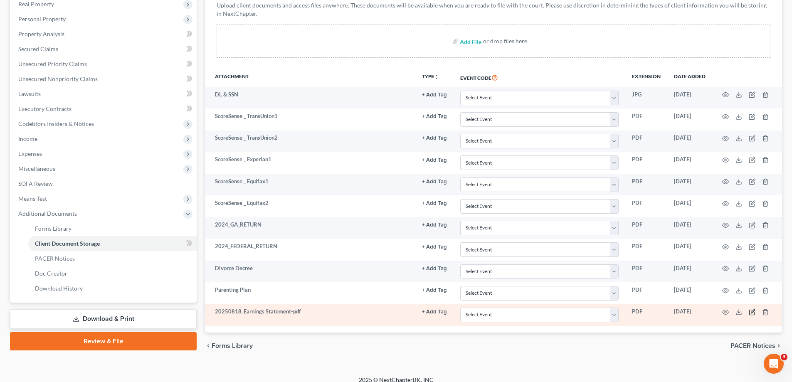
click at [753, 310] on icon "button" at bounding box center [752, 312] width 7 height 7
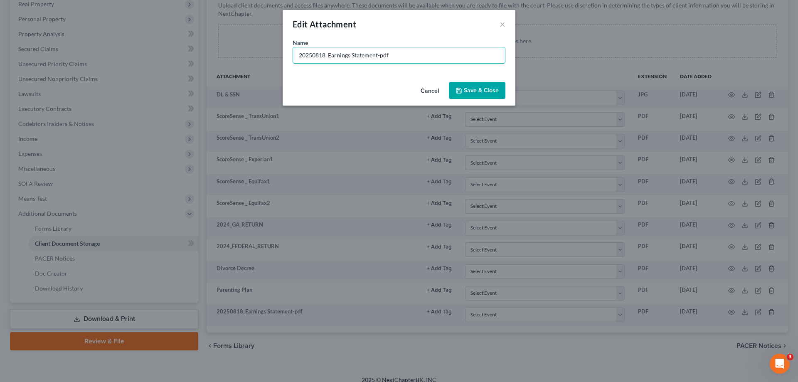
drag, startPoint x: 415, startPoint y: 56, endPoint x: 170, endPoint y: 37, distance: 246.1
click at [170, 37] on div "Edit Attachment × Name * 20250818_Earnings Statement-pdf Cancel Save & Close" at bounding box center [399, 191] width 798 height 382
type input "Stubs"
click at [479, 87] on span "Save & Close" at bounding box center [481, 90] width 35 height 7
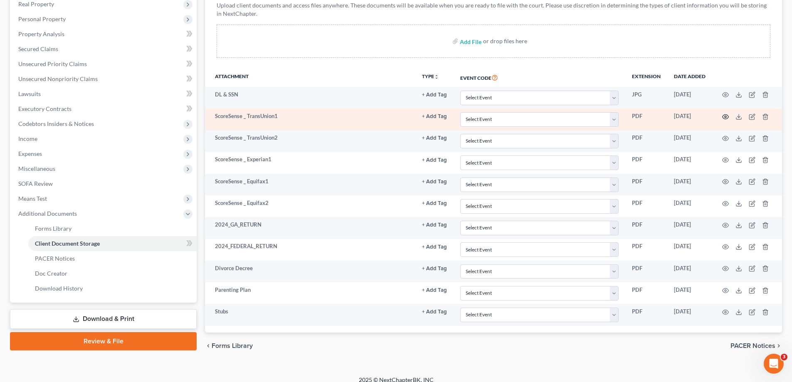
click at [724, 116] on icon "button" at bounding box center [725, 116] width 7 height 7
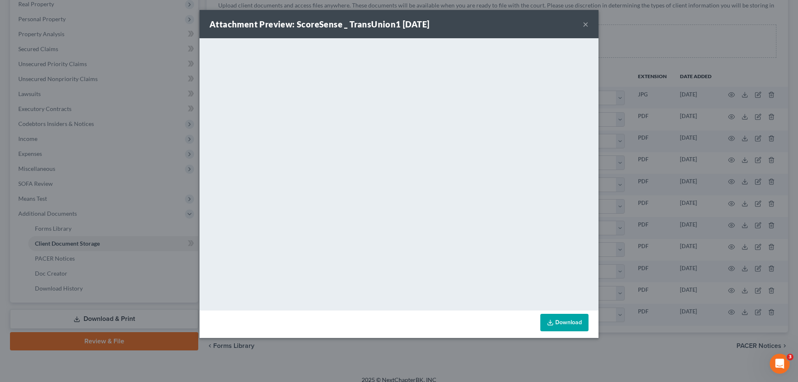
drag, startPoint x: 585, startPoint y: 22, endPoint x: 789, endPoint y: 234, distance: 294.3
click at [586, 25] on button "×" at bounding box center [586, 24] width 6 height 10
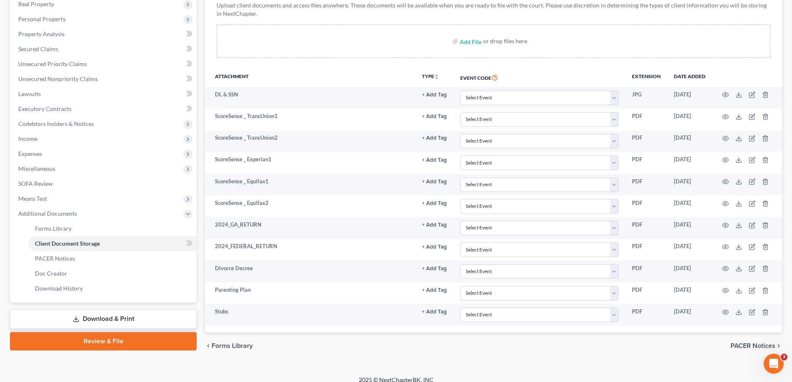
scroll to position [0, 0]
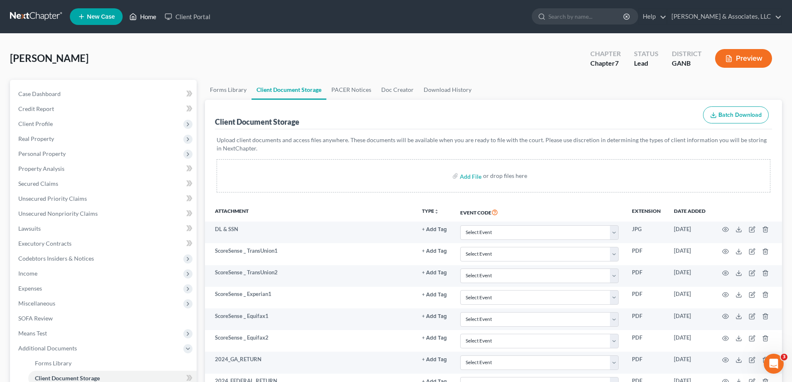
click at [152, 17] on link "Home" at bounding box center [142, 16] width 35 height 15
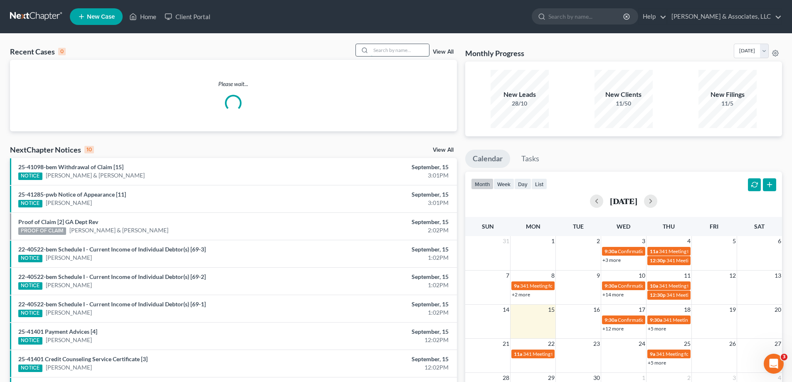
click at [383, 52] on input "search" at bounding box center [400, 50] width 58 height 12
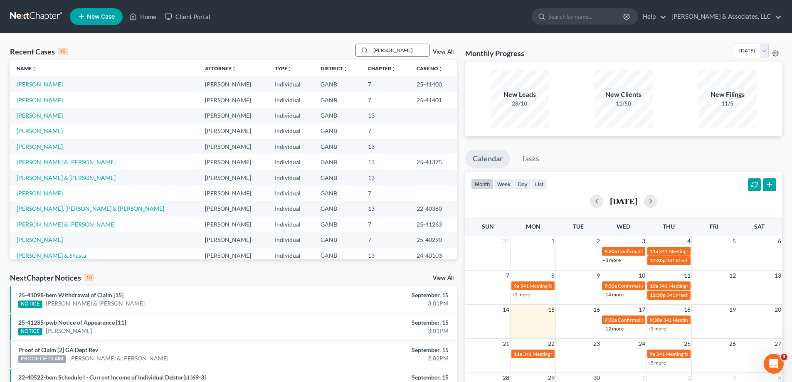
type input "[PERSON_NAME]"
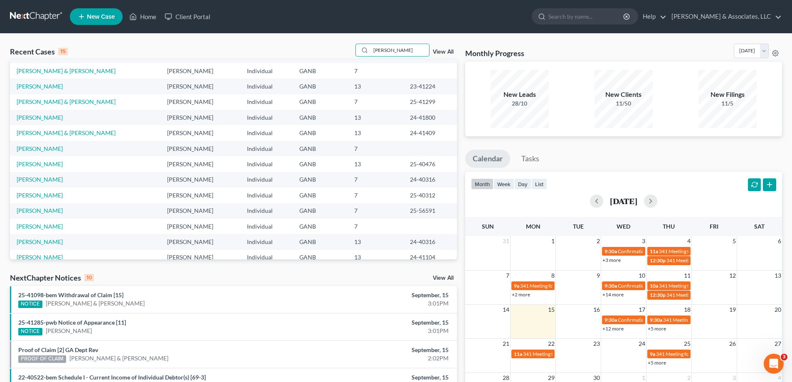
scroll to position [57, 0]
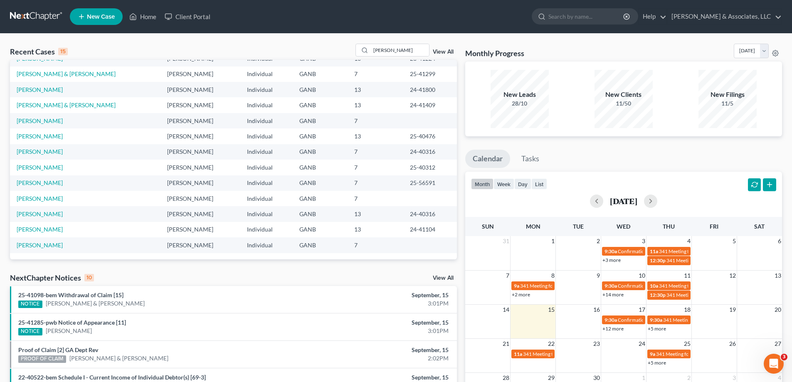
click at [438, 277] on link "View All" at bounding box center [443, 278] width 21 height 6
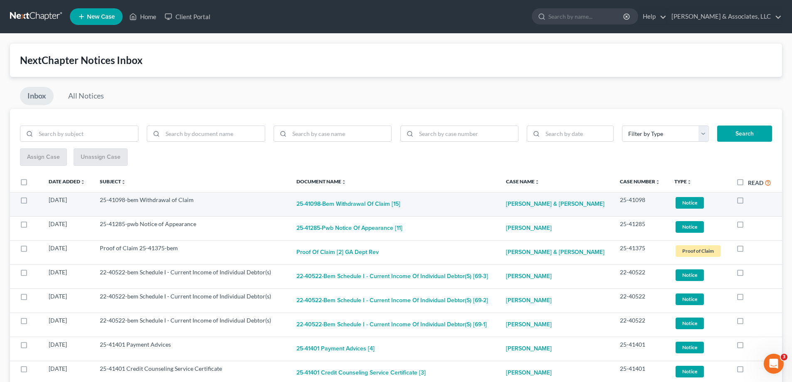
click at [748, 202] on label at bounding box center [748, 202] width 0 height 0
click at [751, 201] on input "checkbox" at bounding box center [753, 198] width 5 height 5
checkbox input "true"
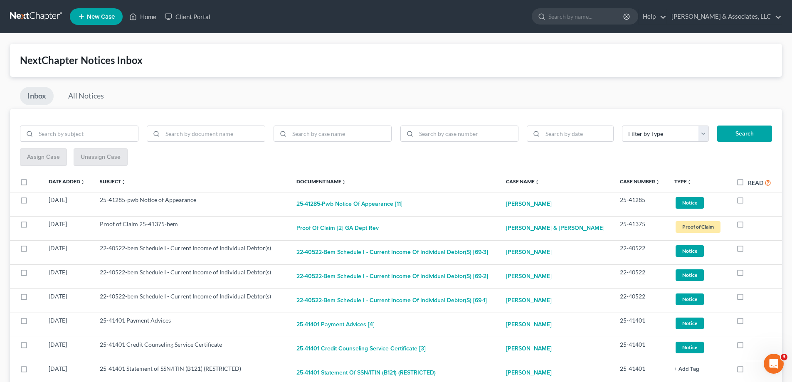
click at [748, 202] on label at bounding box center [748, 202] width 0 height 0
click at [751, 201] on input "checkbox" at bounding box center [753, 198] width 5 height 5
checkbox input "true"
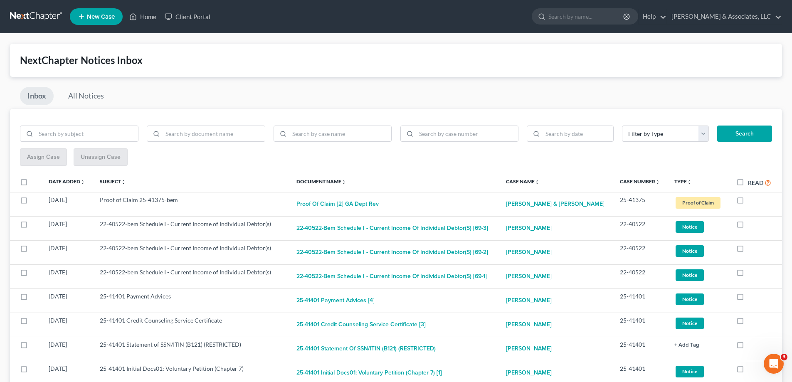
click at [748, 202] on label at bounding box center [748, 202] width 0 height 0
click at [751, 201] on input "checkbox" at bounding box center [753, 198] width 5 height 5
checkbox input "true"
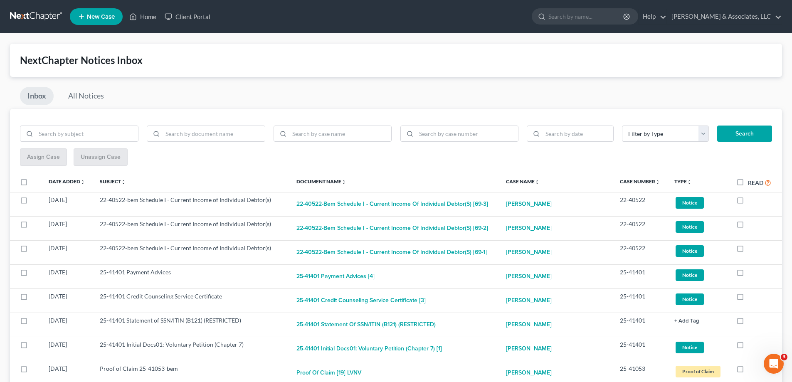
click at [748, 202] on label at bounding box center [748, 202] width 0 height 0
click at [751, 201] on input "checkbox" at bounding box center [753, 198] width 5 height 5
checkbox input "true"
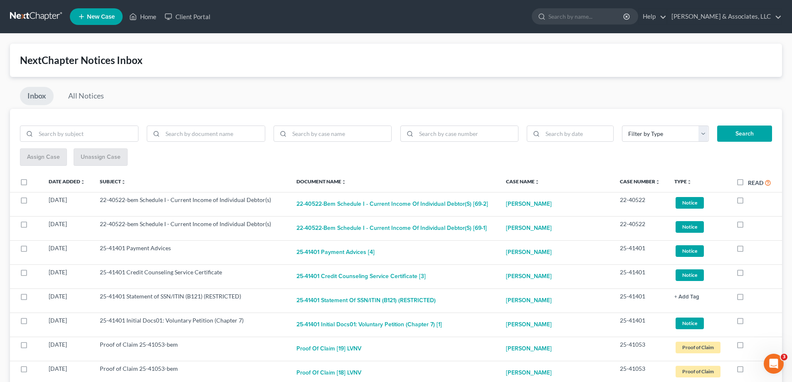
click at [748, 202] on label at bounding box center [748, 202] width 0 height 0
click at [751, 201] on input "checkbox" at bounding box center [753, 198] width 5 height 5
checkbox input "true"
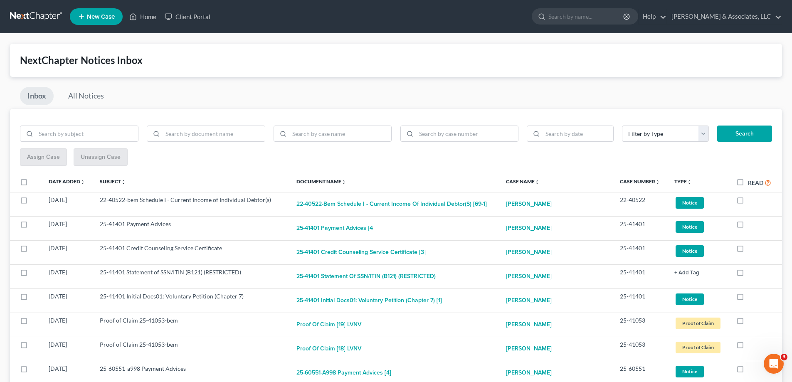
click at [748, 202] on label at bounding box center [748, 202] width 0 height 0
click at [751, 201] on input "checkbox" at bounding box center [753, 198] width 5 height 5
checkbox input "true"
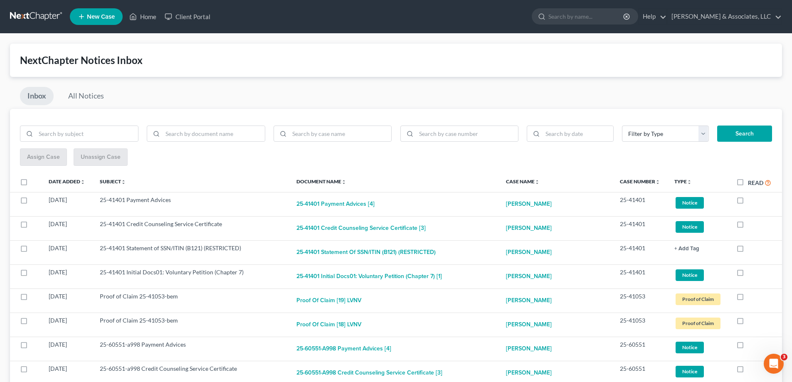
click at [748, 202] on label at bounding box center [748, 202] width 0 height 0
click at [751, 201] on input "checkbox" at bounding box center [753, 198] width 5 height 5
checkbox input "true"
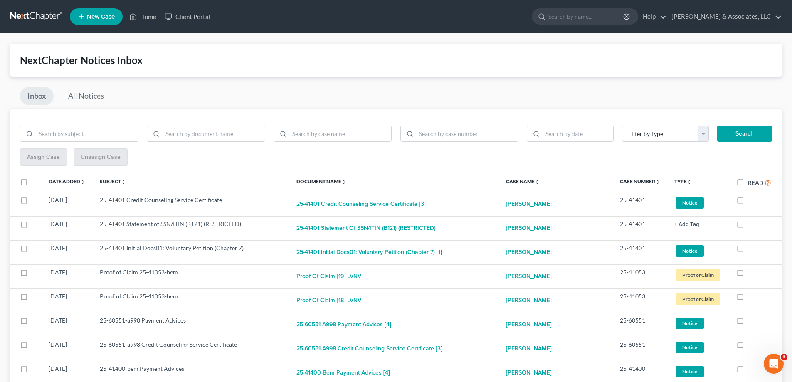
click at [748, 202] on label at bounding box center [748, 202] width 0 height 0
click at [751, 201] on input "checkbox" at bounding box center [753, 198] width 5 height 5
checkbox input "true"
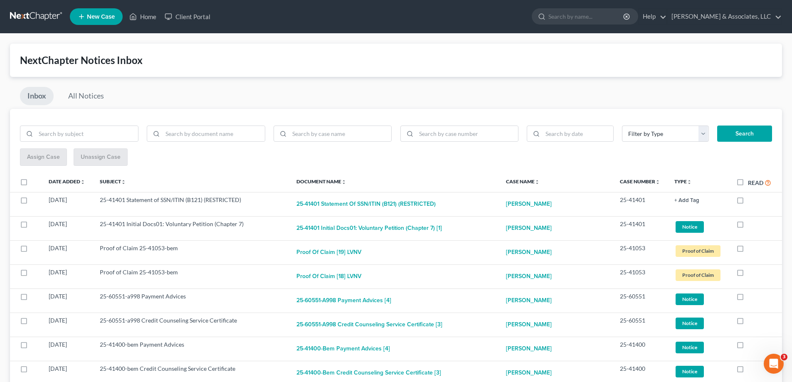
click at [748, 202] on label at bounding box center [748, 202] width 0 height 0
click at [751, 201] on input "checkbox" at bounding box center [753, 198] width 5 height 5
checkbox input "true"
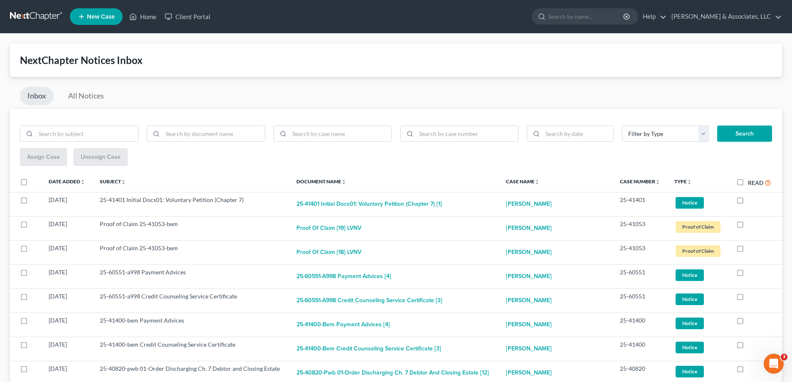
click at [748, 202] on label at bounding box center [748, 202] width 0 height 0
click at [751, 201] on input "checkbox" at bounding box center [753, 198] width 5 height 5
checkbox input "true"
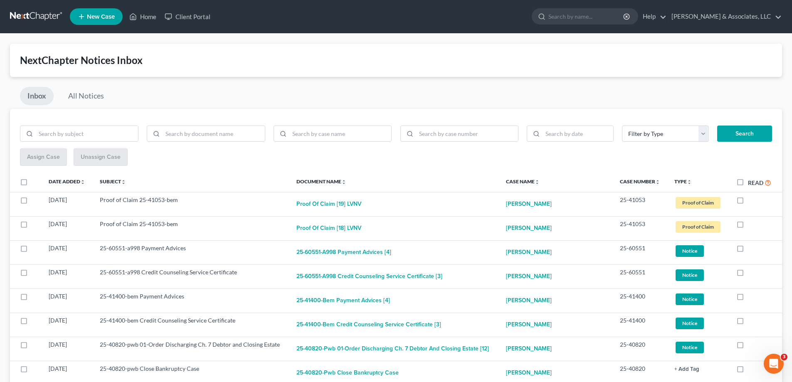
click at [748, 202] on label at bounding box center [748, 202] width 0 height 0
click at [751, 201] on input "checkbox" at bounding box center [753, 198] width 5 height 5
checkbox input "true"
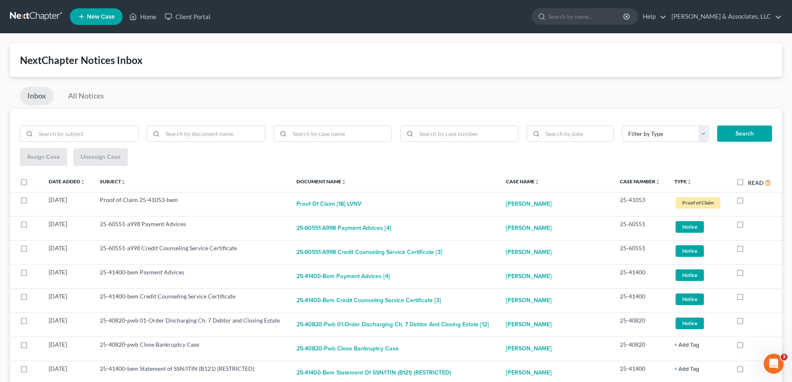
click at [748, 202] on label at bounding box center [748, 202] width 0 height 0
click at [751, 201] on input "checkbox" at bounding box center [753, 198] width 5 height 5
checkbox input "true"
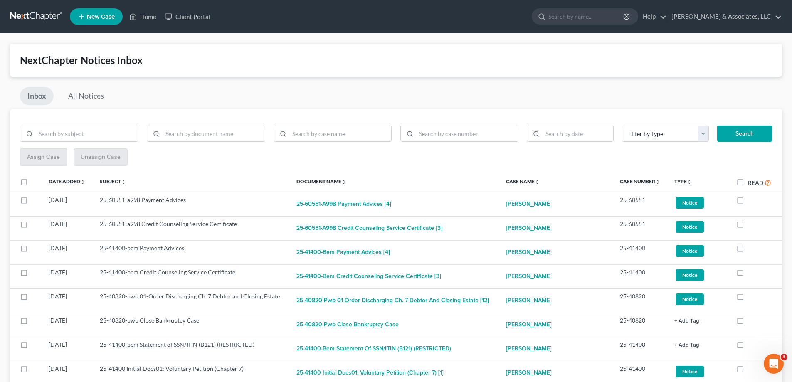
click at [748, 202] on label at bounding box center [748, 202] width 0 height 0
click at [751, 201] on input "checkbox" at bounding box center [753, 198] width 5 height 5
checkbox input "true"
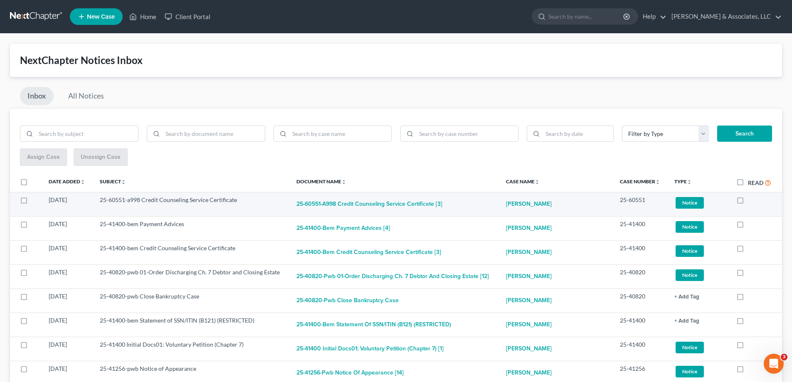
click at [748, 202] on label at bounding box center [748, 202] width 0 height 0
click at [751, 200] on input "checkbox" at bounding box center [753, 198] width 5 height 5
checkbox input "true"
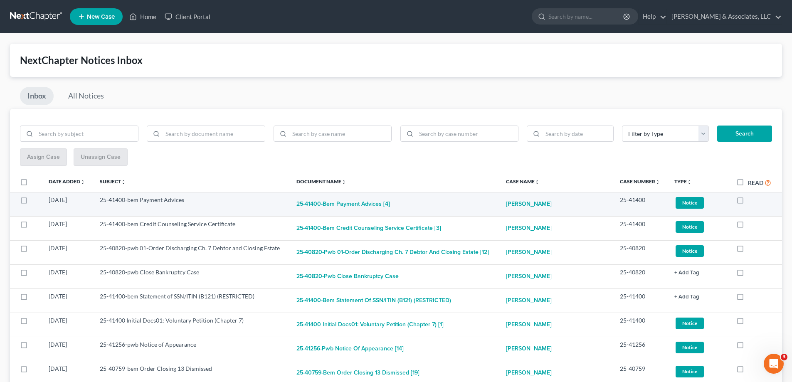
click at [748, 202] on label at bounding box center [748, 202] width 0 height 0
click at [751, 200] on input "checkbox" at bounding box center [753, 198] width 5 height 5
checkbox input "true"
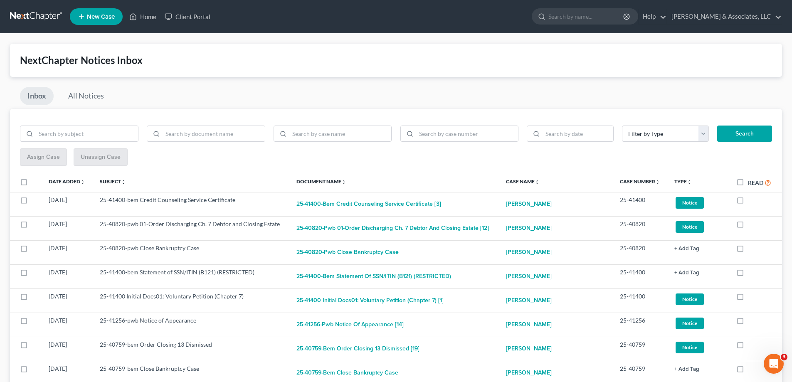
click at [748, 202] on label at bounding box center [748, 202] width 0 height 0
click at [751, 200] on input "checkbox" at bounding box center [753, 198] width 5 height 5
checkbox input "true"
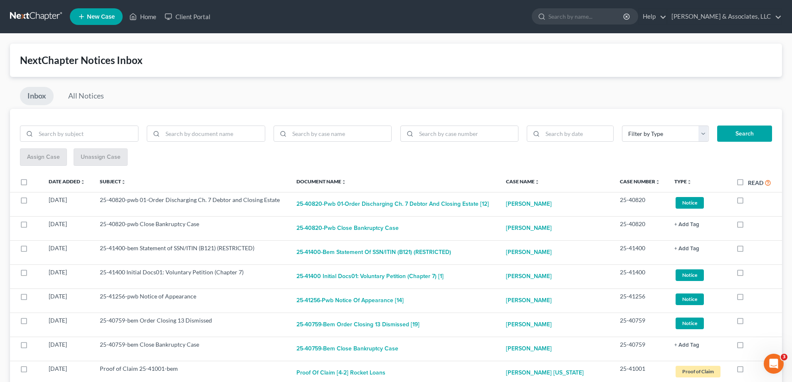
click at [748, 202] on label at bounding box center [748, 202] width 0 height 0
click at [751, 200] on input "checkbox" at bounding box center [753, 198] width 5 height 5
checkbox input "true"
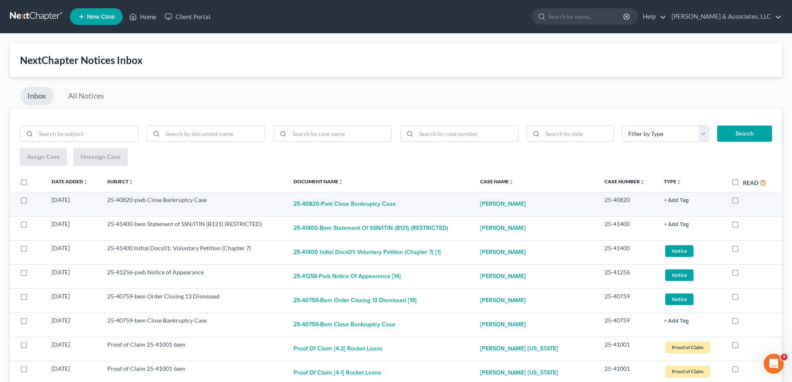
click at [743, 202] on label at bounding box center [743, 202] width 0 height 0
click at [746, 200] on input "checkbox" at bounding box center [748, 198] width 5 height 5
checkbox input "true"
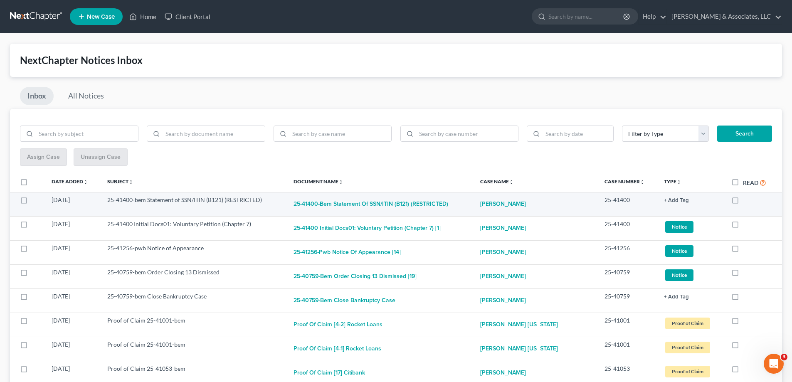
click at [743, 202] on label at bounding box center [743, 202] width 0 height 0
click at [746, 200] on input "checkbox" at bounding box center [748, 198] width 5 height 5
checkbox input "true"
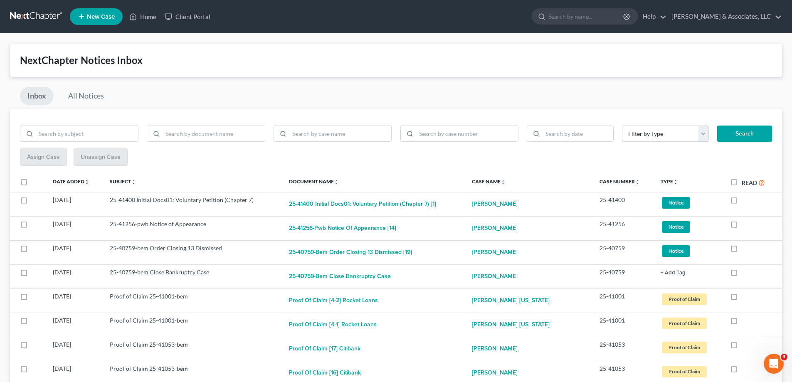
click at [742, 202] on label at bounding box center [742, 202] width 0 height 0
click at [745, 200] on input "checkbox" at bounding box center [747, 198] width 5 height 5
checkbox input "true"
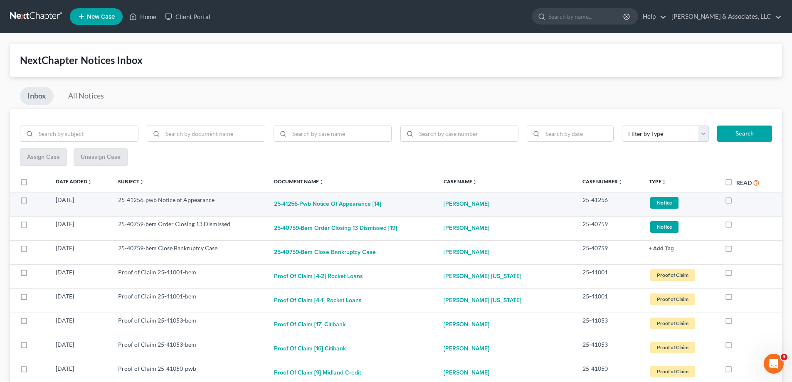
click at [736, 202] on label at bounding box center [736, 202] width 0 height 0
click at [740, 200] on input "checkbox" at bounding box center [742, 198] width 5 height 5
checkbox input "true"
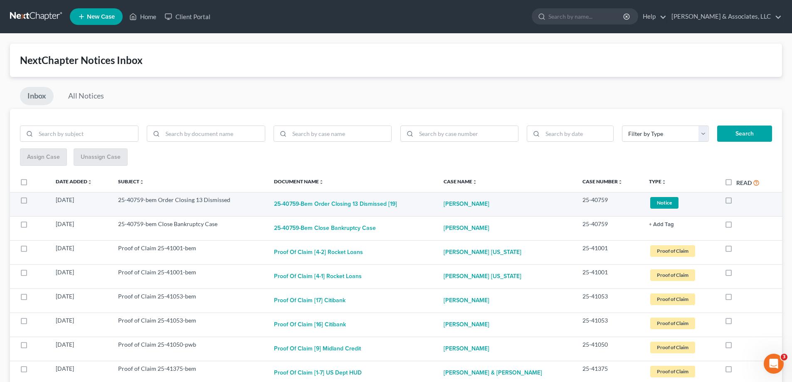
click at [736, 202] on label at bounding box center [736, 202] width 0 height 0
click at [740, 201] on input "checkbox" at bounding box center [742, 198] width 5 height 5
checkbox input "true"
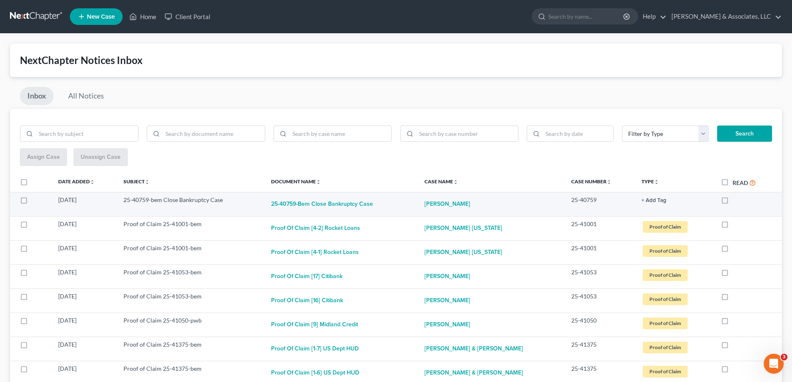
click at [733, 202] on label at bounding box center [733, 202] width 0 height 0
click at [736, 201] on input "checkbox" at bounding box center [738, 198] width 5 height 5
checkbox input "true"
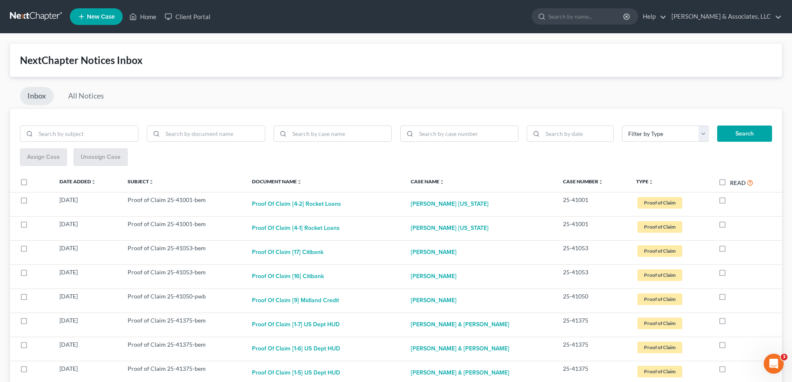
click at [730, 202] on label at bounding box center [730, 202] width 0 height 0
click at [733, 201] on input "checkbox" at bounding box center [735, 198] width 5 height 5
checkbox input "true"
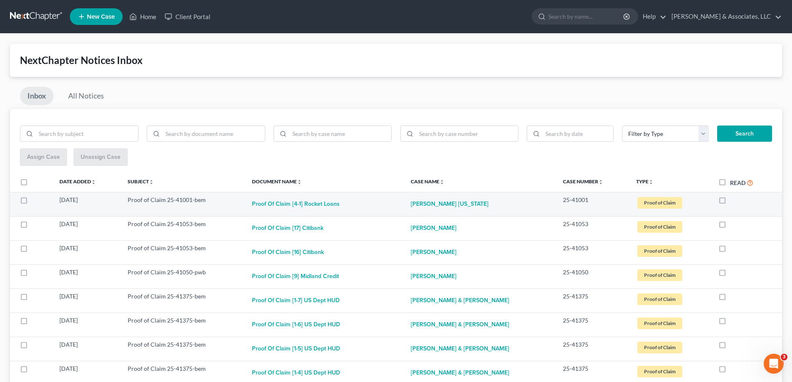
click at [730, 202] on label at bounding box center [730, 202] width 0 height 0
click at [733, 200] on input "checkbox" at bounding box center [735, 198] width 5 height 5
checkbox input "true"
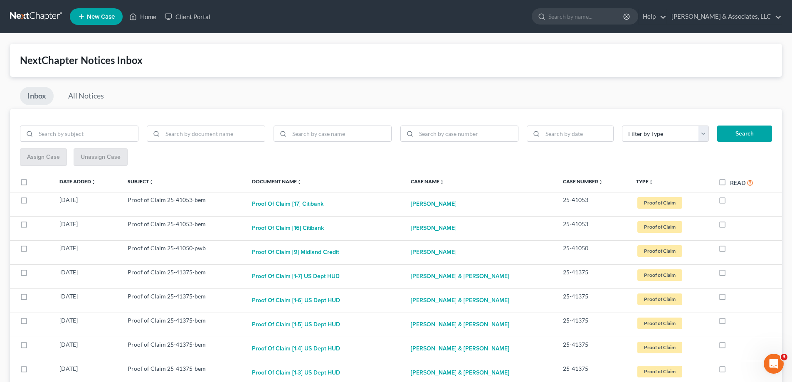
click at [730, 202] on label at bounding box center [730, 202] width 0 height 0
click at [733, 200] on input "checkbox" at bounding box center [735, 198] width 5 height 5
checkbox input "true"
click at [730, 202] on label at bounding box center [730, 202] width 0 height 0
click at [733, 200] on input "checkbox" at bounding box center [735, 198] width 5 height 5
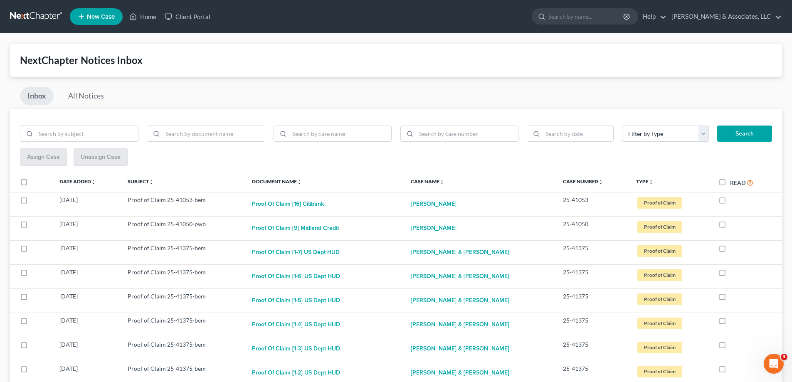
checkbox input "true"
click at [730, 202] on label at bounding box center [730, 202] width 0 height 0
click at [733, 200] on input "checkbox" at bounding box center [735, 198] width 5 height 5
checkbox input "true"
click at [730, 202] on label at bounding box center [730, 202] width 0 height 0
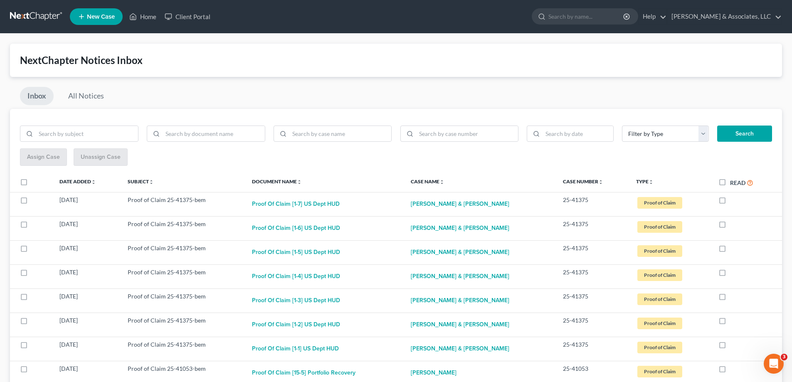
click at [733, 200] on input "checkbox" at bounding box center [735, 198] width 5 height 5
checkbox input "true"
click at [730, 202] on label at bounding box center [730, 202] width 0 height 0
click at [733, 200] on input "checkbox" at bounding box center [735, 198] width 5 height 5
checkbox input "true"
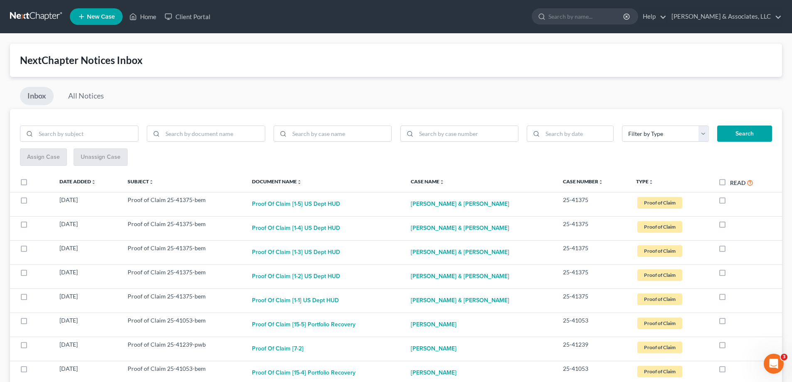
click at [730, 202] on label at bounding box center [730, 202] width 0 height 0
click at [733, 200] on input "checkbox" at bounding box center [735, 198] width 5 height 5
checkbox input "true"
click at [730, 202] on label at bounding box center [730, 202] width 0 height 0
click at [733, 200] on input "checkbox" at bounding box center [735, 198] width 5 height 5
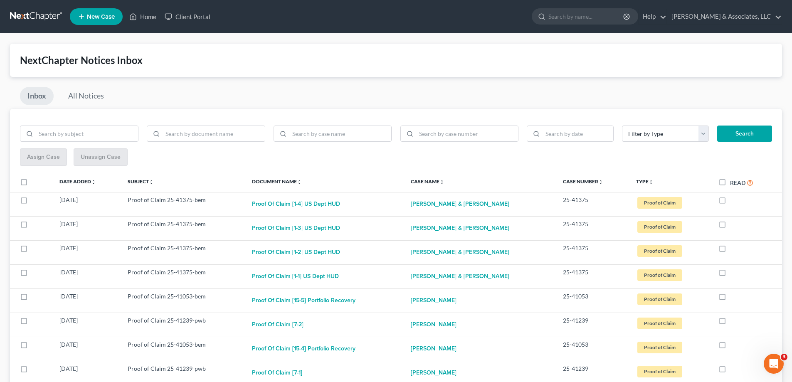
checkbox input "true"
click at [730, 202] on label at bounding box center [730, 202] width 0 height 0
click at [733, 200] on input "checkbox" at bounding box center [735, 198] width 5 height 5
checkbox input "true"
click at [730, 202] on label at bounding box center [730, 202] width 0 height 0
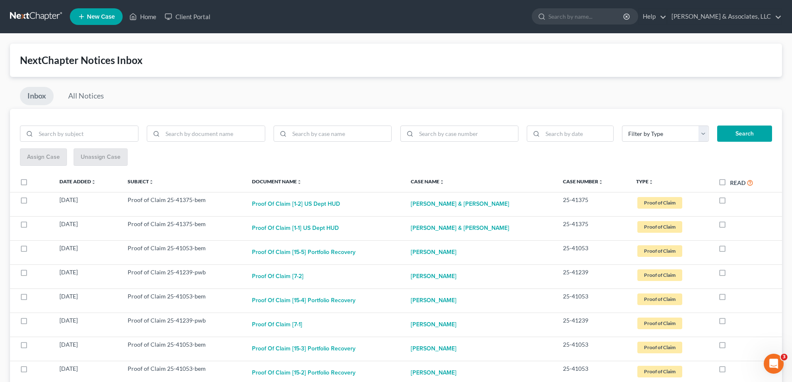
click at [733, 200] on input "checkbox" at bounding box center [735, 198] width 5 height 5
checkbox input "true"
click at [730, 202] on label at bounding box center [730, 202] width 0 height 0
click at [733, 200] on input "checkbox" at bounding box center [735, 198] width 5 height 5
checkbox input "true"
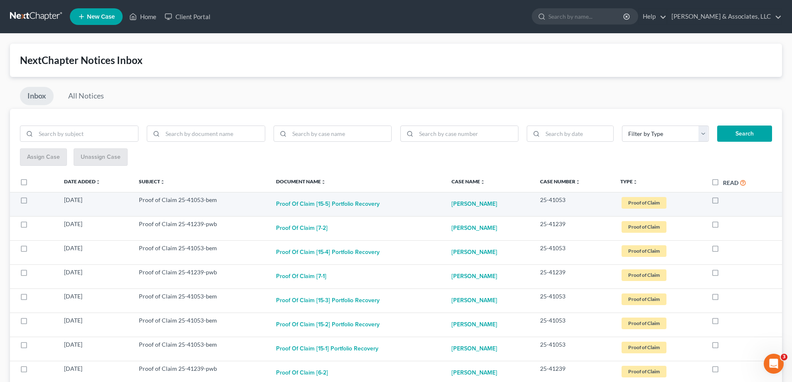
click at [723, 202] on label at bounding box center [723, 202] width 0 height 0
click at [726, 201] on input "checkbox" at bounding box center [728, 198] width 5 height 5
checkbox input "true"
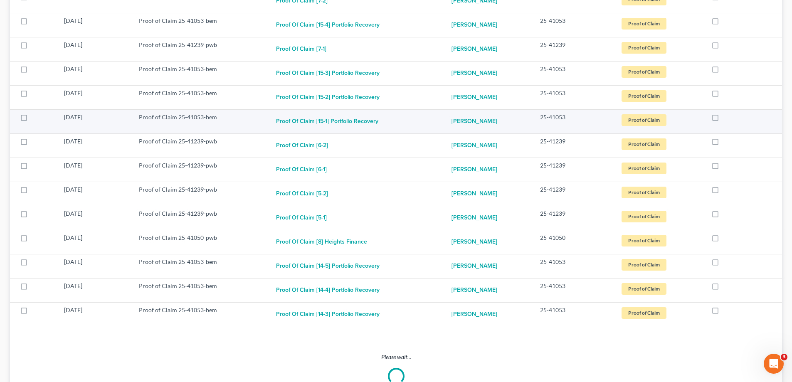
scroll to position [208, 0]
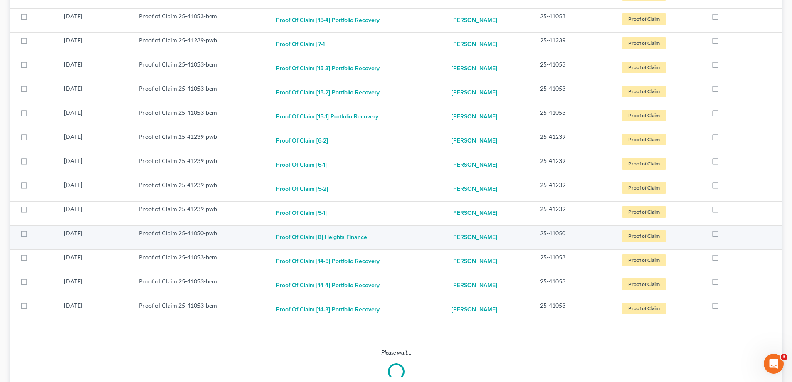
click at [723, 235] on label at bounding box center [723, 235] width 0 height 0
click at [726, 234] on input "checkbox" at bounding box center [728, 231] width 5 height 5
checkbox input "true"
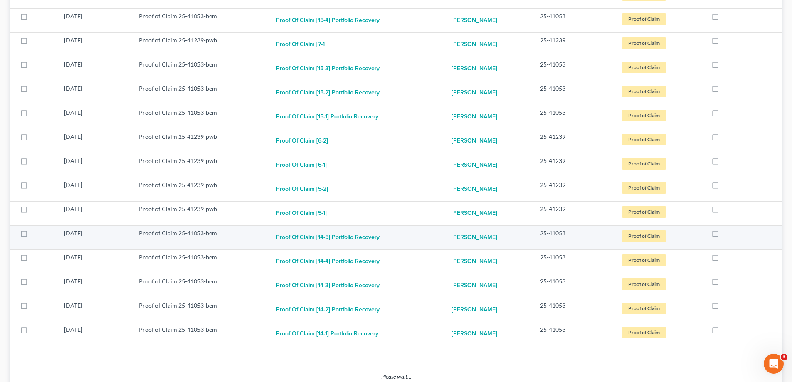
click at [723, 235] on label at bounding box center [723, 235] width 0 height 0
click at [726, 232] on input "checkbox" at bounding box center [728, 231] width 5 height 5
checkbox input "true"
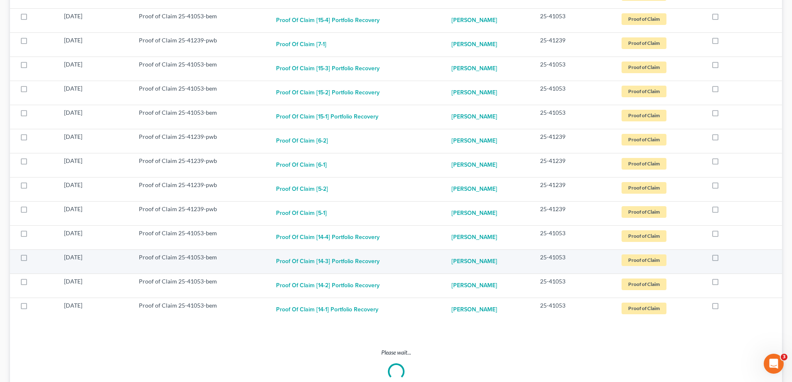
drag, startPoint x: 714, startPoint y: 233, endPoint x: 713, endPoint y: 254, distance: 21.2
click at [723, 235] on label at bounding box center [723, 235] width 0 height 0
click at [726, 234] on input "checkbox" at bounding box center [728, 231] width 5 height 5
checkbox input "true"
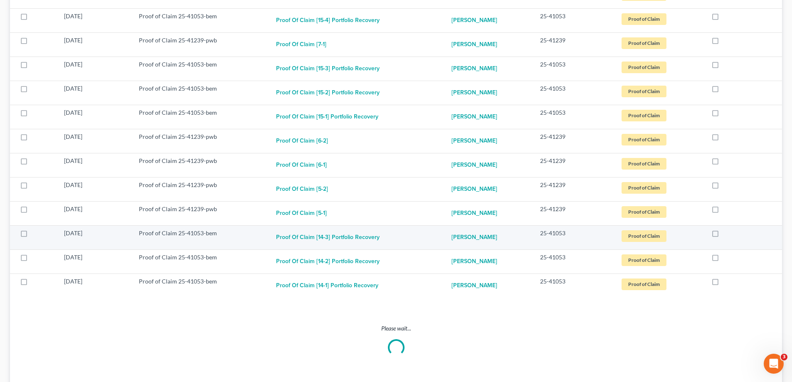
click at [723, 235] on label at bounding box center [723, 235] width 0 height 0
click at [726, 234] on input "checkbox" at bounding box center [728, 231] width 5 height 5
checkbox input "true"
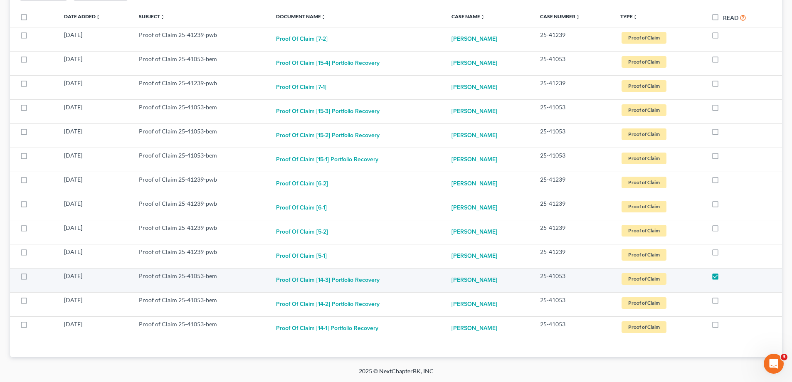
scroll to position [141, 0]
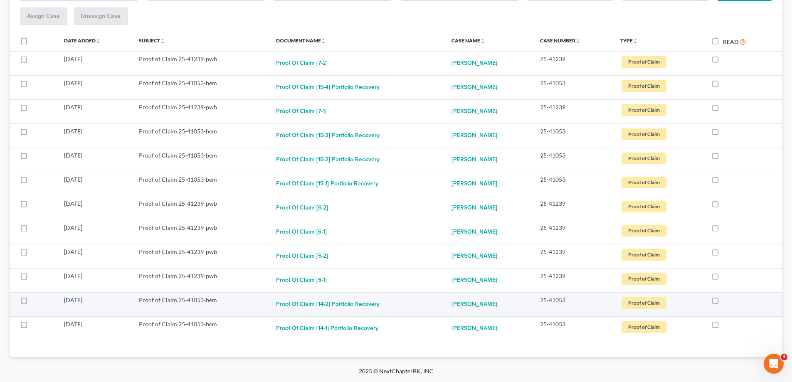
click at [723, 302] on label at bounding box center [723, 302] width 0 height 0
click at [726, 301] on input "checkbox" at bounding box center [728, 298] width 5 height 5
checkbox input "true"
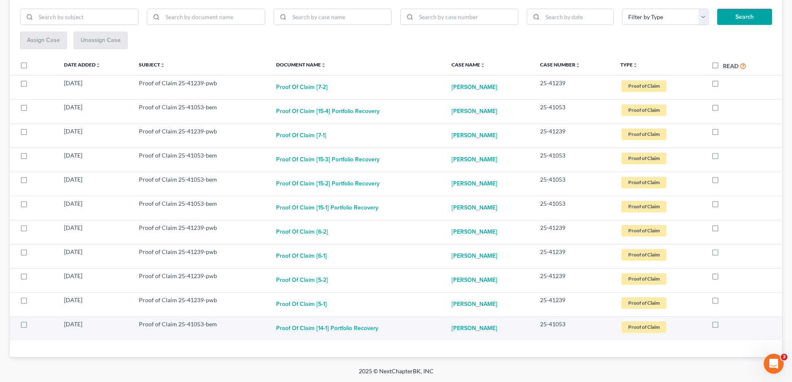
scroll to position [117, 0]
click at [723, 326] on label at bounding box center [723, 326] width 0 height 0
click at [726, 326] on input "checkbox" at bounding box center [728, 322] width 5 height 5
checkbox input "true"
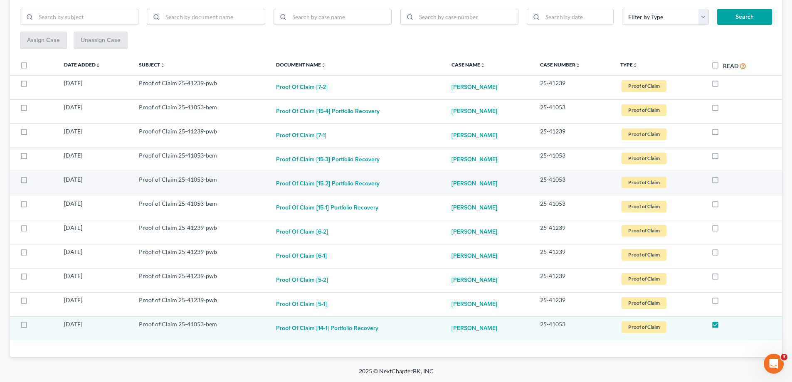
scroll to position [93, 0]
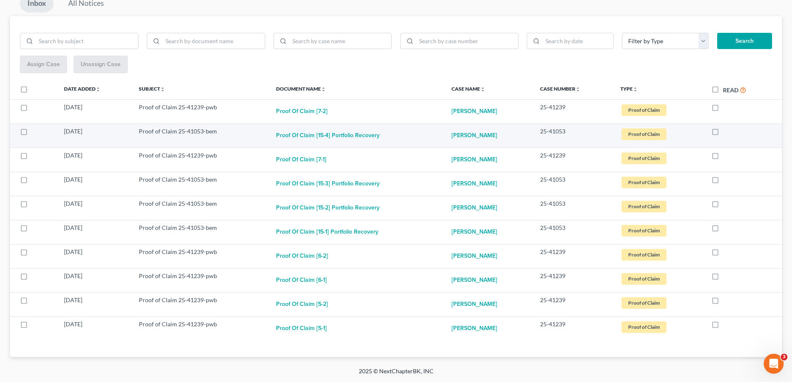
click at [723, 133] on label at bounding box center [723, 133] width 0 height 0
click at [726, 132] on input "checkbox" at bounding box center [728, 129] width 5 height 5
checkbox input "true"
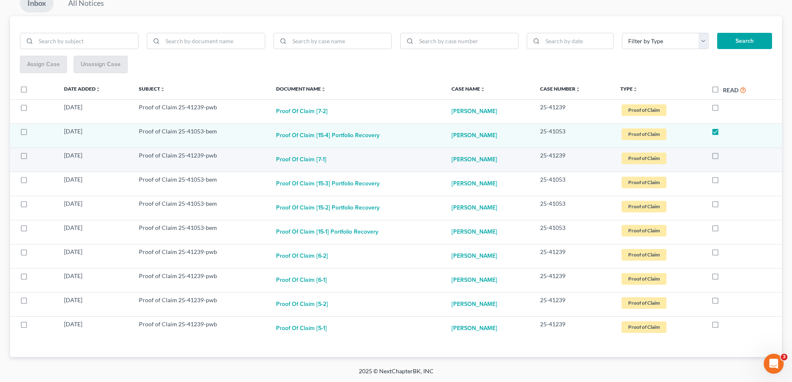
scroll to position [69, 0]
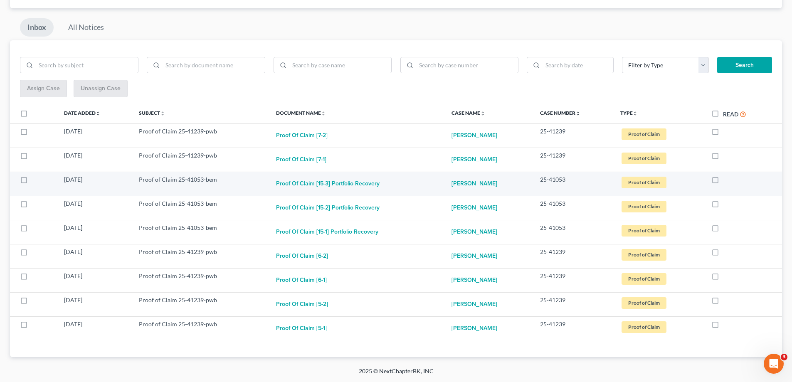
click at [723, 182] on label at bounding box center [723, 182] width 0 height 0
click at [726, 181] on input "checkbox" at bounding box center [728, 177] width 5 height 5
checkbox input "true"
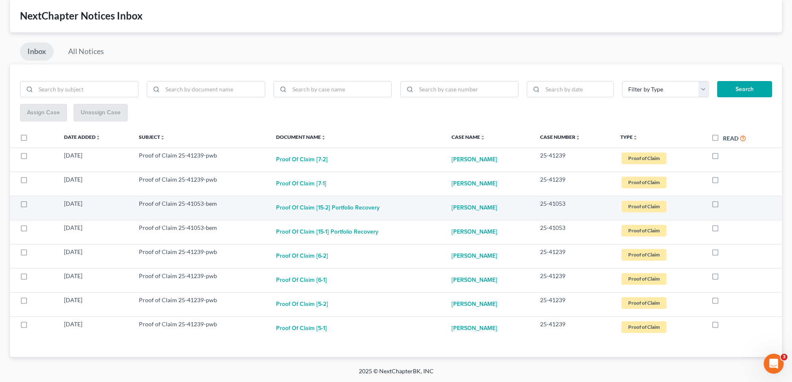
click at [723, 206] on label at bounding box center [723, 206] width 0 height 0
click at [726, 205] on input "checkbox" at bounding box center [728, 202] width 5 height 5
checkbox input "true"
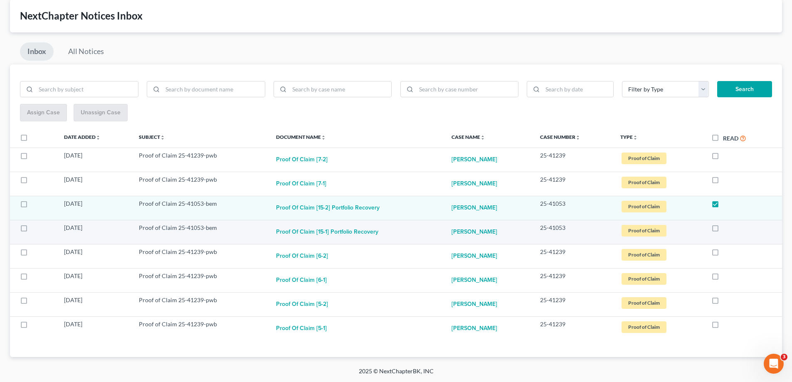
scroll to position [20, 0]
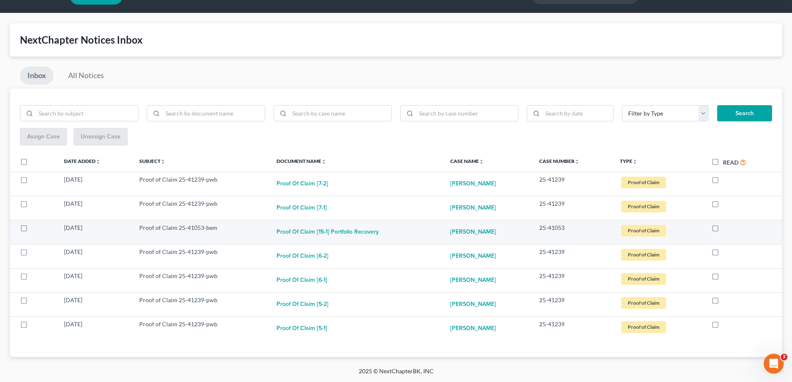
click at [723, 230] on label at bounding box center [723, 230] width 0 height 0
click at [726, 228] on input "checkbox" at bounding box center [728, 226] width 5 height 5
checkbox input "true"
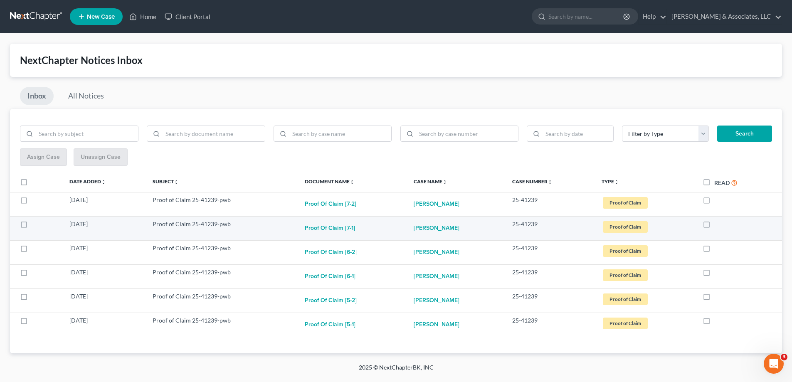
scroll to position [0, 0]
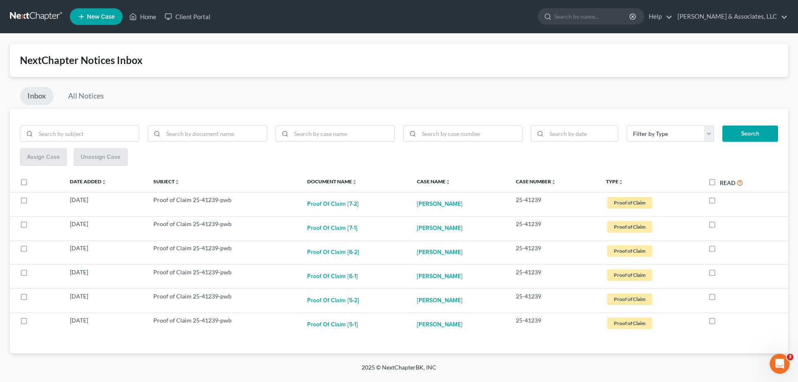
click at [720, 181] on label "Read" at bounding box center [731, 183] width 23 height 10
click at [723, 181] on input "Read" at bounding box center [725, 180] width 5 height 5
checkbox input "true"
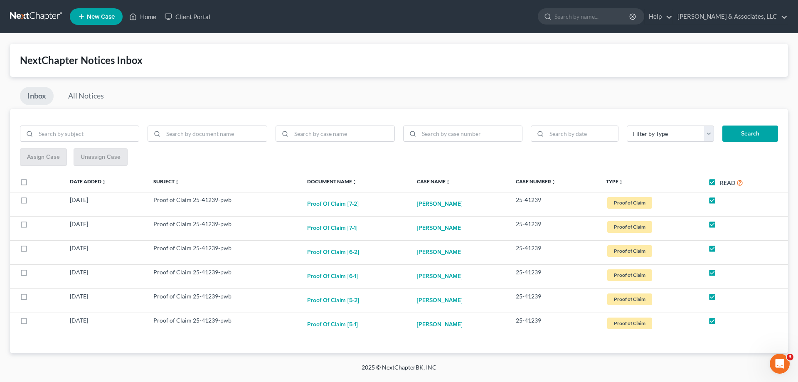
checkbox input "true"
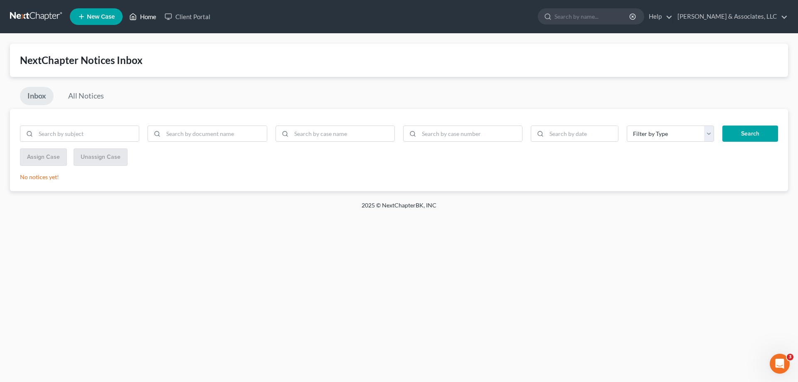
click at [148, 16] on link "Home" at bounding box center [142, 16] width 35 height 15
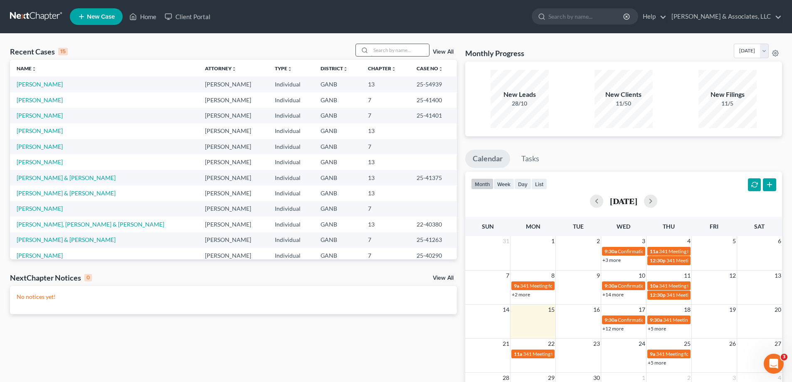
click at [417, 53] on input "search" at bounding box center [400, 50] width 58 height 12
type input "[PERSON_NAME]"
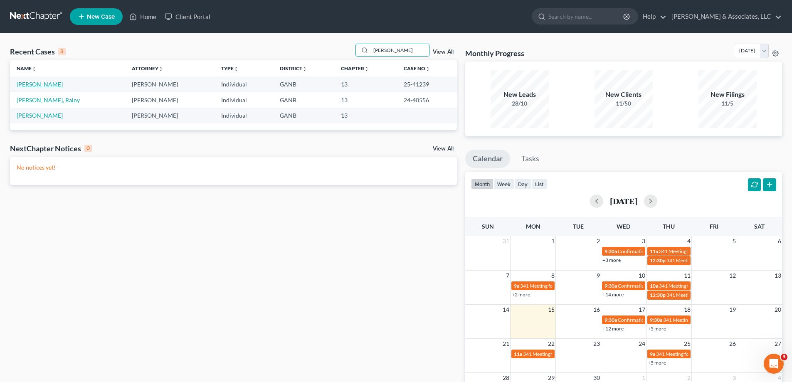
click at [32, 84] on link "[PERSON_NAME]" at bounding box center [40, 84] width 46 height 7
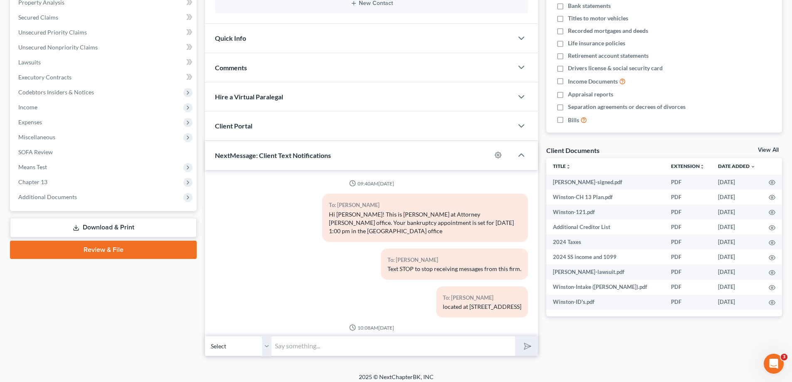
scroll to position [148, 0]
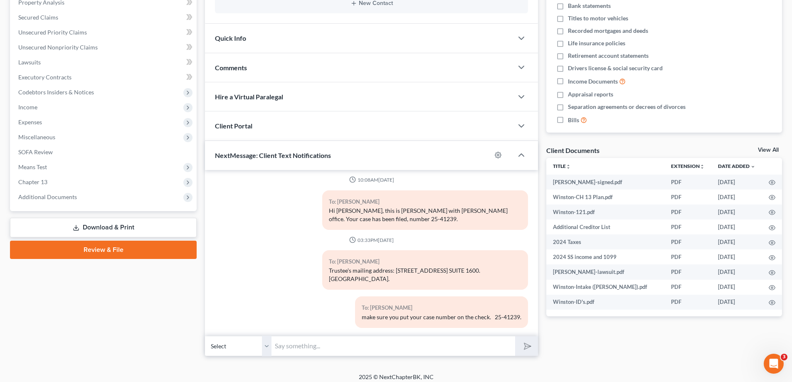
drag, startPoint x: 47, startPoint y: 198, endPoint x: 48, endPoint y: 228, distance: 29.9
click at [47, 198] on span "Additional Documents" at bounding box center [47, 196] width 59 height 7
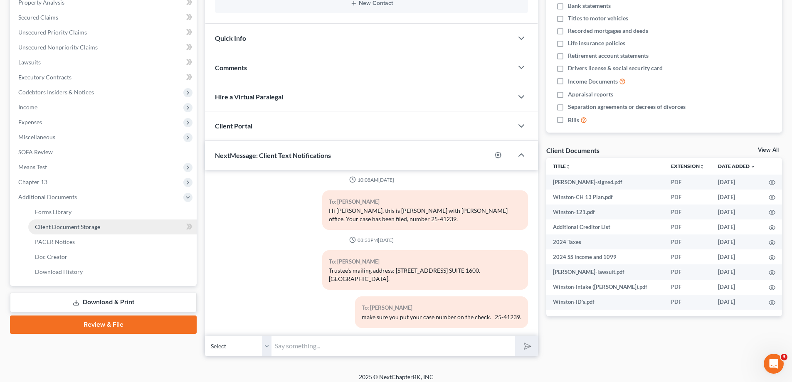
click at [47, 227] on span "Client Document Storage" at bounding box center [67, 226] width 65 height 7
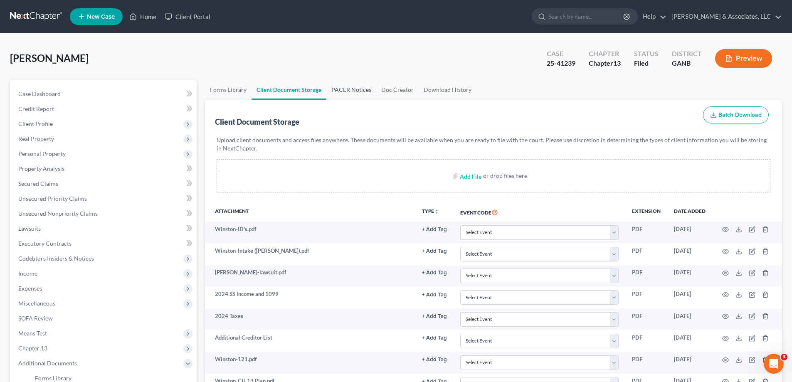
click at [353, 91] on link "PACER Notices" at bounding box center [351, 90] width 50 height 20
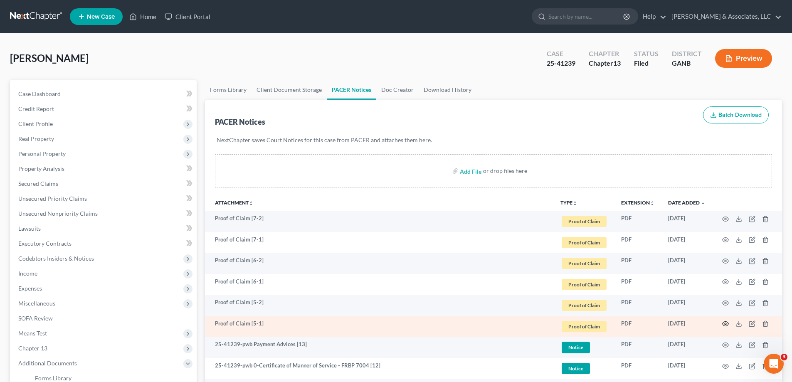
click at [725, 325] on circle "button" at bounding box center [726, 324] width 2 height 2
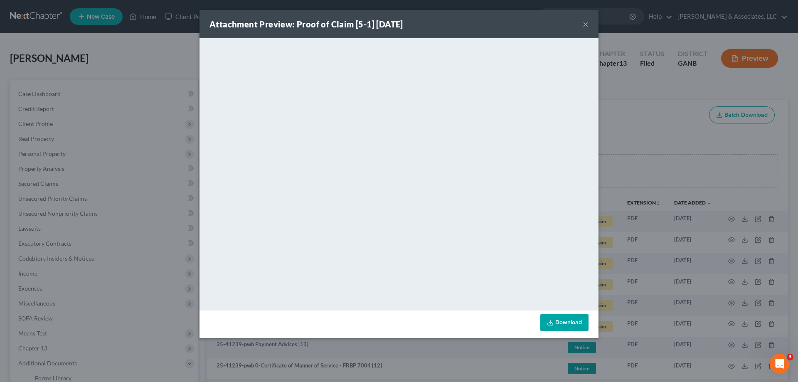
drag, startPoint x: 583, startPoint y: 25, endPoint x: 756, endPoint y: 307, distance: 331.1
click at [587, 29] on button "×" at bounding box center [586, 24] width 6 height 10
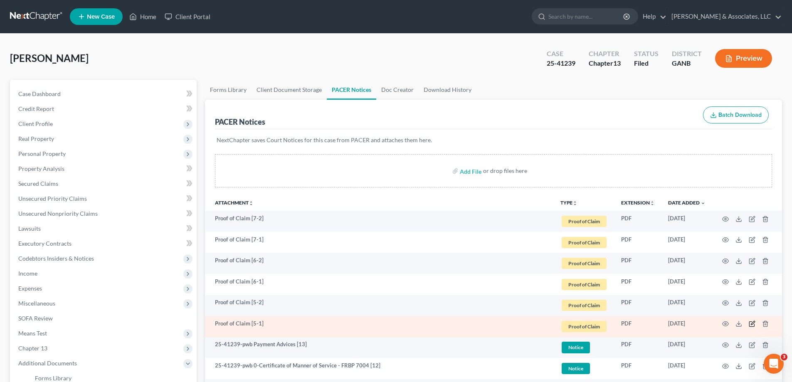
click at [753, 323] on icon "button" at bounding box center [752, 324] width 7 height 7
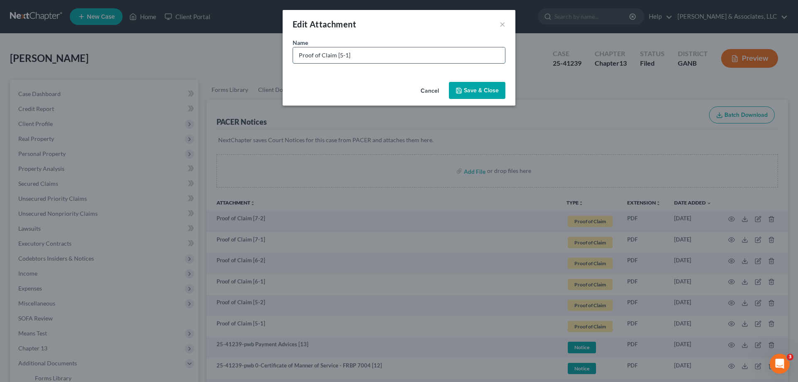
click at [382, 57] on input "Proof of Claim [5-1]" at bounding box center [399, 55] width 212 height 16
type input "Proof of Claim [5-1] [GEOGRAPHIC_DATA]"
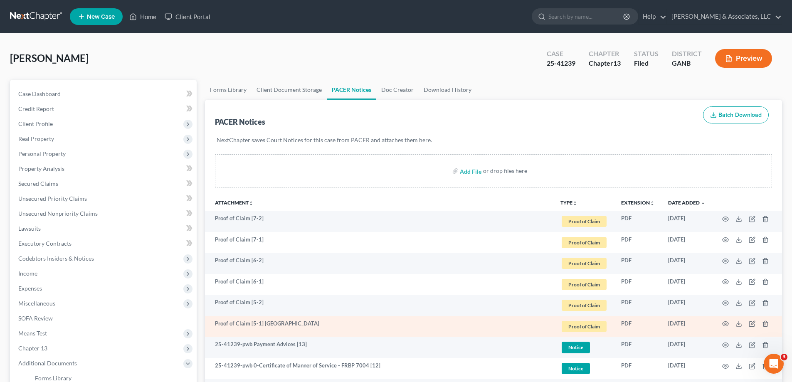
drag, startPoint x: 276, startPoint y: 326, endPoint x: 273, endPoint y: 323, distance: 4.4
click at [276, 326] on td "Proof of Claim [5-1] [GEOGRAPHIC_DATA]" at bounding box center [379, 326] width 349 height 21
drag, startPoint x: 273, startPoint y: 323, endPoint x: 327, endPoint y: 323, distance: 54.5
click at [327, 323] on td "Proof of Claim [5-1] [GEOGRAPHIC_DATA]" at bounding box center [379, 326] width 349 height 21
copy td "Spring Oaks Capital"
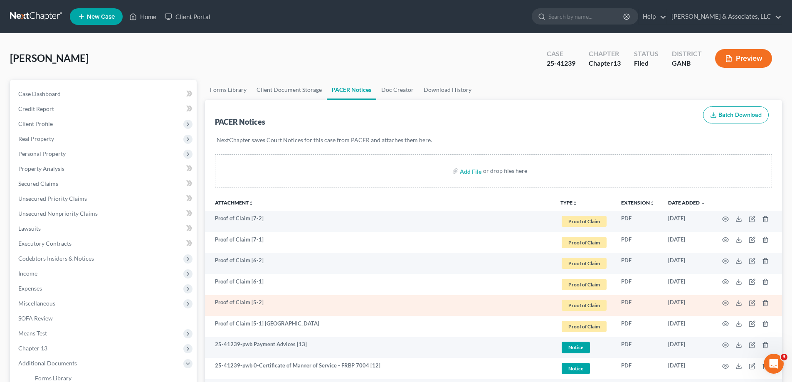
click at [271, 301] on td "Proof of Claim [5-2]" at bounding box center [379, 305] width 349 height 21
click at [752, 300] on icon "button" at bounding box center [752, 303] width 7 height 7
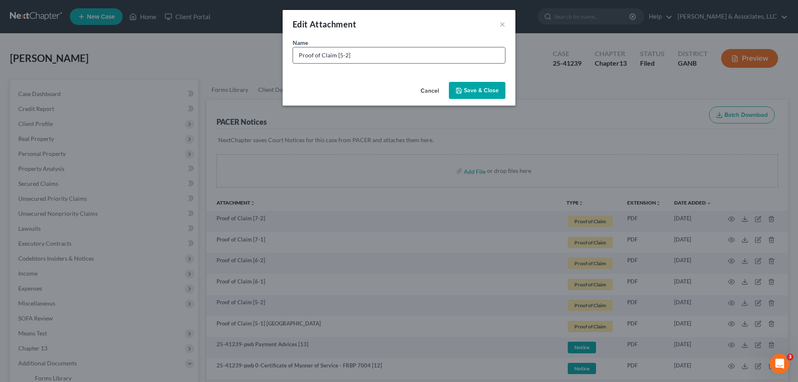
click at [370, 54] on input "Proof of Claim [5-2]" at bounding box center [399, 55] width 212 height 16
paste input "Spring Oaks Capital"
type input "Proof of Claim [5-2] [GEOGRAPHIC_DATA]"
click at [468, 87] on span "Save & Close" at bounding box center [481, 90] width 35 height 7
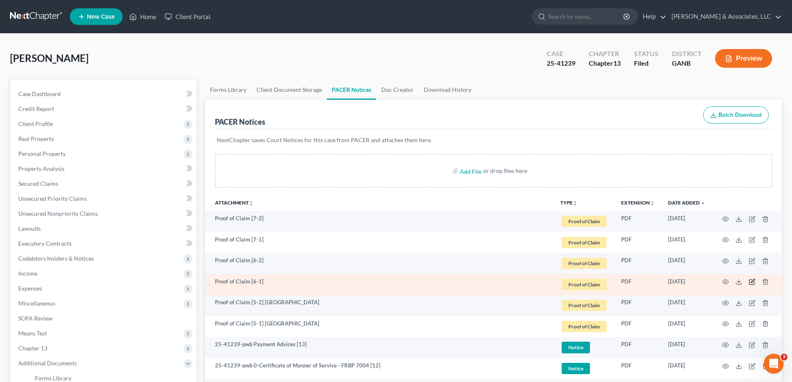
click at [750, 280] on icon "button" at bounding box center [751, 282] width 5 height 5
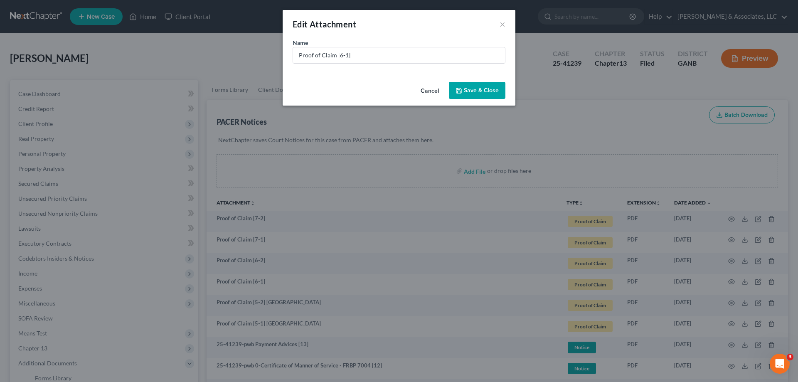
drag, startPoint x: 429, startPoint y: 89, endPoint x: 683, endPoint y: 274, distance: 313.9
click at [429, 92] on button "Cancel" at bounding box center [430, 91] width 32 height 17
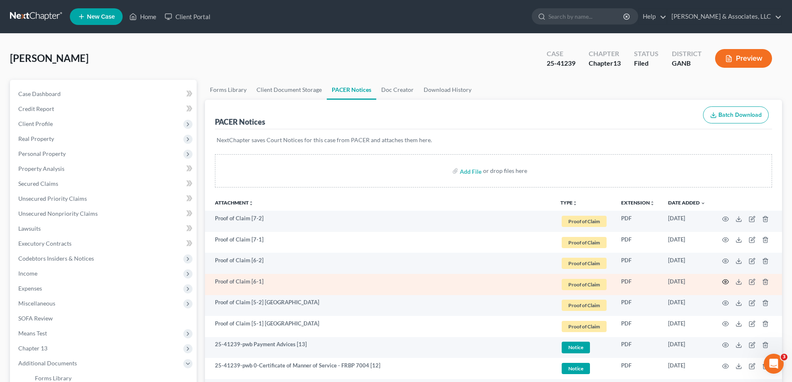
click at [725, 281] on circle "button" at bounding box center [726, 282] width 2 height 2
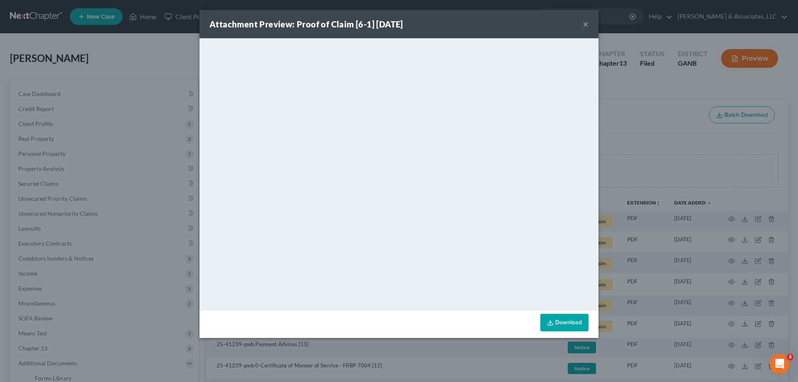
drag, startPoint x: 585, startPoint y: 24, endPoint x: 747, endPoint y: 284, distance: 306.7
click at [585, 27] on button "×" at bounding box center [586, 24] width 6 height 10
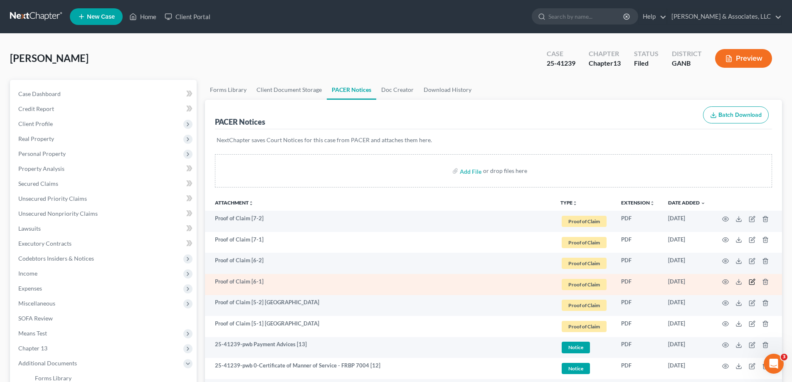
click at [751, 281] on icon "button" at bounding box center [752, 282] width 7 height 7
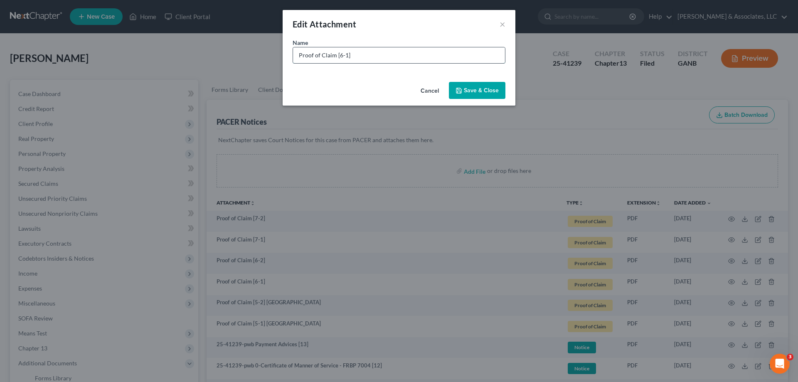
click at [380, 56] on input "Proof of Claim [6-1]" at bounding box center [399, 55] width 212 height 16
paste input "Spring Oaks Capital"
type input "Proof of Claim [6-1] [GEOGRAPHIC_DATA]"
click at [479, 87] on span "Save & Close" at bounding box center [481, 90] width 35 height 7
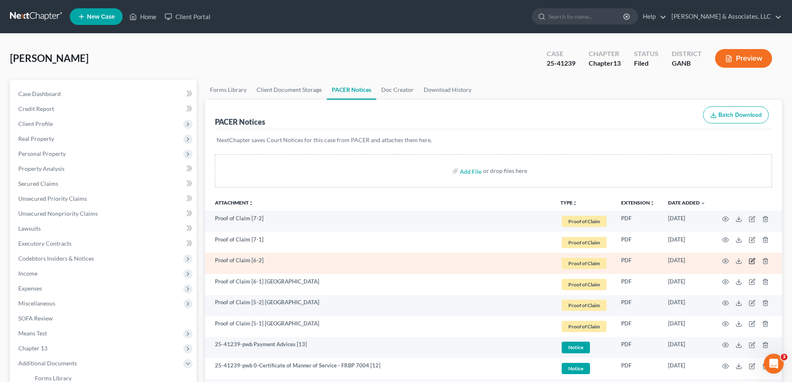
click at [752, 259] on icon "button" at bounding box center [752, 261] width 7 height 7
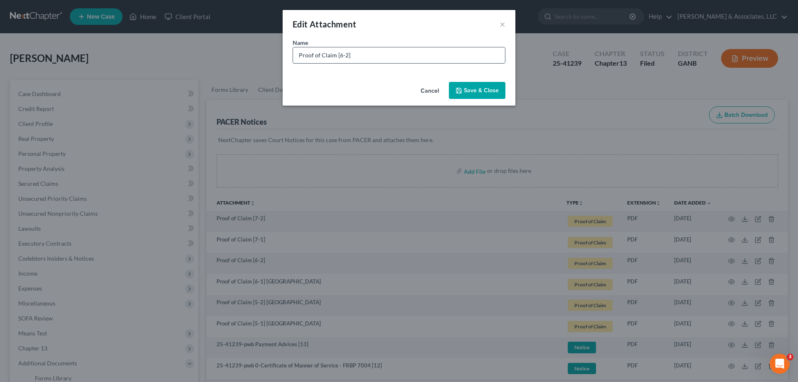
click at [378, 51] on input "Proof of Claim [6-2]" at bounding box center [399, 55] width 212 height 16
paste input "Spring Oaks Capital"
type input "Proof of Claim [6-2] [GEOGRAPHIC_DATA]"
click at [463, 86] on button "Save & Close" at bounding box center [477, 90] width 57 height 17
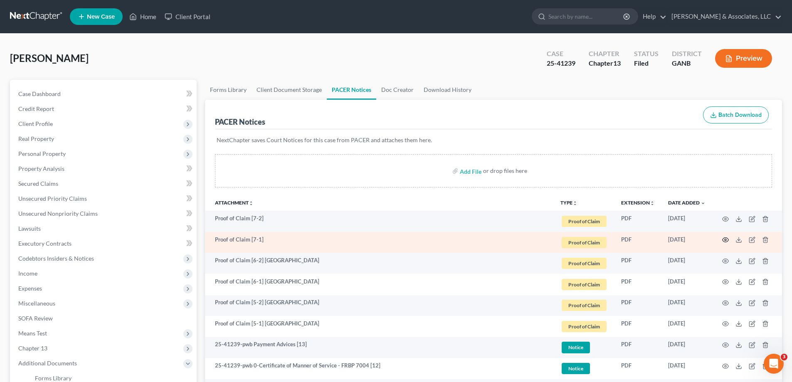
click at [725, 238] on icon "button" at bounding box center [725, 240] width 7 height 7
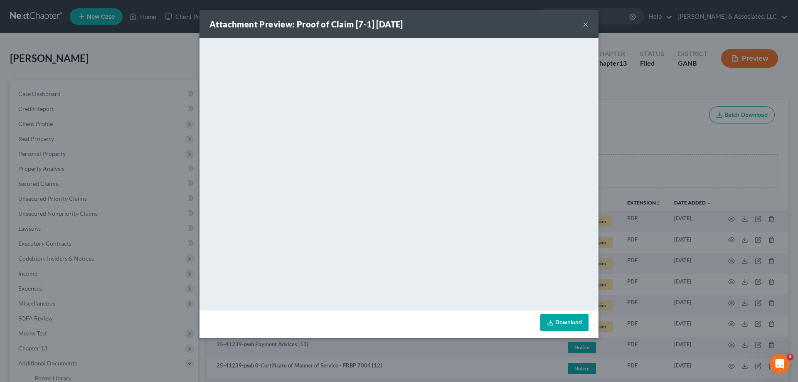
drag, startPoint x: 587, startPoint y: 23, endPoint x: 757, endPoint y: 231, distance: 268.6
click at [587, 25] on button "×" at bounding box center [586, 24] width 6 height 10
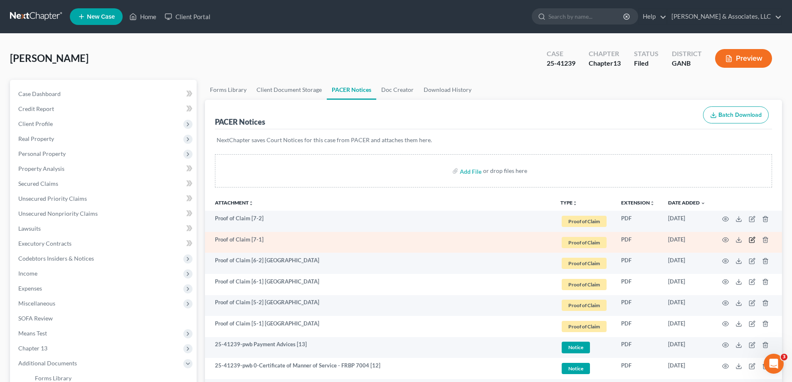
click at [752, 239] on icon "button" at bounding box center [752, 240] width 7 height 7
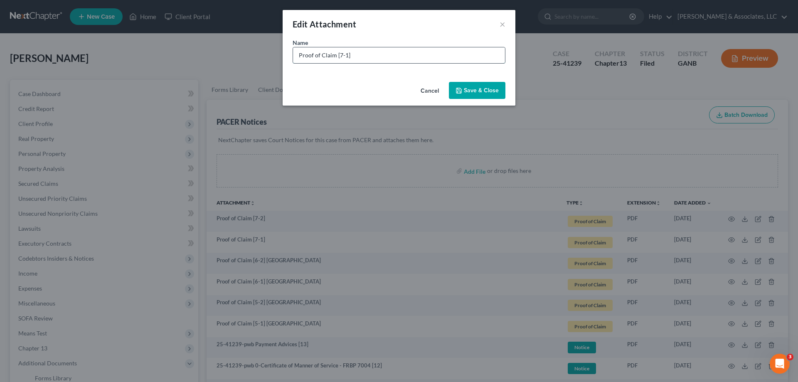
click at [382, 55] on input "Proof of Claim [7-1]" at bounding box center [399, 55] width 212 height 16
paste input "Spring Oaks Capital"
type input "Proof of Claim [7-1] [GEOGRAPHIC_DATA]"
click at [472, 89] on span "Save & Close" at bounding box center [481, 90] width 35 height 7
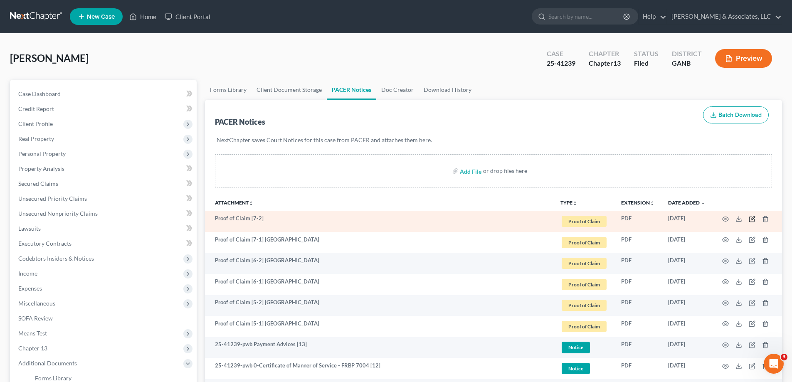
click at [754, 218] on icon "button" at bounding box center [752, 219] width 7 height 7
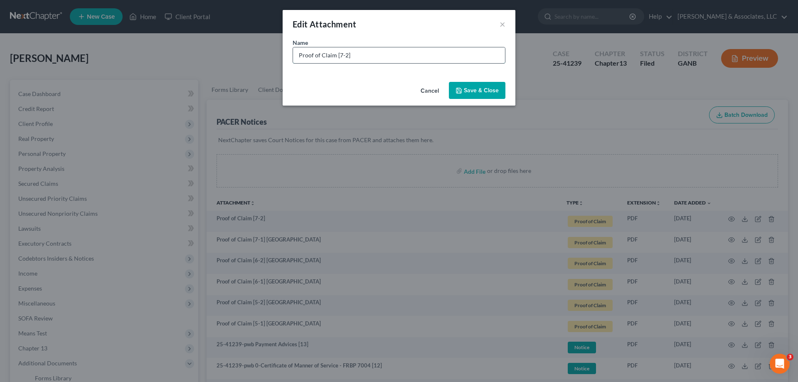
click at [375, 55] on input "Proof of Claim [7-2]" at bounding box center [399, 55] width 212 height 16
paste input "Spring Oaks Capital"
type input "Proof of Claim [7-2] [GEOGRAPHIC_DATA]"
click at [473, 84] on button "Save & Close" at bounding box center [477, 90] width 57 height 17
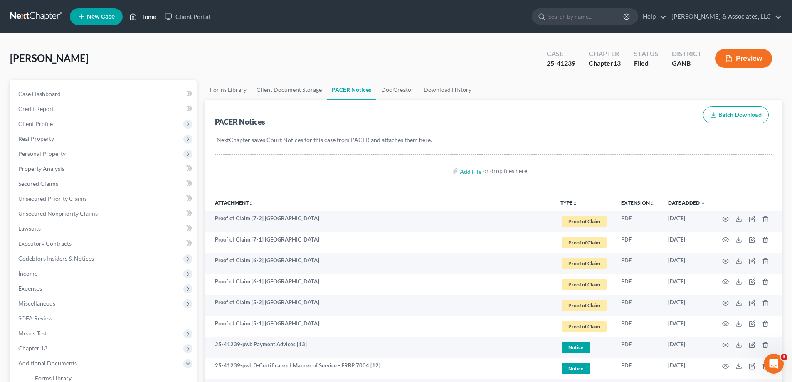
click at [142, 17] on link "Home" at bounding box center [142, 16] width 35 height 15
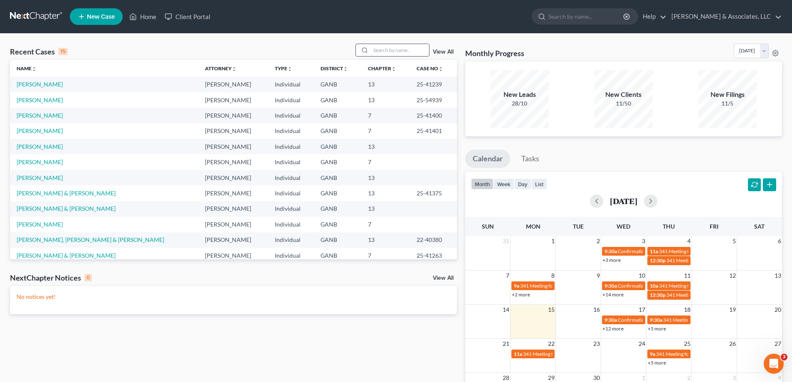
click at [375, 47] on input "search" at bounding box center [400, 50] width 58 height 12
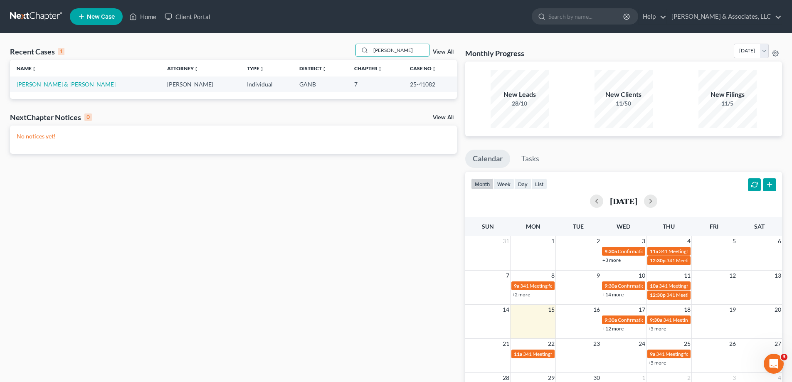
type input "[PERSON_NAME]"
click at [55, 84] on link "[PERSON_NAME] & [PERSON_NAME]" at bounding box center [66, 84] width 99 height 7
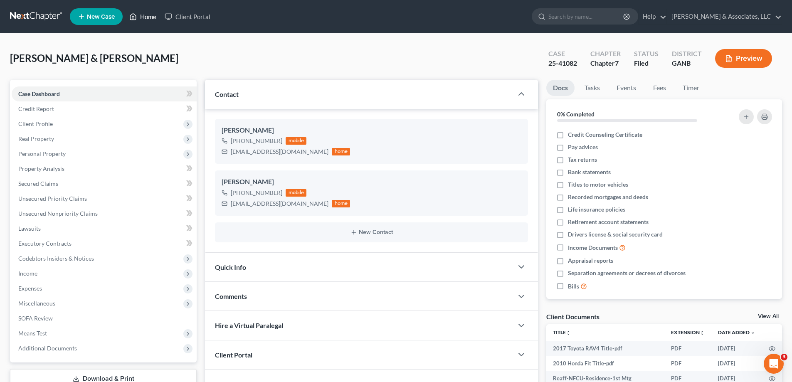
click at [143, 15] on link "Home" at bounding box center [142, 16] width 35 height 15
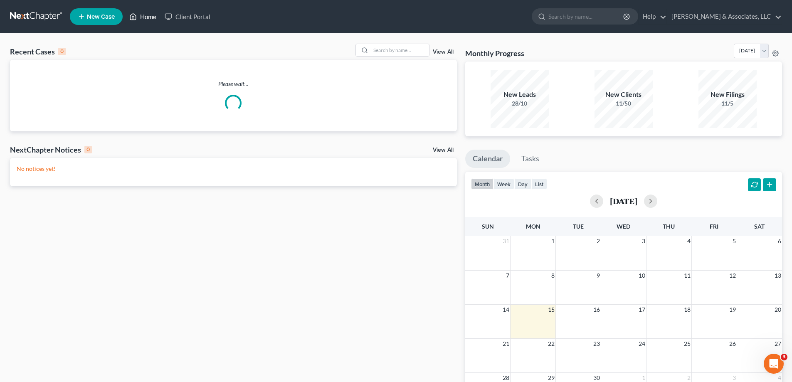
click at [148, 16] on link "Home" at bounding box center [142, 16] width 35 height 15
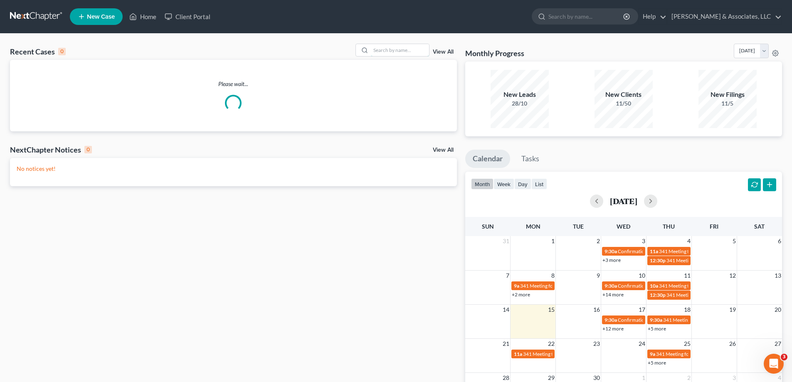
drag, startPoint x: 385, startPoint y: 46, endPoint x: 383, endPoint y: 41, distance: 5.3
click at [385, 47] on input "search" at bounding box center [400, 50] width 58 height 12
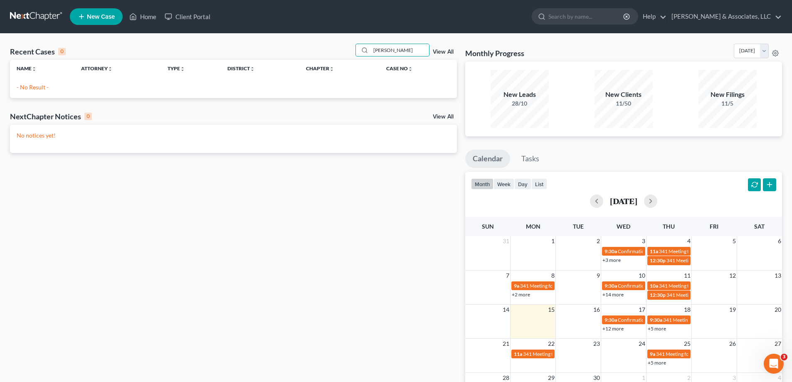
type input "[PERSON_NAME]"
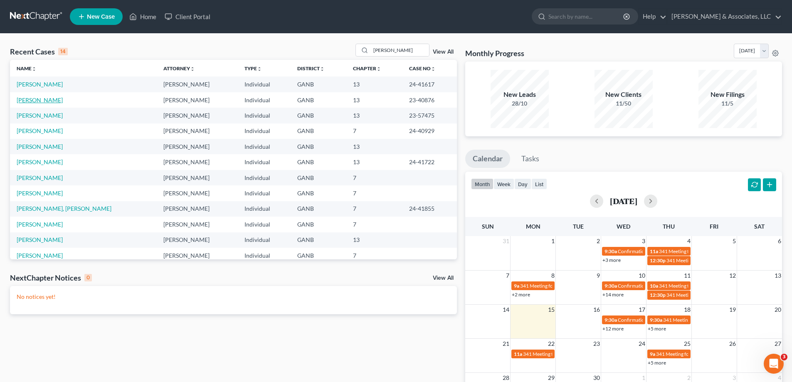
click at [32, 102] on link "[PERSON_NAME]" at bounding box center [40, 99] width 46 height 7
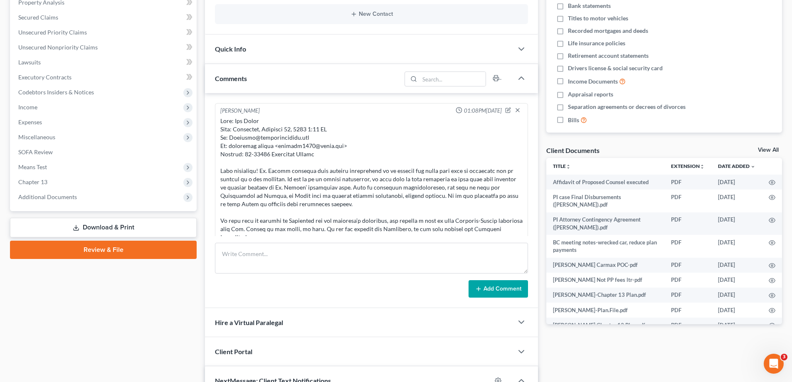
scroll to position [102, 0]
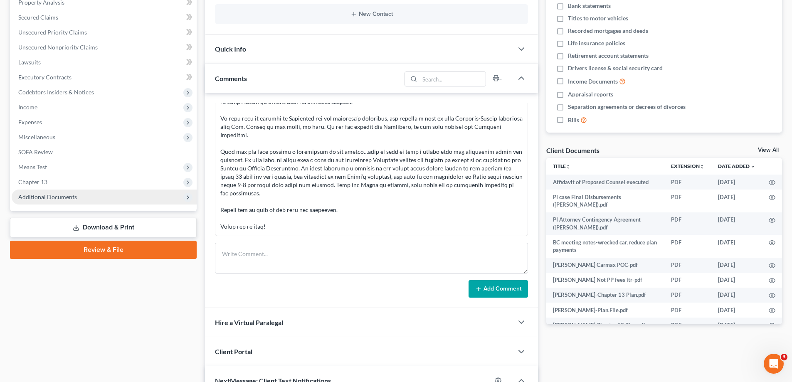
click at [49, 195] on span "Additional Documents" at bounding box center [47, 196] width 59 height 7
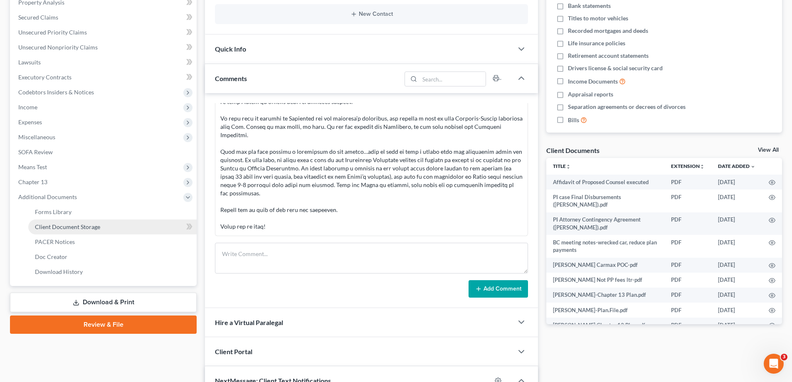
click at [48, 227] on span "Client Document Storage" at bounding box center [67, 226] width 65 height 7
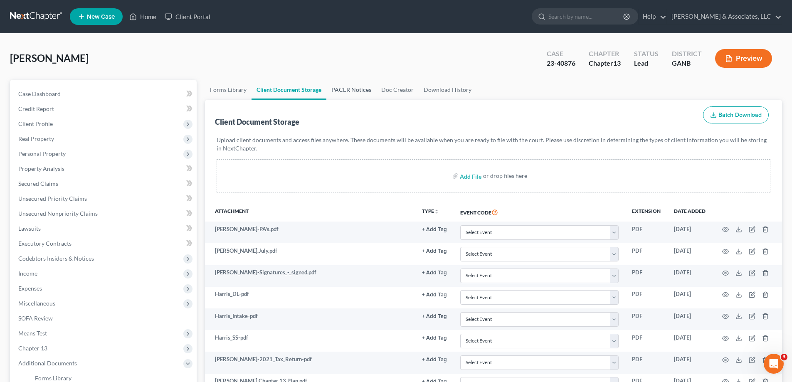
click at [347, 88] on link "PACER Notices" at bounding box center [351, 90] width 50 height 20
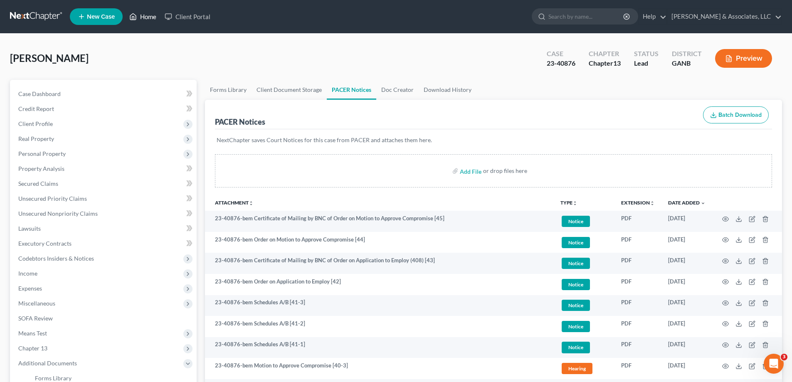
click at [144, 17] on link "Home" at bounding box center [142, 16] width 35 height 15
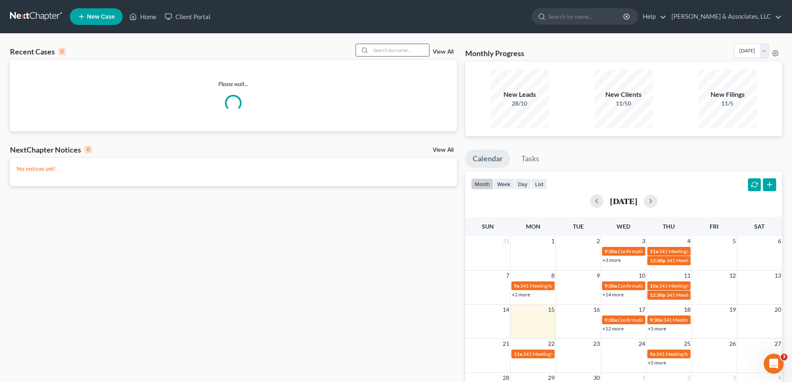
click at [392, 51] on input "search" at bounding box center [400, 50] width 58 height 12
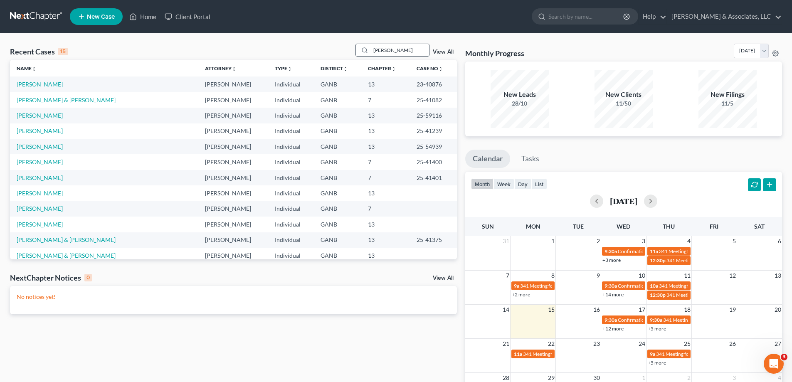
type input "[PERSON_NAME]"
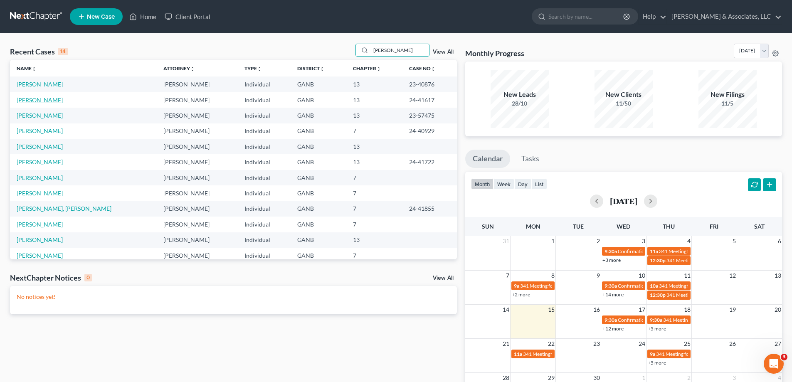
click at [21, 100] on link "[PERSON_NAME]" at bounding box center [40, 99] width 46 height 7
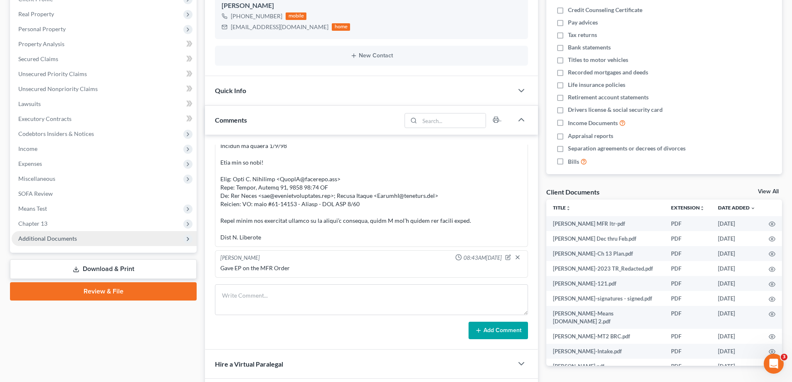
scroll to position [12, 0]
click at [54, 238] on span "Additional Documents" at bounding box center [47, 238] width 59 height 7
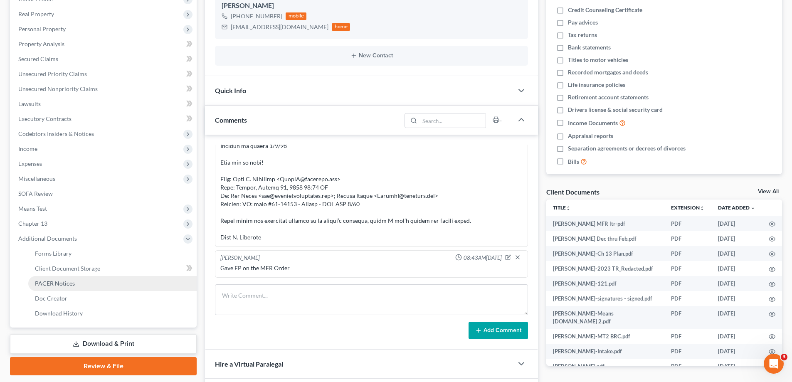
click at [41, 285] on span "PACER Notices" at bounding box center [55, 283] width 40 height 7
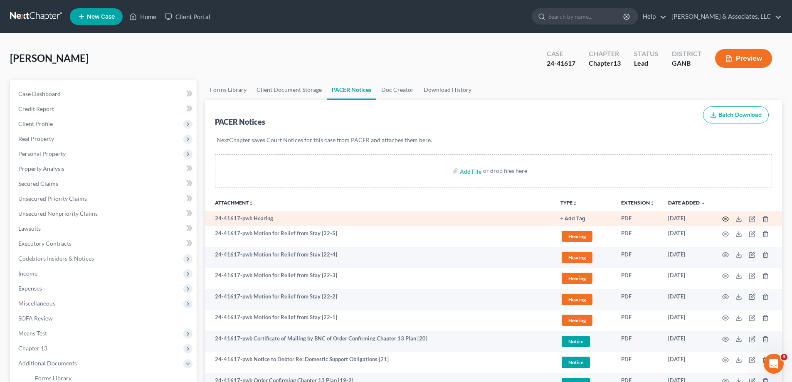
click at [725, 219] on circle "button" at bounding box center [726, 219] width 2 height 2
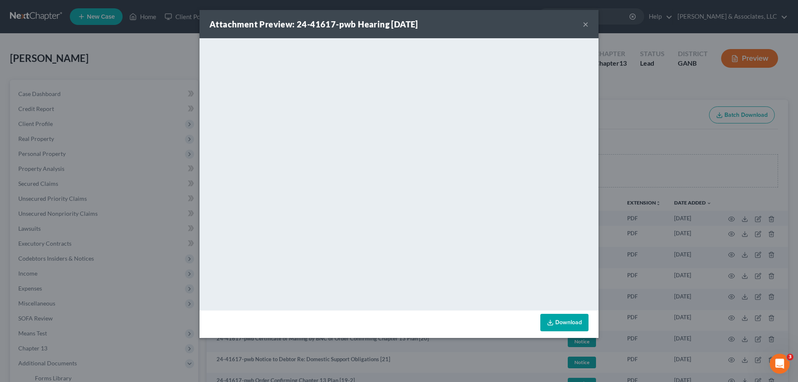
click at [586, 22] on button "×" at bounding box center [586, 24] width 6 height 10
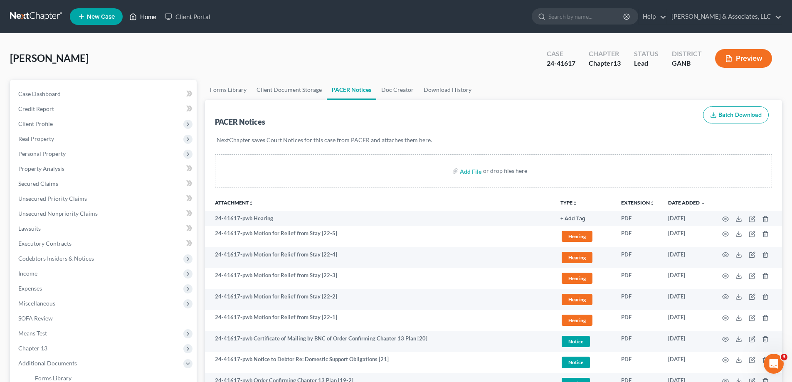
click at [149, 14] on link "Home" at bounding box center [142, 16] width 35 height 15
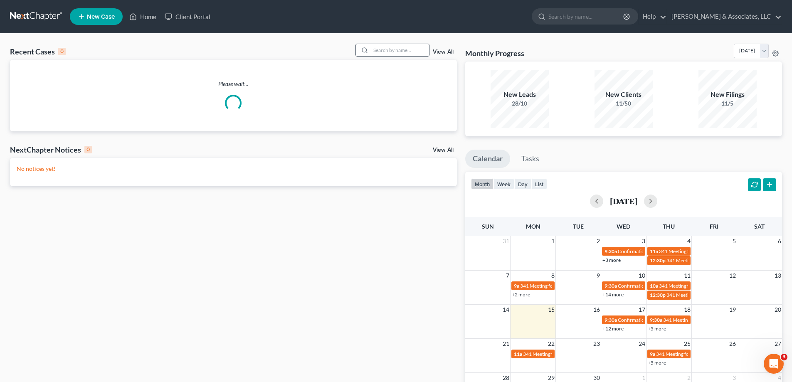
click at [401, 50] on input "search" at bounding box center [400, 50] width 58 height 12
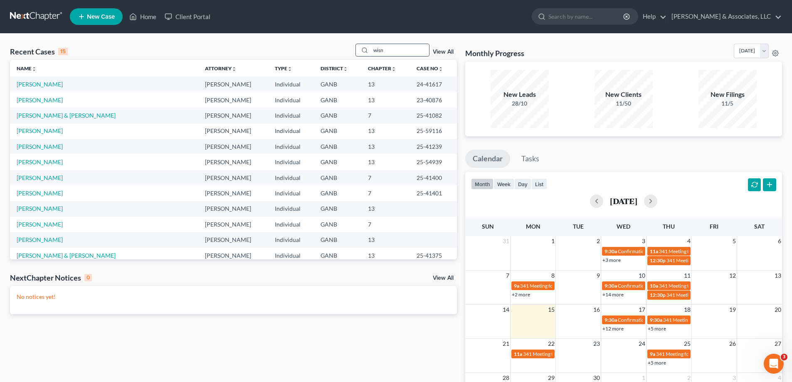
type input "wisn"
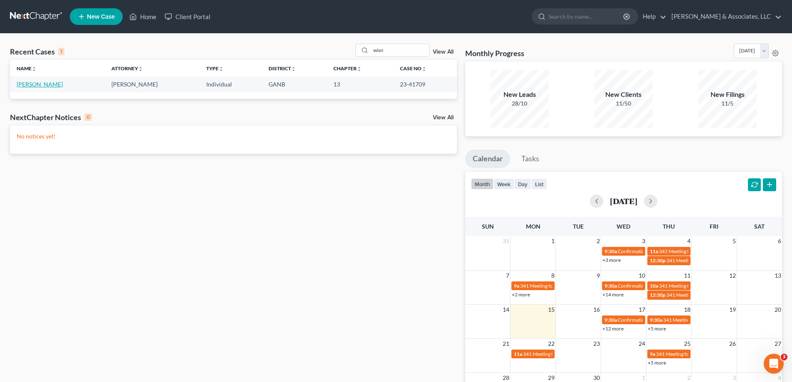
click at [42, 83] on link "Wisniewski, Alicia" at bounding box center [40, 84] width 46 height 7
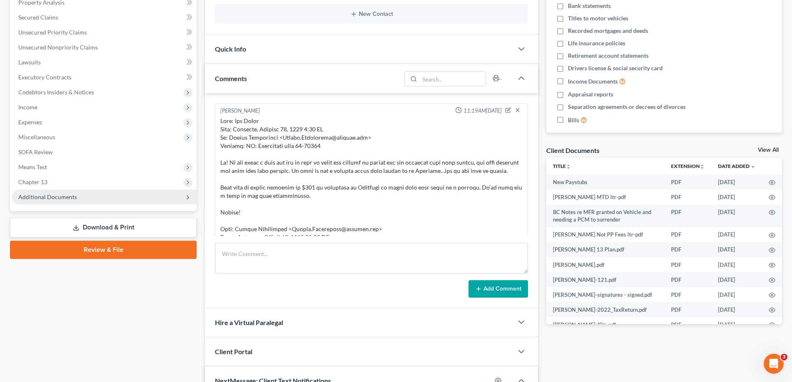
scroll to position [533, 0]
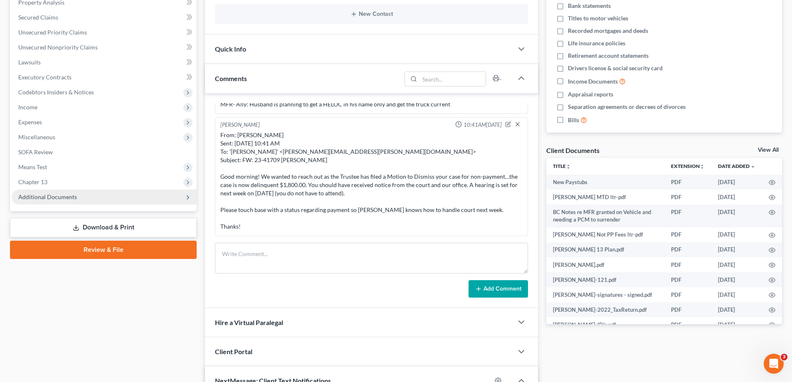
click at [78, 197] on span "Additional Documents" at bounding box center [104, 197] width 185 height 15
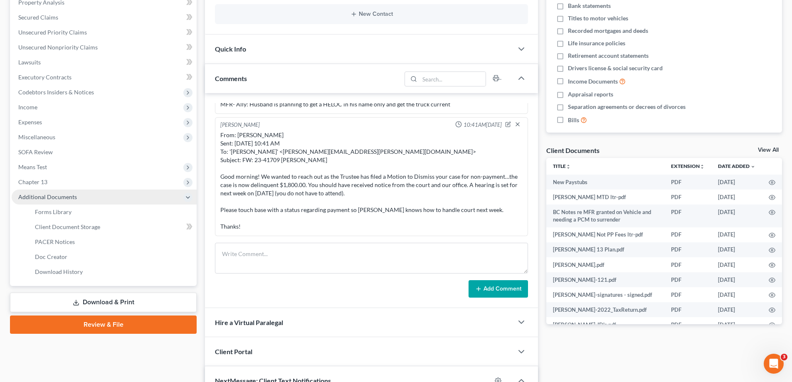
scroll to position [434, 0]
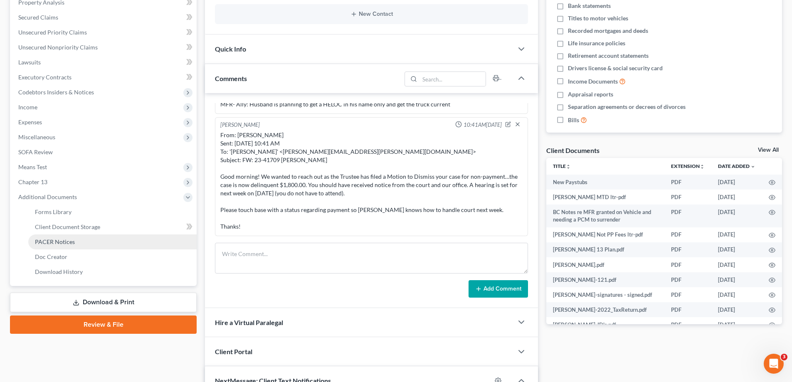
click at [39, 241] on span "PACER Notices" at bounding box center [55, 241] width 40 height 7
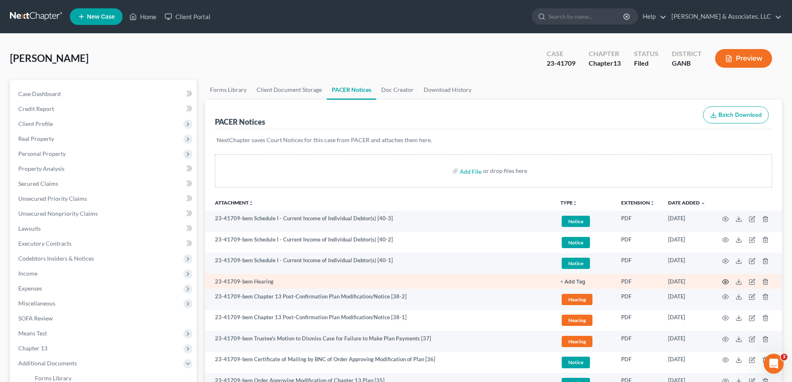
click at [725, 282] on icon "button" at bounding box center [725, 282] width 7 height 7
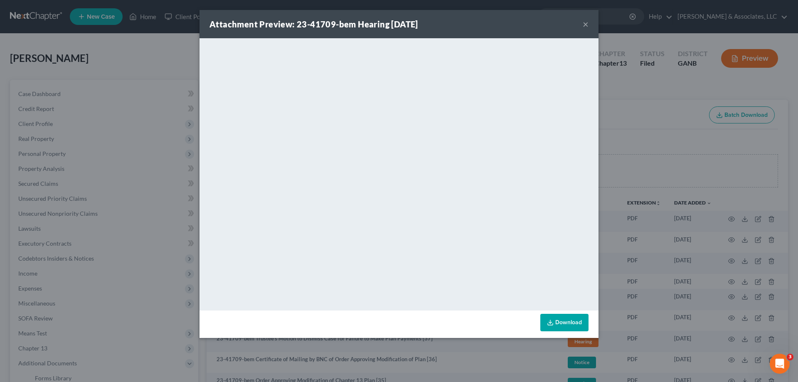
click at [584, 24] on button "×" at bounding box center [586, 24] width 6 height 10
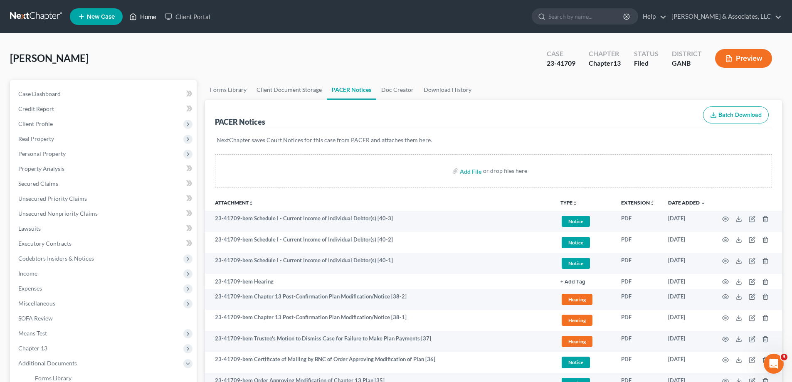
click at [145, 17] on link "Home" at bounding box center [142, 16] width 35 height 15
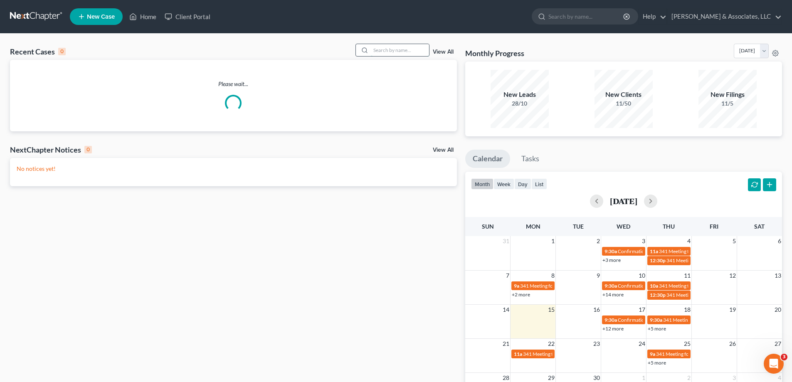
click at [396, 52] on input "search" at bounding box center [400, 50] width 58 height 12
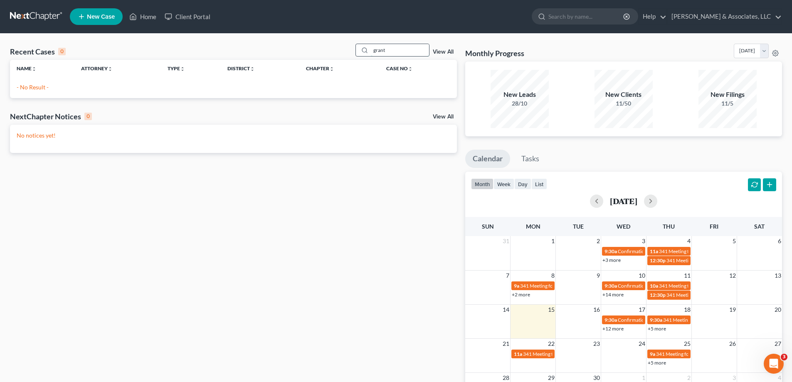
type input "grant"
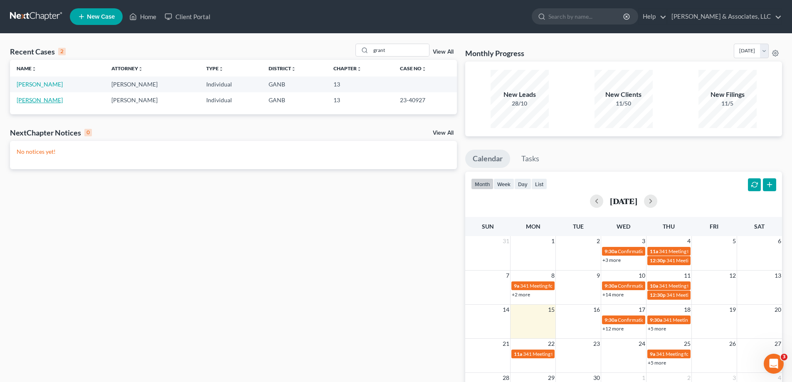
click at [43, 99] on link "Grant, Jimmy" at bounding box center [40, 99] width 46 height 7
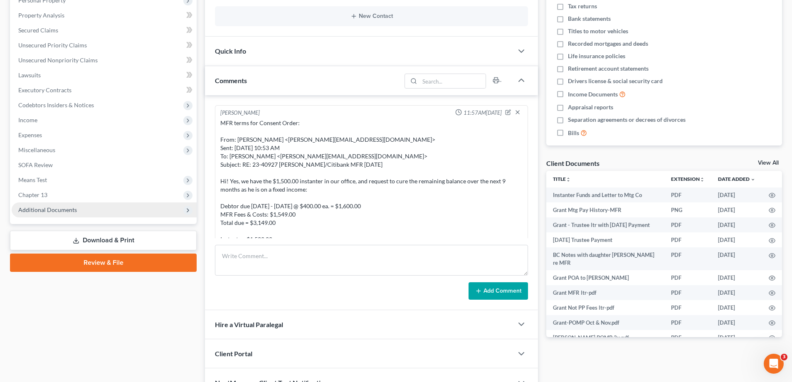
scroll to position [407, 0]
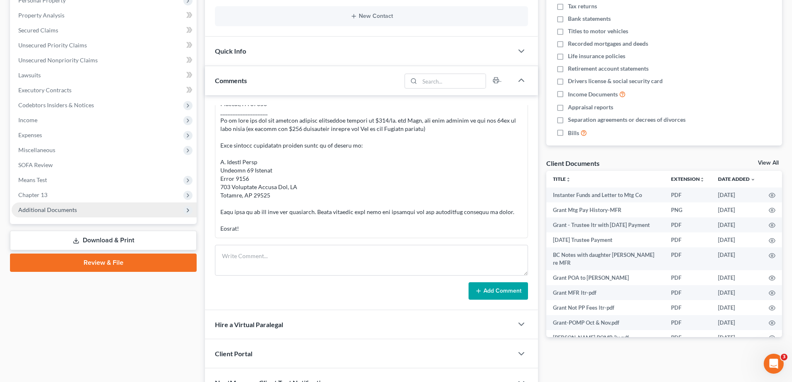
click at [71, 210] on span "Additional Documents" at bounding box center [47, 209] width 59 height 7
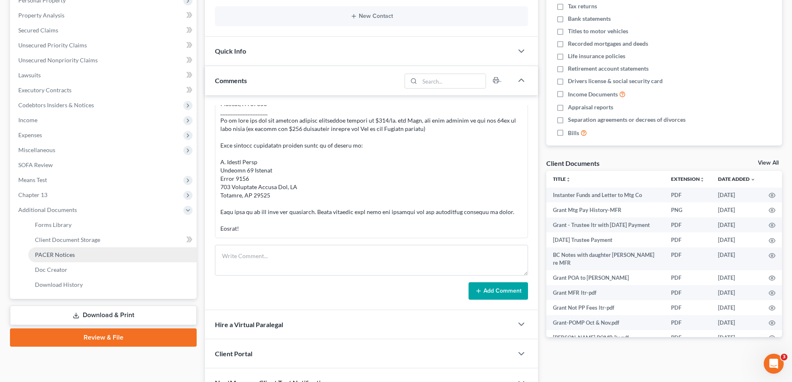
click at [72, 254] on span "PACER Notices" at bounding box center [55, 254] width 40 height 7
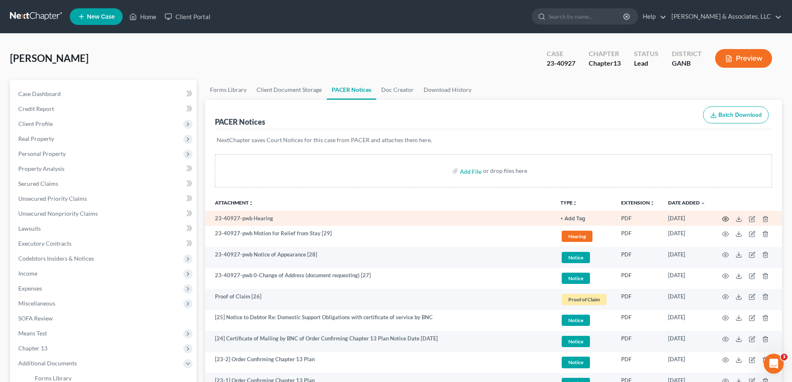
click at [725, 218] on circle "button" at bounding box center [726, 219] width 2 height 2
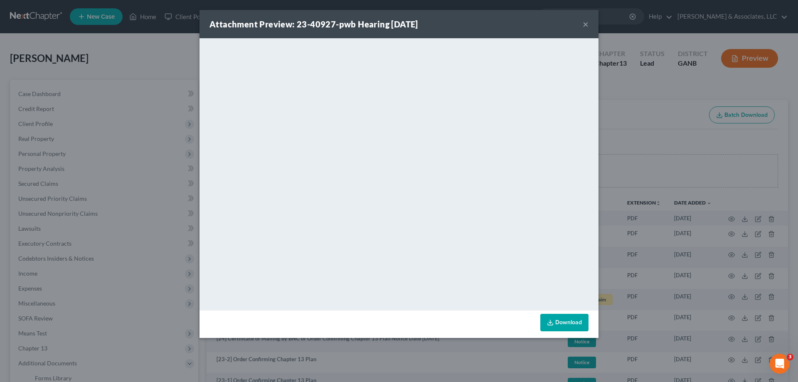
click at [585, 22] on button "×" at bounding box center [586, 24] width 6 height 10
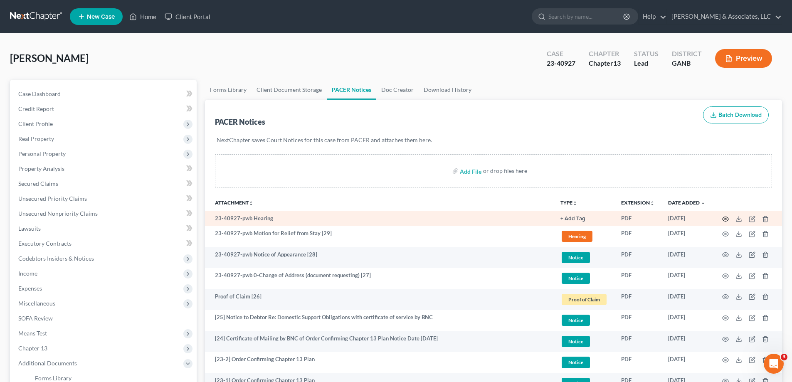
click at [725, 219] on icon "button" at bounding box center [725, 219] width 7 height 7
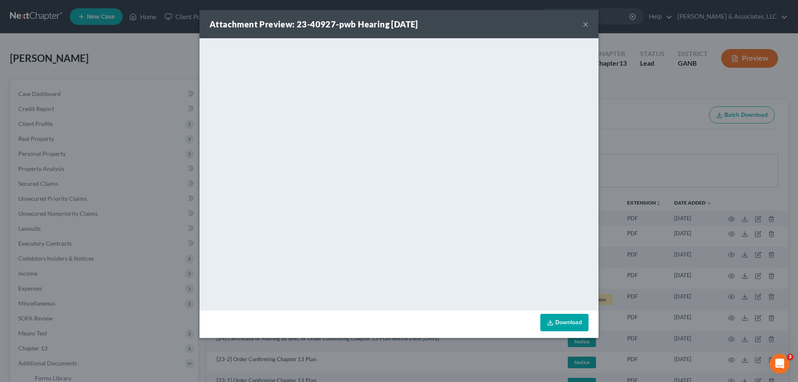
click at [585, 25] on button "×" at bounding box center [586, 24] width 6 height 10
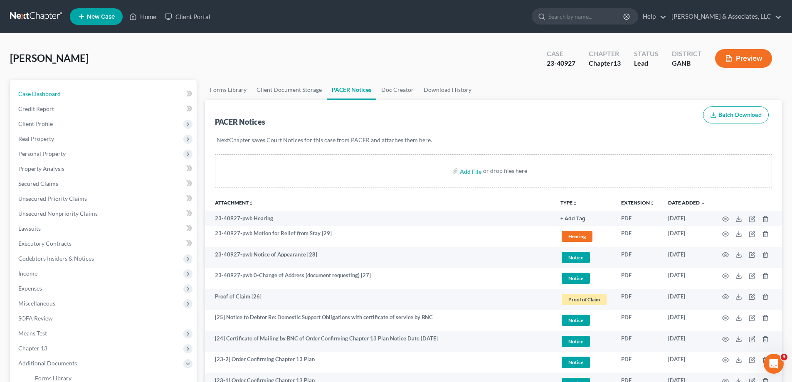
click at [42, 93] on span "Case Dashboard" at bounding box center [39, 93] width 42 height 7
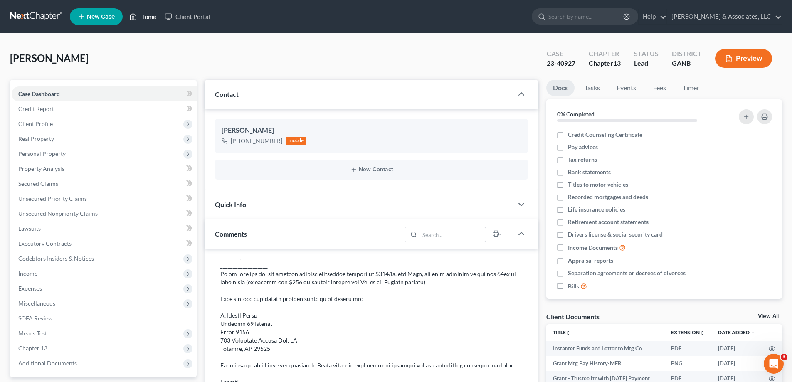
click at [147, 15] on link "Home" at bounding box center [142, 16] width 35 height 15
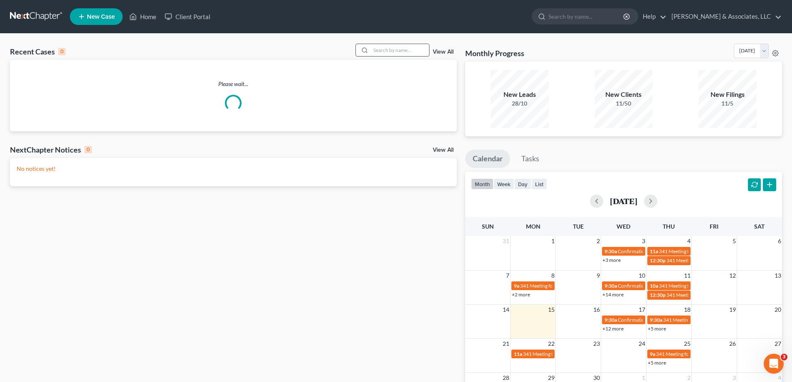
click at [401, 49] on input "search" at bounding box center [400, 50] width 58 height 12
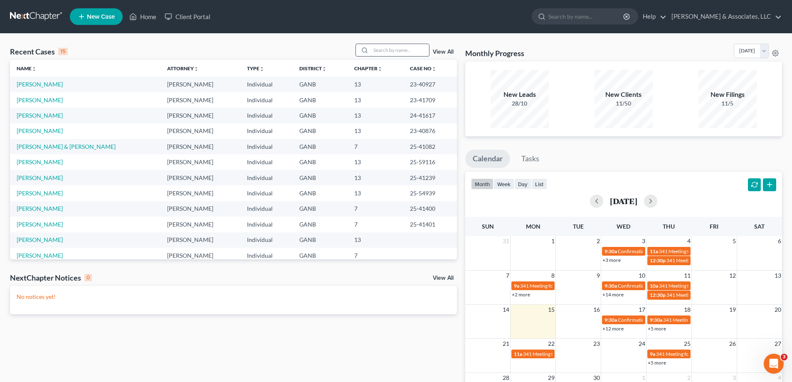
type input "g"
type input "higgins"
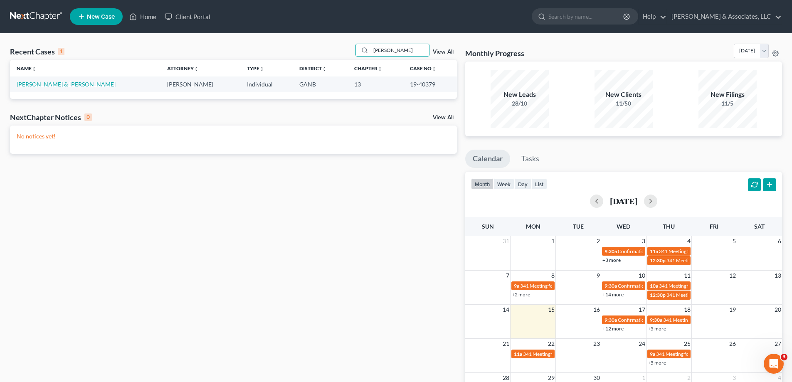
click at [36, 86] on link "Higgins, Henry & Marilyn" at bounding box center [66, 84] width 99 height 7
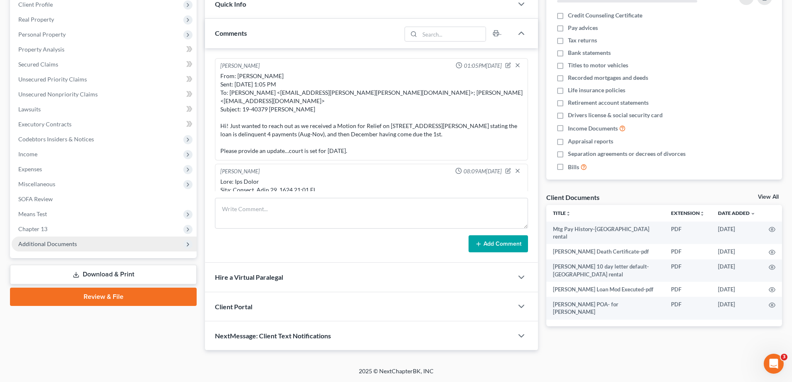
scroll to position [1005, 0]
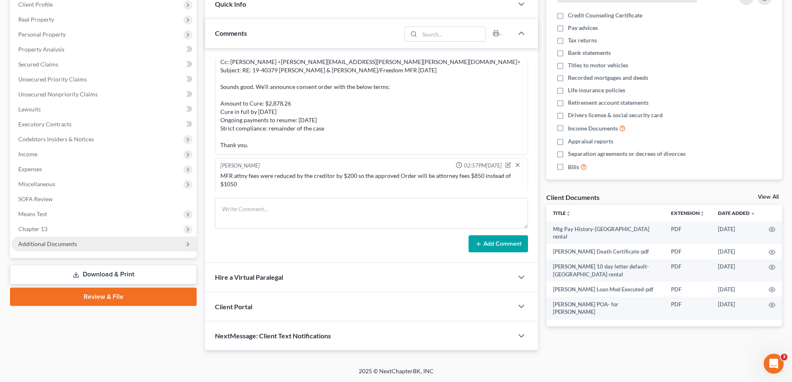
click at [51, 244] on span "Additional Documents" at bounding box center [47, 243] width 59 height 7
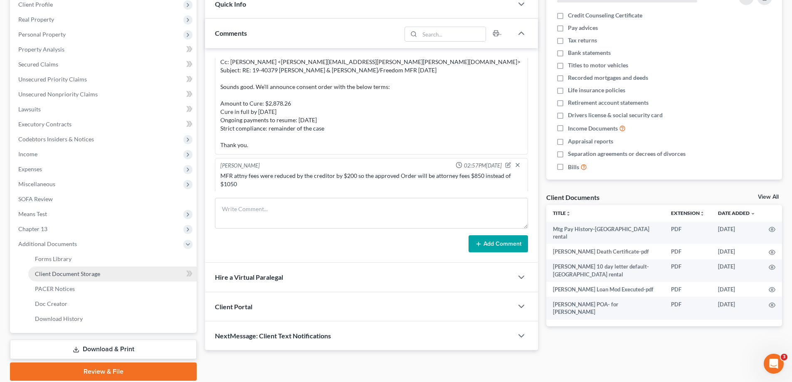
click at [69, 272] on span "Client Document Storage" at bounding box center [67, 273] width 65 height 7
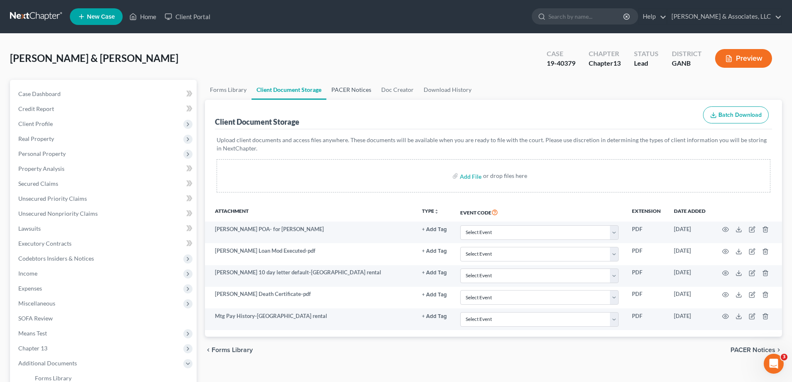
click at [357, 91] on link "PACER Notices" at bounding box center [351, 90] width 50 height 20
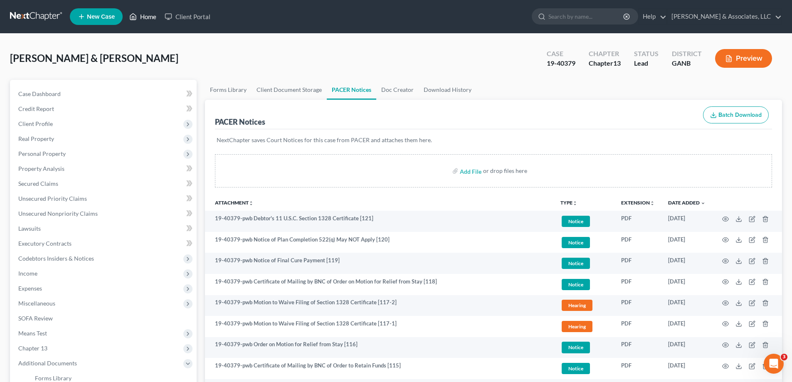
click at [152, 18] on link "Home" at bounding box center [142, 16] width 35 height 15
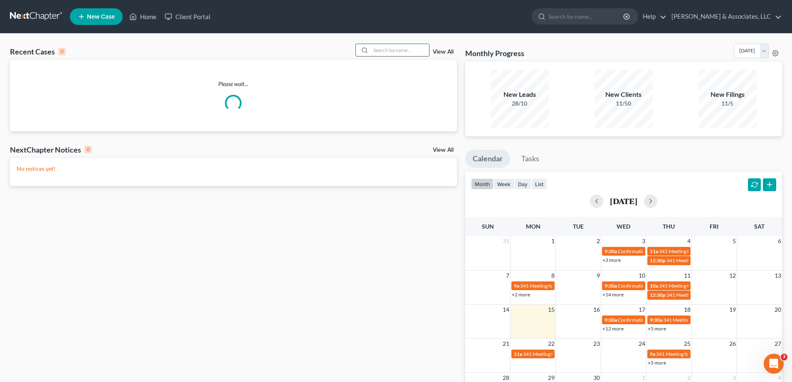
click at [386, 49] on input "search" at bounding box center [400, 50] width 58 height 12
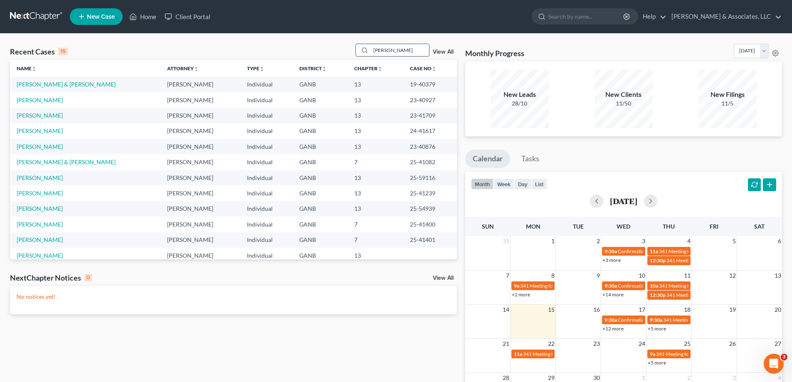
type input "hembree"
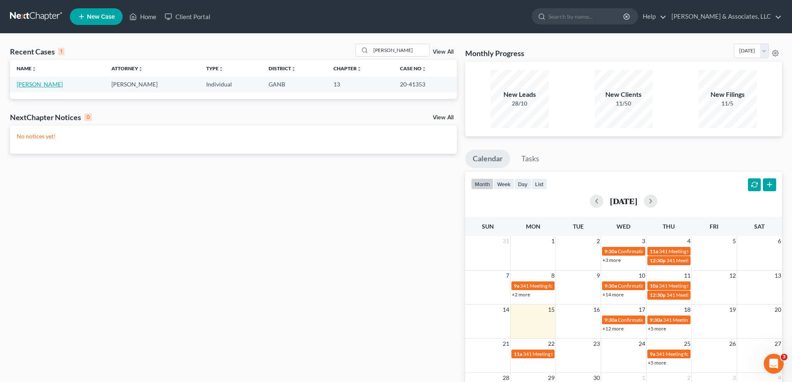
drag, startPoint x: 44, startPoint y: 84, endPoint x: 42, endPoint y: 76, distance: 8.2
click at [43, 84] on link "Hembree, Teresa" at bounding box center [40, 84] width 46 height 7
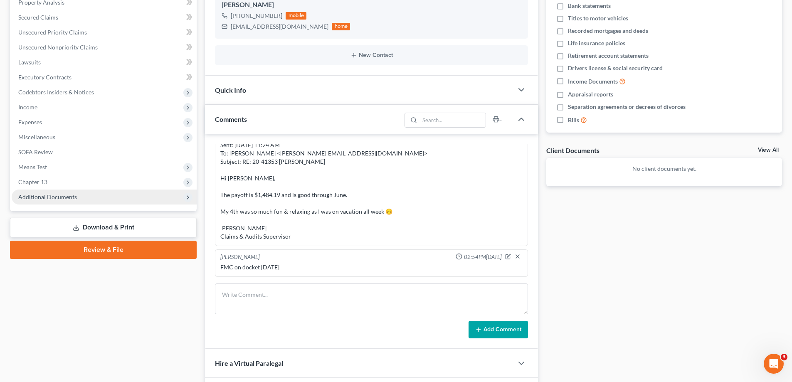
scroll to position [64, 0]
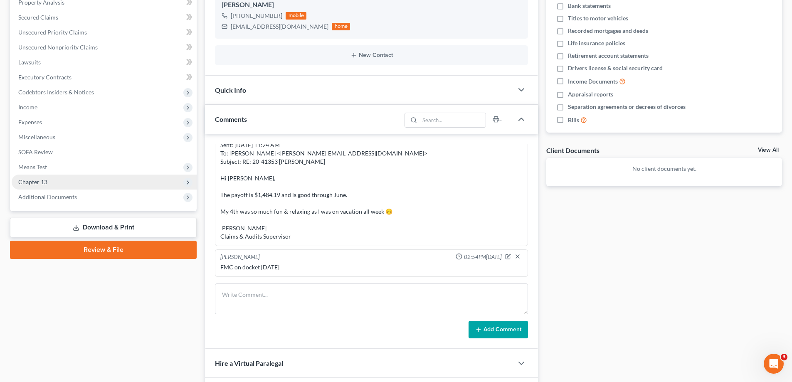
drag, startPoint x: 64, startPoint y: 195, endPoint x: 69, endPoint y: 180, distance: 14.9
click at [64, 195] on span "Additional Documents" at bounding box center [47, 196] width 59 height 7
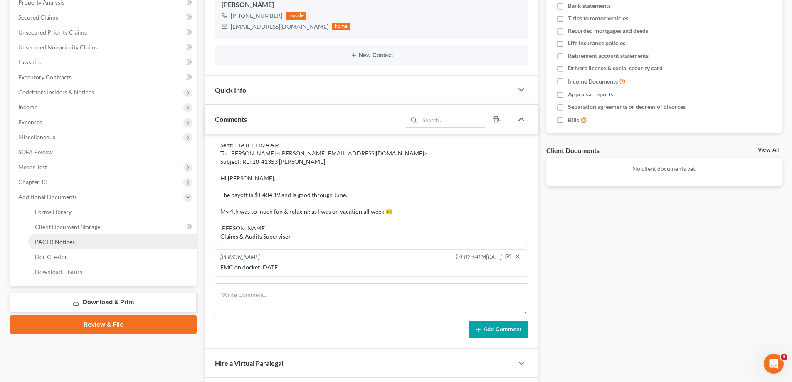
click at [62, 240] on span "PACER Notices" at bounding box center [55, 241] width 40 height 7
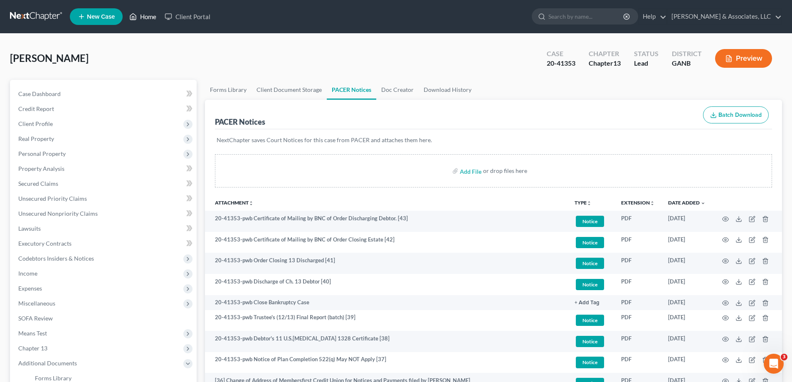
click at [155, 15] on link "Home" at bounding box center [142, 16] width 35 height 15
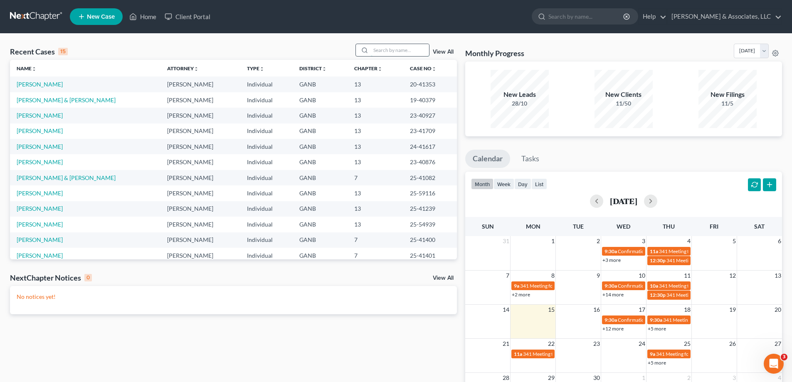
click at [392, 50] on input "search" at bounding box center [400, 50] width 58 height 12
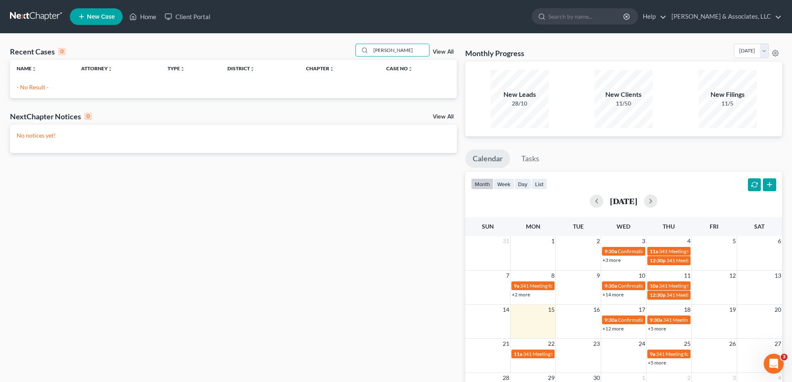
type input "lelia"
